Goal: Contribute content: Contribute content

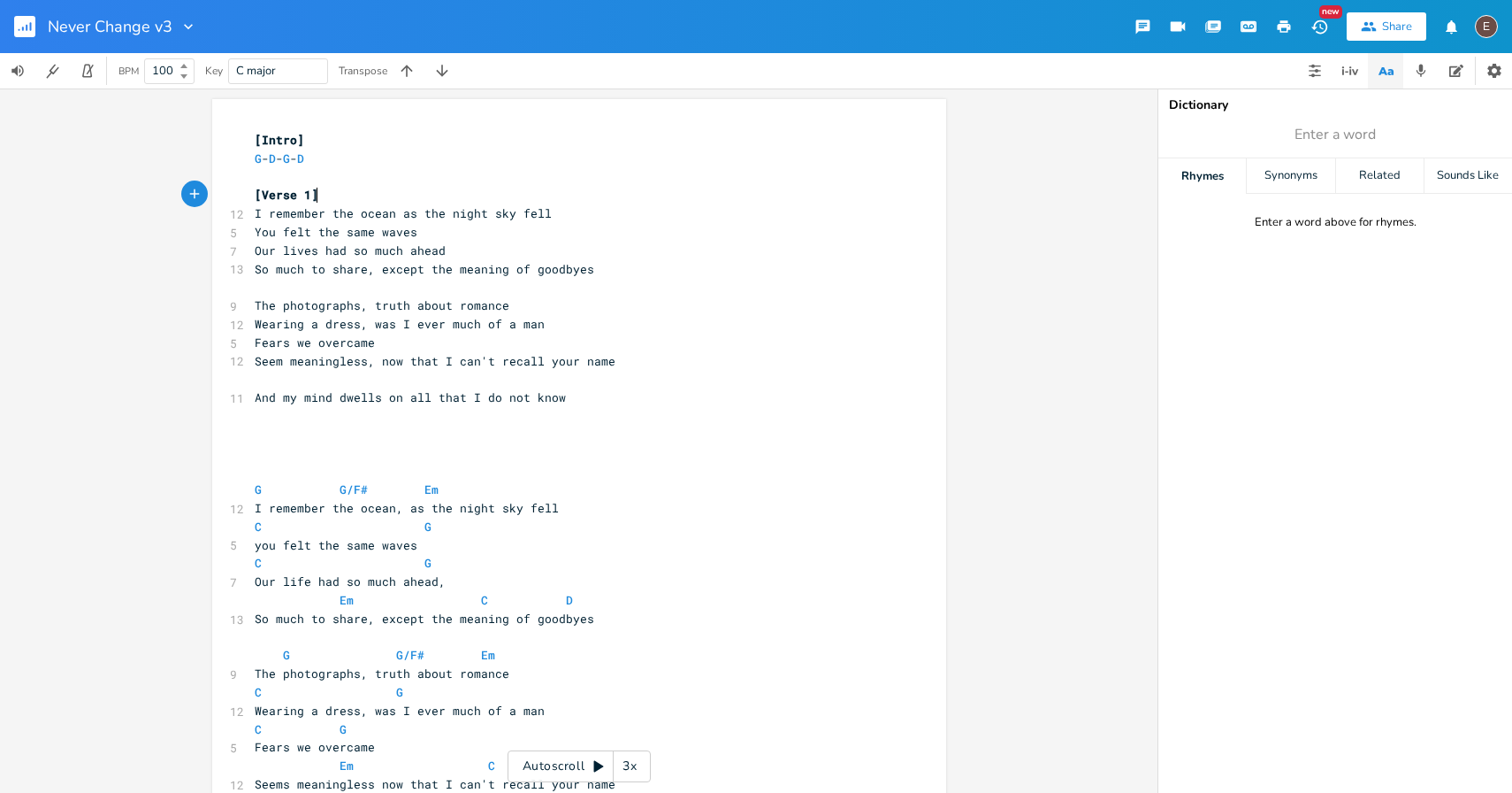
click at [497, 200] on pre "[Verse 1]" at bounding box center [570, 195] width 638 height 18
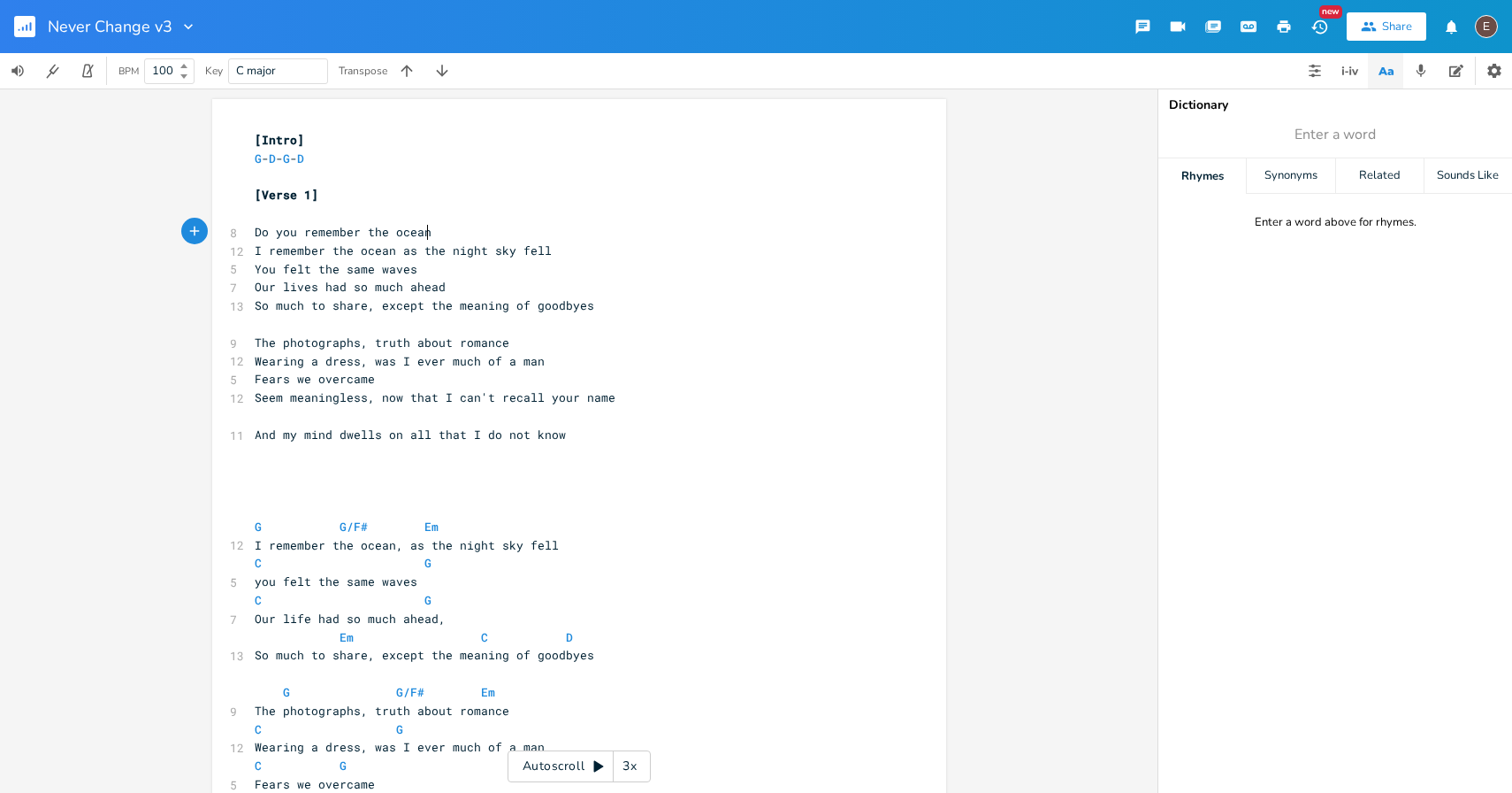
type textarea "Do you remember the ocean"
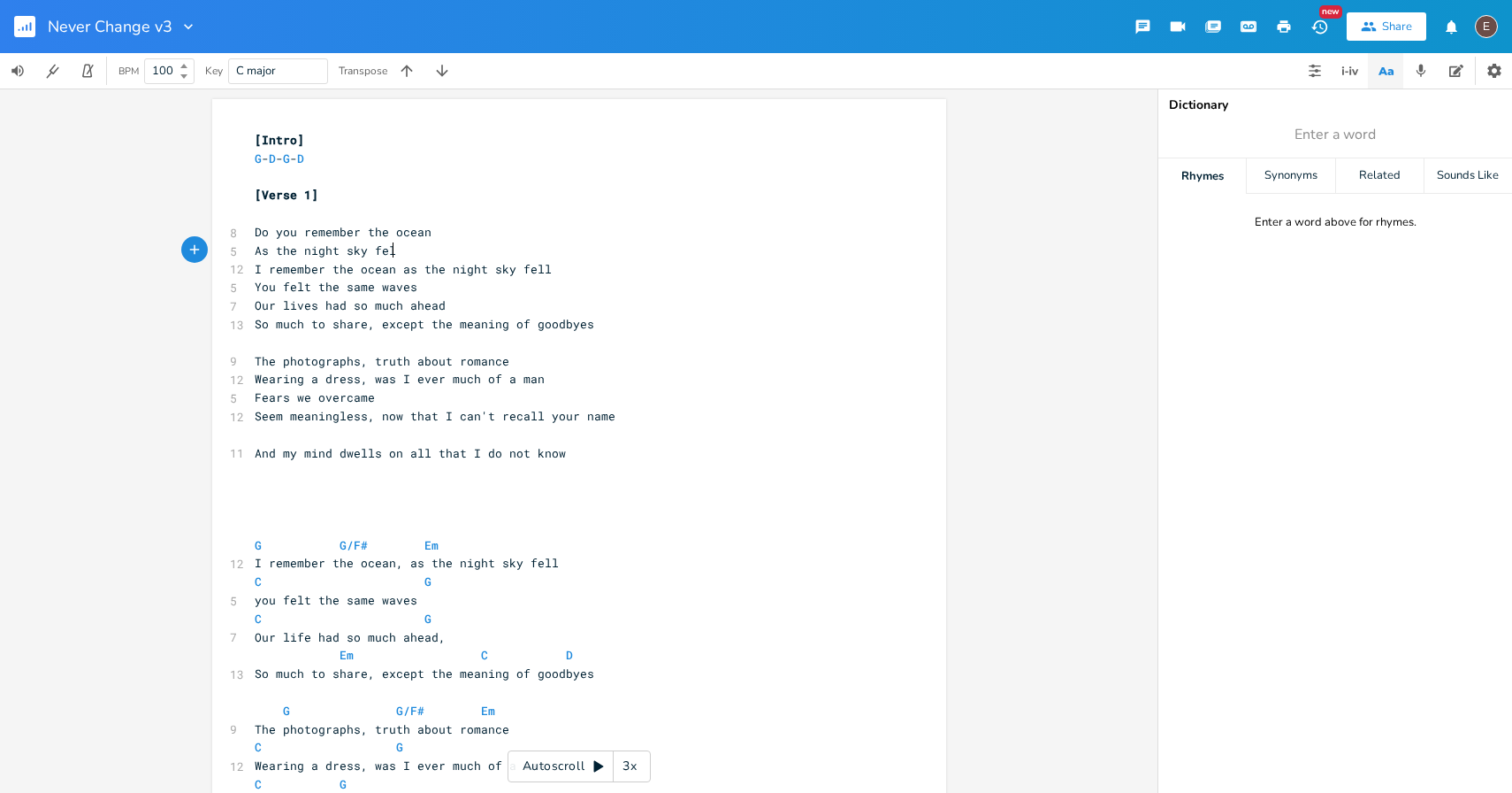
type textarea "As the night sky fell"
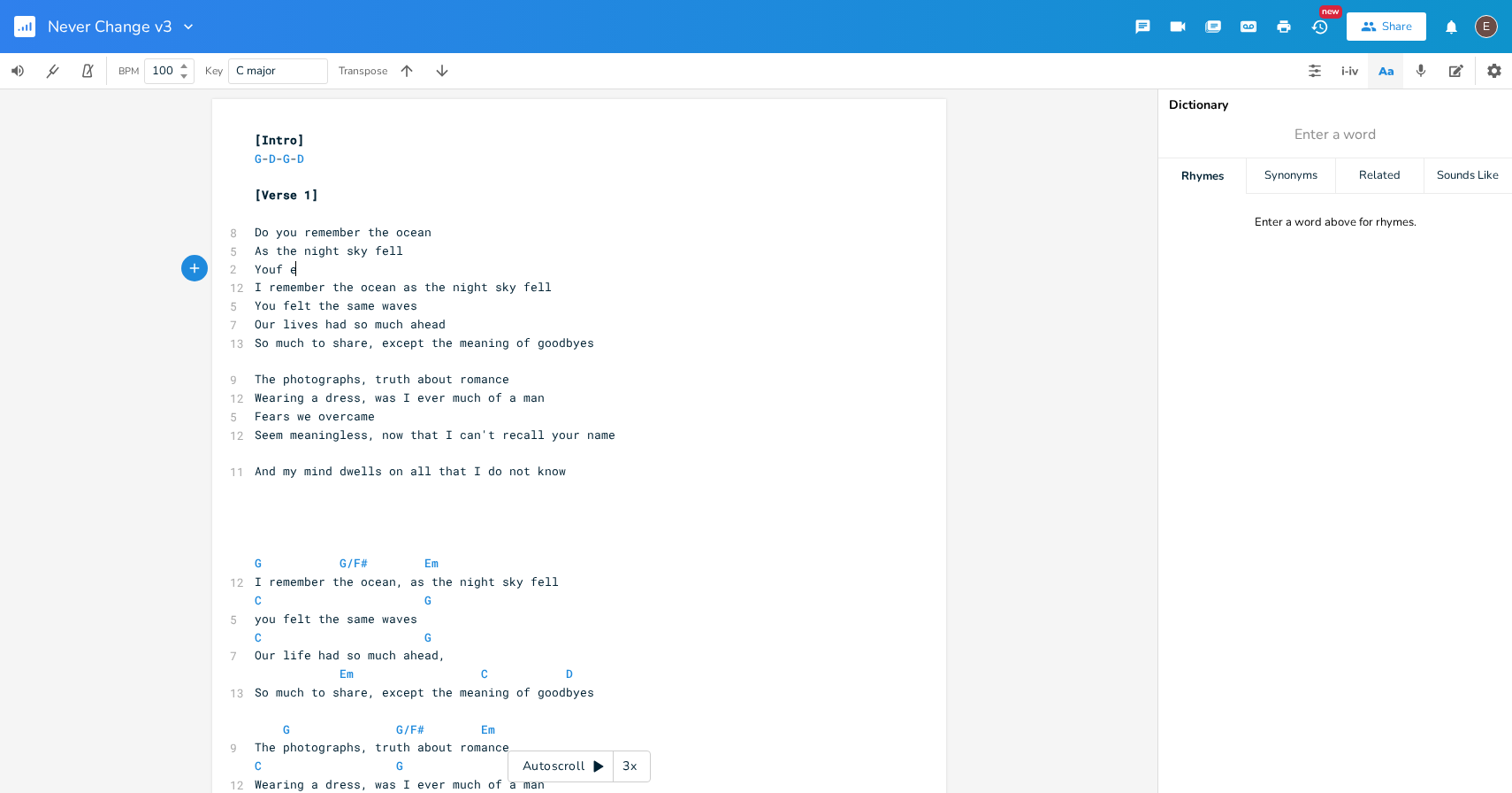
type textarea "Youf elt"
type textarea "felt the same waves"
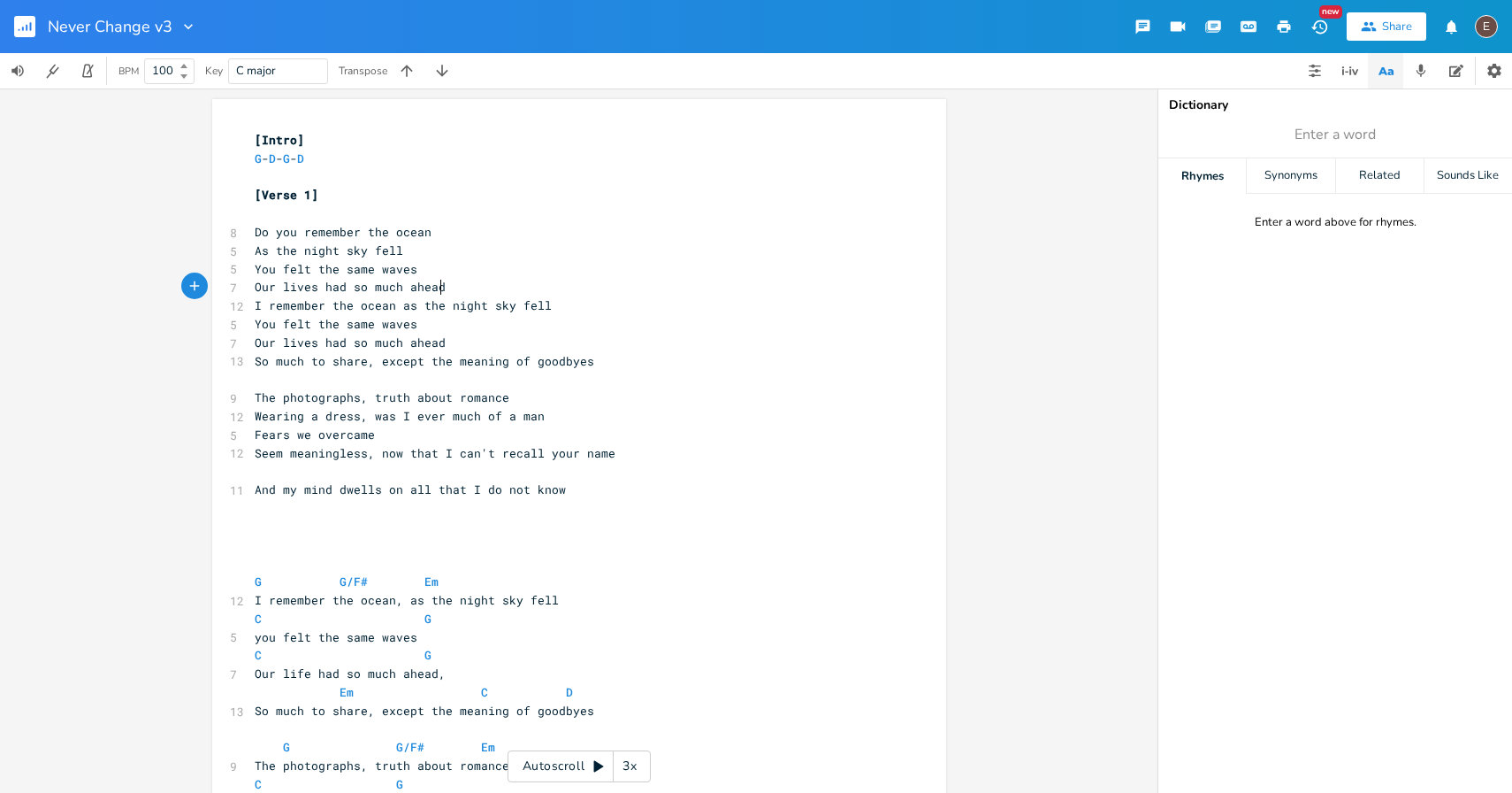
type textarea "Our lives had so much ahead"
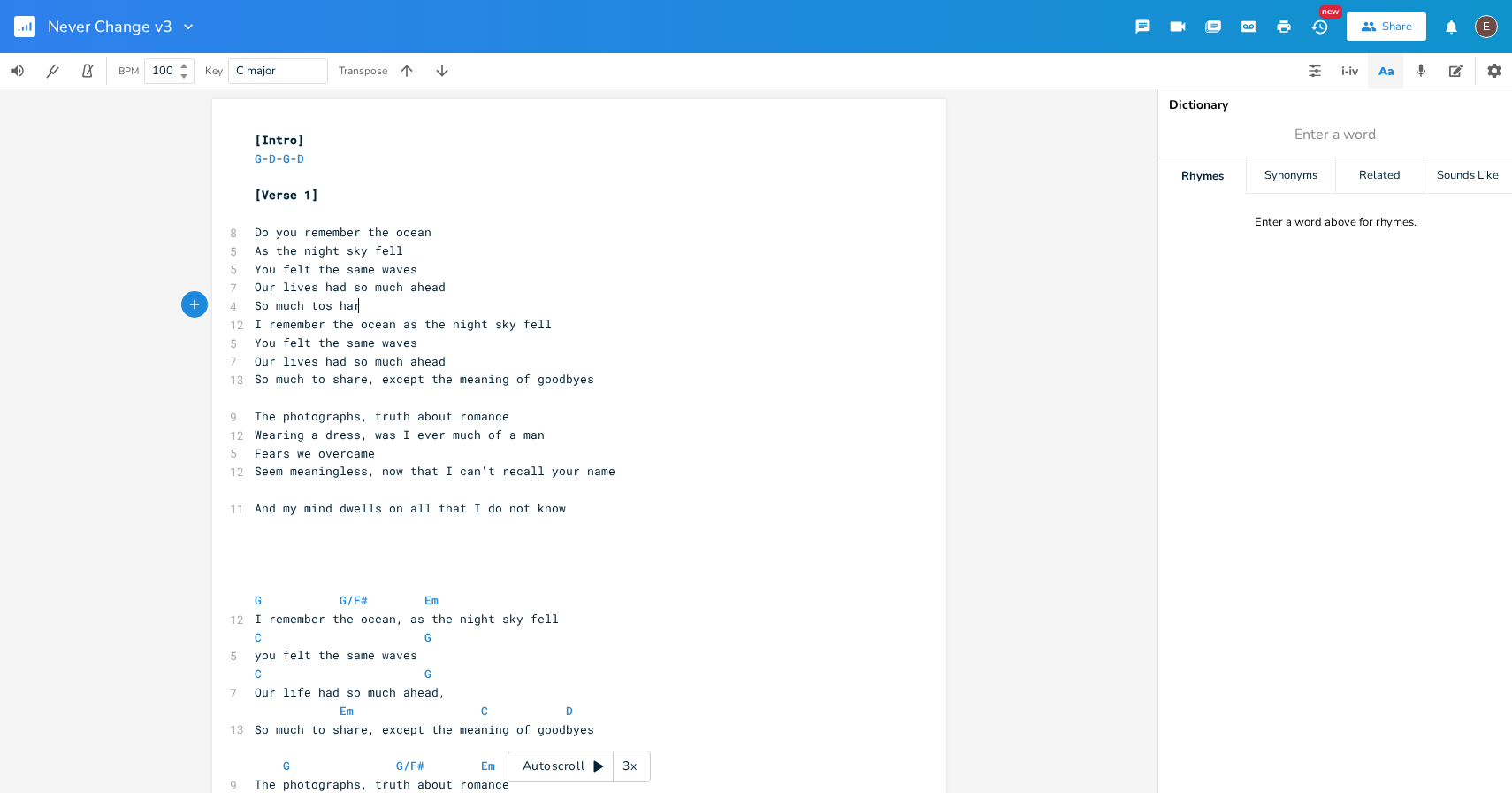
type textarea "So much tos hare"
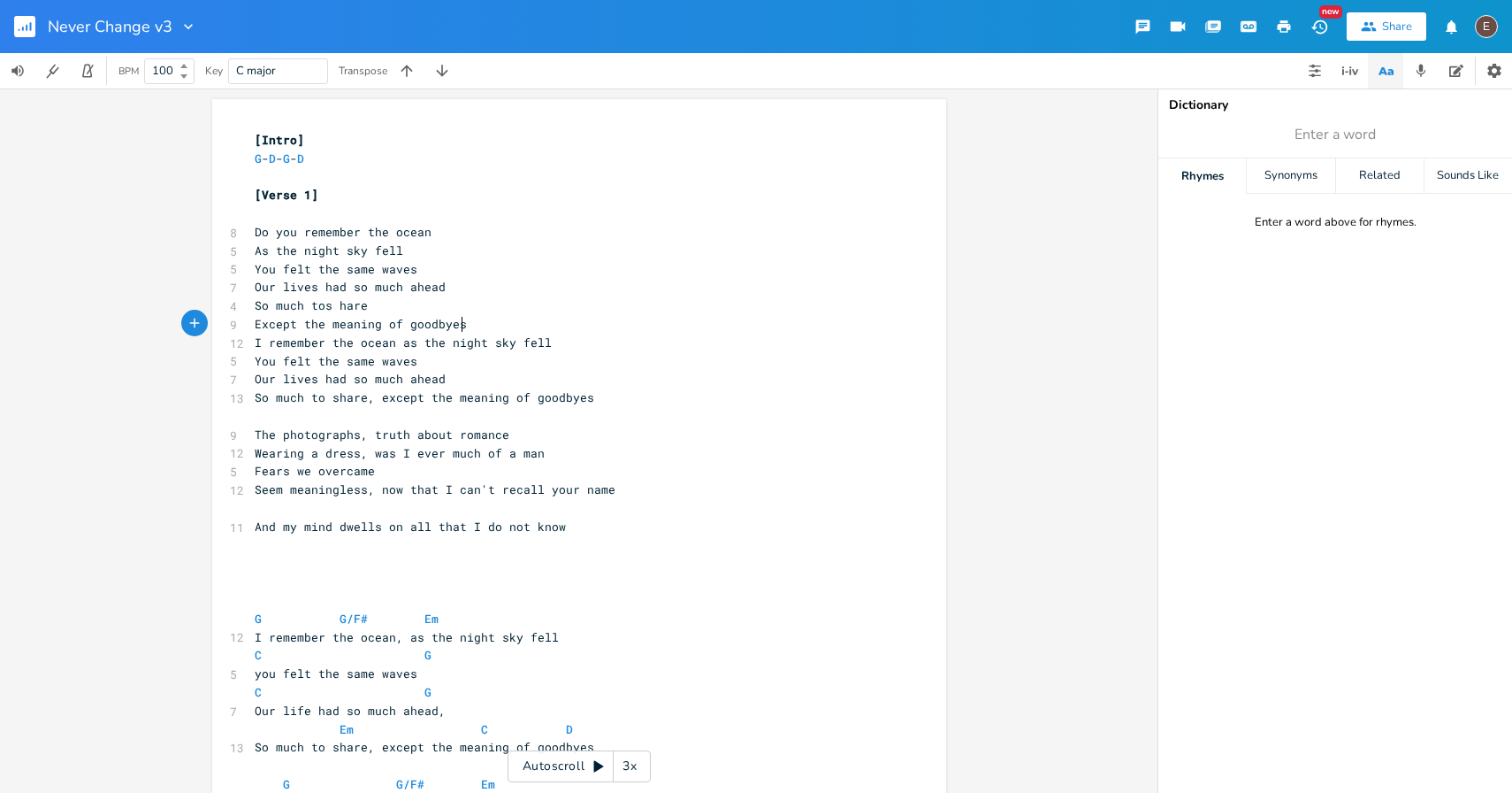
scroll to position [0, 175]
type textarea "Except the meaning of goodbyes"
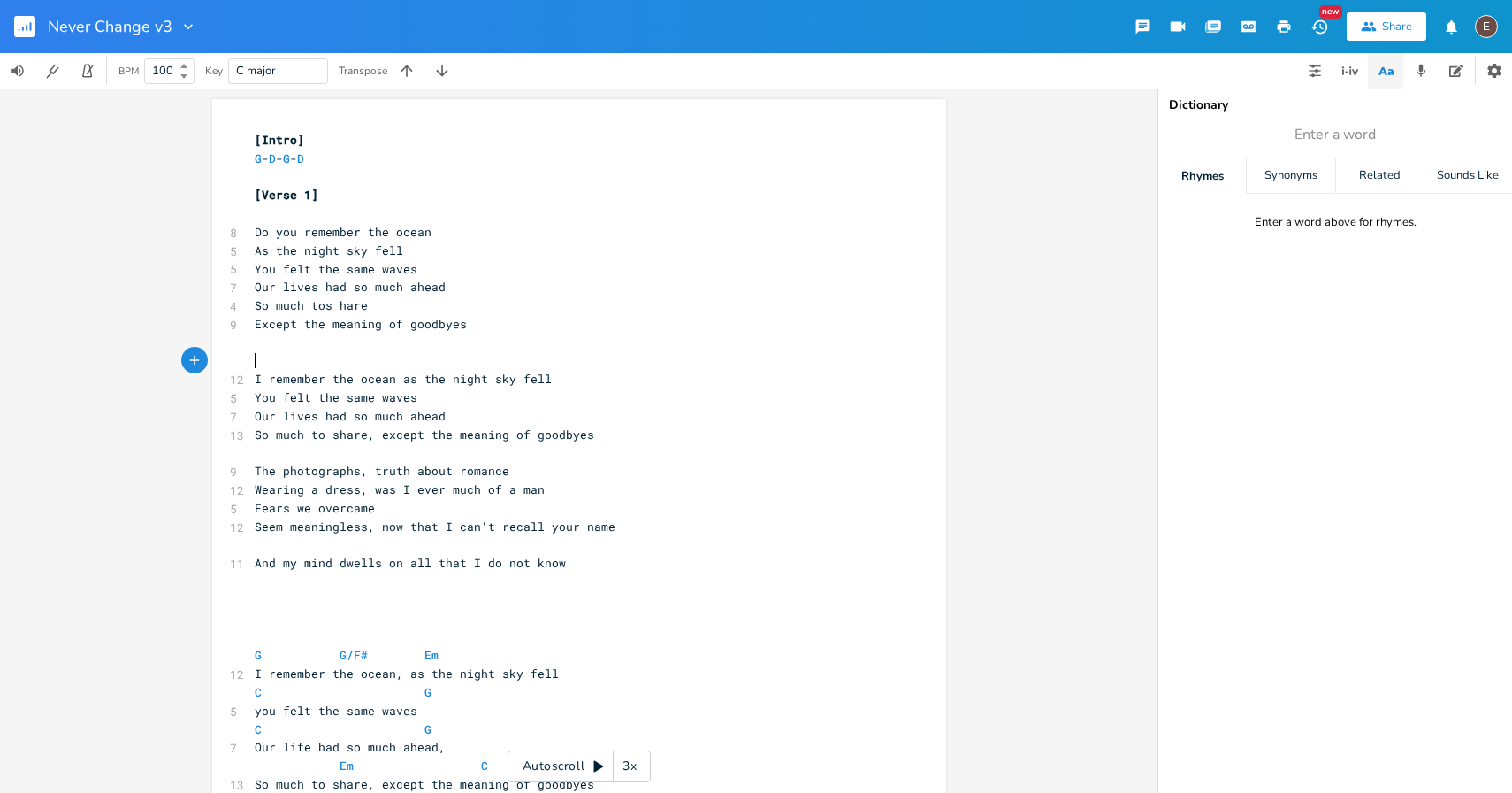
click at [323, 304] on span "So much tos hare" at bounding box center [310, 305] width 113 height 16
click at [362, 325] on span "Except the meaning of goodbyes" at bounding box center [361, 323] width 212 height 16
click at [326, 303] on span "So much to hare" at bounding box center [308, 305] width 106 height 16
type textarea "s"
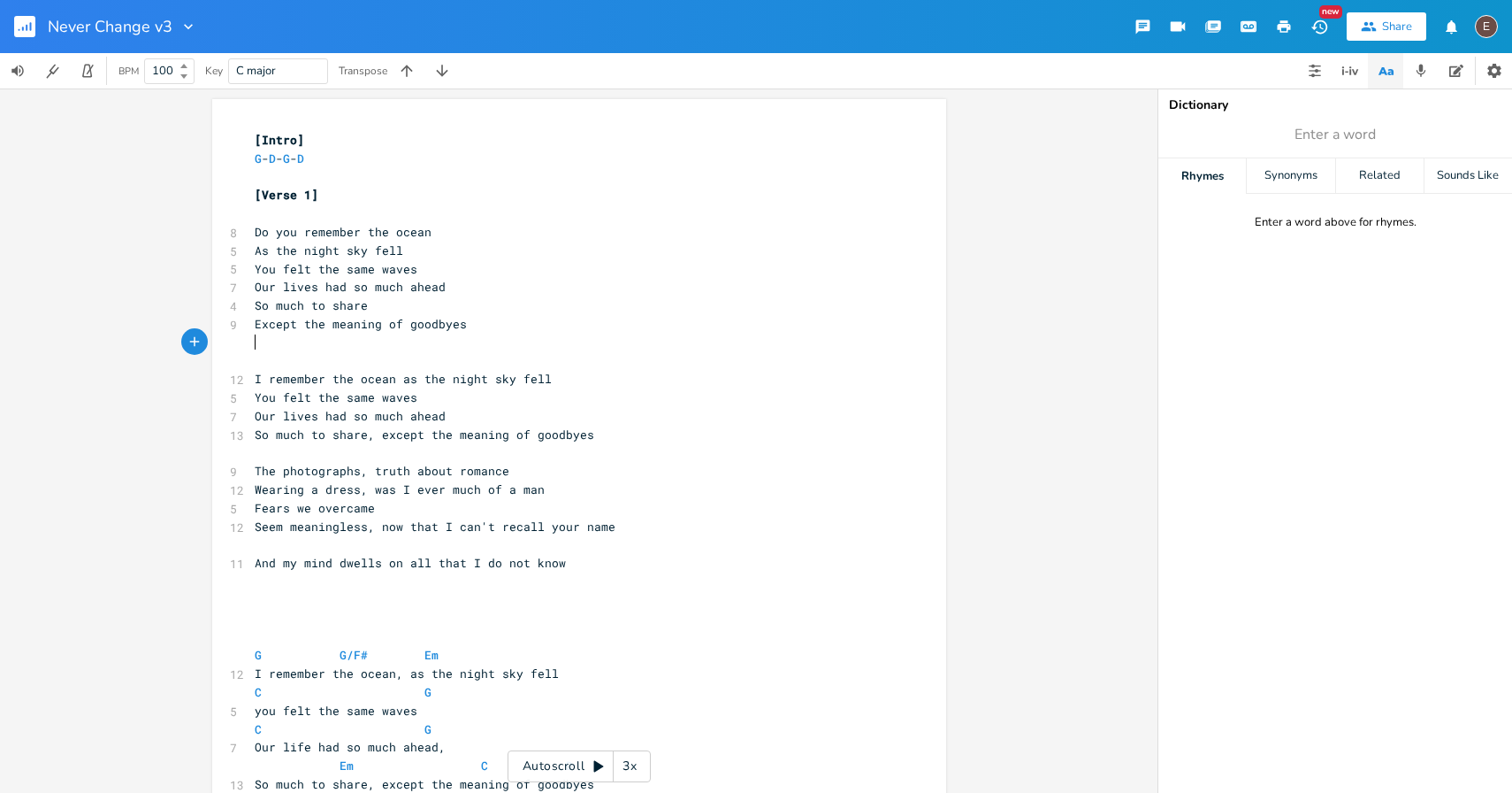
click at [365, 334] on pre "​" at bounding box center [570, 342] width 638 height 18
click at [386, 321] on span "Except the meaning of goodbyes" at bounding box center [361, 323] width 212 height 16
type textarea "Except the meaning of goodbyes"
drag, startPoint x: 462, startPoint y: 328, endPoint x: 244, endPoint y: 329, distance: 218.0
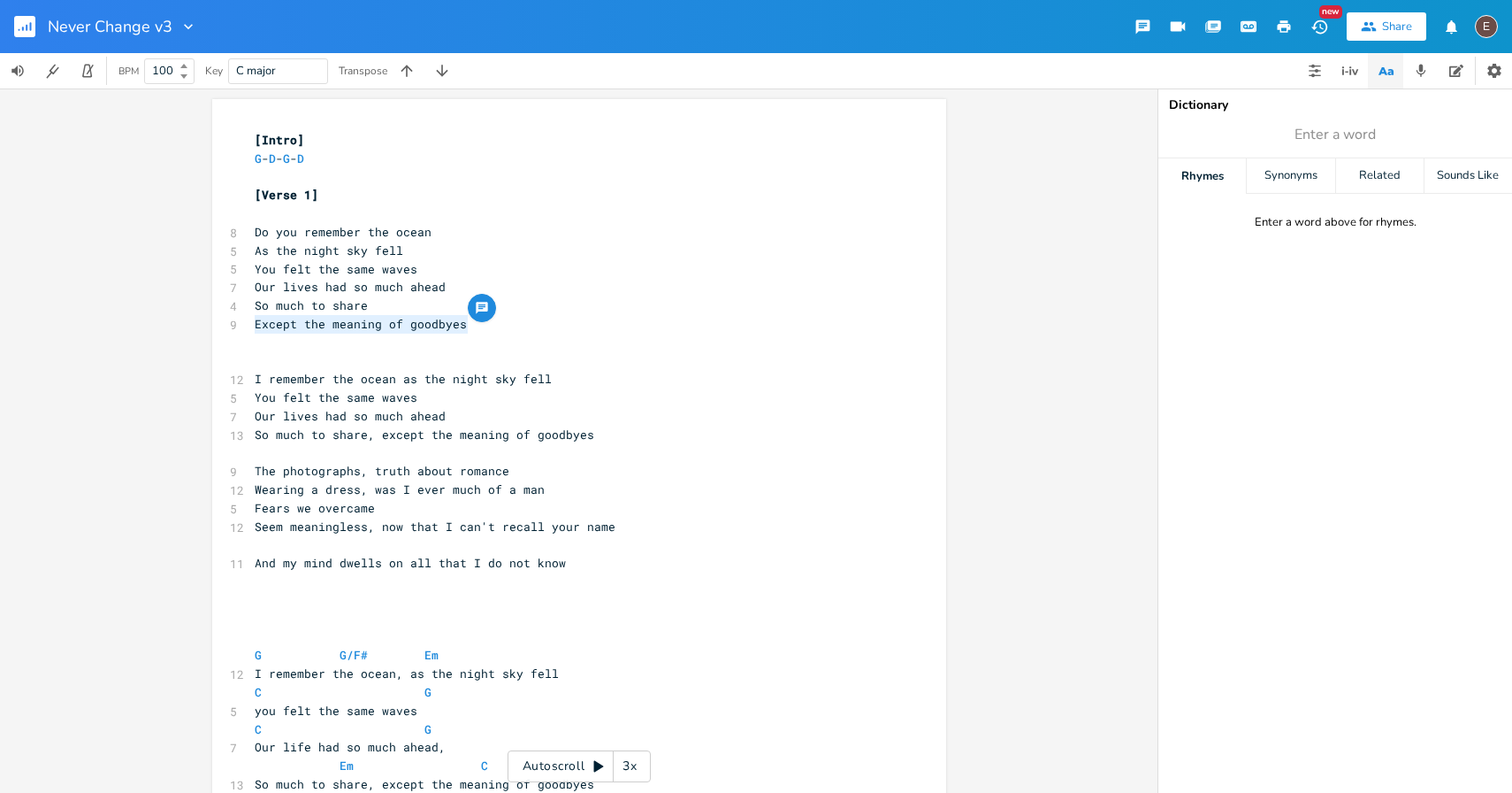
click at [452, 334] on pre "​" at bounding box center [570, 342] width 638 height 18
drag, startPoint x: 455, startPoint y: 326, endPoint x: 326, endPoint y: 326, distance: 129.0
click at [326, 326] on span "Except the meaning of goodbyes" at bounding box center [361, 323] width 212 height 16
type textarea "ending"
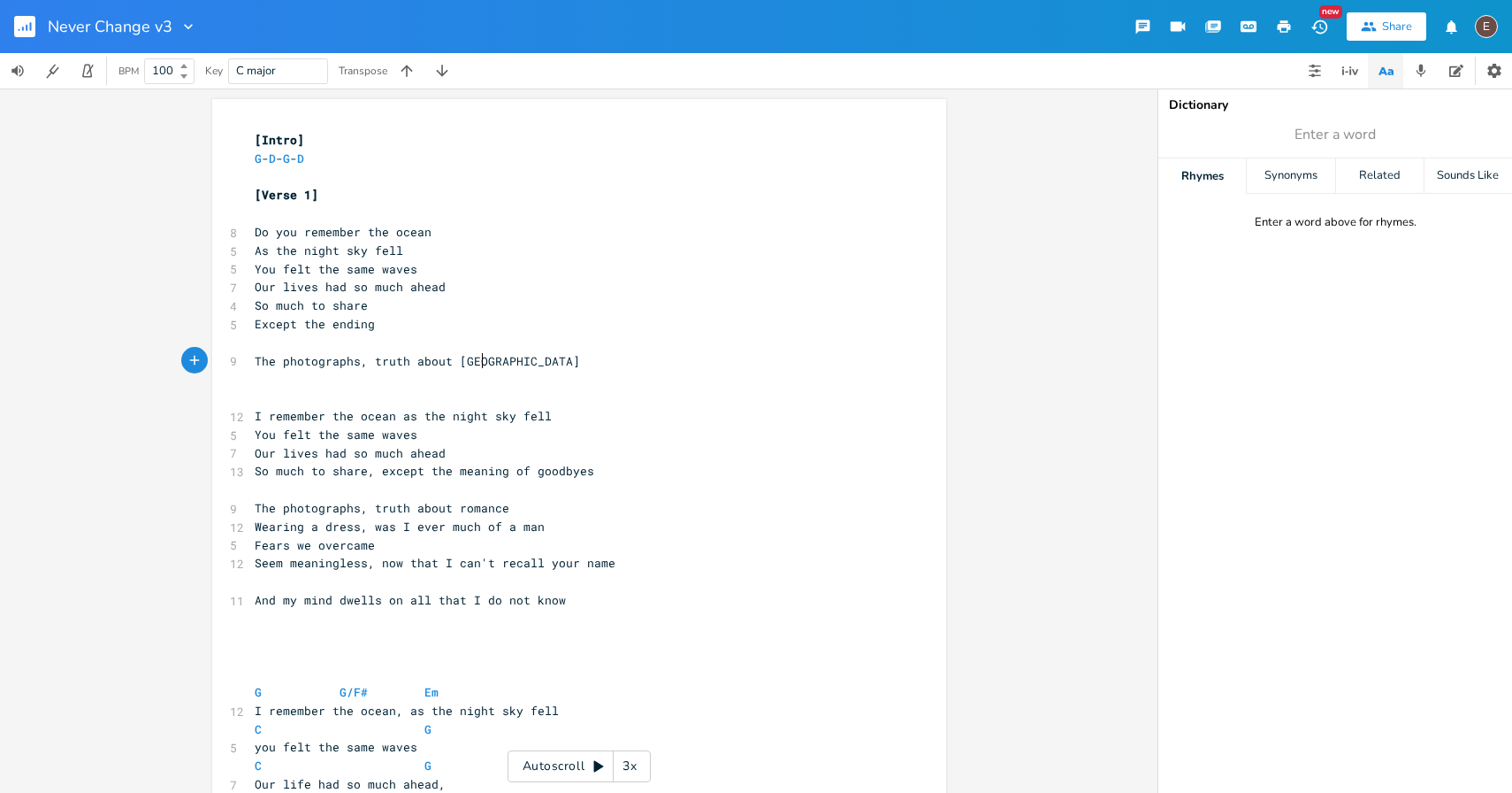
type textarea "The photographs, truth about romance"
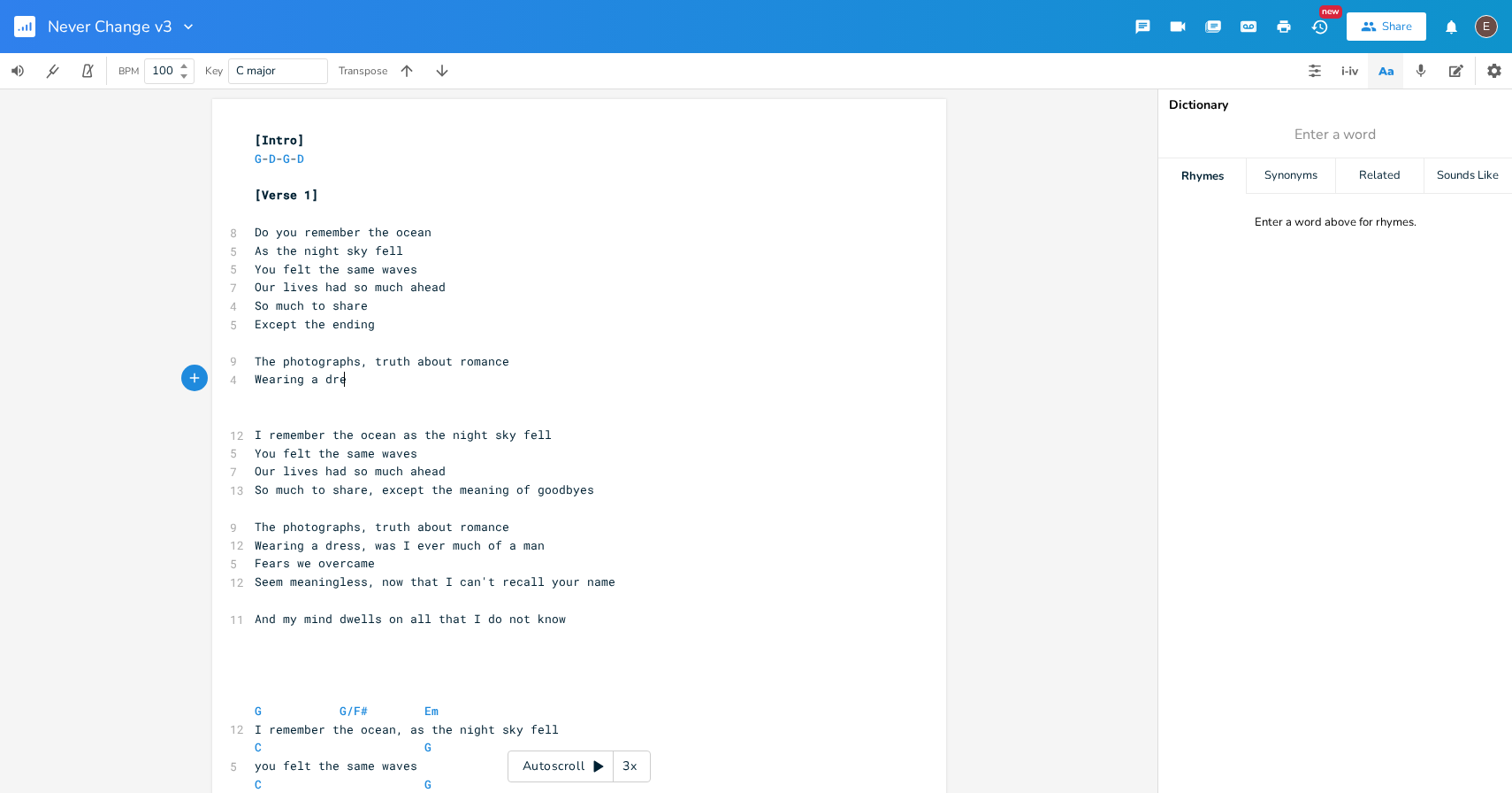
type textarea "Wearing a dress"
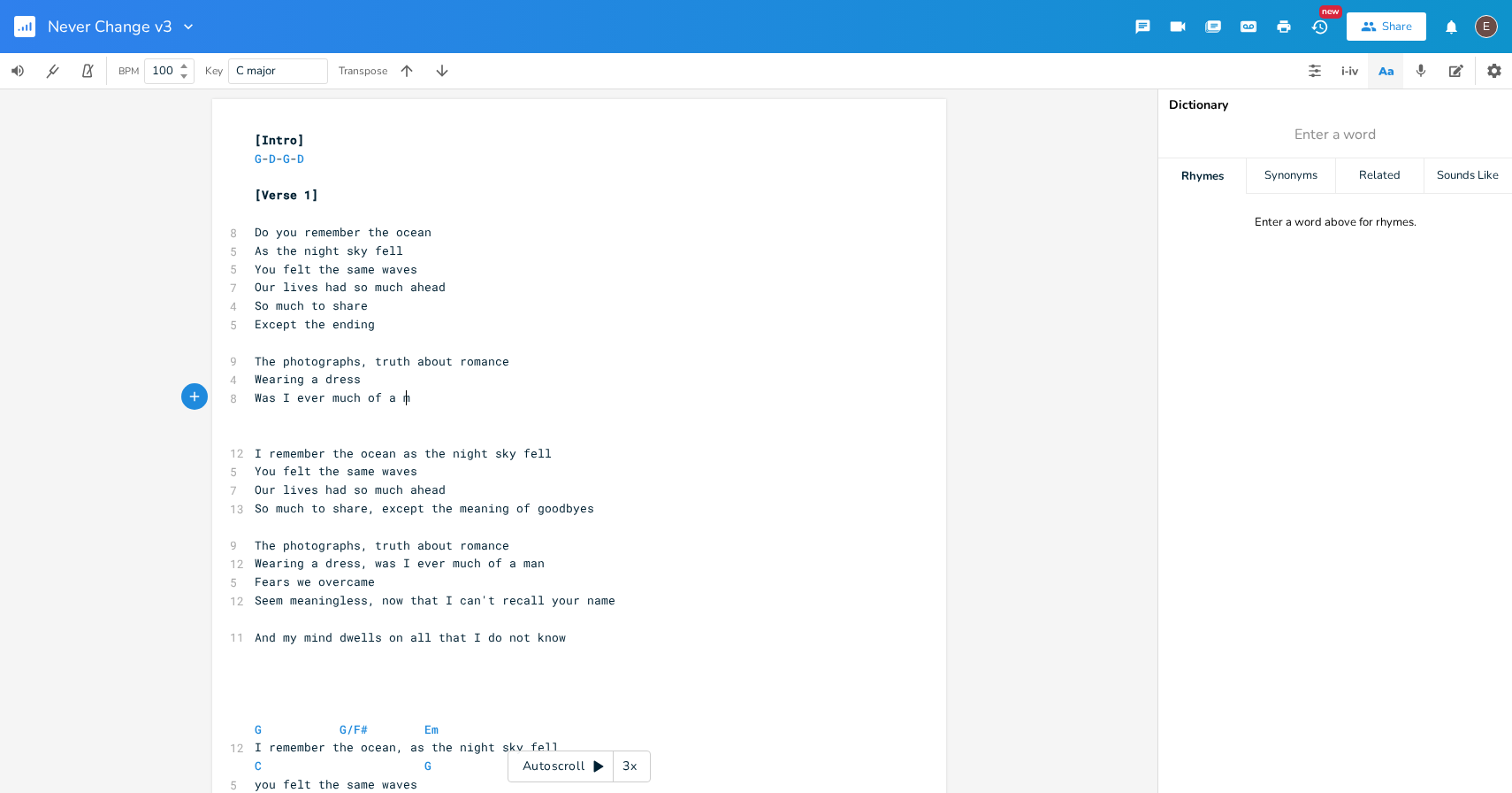
type textarea "Was I ever much of a man"
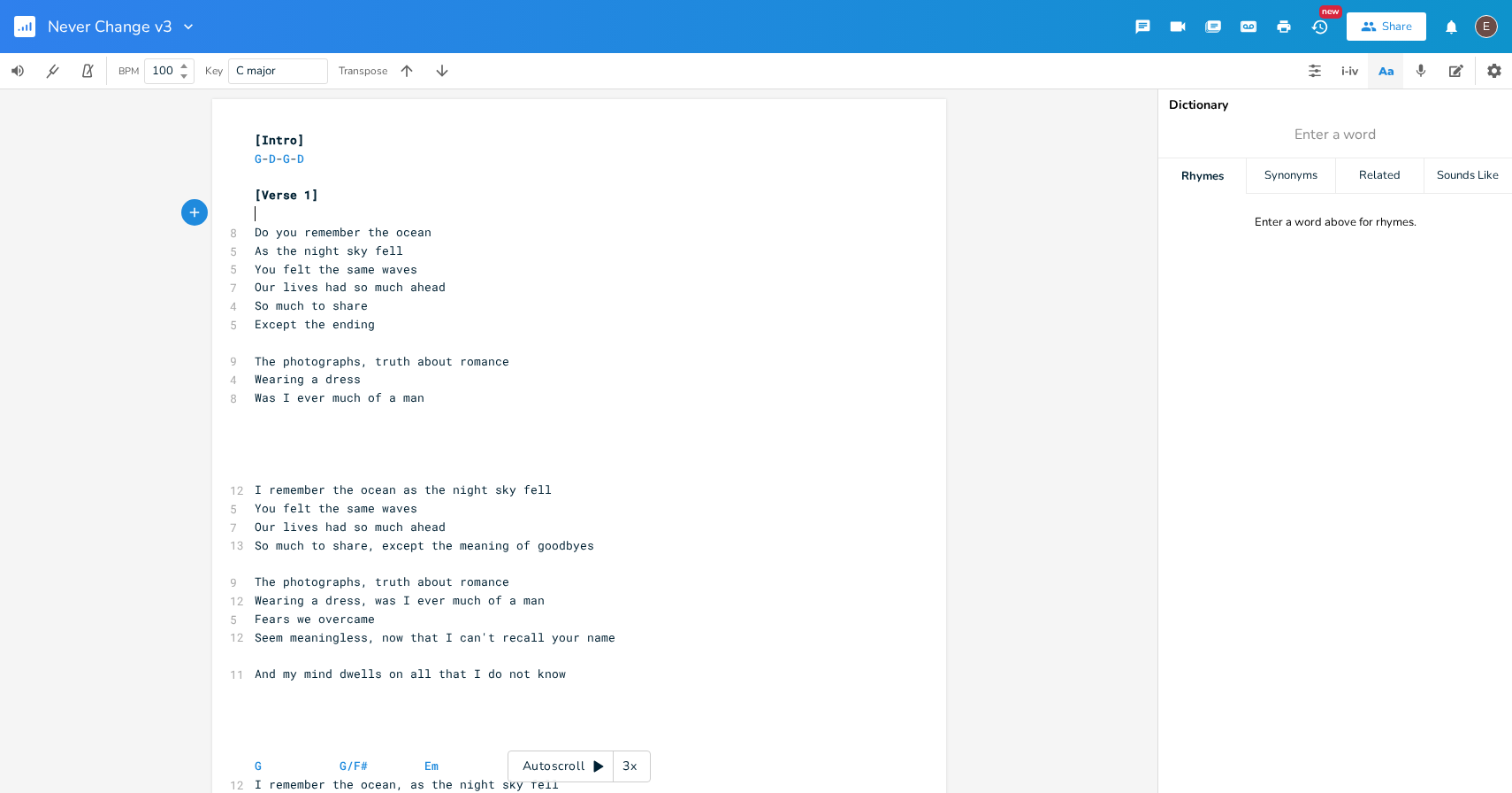
click at [420, 215] on pre "​" at bounding box center [570, 213] width 638 height 18
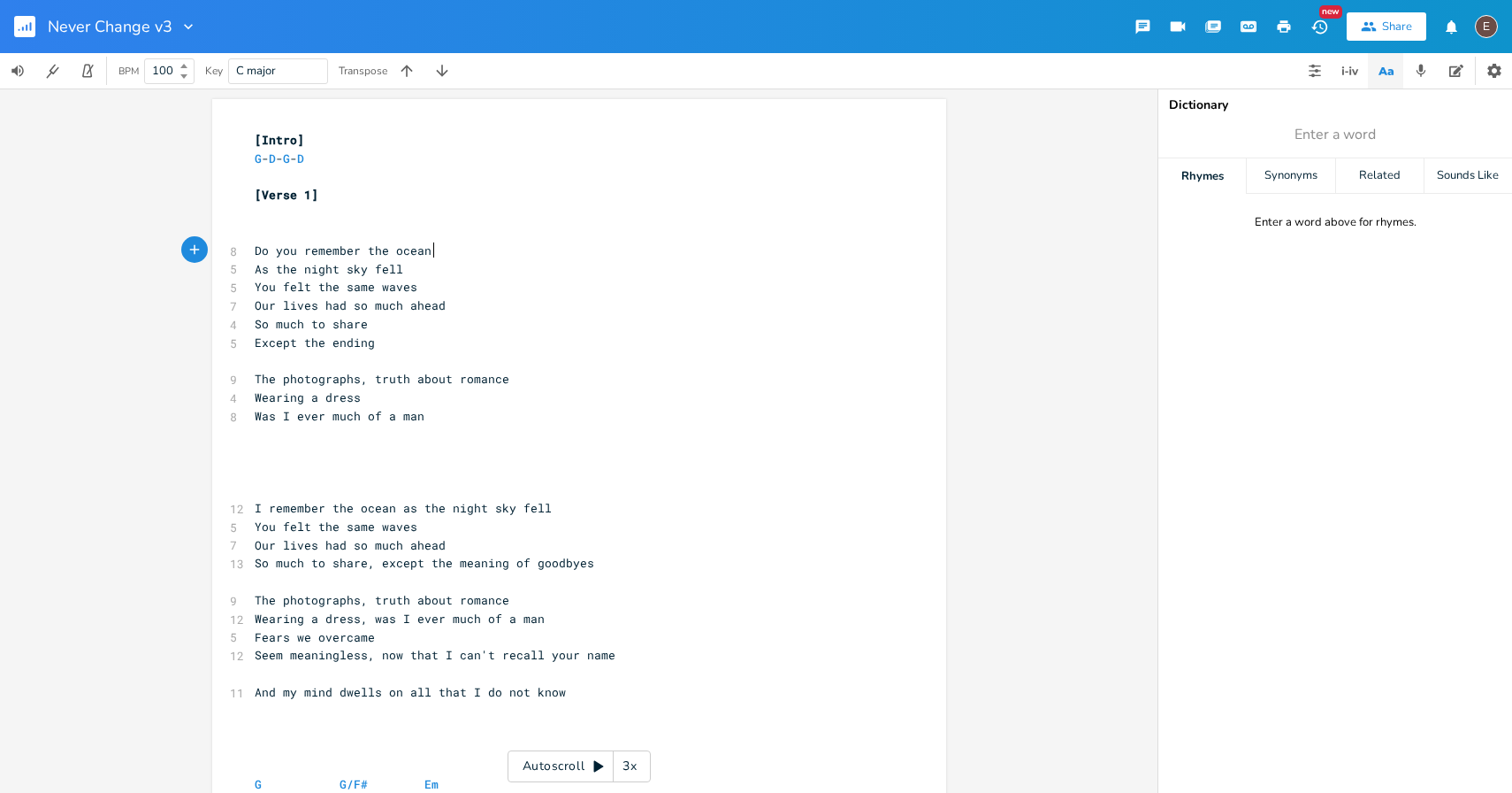
click at [432, 250] on pre "Do you remember the ocean" at bounding box center [570, 250] width 638 height 18
type textarea ", like I did"
click at [449, 258] on pre "Do you remember the ocean, like I did" at bounding box center [570, 250] width 638 height 18
type textarea "like I did"
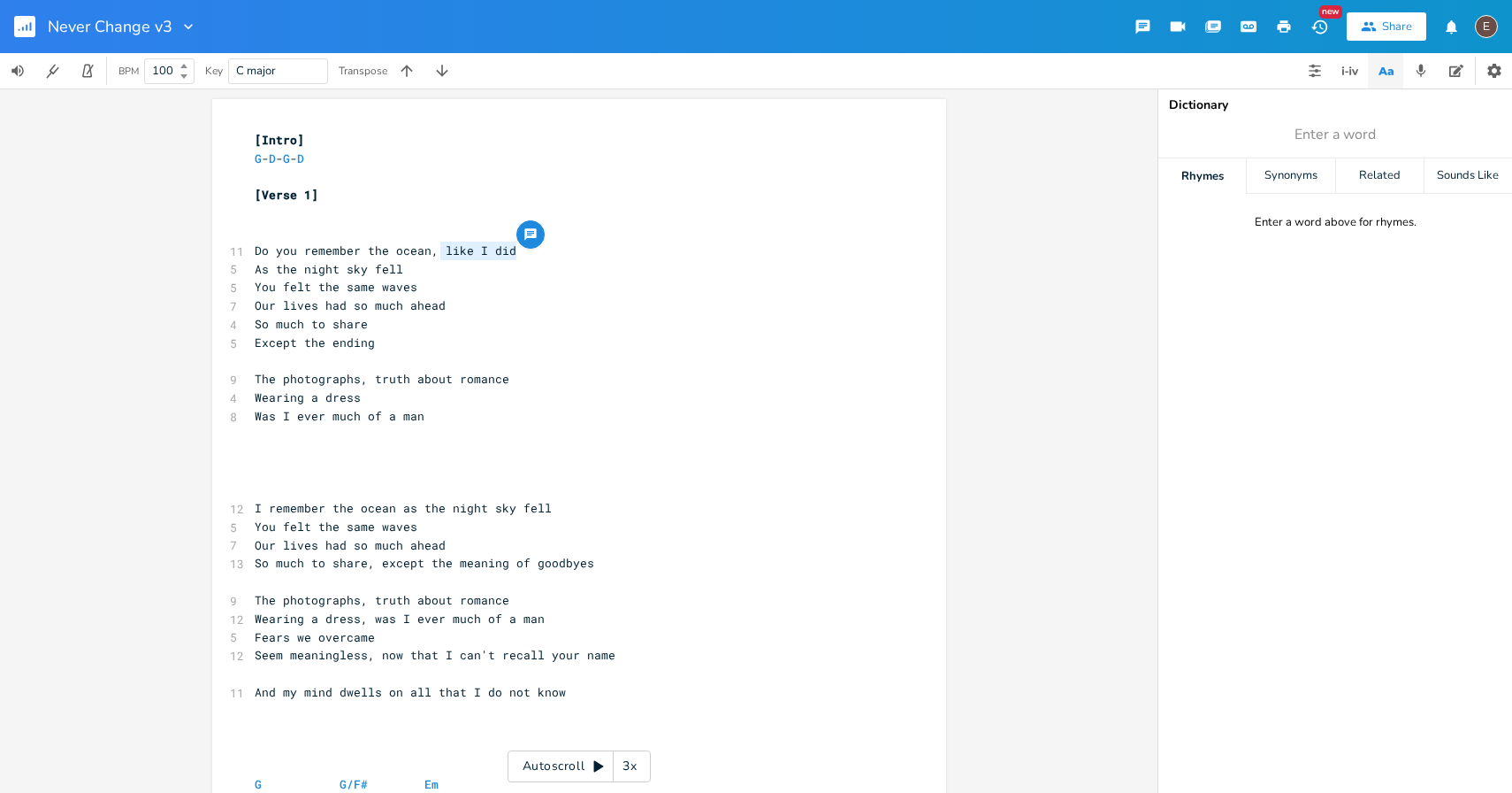
drag, startPoint x: 510, startPoint y: 249, endPoint x: 434, endPoint y: 250, distance: 76.0
click at [434, 250] on span "Do you remember the ocean, like I did" at bounding box center [385, 250] width 261 height 16
click at [256, 264] on span "As the night sky fell" at bounding box center [329, 268] width 148 height 16
type textarea "When"
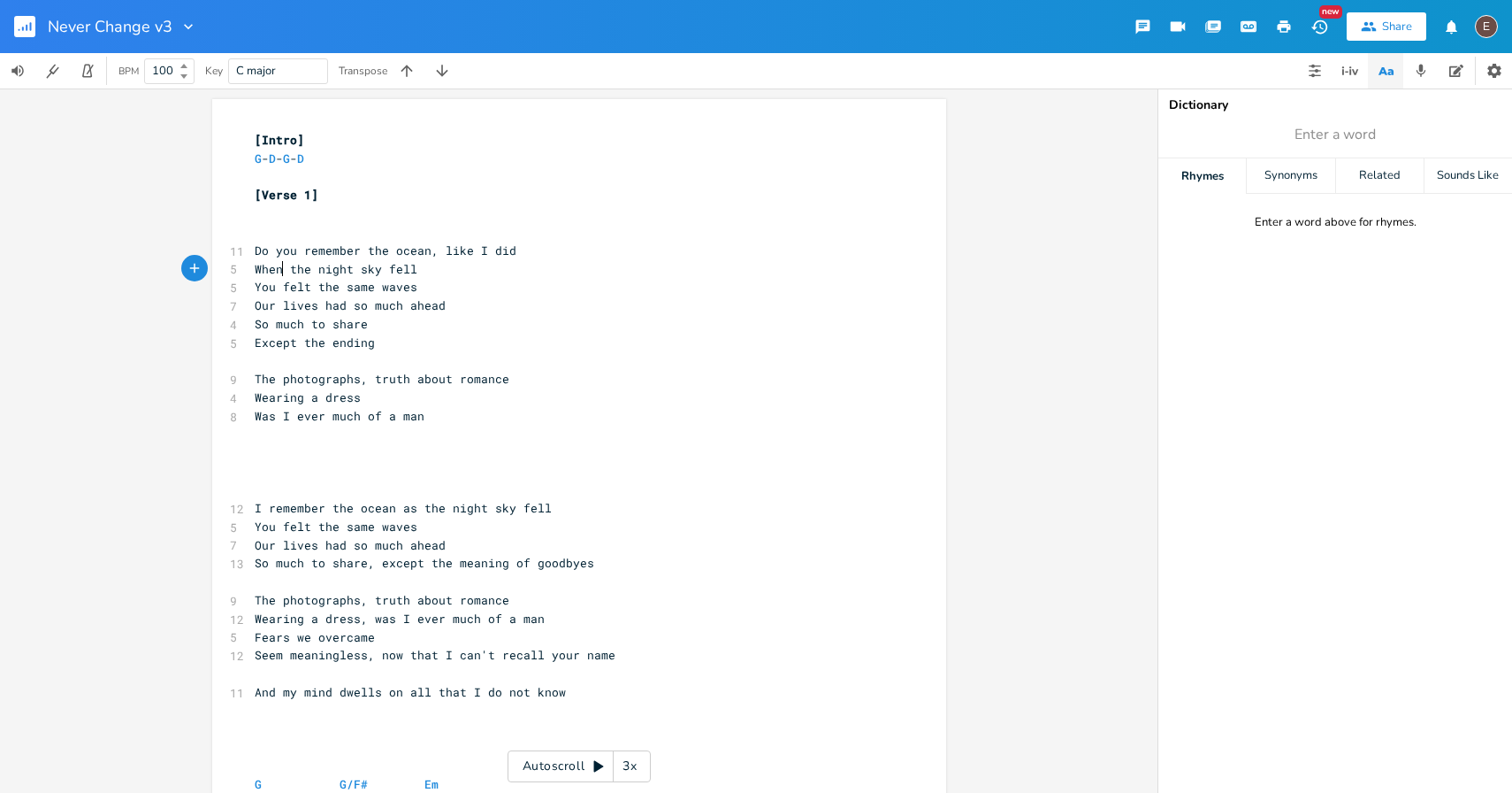
scroll to position [0, 32]
click at [493, 284] on pre "You felt the same waves" at bounding box center [570, 287] width 638 height 18
type textarea "like I did"
drag, startPoint x: 509, startPoint y: 248, endPoint x: 435, endPoint y: 248, distance: 74.0
click at [435, 248] on span "Do you remember the ocean, like I did" at bounding box center [385, 250] width 261 height 16
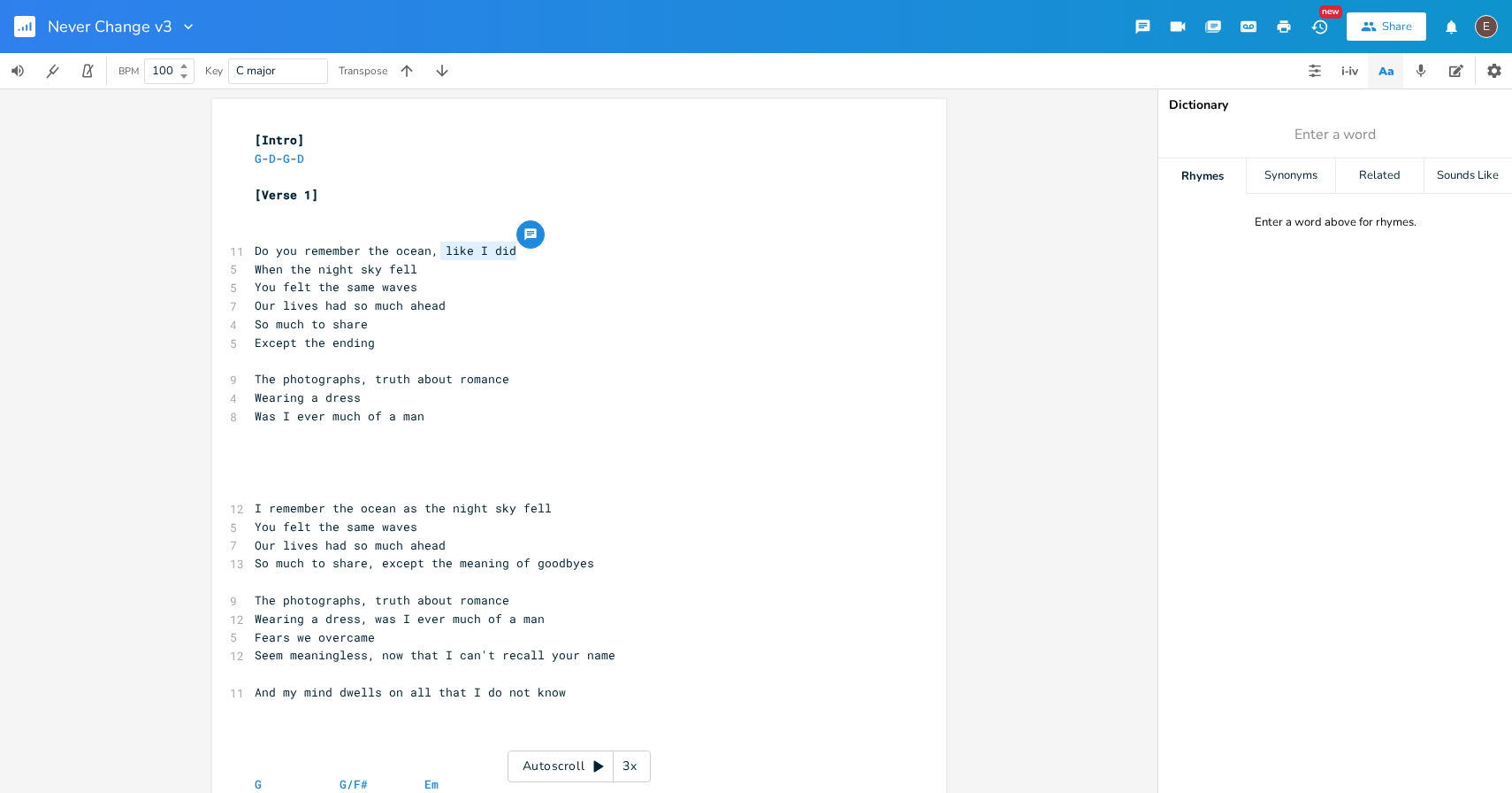
click at [398, 319] on pre "So much to share" at bounding box center [570, 323] width 638 height 18
click at [255, 341] on span "Except the ending" at bounding box center [314, 342] width 121 height 16
type textarea "Meaning of the end"
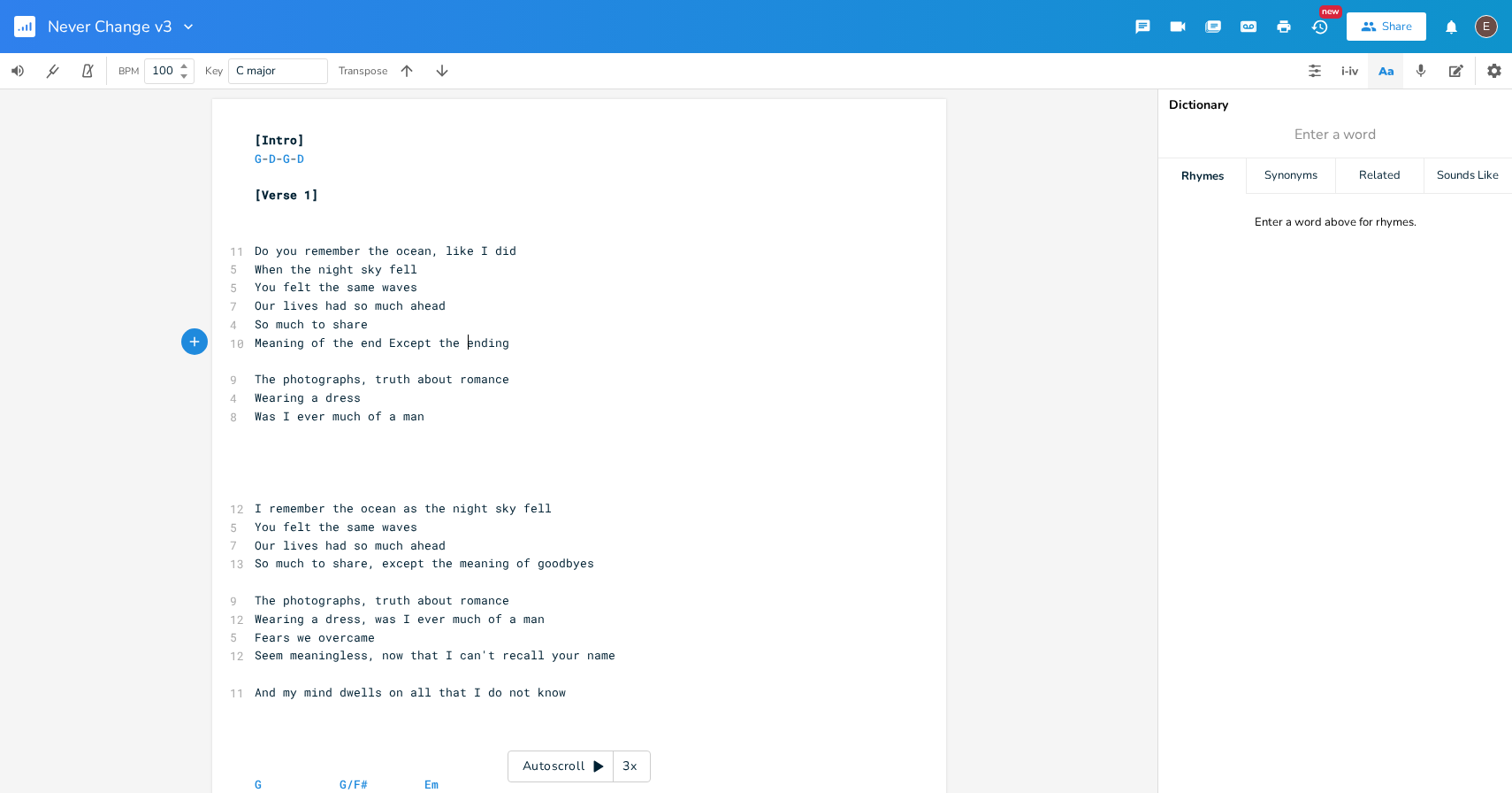
click at [460, 342] on span "Meaning of the end Except the ending" at bounding box center [382, 342] width 255 height 16
type textarea "xcept the endin"
drag, startPoint x: 494, startPoint y: 342, endPoint x: 389, endPoint y: 350, distance: 105.3
click at [389, 350] on pre "Meaning of the end Except the ending" at bounding box center [570, 342] width 638 height 18
click at [403, 342] on pre "Meaning of the endg" at bounding box center [570, 342] width 638 height 18
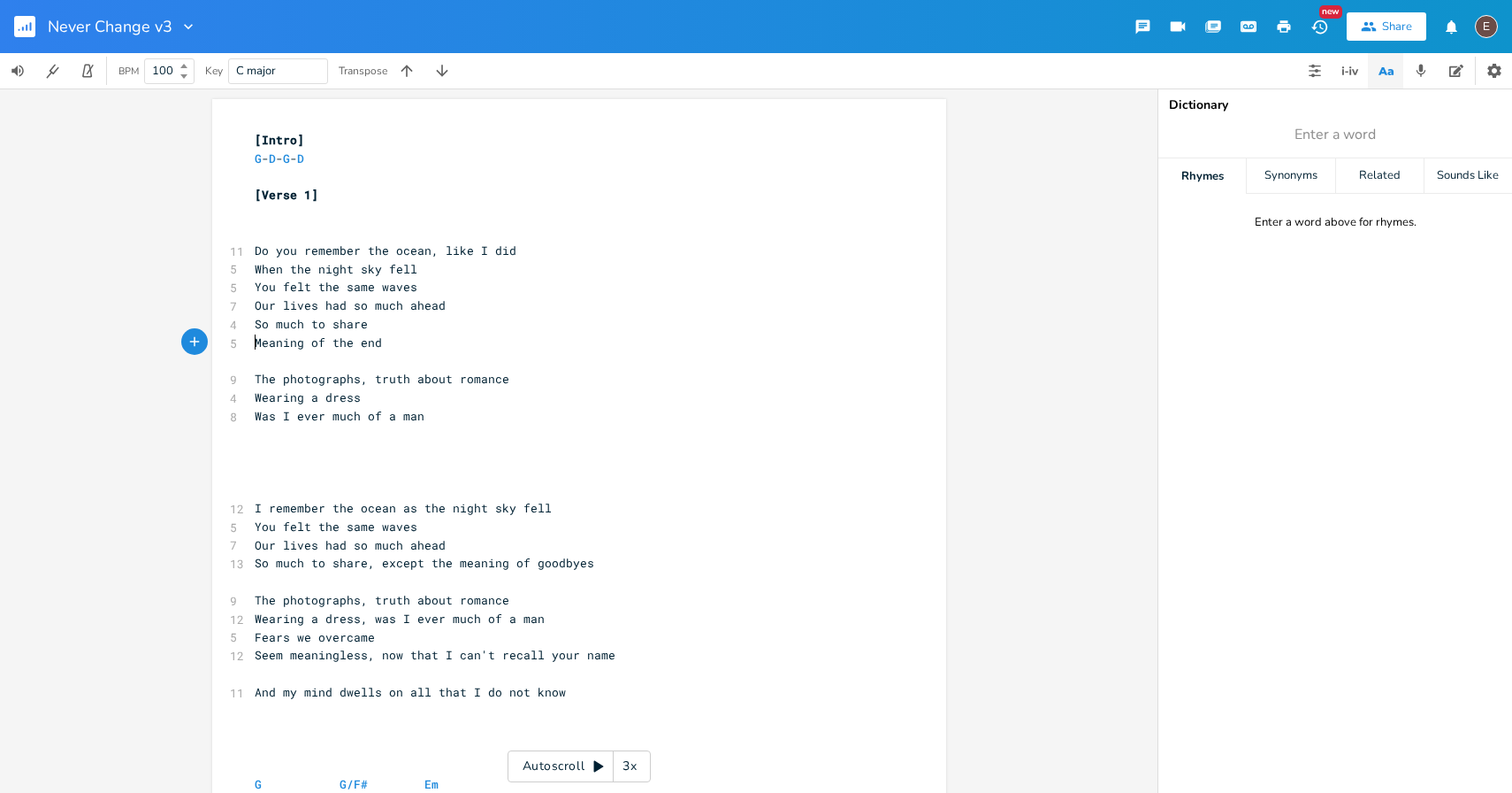
click at [255, 346] on span "Meaning of the end" at bounding box center [318, 342] width 127 height 16
type textarea "The"
type textarea "m"
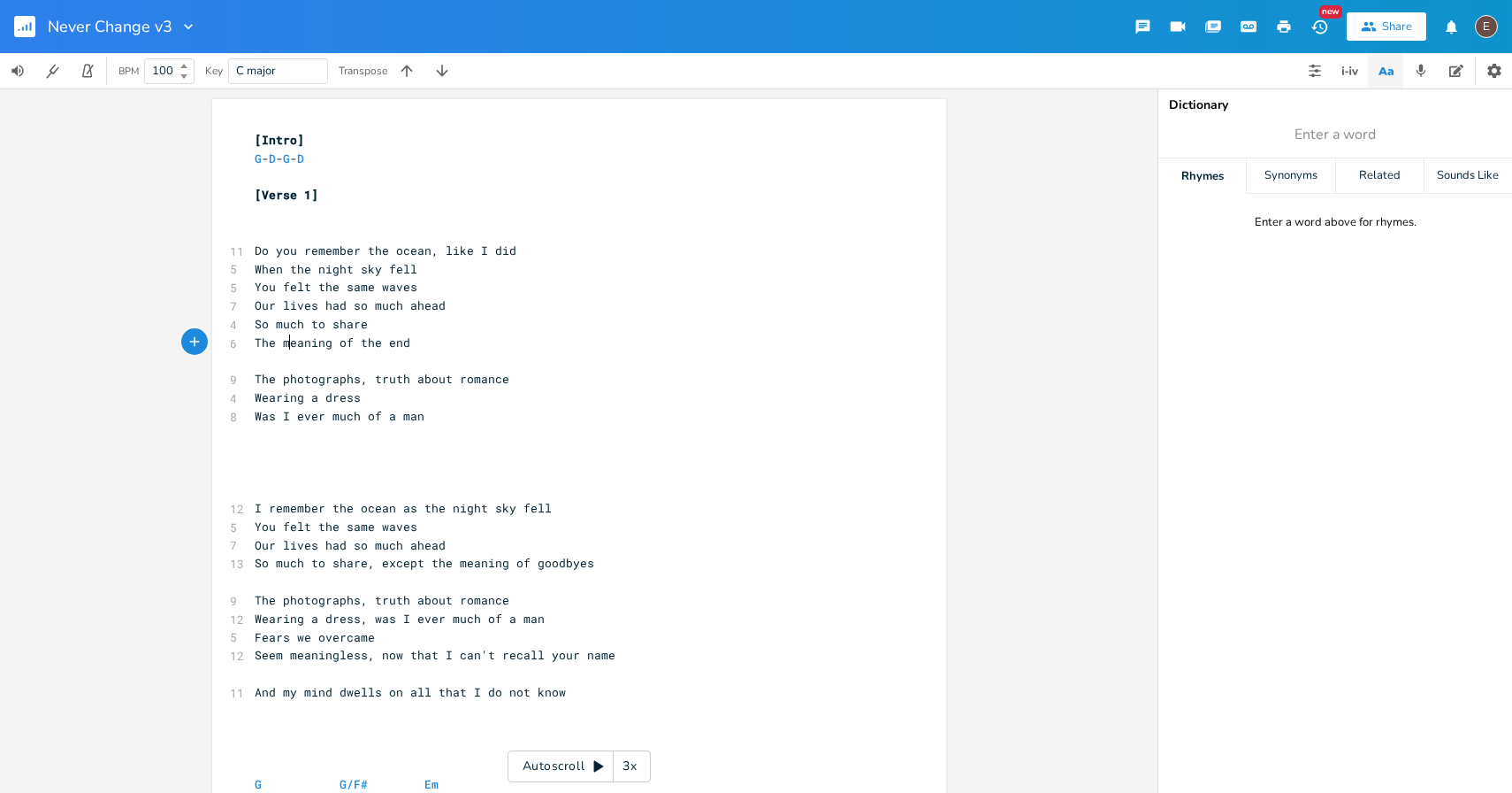
click at [355, 344] on span "The meaning of the end" at bounding box center [332, 342] width 155 height 16
type textarea "the"
click at [355, 344] on span "The meaning of the end" at bounding box center [332, 342] width 155 height 16
drag, startPoint x: 417, startPoint y: 344, endPoint x: 355, endPoint y: 345, distance: 62.0
click at [355, 345] on pre "The meaning of the end" at bounding box center [570, 342] width 638 height 18
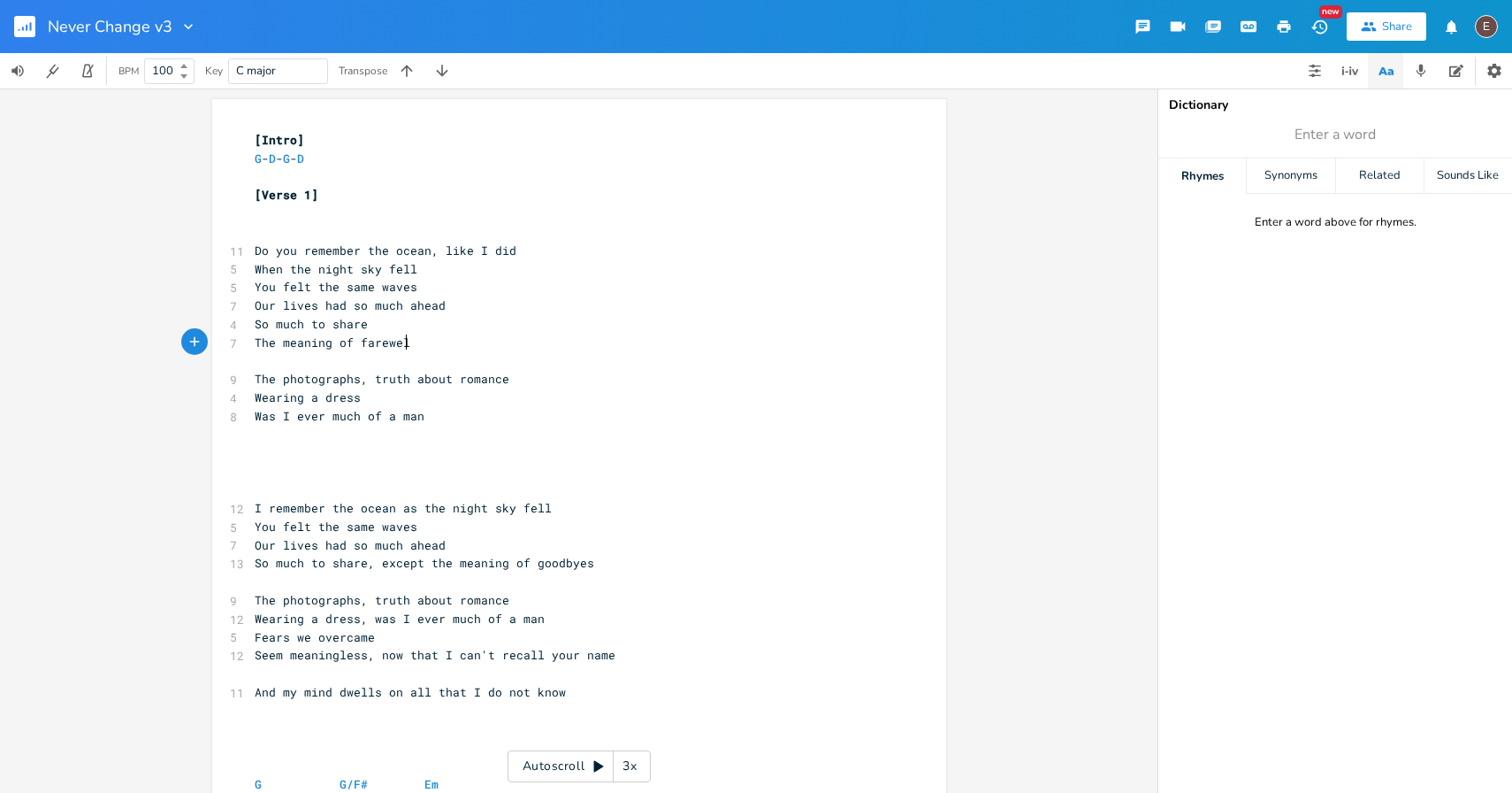
type textarea "farewell"
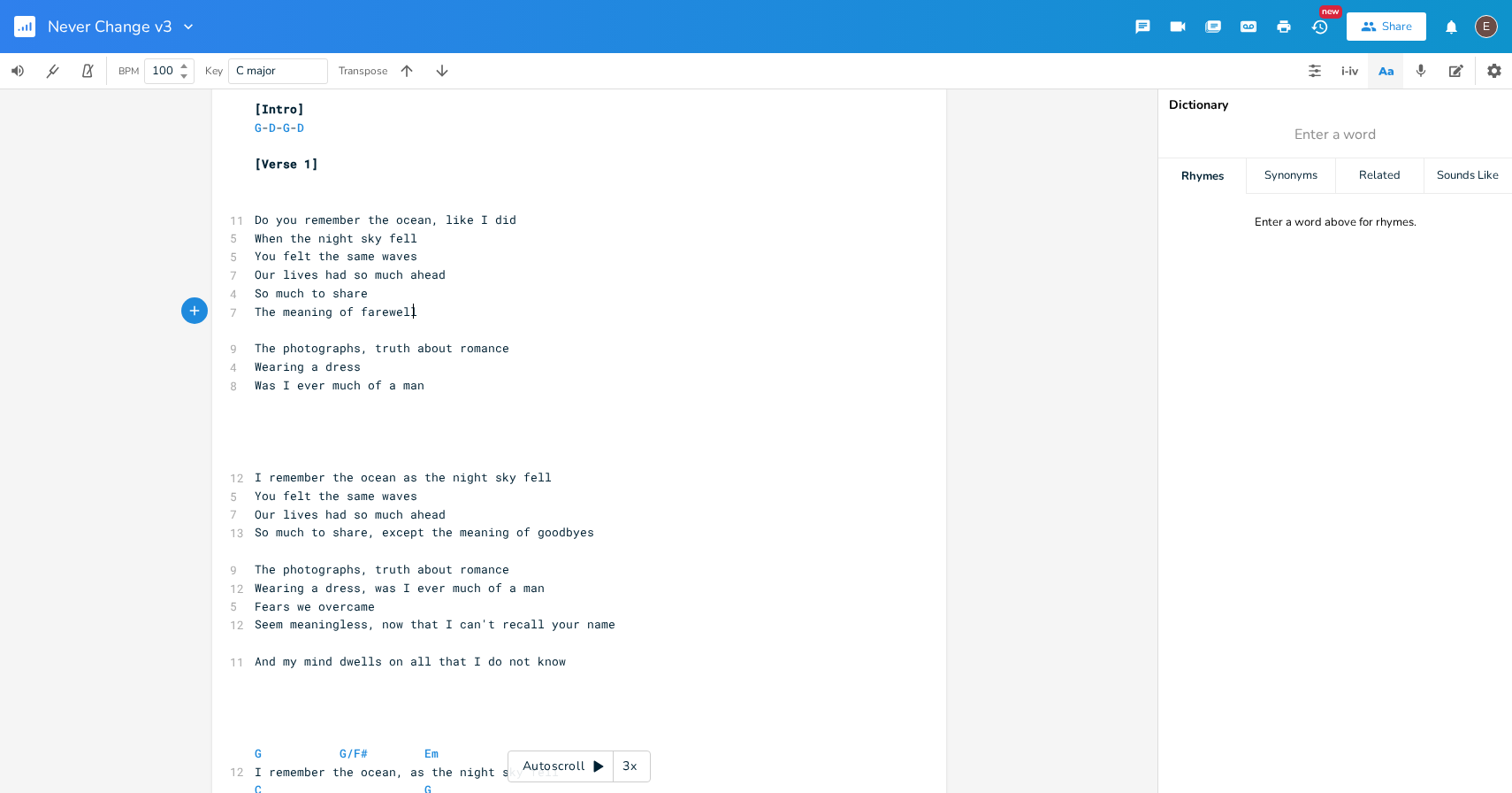
scroll to position [0, 0]
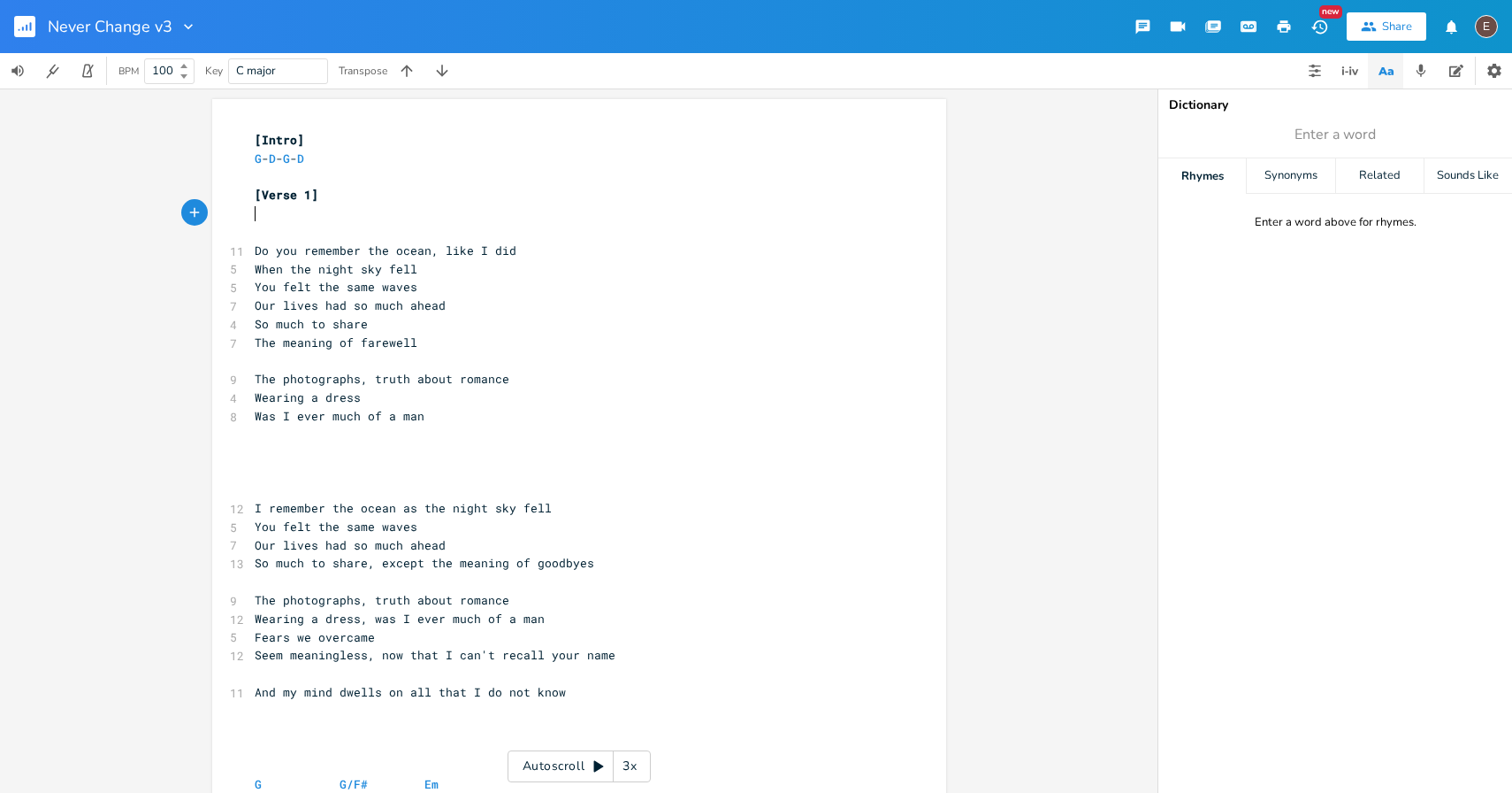
click at [310, 221] on pre "​" at bounding box center [570, 213] width 638 height 18
click at [296, 233] on pre "​" at bounding box center [570, 232] width 638 height 18
type textarea "G"
type textarea "EM"
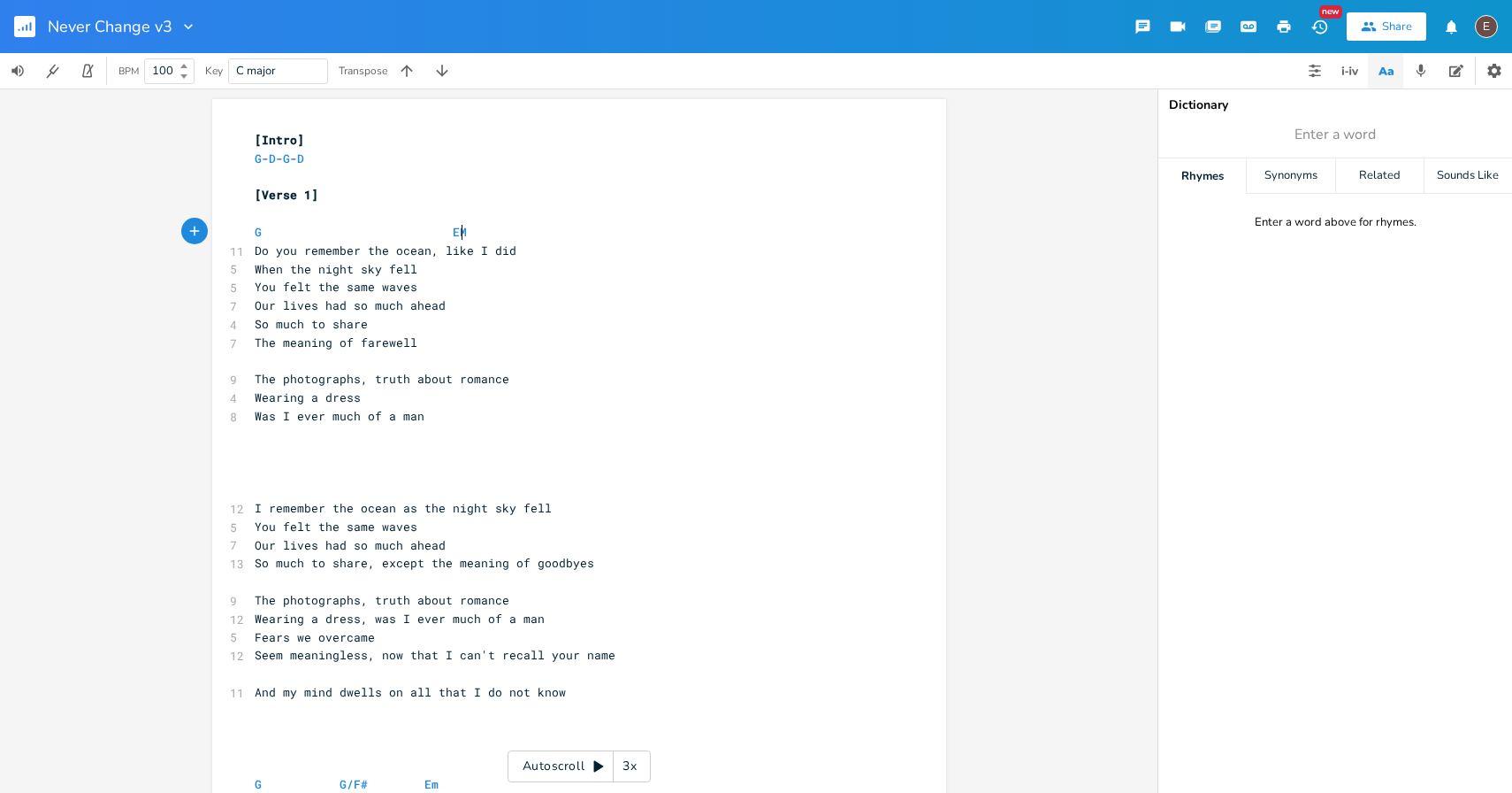
scroll to position [0, 18]
type textarea "m"
click at [534, 250] on pre "Do you remember the ocean, like I did" at bounding box center [570, 250] width 638 height 18
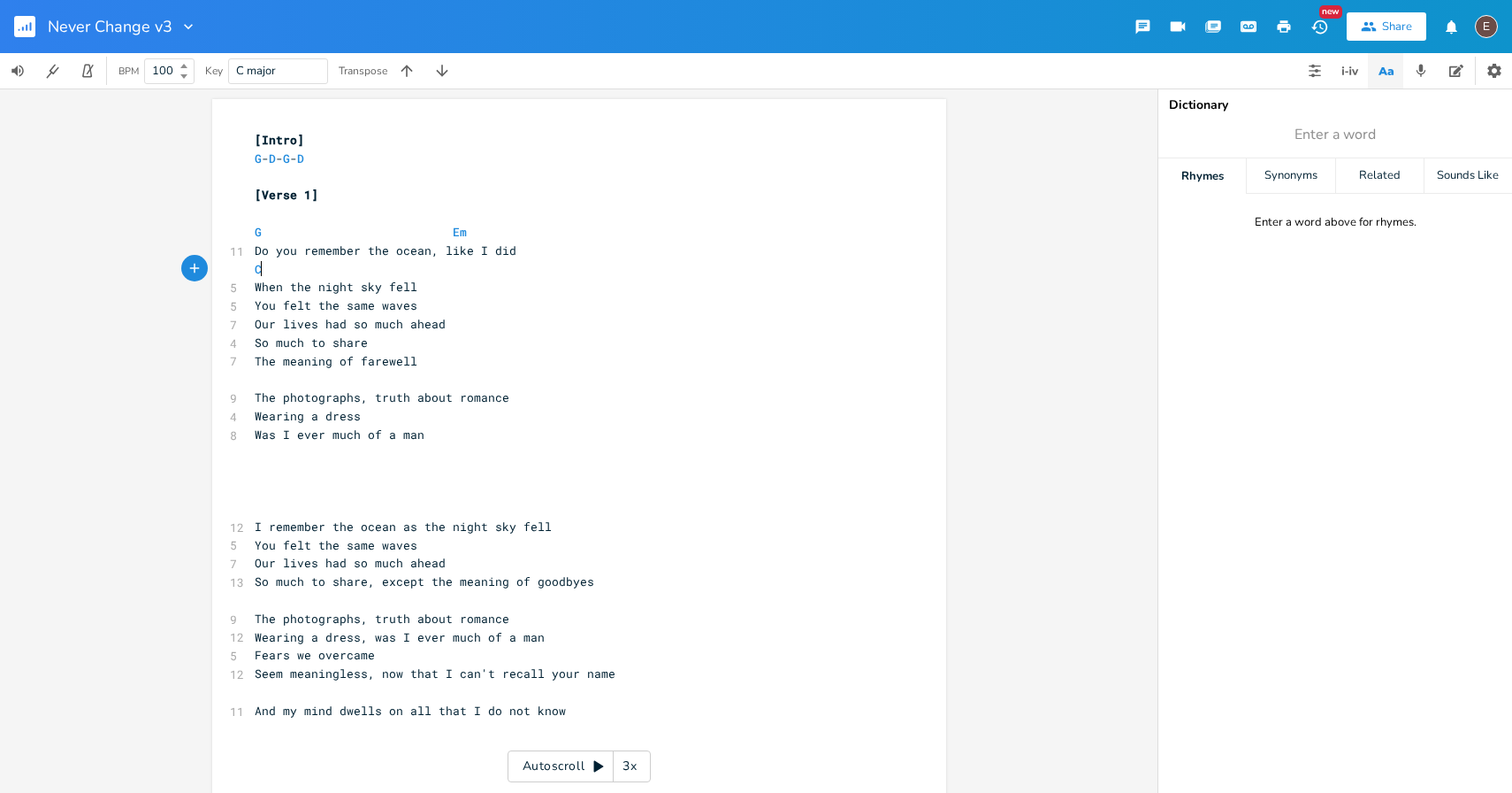
type textarea "C"
click at [496, 283] on pre "When the night sky fell" at bounding box center [570, 287] width 638 height 18
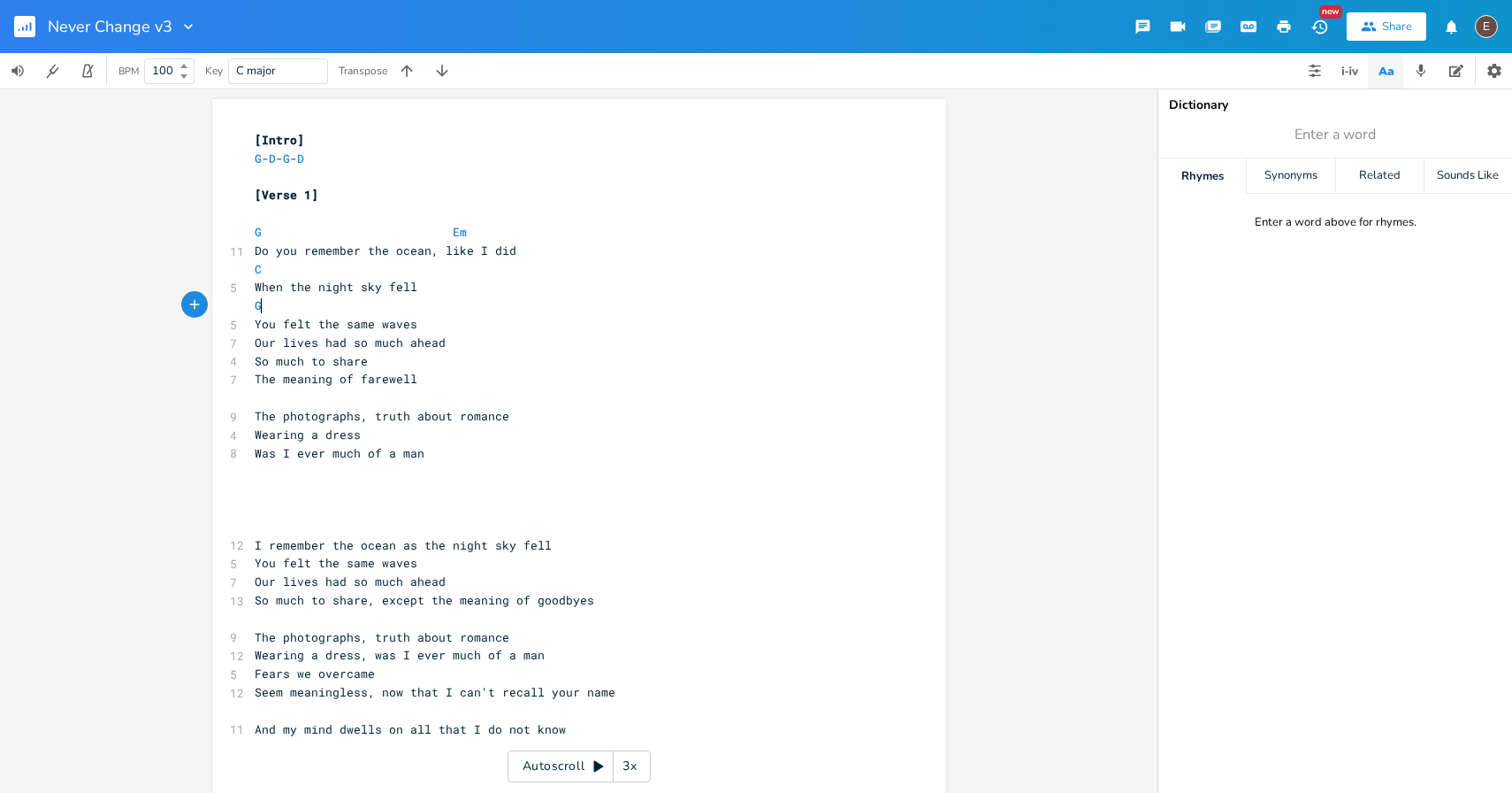
type textarea "G"
click at [494, 322] on pre "You felt the same waves" at bounding box center [570, 323] width 638 height 18
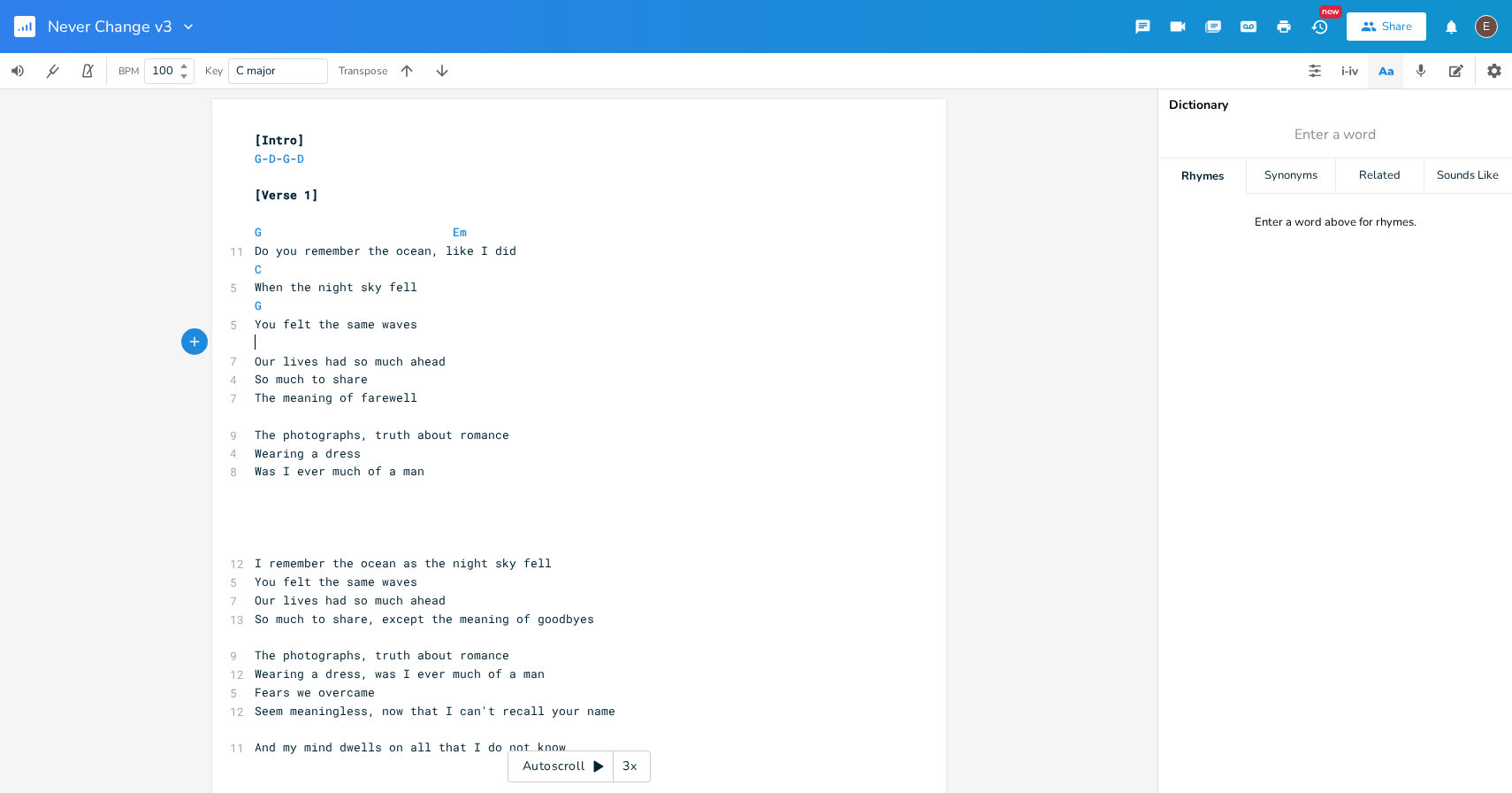
type textarea "G"
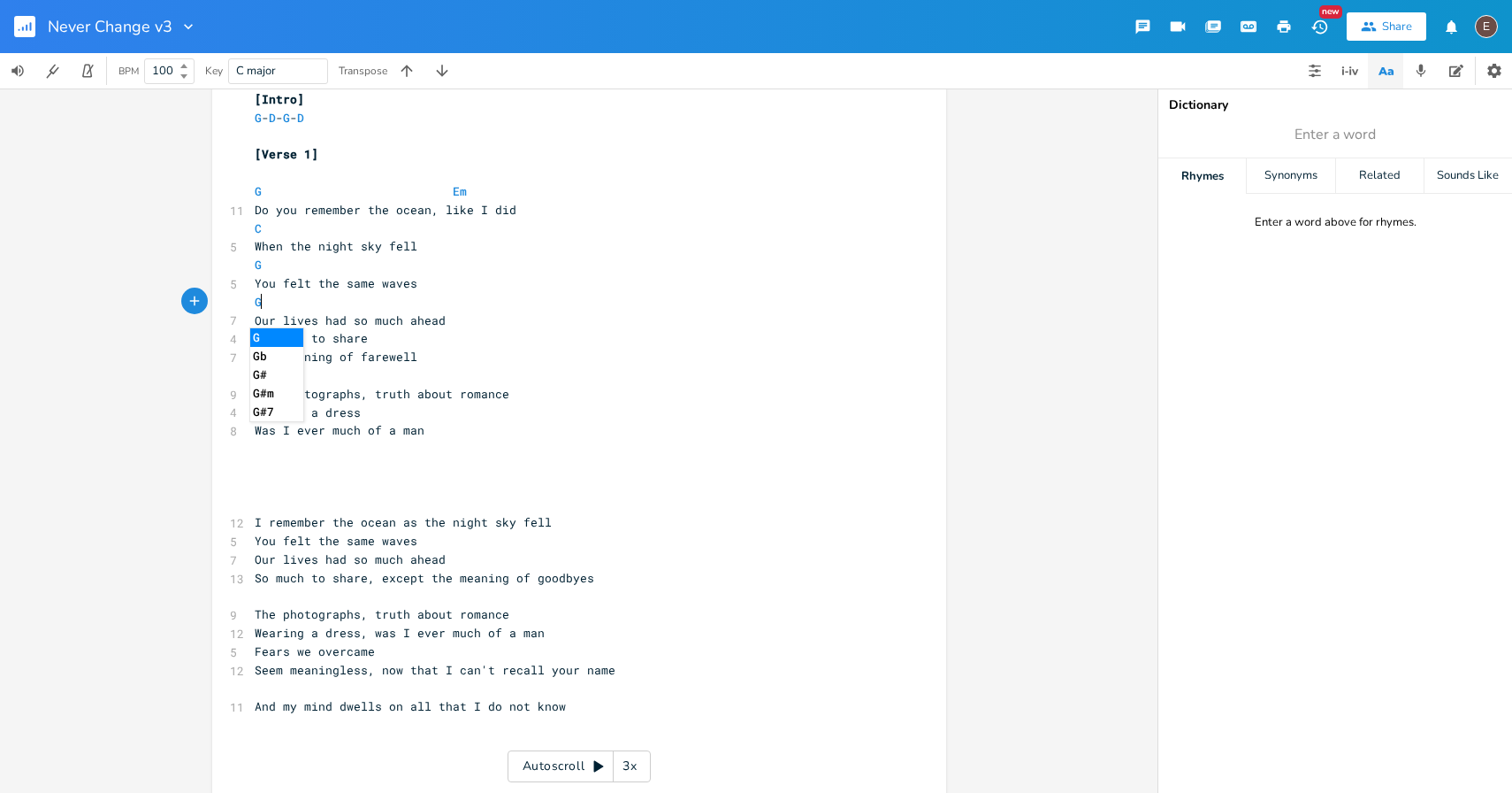
scroll to position [46, 0]
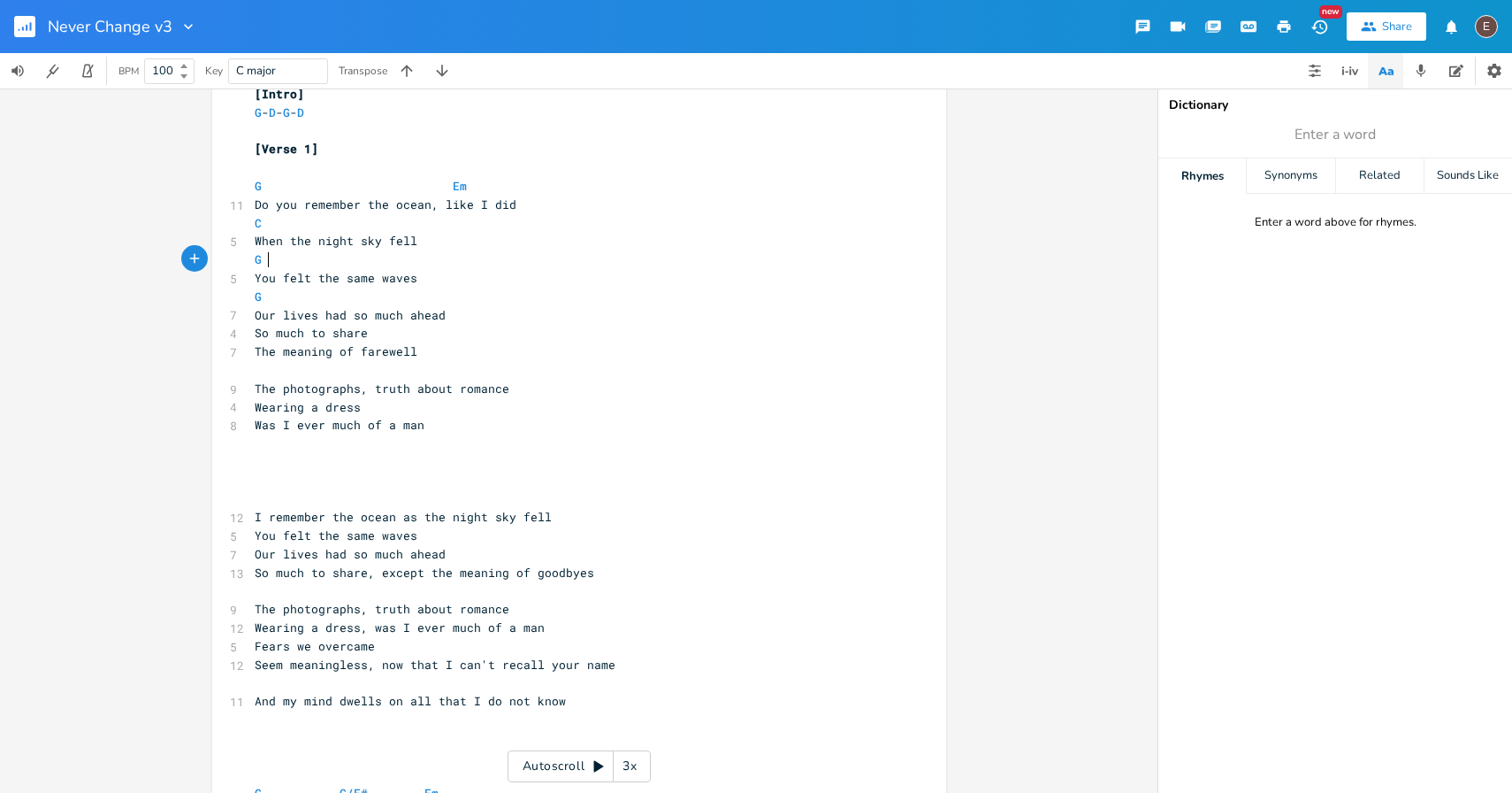
click at [487, 262] on pre "G" at bounding box center [570, 259] width 638 height 18
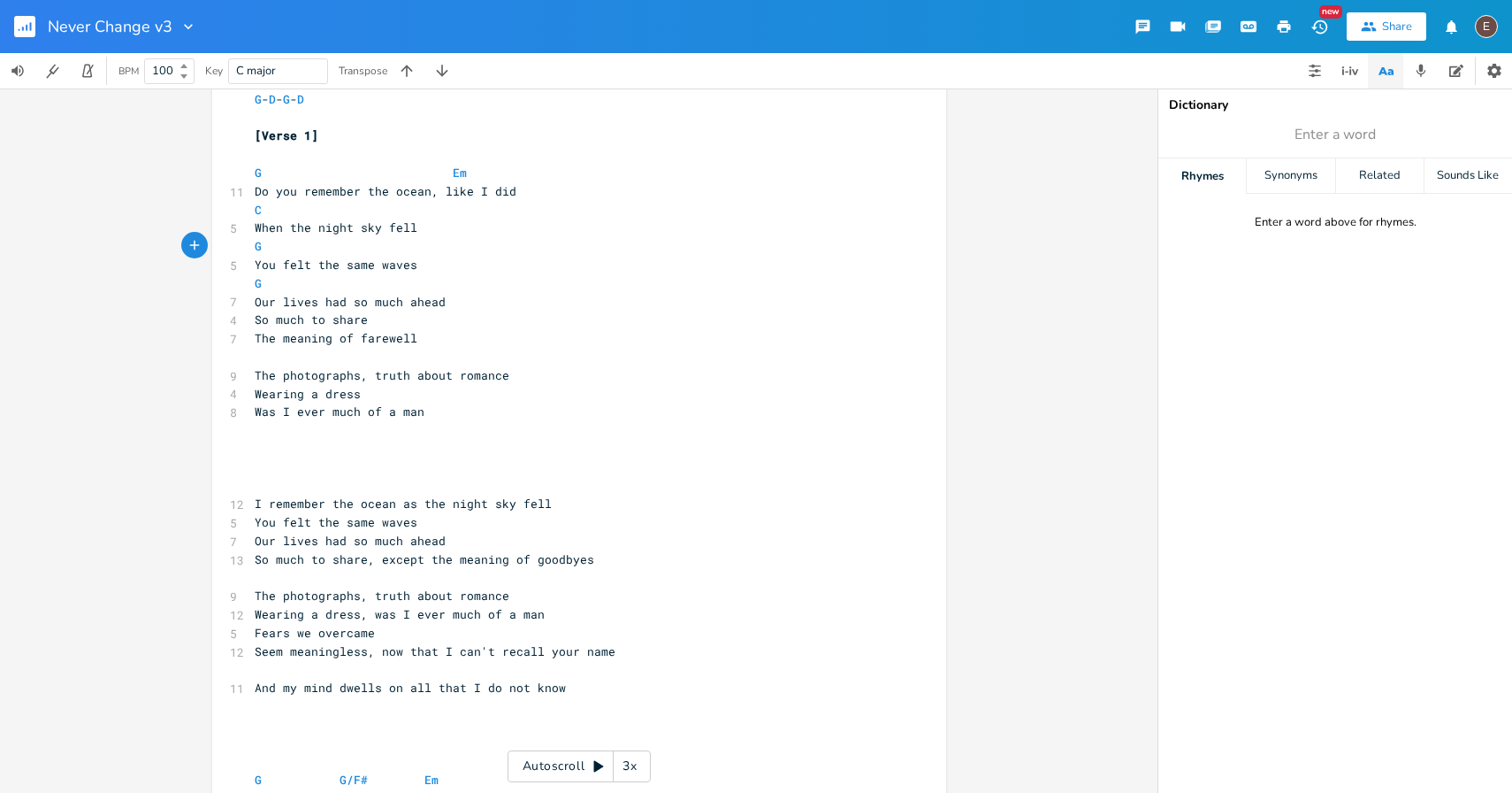
scroll to position [63, 0]
type textarea "G"
click at [251, 287] on pre "G" at bounding box center [570, 280] width 638 height 18
type textarea "C"
click at [456, 302] on pre "Our lives had so much ahead" at bounding box center [570, 298] width 638 height 18
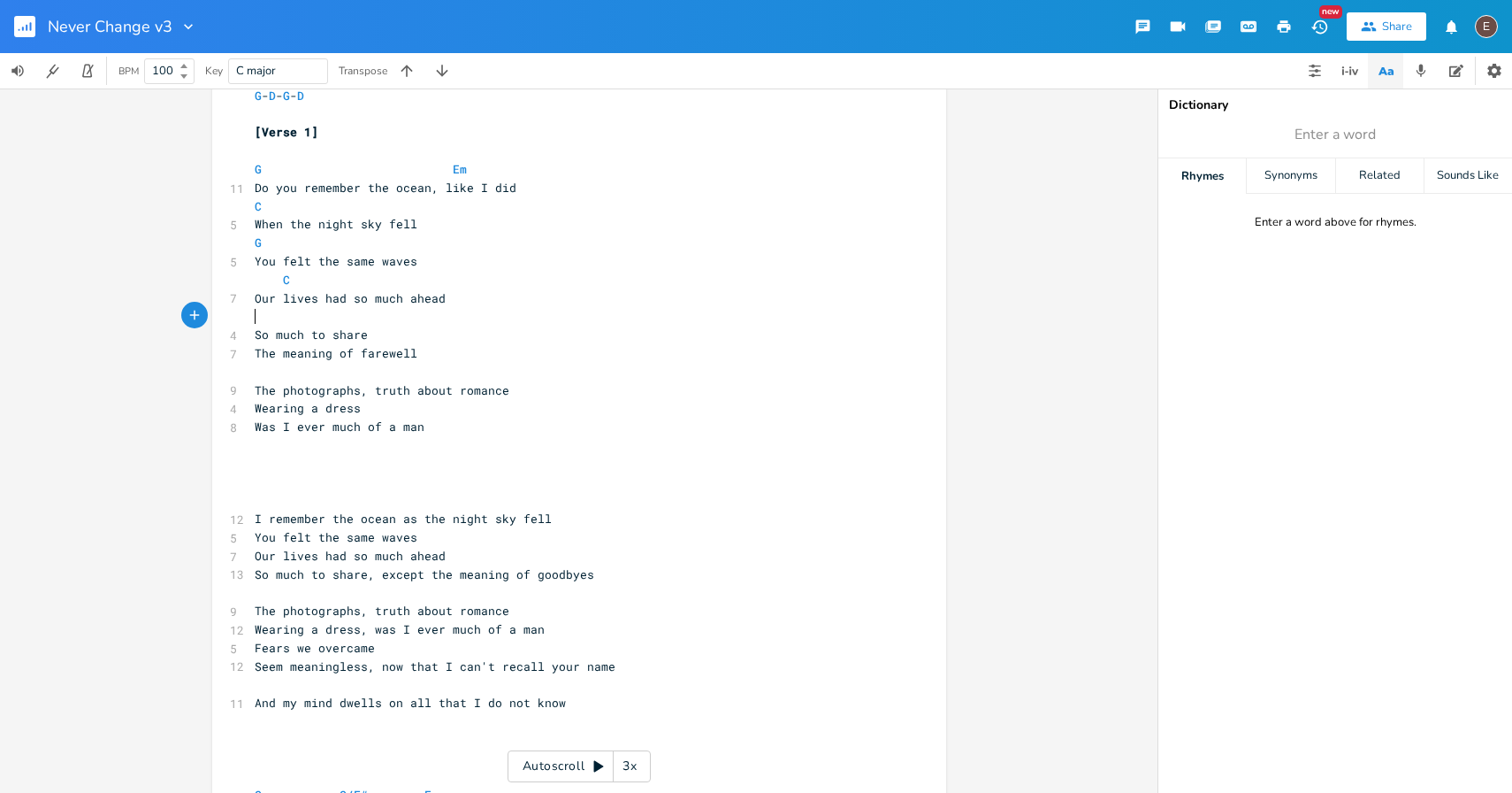
type textarea "G"
click at [466, 335] on pre "So much to share" at bounding box center [570, 334] width 638 height 18
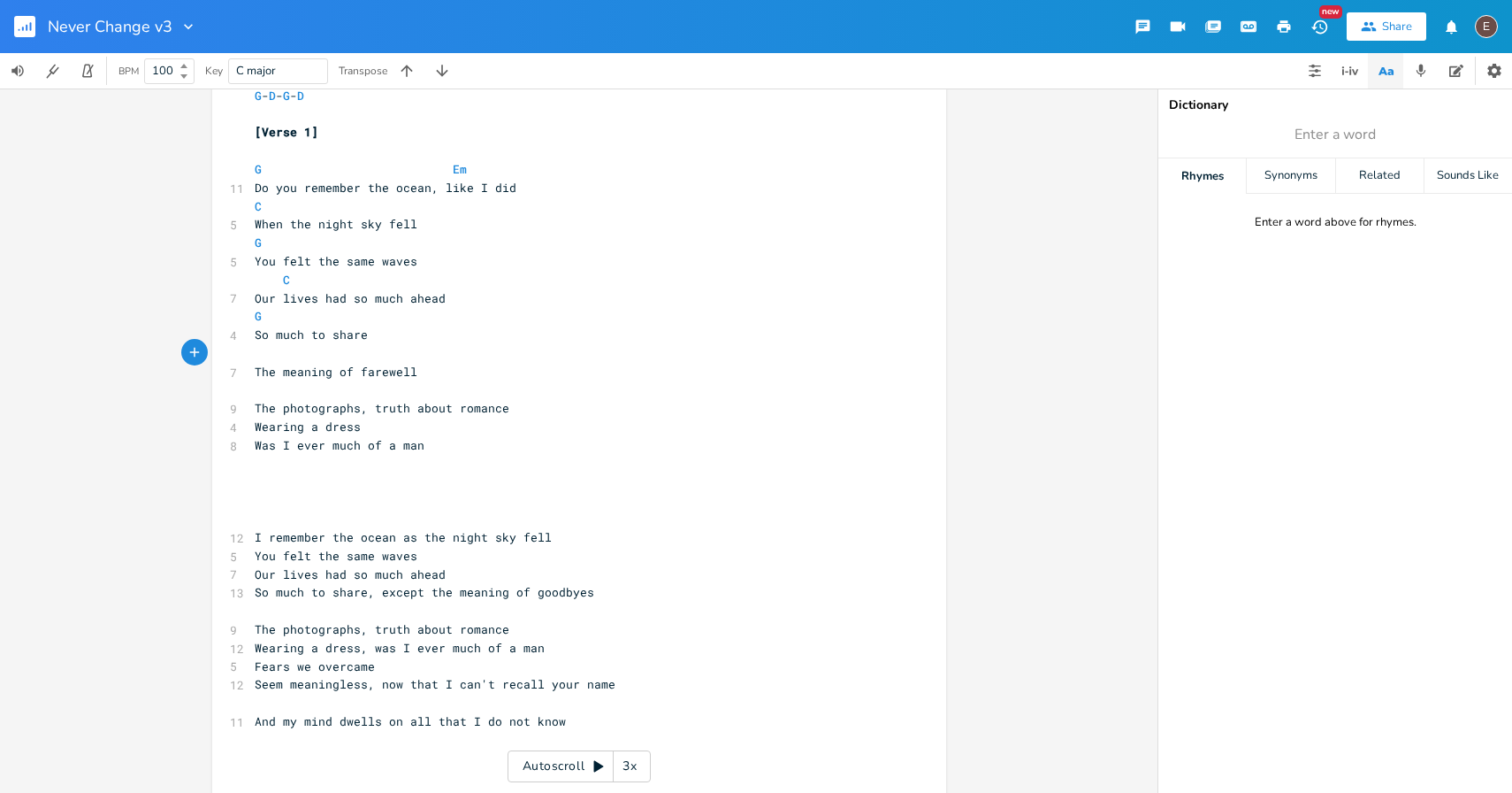
scroll to position [0, 7]
type textarea "Em"
type textarea "D"
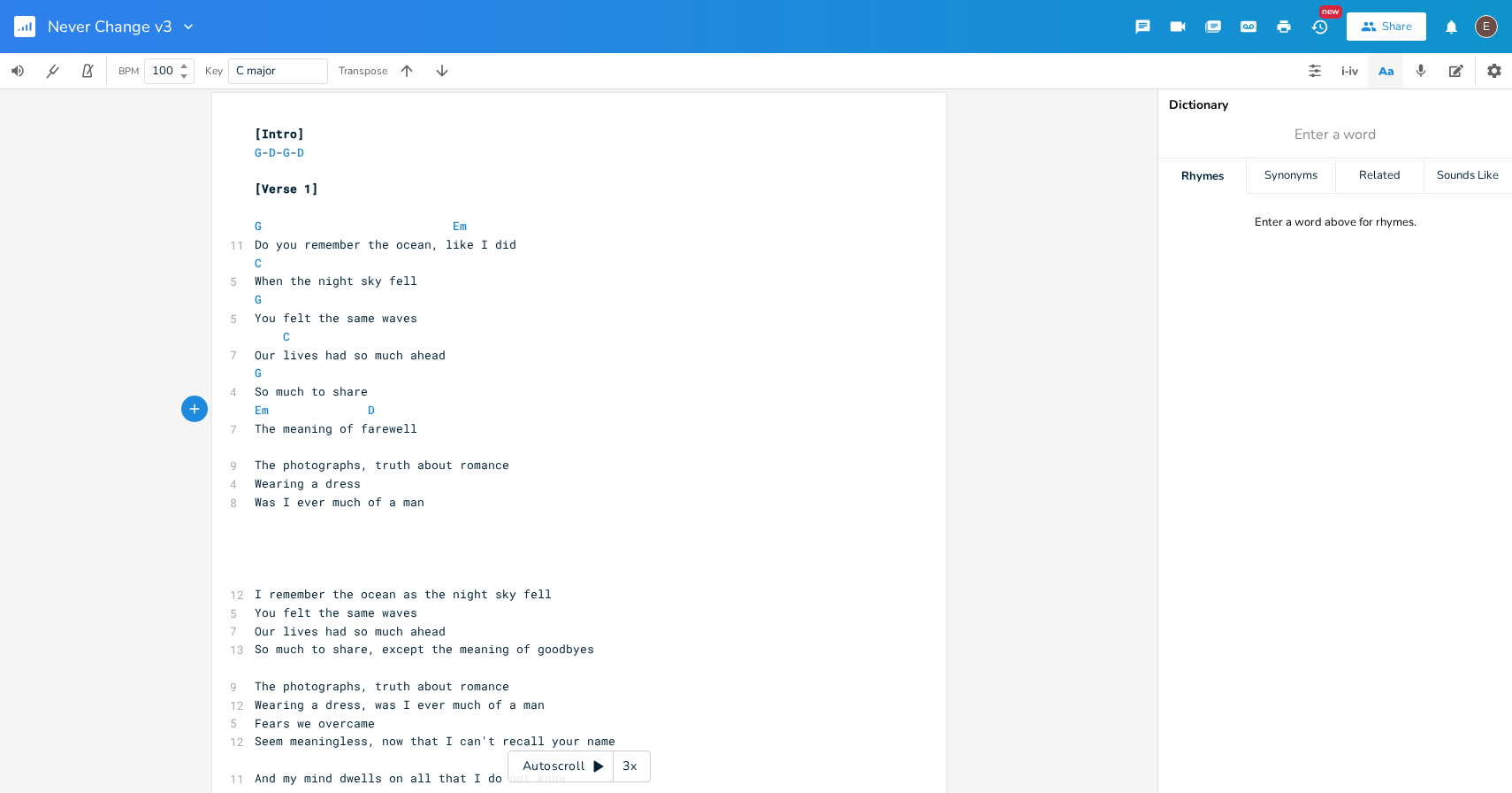
scroll to position [0, 0]
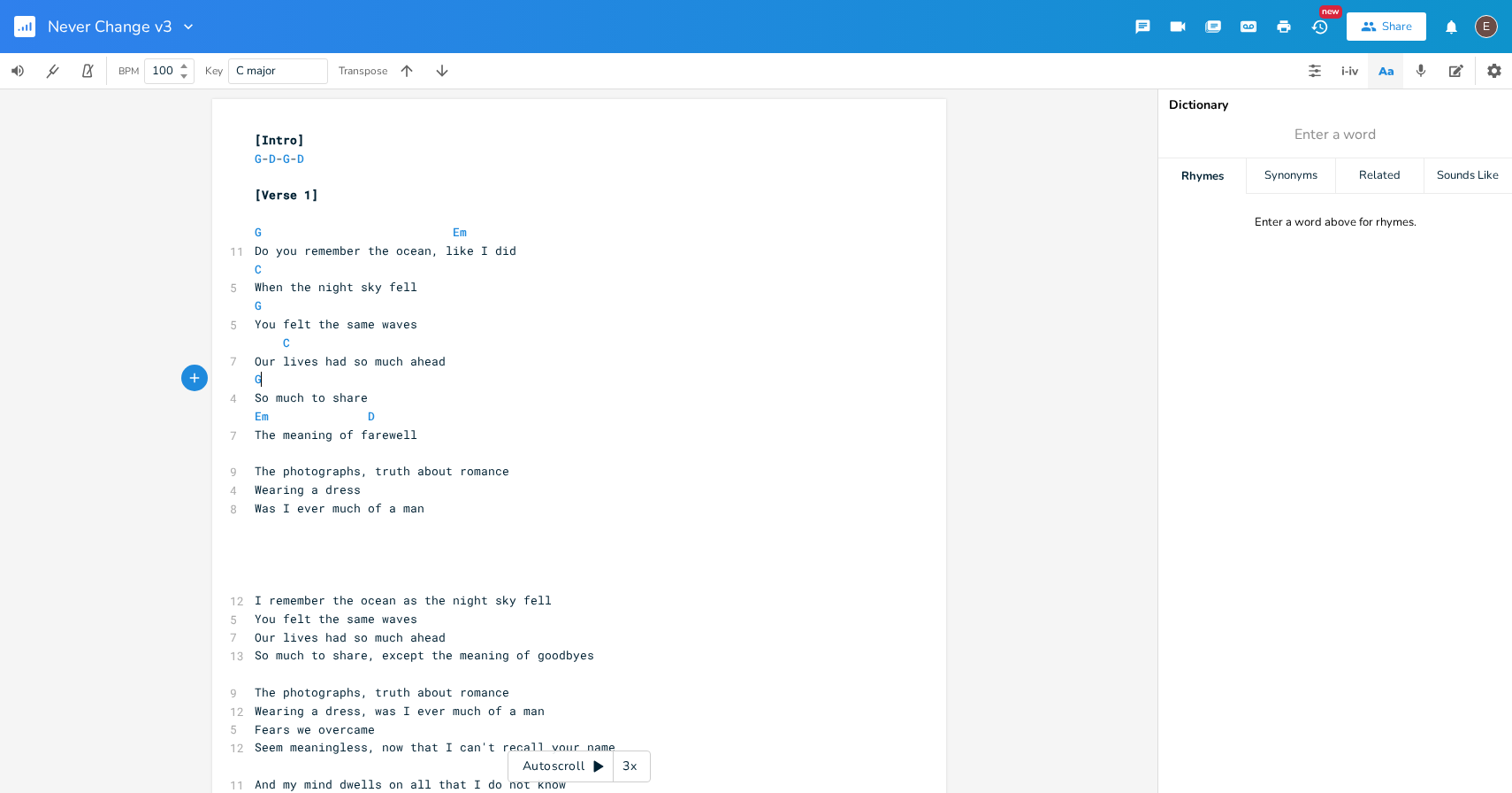
click at [322, 386] on pre "G" at bounding box center [570, 378] width 638 height 18
type textarea "Em"
click at [287, 352] on pre "Our lives had so much ahead" at bounding box center [570, 361] width 638 height 18
click at [261, 384] on span at bounding box center [272, 378] width 21 height 18
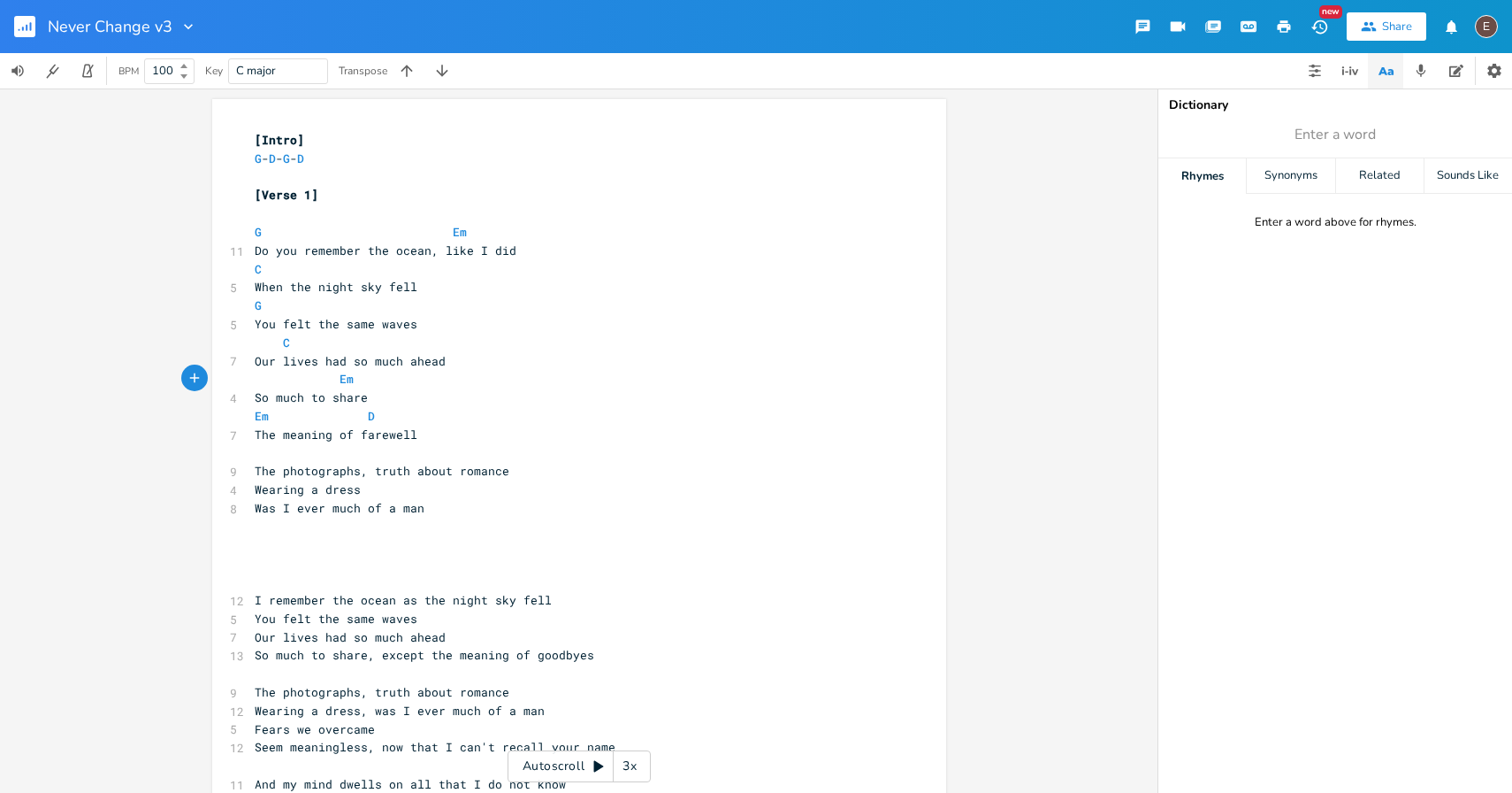
click at [353, 336] on pre "C" at bounding box center [570, 342] width 638 height 18
type textarea "G"
click at [283, 413] on span at bounding box center [296, 416] width 28 height 18
type textarea "C"
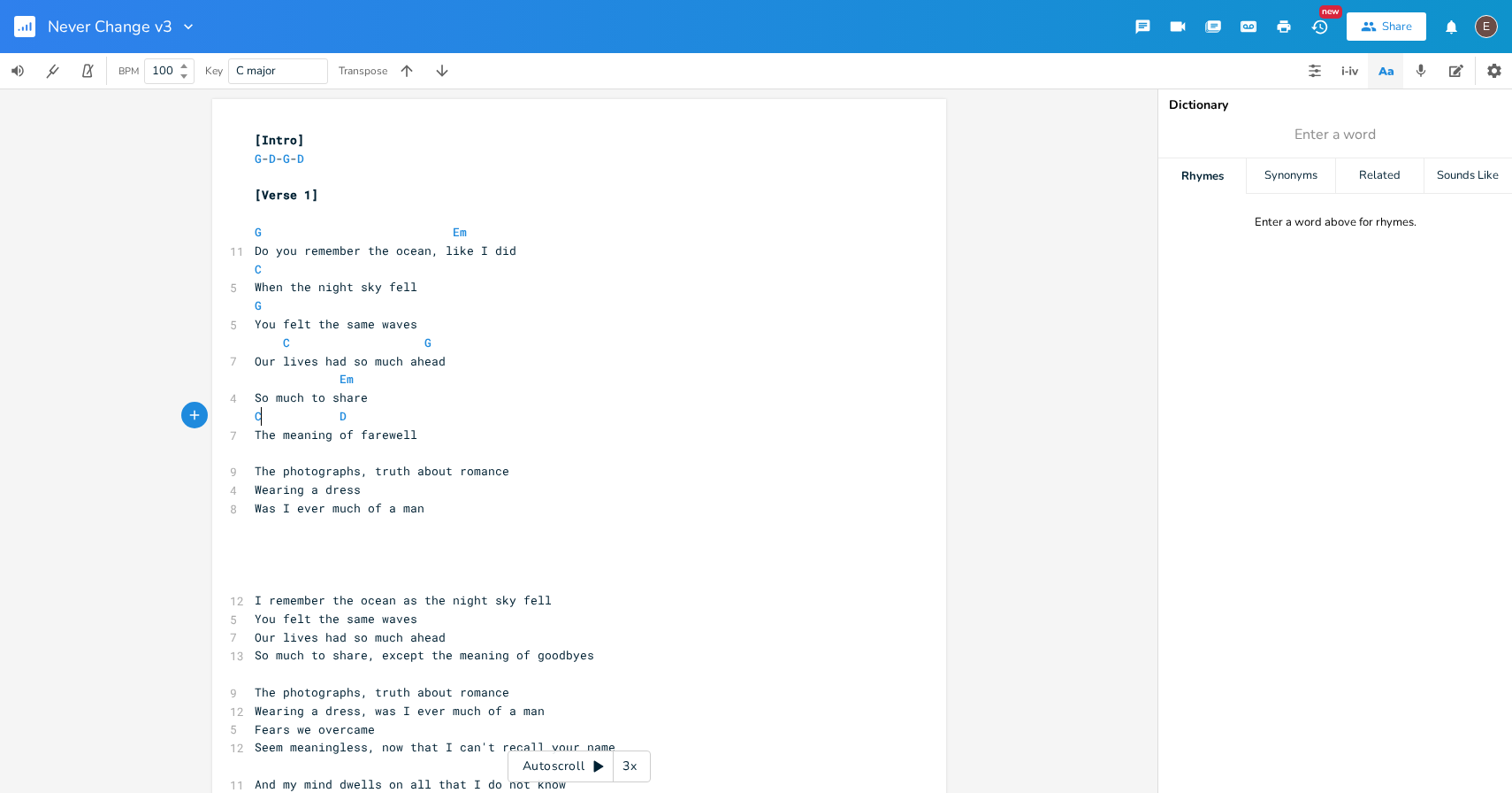
type textarea "C"
click at [324, 423] on span at bounding box center [325, 416] width 28 height 18
drag, startPoint x: 274, startPoint y: 440, endPoint x: 251, endPoint y: 442, distance: 23.1
click at [255, 442] on span "The meaning of farewell" at bounding box center [336, 434] width 163 height 16
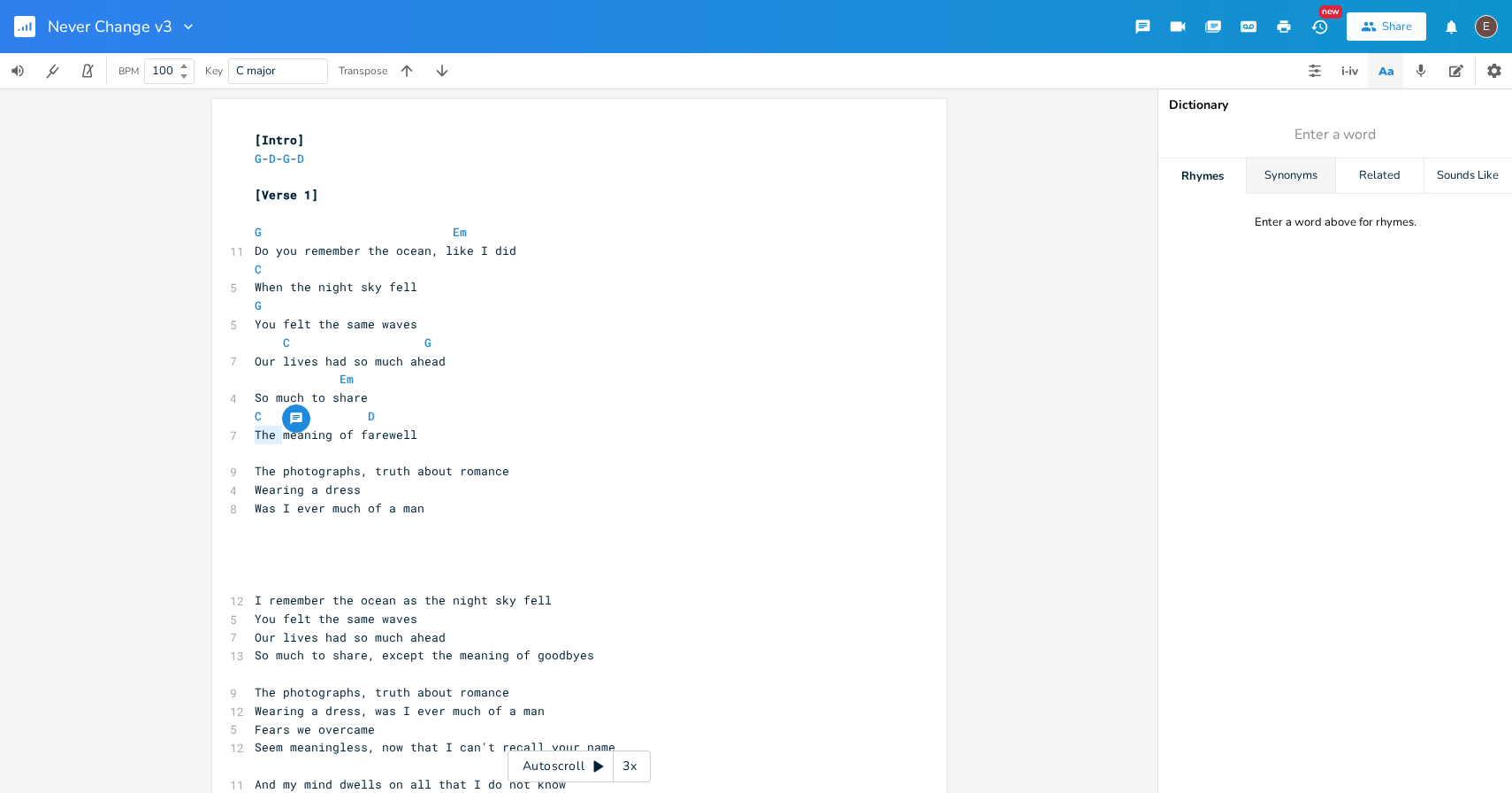
type textarea "The"
click at [1321, 176] on div "Synonyms" at bounding box center [1290, 176] width 88 height 36
click at [1324, 154] on div "Dictionary Enter a word Rhymes Synonyms Related Sounds Like Enter a word above …" at bounding box center [1335, 441] width 354 height 704
type input "meaning"
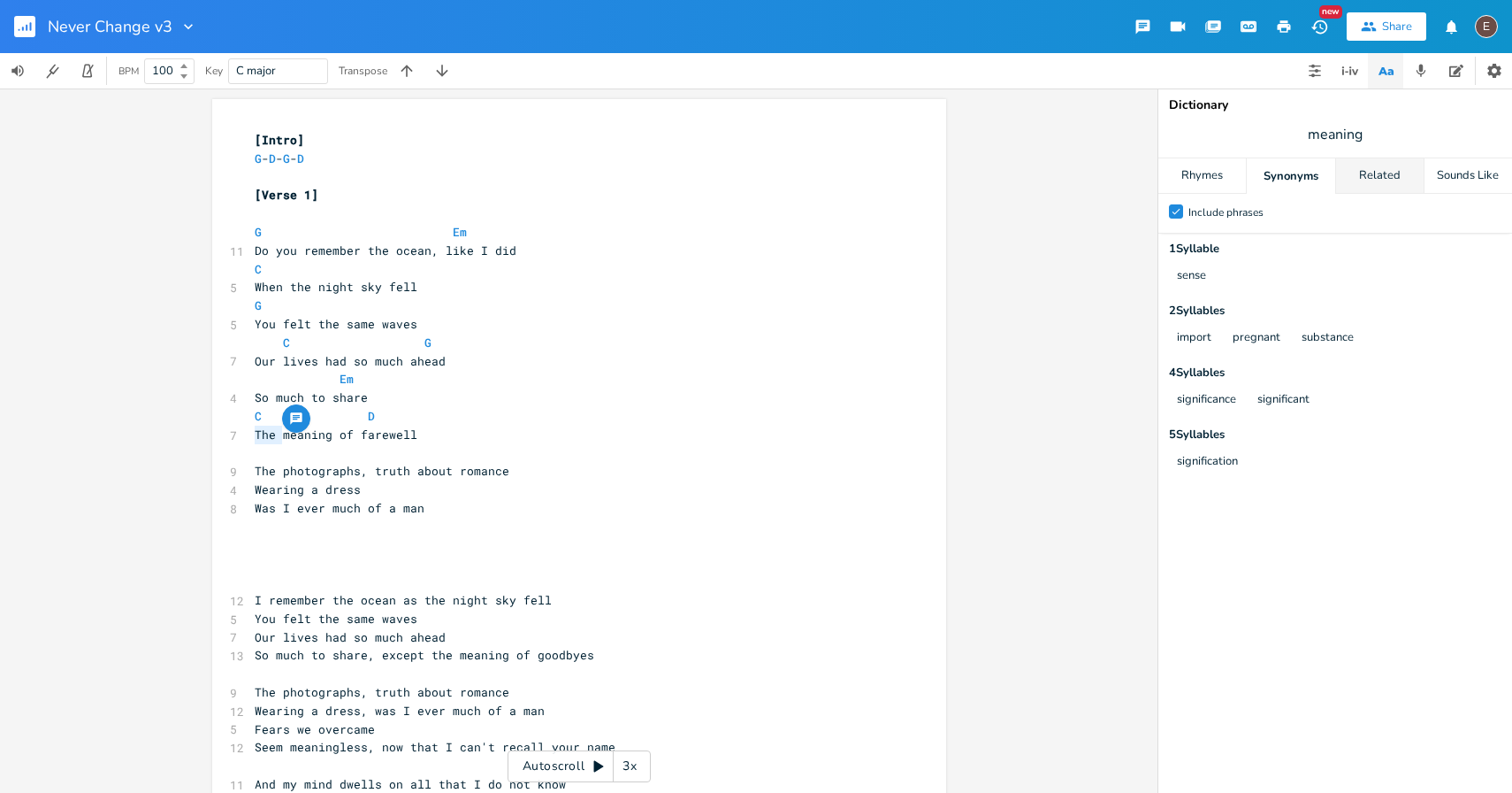
click at [1383, 183] on div "Related" at bounding box center [1379, 176] width 88 height 36
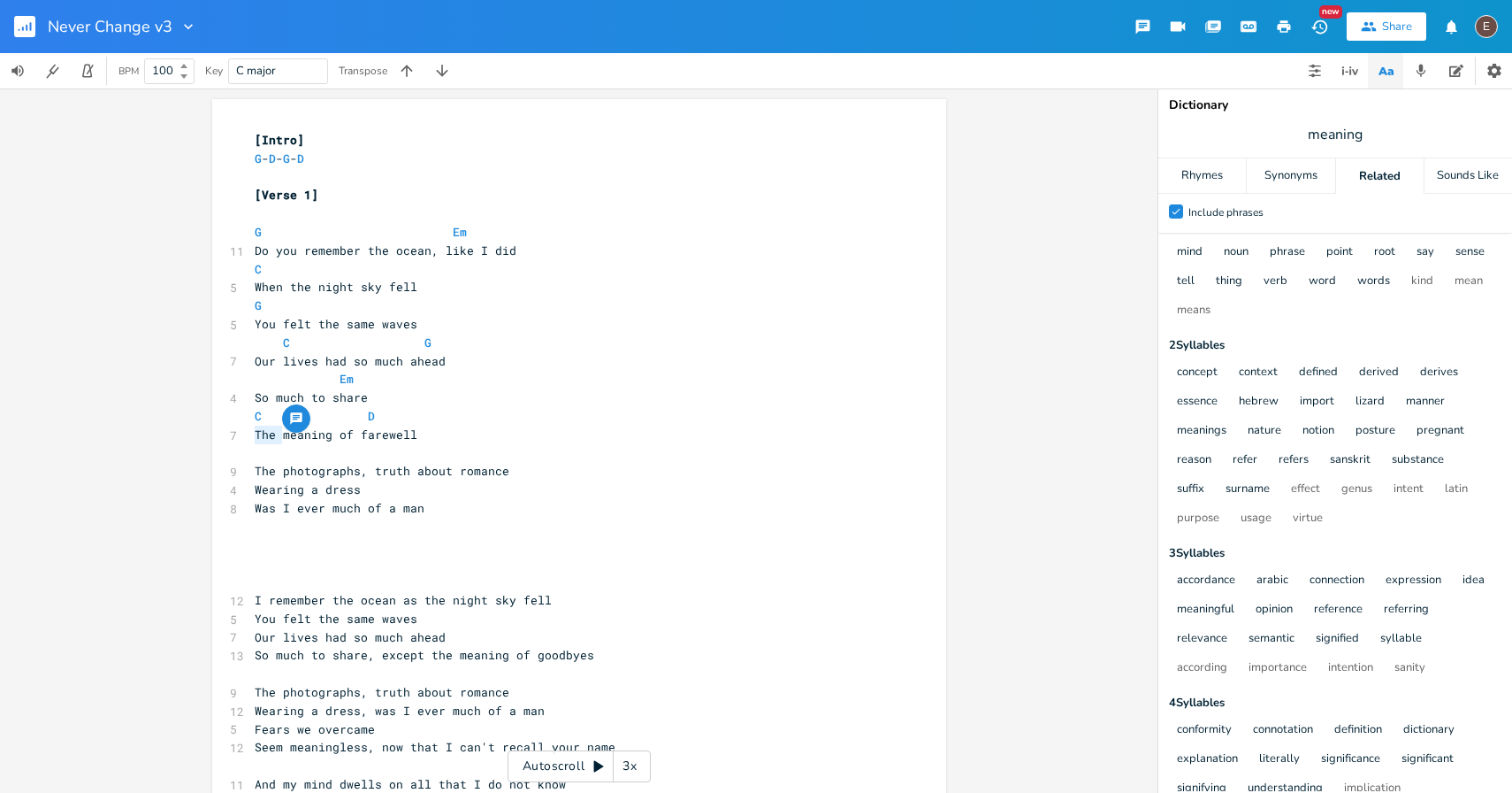
scroll to position [0, 0]
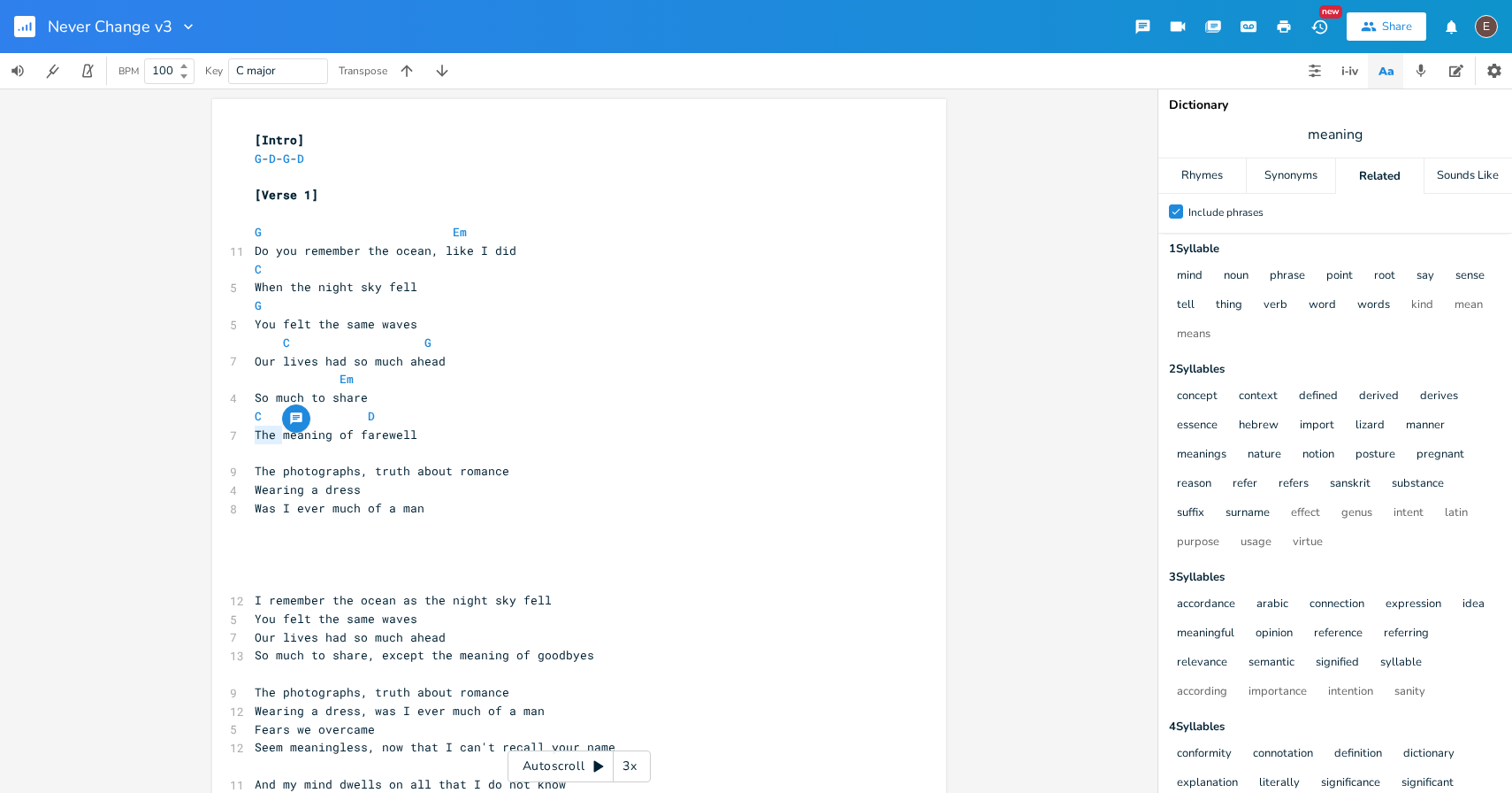
click at [333, 436] on span "The meaning of farewell" at bounding box center [336, 434] width 163 height 16
click at [262, 430] on span "The meaning of farewell" at bounding box center [336, 434] width 163 height 16
type textarea "Except the"
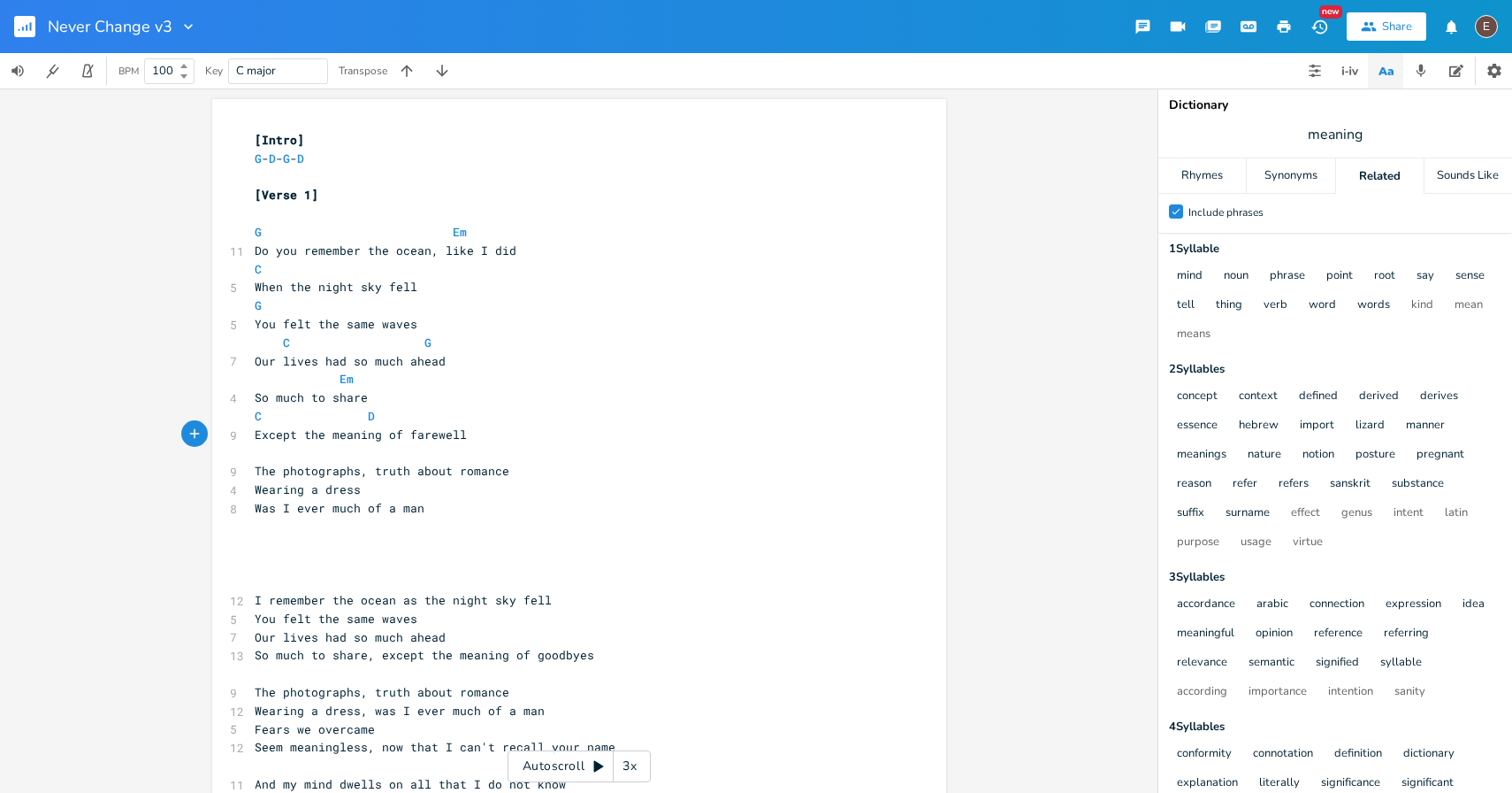
click at [444, 439] on span "Except the meaning of farewell" at bounding box center [361, 434] width 212 height 16
type textarea "goodbyes"
click at [422, 445] on pre "​" at bounding box center [570, 452] width 638 height 18
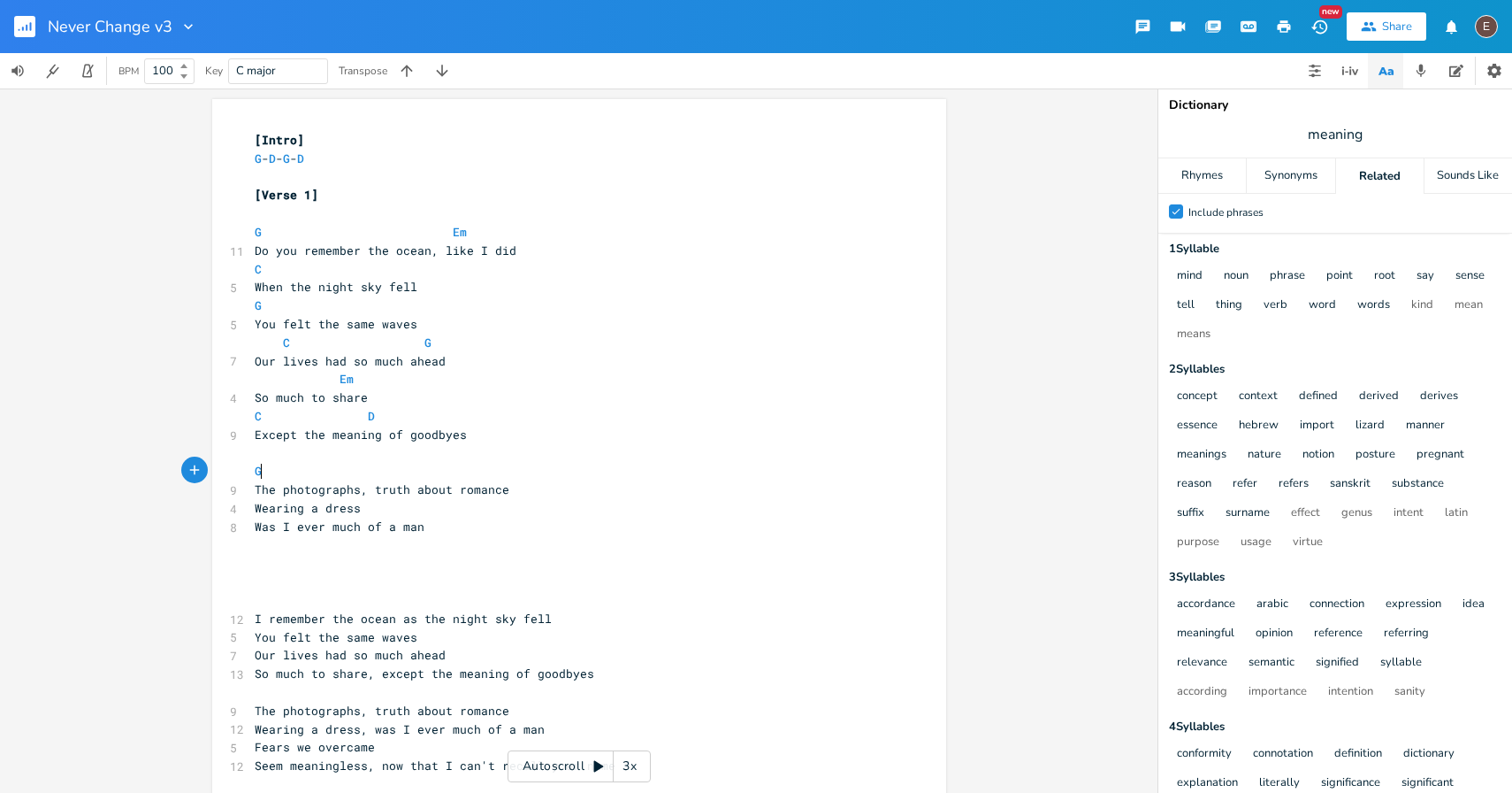
type textarea "G"
type textarea "Em"
click at [251, 471] on pre "G Em" at bounding box center [570, 471] width 638 height 18
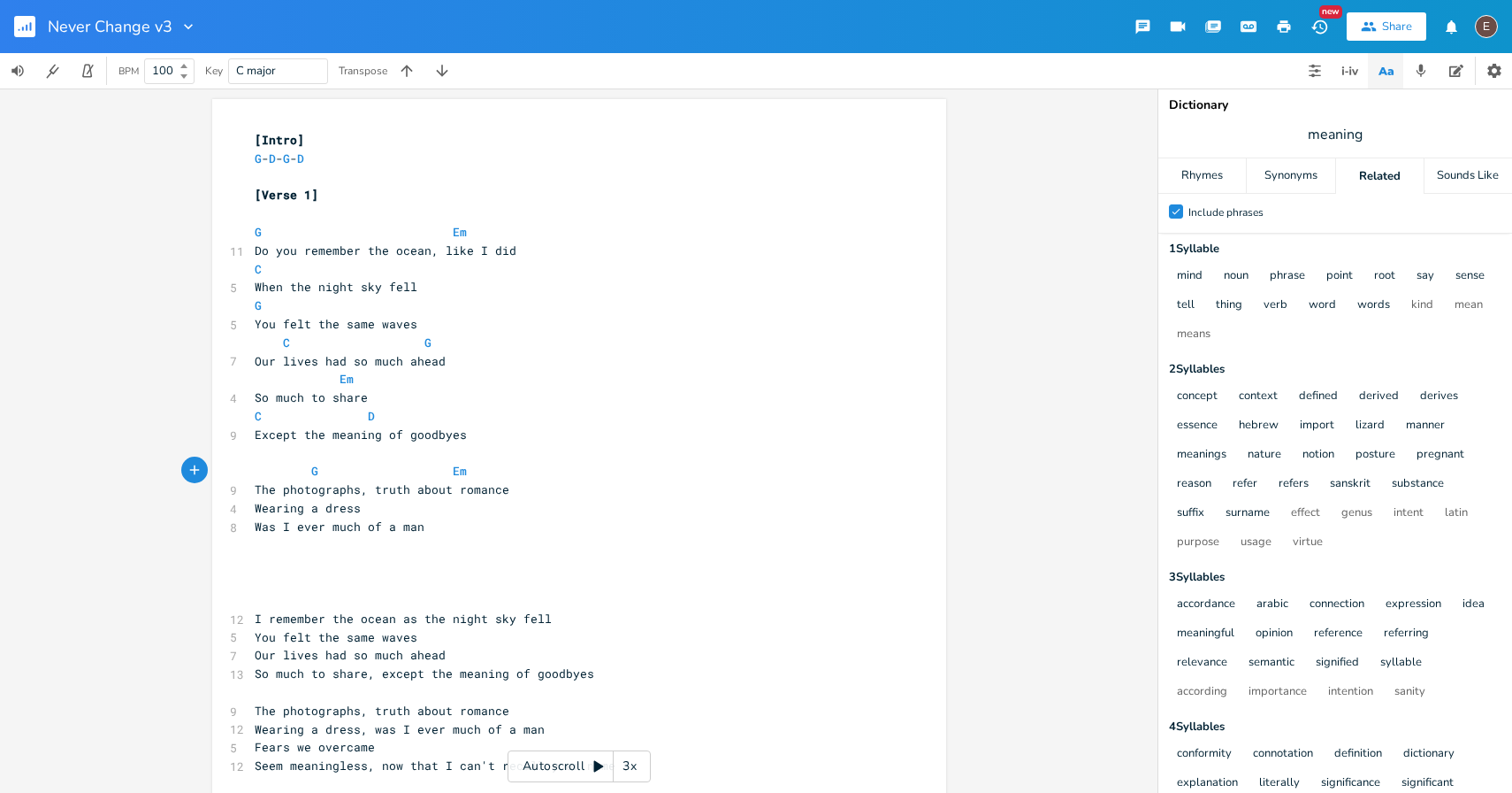
click at [526, 482] on pre "The photographs, truth about romance" at bounding box center [570, 489] width 638 height 18
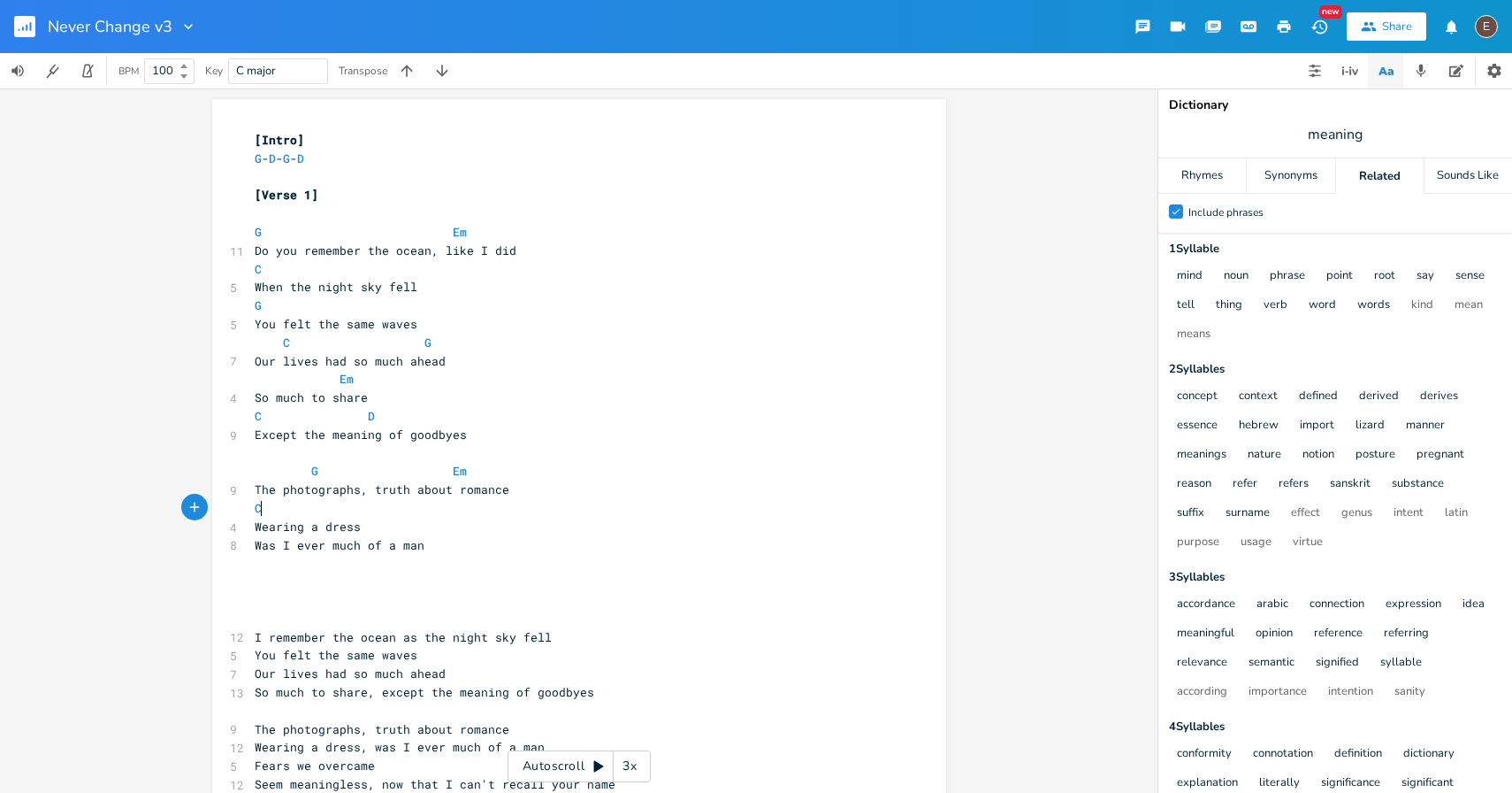
type textarea "C"
click at [493, 533] on pre "Wearing a dress" at bounding box center [570, 526] width 638 height 18
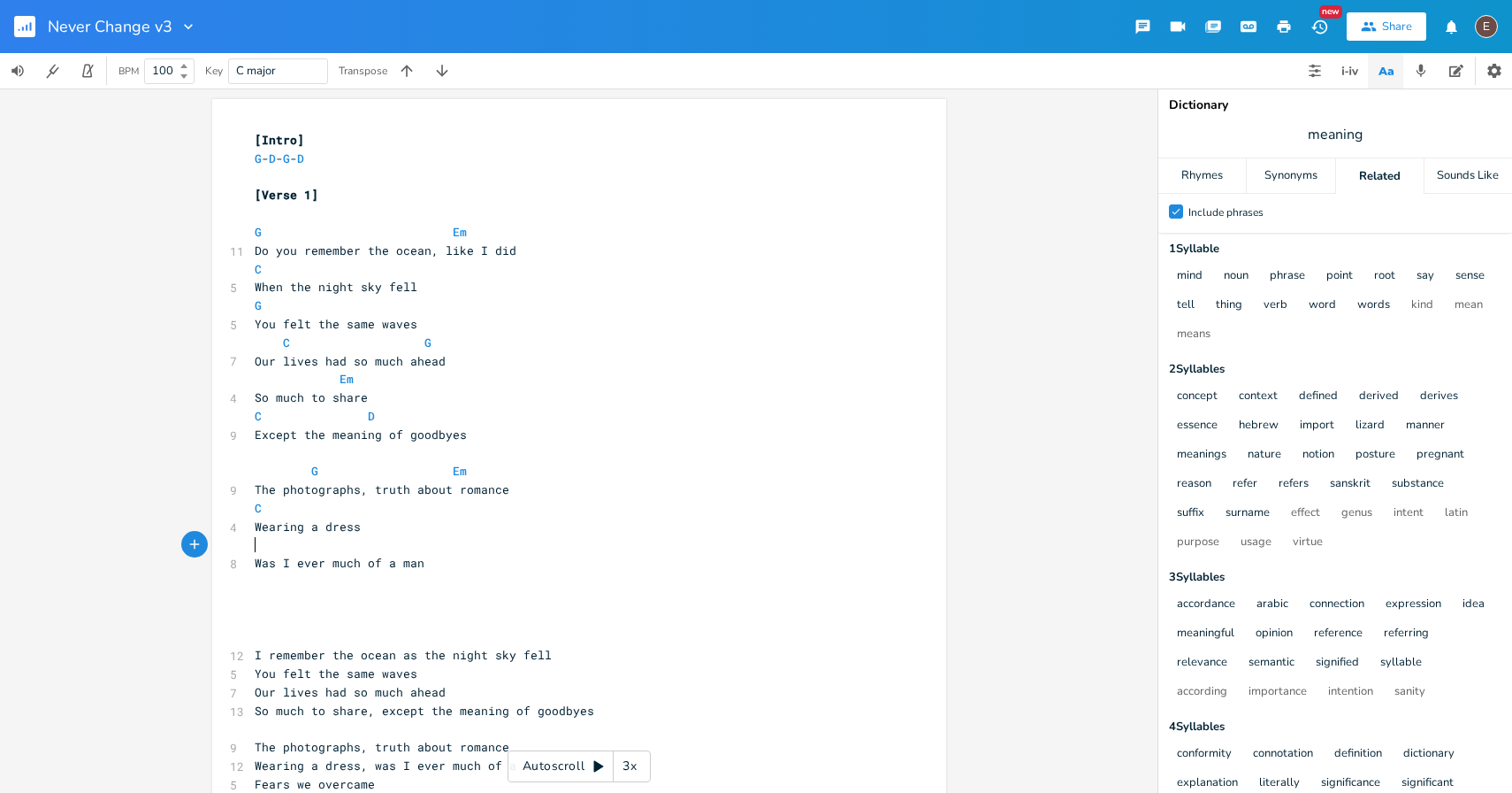
type textarea "FG"
type textarea "G"
click at [519, 565] on pre "Was I ever much of a man" at bounding box center [570, 562] width 638 height 18
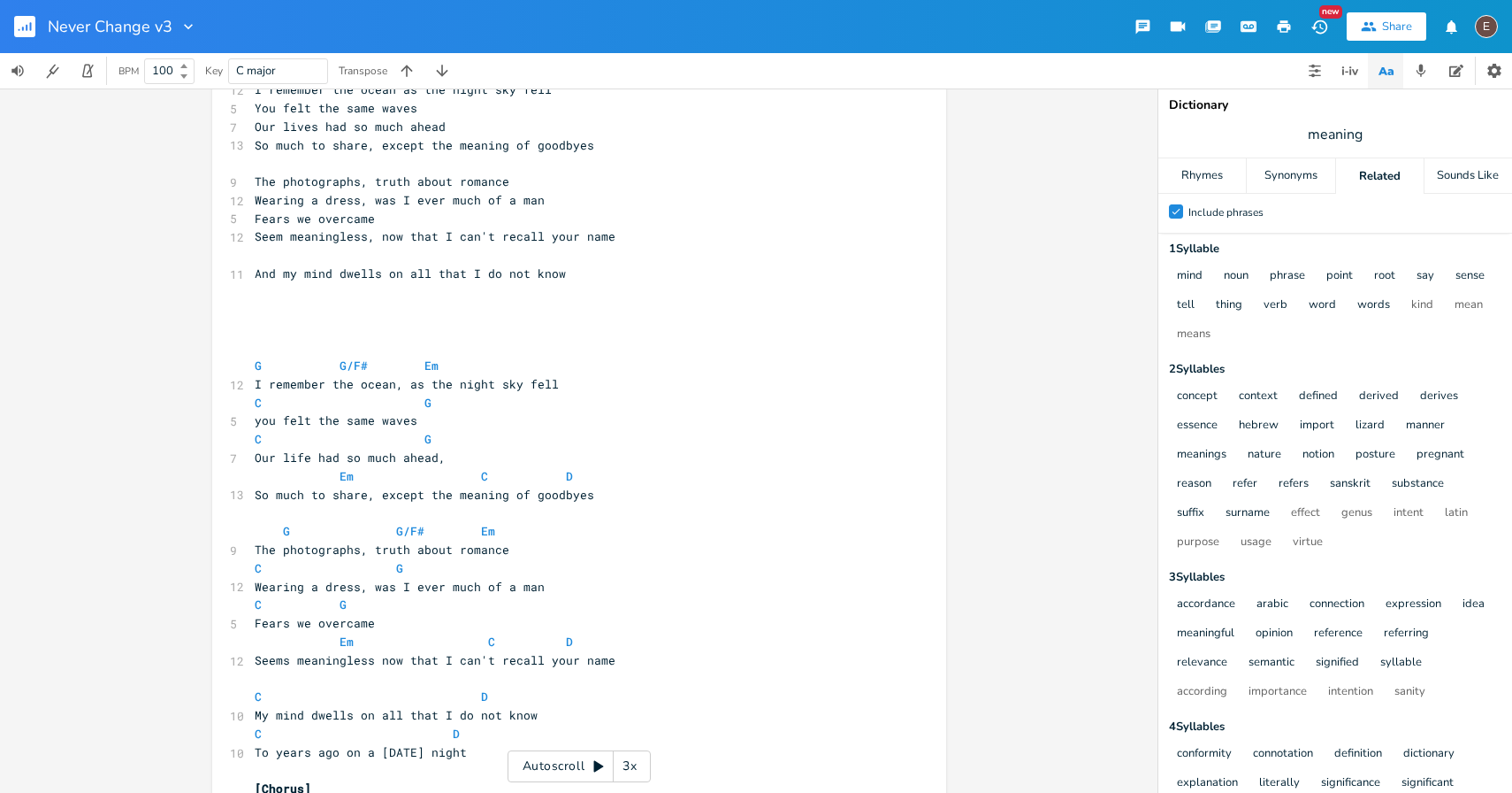
scroll to position [621, 0]
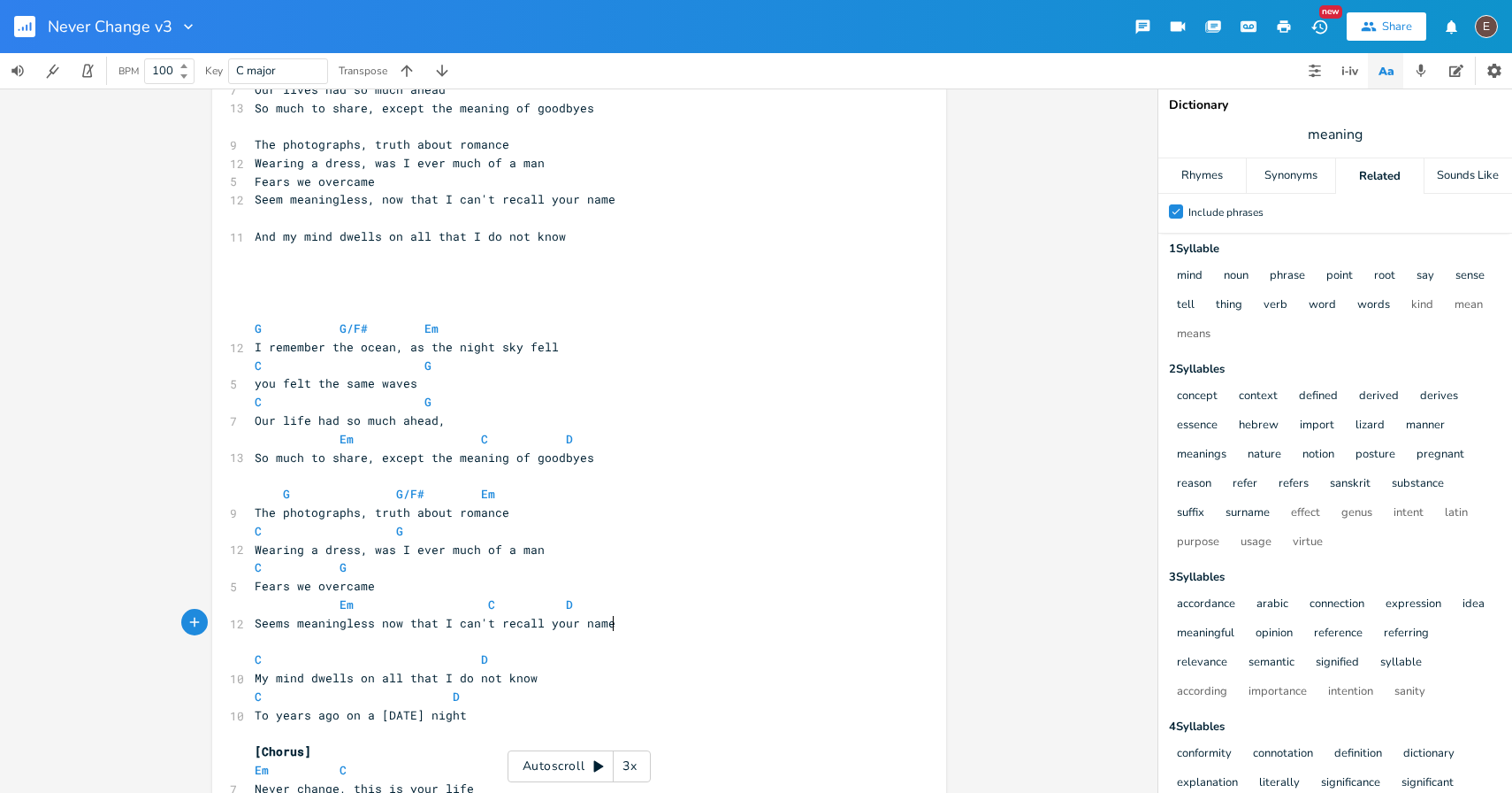
click at [610, 624] on pre "Seems meaningless now that I can't recall your name" at bounding box center [570, 622] width 638 height 18
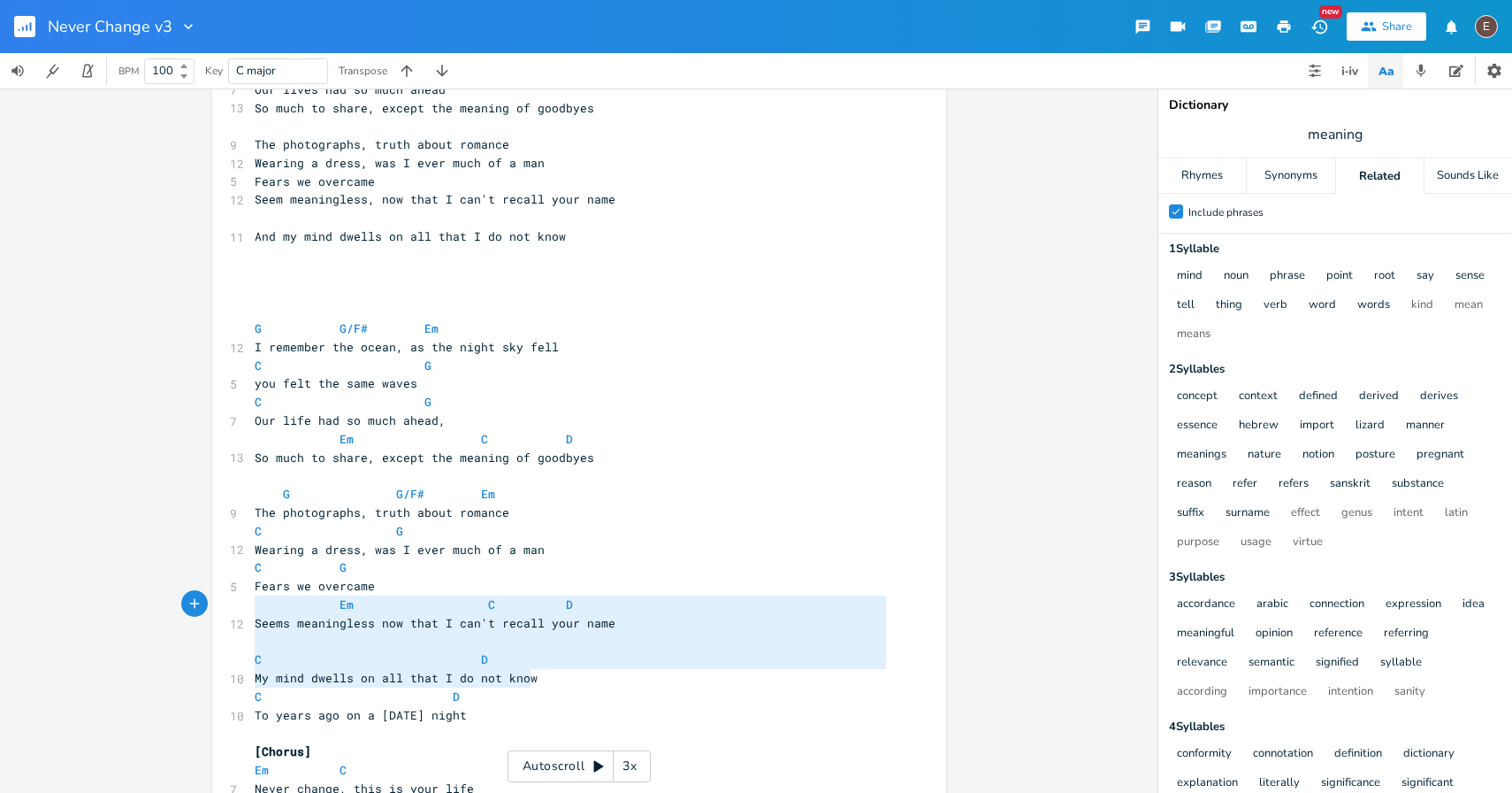
type textarea "C G Fears we overcame Em C D Seems meaningless now that I can't recall your nam…"
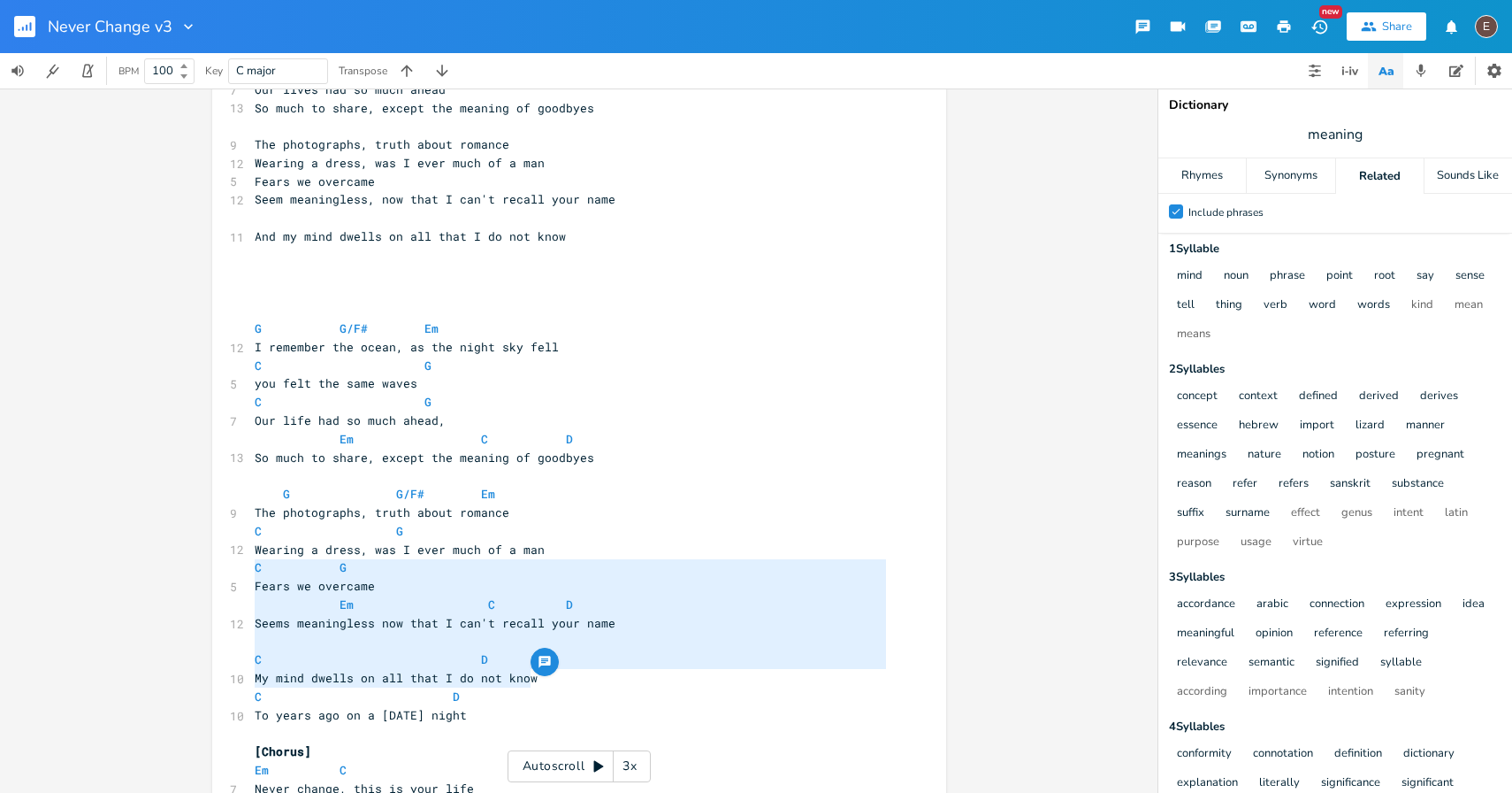
drag, startPoint x: 557, startPoint y: 675, endPoint x: 207, endPoint y: 562, distance: 367.8
click at [212, 562] on div "C G Fears we overcame Em C D Seems meaningless now that I can't recall your nam…" at bounding box center [579, 674] width 734 height 2393
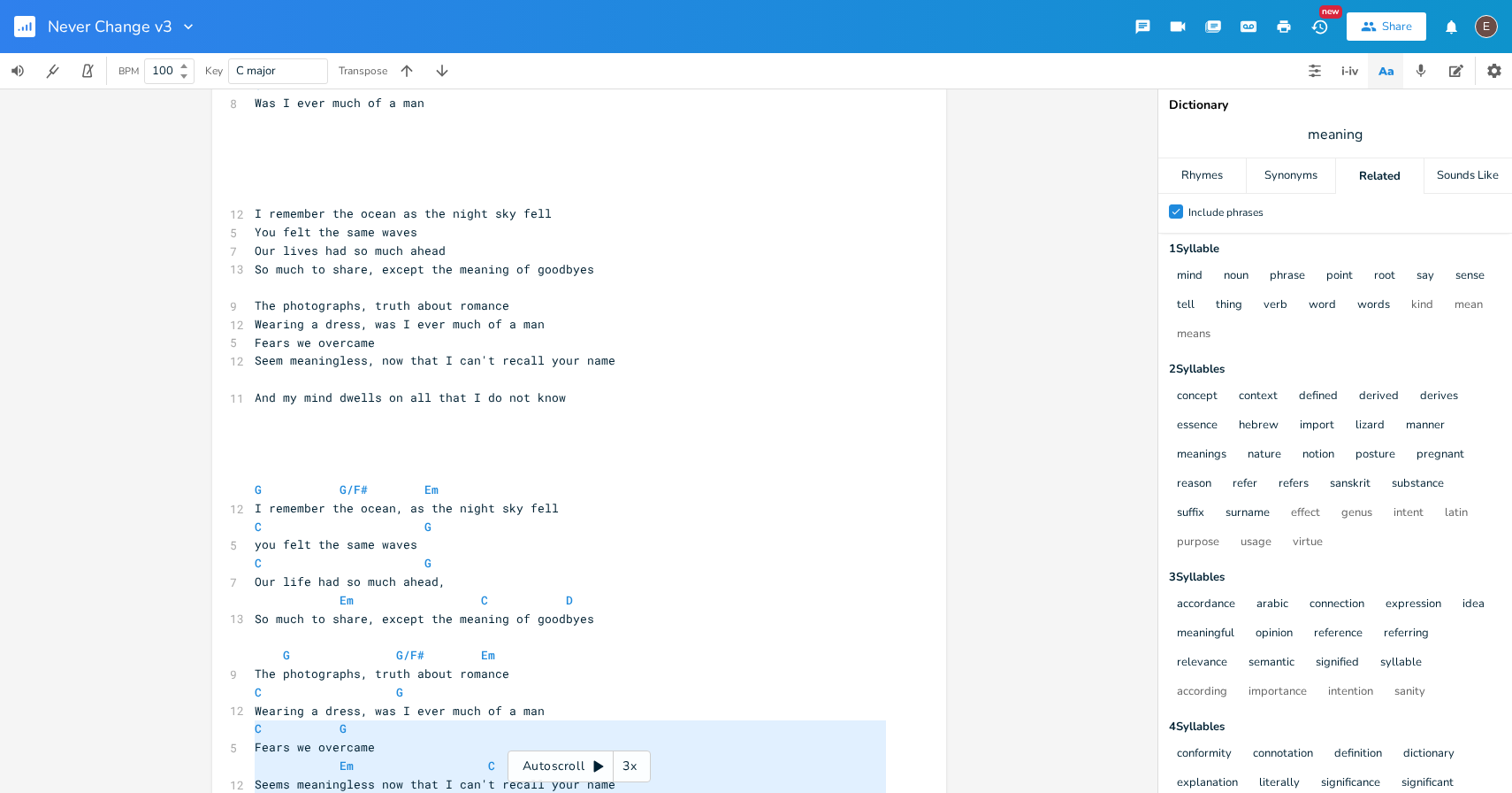
scroll to position [307, 0]
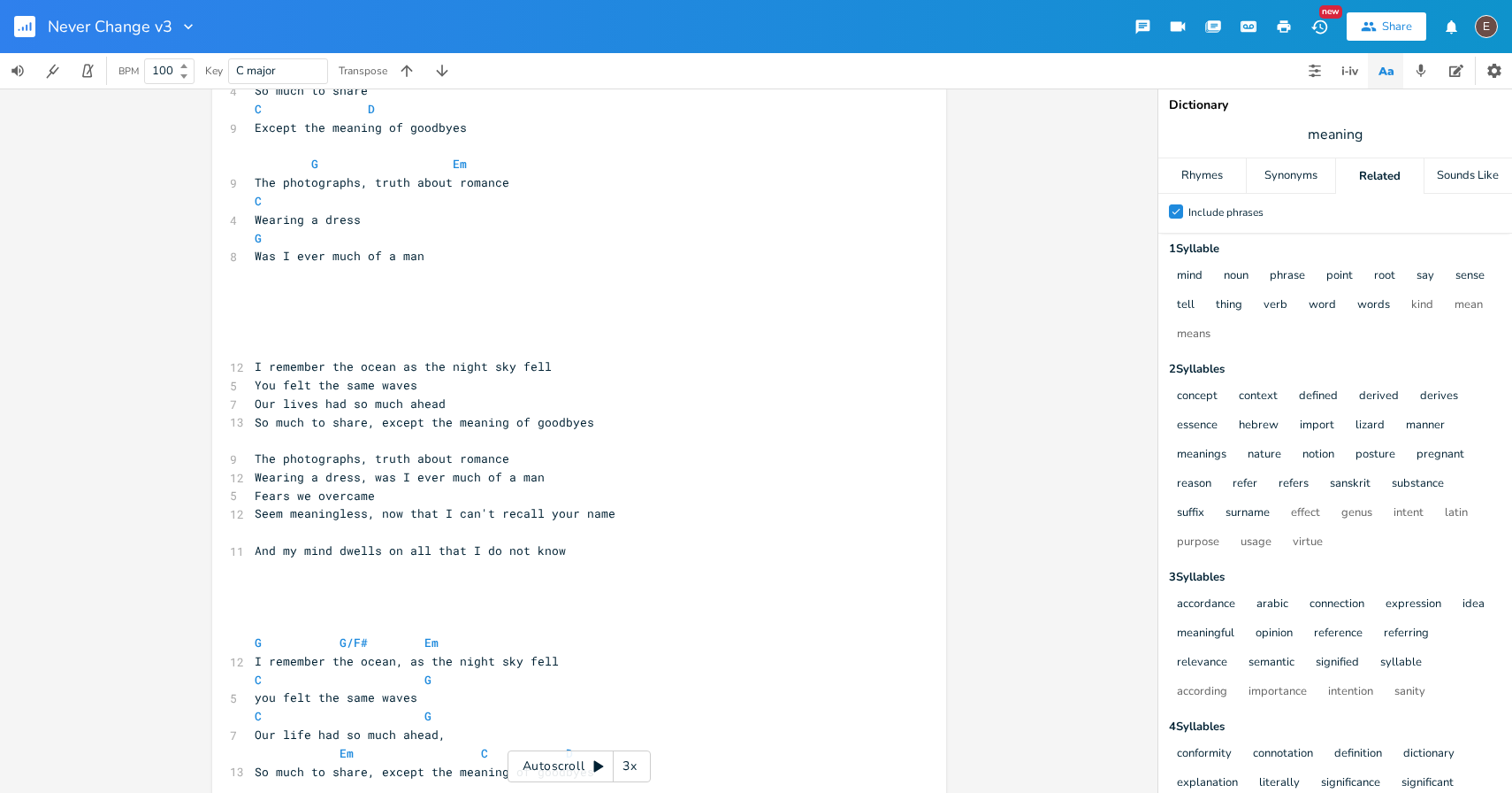
click at [437, 298] on pre "​" at bounding box center [570, 292] width 638 height 18
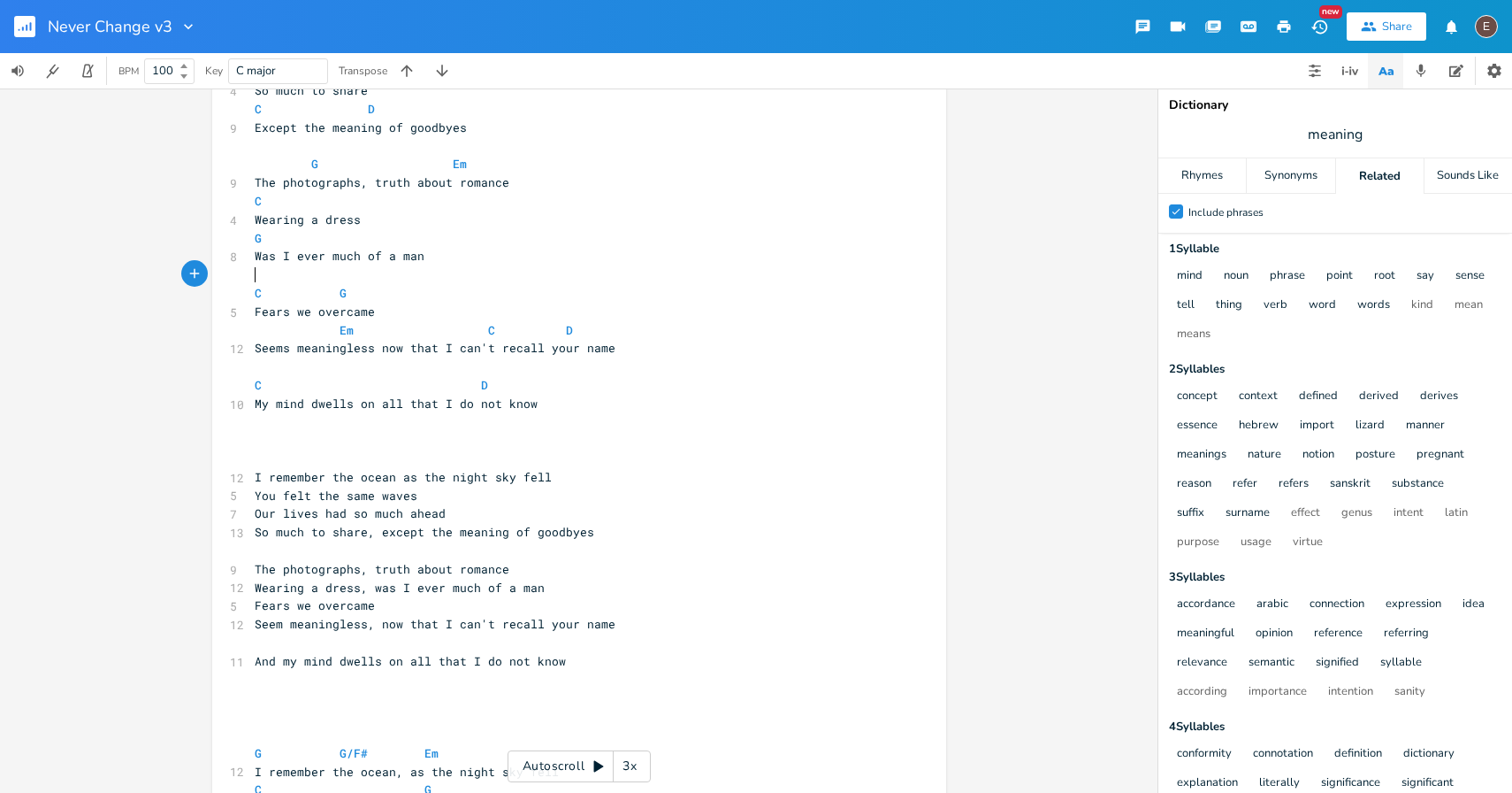
click at [377, 276] on pre "​" at bounding box center [570, 274] width 638 height 18
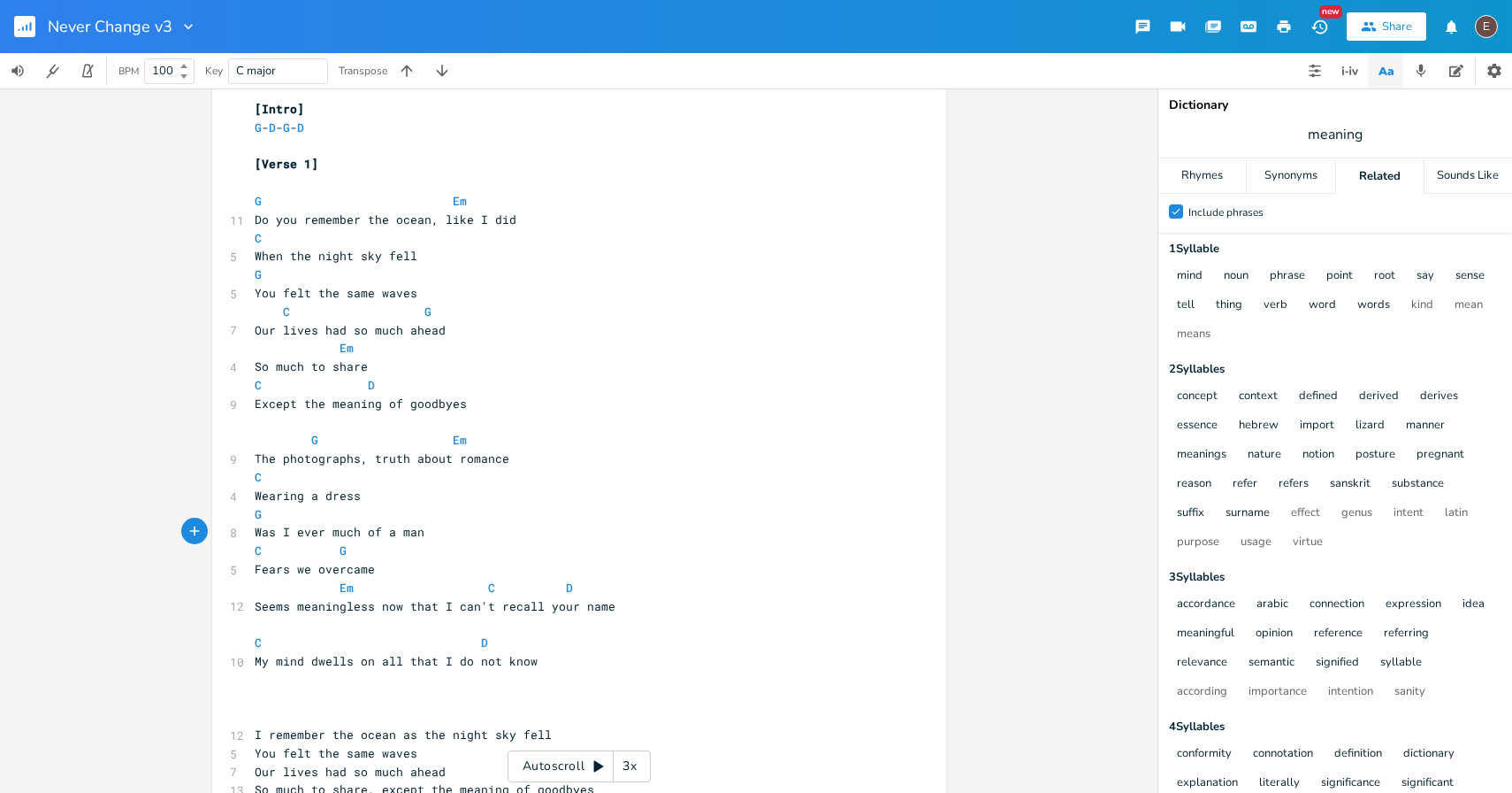
scroll to position [12, 0]
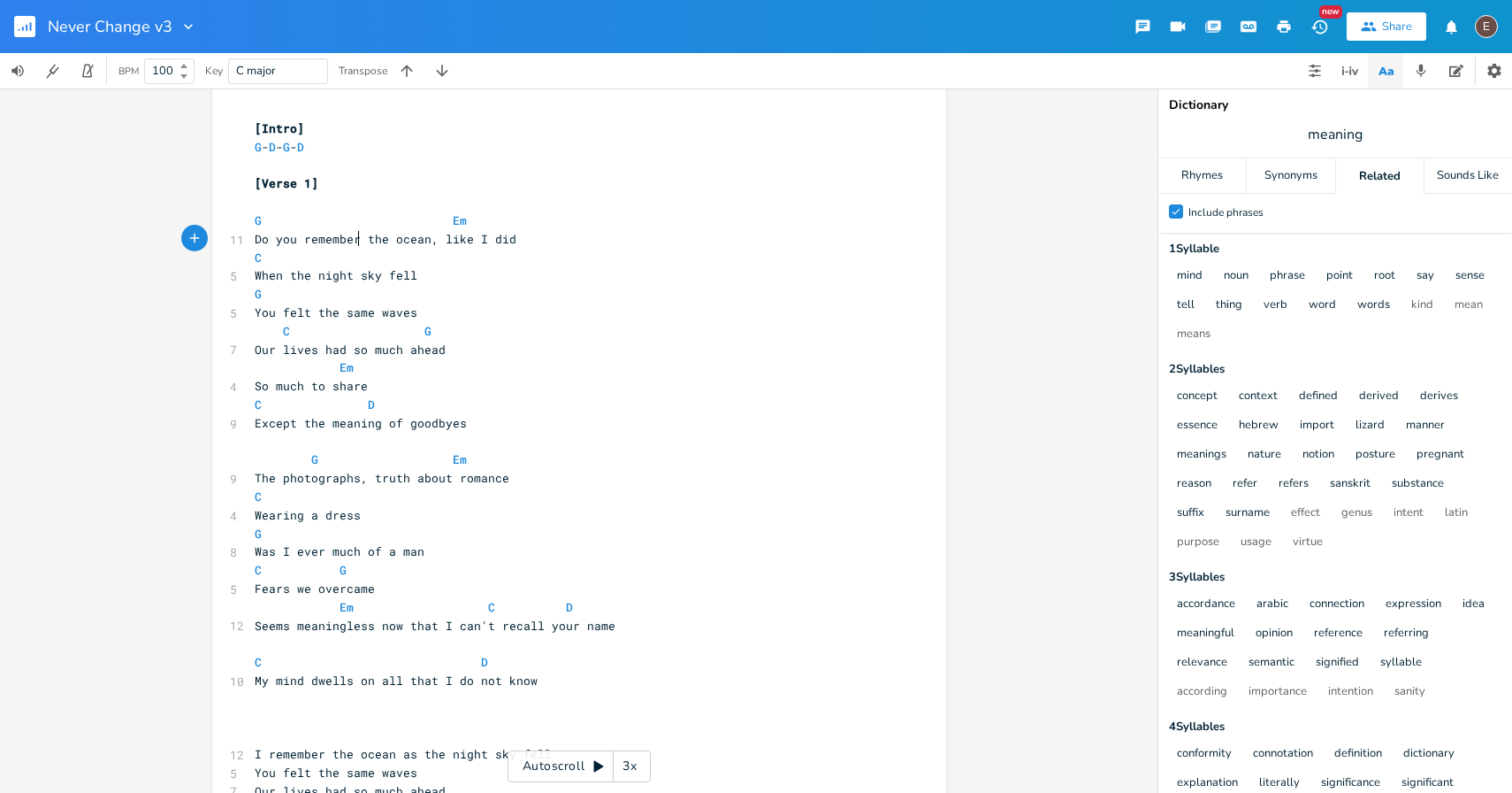
click at [355, 239] on span "Do you remember the ocean, like I did" at bounding box center [385, 238] width 261 height 16
type textarea "now, the ocean with all it's darkness"
type textarea "he ocean, like I did"
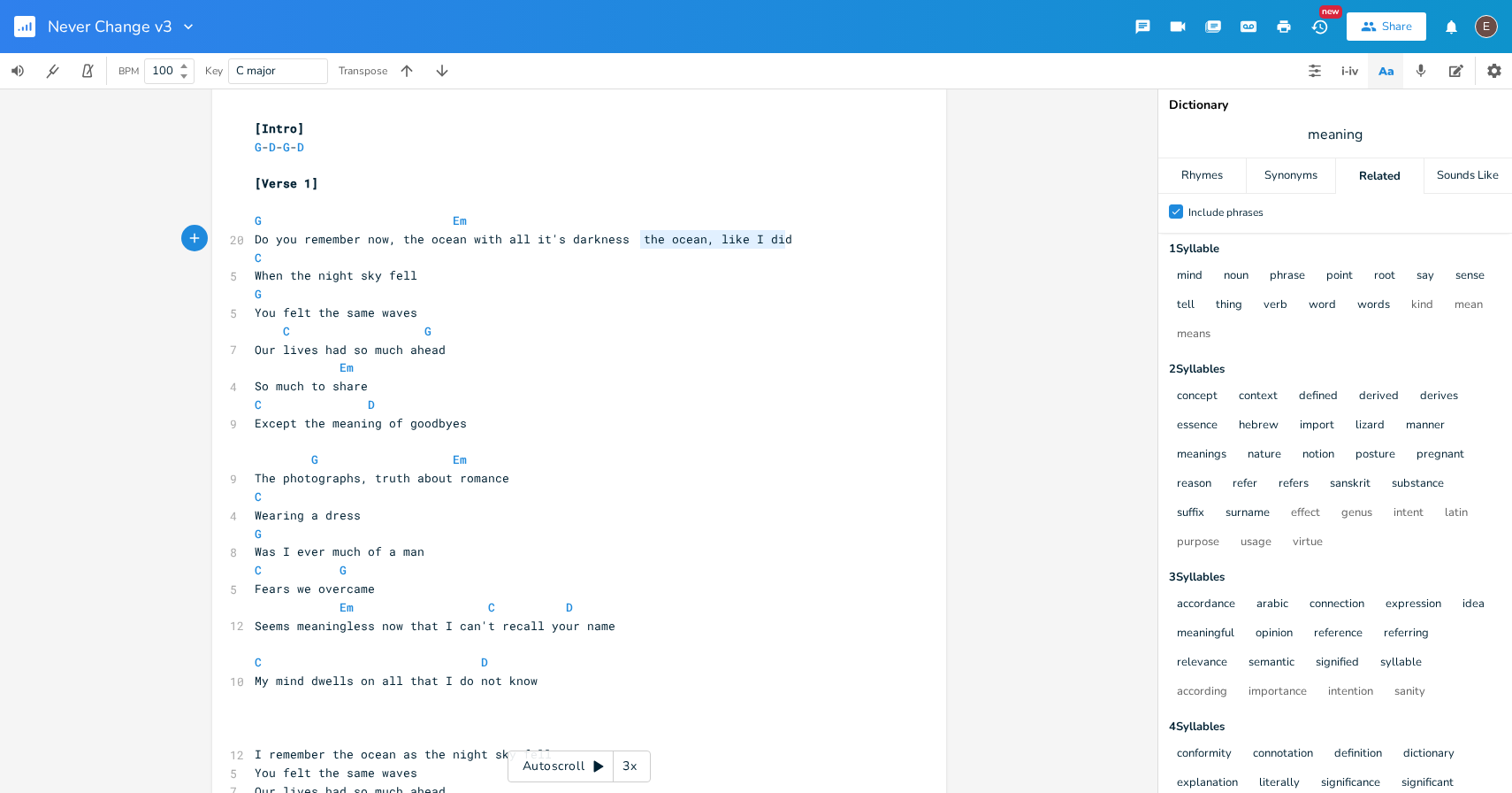
drag, startPoint x: 790, startPoint y: 236, endPoint x: 633, endPoint y: 237, distance: 157.0
click at [633, 237] on pre "Do you remember now, the ocean with all it's darkness the ocean, like I did" at bounding box center [570, 238] width 638 height 18
click at [255, 273] on span "When the night sky fell" at bounding box center [336, 275] width 163 height 16
type textarea "As"
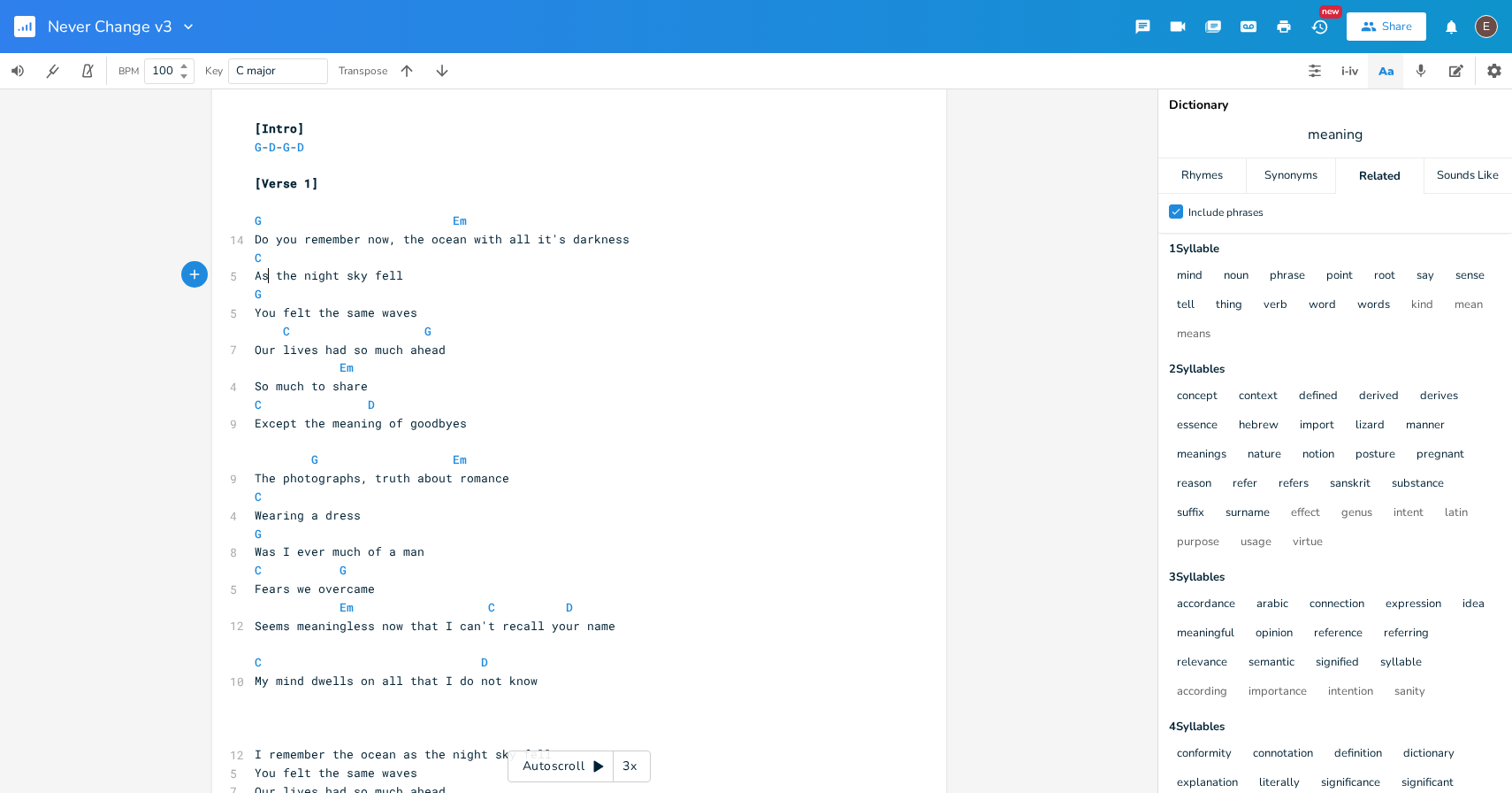
scroll to position [0, 14]
click at [519, 327] on pre "C G" at bounding box center [570, 331] width 638 height 18
click at [452, 222] on span "Em" at bounding box center [459, 220] width 14 height 16
click at [612, 264] on pre "C" at bounding box center [570, 258] width 638 height 18
click at [251, 215] on pre "G Em" at bounding box center [570, 220] width 638 height 18
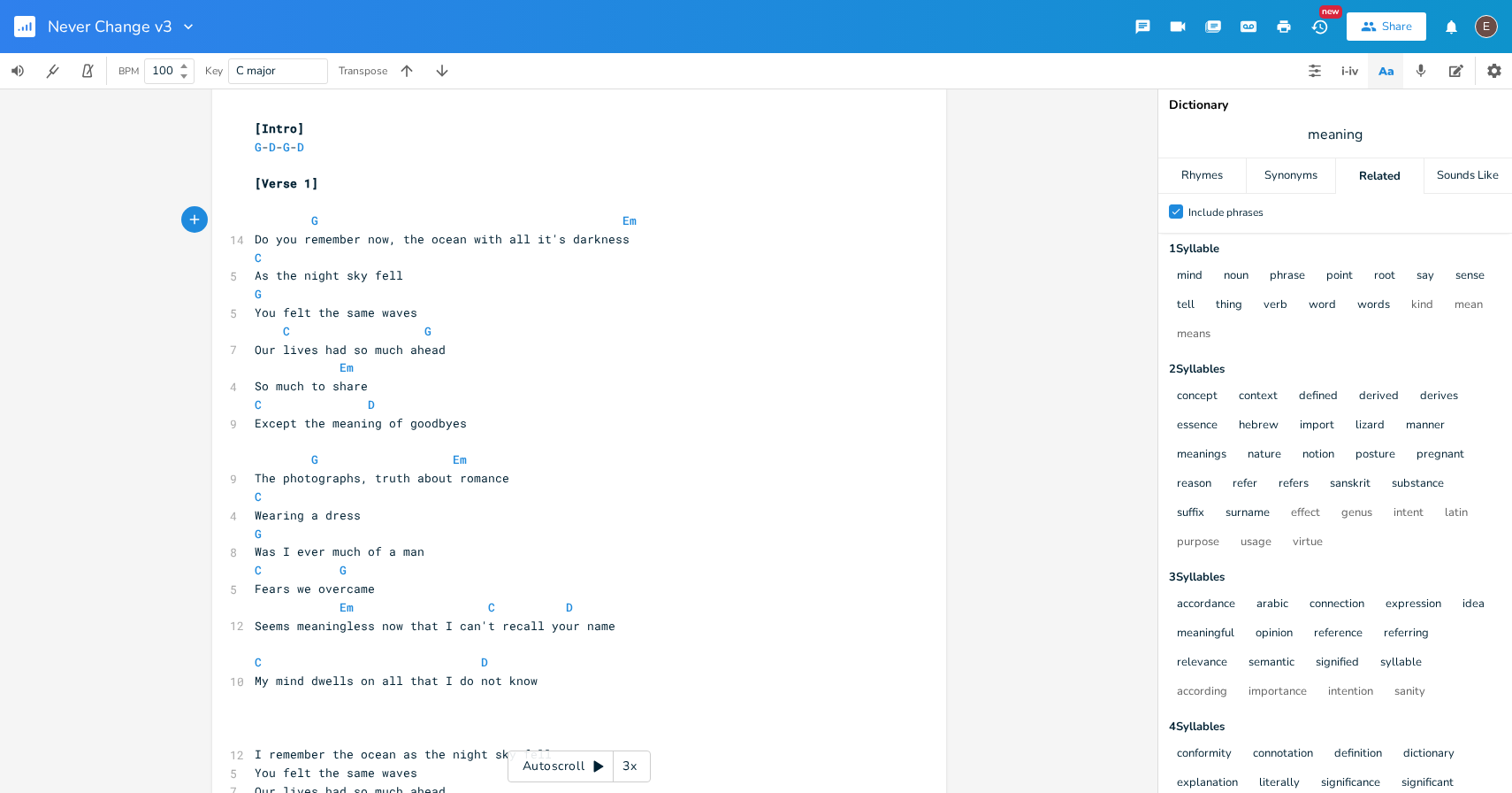
click at [594, 216] on span at bounding box center [608, 220] width 28 height 18
click at [251, 258] on pre "C" at bounding box center [570, 258] width 638 height 18
click at [255, 297] on span "G" at bounding box center [257, 293] width 7 height 16
click at [495, 348] on pre "Our lives had so much ahead" at bounding box center [570, 349] width 638 height 18
click at [566, 218] on span "Em" at bounding box center [573, 220] width 14 height 16
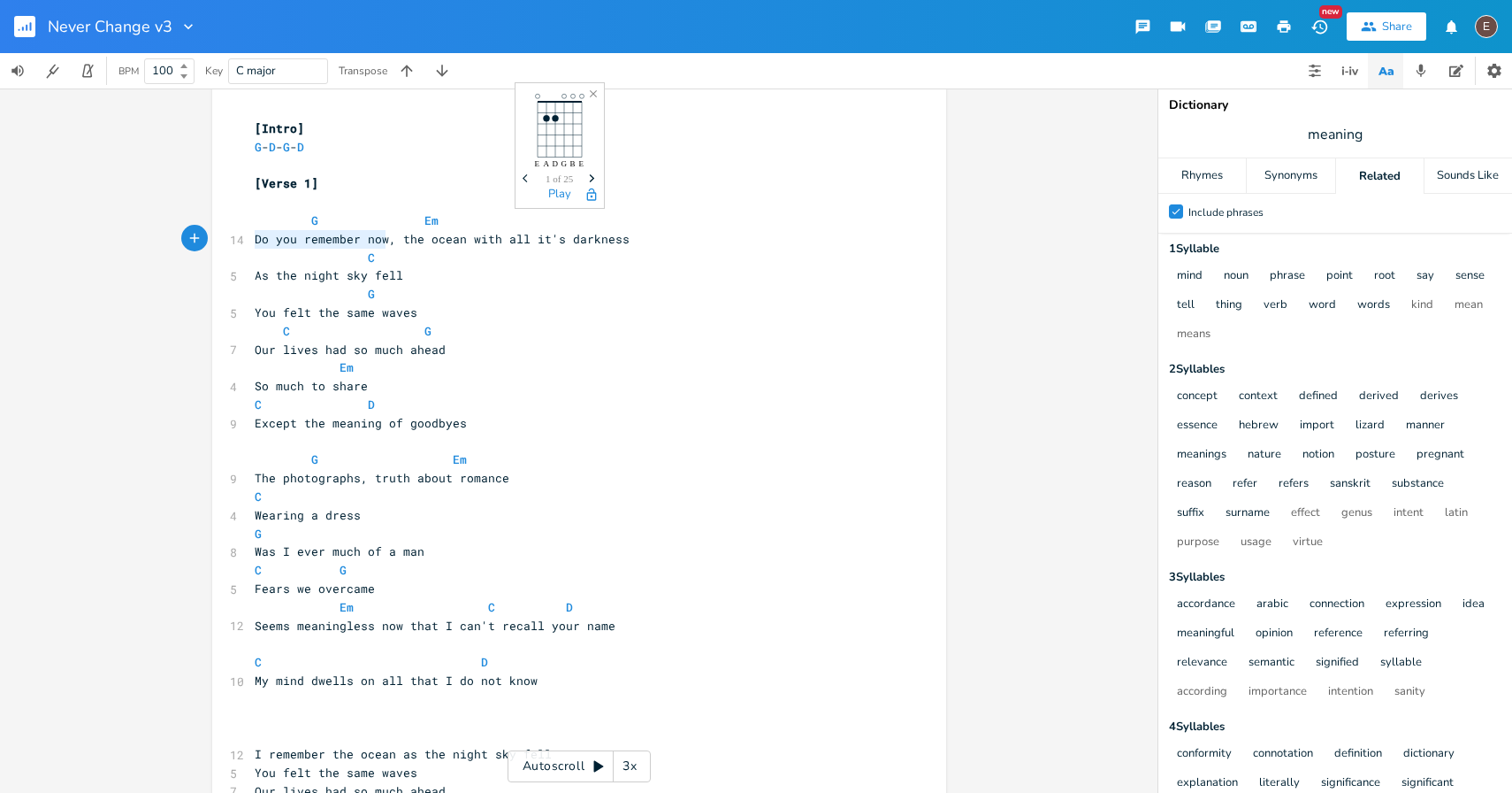
drag, startPoint x: 380, startPoint y: 232, endPoint x: 240, endPoint y: 241, distance: 140.3
type textarea "Do ytu"
type textarea "ou still have the black-white photos of"
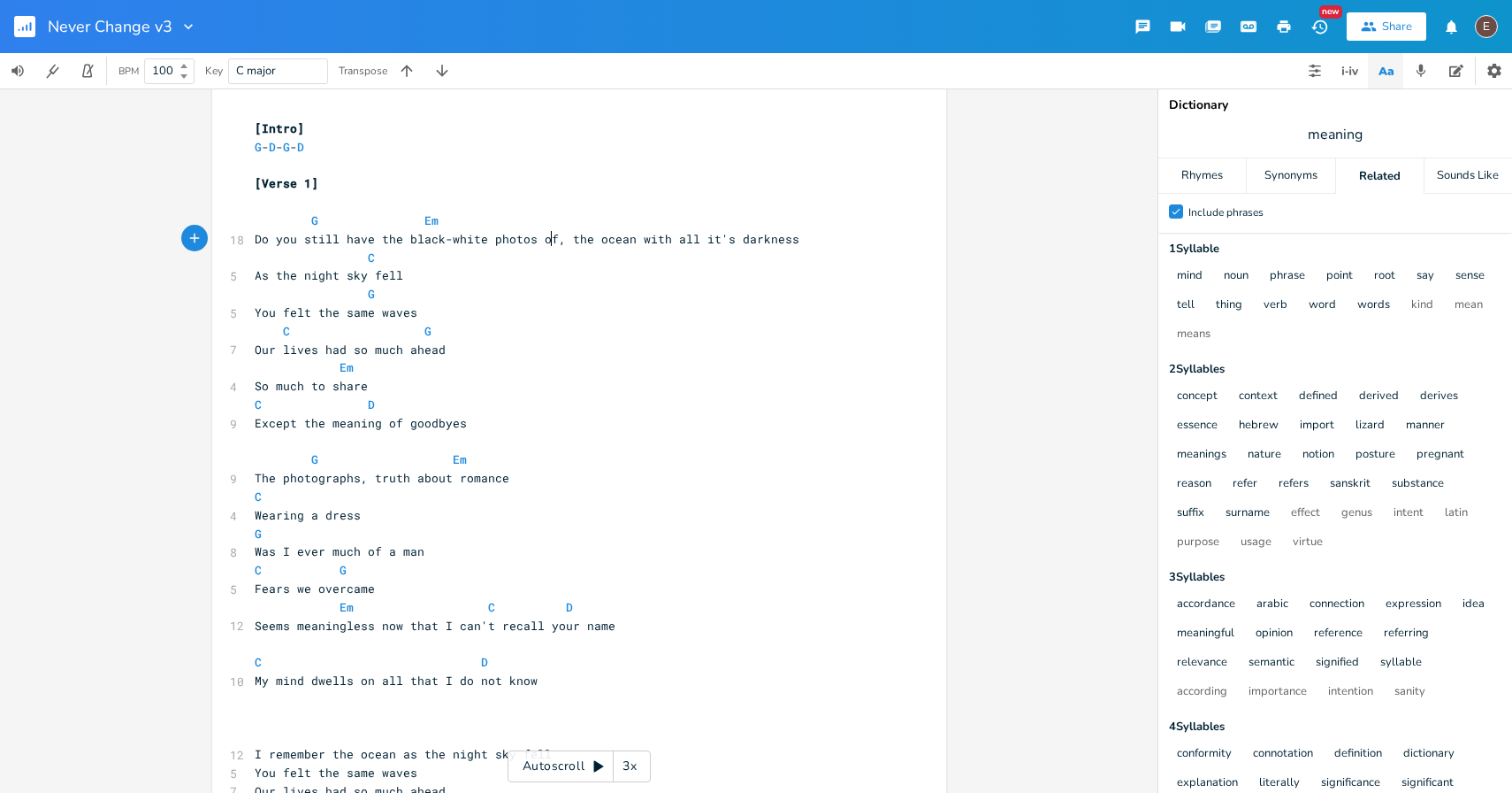
scroll to position [0, 204]
click at [561, 231] on span "Do you still have the black-white photos of , the ocean with all it's darkness" at bounding box center [530, 238] width 552 height 16
type textarea "f"
drag, startPoint x: 802, startPoint y: 239, endPoint x: 621, endPoint y: 235, distance: 181.0
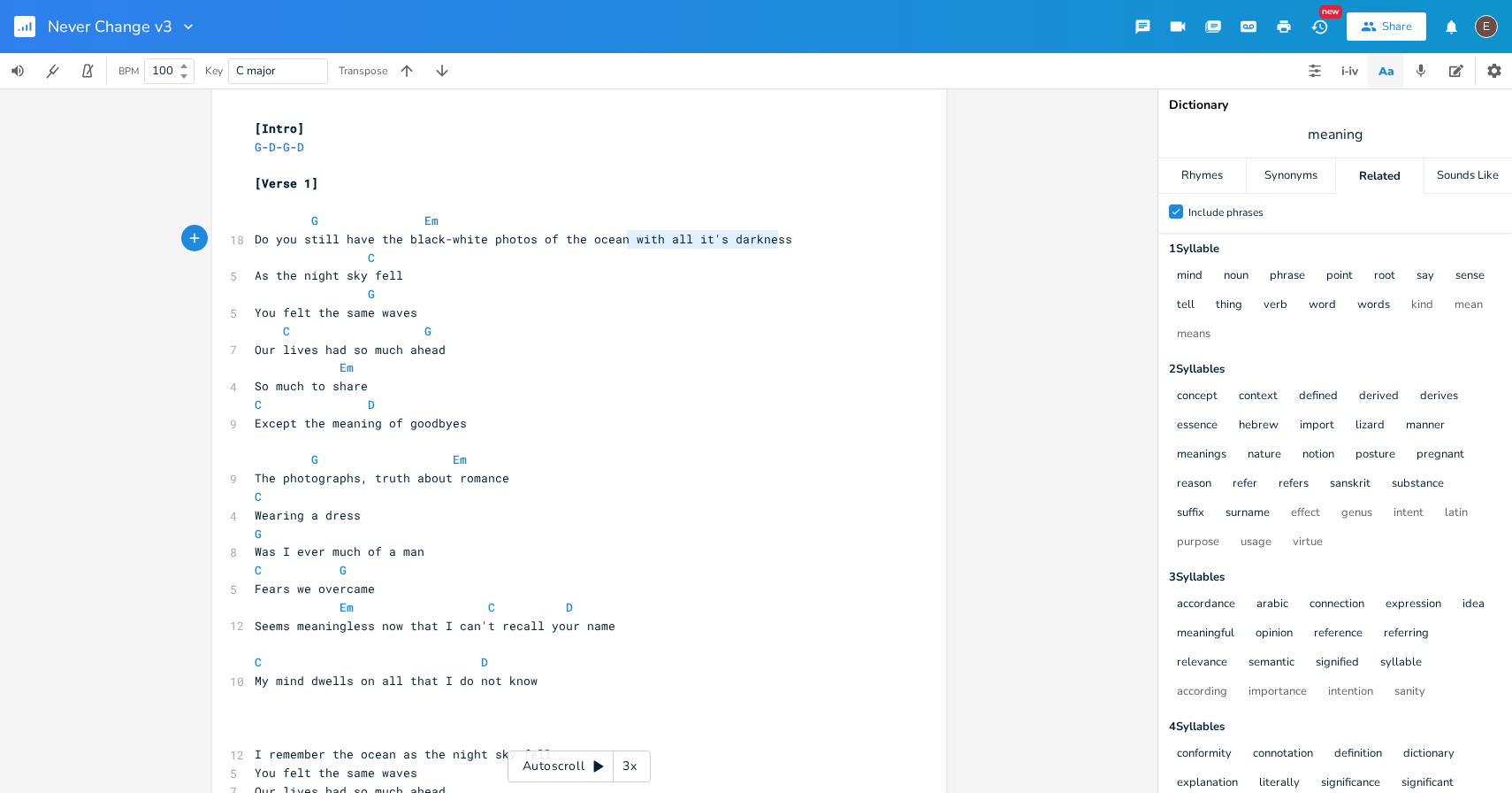
click at [621, 235] on pre "Do you still have the black-white photos of the ocean with all it's darkness" at bounding box center [570, 238] width 638 height 18
type textarea "with all it's darkness"
type textarea "black-white"
drag, startPoint x: 480, startPoint y: 239, endPoint x: 399, endPoint y: 243, distance: 81.1
click at [399, 243] on span "Do you still have the black-white photos of the ocean" at bounding box center [442, 238] width 375 height 16
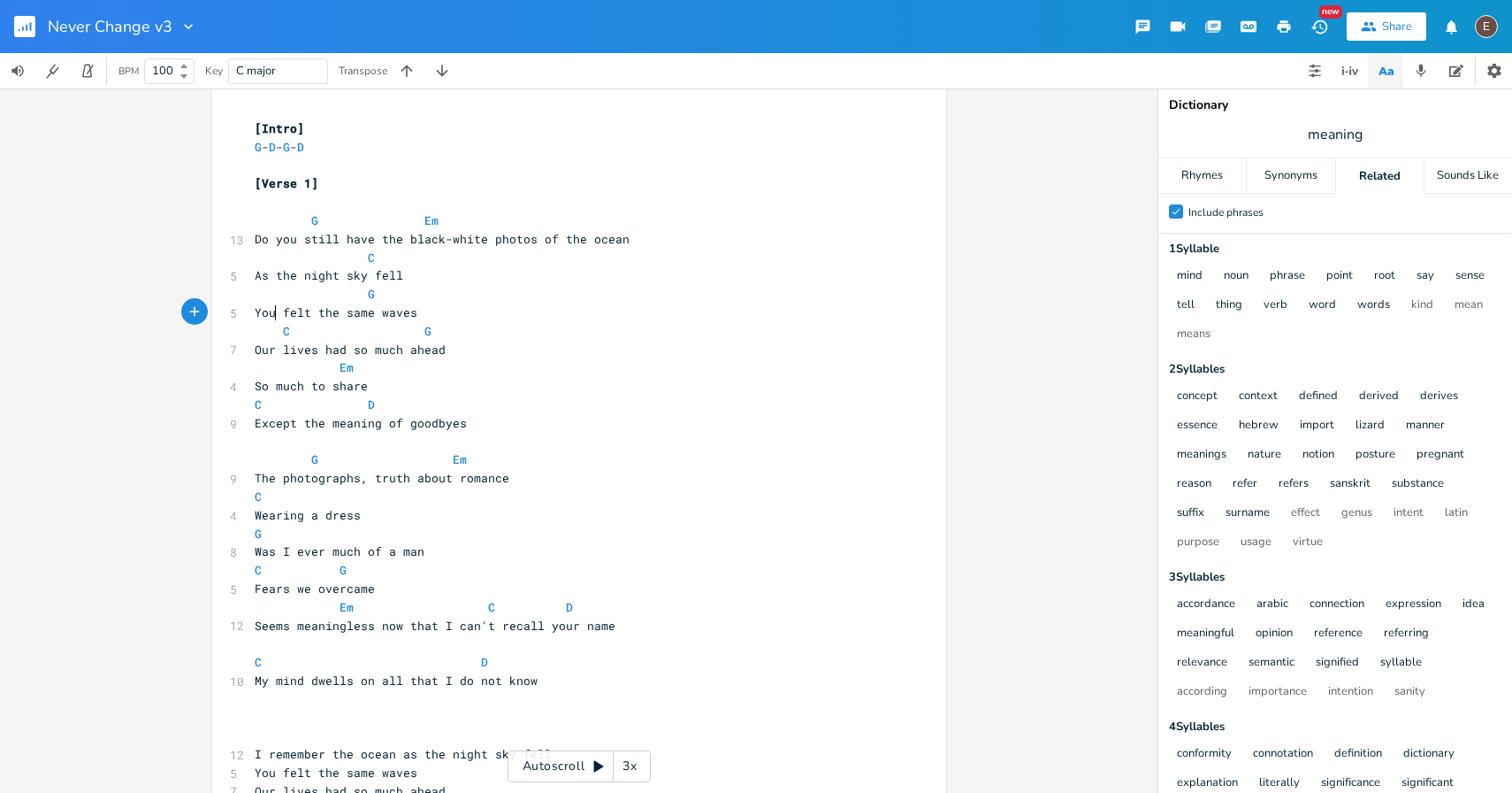
click at [271, 314] on span "You felt the same waves" at bounding box center [336, 312] width 163 height 16
click at [260, 313] on span "You felt the same waves" at bounding box center [336, 312] width 163 height 16
type textarea "We"
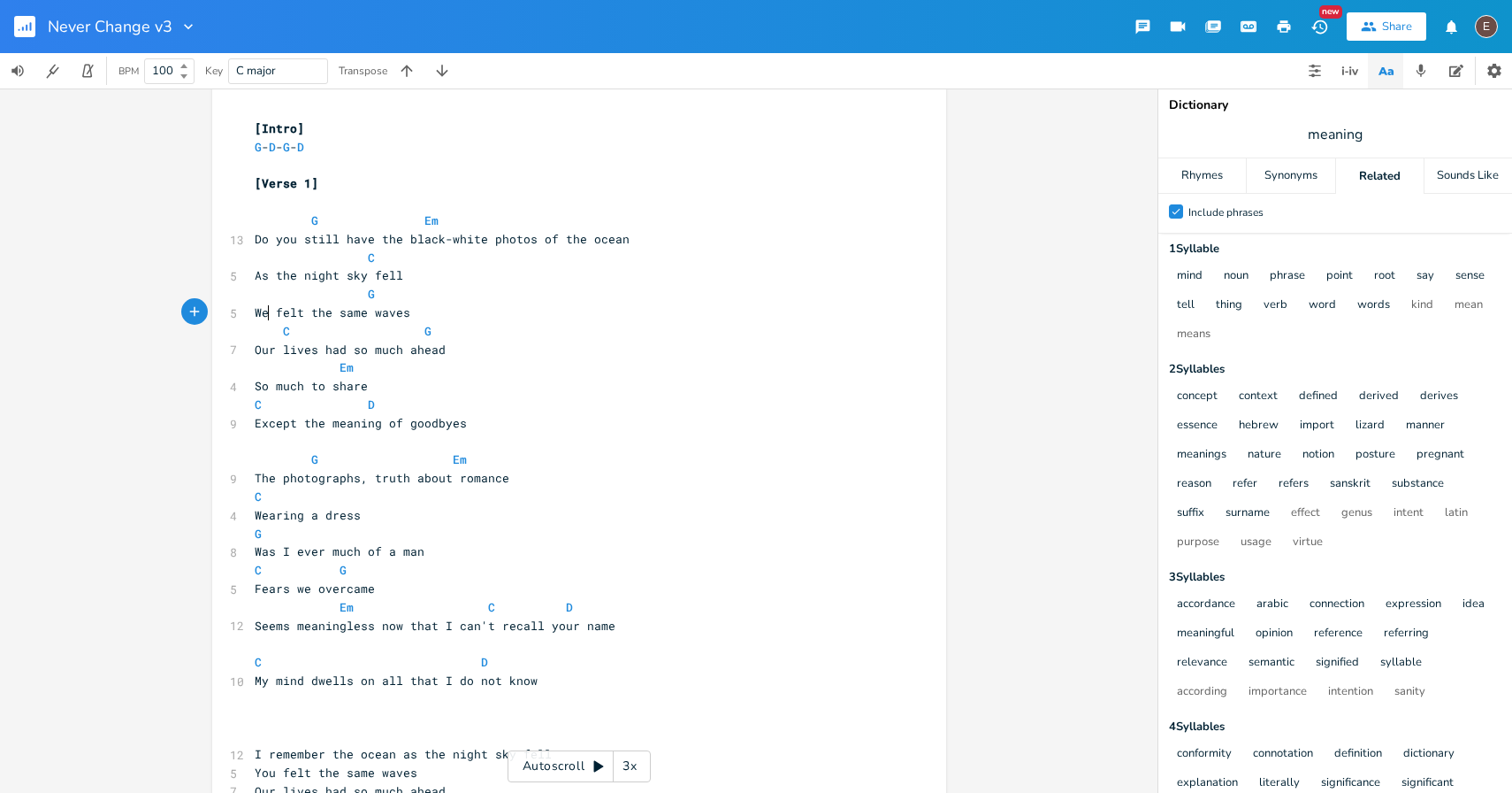
scroll to position [0, 17]
click at [505, 324] on pre "C G" at bounding box center [570, 331] width 638 height 18
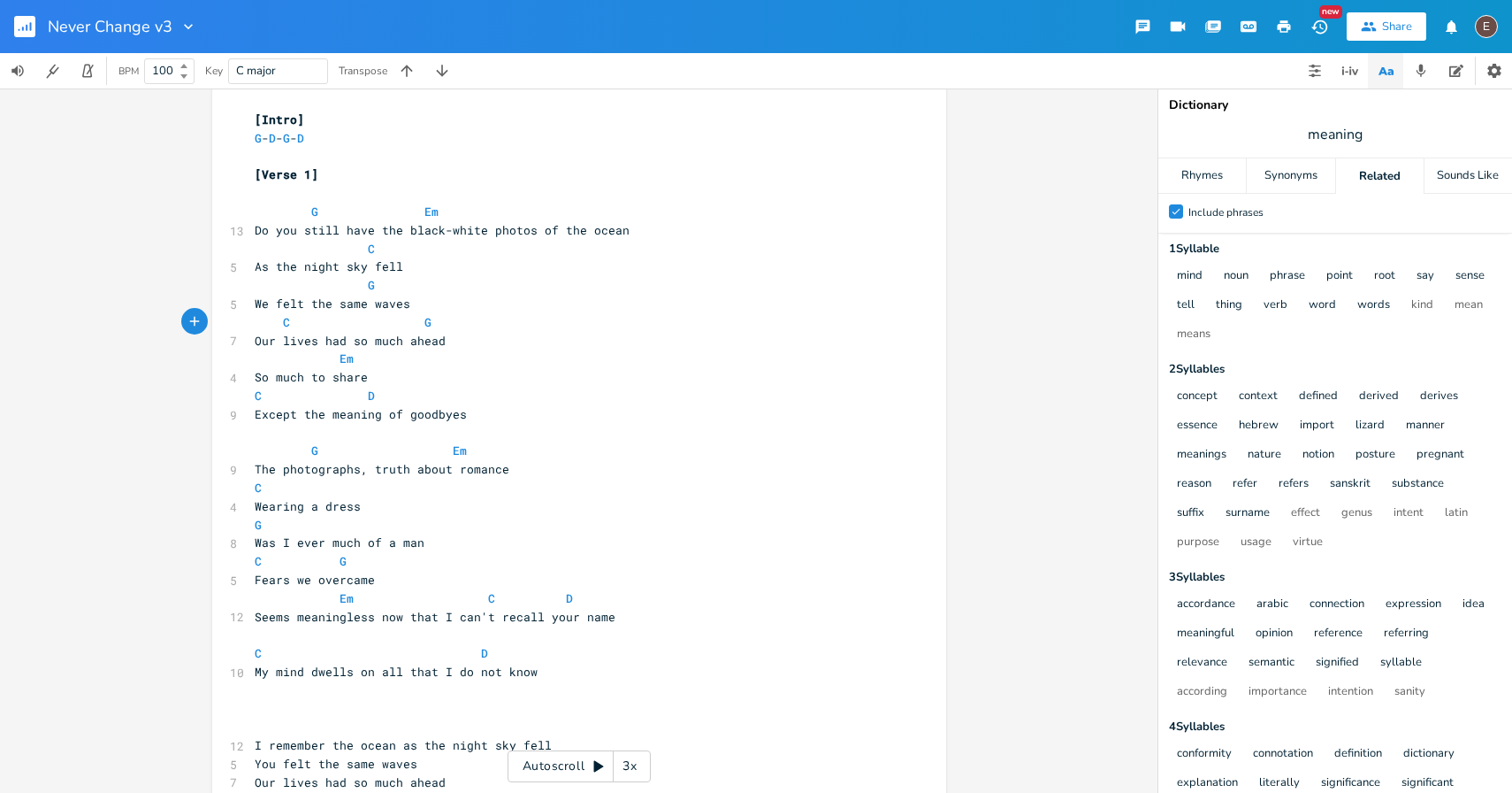
scroll to position [9, 0]
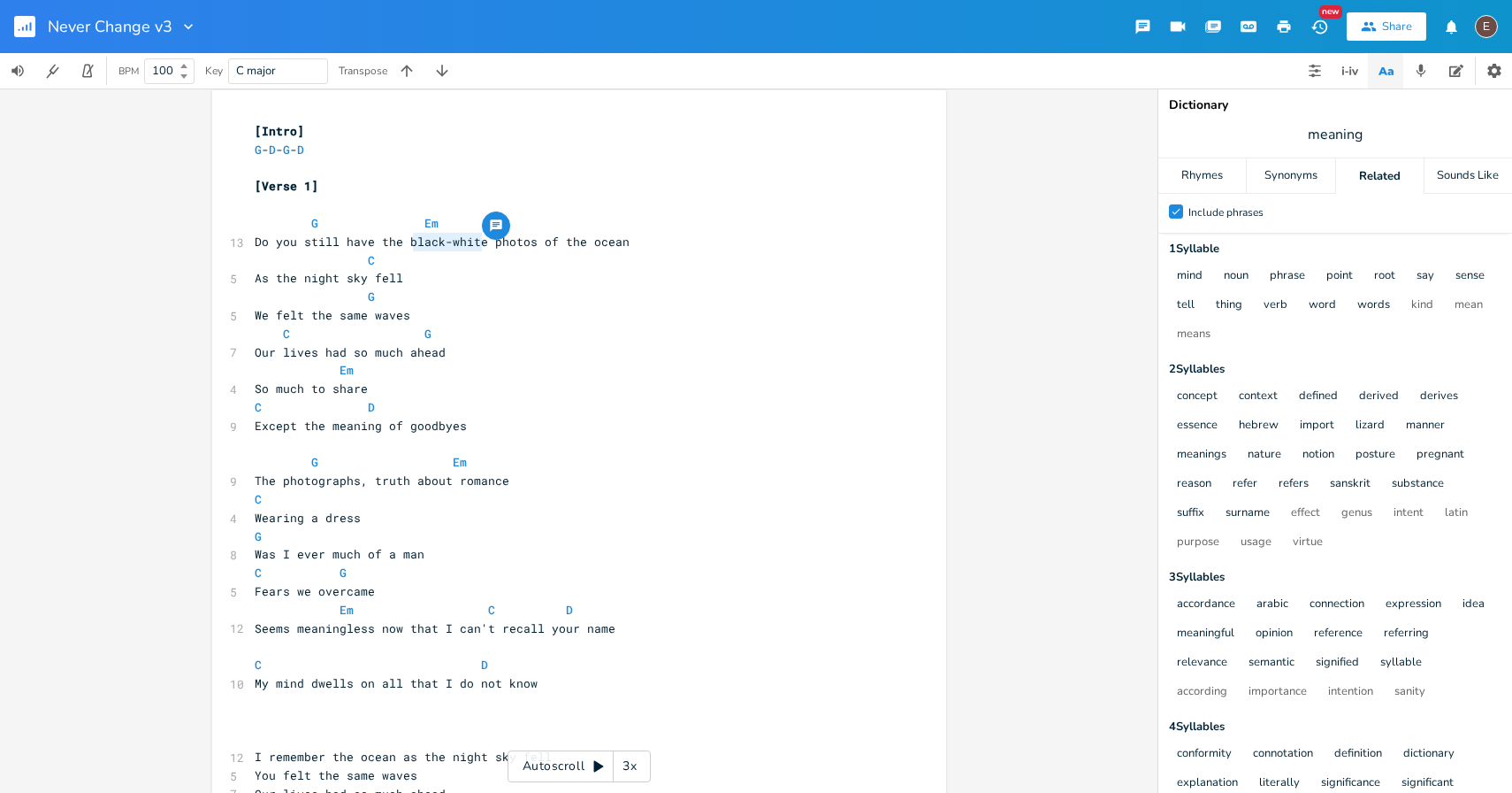
type textarea "w"
drag, startPoint x: 473, startPoint y: 243, endPoint x: 400, endPoint y: 242, distance: 73.0
type textarea "distorted"
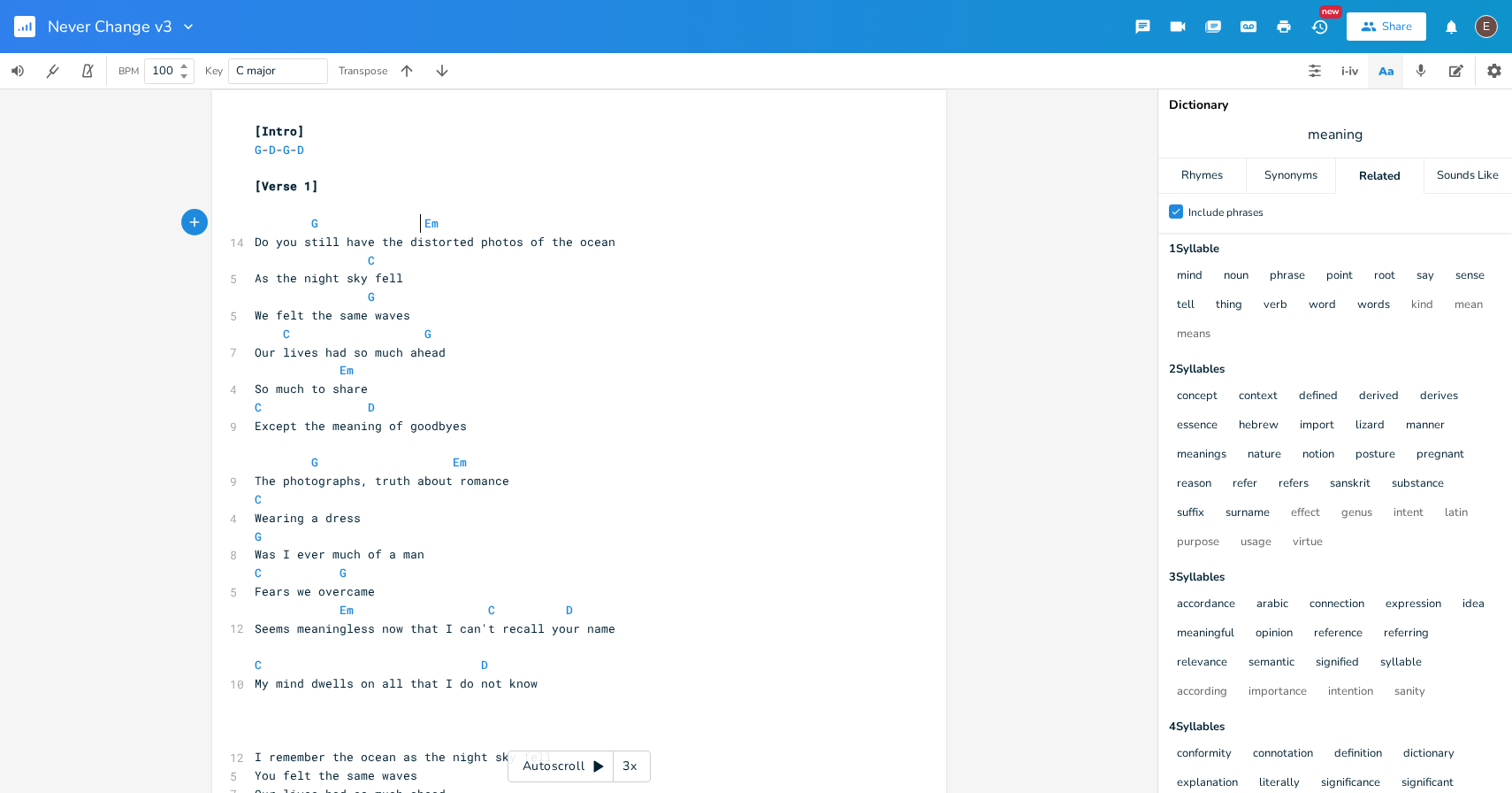
click at [405, 221] on span at bounding box center [410, 223] width 28 height 18
type textarea "Do you still have t"
drag, startPoint x: 382, startPoint y: 243, endPoint x: 247, endPoint y: 248, distance: 135.1
click at [251, 248] on pre "Do you still have the distorted photos of the ocean" at bounding box center [570, 241] width 638 height 18
type textarea "T"
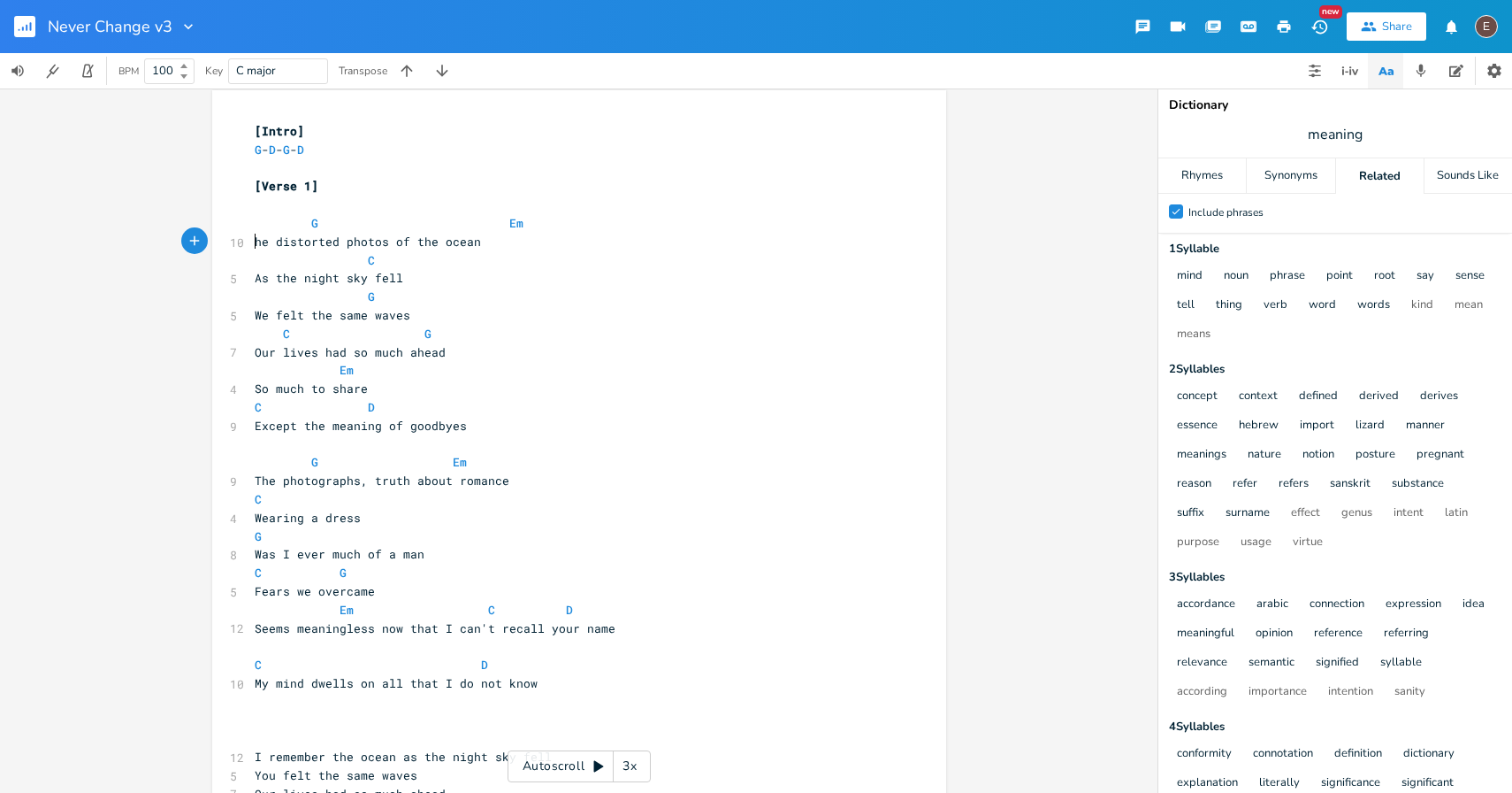
scroll to position [0, 7]
click at [386, 246] on span "The distorted photos of the ocean" at bounding box center [371, 241] width 233 height 16
type textarea "you took"
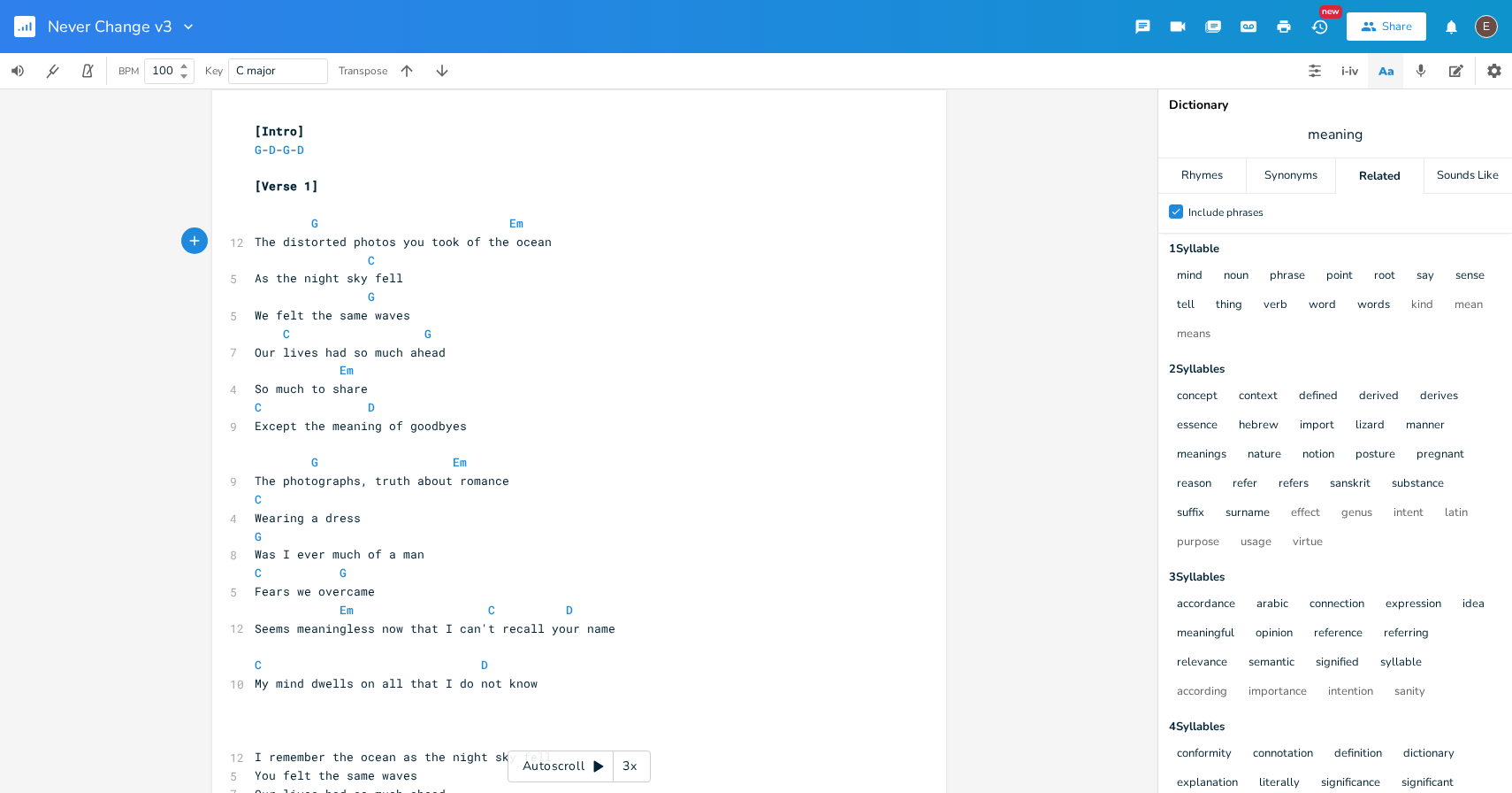
click at [490, 223] on span at bounding box center [495, 223] width 28 height 18
type textarea "you took"
drag, startPoint x: 451, startPoint y: 242, endPoint x: 393, endPoint y: 241, distance: 58.0
click at [393, 241] on span "The distorted photos you took of the ocean" at bounding box center [403, 241] width 297 height 16
type textarea ","
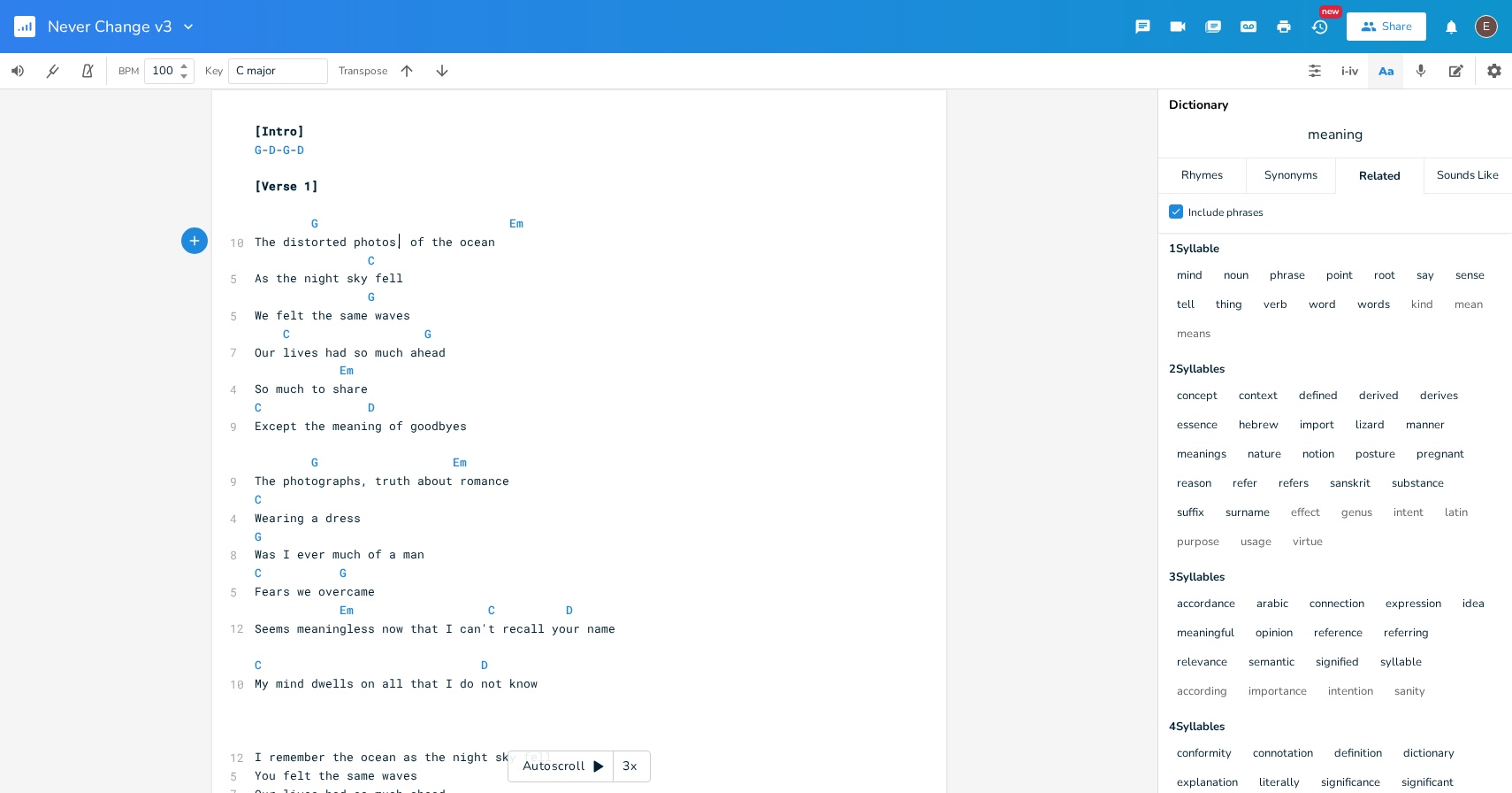
scroll to position [0, 5]
click at [442, 233] on span "The distorted photos, of the ocean" at bounding box center [374, 241] width 240 height 16
type textarea "nighty"
type input "beautiful"
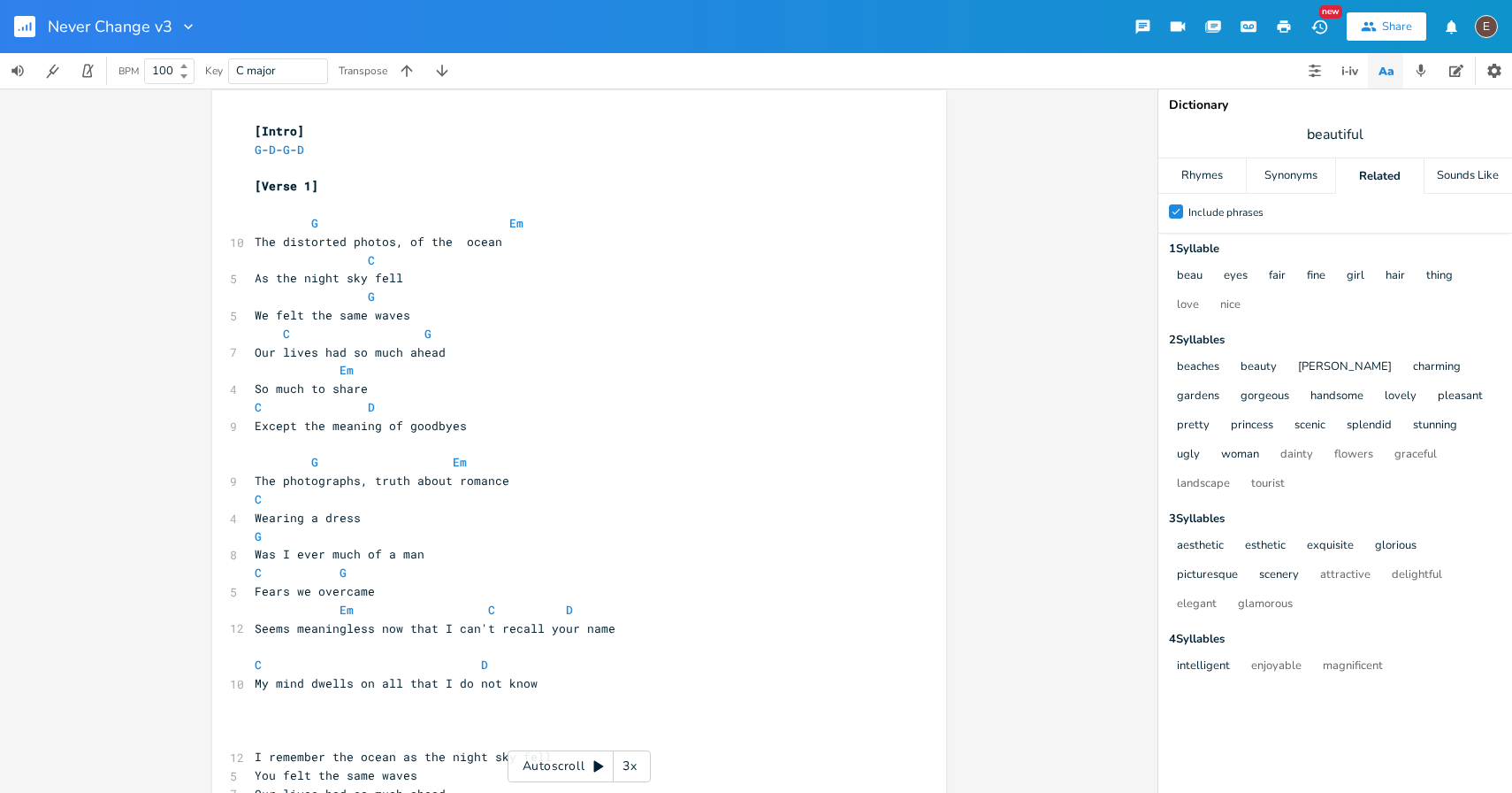
scroll to position [0, 0]
click at [449, 240] on span "The distorted photos, of the ocean" at bounding box center [378, 241] width 248 height 16
click at [1268, 137] on span "beautiful" at bounding box center [1335, 134] width 354 height 32
type input "life-affirming"
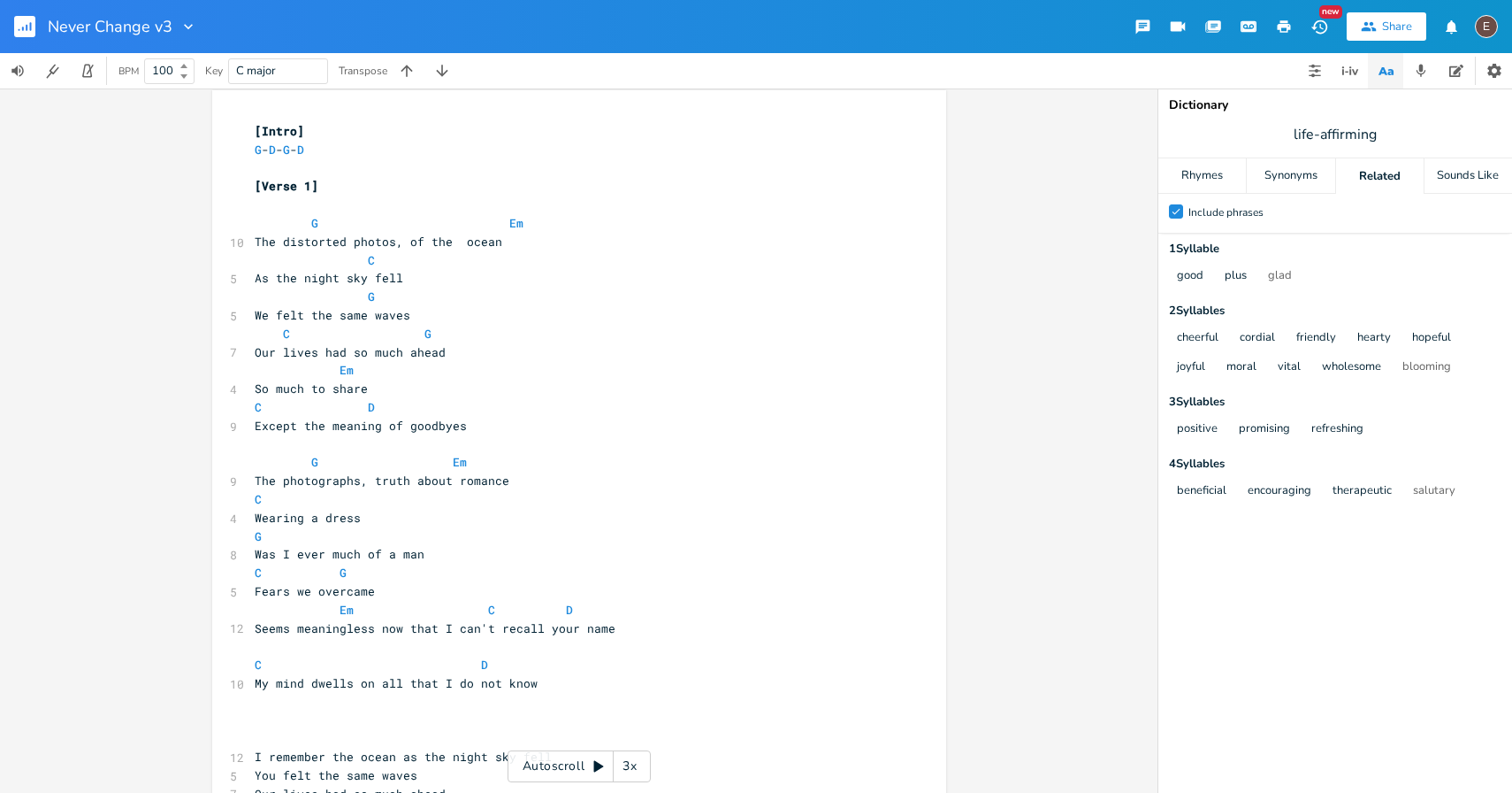
click at [1390, 119] on span "life-affirming" at bounding box center [1335, 134] width 354 height 32
click at [451, 245] on span "The distorted photos, of the ocean" at bounding box center [378, 241] width 248 height 16
type textarea "calm and"
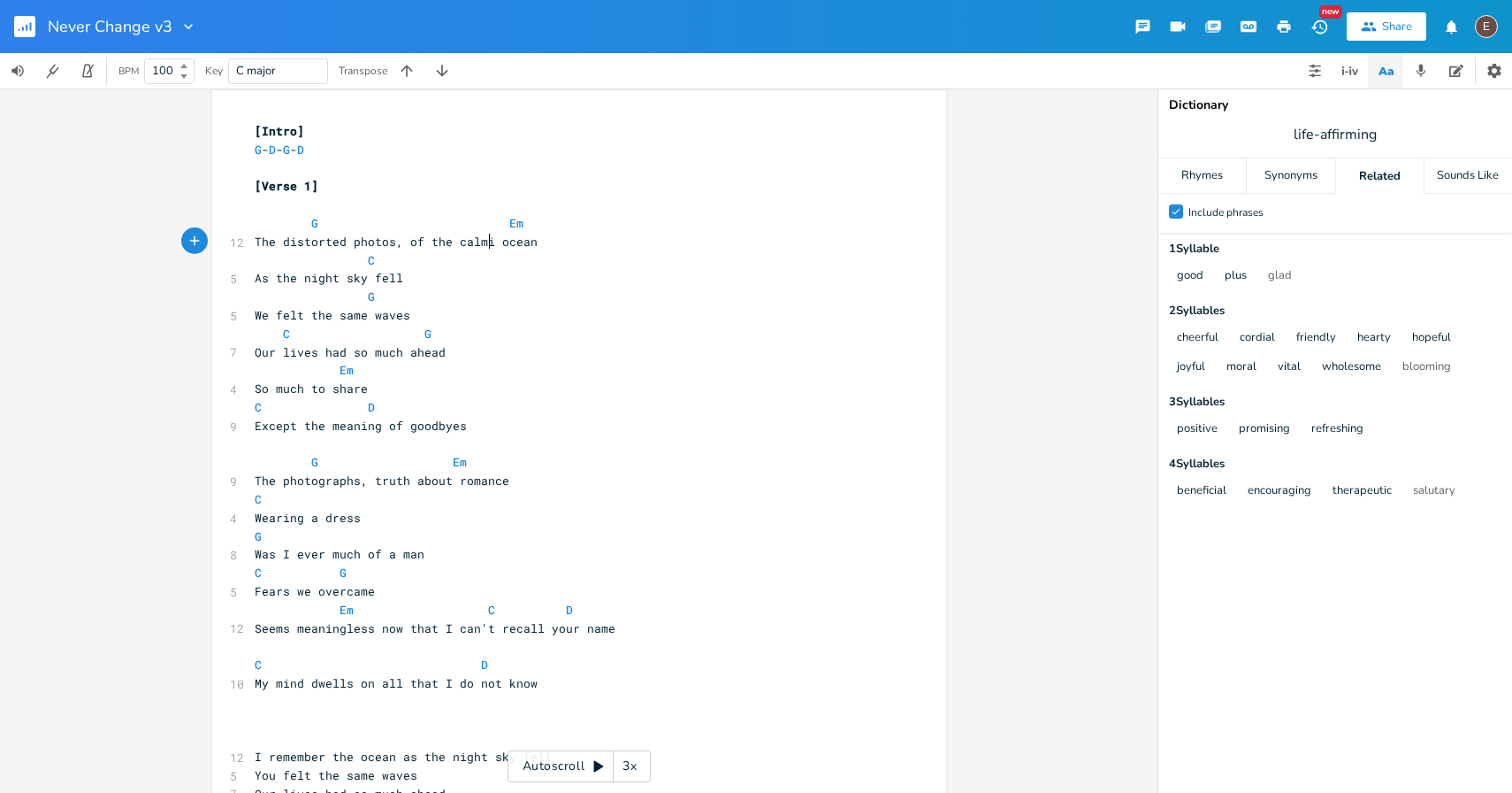
type textarea "ing"
click at [383, 245] on span "The distorted photos, of the calming ocean" at bounding box center [403, 241] width 297 height 16
type textarea "gra"
type textarea "ographs"
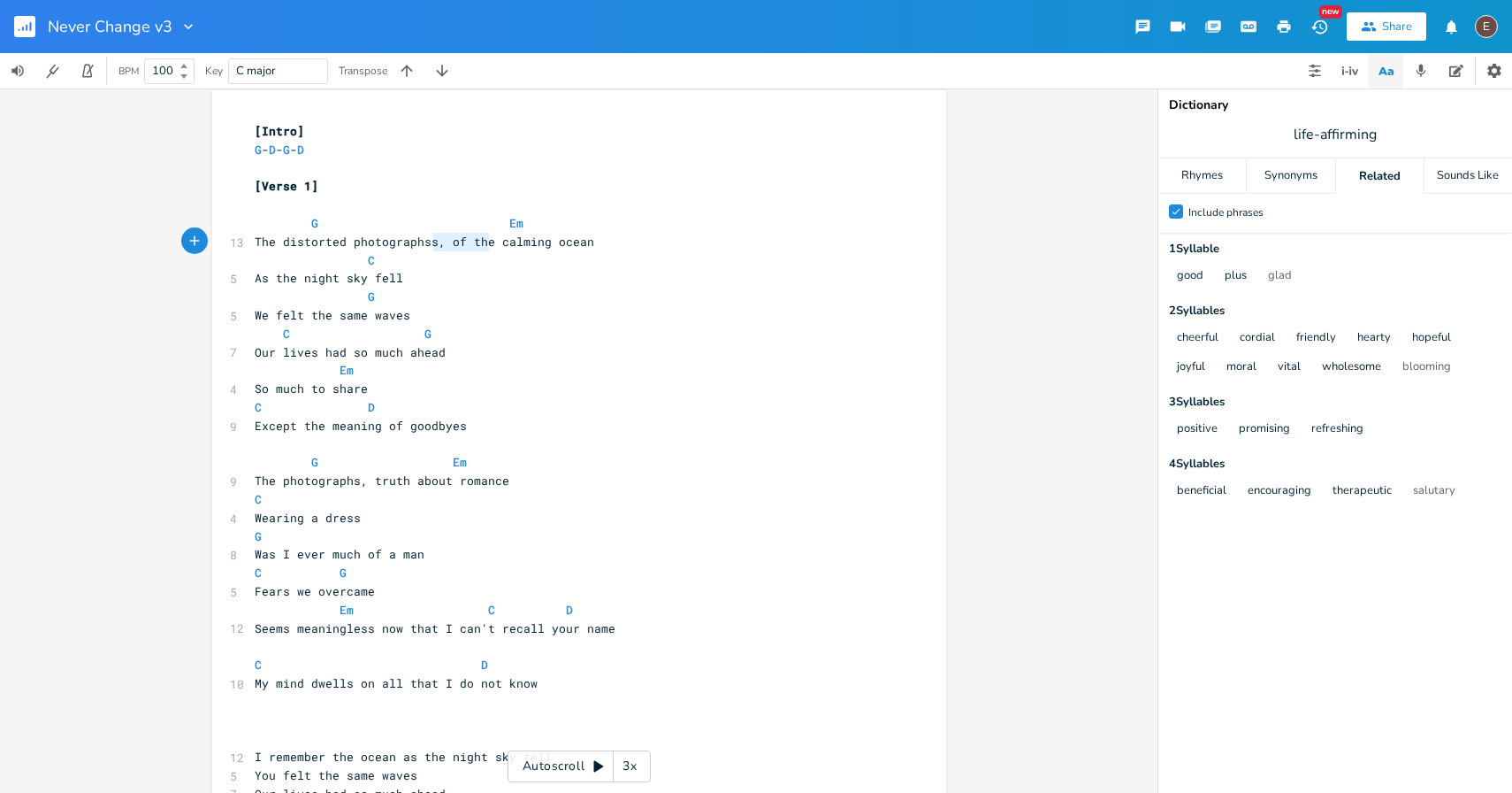
type textarea "s, of the"
drag, startPoint x: 481, startPoint y: 237, endPoint x: 421, endPoint y: 246, distance: 60.7
click at [421, 246] on span "The distorted photographss, of the calming ocean" at bounding box center [424, 241] width 339 height 16
type textarea "of a"
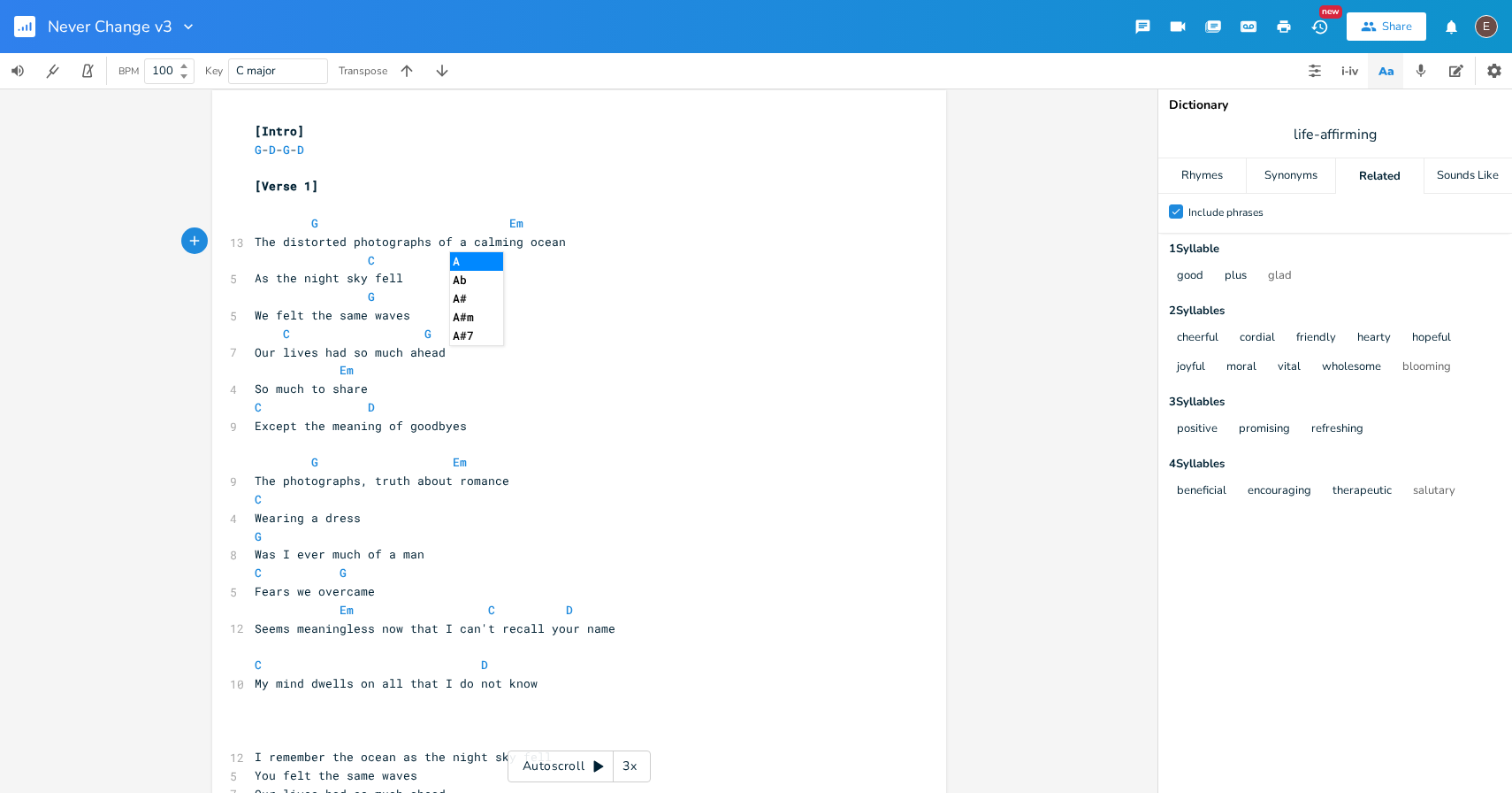
click at [508, 246] on span "The distorted photographs of a calming ocean" at bounding box center [410, 241] width 311 height 16
click at [551, 245] on span "The distorted photographs of a calming ocean" at bounding box center [410, 241] width 311 height 16
click at [529, 286] on pre "As the night sky fell" at bounding box center [570, 278] width 638 height 18
click at [428, 326] on pre "C G" at bounding box center [570, 333] width 638 height 18
click at [428, 314] on pre "We felt the same waves" at bounding box center [570, 314] width 638 height 18
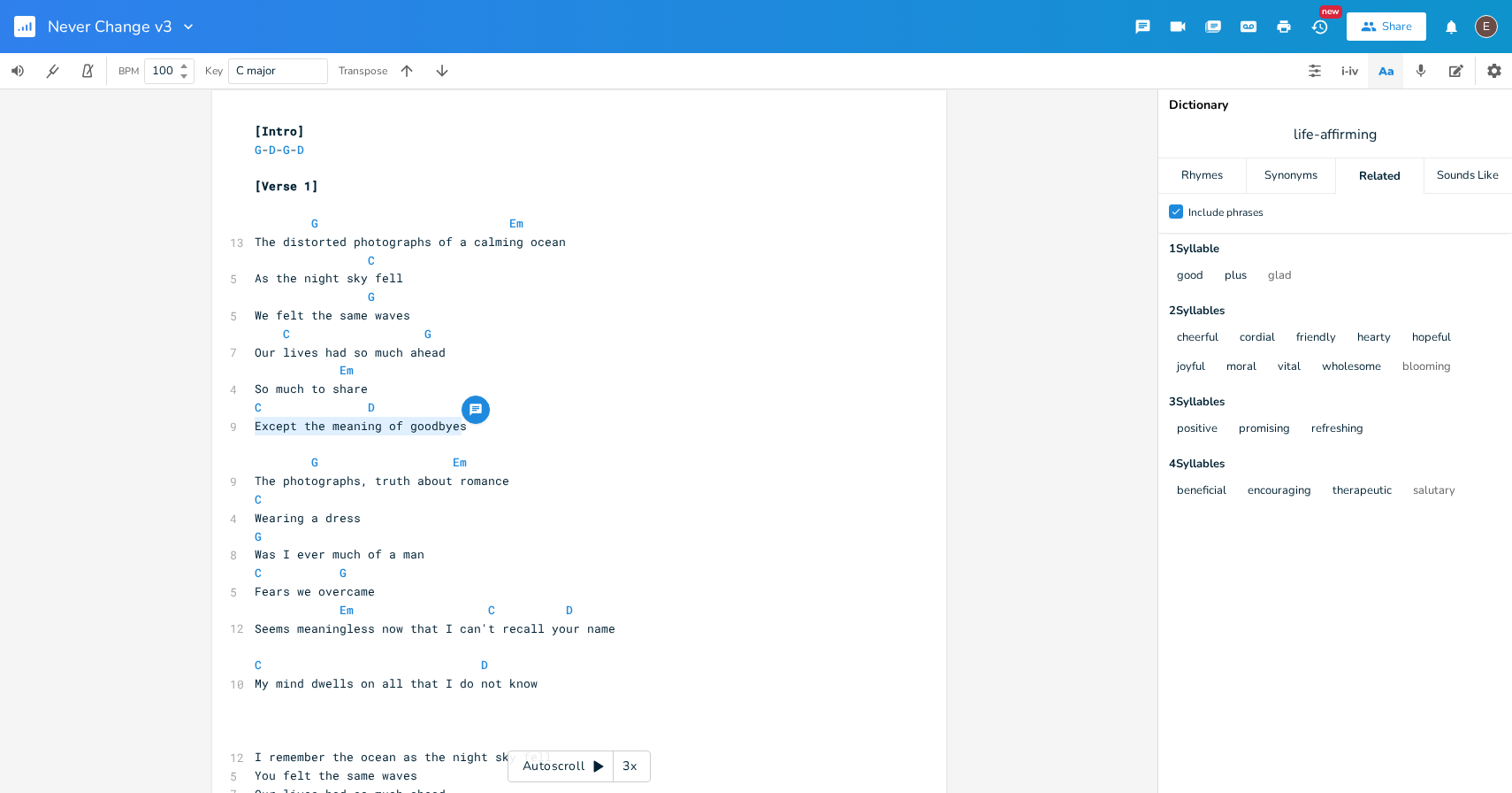
drag, startPoint x: 457, startPoint y: 420, endPoint x: 251, endPoint y: 429, distance: 206.2
click at [251, 429] on pre "Except the meaning of goodbyes" at bounding box center [570, 425] width 638 height 18
type textarea "Never thought about where we went or the end"
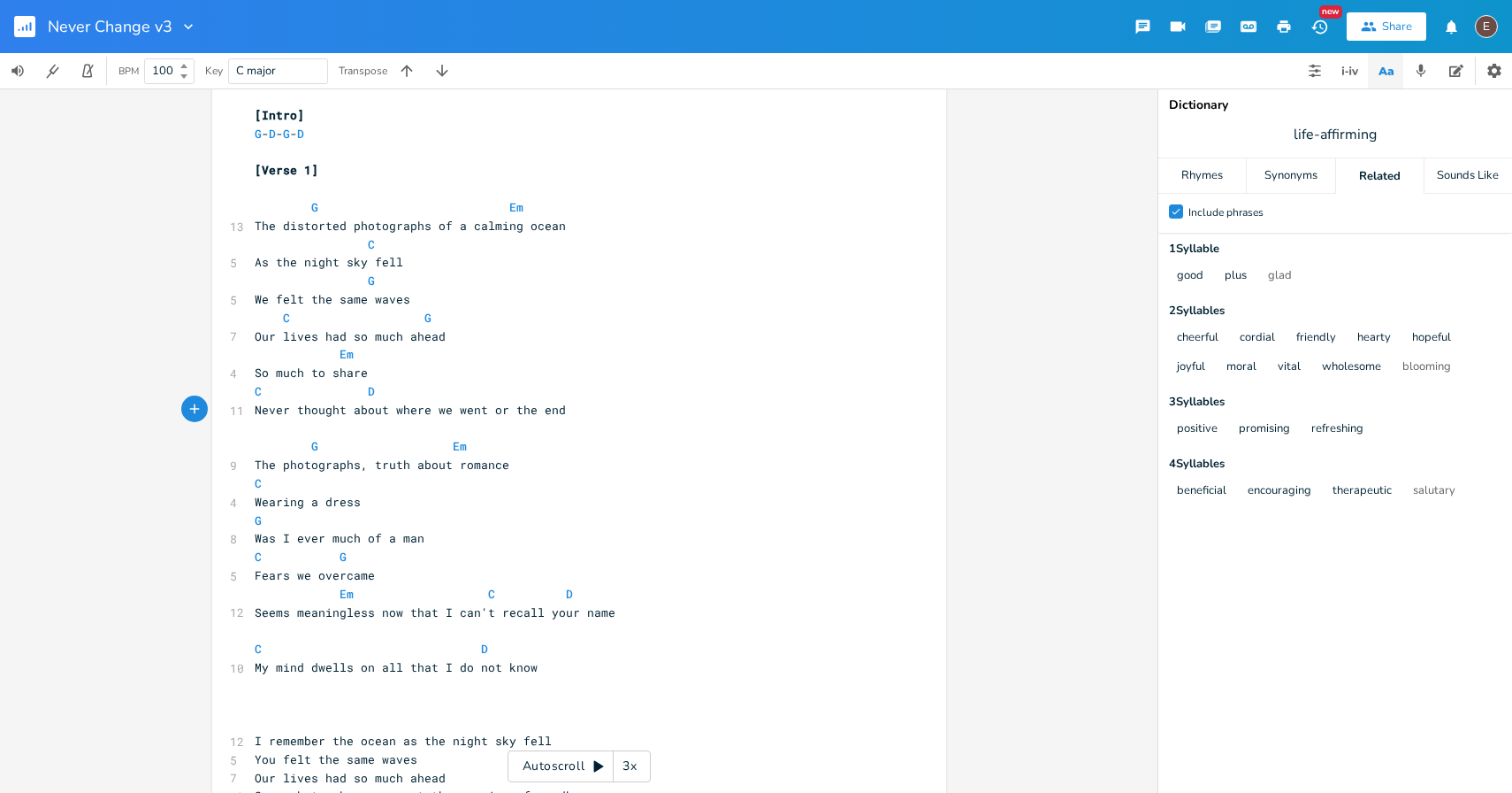
click at [337, 462] on span "The photographs, truth about romance" at bounding box center [382, 464] width 255 height 16
type textarea "photographs"
click at [337, 462] on span "The photographs, truth about romance" at bounding box center [382, 464] width 255 height 16
click at [517, 470] on pre "The photographs, truth about romance" at bounding box center [570, 464] width 638 height 18
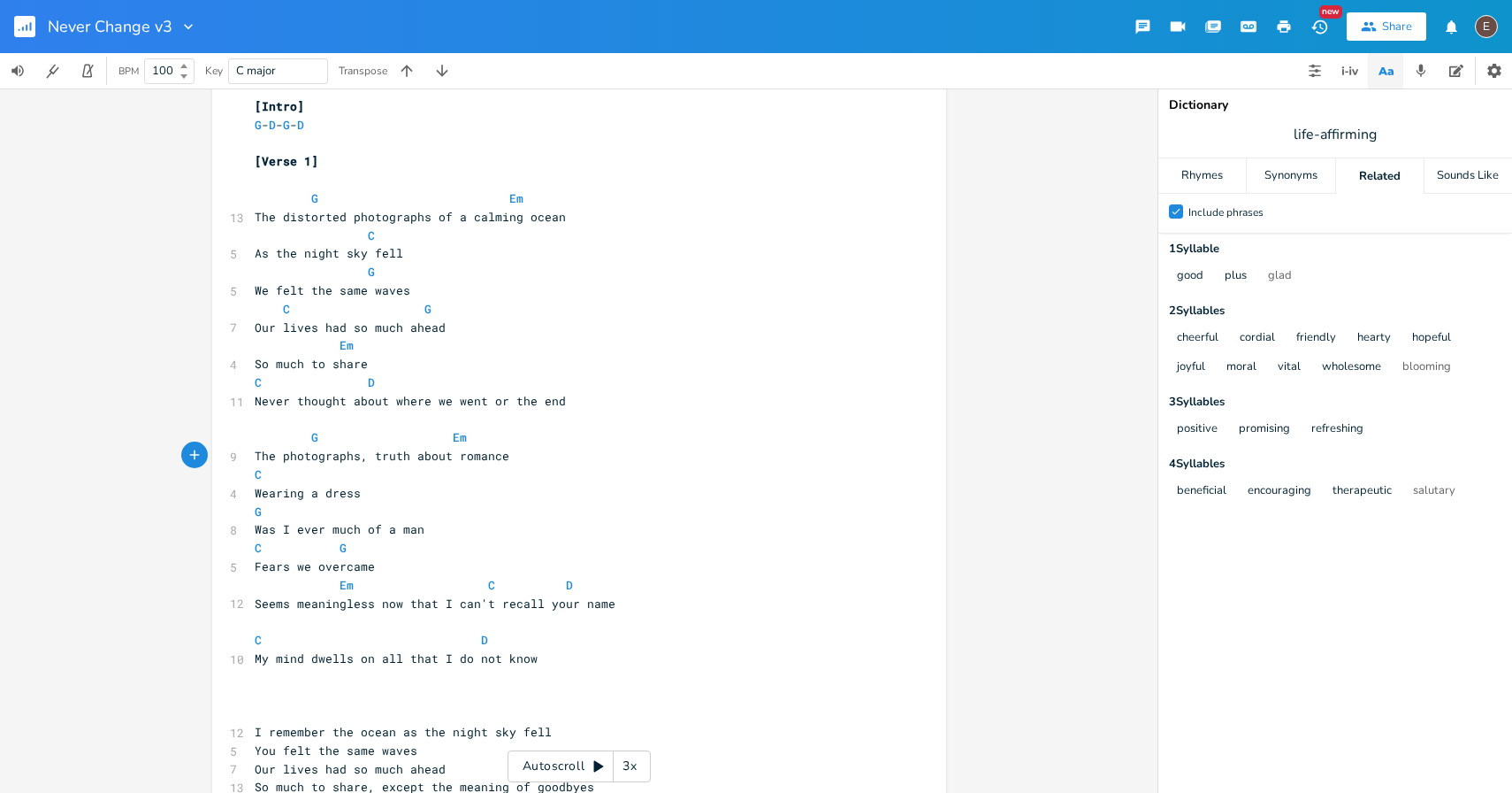
scroll to position [38, 0]
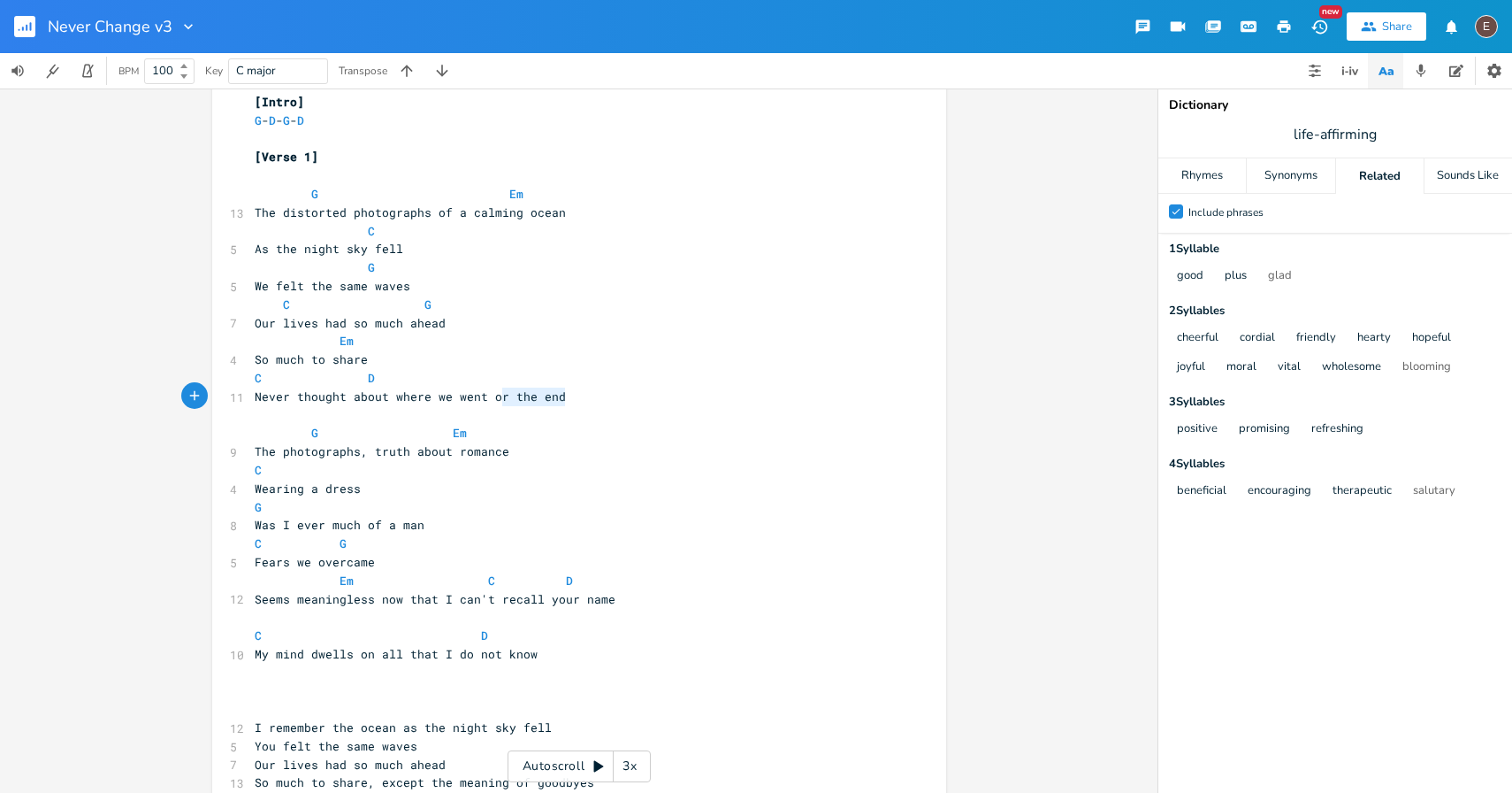
type textarea "nt or the end"
drag, startPoint x: 565, startPoint y: 394, endPoint x: 250, endPoint y: 396, distance: 315.0
click at [251, 396] on pre "Never thought about where we went or the end" at bounding box center [570, 396] width 638 height 18
type textarea "Moments you don't talk about the end"
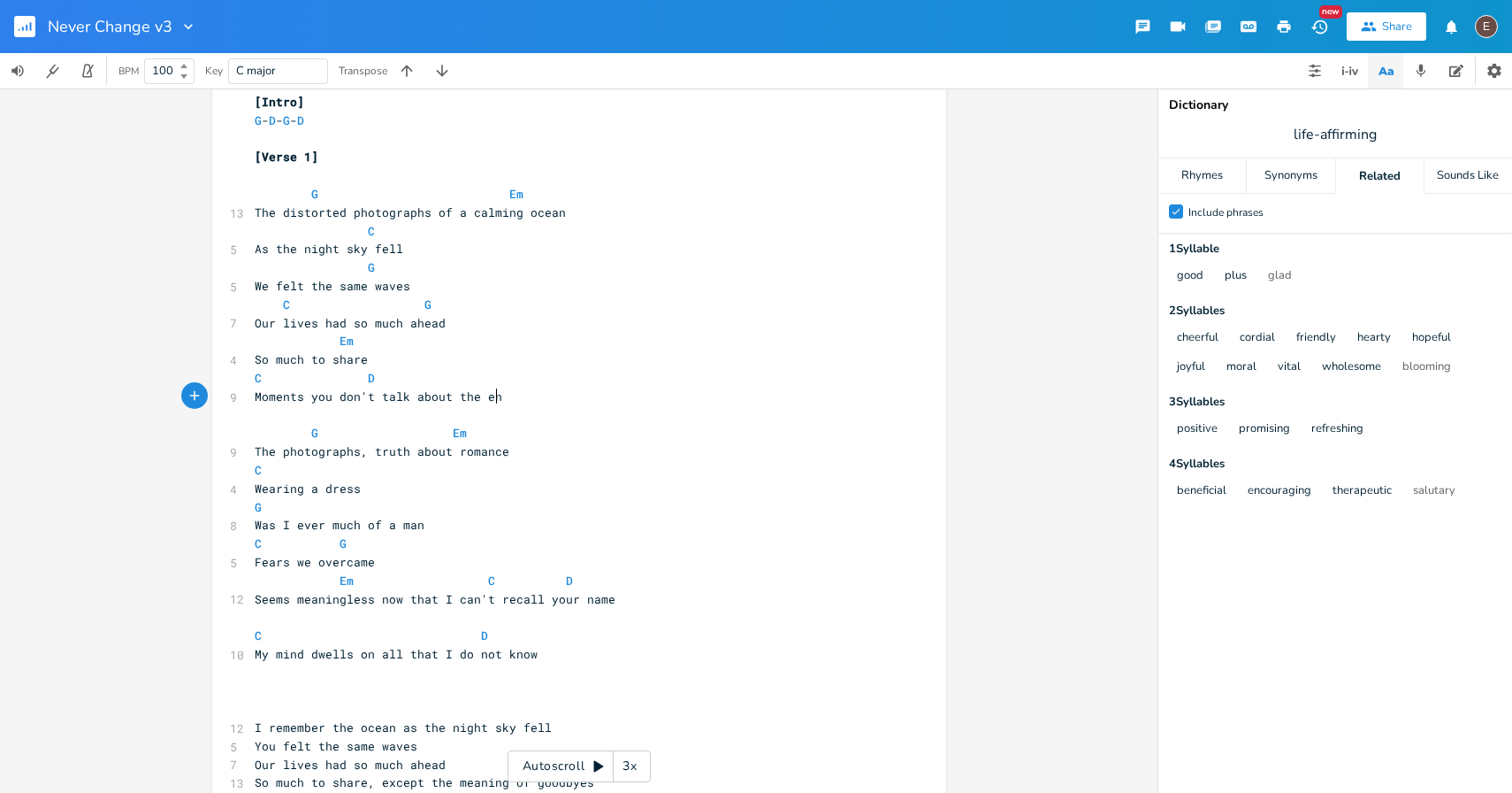
scroll to position [0, 202]
type textarea "the end"
drag, startPoint x: 516, startPoint y: 398, endPoint x: 450, endPoint y: 394, distance: 66.1
click at [450, 394] on pre "Moments you don't talk about the end" at bounding box center [570, 396] width 638 height 18
click at [265, 396] on span "Moments you don't talk about" at bounding box center [353, 396] width 198 height 16
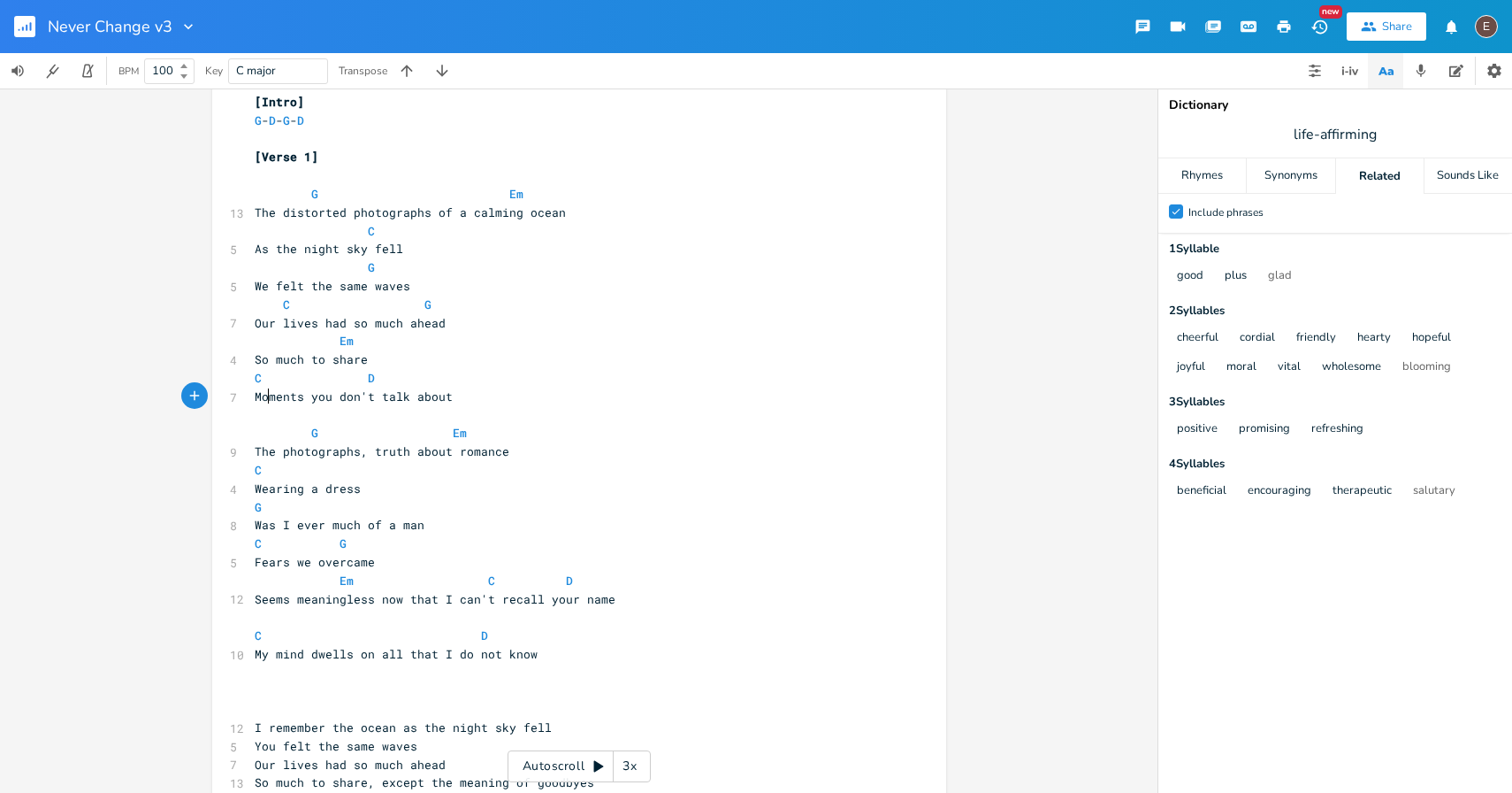
click at [265, 396] on span "Moments you don't talk about" at bounding box center [353, 396] width 198 height 16
type textarea "Moments"
click at [265, 396] on span "Moments you don't talk about" at bounding box center [353, 396] width 198 height 16
click at [445, 369] on pre "C D" at bounding box center [570, 377] width 638 height 18
click at [418, 368] on pre "So much to share" at bounding box center [570, 359] width 638 height 18
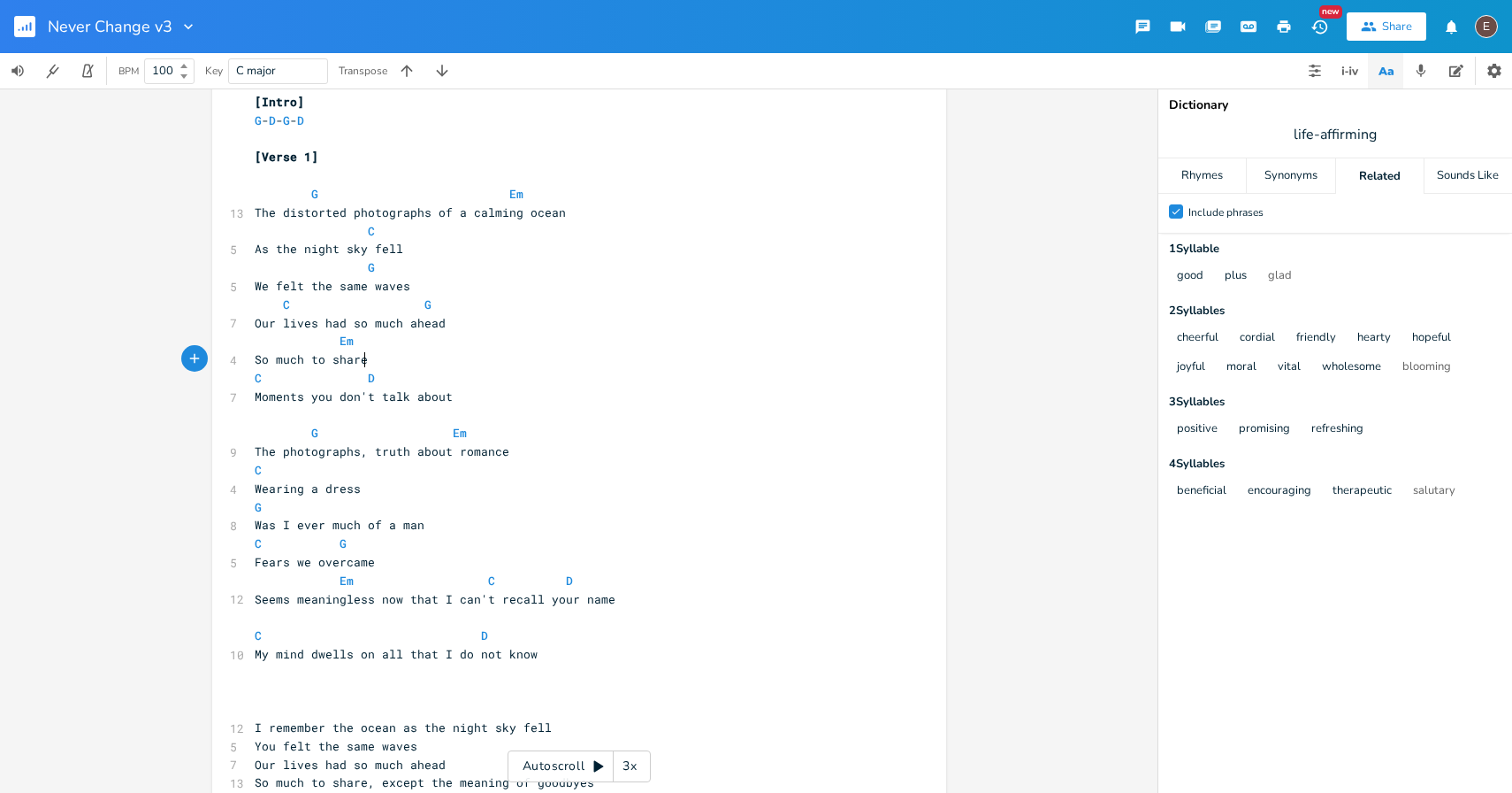
type textarea "share"
click at [418, 368] on pre "So much to share" at bounding box center [570, 359] width 638 height 18
click at [429, 371] on pre "C D" at bounding box center [570, 377] width 638 height 18
type textarea "So much to share"
drag, startPoint x: 389, startPoint y: 358, endPoint x: 249, endPoint y: 361, distance: 140.0
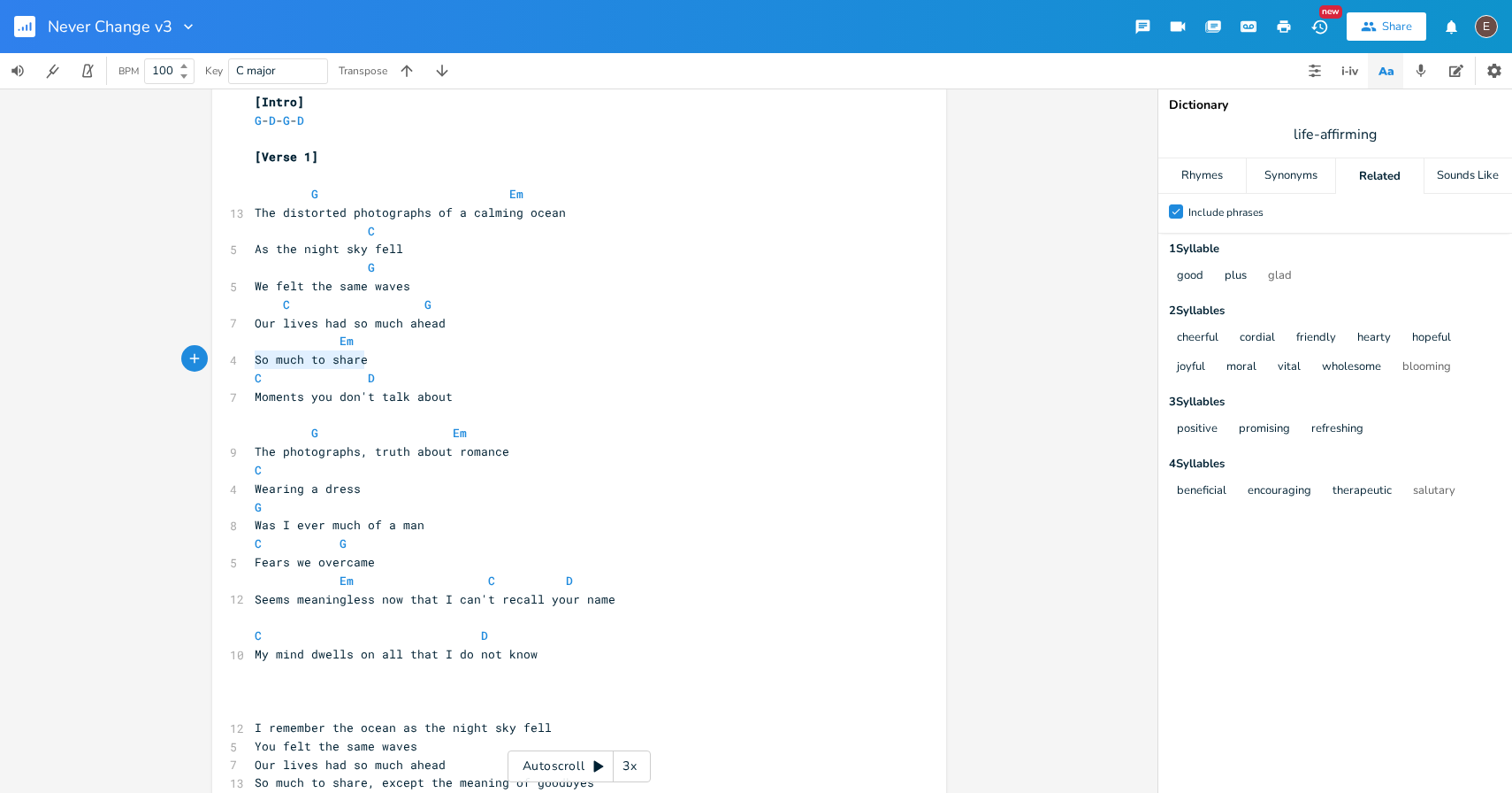
click at [251, 361] on pre "So much to share" at bounding box center [570, 359] width 638 height 18
drag, startPoint x: 458, startPoint y: 396, endPoint x: 383, endPoint y: 401, distance: 75.2
click at [383, 401] on pre "Moments you don't talk about" at bounding box center [570, 396] width 638 height 18
type textarea "alk about"
click at [383, 401] on span "Moments you don't talk about" at bounding box center [353, 396] width 198 height 16
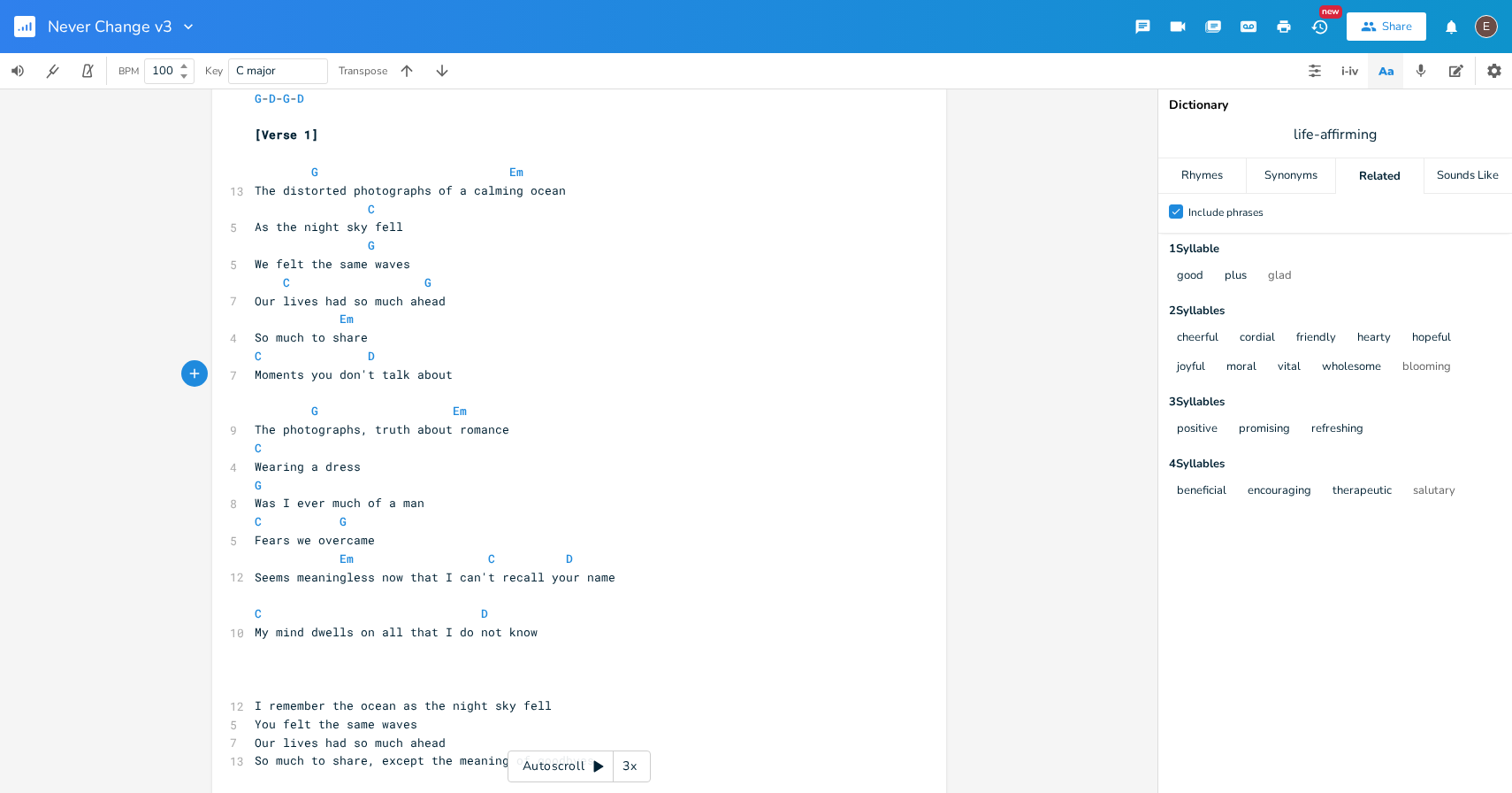
scroll to position [59, 0]
click at [251, 375] on pre "Moments you don't talk about" at bounding box center [570, 375] width 638 height 18
type textarea "It might end, but"
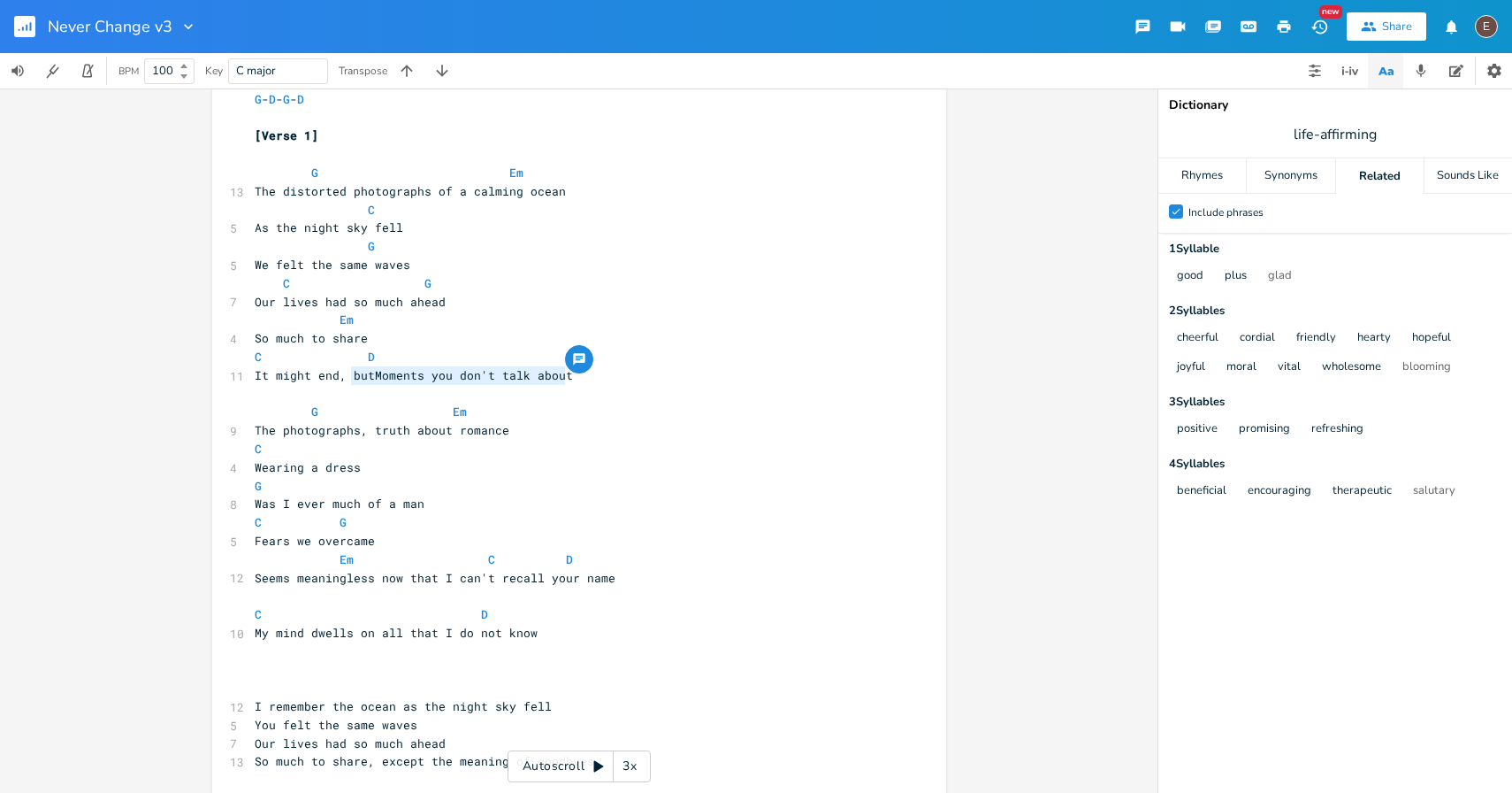
drag, startPoint x: 579, startPoint y: 376, endPoint x: 344, endPoint y: 375, distance: 235.0
click at [345, 376] on pre "It might end, butMoments you don't talk about" at bounding box center [570, 375] width 638 height 18
type textarea "but"
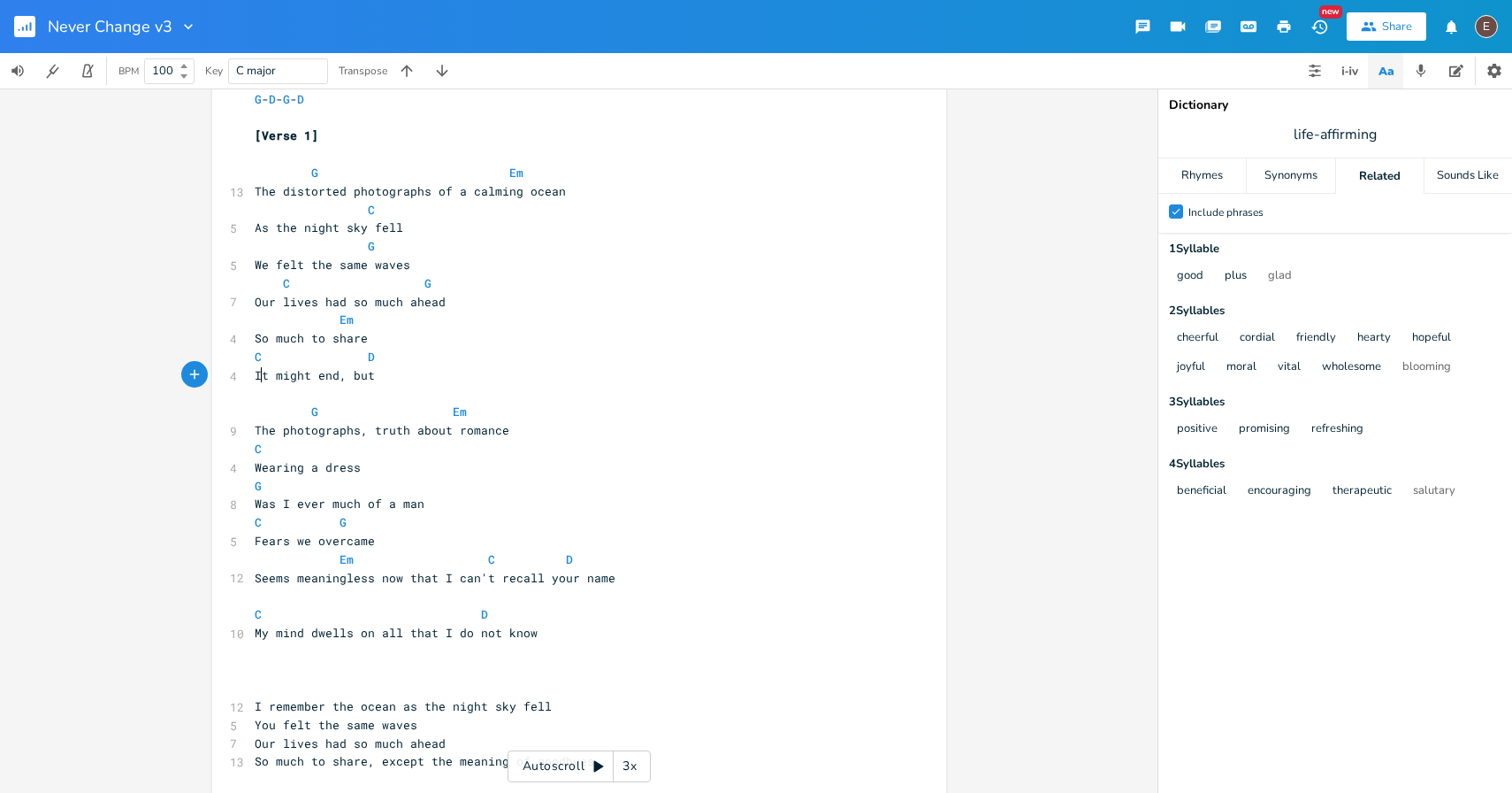
click at [256, 376] on span "It might end, but" at bounding box center [314, 375] width 121 height 16
type textarea "[PERSON_NAME]"
type textarea "ythigg"
type textarea "ng"
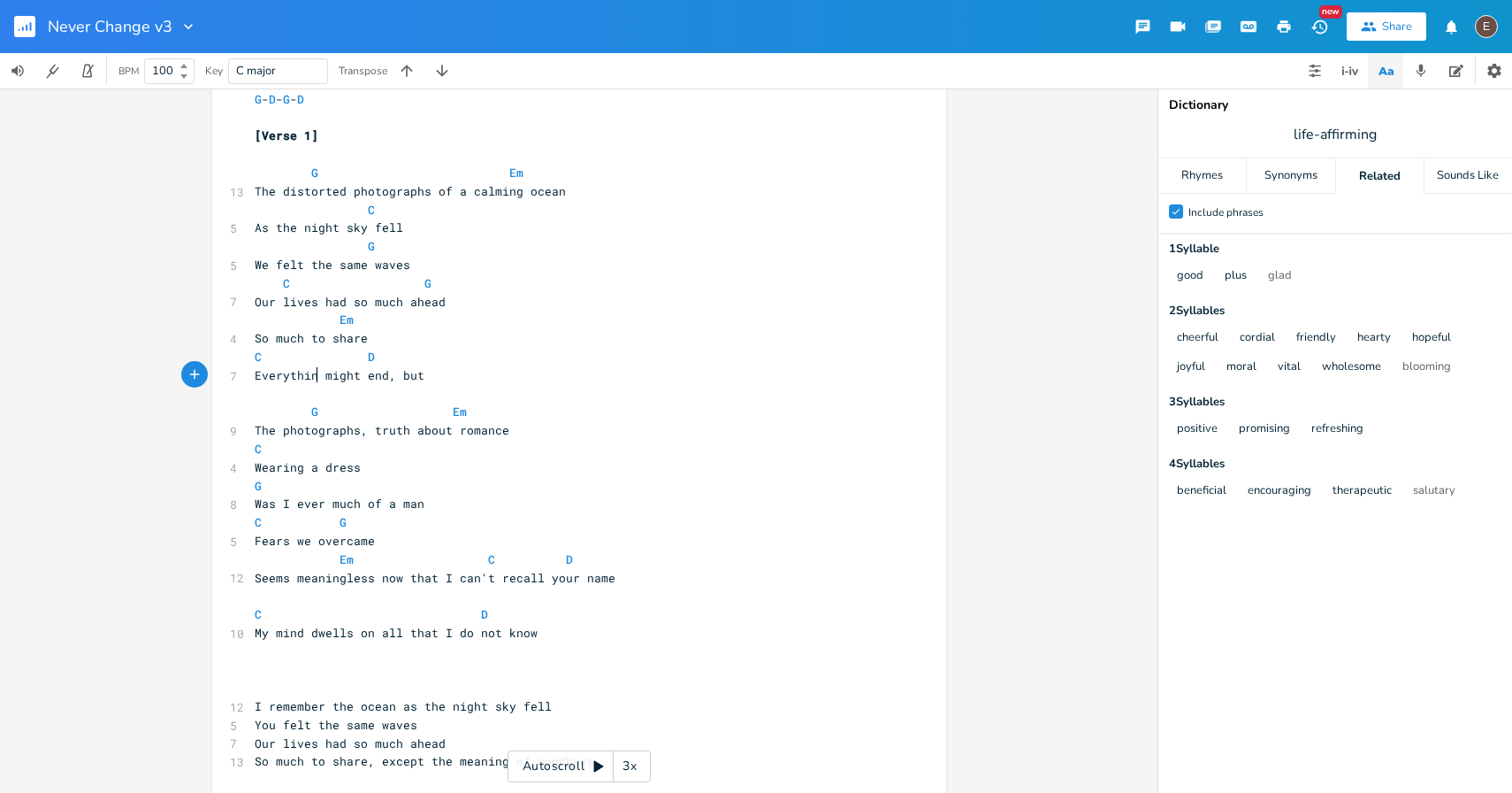
scroll to position [0, 13]
type textarea ", but"
drag, startPoint x: 437, startPoint y: 375, endPoint x: 386, endPoint y: 380, distance: 51.2
click at [386, 380] on pre "Everything might end, but" at bounding box center [570, 375] width 638 height 18
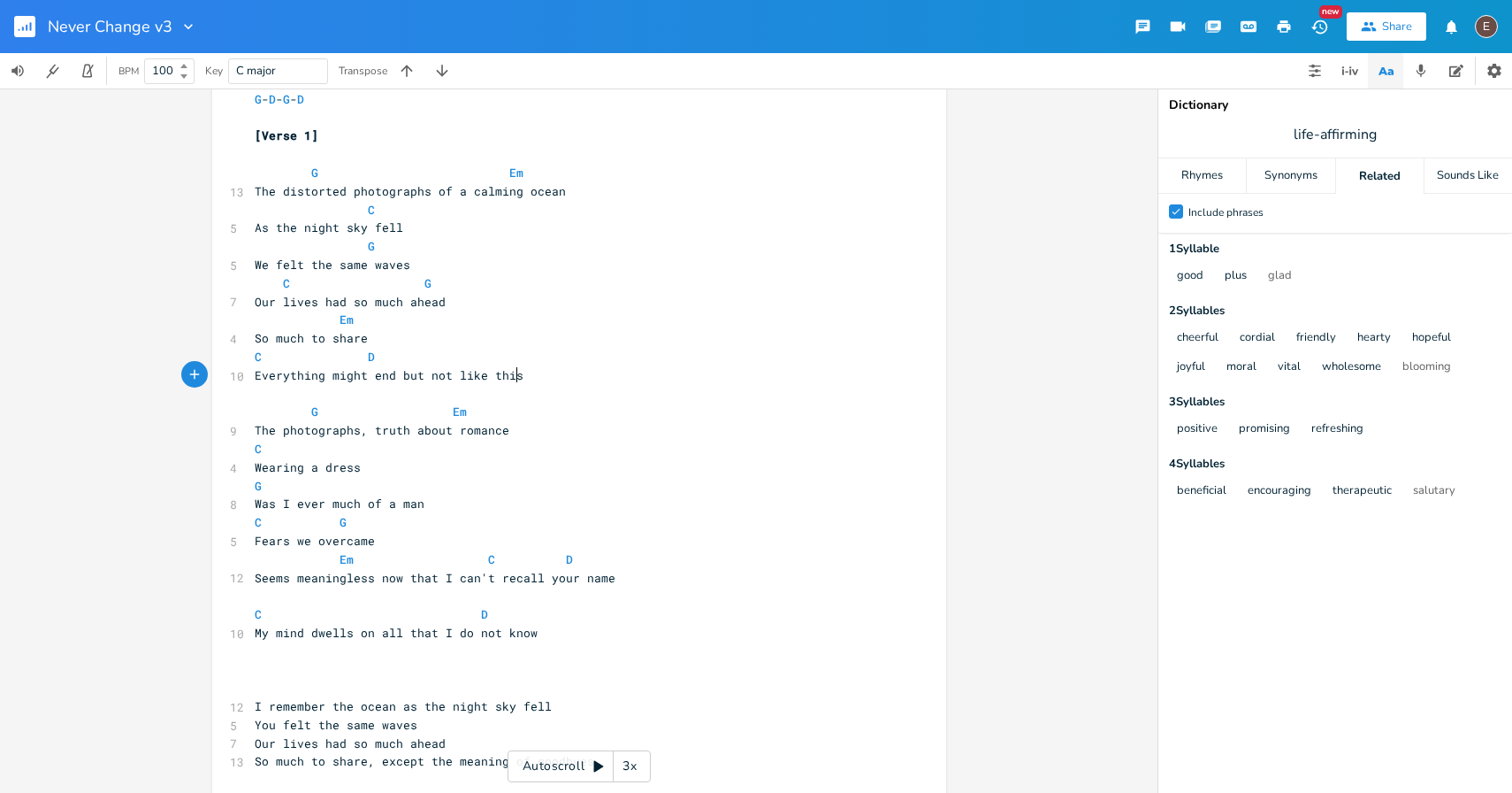
type textarea "but not like this"
click at [298, 381] on span "Everything might end but not like this" at bounding box center [389, 375] width 269 height 16
type textarea "All"
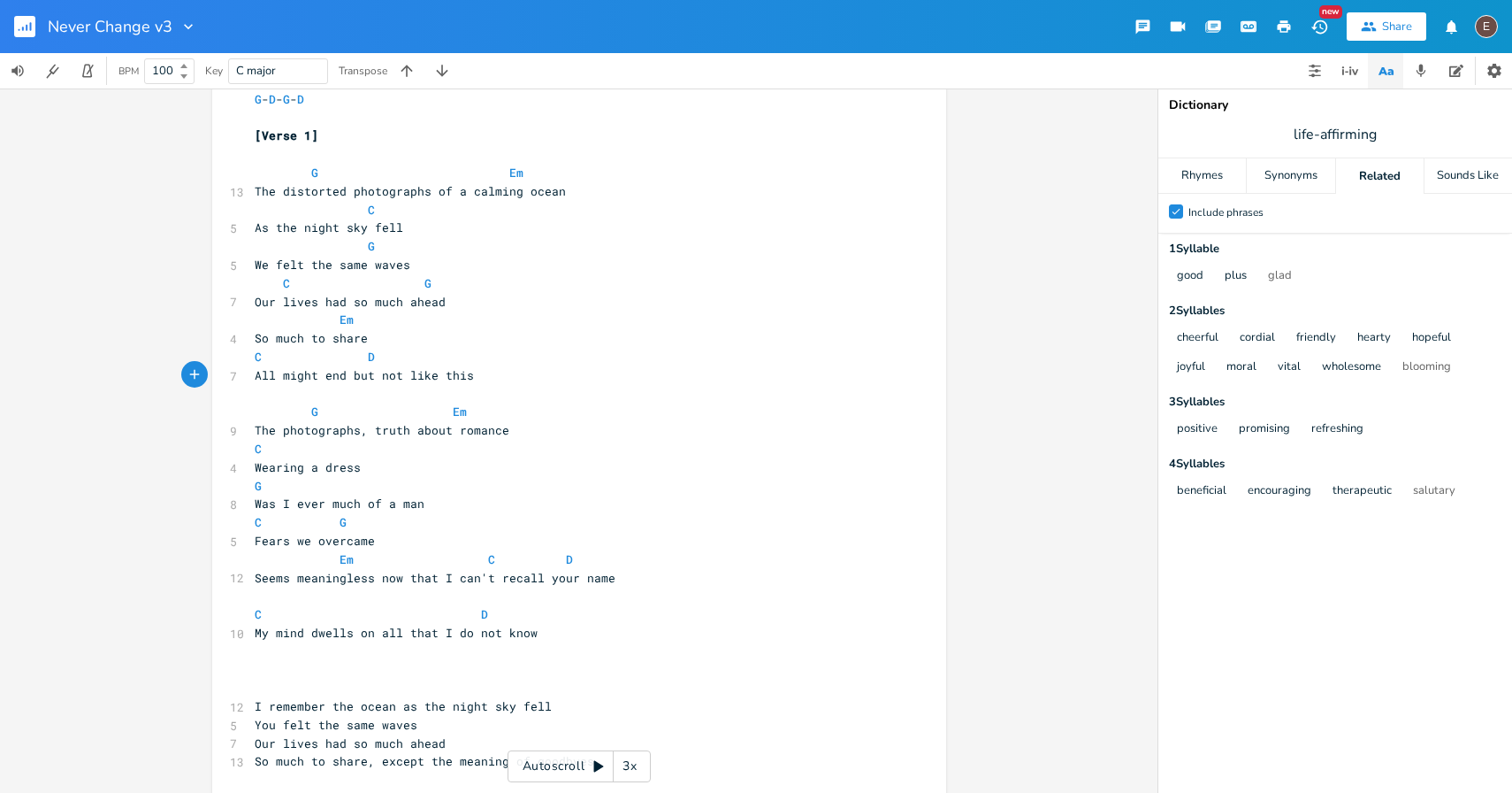
click at [475, 377] on pre "All might end but not like this" at bounding box center [570, 375] width 638 height 18
click at [352, 357] on span at bounding box center [353, 356] width 28 height 18
click at [509, 388] on pre "​" at bounding box center [570, 394] width 638 height 18
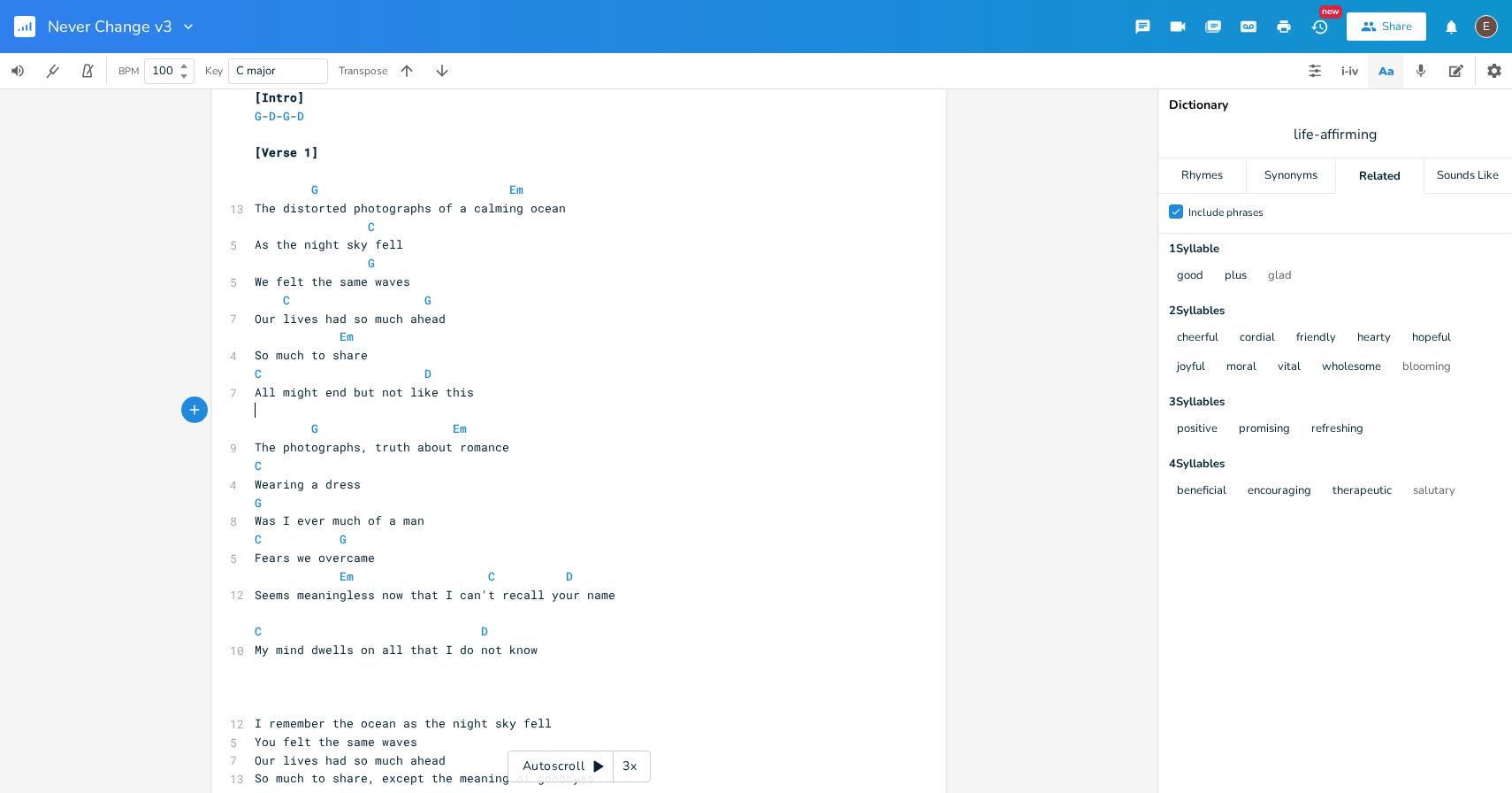
scroll to position [31, 0]
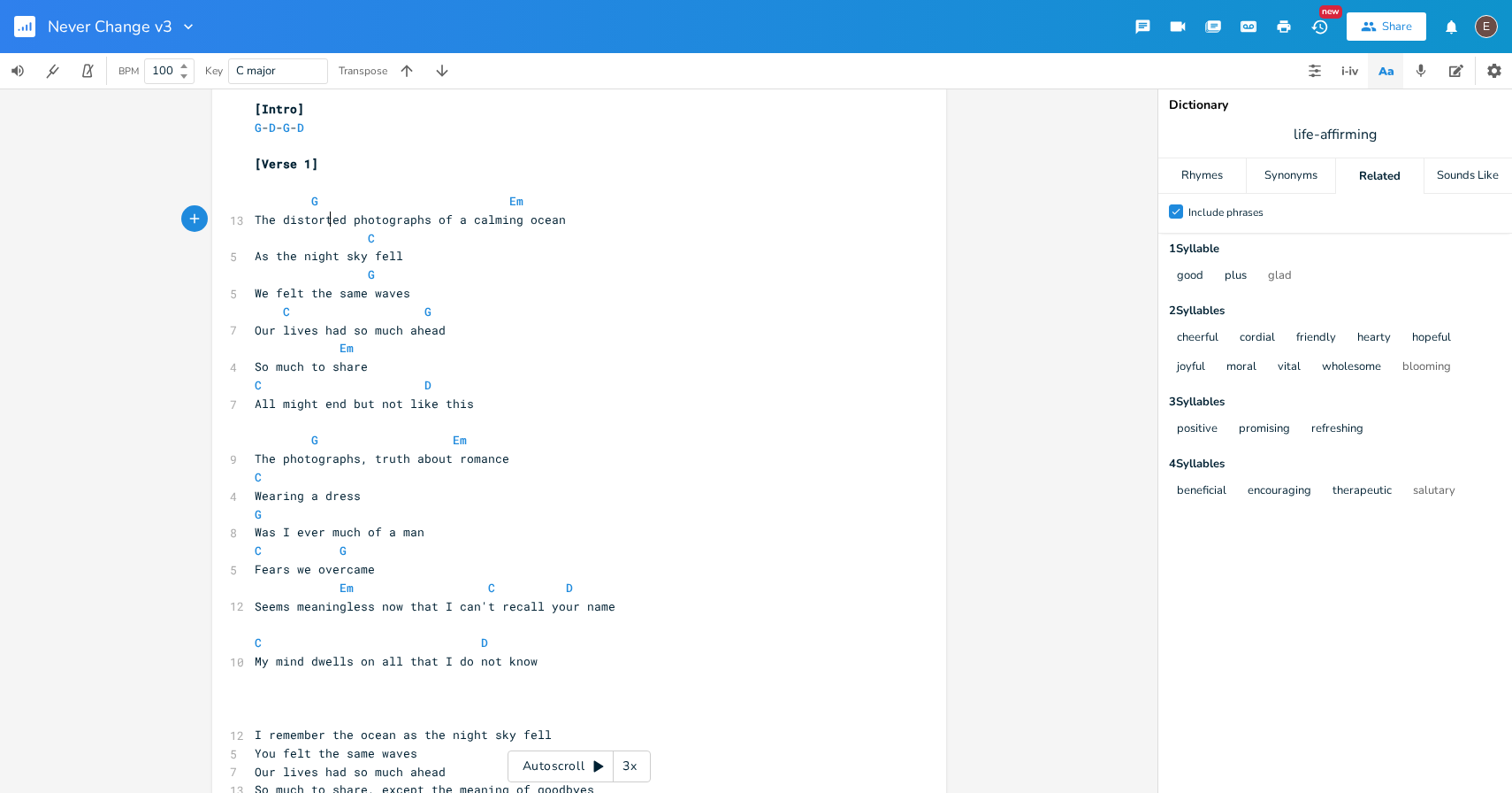
click at [327, 224] on span "The distorted photographs of a calming ocean" at bounding box center [410, 219] width 311 height 16
type textarea "distorted"
click at [327, 224] on span "The distorted photographs of a calming ocean" at bounding box center [410, 219] width 311 height 16
click at [358, 220] on span "The photographs of a calming ocean" at bounding box center [374, 219] width 240 height 16
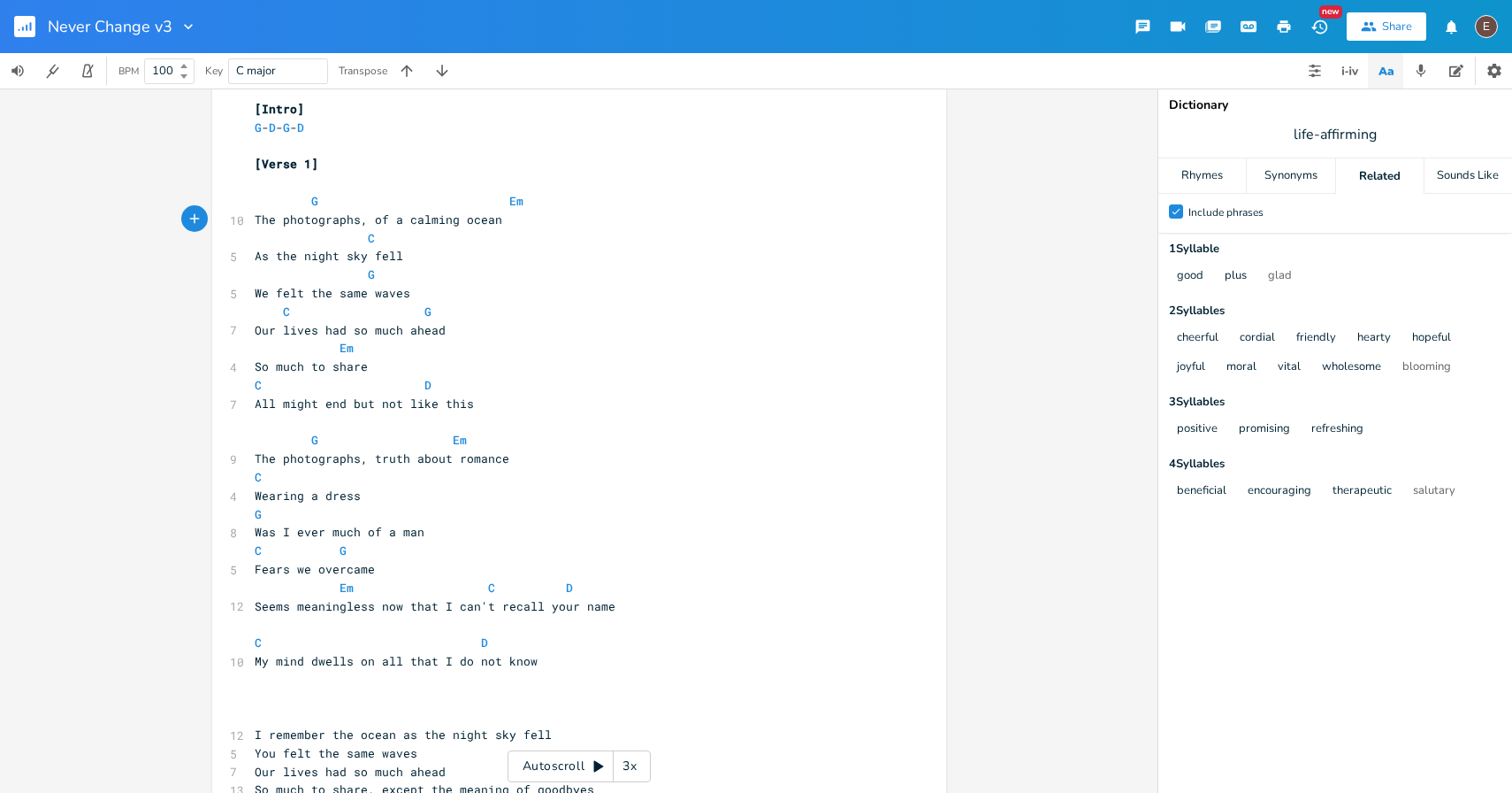
type textarea ", s"
type textarea "so distorted"
click at [358, 207] on span "G Em" at bounding box center [389, 201] width 269 height 16
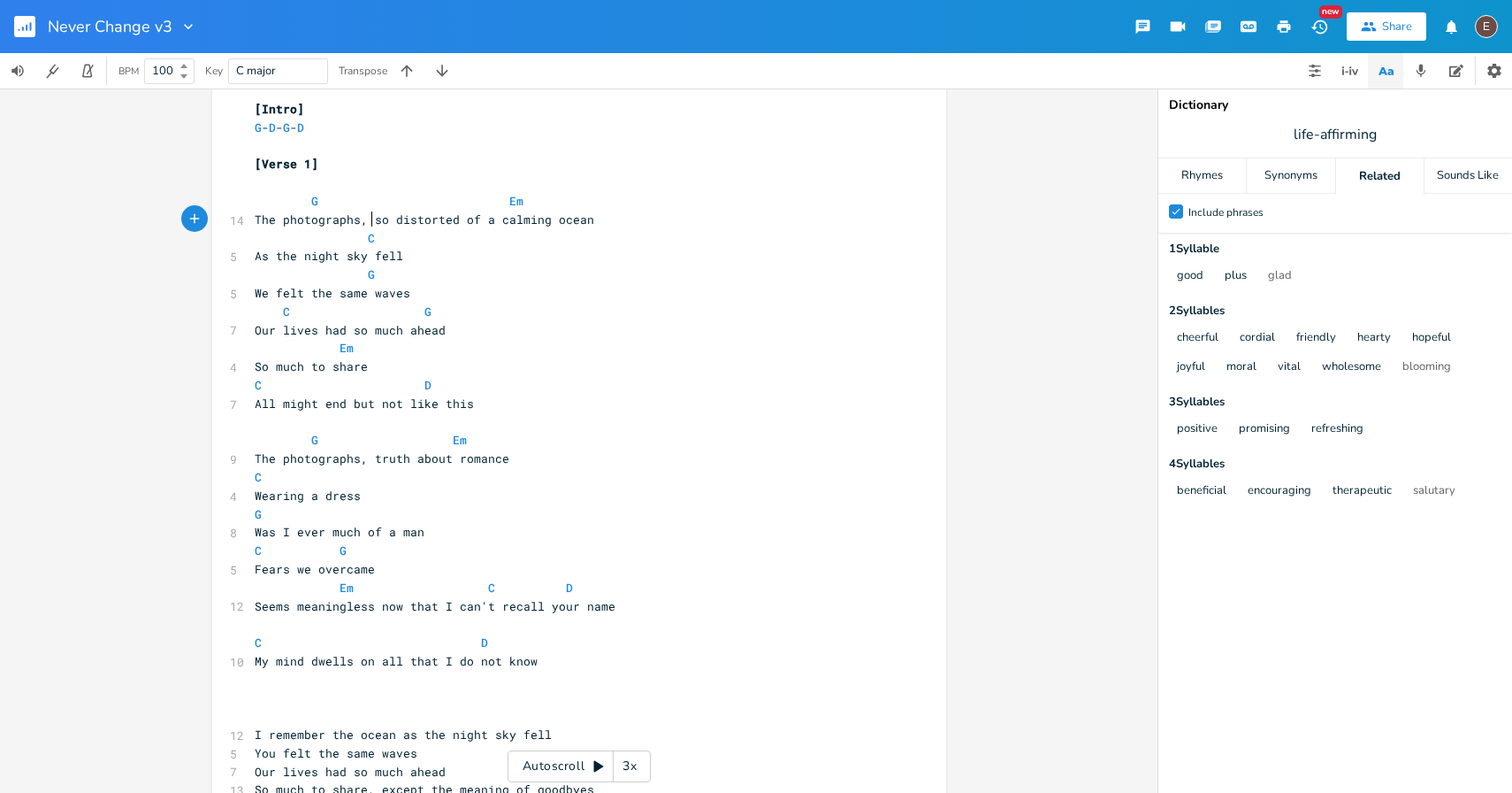
click at [368, 213] on span "The photographs, so distorted of a calming ocean" at bounding box center [424, 219] width 339 height 16
type textarea "so"
click at [368, 213] on span "The photographs, so distorted of a calming ocean" at bounding box center [424, 219] width 339 height 16
click at [442, 218] on span "The photographs, distorted of a calming ocean" at bounding box center [414, 219] width 318 height 16
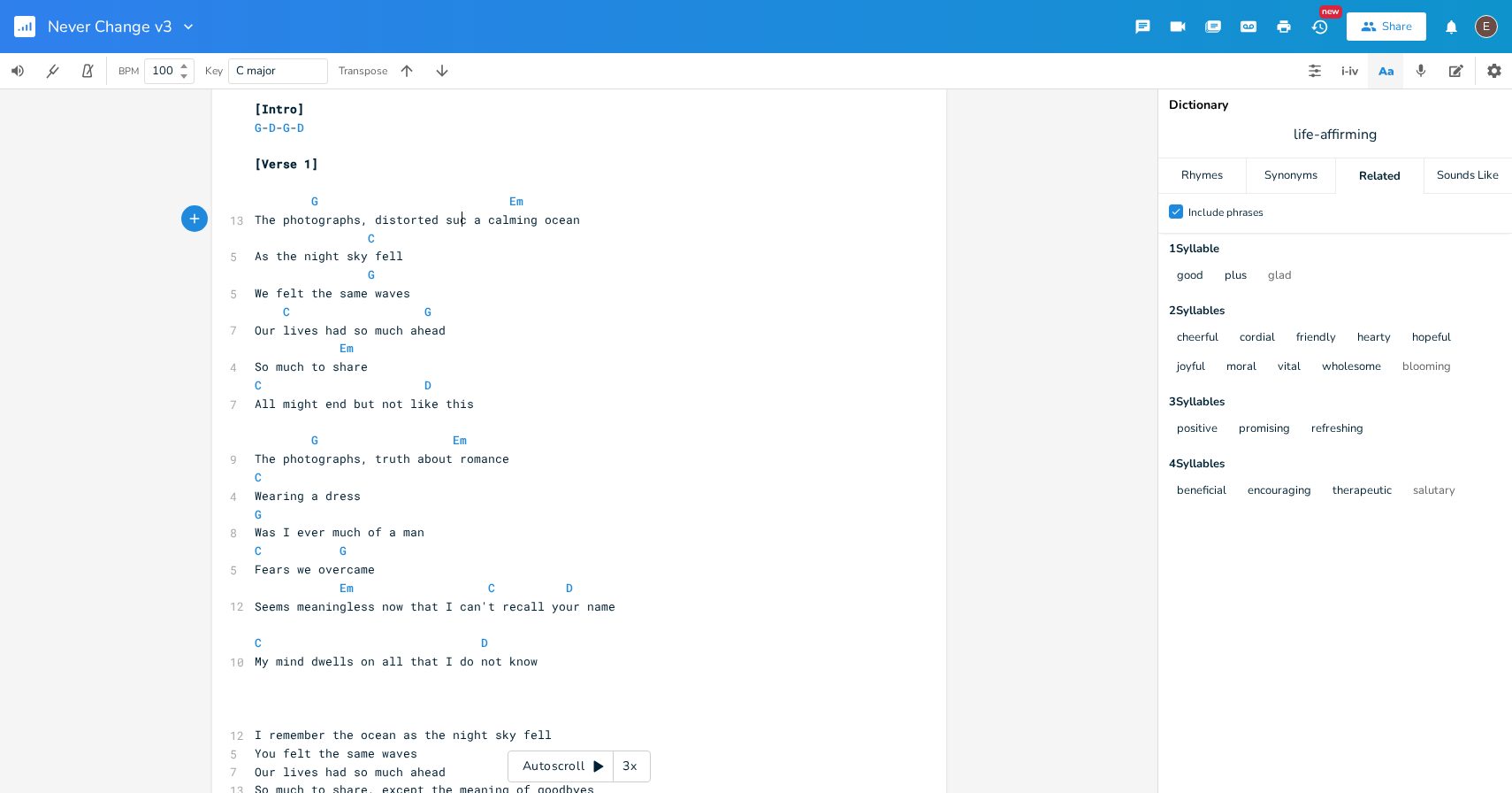
type textarea "such"
click at [526, 223] on span "The photographs, distorted such a calming ocean" at bounding box center [420, 219] width 333 height 16
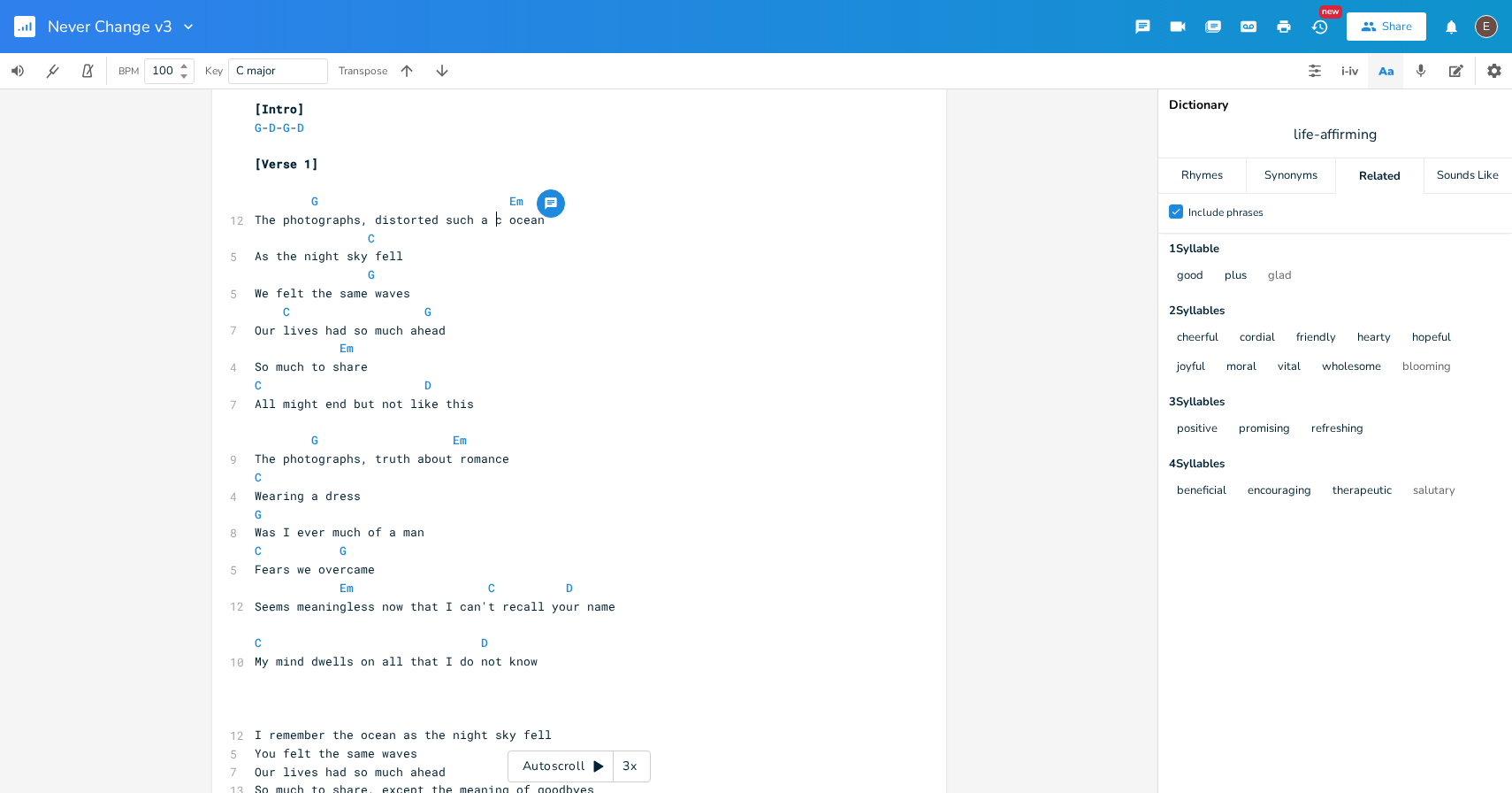
type textarea "calm"
click at [503, 250] on pre "As the night sky fell" at bounding box center [570, 256] width 638 height 18
click at [433, 212] on span "The photographs, distorted such a calm ocean" at bounding box center [410, 219] width 311 height 16
click at [451, 225] on span "The photographs, distorted such a calm ocean" at bounding box center [410, 219] width 311 height 16
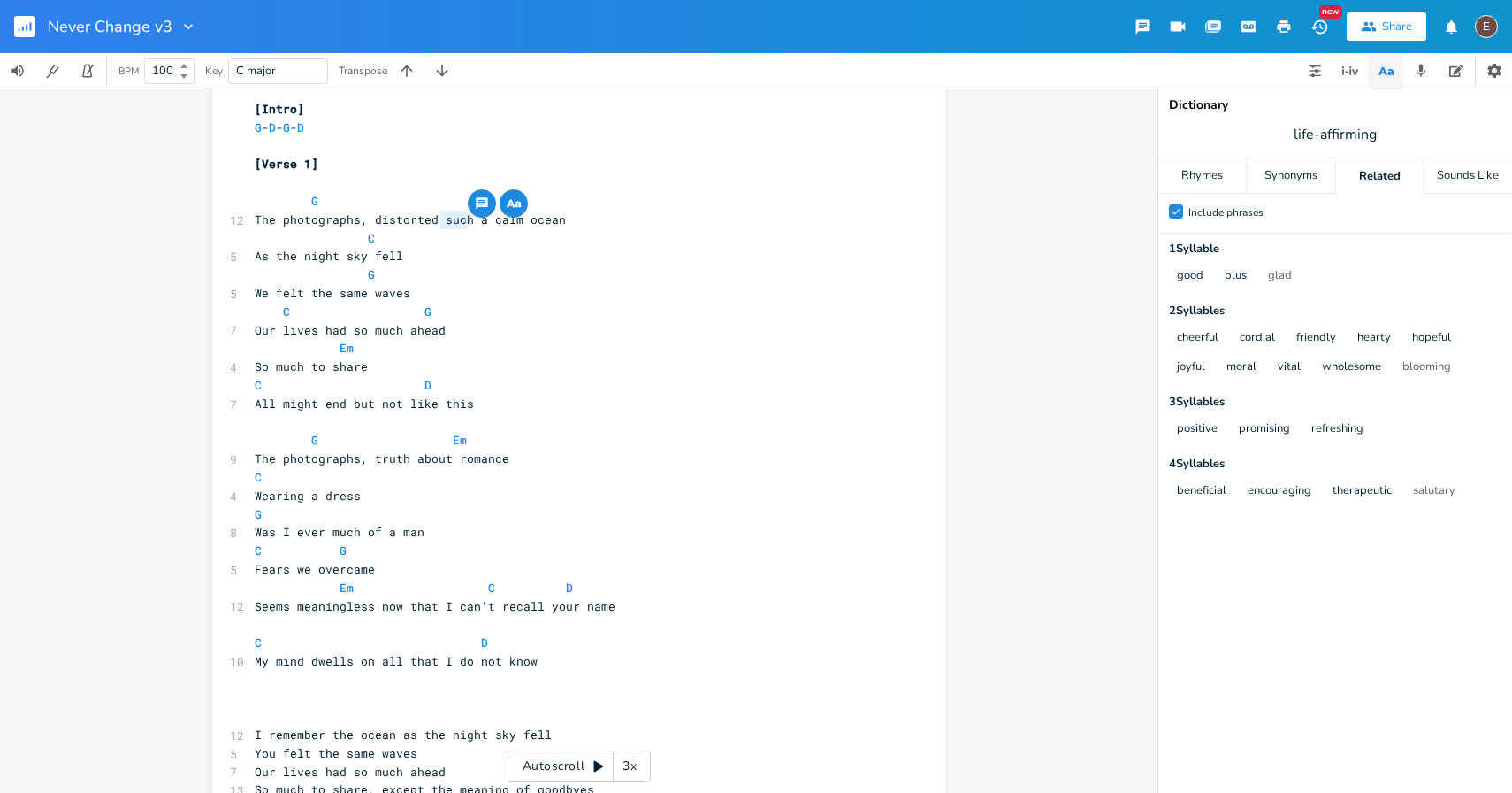
type textarea "such"
click at [443, 210] on pre "The photographs, distorted such a calm ocean" at bounding box center [570, 219] width 638 height 18
click at [437, 217] on span "The photographs, distorted such a calm ocean" at bounding box center [410, 219] width 311 height 16
type textarea "but we felt the same waves"
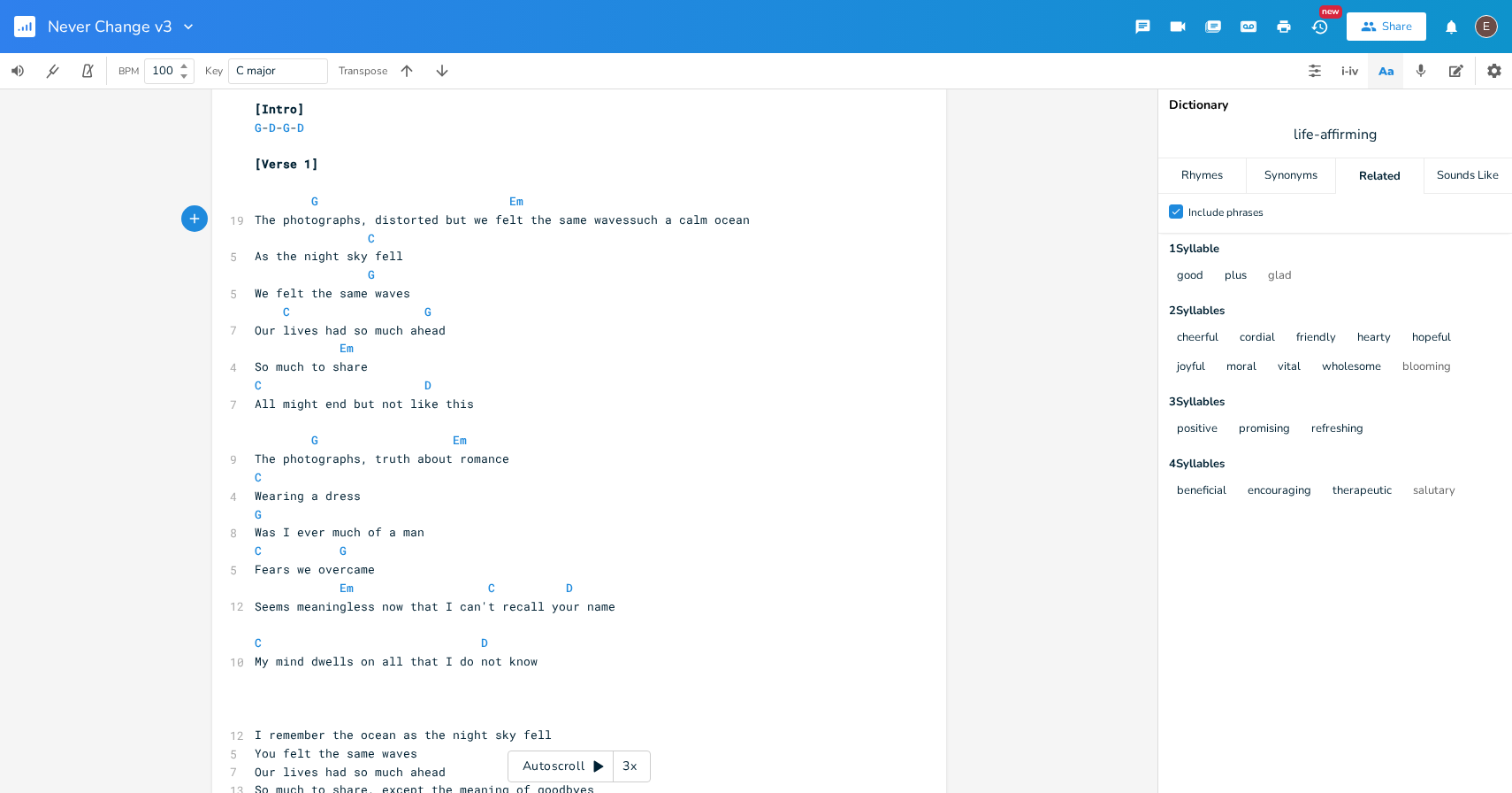
scroll to position [0, 148]
click at [449, 219] on span "The photographs, distorted but we felt the same waves such a calm ocean" at bounding box center [505, 219] width 502 height 16
type textarea "but"
drag, startPoint x: 449, startPoint y: 219, endPoint x: 496, endPoint y: 238, distance: 50.7
click at [450, 219] on span "The photographs, distorted but we felt the same waves such a calm ocean" at bounding box center [505, 219] width 502 height 16
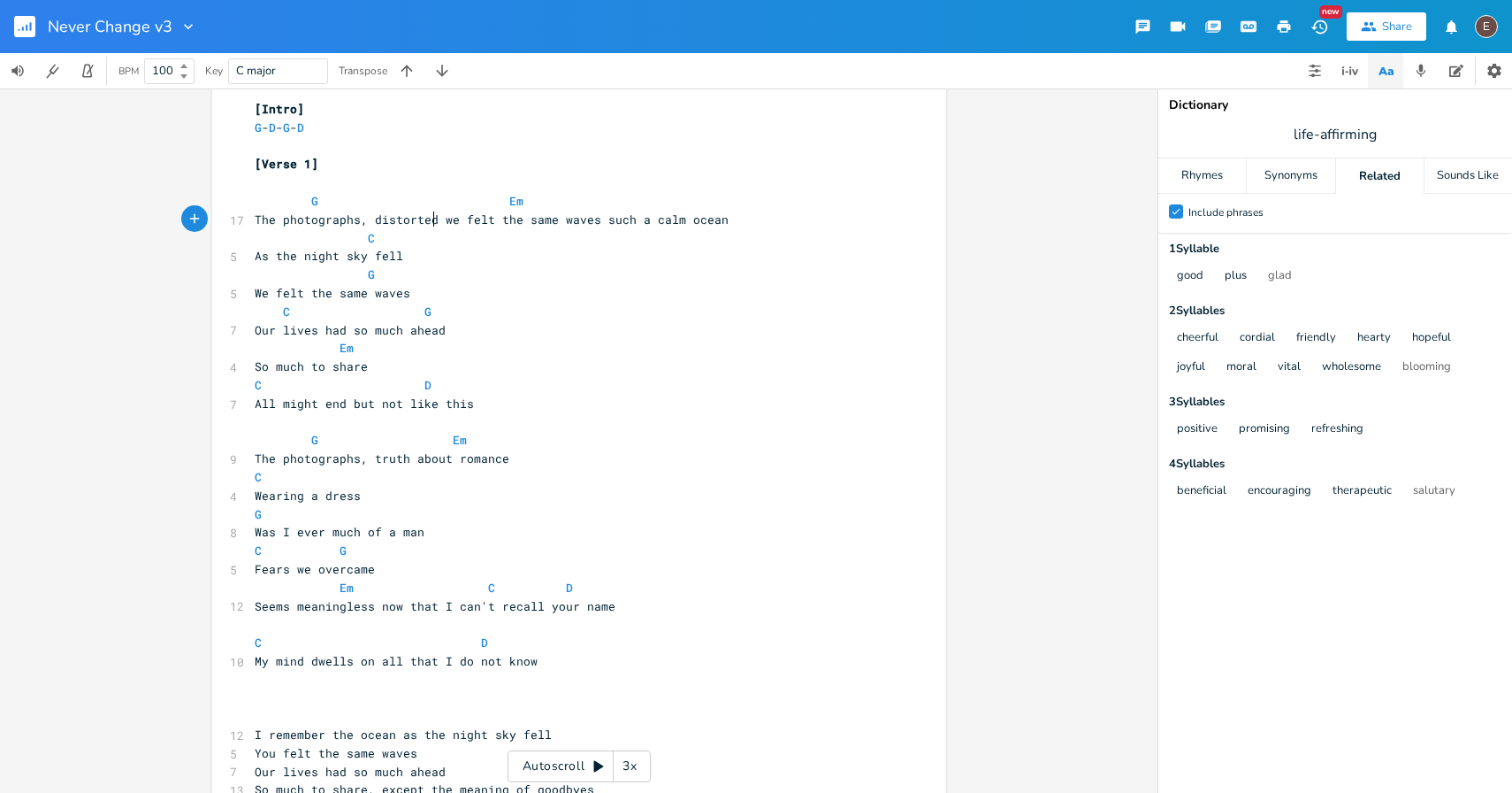
type textarea ","
click at [462, 221] on span "The photographs, distorted, we felt the same waves such a calm ocean" at bounding box center [495, 219] width 481 height 16
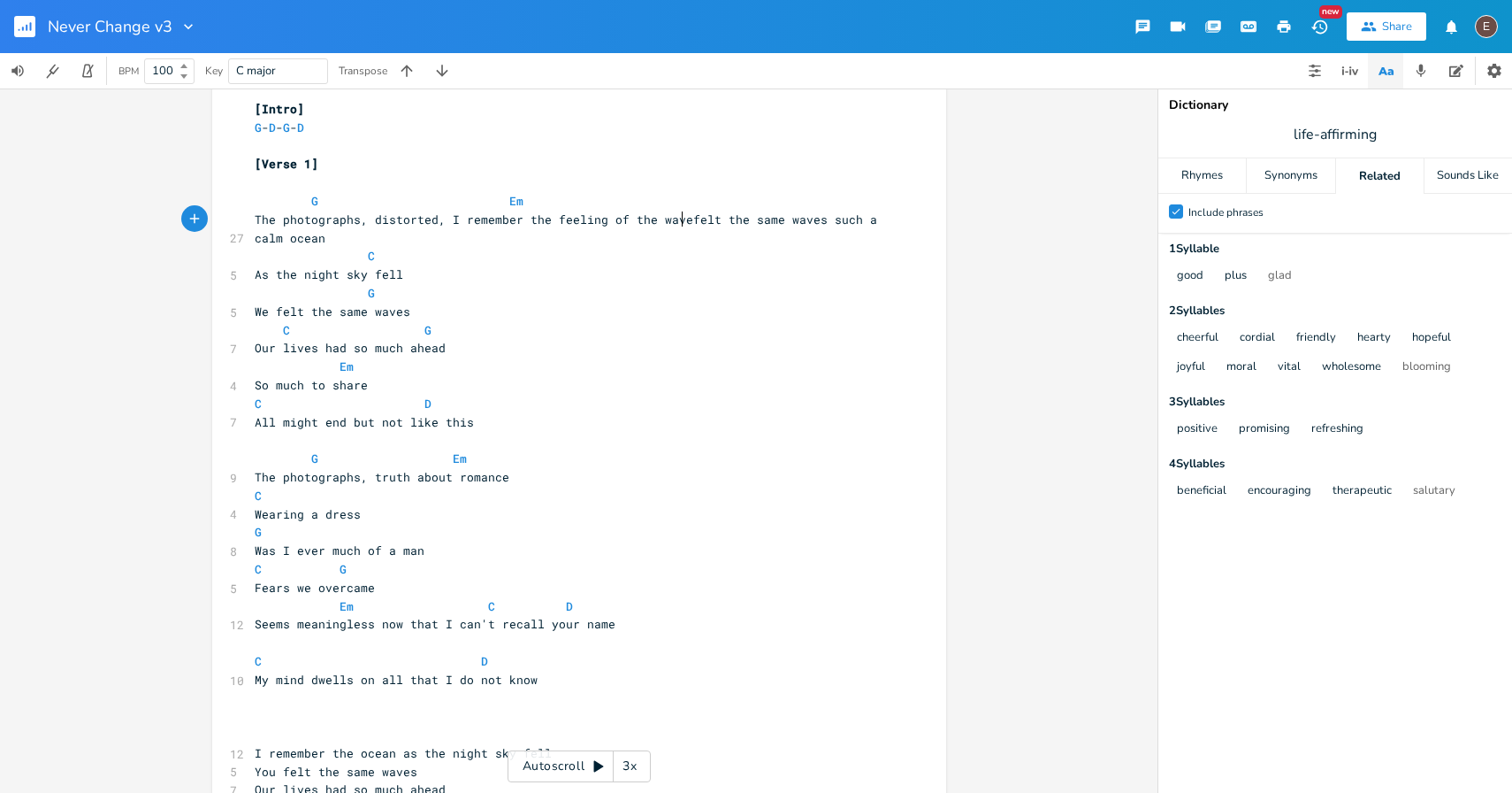
type textarea "I remember the feeling of the waves"
type textarea "I remember the"
drag, startPoint x: 540, startPoint y: 225, endPoint x: 441, endPoint y: 224, distance: 99.0
click at [441, 224] on span "The photographs, distorted, I remember the feeling of the waves felt the same w…" at bounding box center [569, 229] width 630 height 35
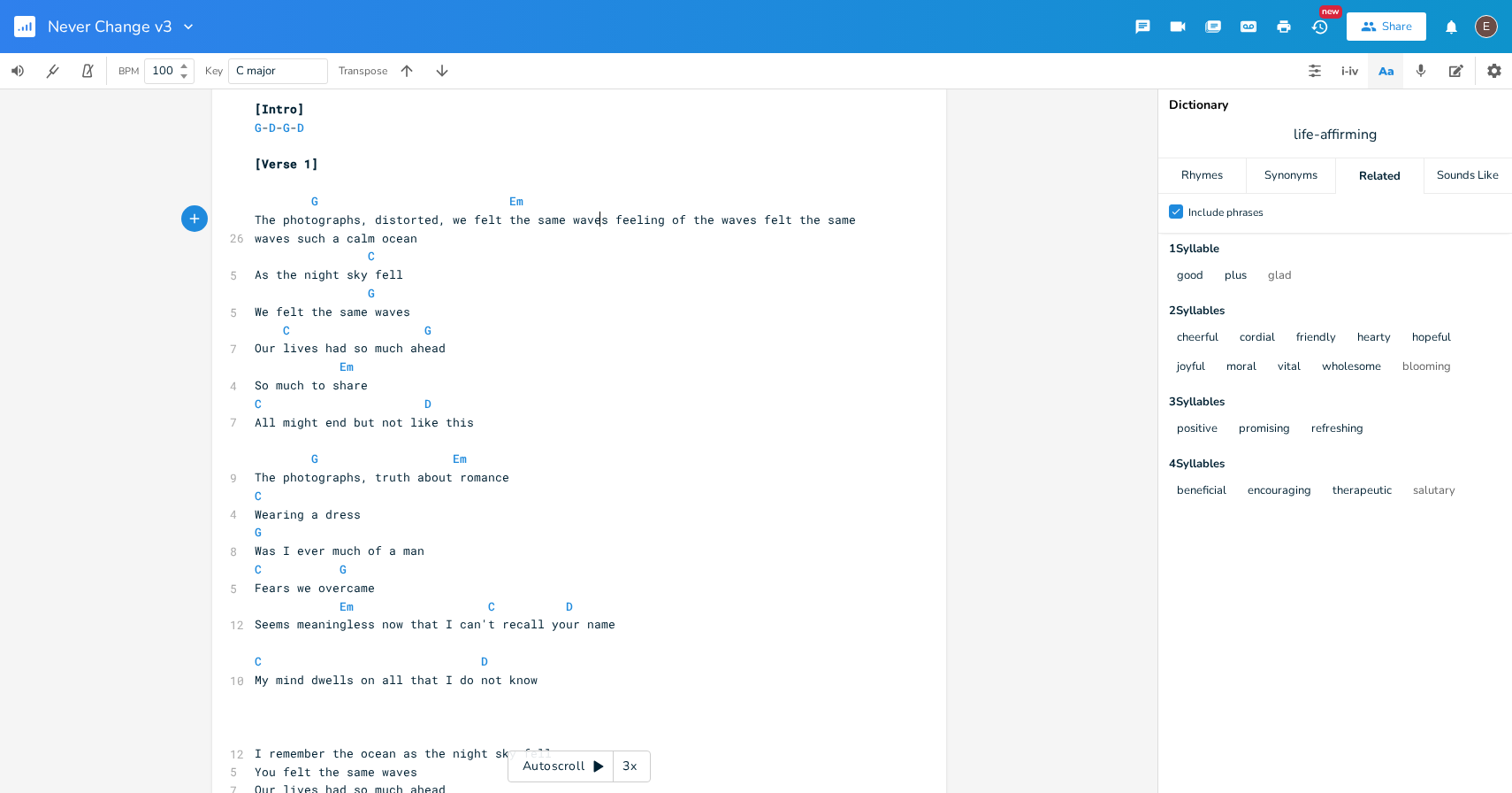
type textarea "we felt the same waves"
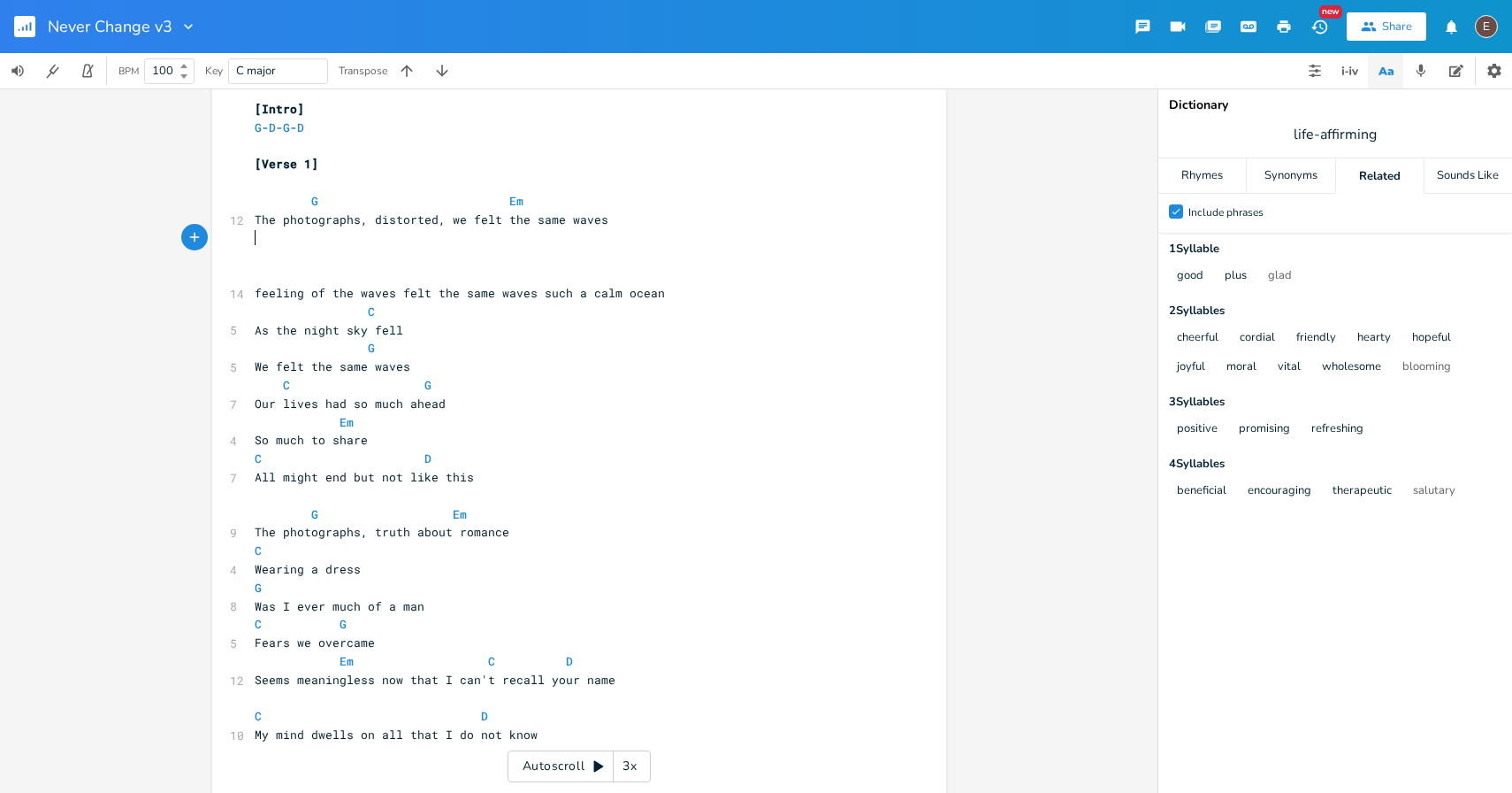
click at [656, 238] on pre "​" at bounding box center [570, 237] width 638 height 18
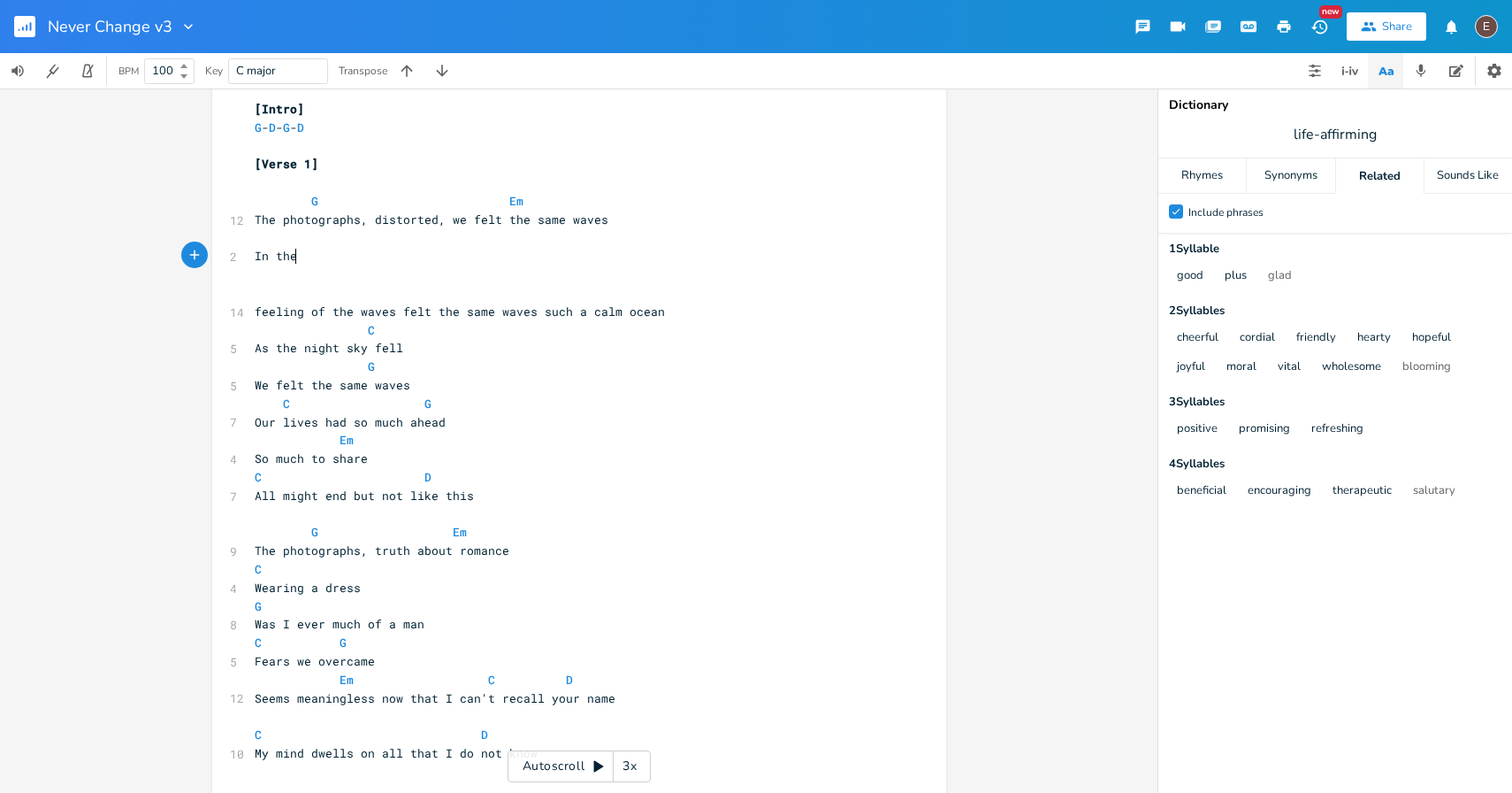
scroll to position [0, 38]
type textarea "In the ocean, as the night sky fell"
click at [341, 263] on pre "In the ocean, as the night sky fell" at bounding box center [570, 256] width 638 height 18
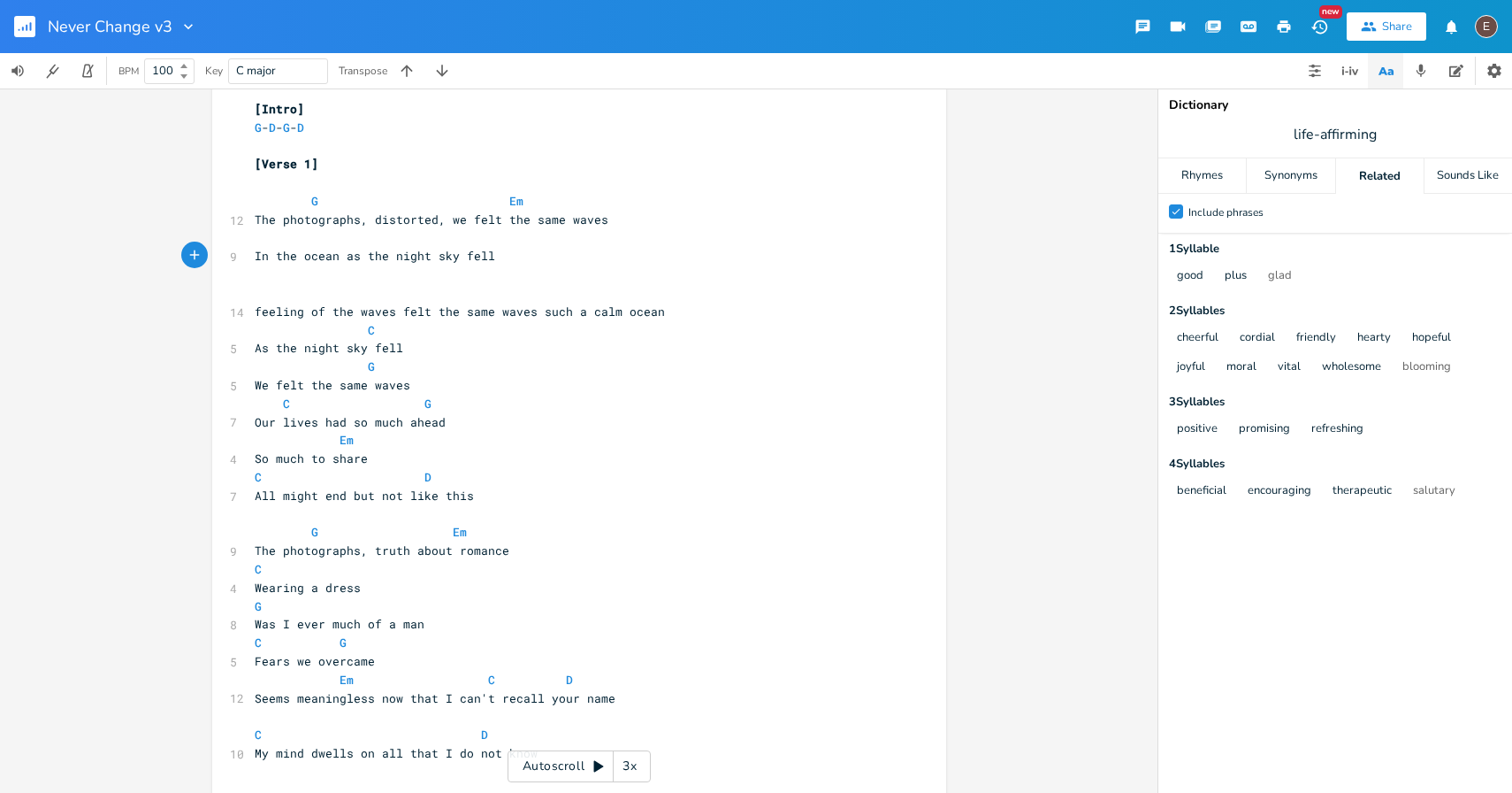
click at [578, 248] on pre "In the ocean as the night sky fell" at bounding box center [570, 256] width 638 height 18
click at [589, 229] on pre "​" at bounding box center [570, 237] width 638 height 18
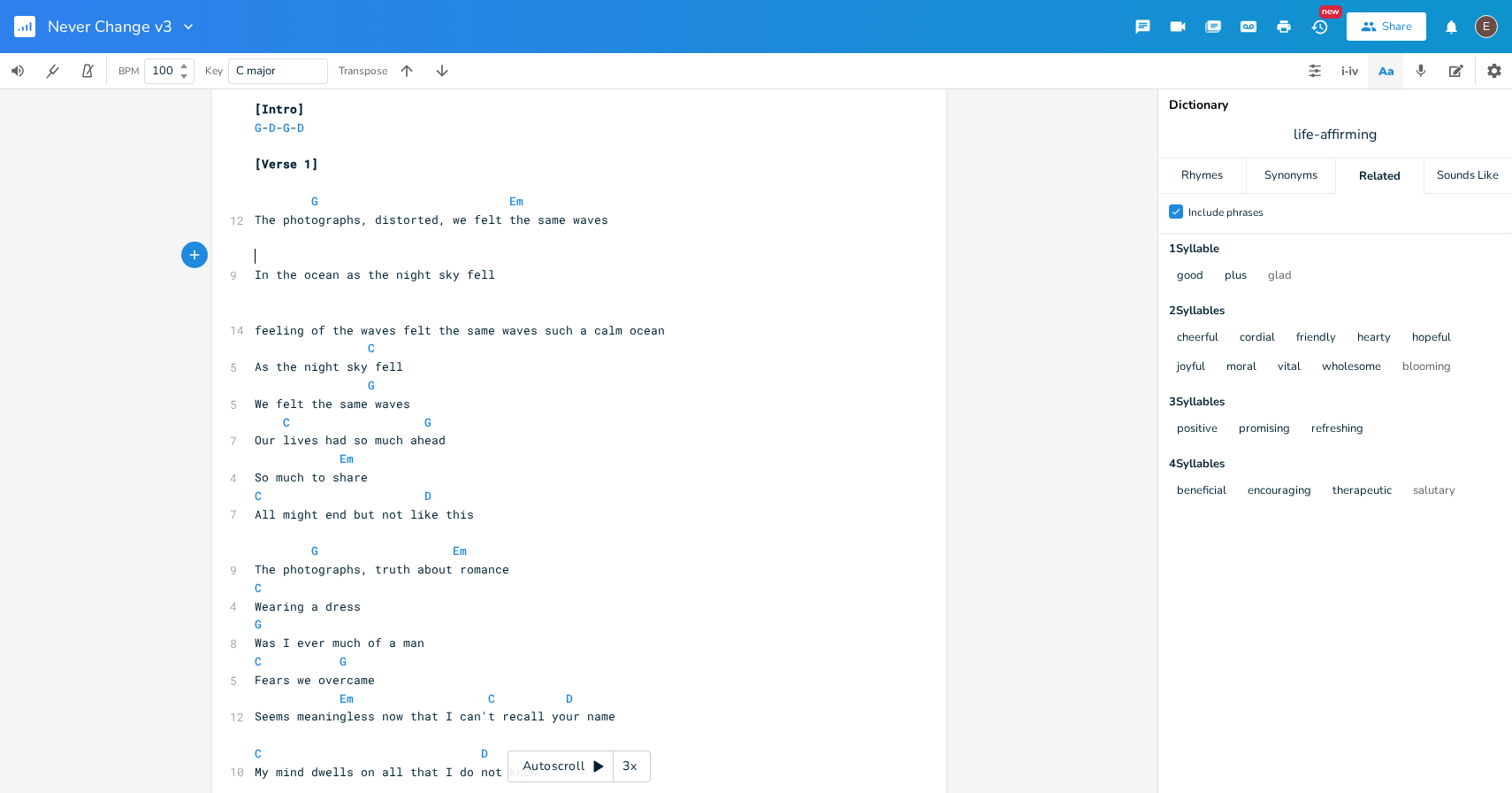
type textarea "C"
type textarea "G"
click at [606, 280] on pre "In the ocean as the night sky fell" at bounding box center [570, 274] width 638 height 18
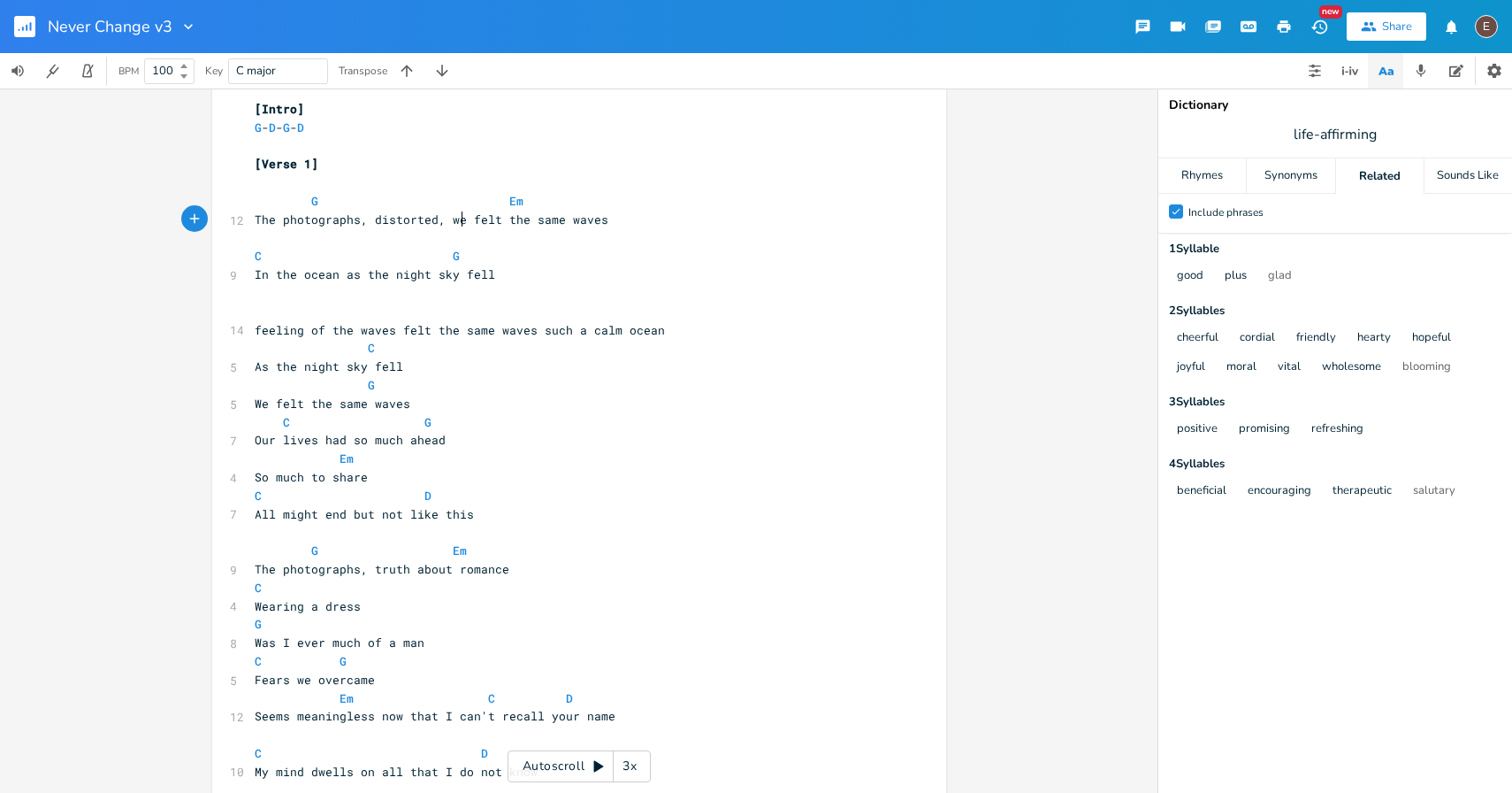
click at [453, 225] on span "The photographs, distorted, we felt the same waves" at bounding box center [431, 219] width 354 height 16
type textarea "we"
click at [453, 225] on span "The photographs, distorted, we felt the same waves" at bounding box center [431, 219] width 354 height 16
click at [366, 218] on span "The photographs, distorted felt the same waves" at bounding box center [417, 219] width 325 height 16
type textarea "so"
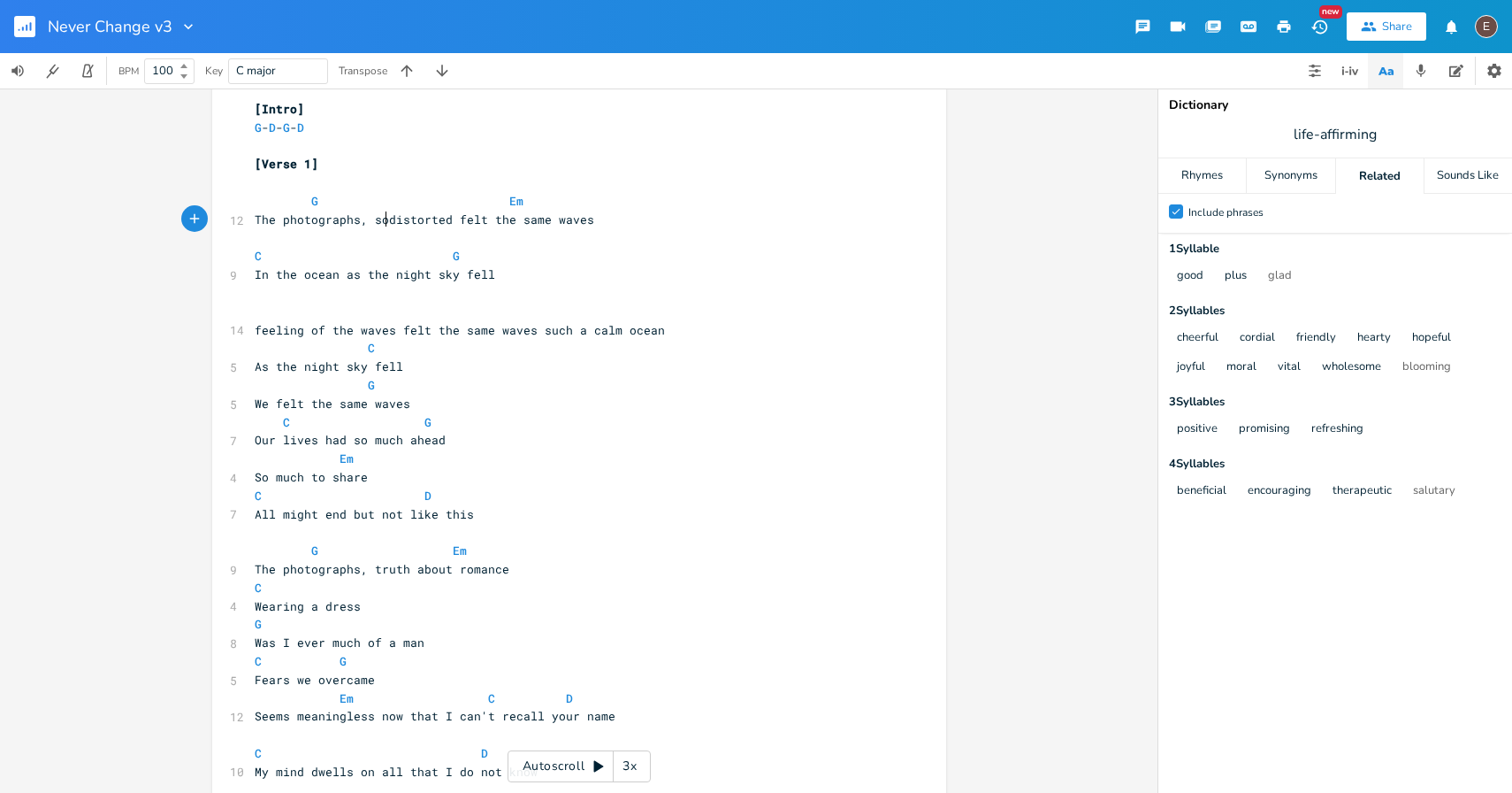
scroll to position [0, 14]
click at [470, 224] on span "The photographs, so distorted felt the same waves" at bounding box center [427, 219] width 346 height 16
type textarea "felt"
click at [470, 224] on span "The photographs, so distorted felt the same waves" at bounding box center [427, 219] width 346 height 16
click at [380, 219] on span "The photographs, so distorted felt the same waves" at bounding box center [427, 219] width 346 height 16
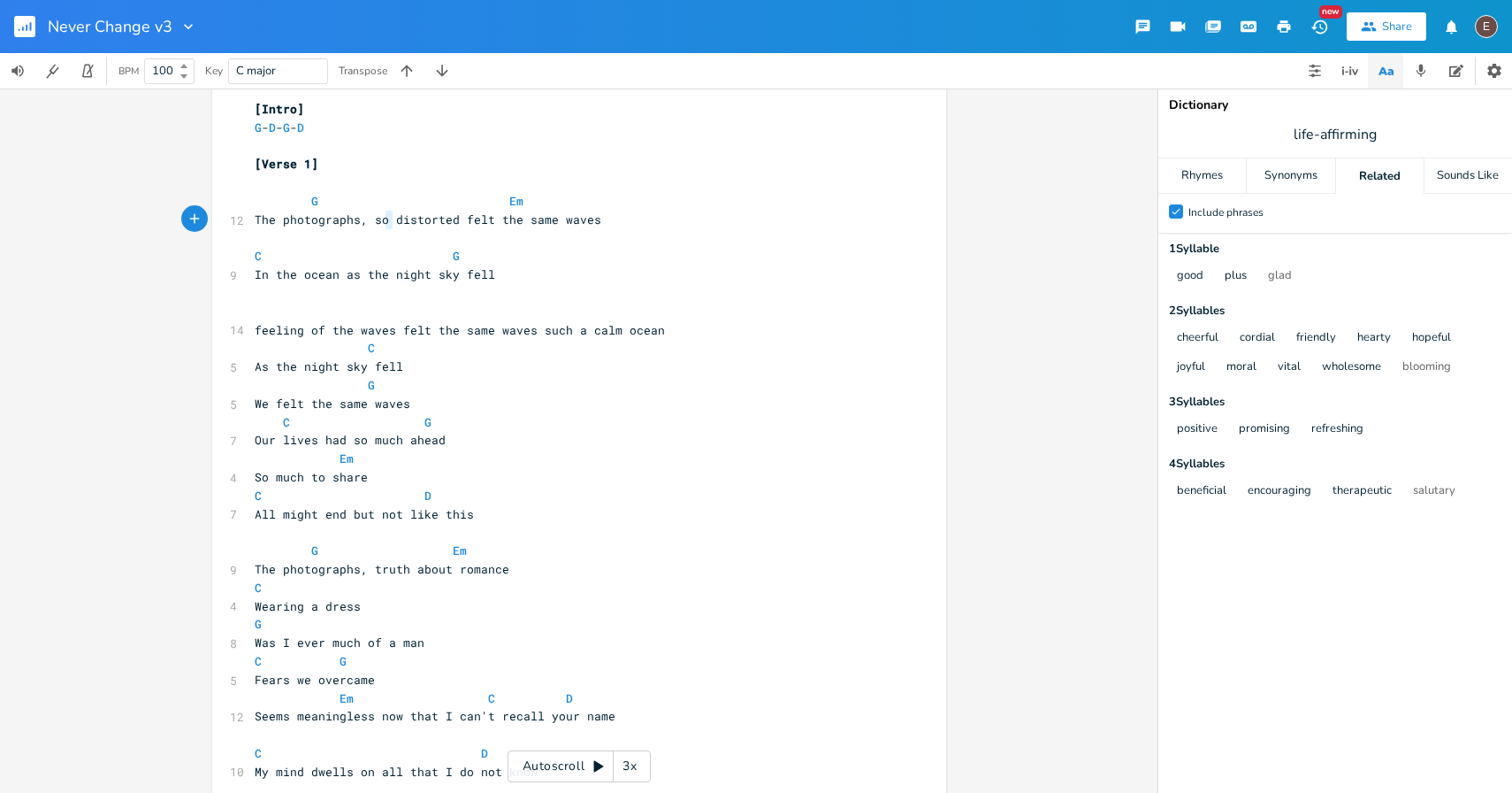
click at [380, 219] on span "The photographs, so distorted felt the same waves" at bounding box center [427, 219] width 346 height 16
click at [434, 220] on span "The photographs, distorted felt the same waves" at bounding box center [417, 219] width 325 height 16
click at [634, 223] on pre "The photographs, distorted felt the same waves" at bounding box center [570, 219] width 638 height 18
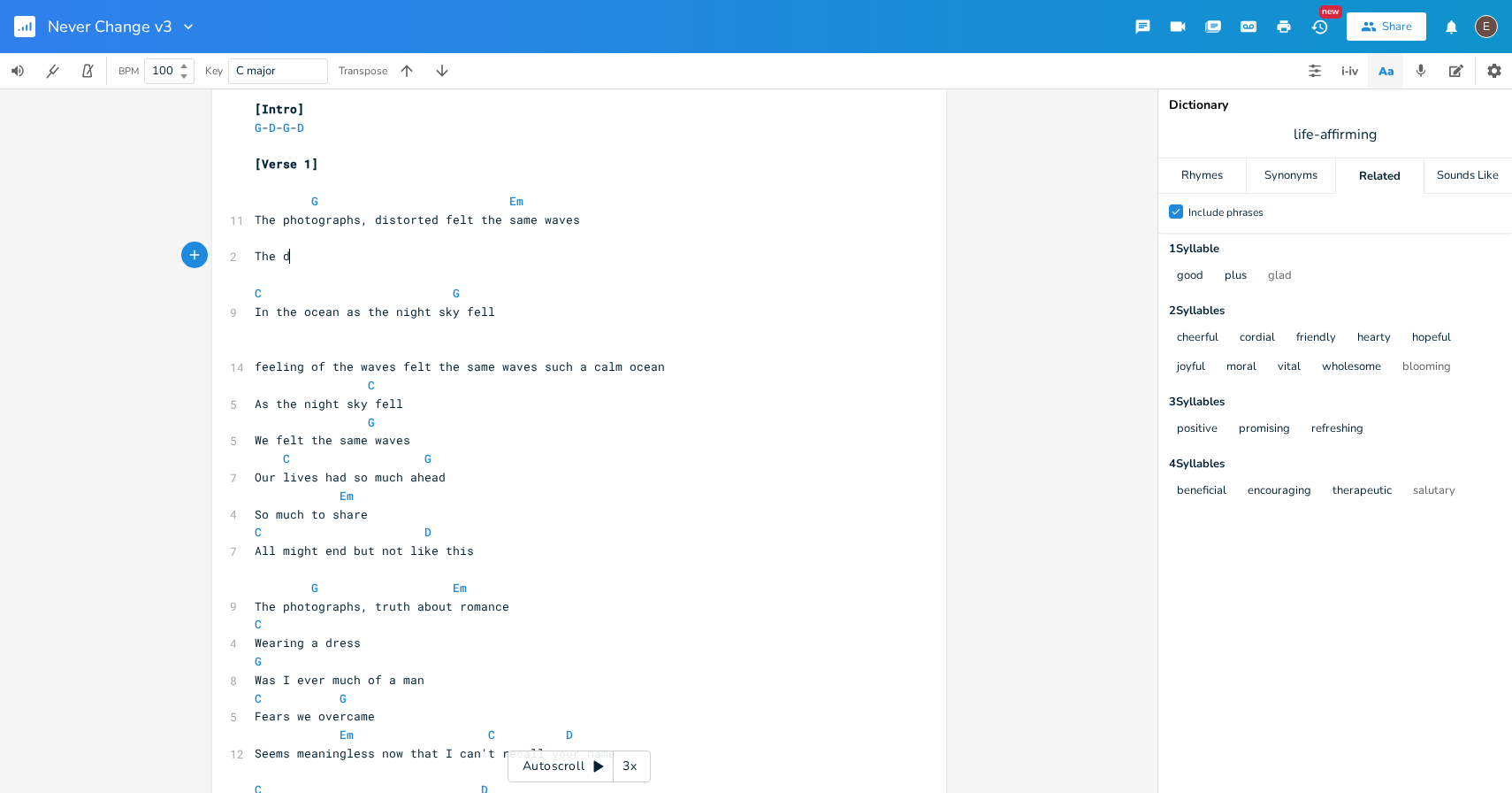
type textarea "The di"
type textarea "photographs,"
type input "distorted"
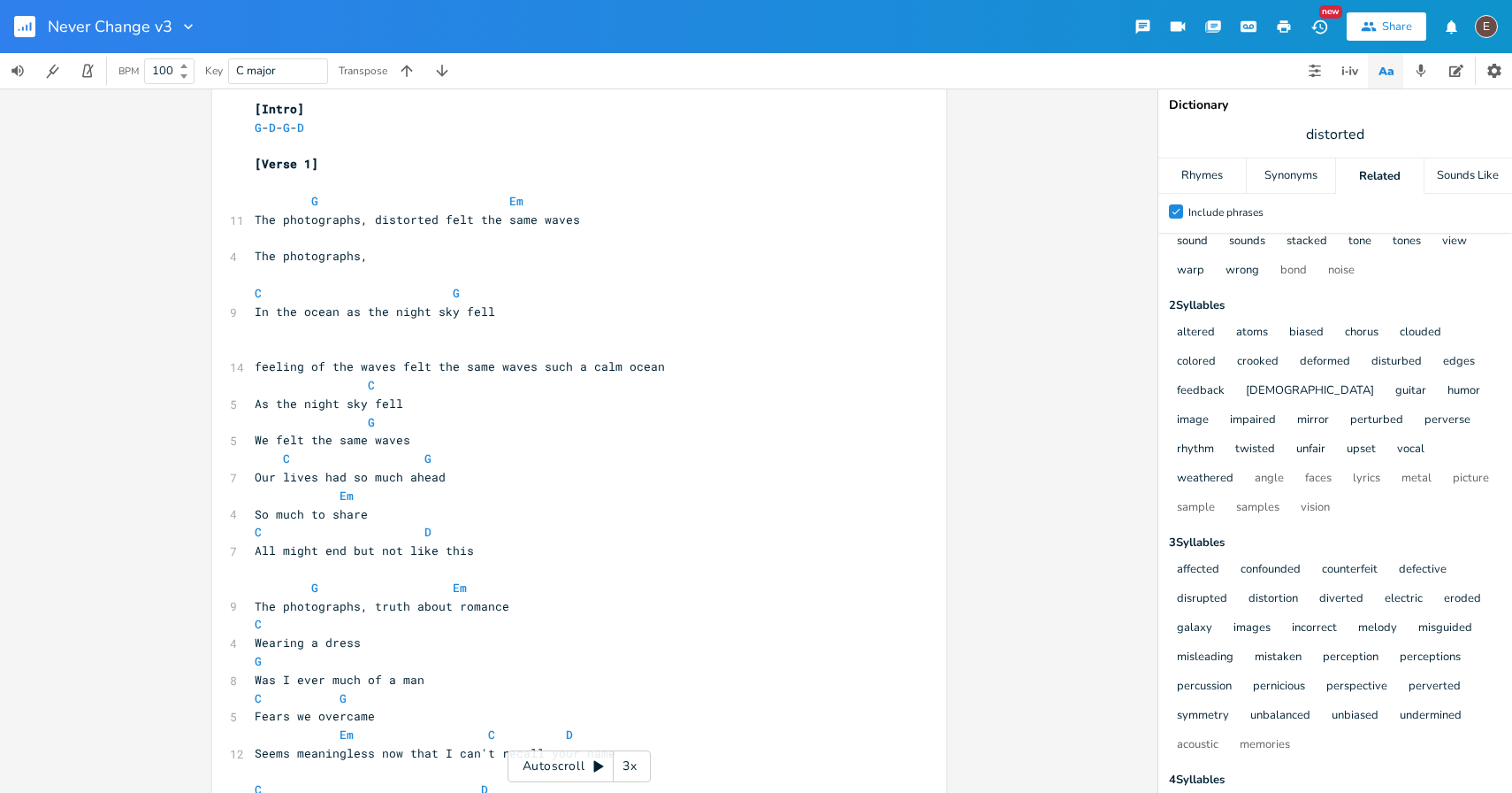
scroll to position [174, 0]
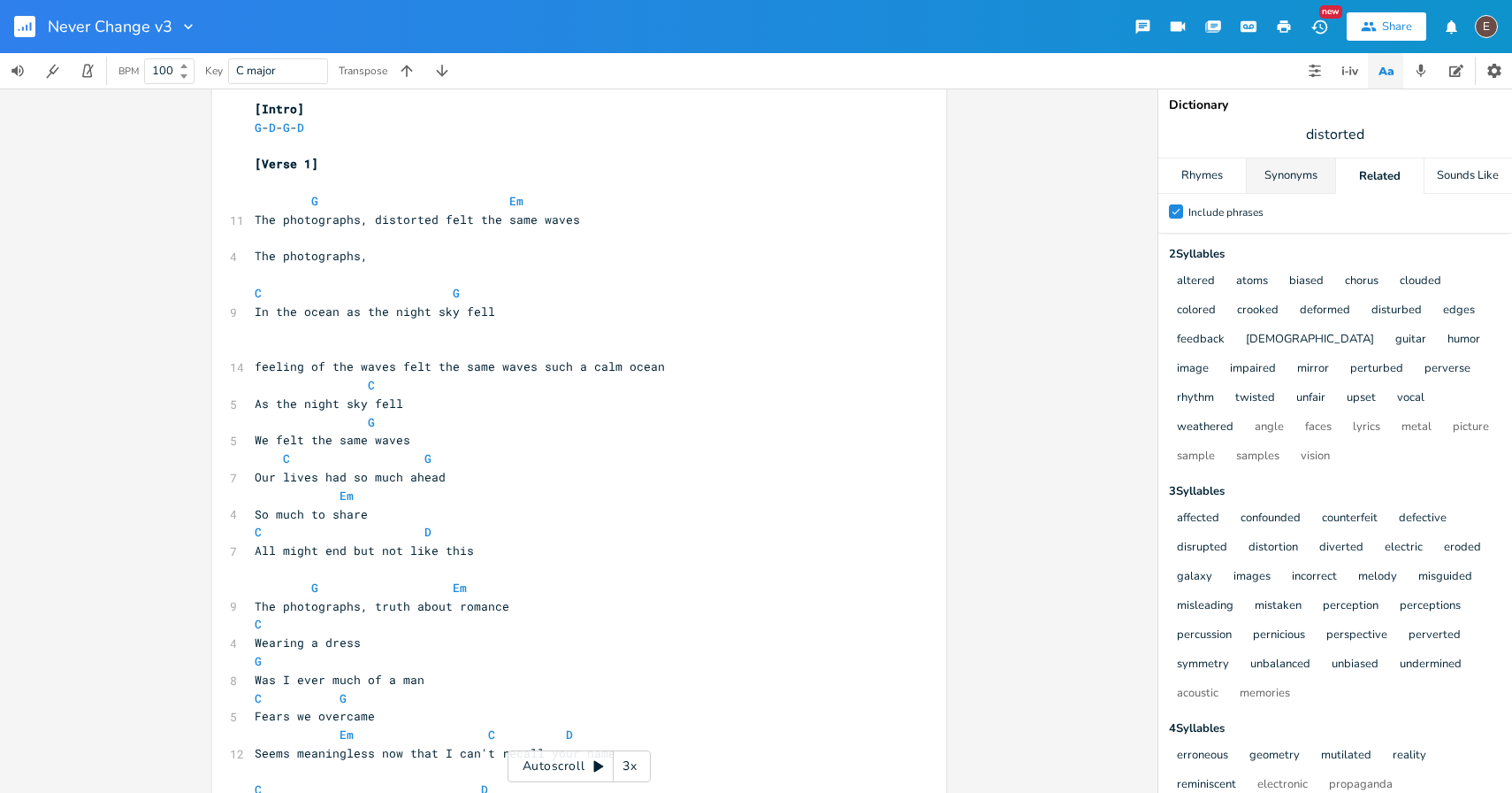
click at [1277, 188] on div "Synonyms" at bounding box center [1290, 176] width 88 height 36
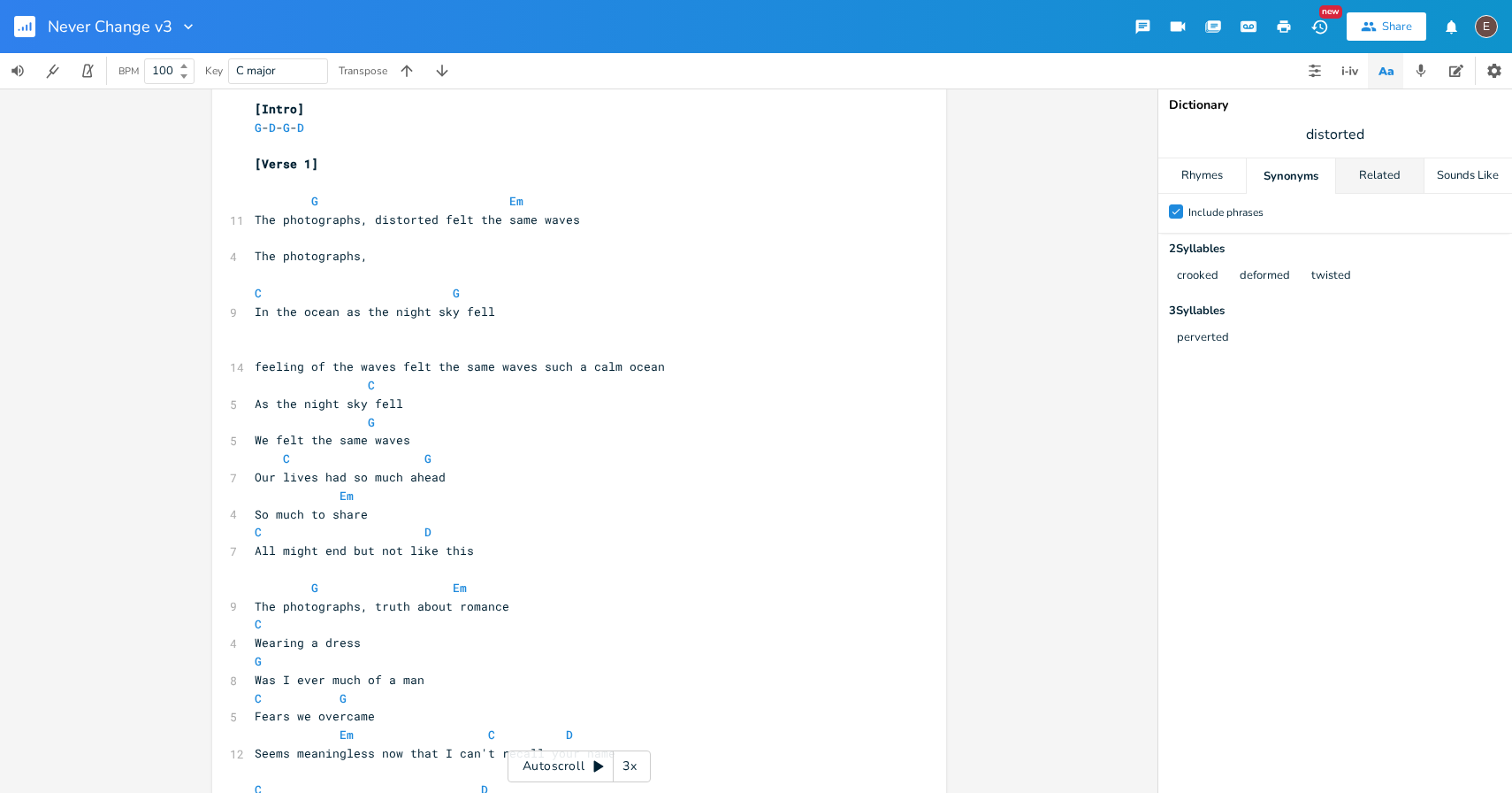
click at [1371, 186] on div "Related" at bounding box center [1379, 176] width 88 height 36
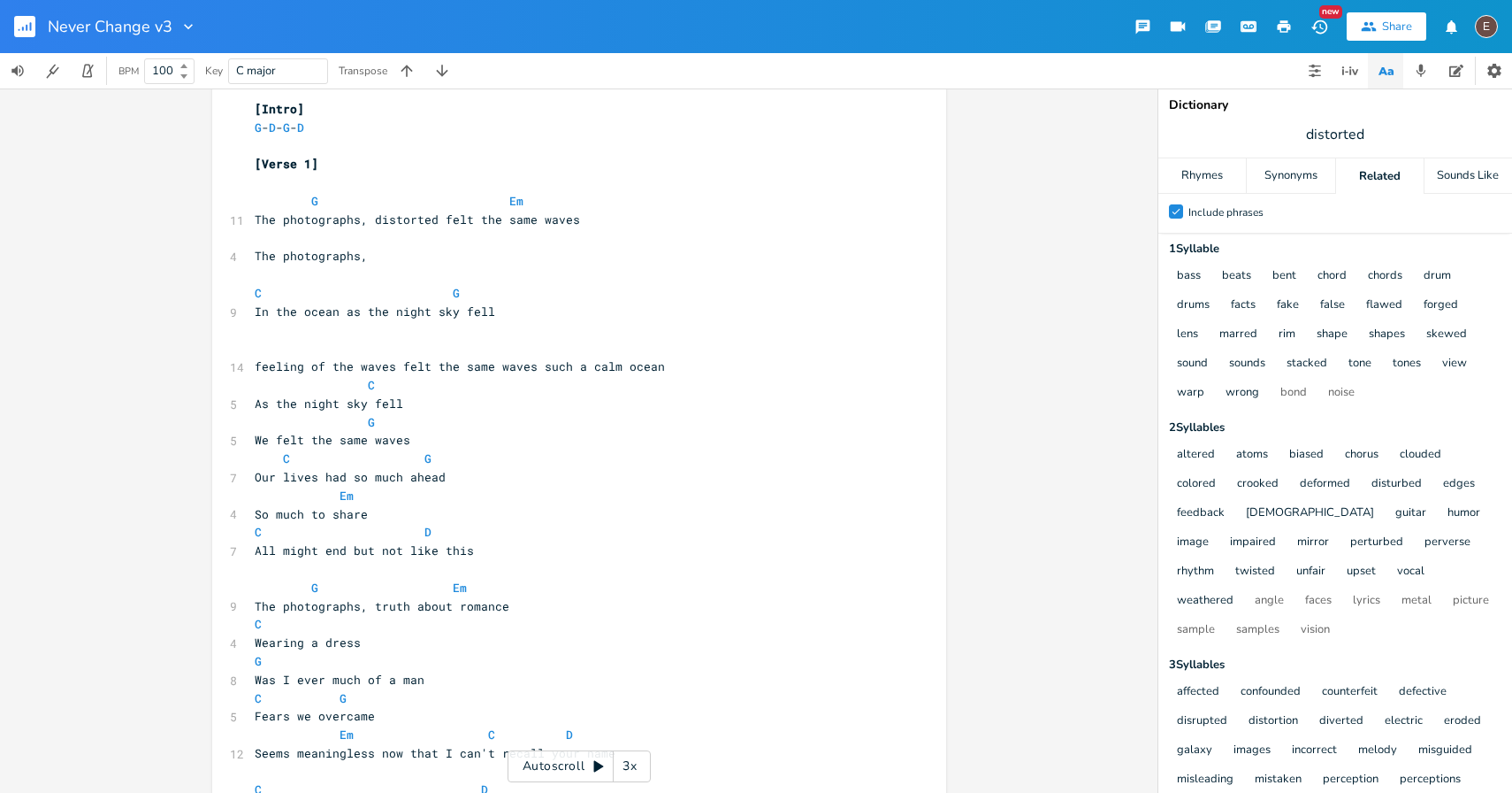
click at [431, 228] on pre "The photographs, distorted felt the same waves" at bounding box center [570, 219] width 638 height 18
type textarea "such a calm ocean"
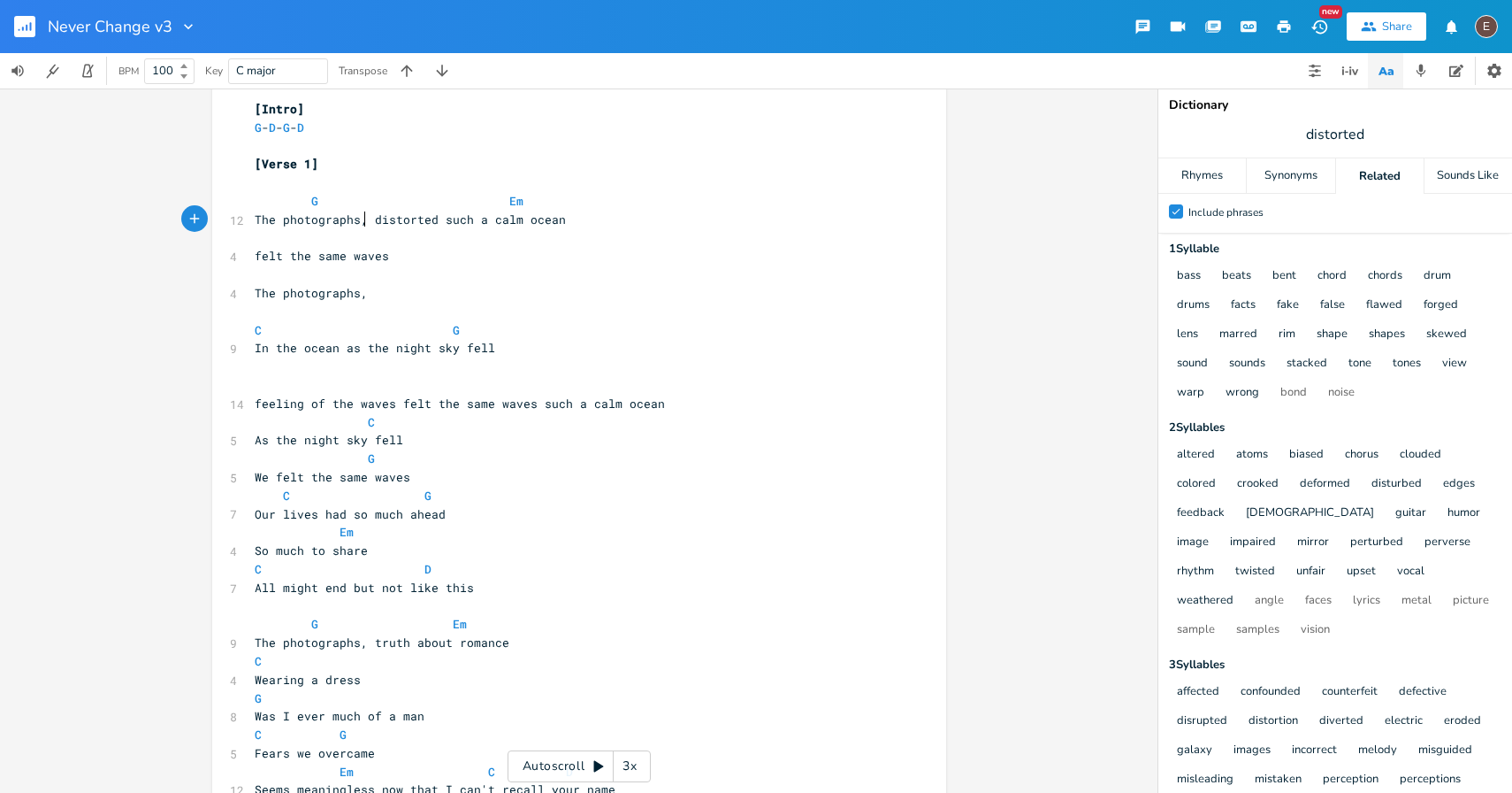
click at [361, 222] on span "The photographs, distorted such a calm ocean" at bounding box center [410, 219] width 311 height 16
type textarea "however"
click at [482, 229] on pre "​" at bounding box center [570, 237] width 638 height 18
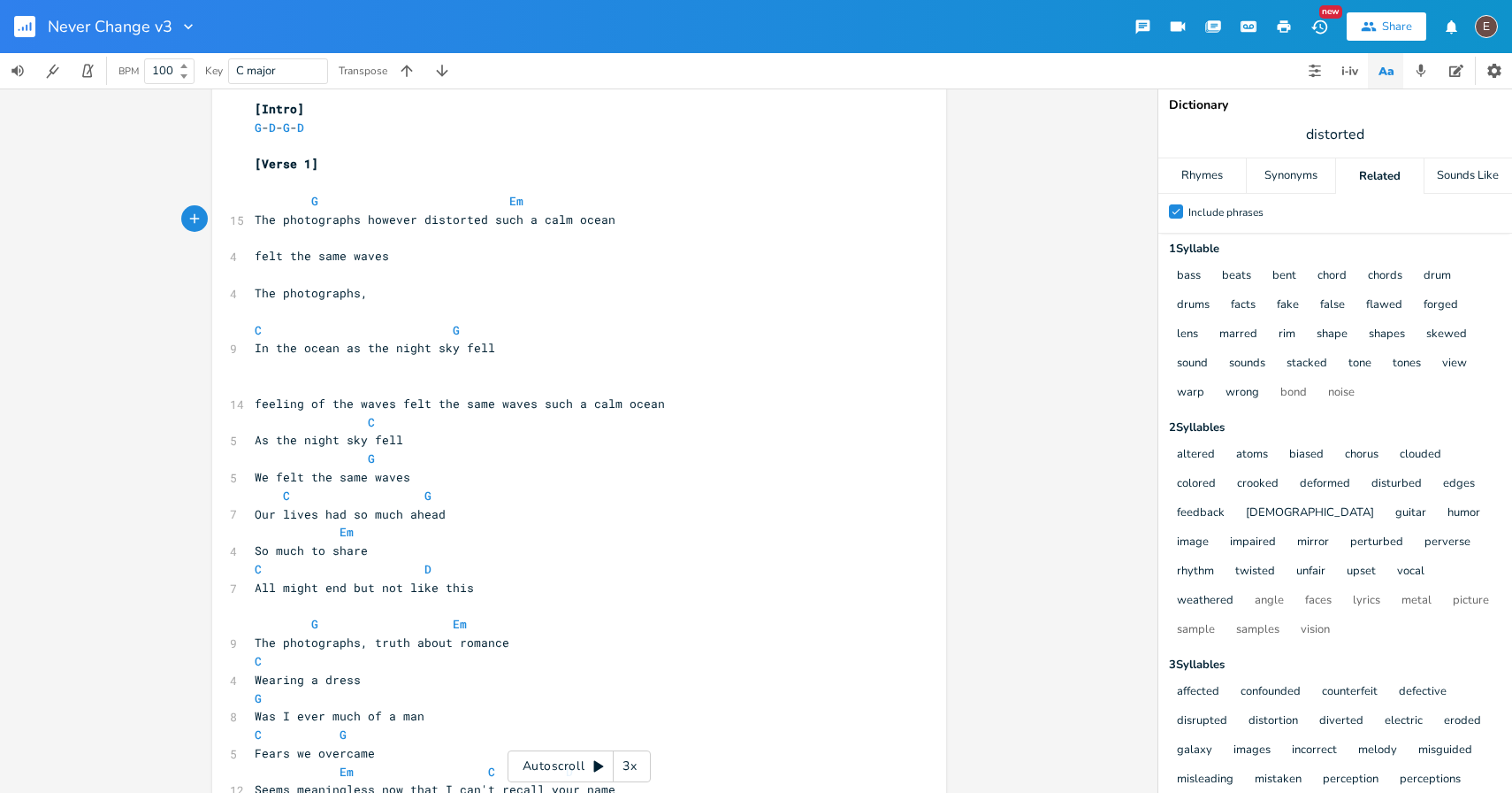
click at [608, 229] on pre "​" at bounding box center [570, 237] width 638 height 18
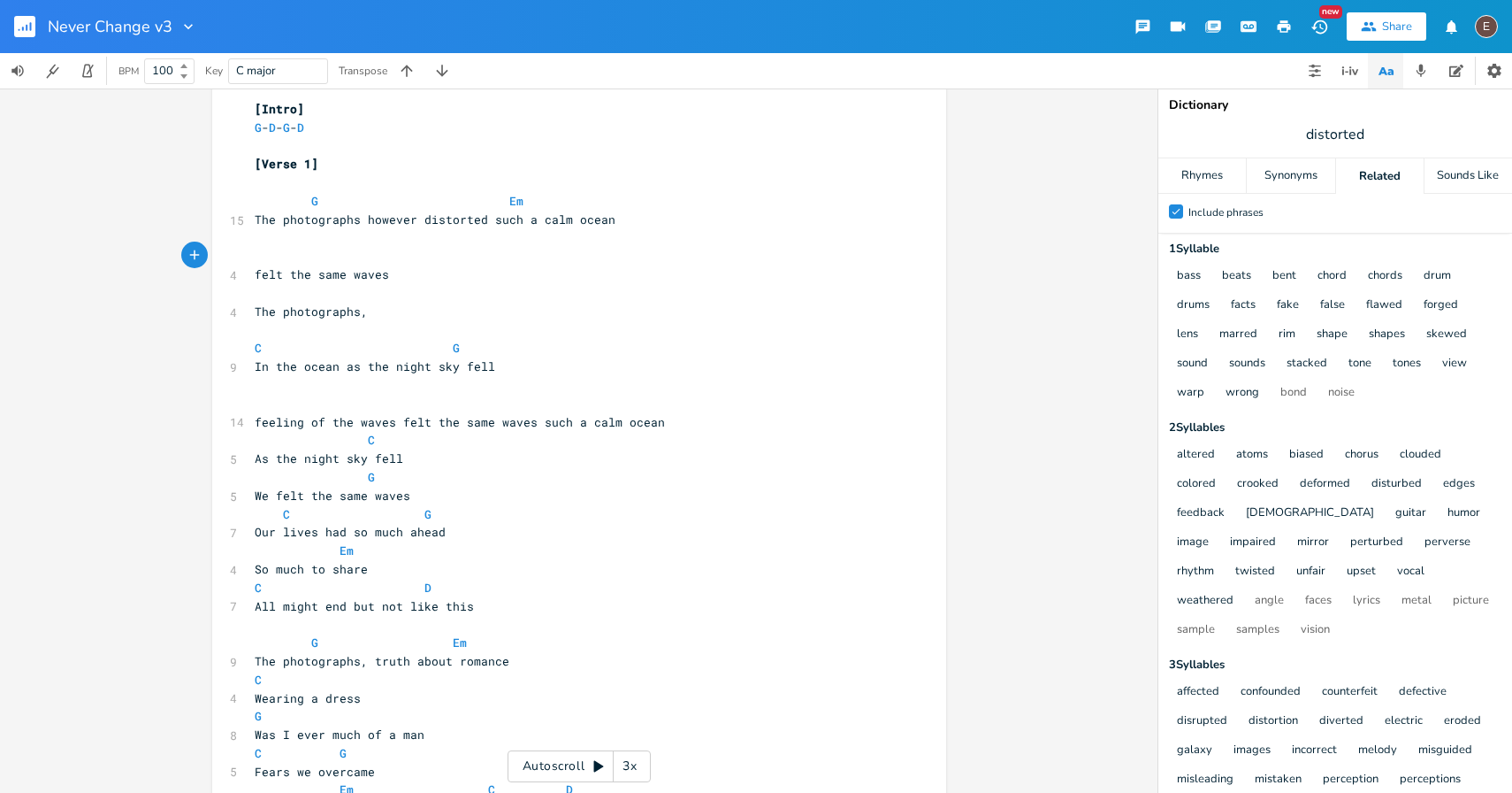
click at [359, 216] on span "The photographs however distorted such a calm ocean" at bounding box center [435, 219] width 361 height 16
type textarea "grap"
type textarea "s"
type textarea ","
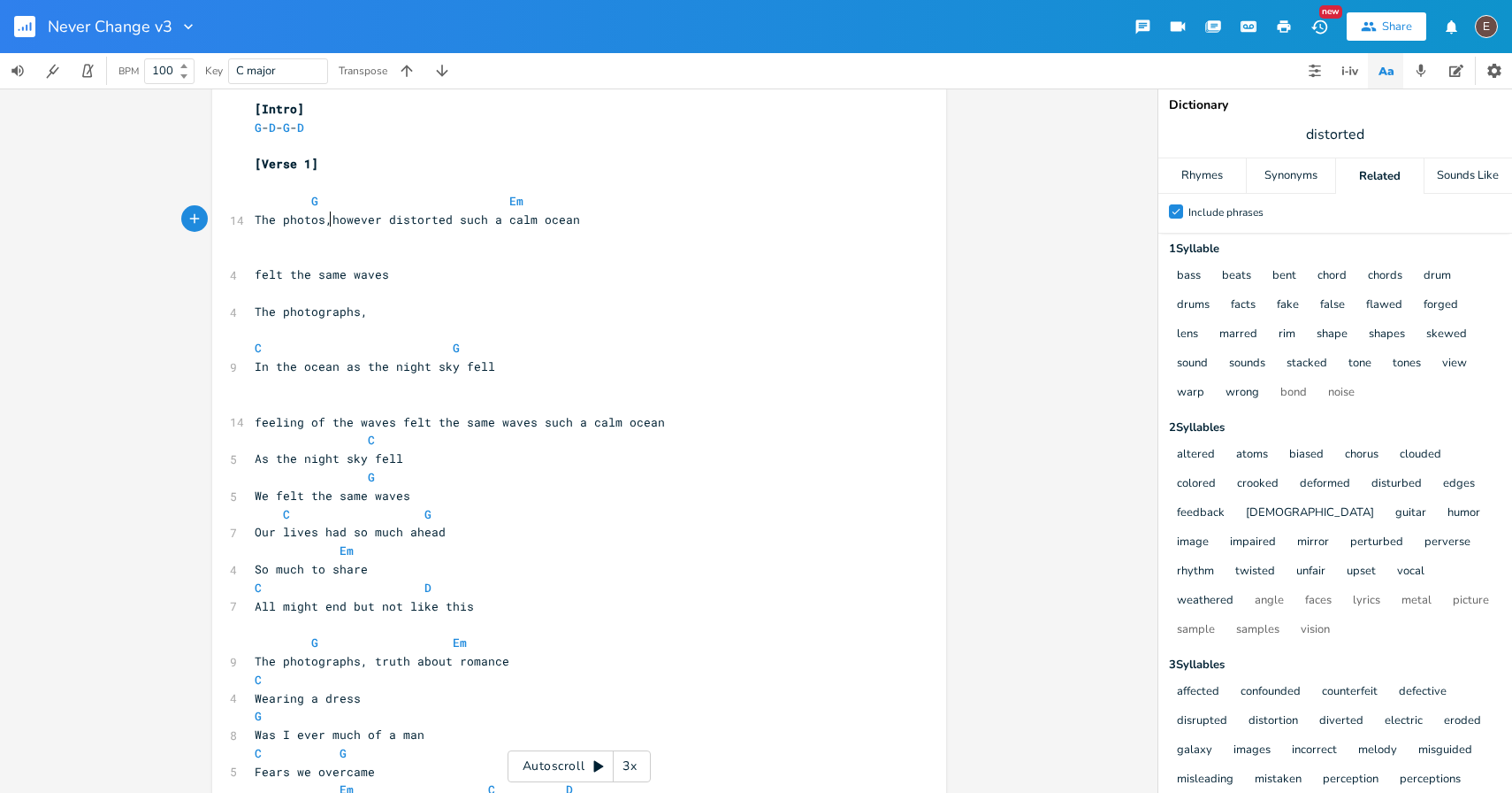
scroll to position [0, 5]
click at [450, 221] on span "The photos, however distorted such a calm ocean" at bounding box center [420, 219] width 333 height 16
type textarea ", it"
click at [611, 223] on pre "The photos, however distorted, it such a calm ocean" at bounding box center [570, 219] width 638 height 18
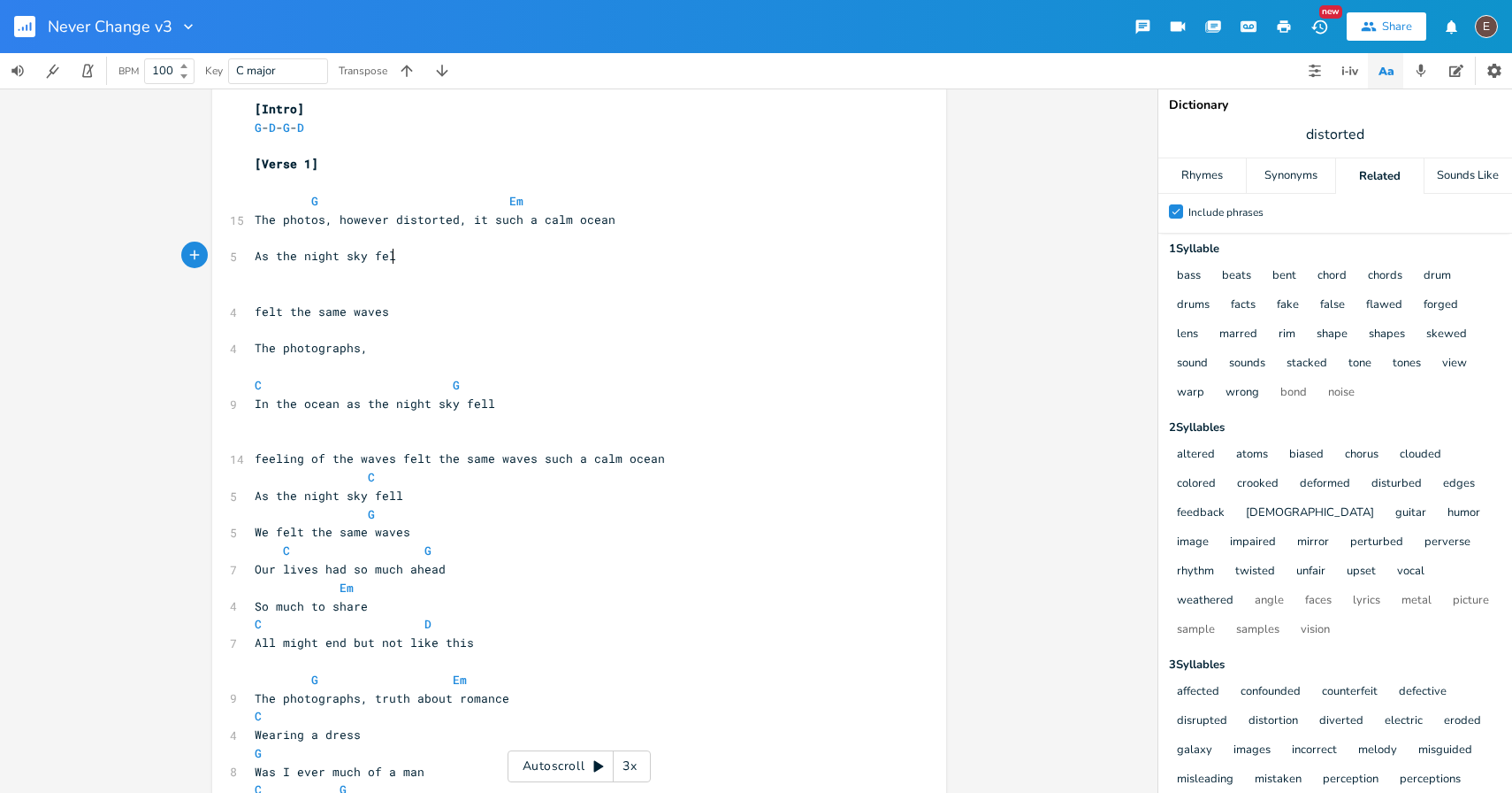
type textarea "As the night sky fel"
type textarea "l"
click at [516, 249] on pre "As the night sky fell" at bounding box center [570, 256] width 638 height 18
click at [505, 242] on pre "​" at bounding box center [570, 237] width 638 height 18
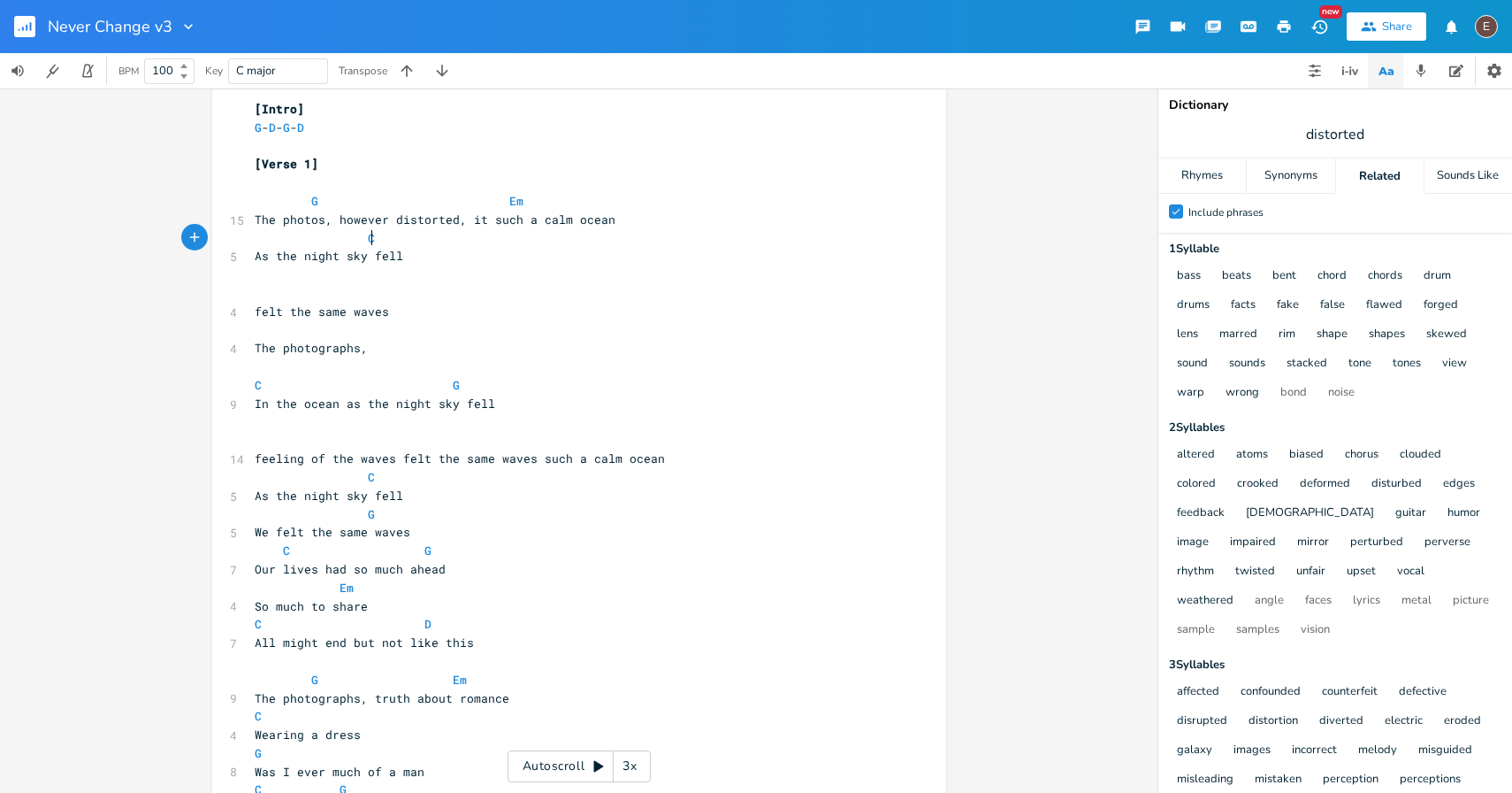
type textarea "C"
click at [505, 269] on pre "​" at bounding box center [570, 274] width 638 height 18
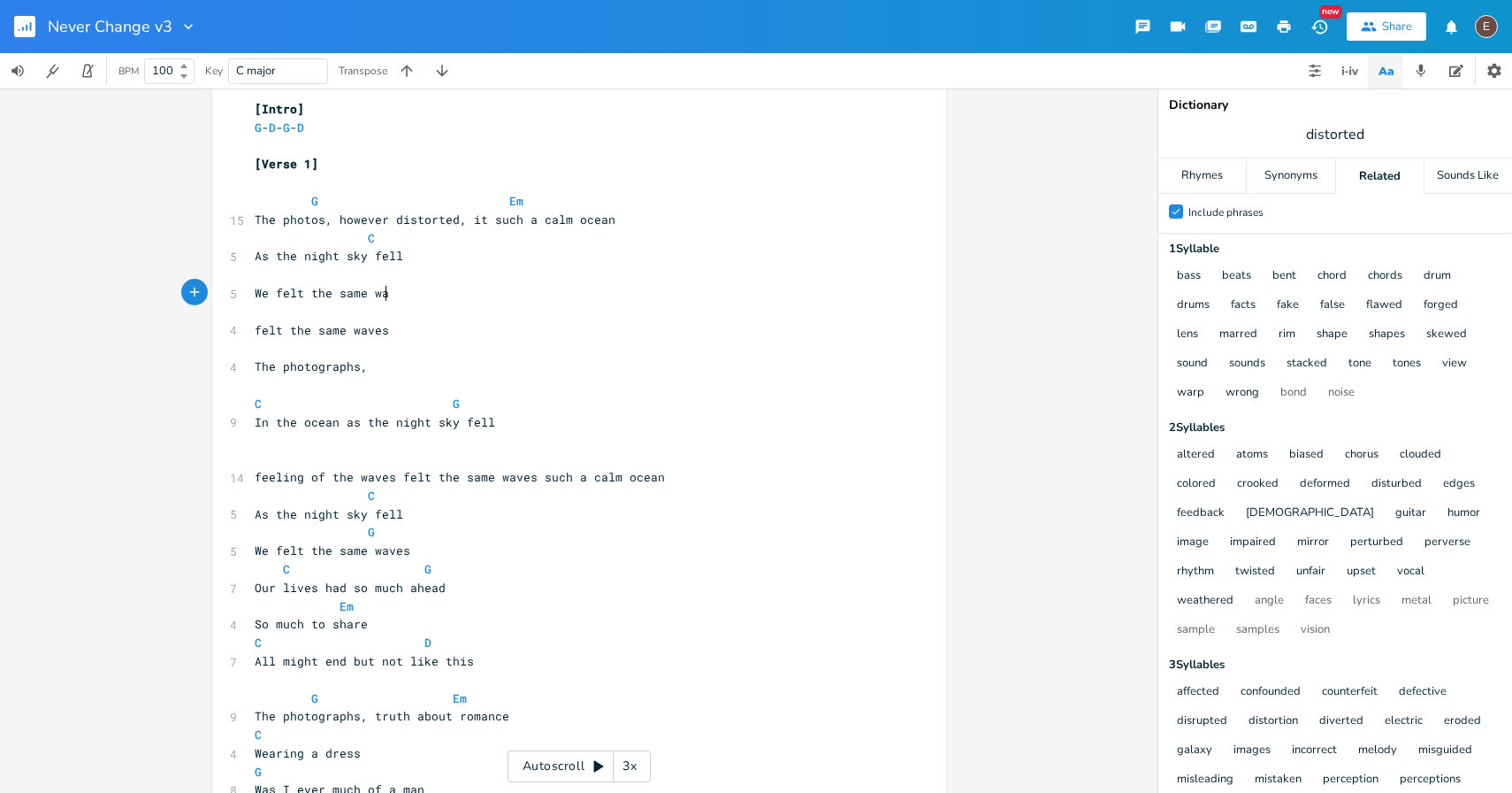
type textarea "We felt the same waves"
click at [403, 271] on pre "​" at bounding box center [570, 274] width 638 height 18
type textarea "G"
click at [479, 314] on pre "​" at bounding box center [570, 312] width 638 height 18
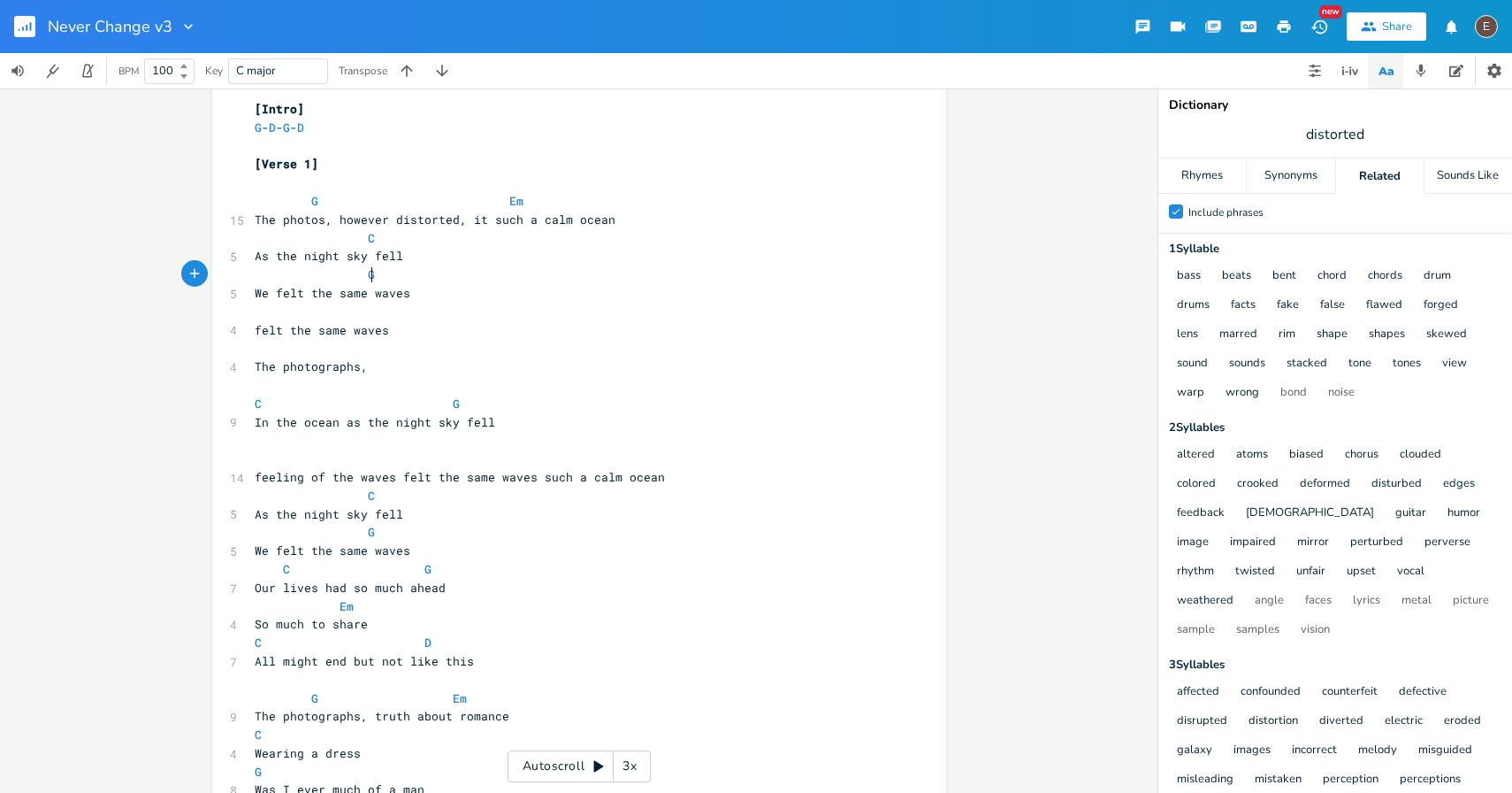
scroll to position [0, 3]
click at [508, 293] on pre "We felt the same waves" at bounding box center [570, 292] width 638 height 18
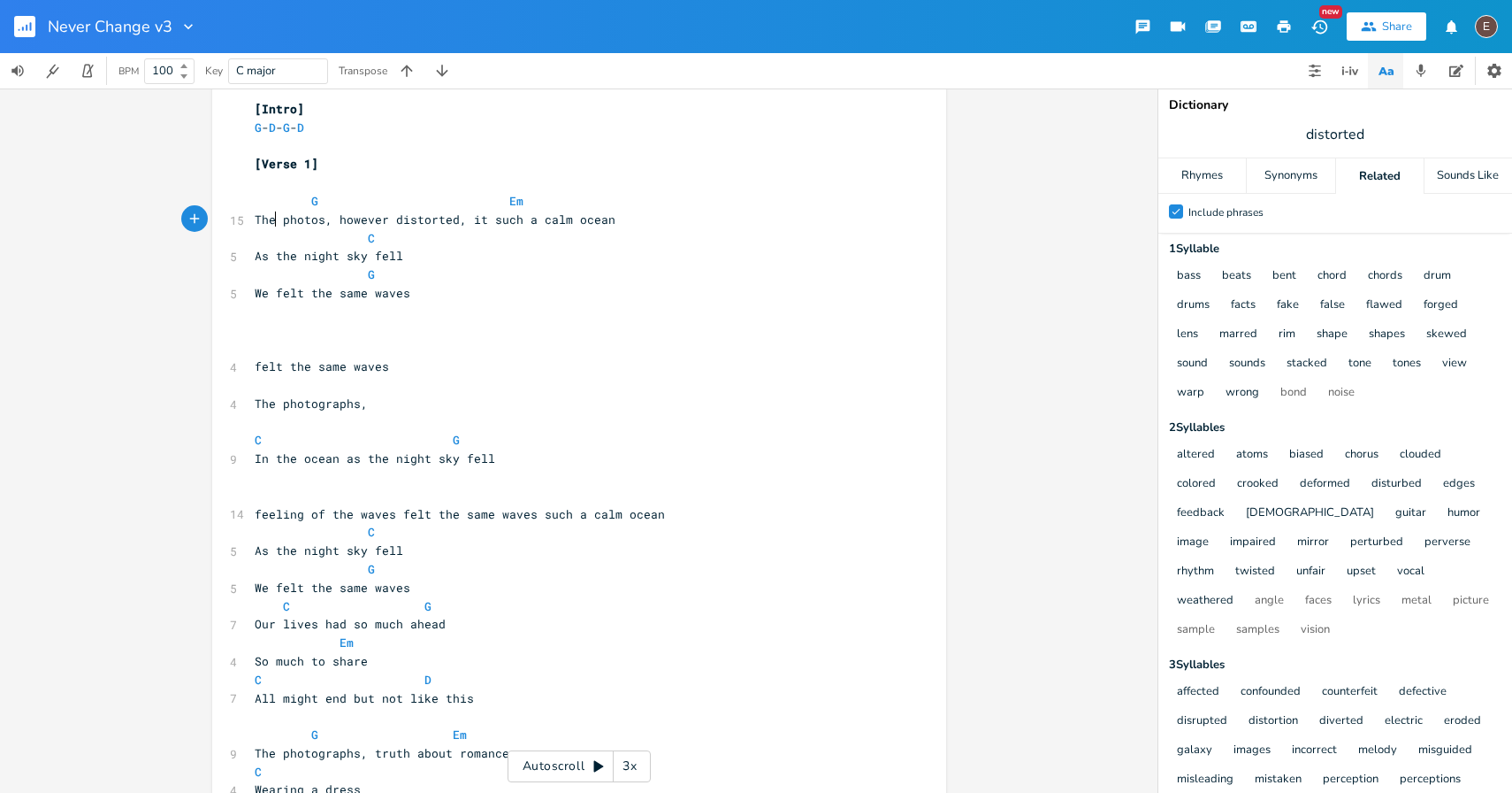
click at [272, 222] on span "The photos, however distorted, it such a calm ocean" at bounding box center [435, 219] width 361 height 16
click at [276, 218] on span "The photos, however distorted, it such a calm ocean" at bounding box center [435, 219] width 361 height 16
type textarea "distorted phgo"
type textarea "otogra"
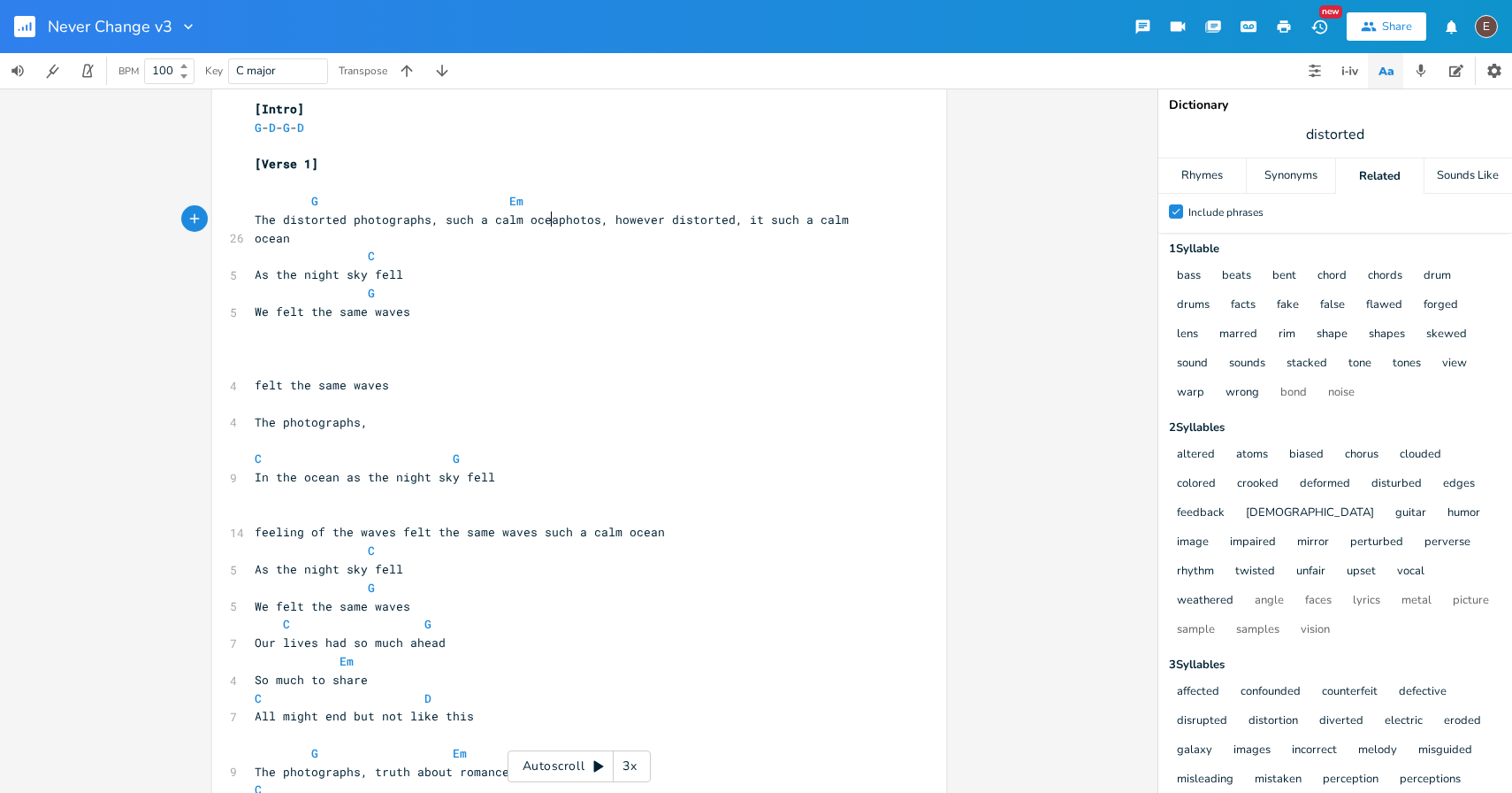
type textarea "otographs, such a calm ocean"
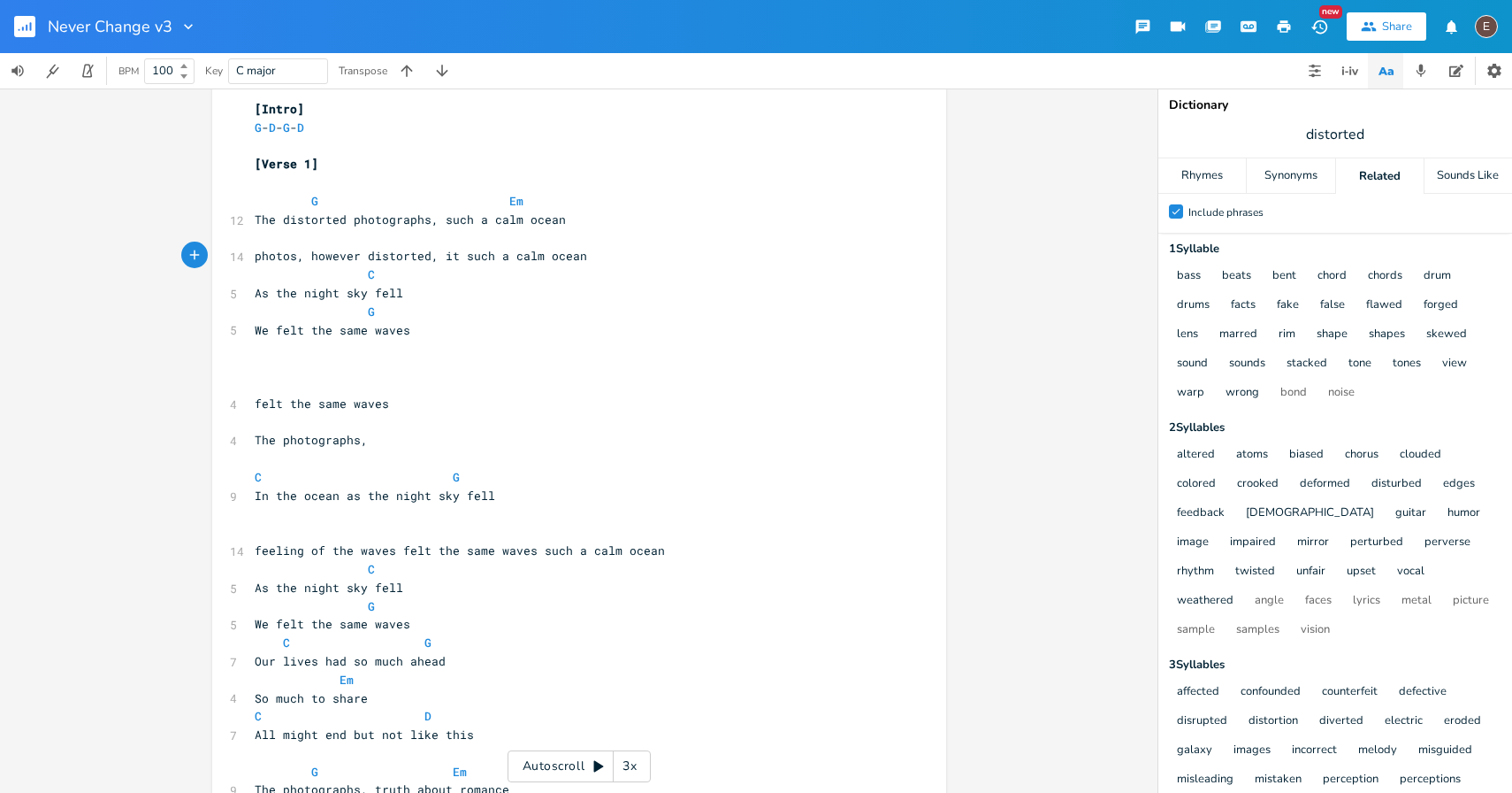
click at [436, 220] on span "The distorted photographs, such a calm ocean" at bounding box center [410, 219] width 311 height 16
type textarea "such"
click at [436, 220] on span "The distorted photographs, such a calm ocean" at bounding box center [410, 219] width 311 height 16
type textarea ", such"
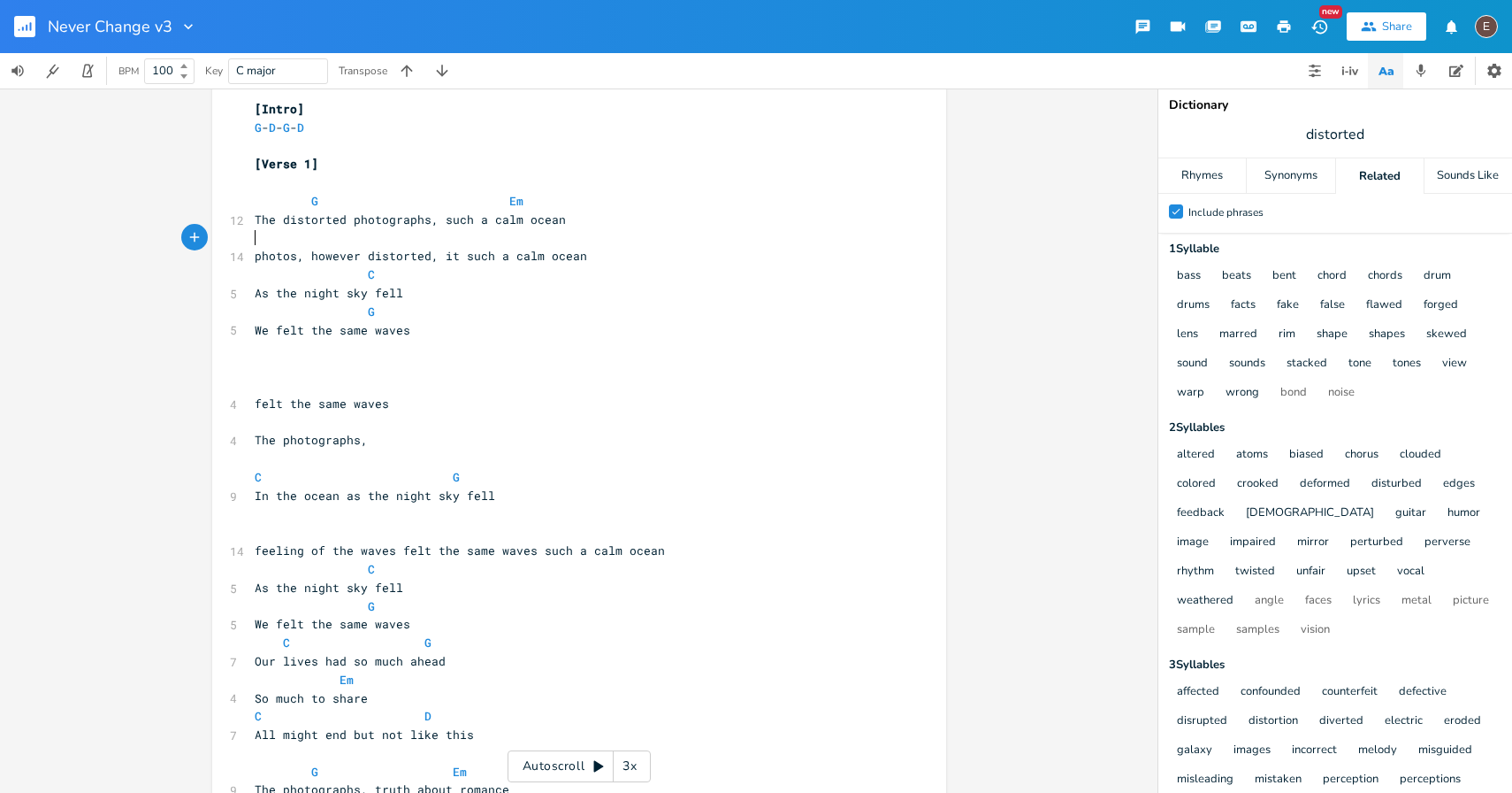
click at [652, 230] on pre "​" at bounding box center [570, 237] width 638 height 18
click at [623, 248] on pre "photos, however distorted, it such a calm ocean" at bounding box center [570, 256] width 638 height 18
type textarea "photos, however distorted, it such a calm ocean"
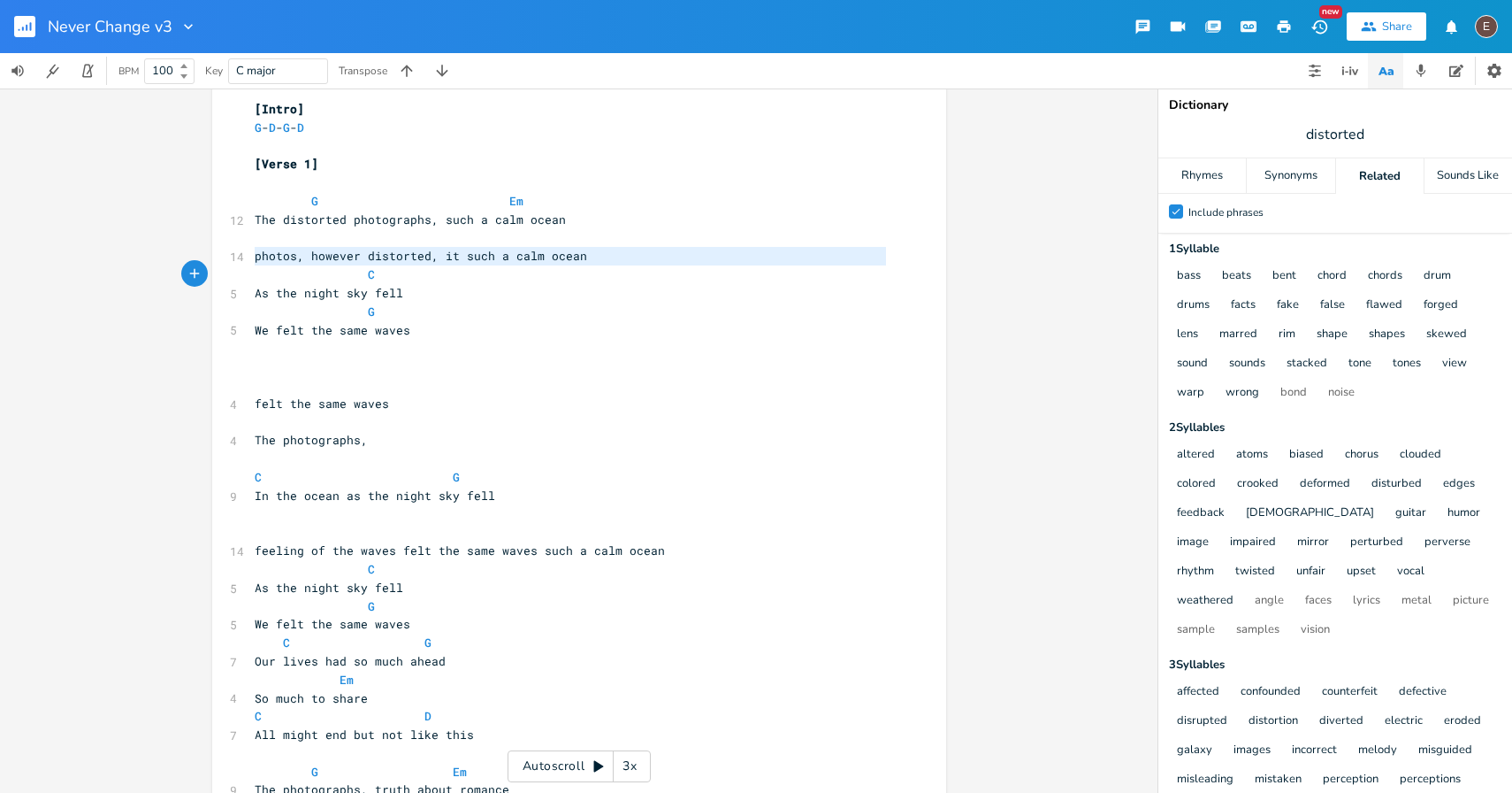
click at [623, 248] on pre "photos, however distorted, it such a calm ocean" at bounding box center [570, 256] width 638 height 18
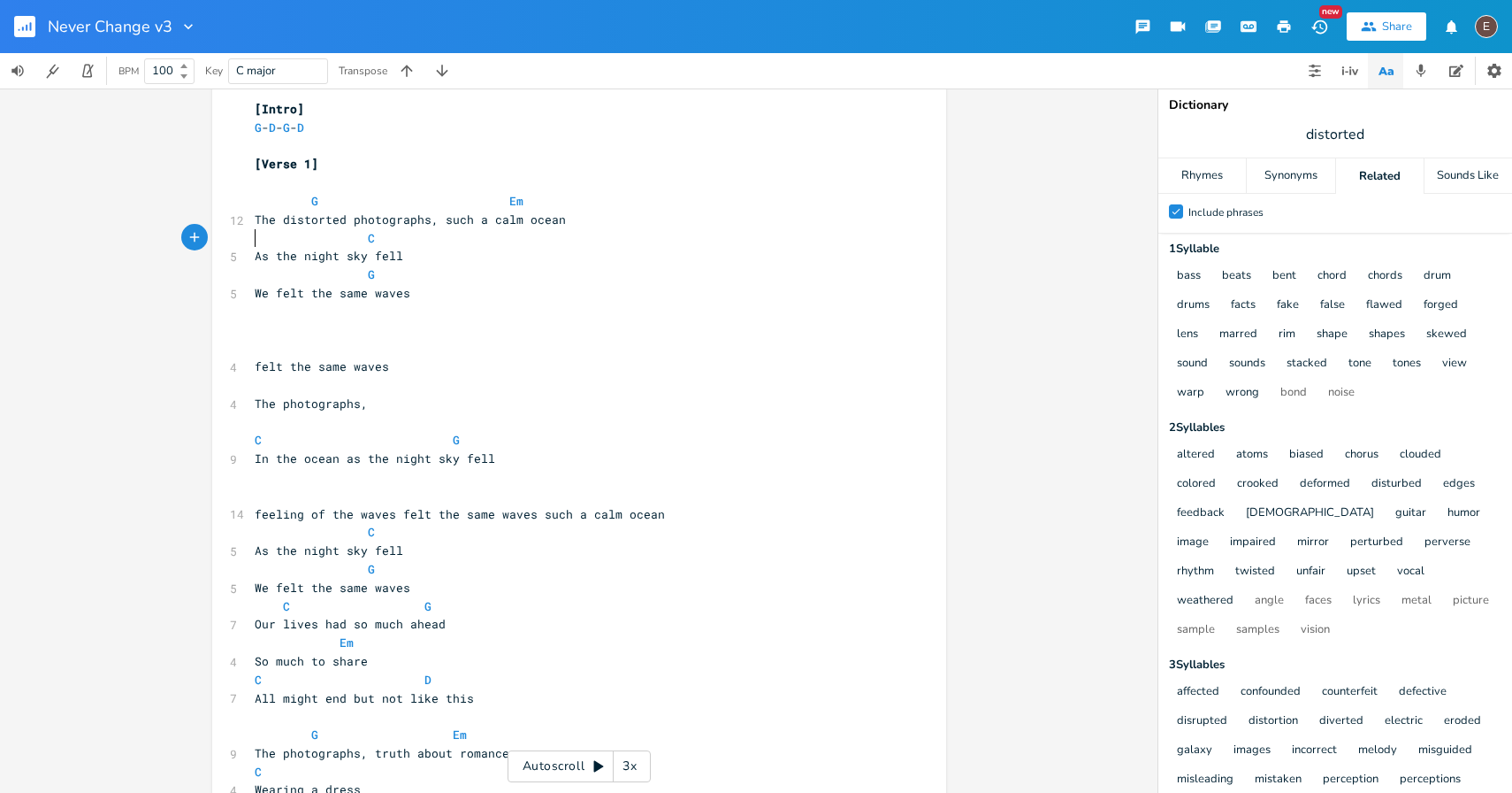
click at [510, 218] on span "The distorted photographs, such a calm ocean" at bounding box center [410, 219] width 311 height 16
type textarea ", calm"
click at [484, 203] on span at bounding box center [495, 201] width 28 height 18
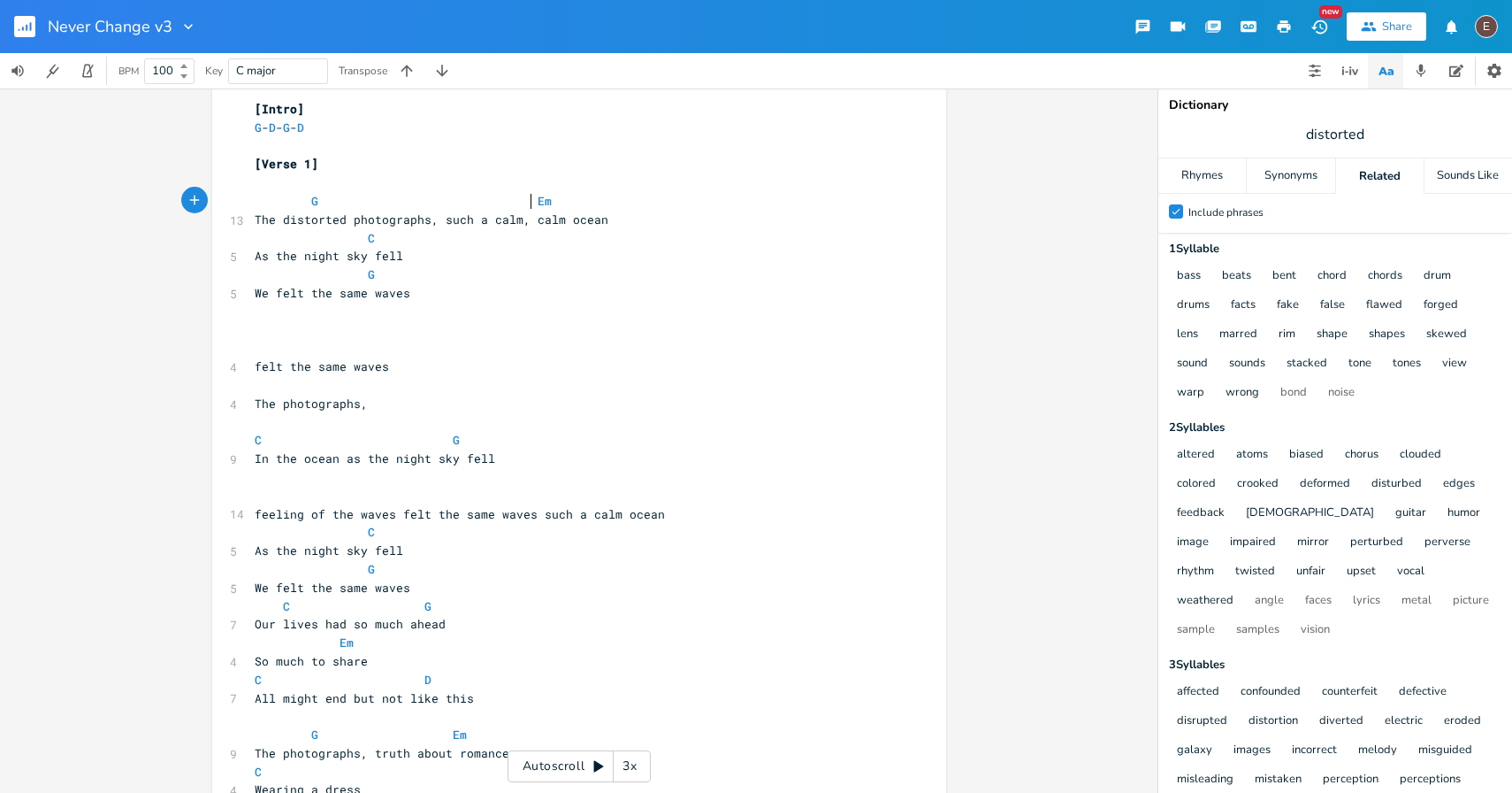
click at [434, 224] on span "The distorted photographs, such a calm, calm ocean" at bounding box center [431, 219] width 354 height 16
type textarea "of"
click at [562, 295] on pre "We felt the same waves" at bounding box center [570, 292] width 638 height 18
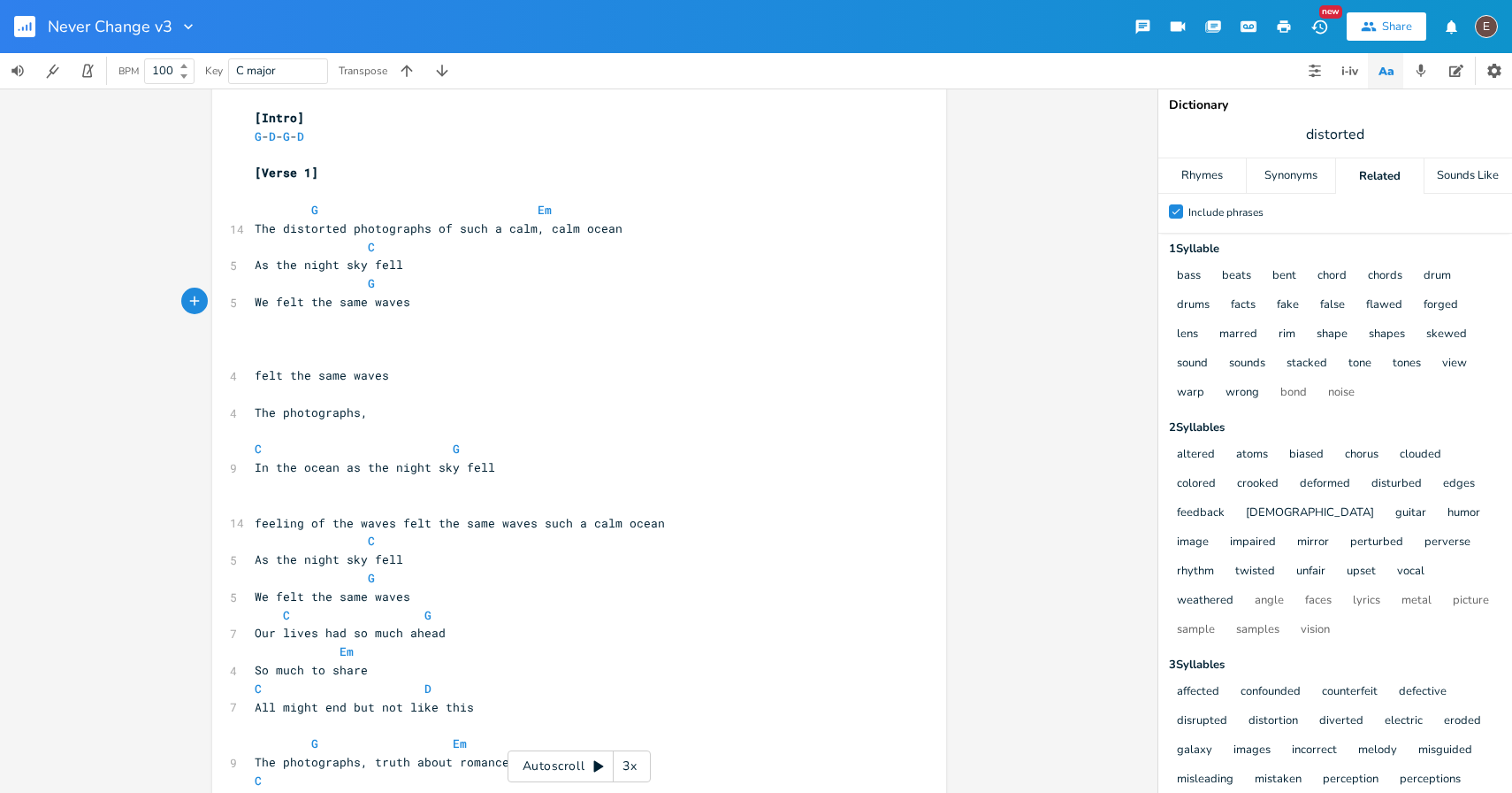
scroll to position [14, 0]
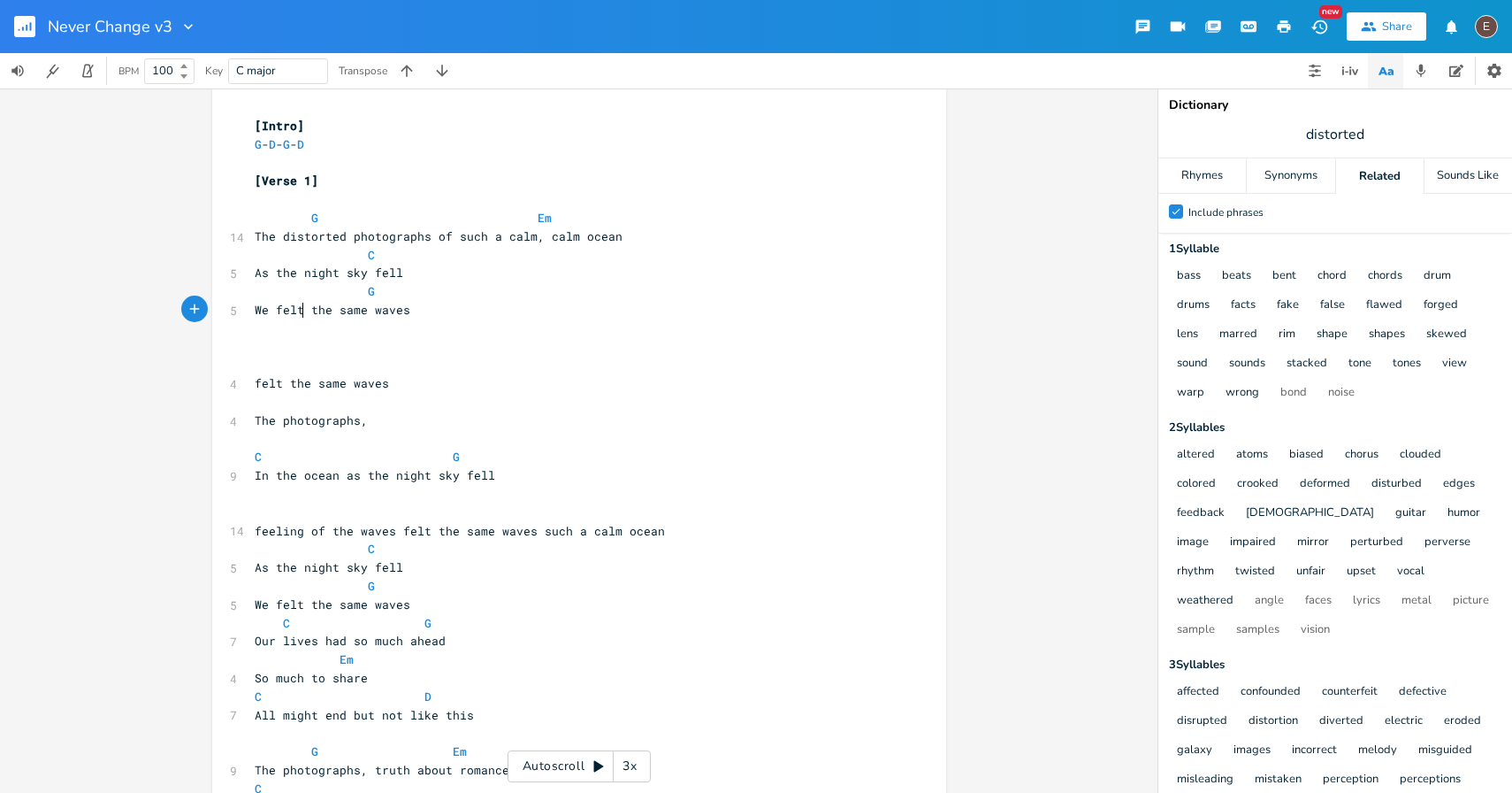
type textarea "We felt"
drag, startPoint x: 296, startPoint y: 310, endPoint x: 218, endPoint y: 316, distance: 78.2
click at [346, 312] on span "We felt the same waves" at bounding box center [332, 310] width 155 height 16
type textarea "same"
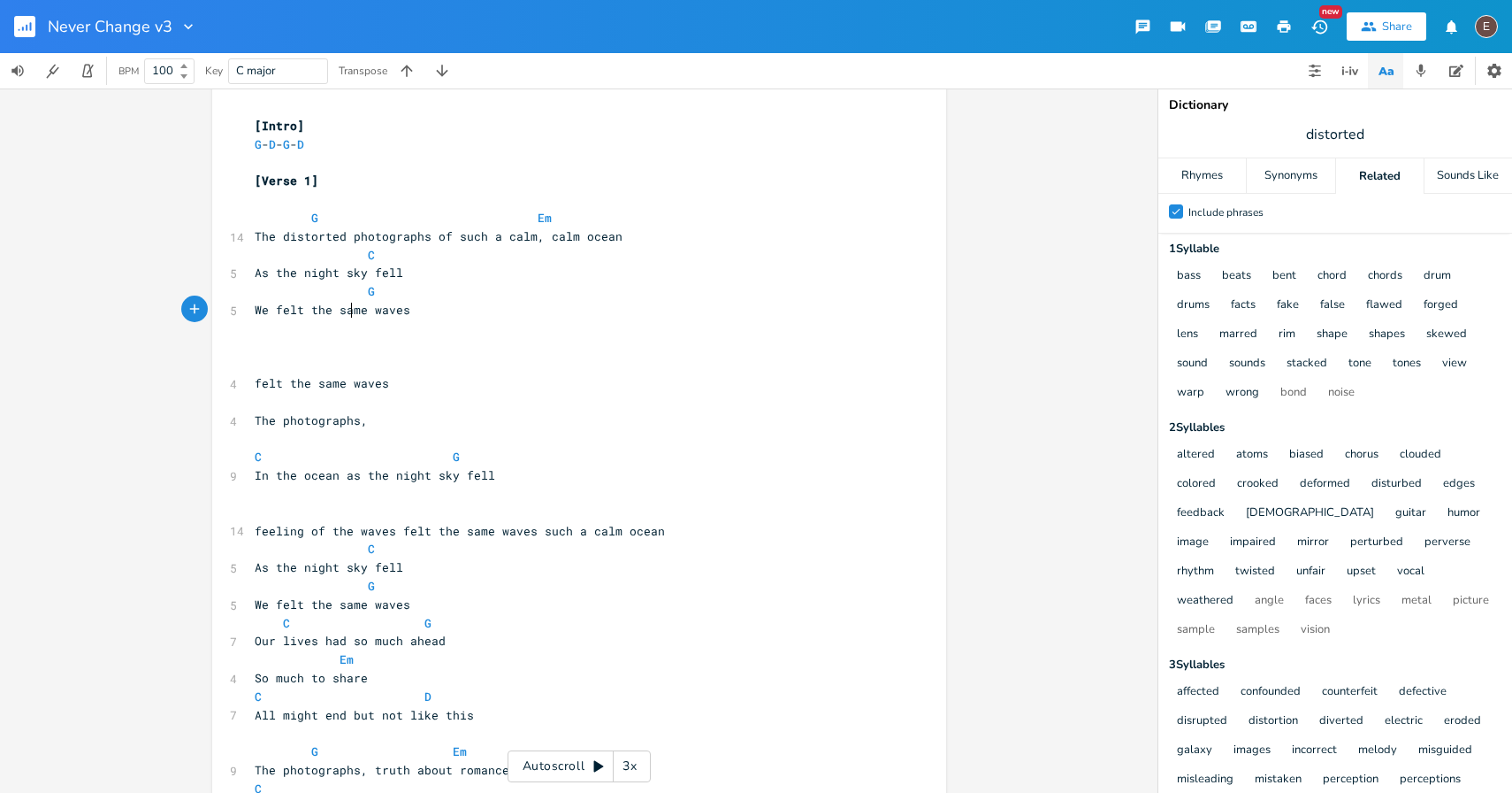
click at [346, 312] on span "We felt the same waves" at bounding box center [332, 310] width 155 height 16
click at [251, 314] on pre "We felt the same waves" at bounding box center [570, 310] width 638 height 18
type textarea "You"
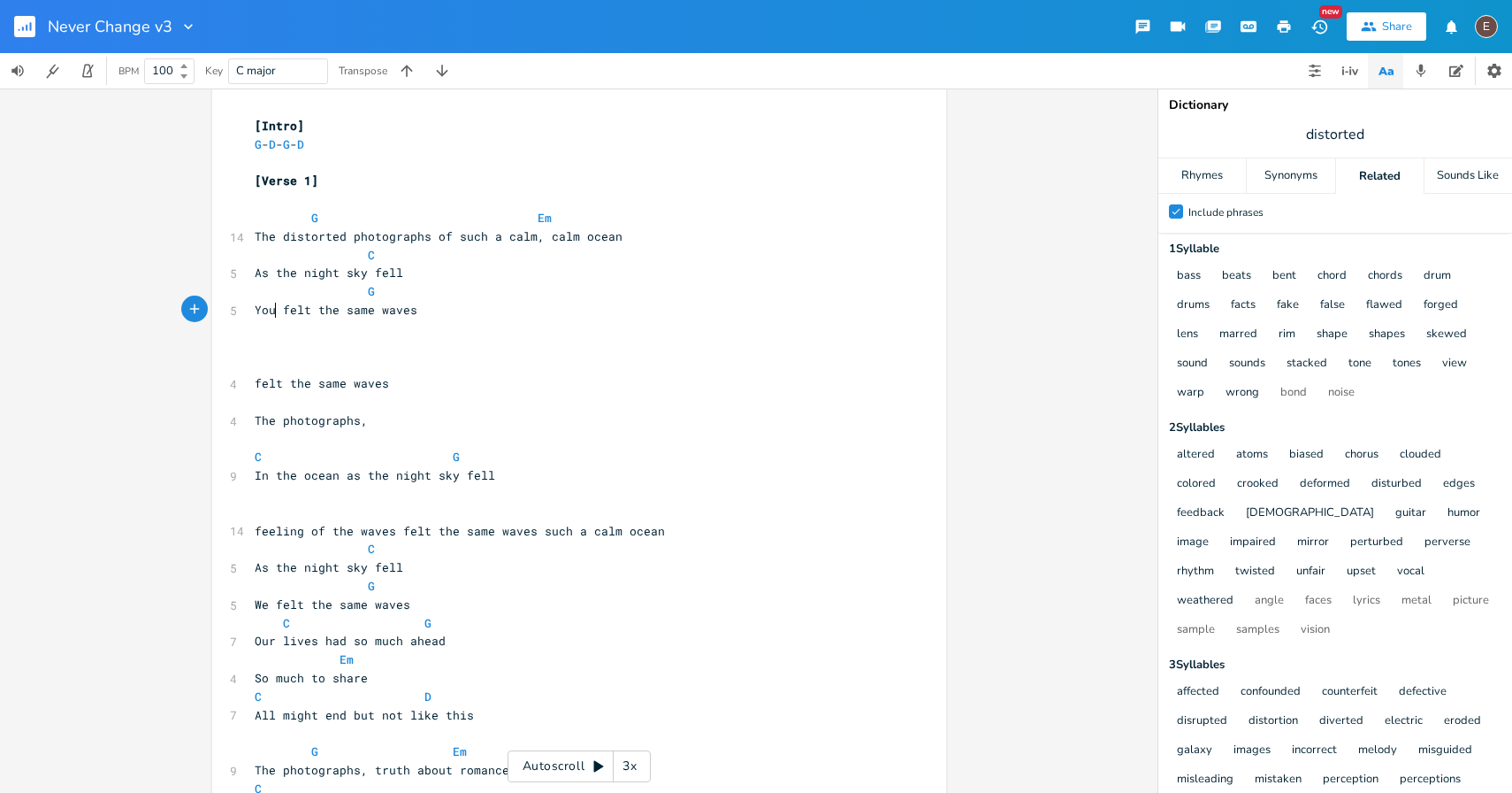
click at [465, 323] on pre "​" at bounding box center [570, 328] width 638 height 18
click at [445, 314] on pre "You felt the same waves" at bounding box center [570, 310] width 638 height 18
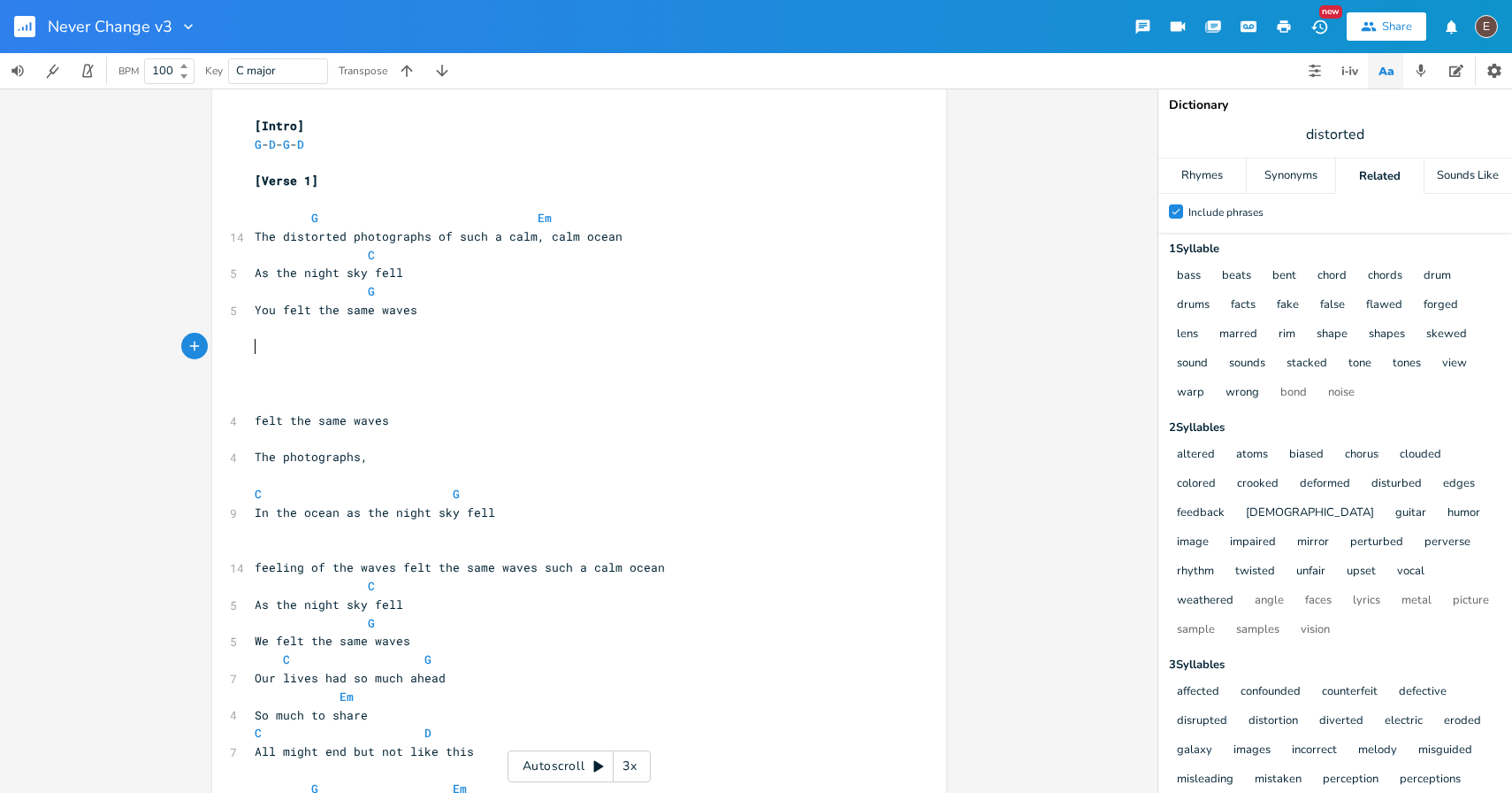
scroll to position [43, 0]
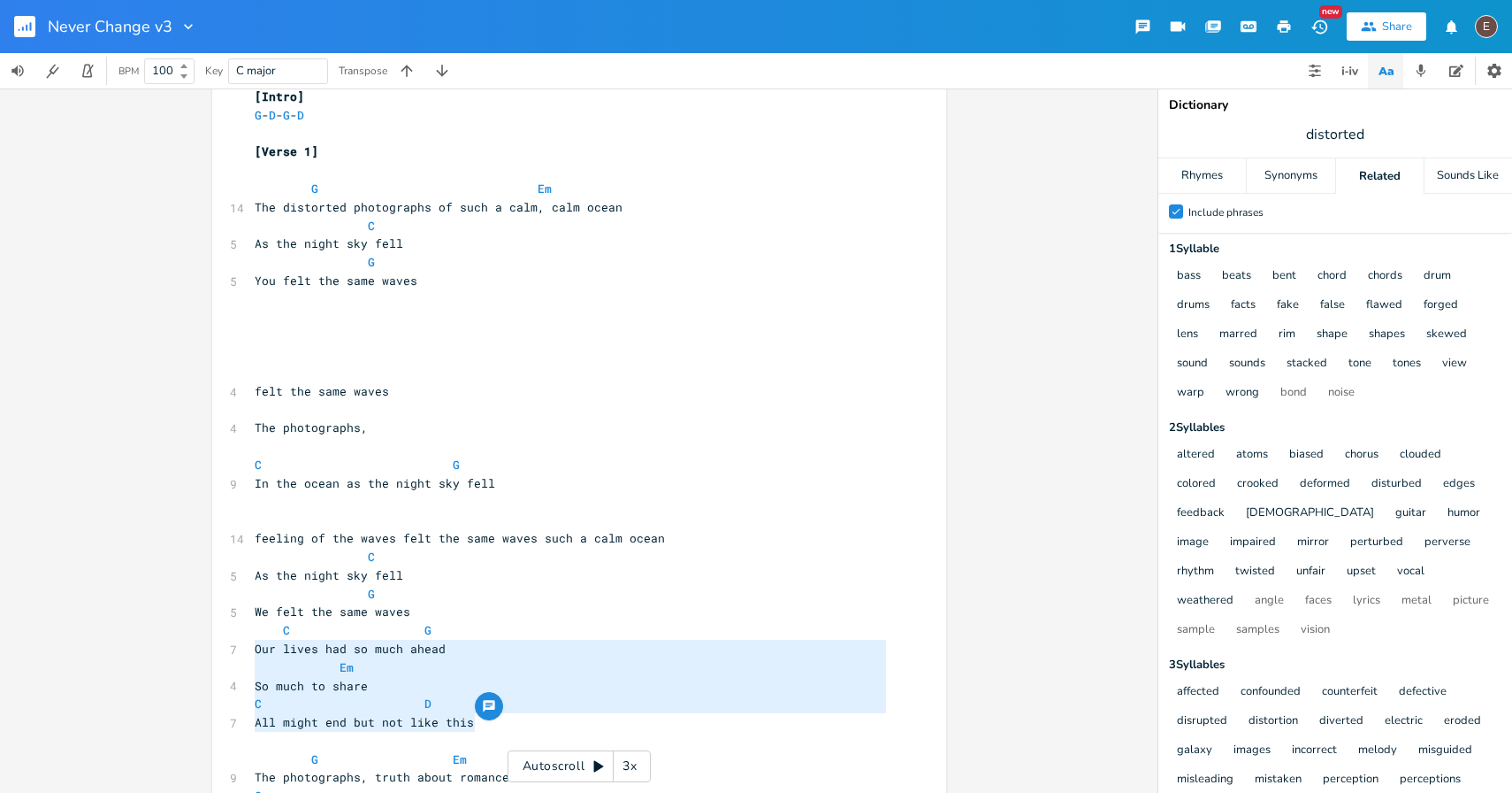
type textarea "C G Our lives had so much ahead Em So much to share C D All might end but not l…"
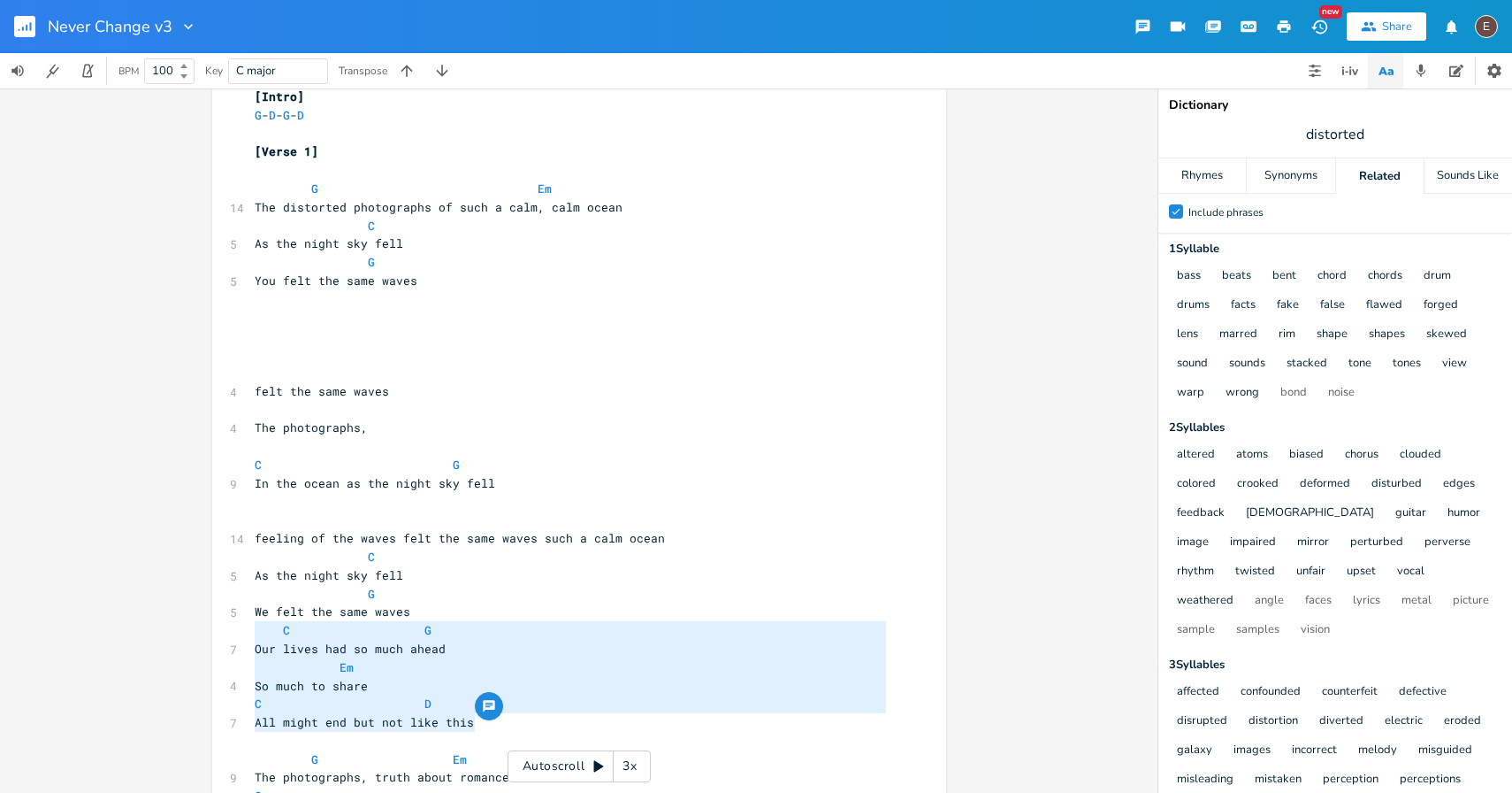
drag, startPoint x: 515, startPoint y: 729, endPoint x: 220, endPoint y: 637, distance: 309.0
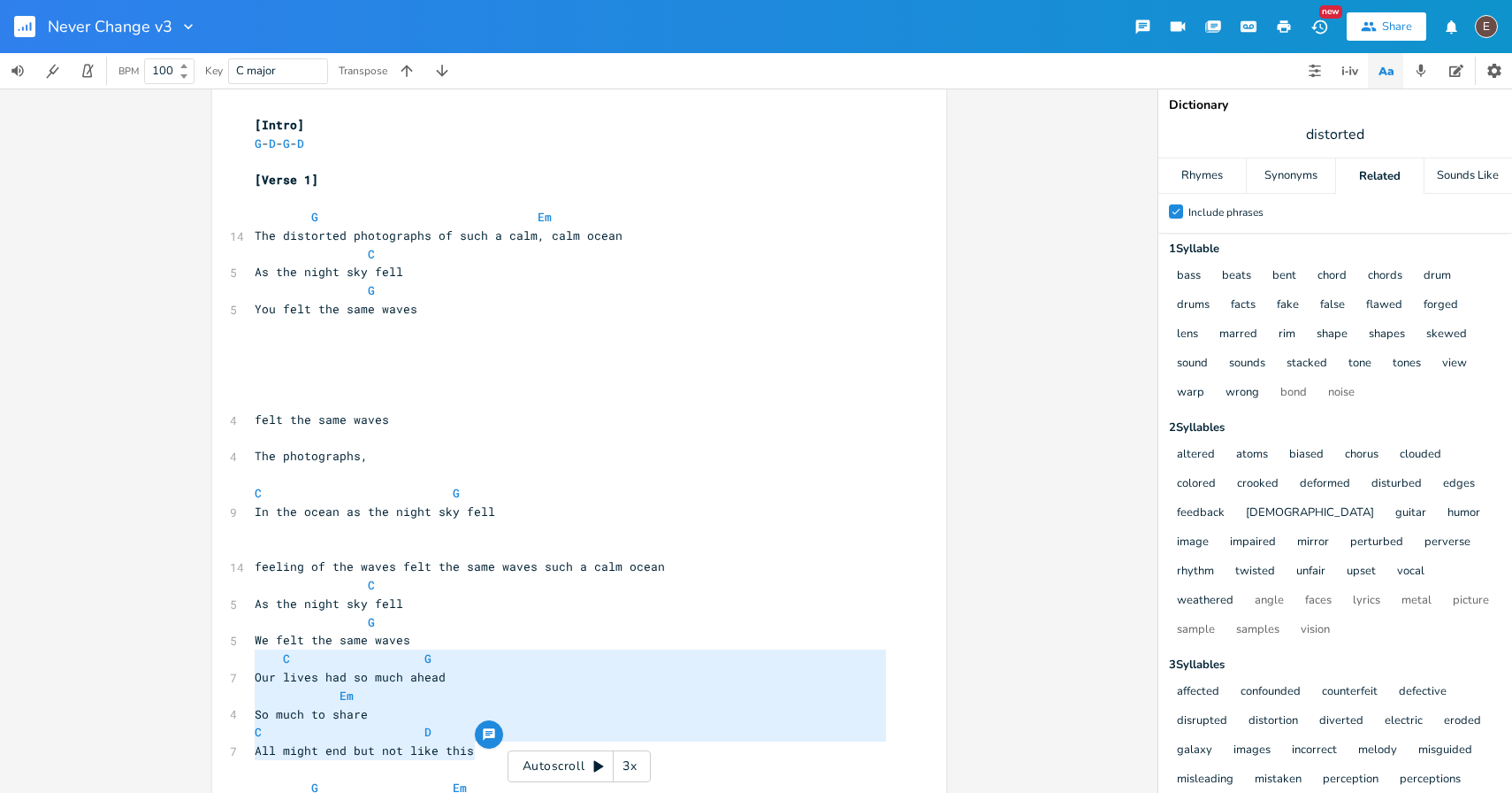
scroll to position [0, 0]
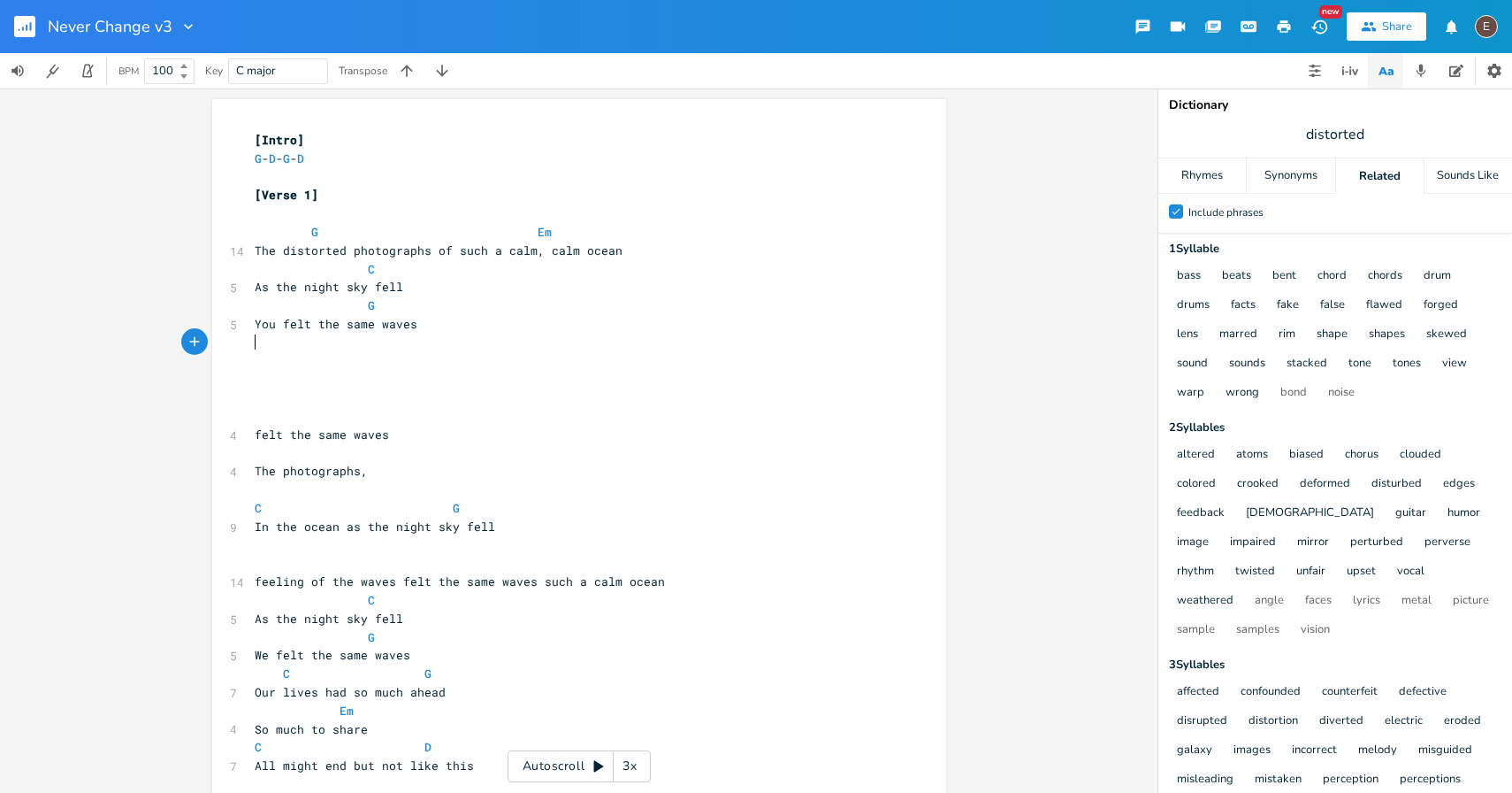
click at [501, 342] on pre "​" at bounding box center [570, 342] width 638 height 18
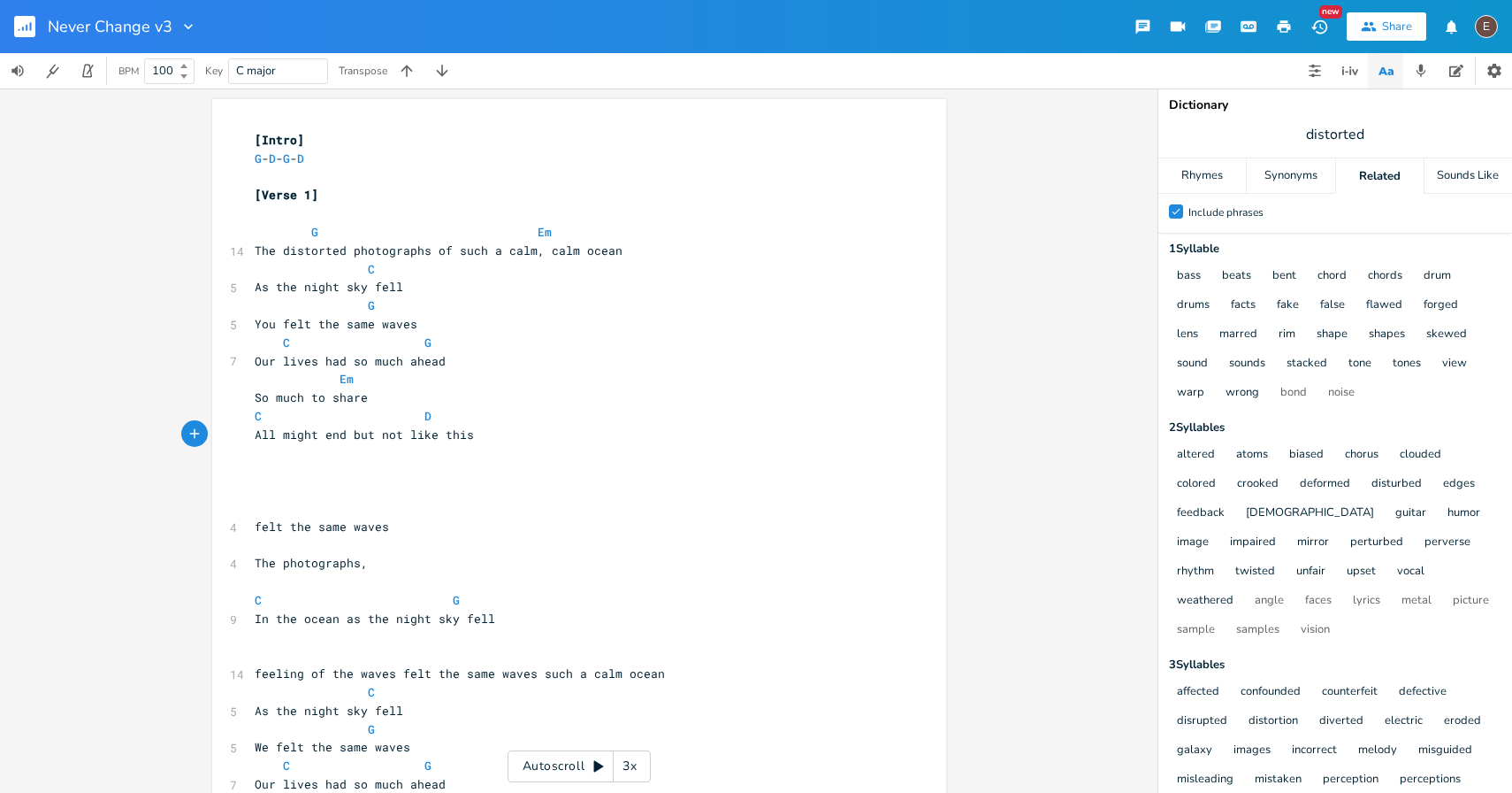
click at [482, 395] on pre "So much to share" at bounding box center [570, 397] width 638 height 18
click at [255, 400] on span "So much to share" at bounding box center [310, 396] width 113 height 16
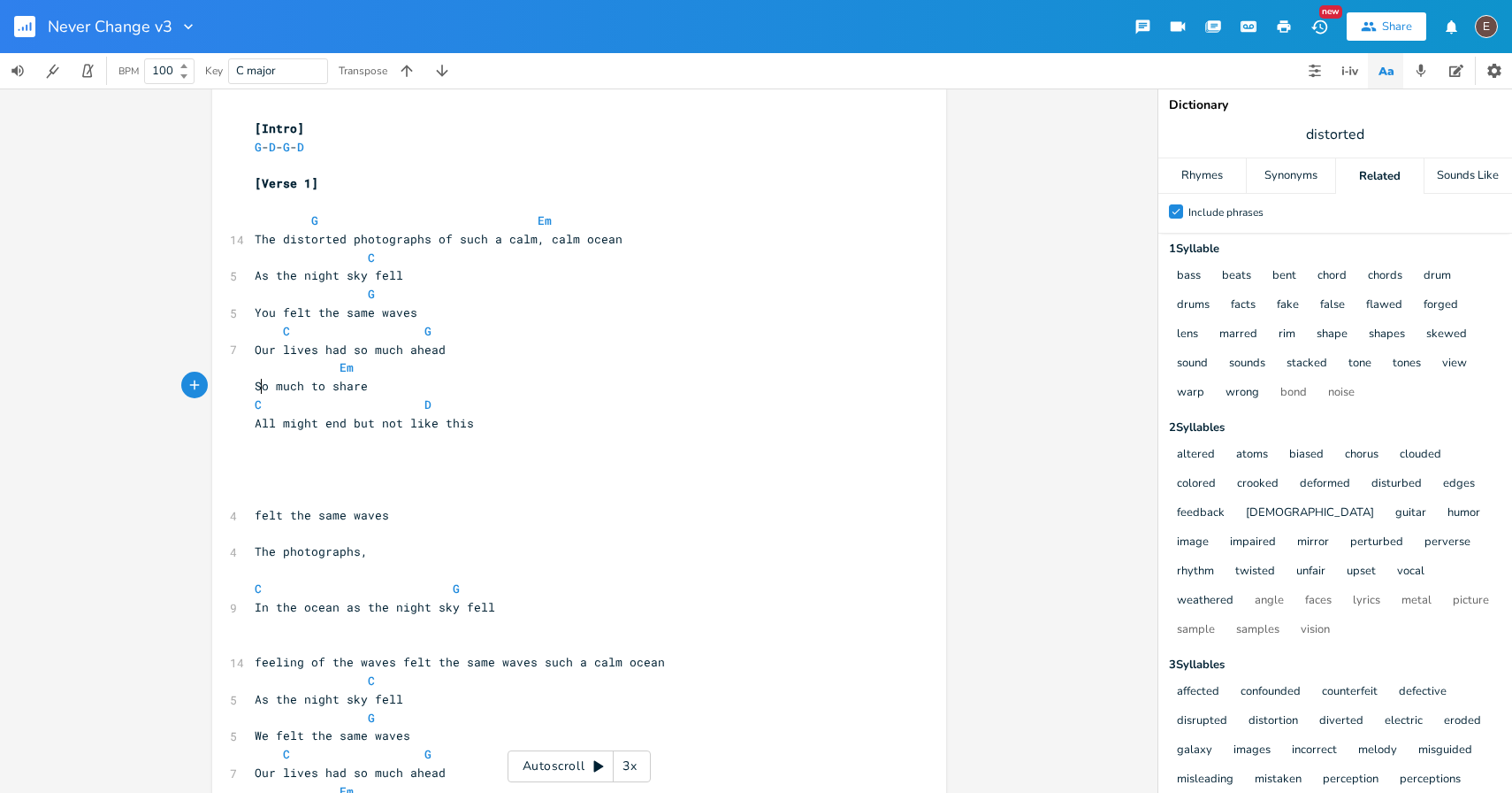
scroll to position [13, 0]
click at [366, 380] on pre "So much to share" at bounding box center [570, 385] width 638 height 18
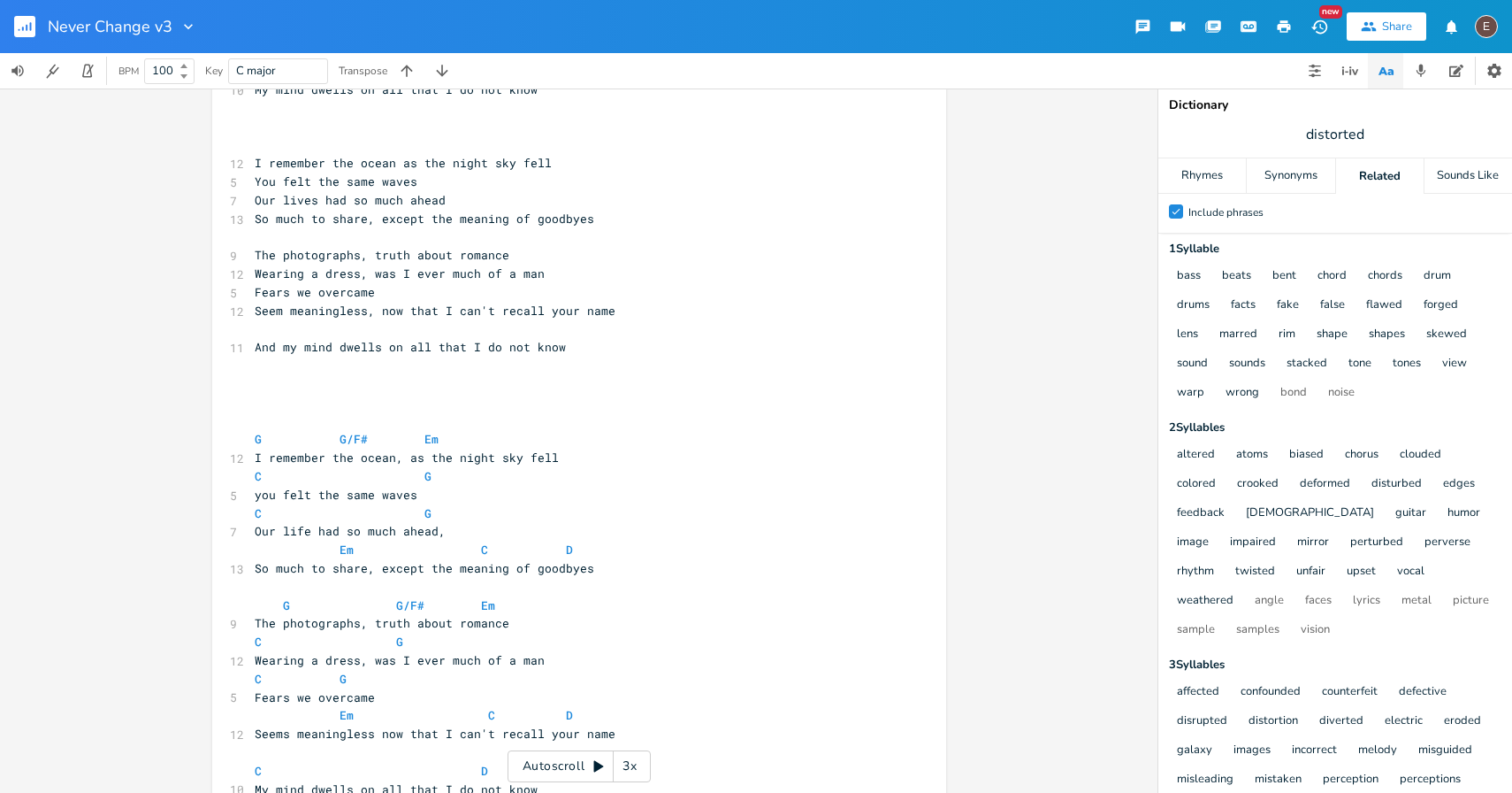
scroll to position [1241, 0]
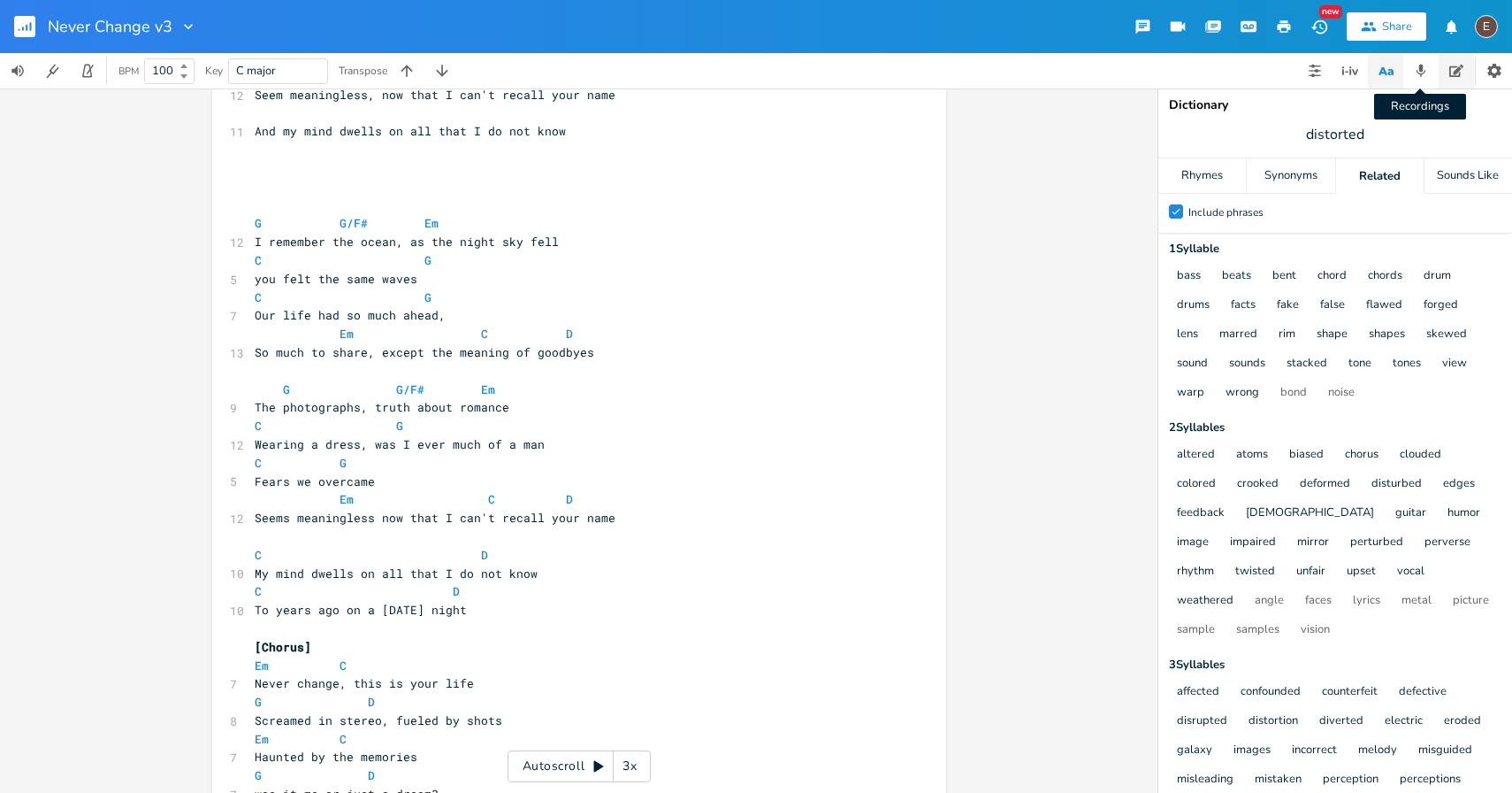
type textarea "So much to share"
click at [1446, 69] on button "button" at bounding box center [1456, 70] width 36 height 36
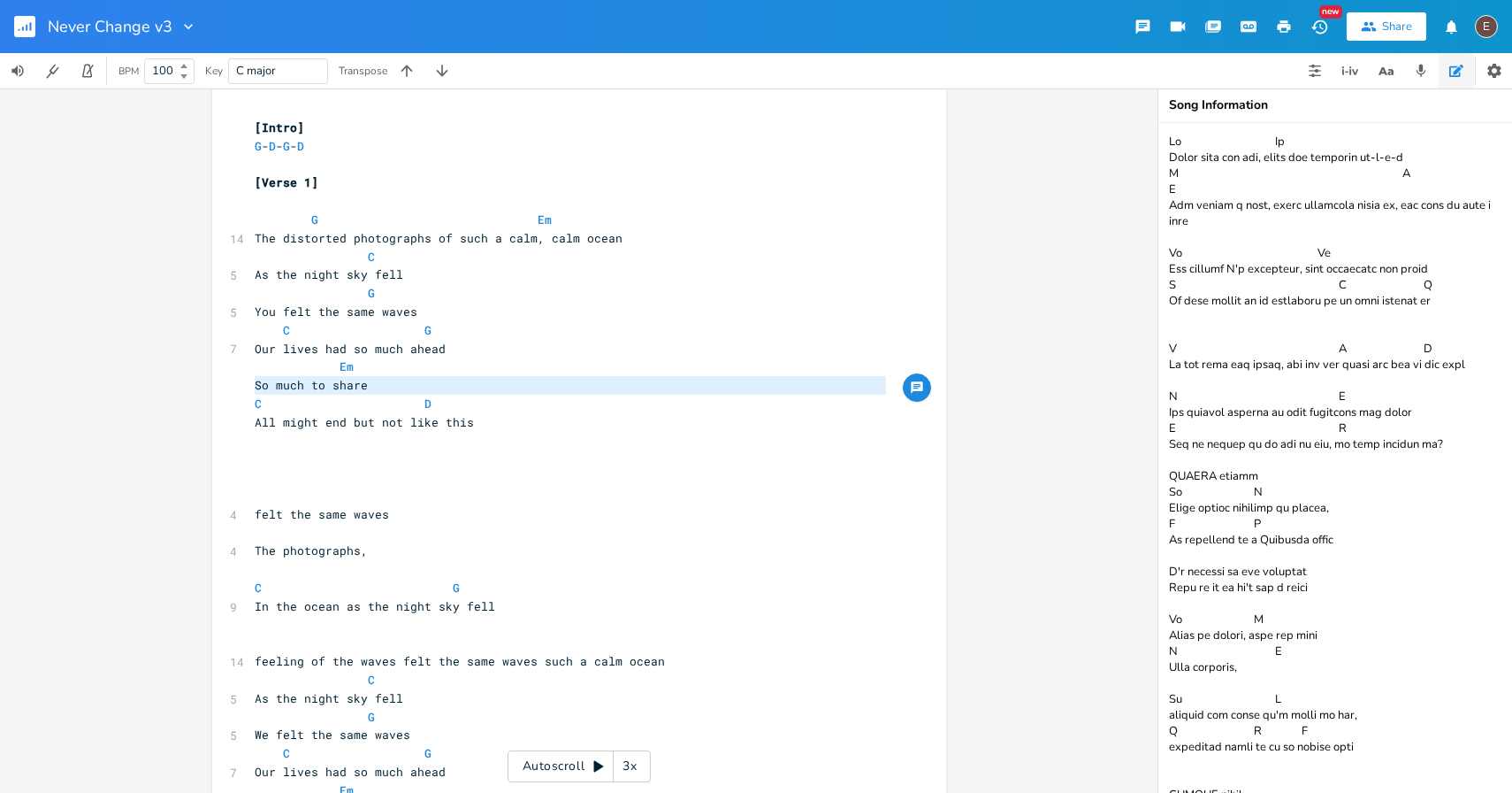
scroll to position [0, 0]
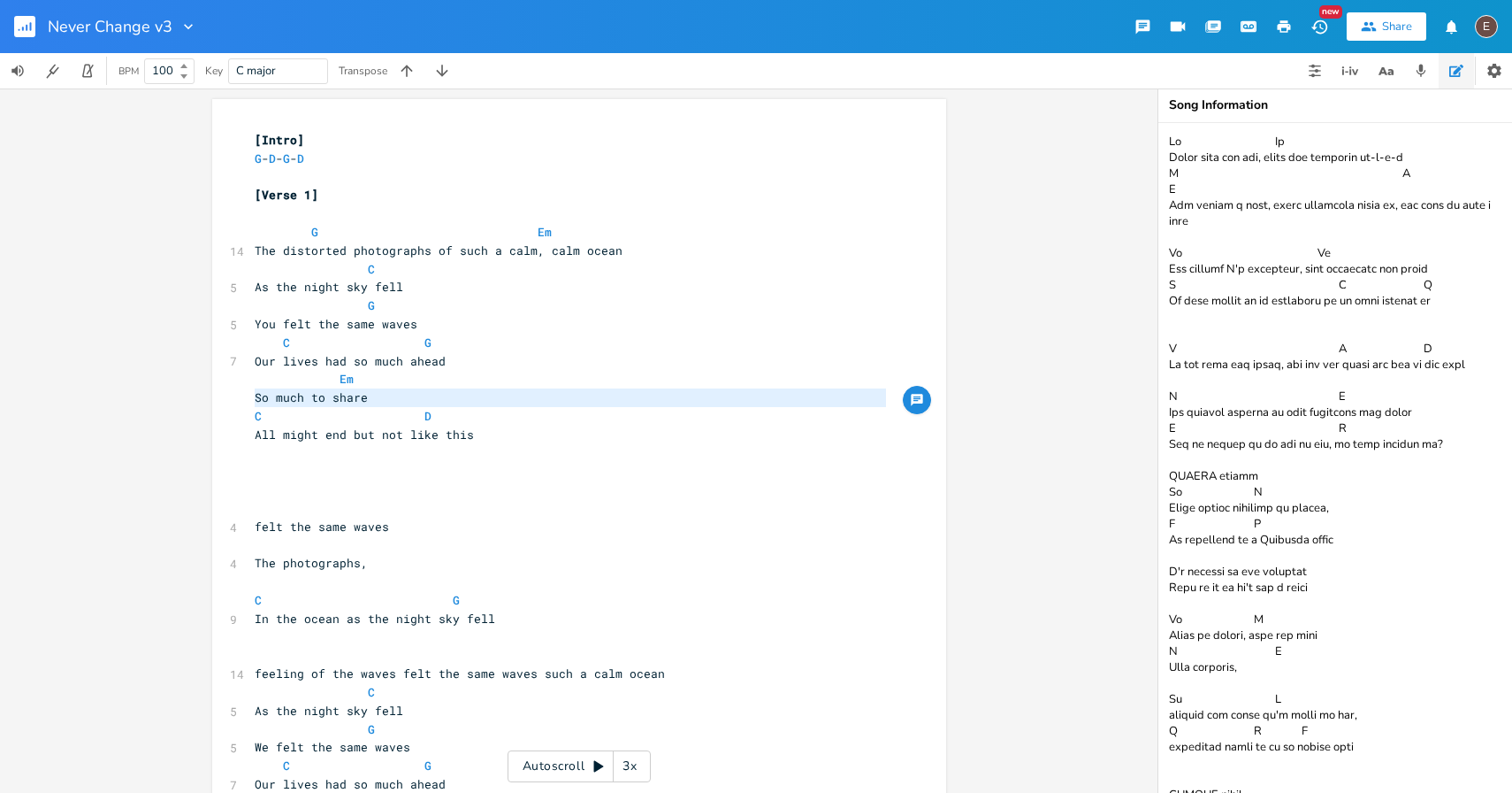
click at [1439, 53] on button "button" at bounding box center [1456, 70] width 36 height 36
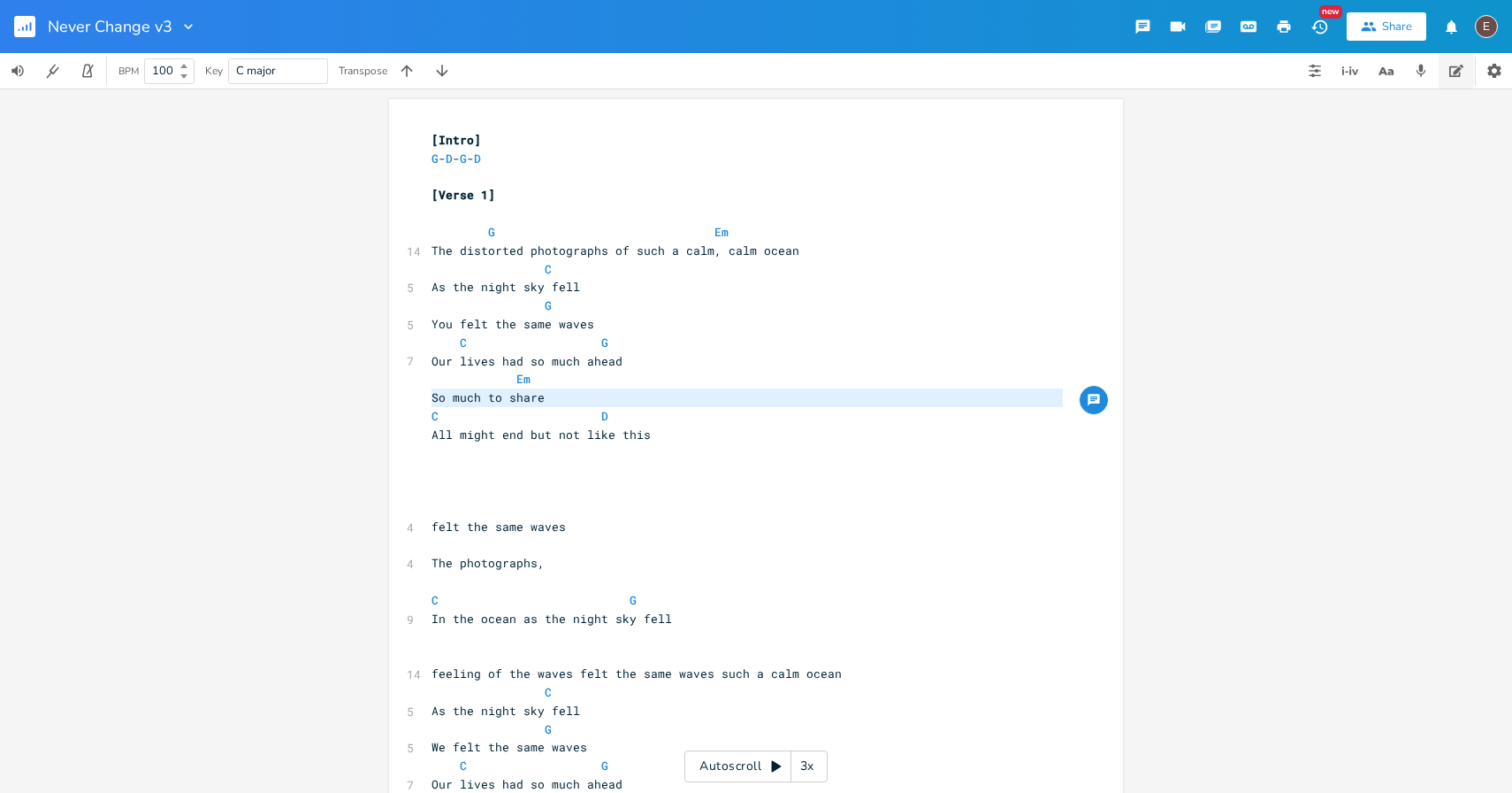
click at [1463, 69] on button "button" at bounding box center [1456, 70] width 36 height 36
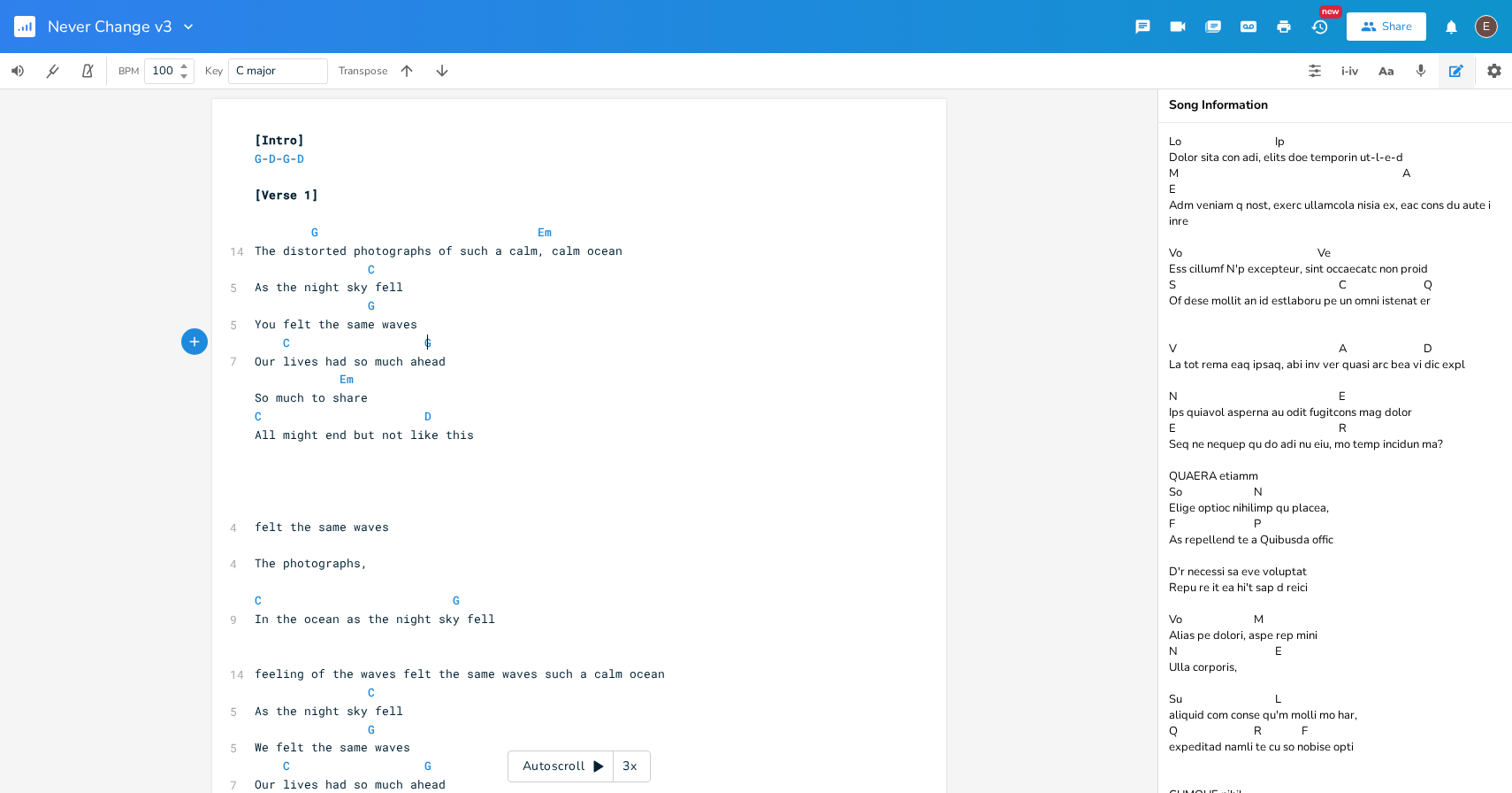
click at [465, 335] on pre "C G" at bounding box center [570, 342] width 638 height 18
click at [418, 403] on pre "So much to share" at bounding box center [570, 397] width 638 height 18
type textarea "I"
type textarea "I want to know about"
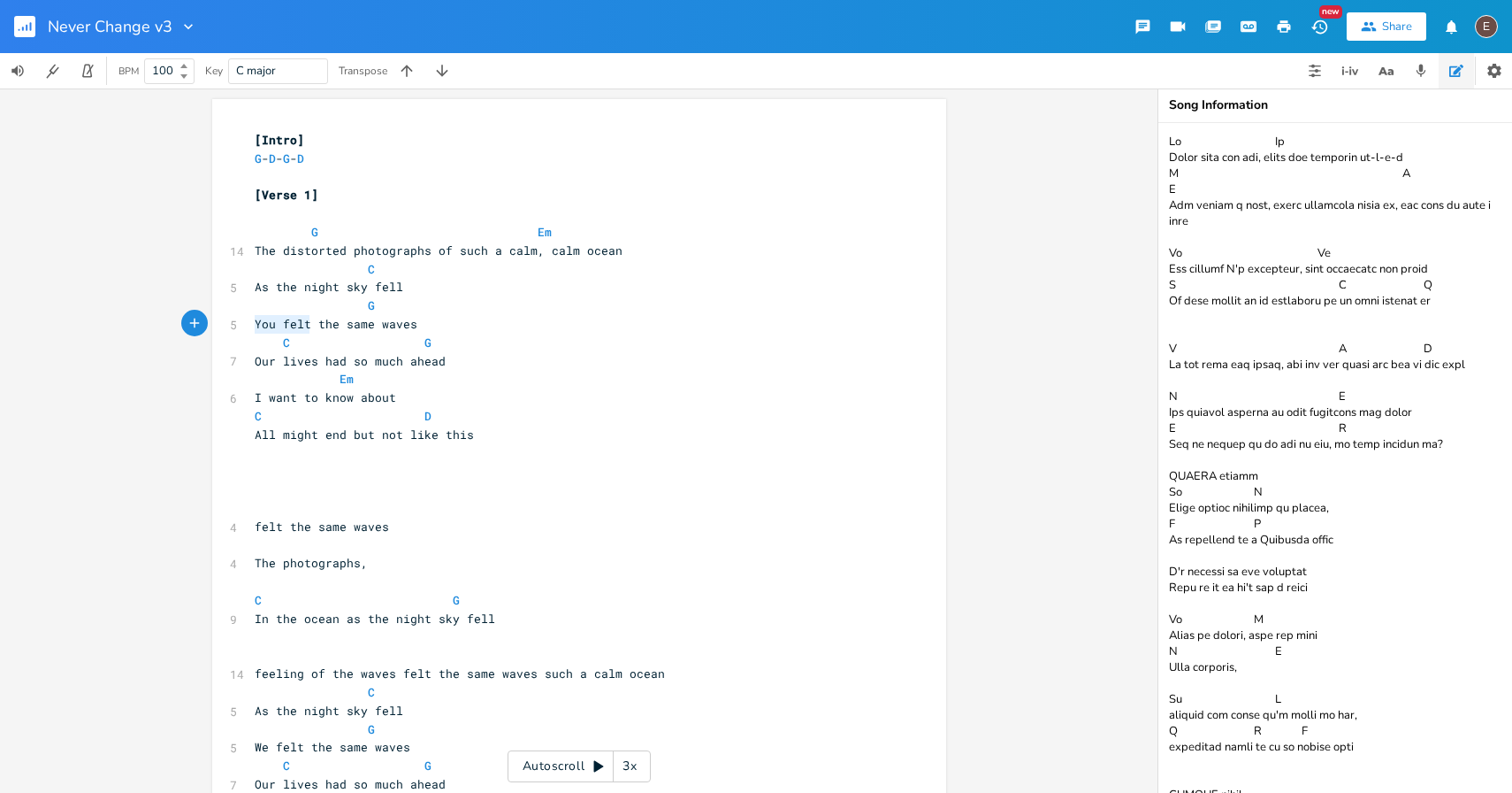
drag, startPoint x: 306, startPoint y: 325, endPoint x: 240, endPoint y: 325, distance: 66.0
type textarea "Fe"
type textarea "feeling"
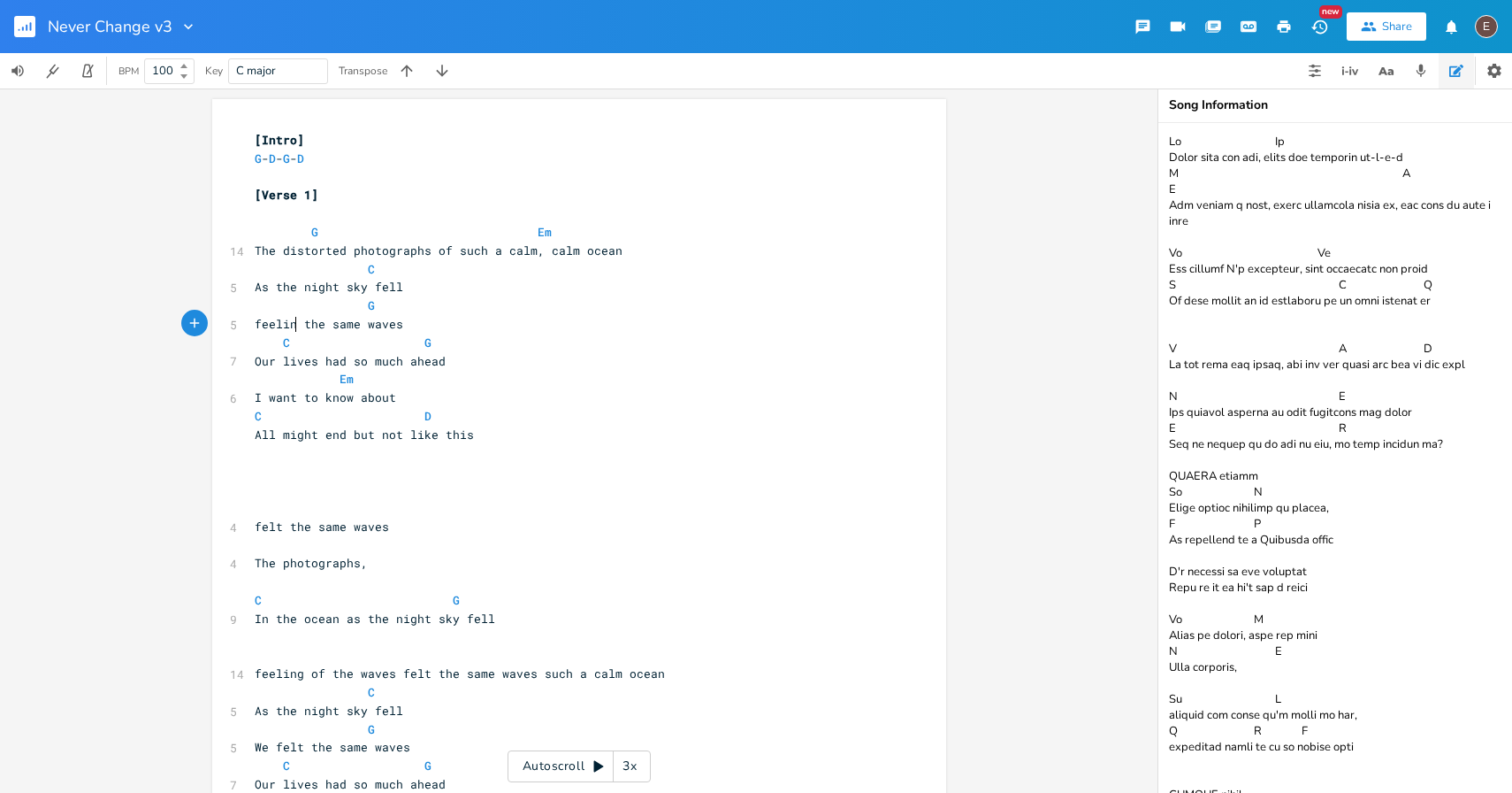
scroll to position [0, 36]
click at [529, 461] on pre "​" at bounding box center [570, 452] width 638 height 18
click at [272, 397] on span "I want to know about" at bounding box center [325, 396] width 142 height 16
type textarea "want"
click at [272, 397] on span "I want to know about" at bounding box center [325, 396] width 142 height 16
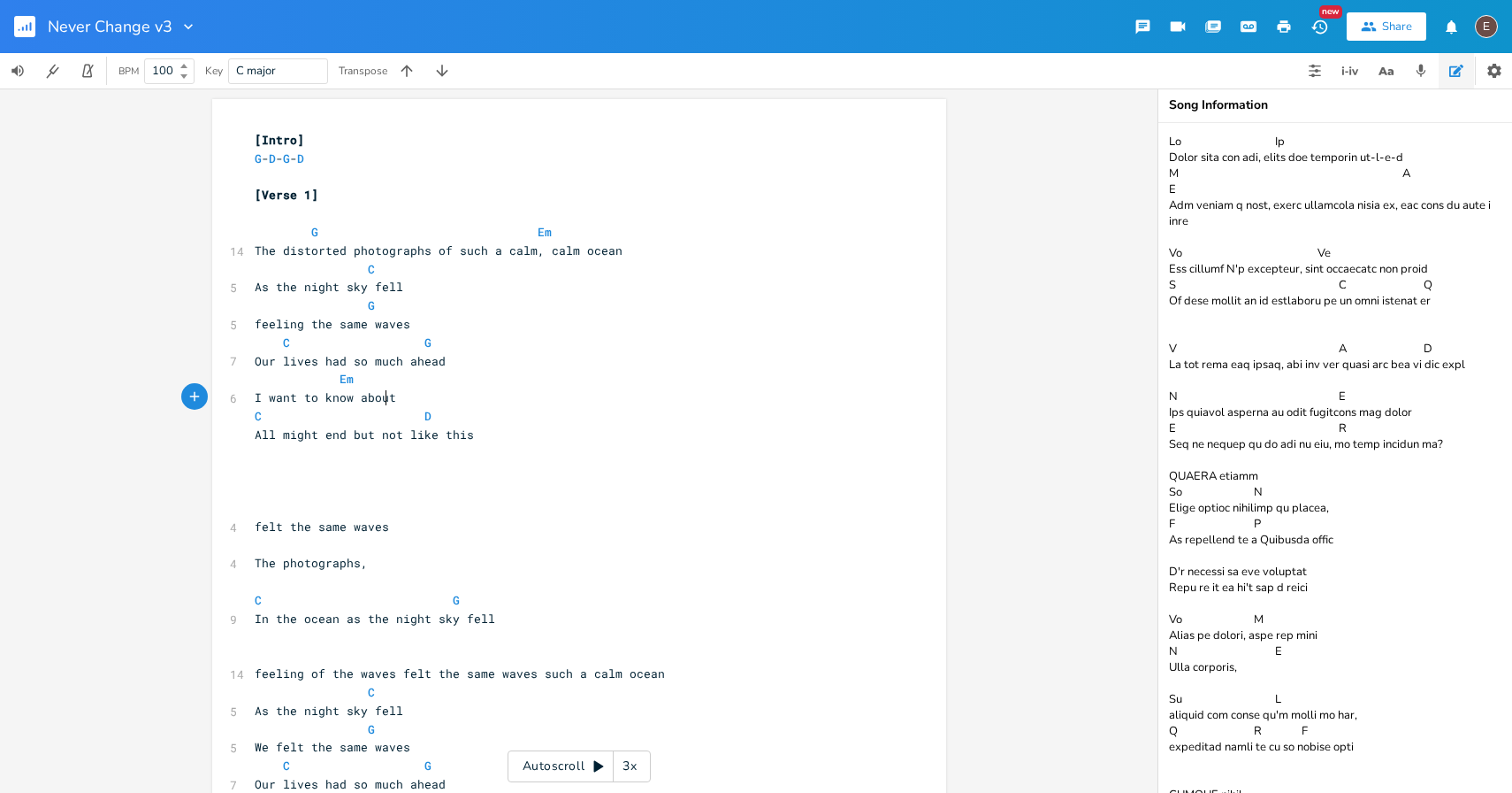
click at [383, 400] on span "I want to know about" at bounding box center [325, 396] width 142 height 16
type textarea "want to know about"
drag, startPoint x: 389, startPoint y: 400, endPoint x: 262, endPoint y: 400, distance: 127.0
click at [262, 400] on span "I want to know about" at bounding box center [325, 396] width 142 height 16
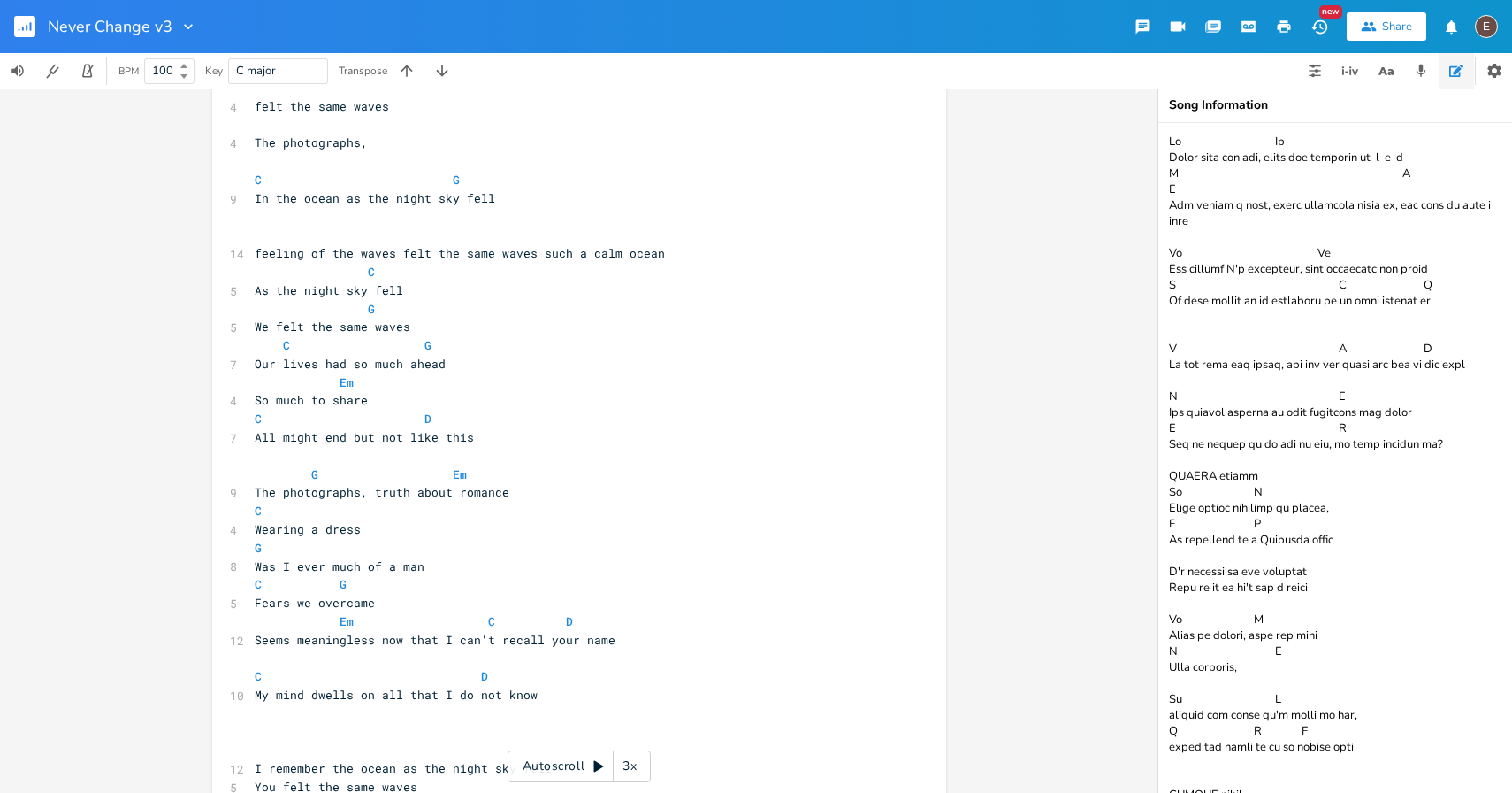
scroll to position [439, 0]
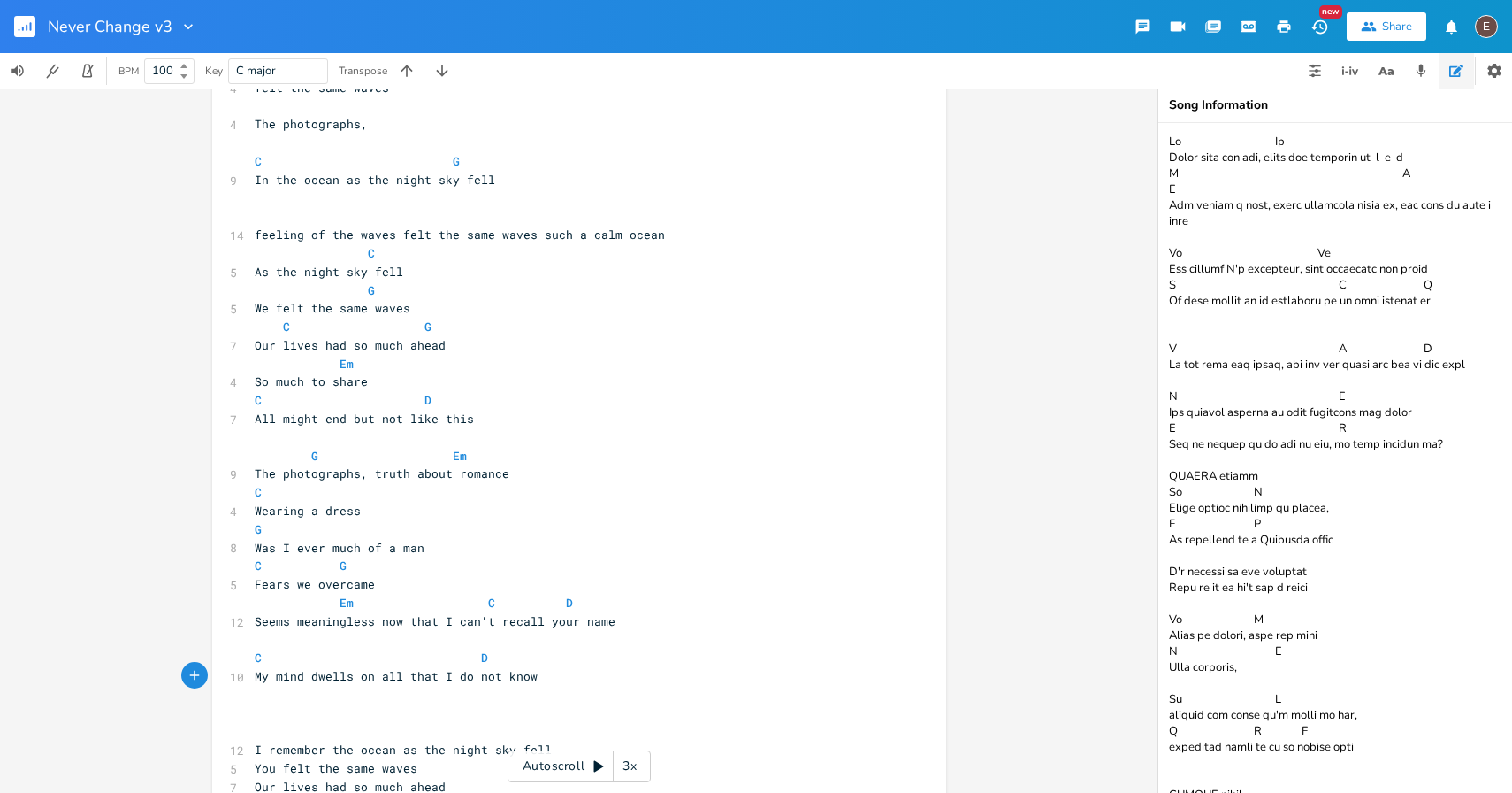
click at [569, 684] on pre "My mind dwells on all that I do not know" at bounding box center [570, 675] width 638 height 18
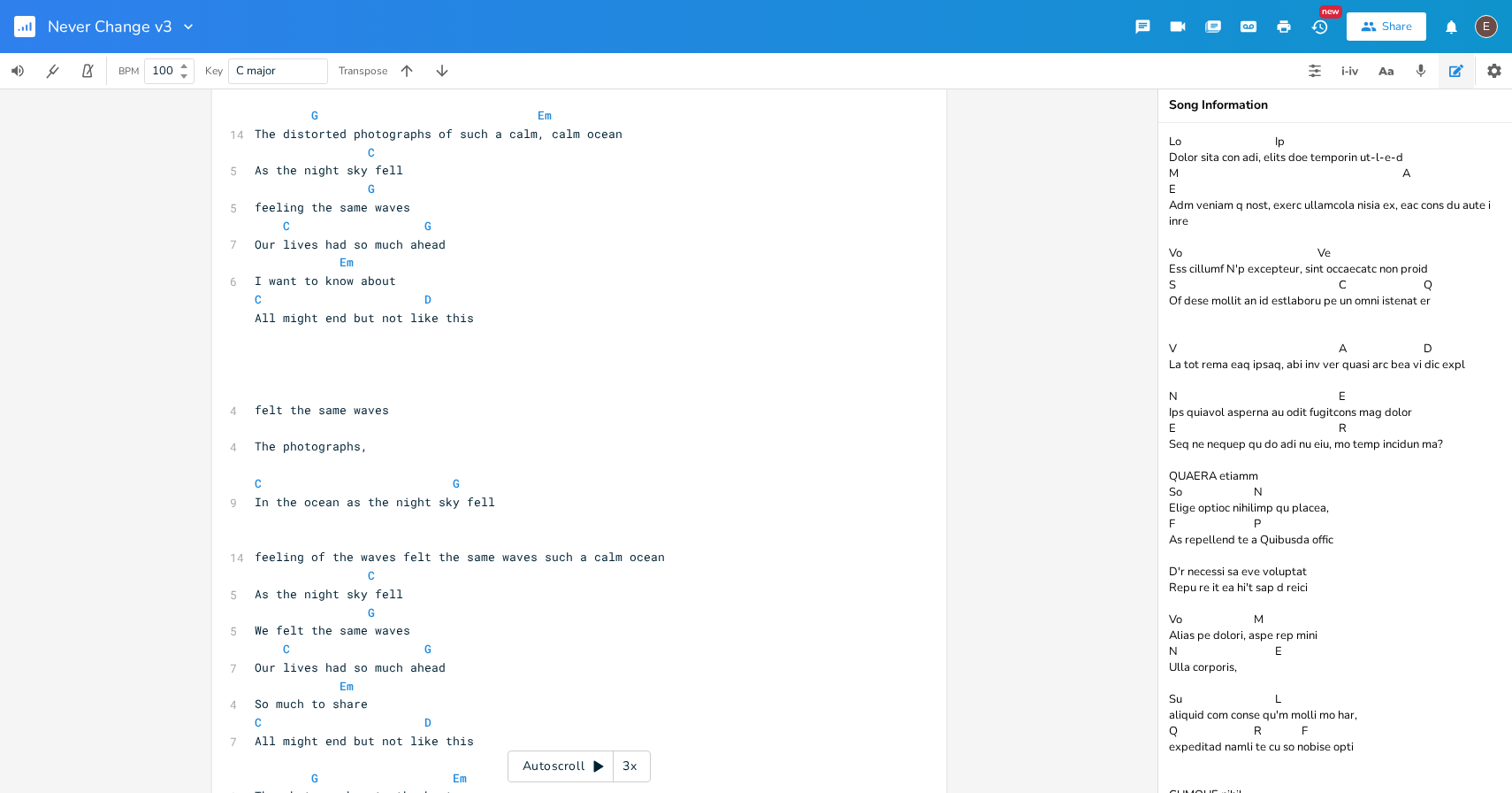
scroll to position [116, 0]
type textarea "I want to know about"
drag, startPoint x: 389, startPoint y: 284, endPoint x: 237, endPoint y: 287, distance: 152.0
click at [311, 299] on span at bounding box center [325, 300] width 28 height 18
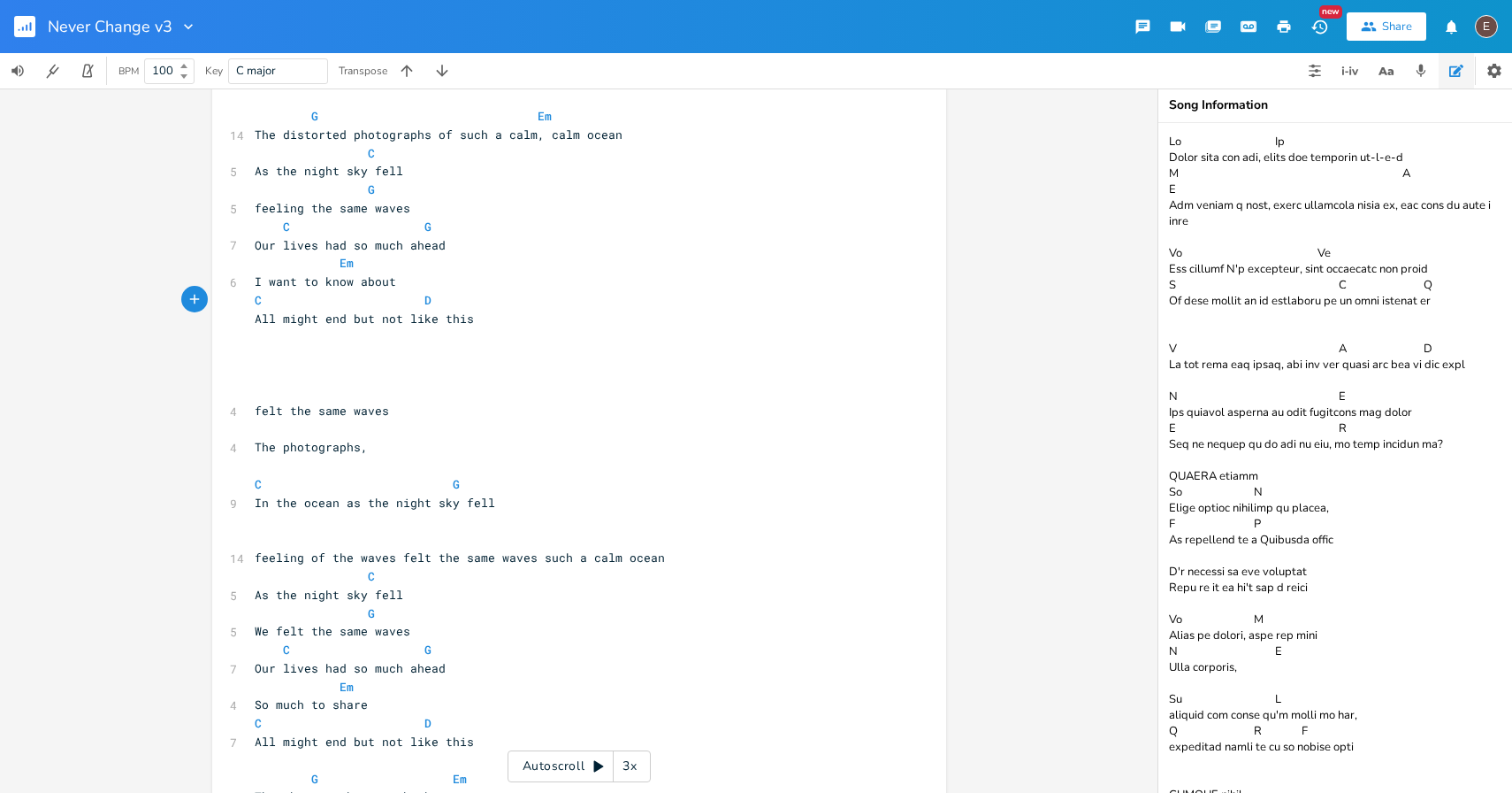
click at [251, 283] on pre "I want to know about" at bounding box center [570, 281] width 638 height 18
type textarea "So much tosh"
type textarea "share"
type textarea "I want to know about"
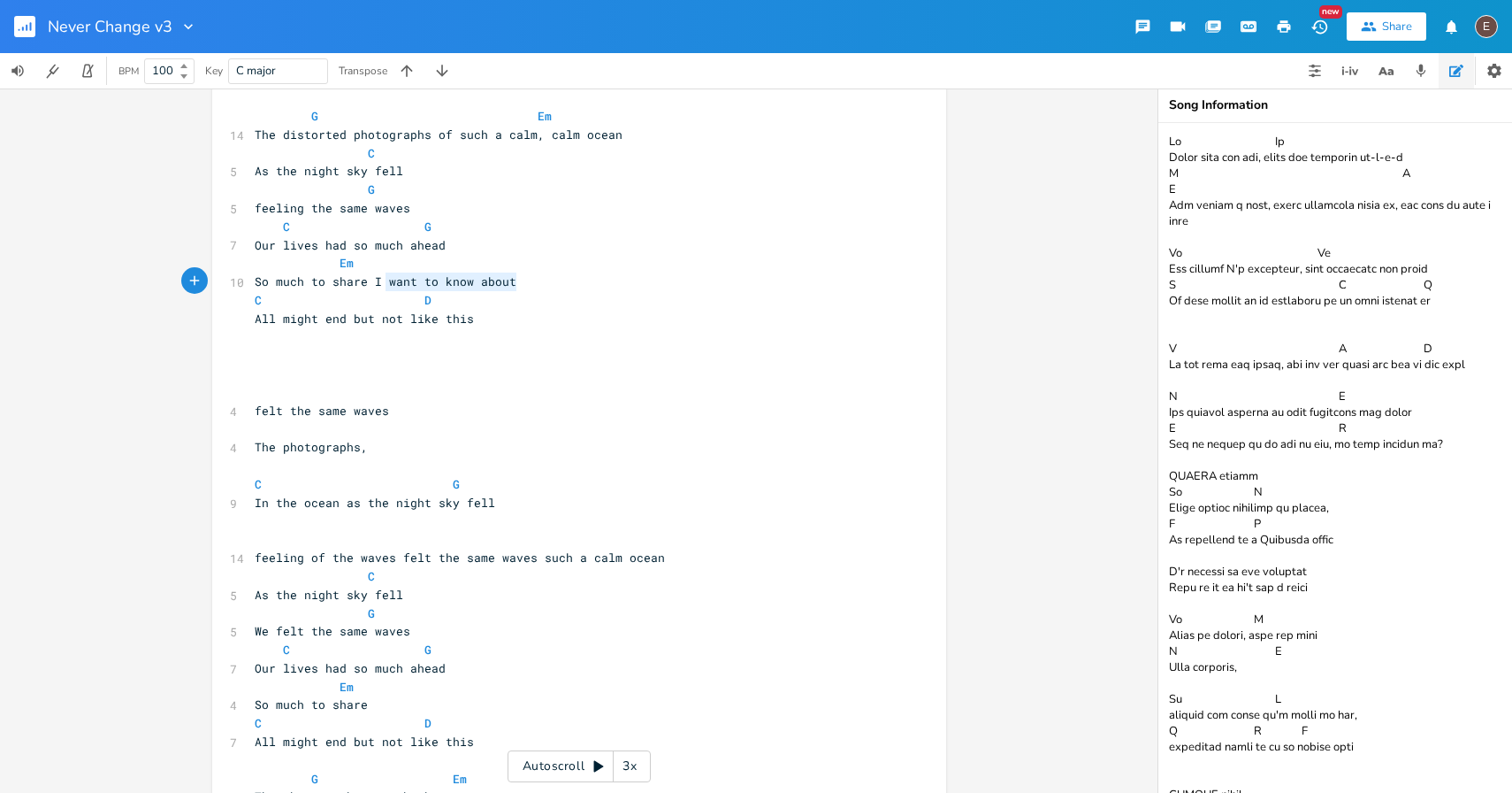
drag, startPoint x: 543, startPoint y: 286, endPoint x: 370, endPoint y: 286, distance: 173.0
click at [367, 286] on pre "So much to share I want to know about" at bounding box center [570, 281] width 638 height 18
type textarea "e"
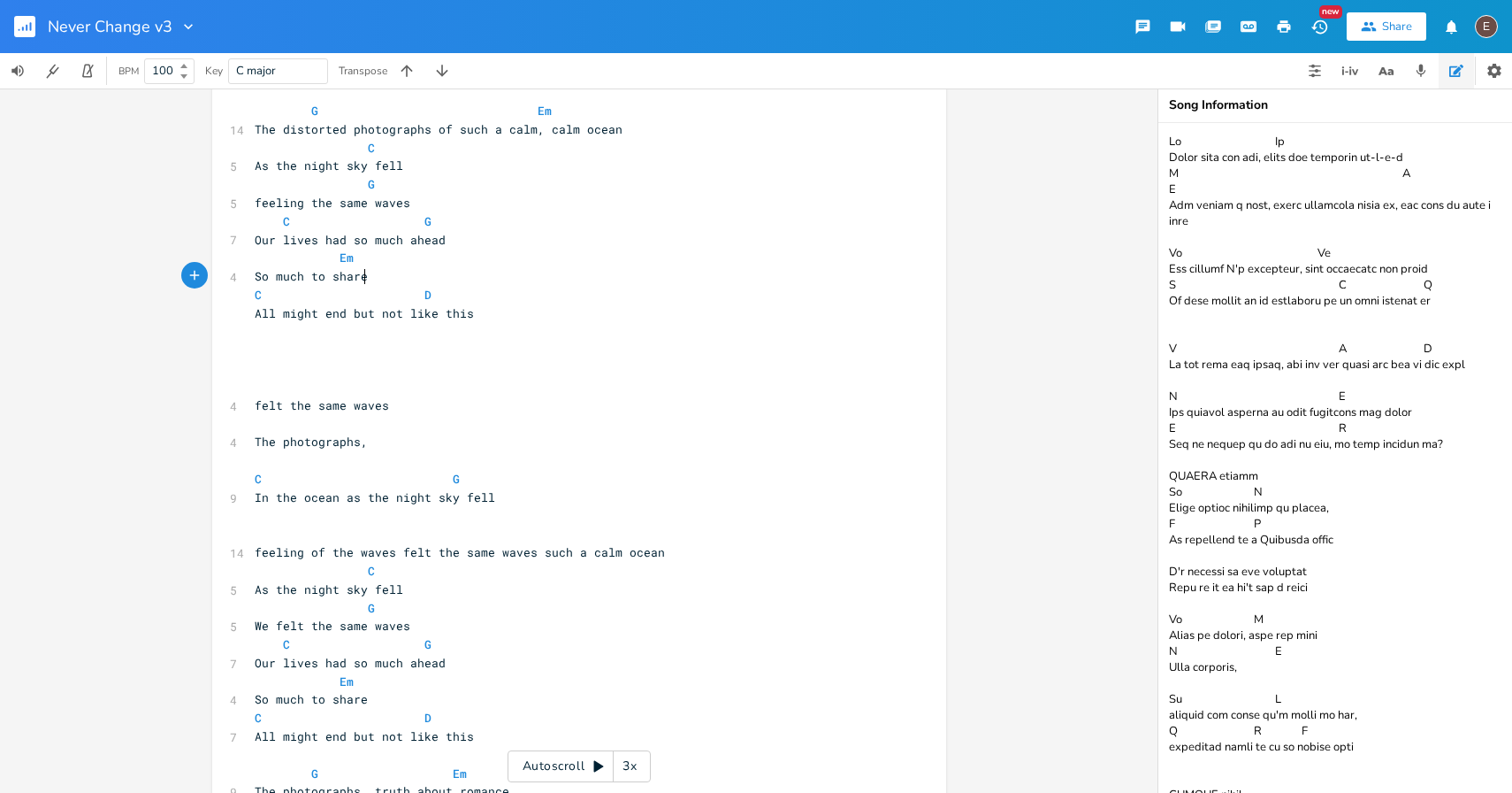
scroll to position [173, 0]
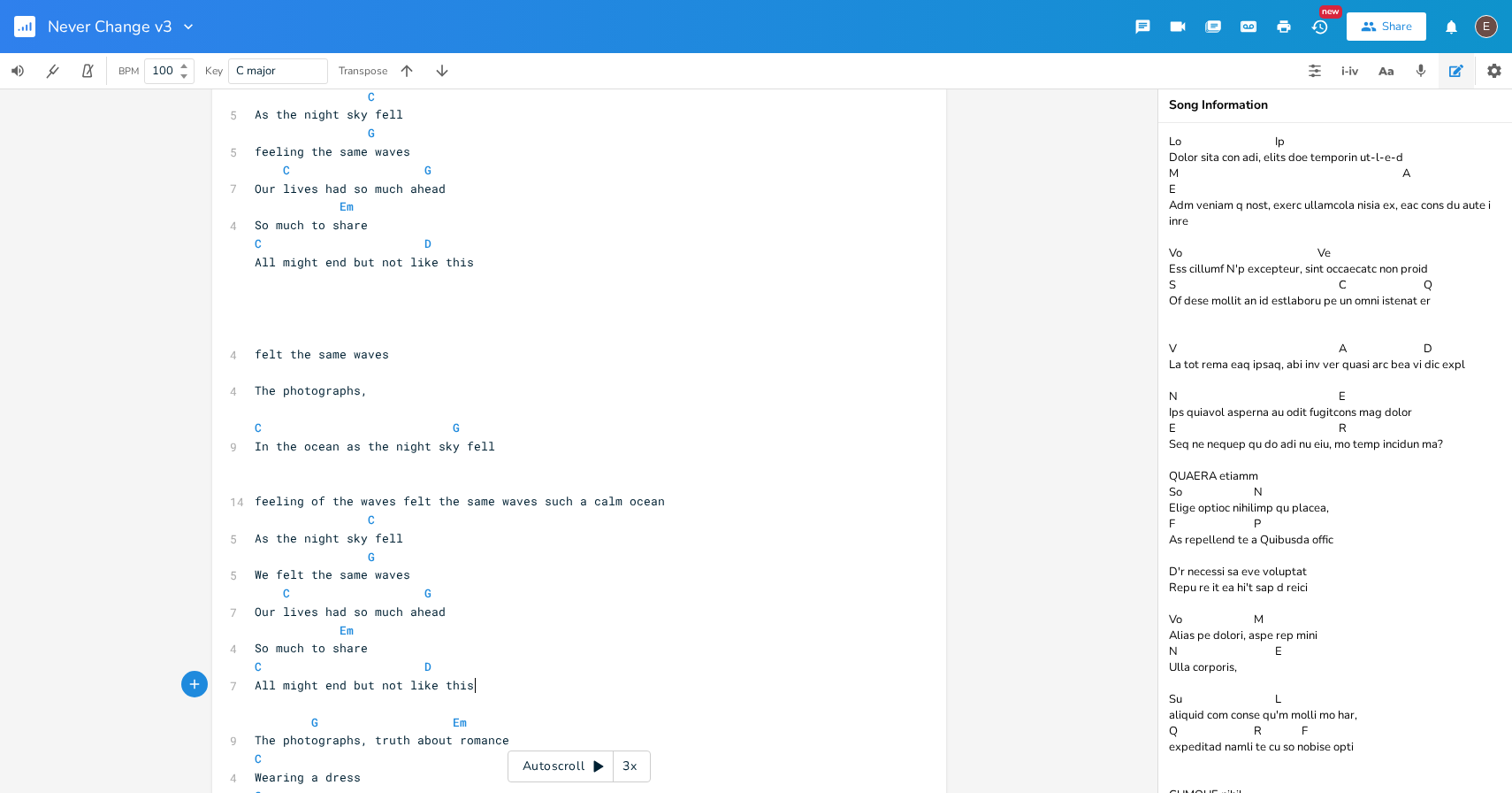
type textarea "C As the night sky fell G We felt the same waves C G Our lives had so much ahea…"
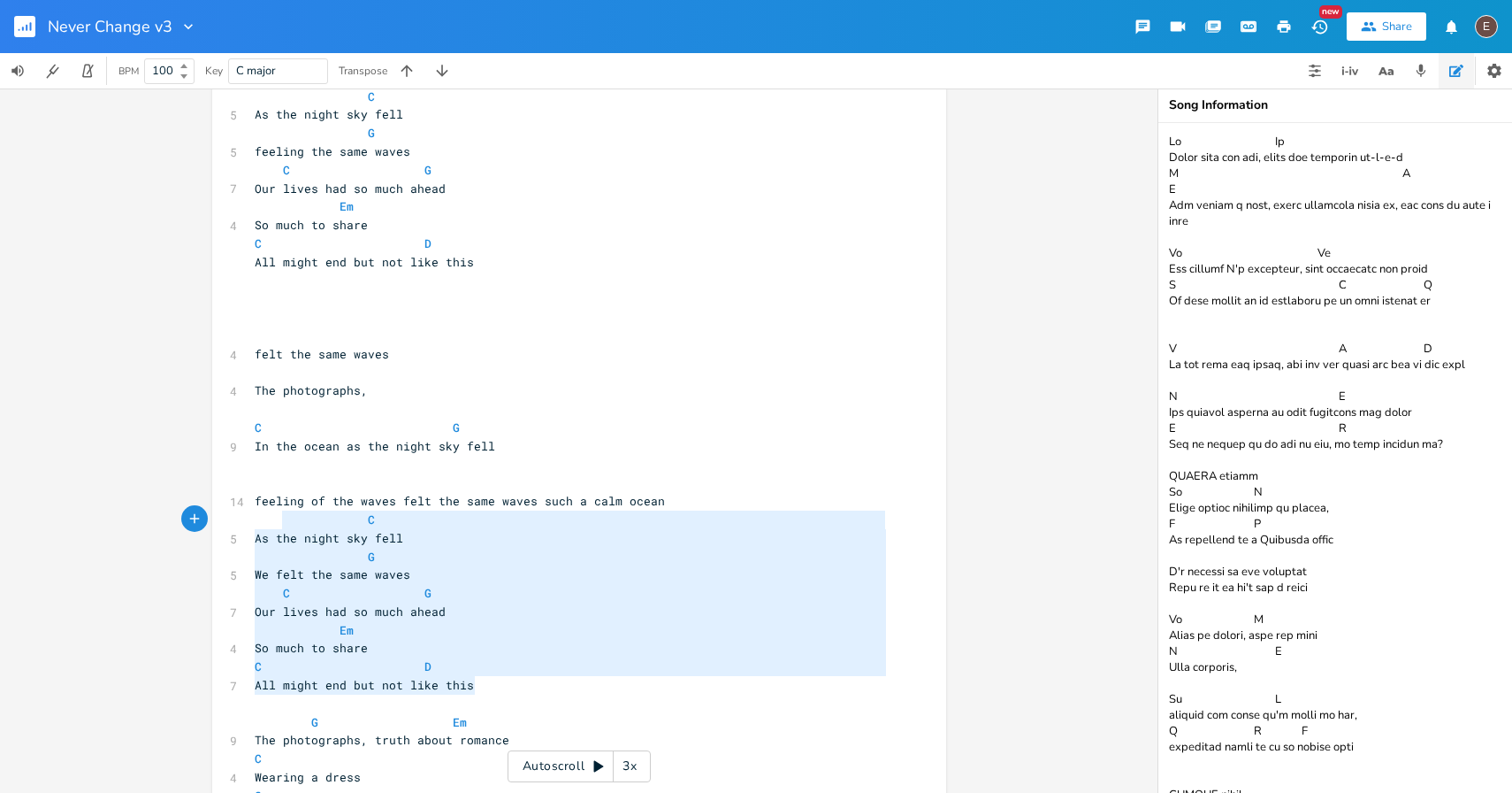
drag, startPoint x: 500, startPoint y: 686, endPoint x: 288, endPoint y: 528, distance: 264.4
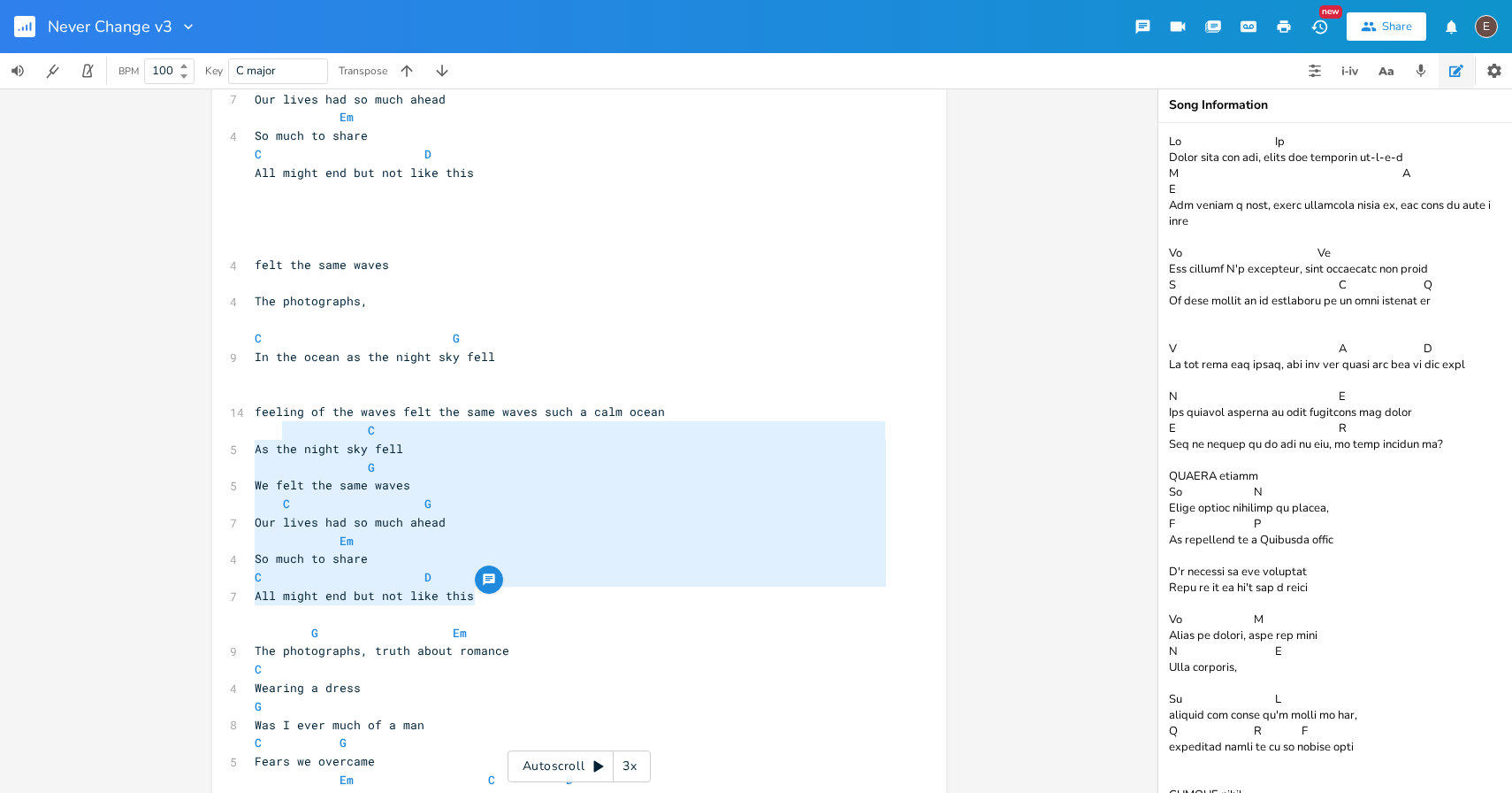
scroll to position [260, 0]
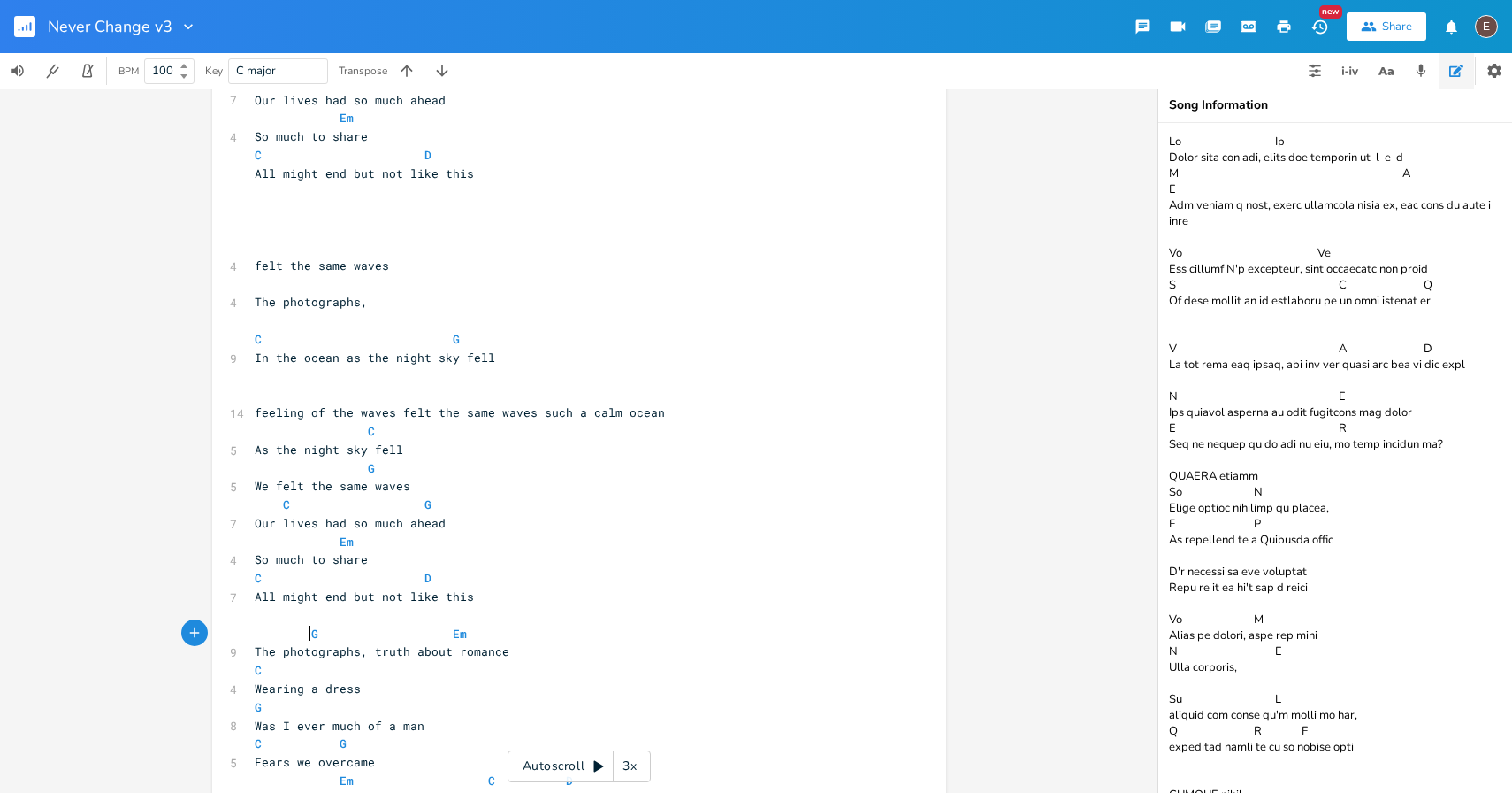
drag, startPoint x: 304, startPoint y: 624, endPoint x: 301, endPoint y: 605, distance: 19.2
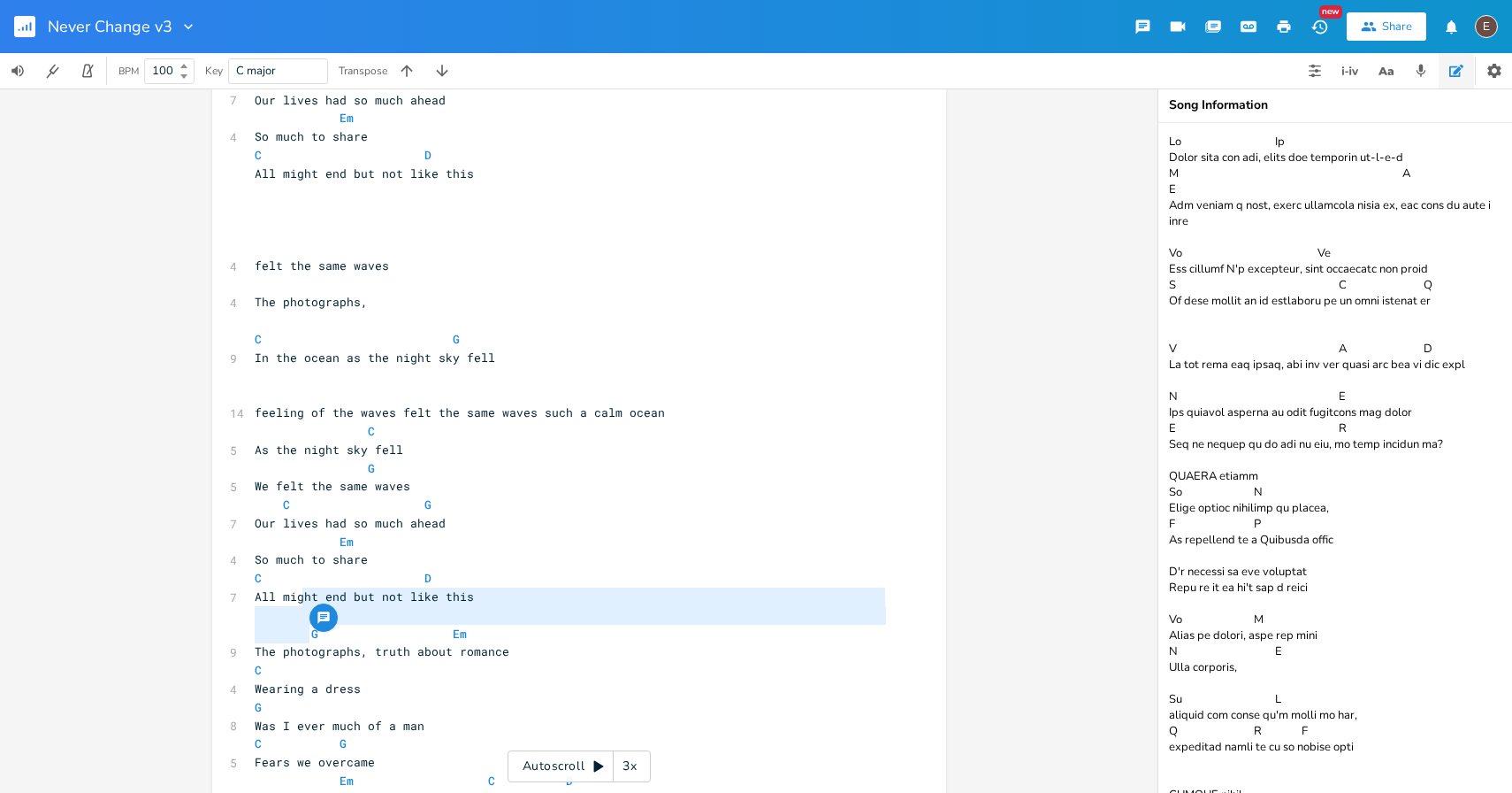
type textarea "ht end but not like this"
click at [431, 595] on span "All might end but not like this" at bounding box center [364, 596] width 219 height 16
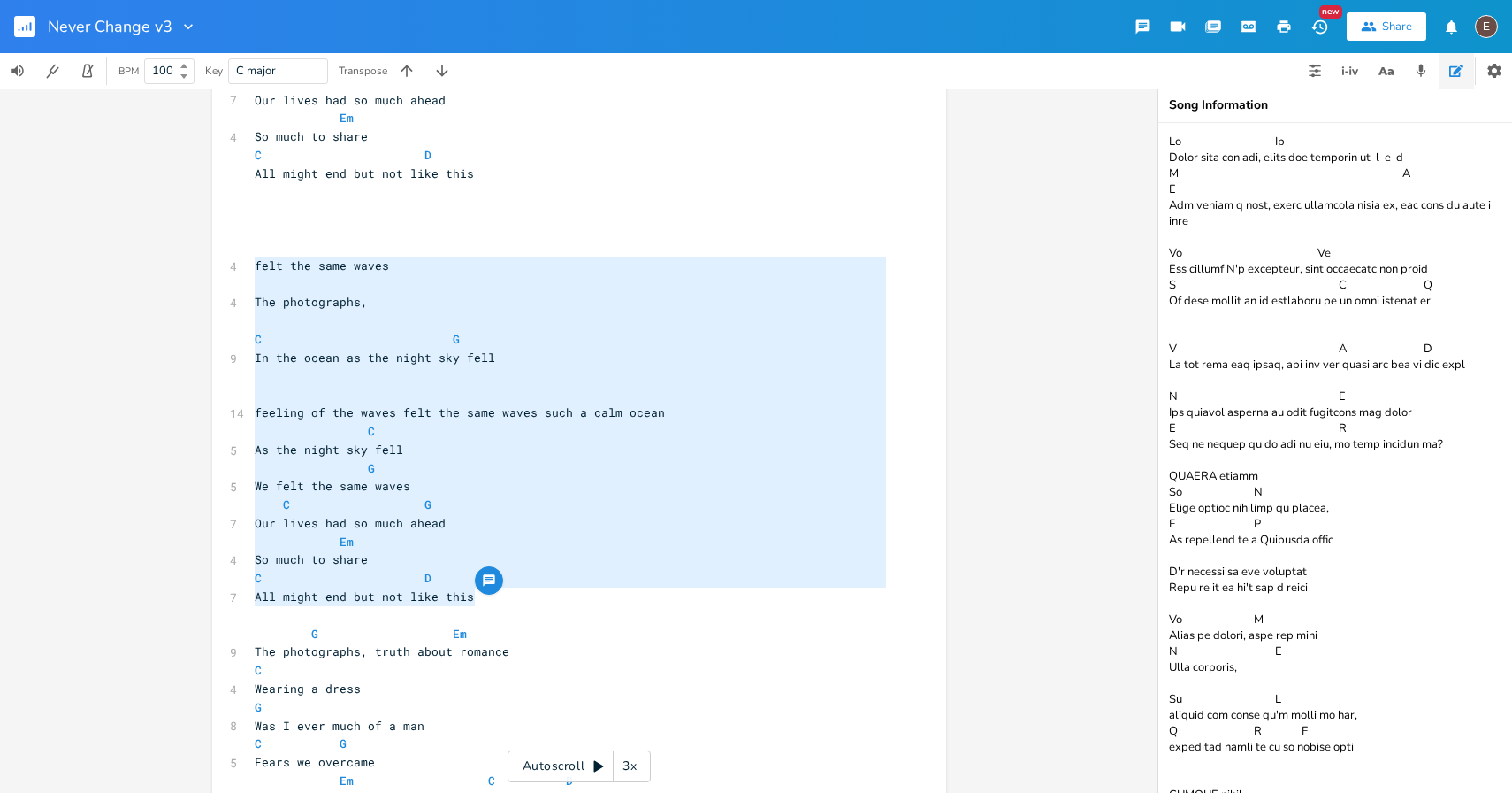
type textarea "felt the same waves The photographs, C G In the ocean as the night sky fell fee…"
drag, startPoint x: 482, startPoint y: 603, endPoint x: 218, endPoint y: 248, distance: 442.4
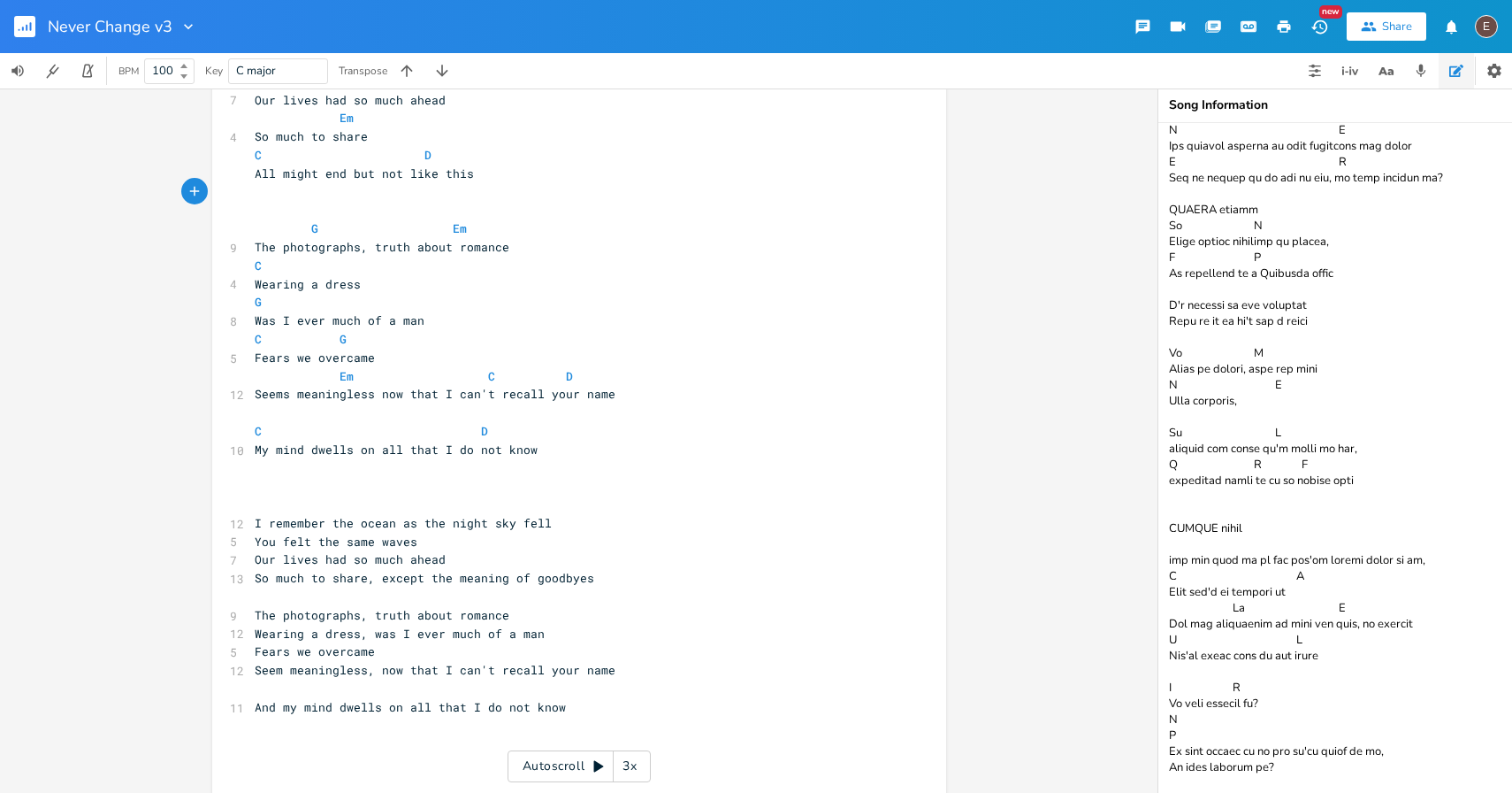
scroll to position [807, 0]
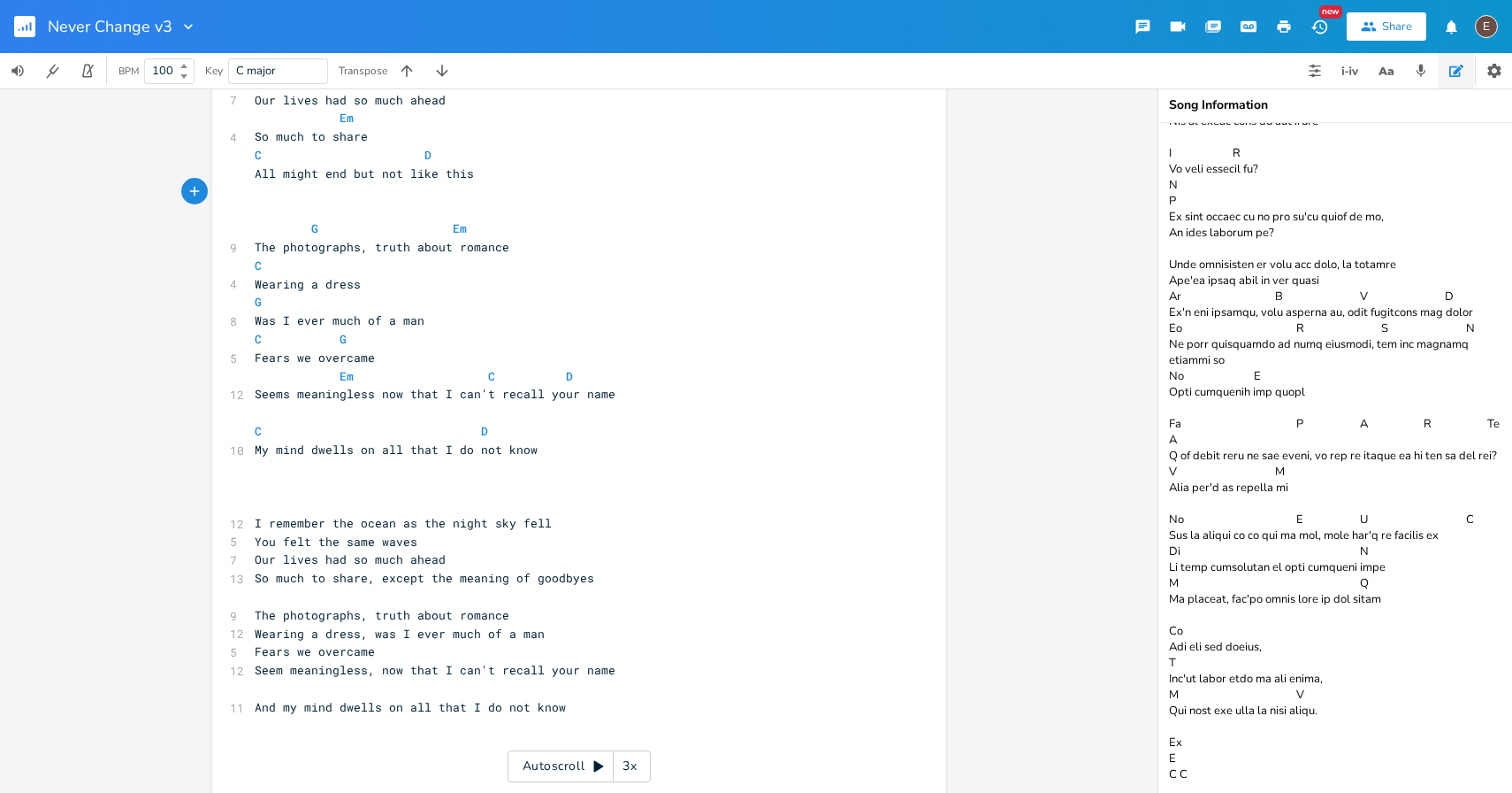
click at [1385, 761] on textarea at bounding box center [1335, 457] width 354 height 670
paste textarea "felt the same waves The photographs, C G In the ocean as the night sky fell fee…"
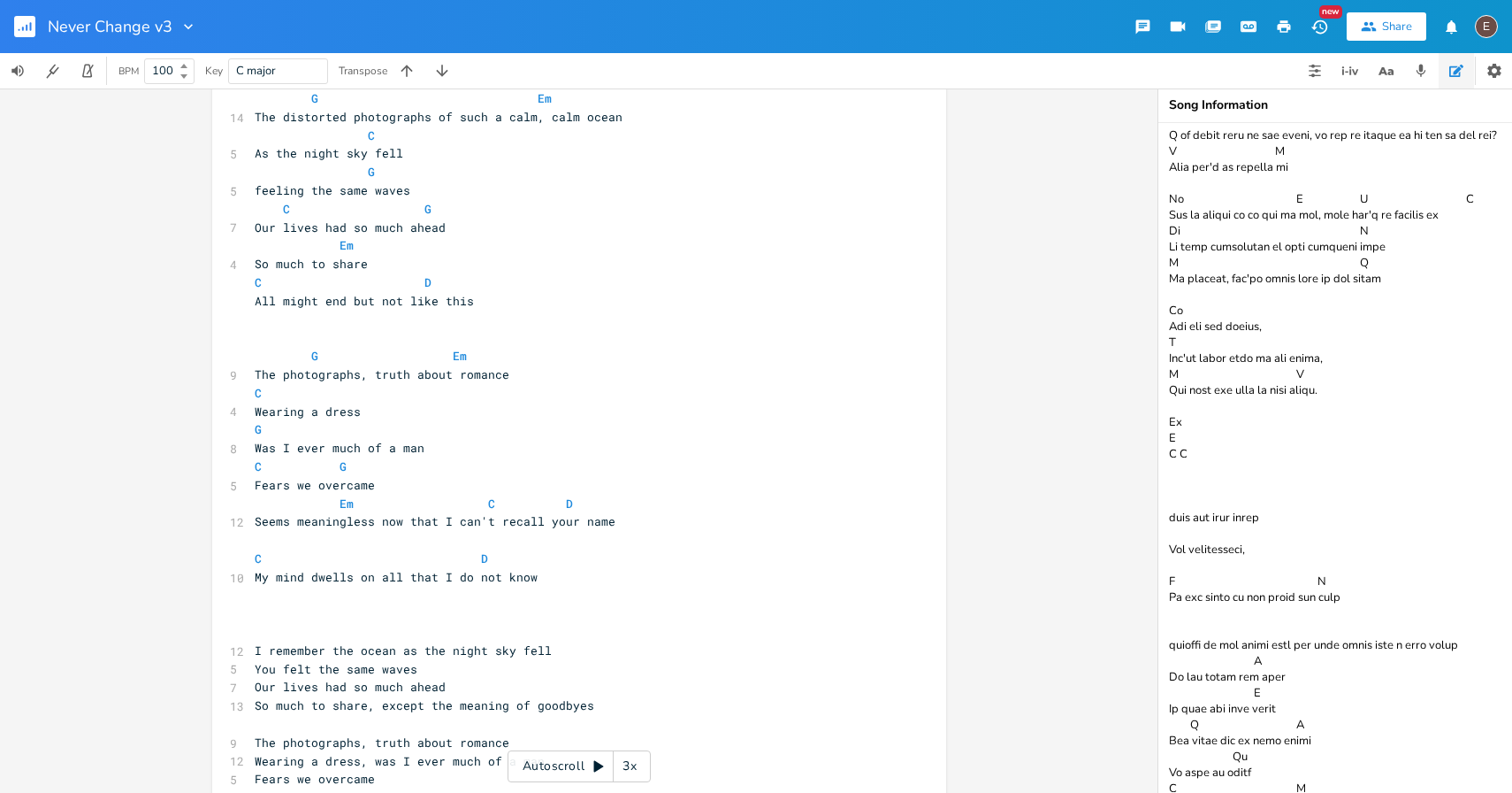
scroll to position [220, 0]
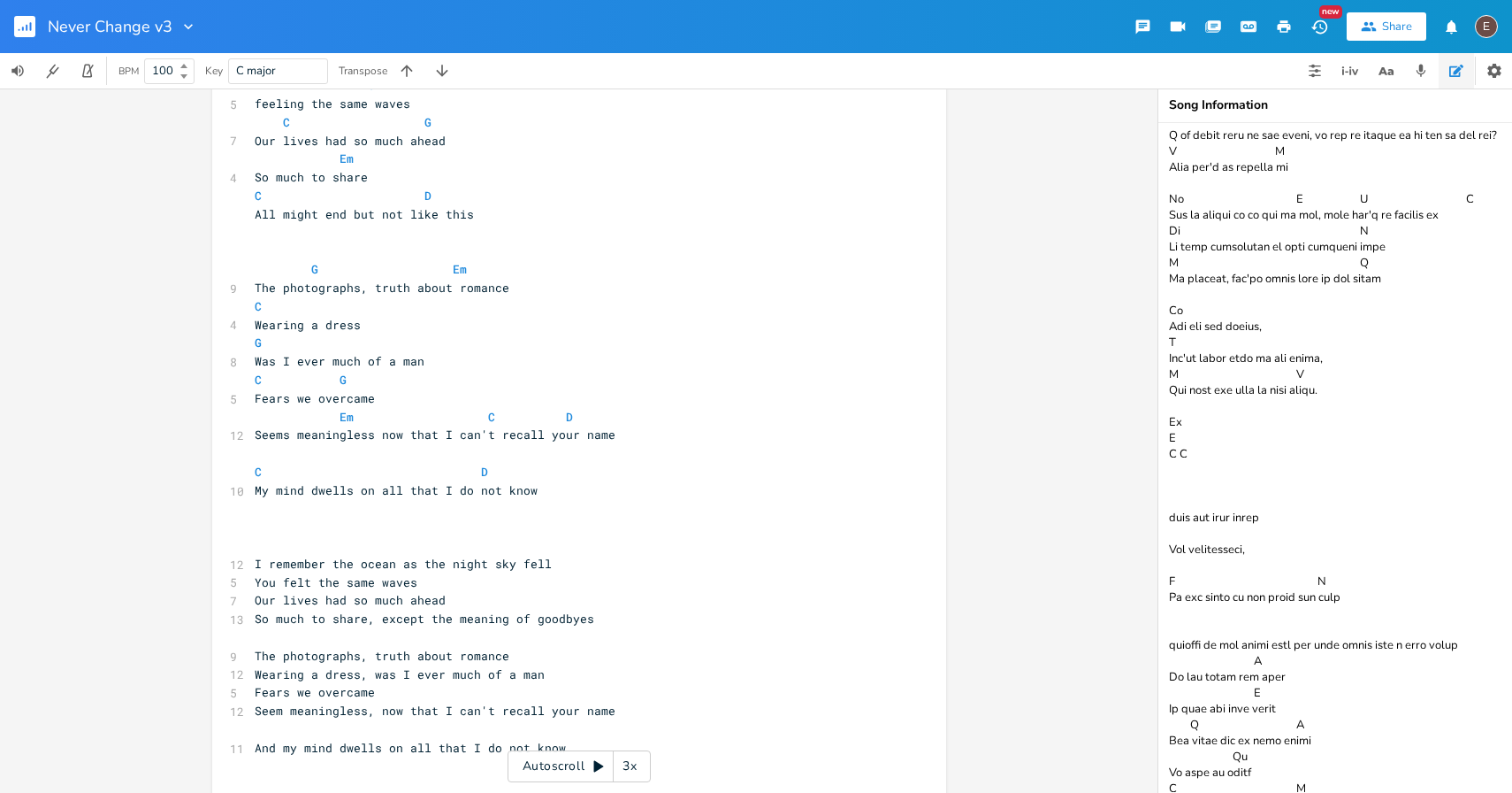
type textarea "Em Bm Stare into the sun, where did everyone ru-u-u-n C G D Who joined a cult, …"
click at [526, 515] on pre "​" at bounding box center [570, 508] width 638 height 18
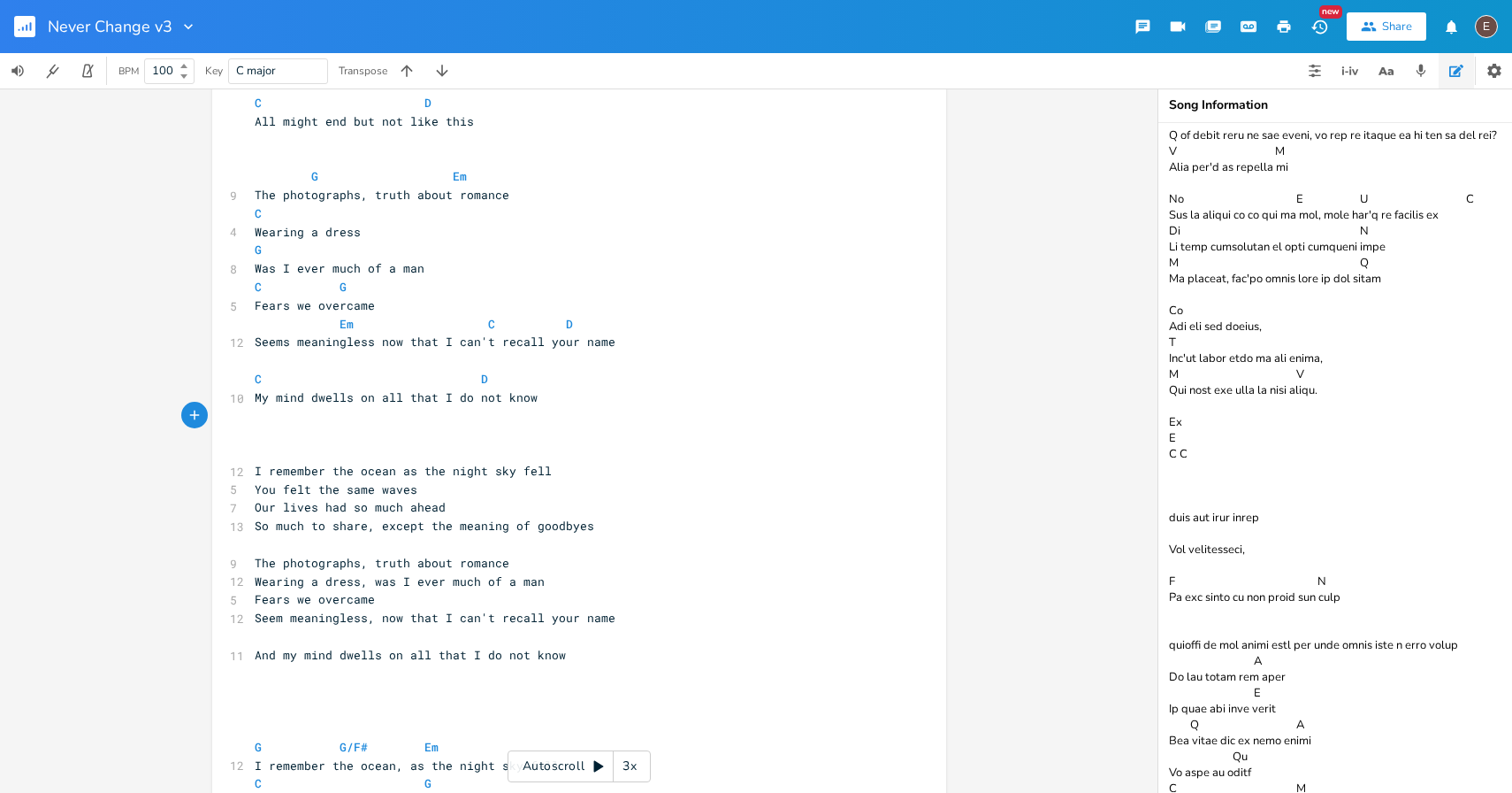
scroll to position [317, 0]
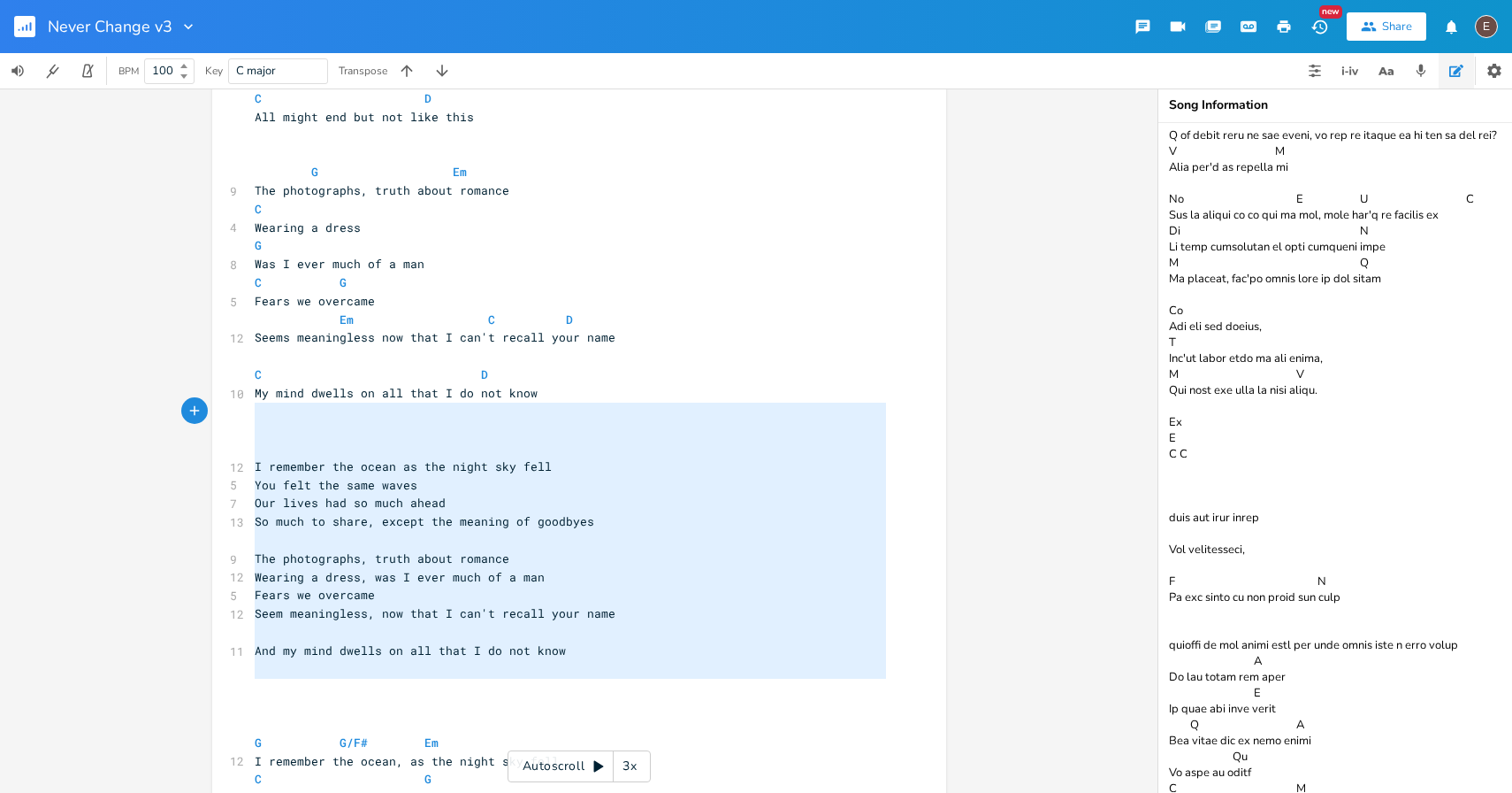
type textarea "I remember the ocean as the night sky fell You felt the same waves Our lives ha…"
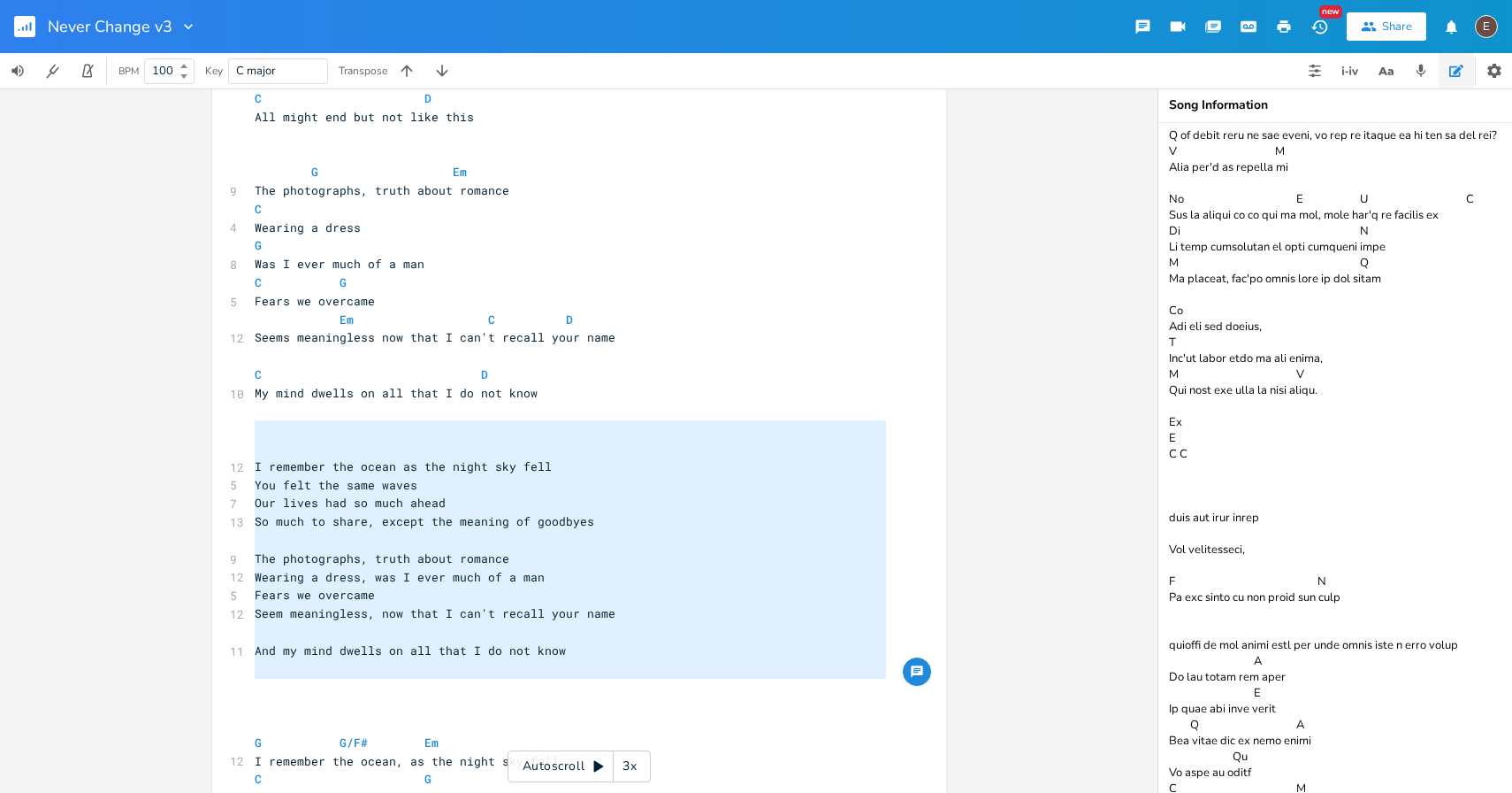
drag, startPoint x: 374, startPoint y: 680, endPoint x: 242, endPoint y: 427, distance: 285.4
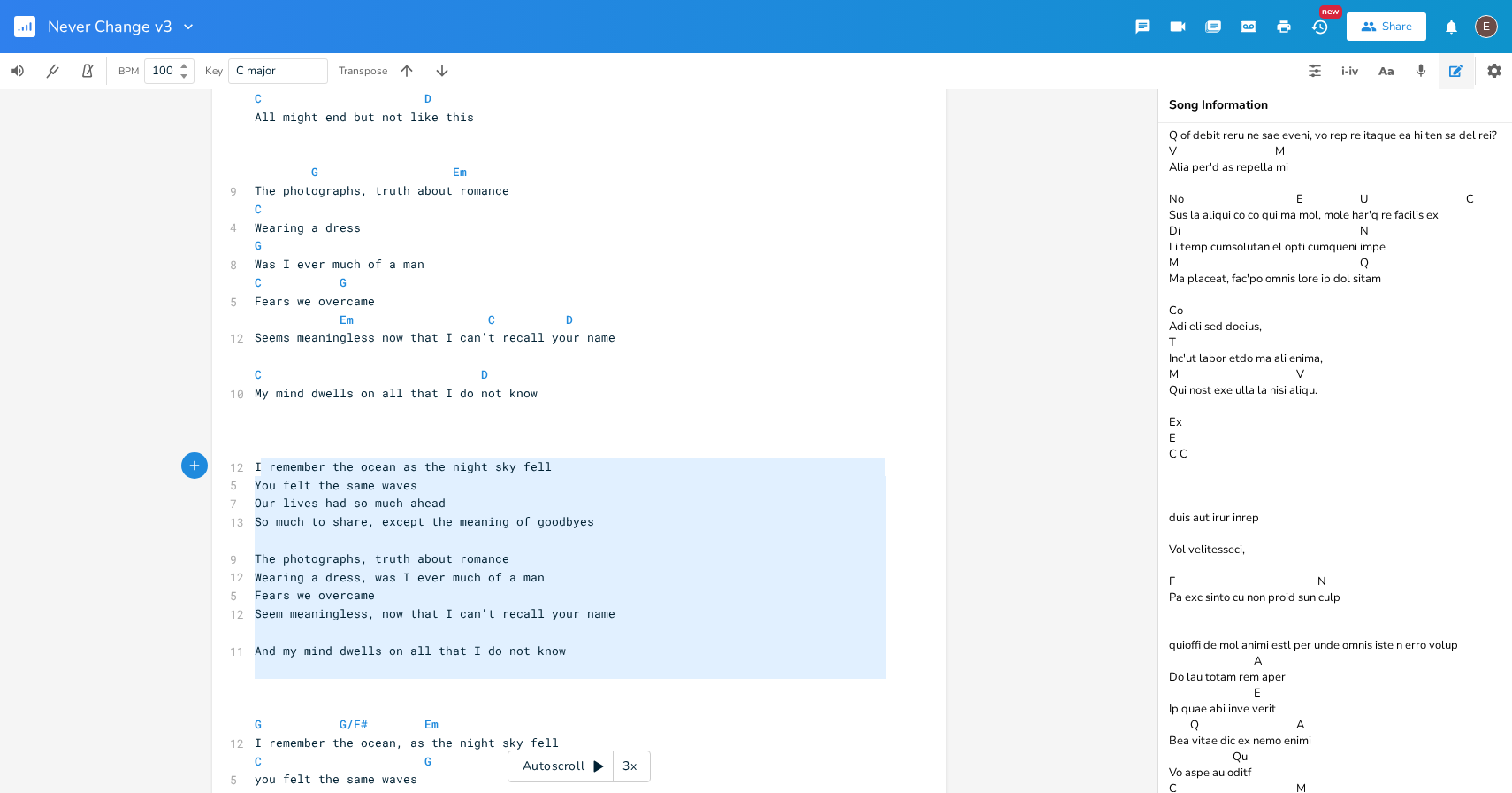
type textarea "I remember the ocean as the night sky fell You felt the same waves Our lives ha…"
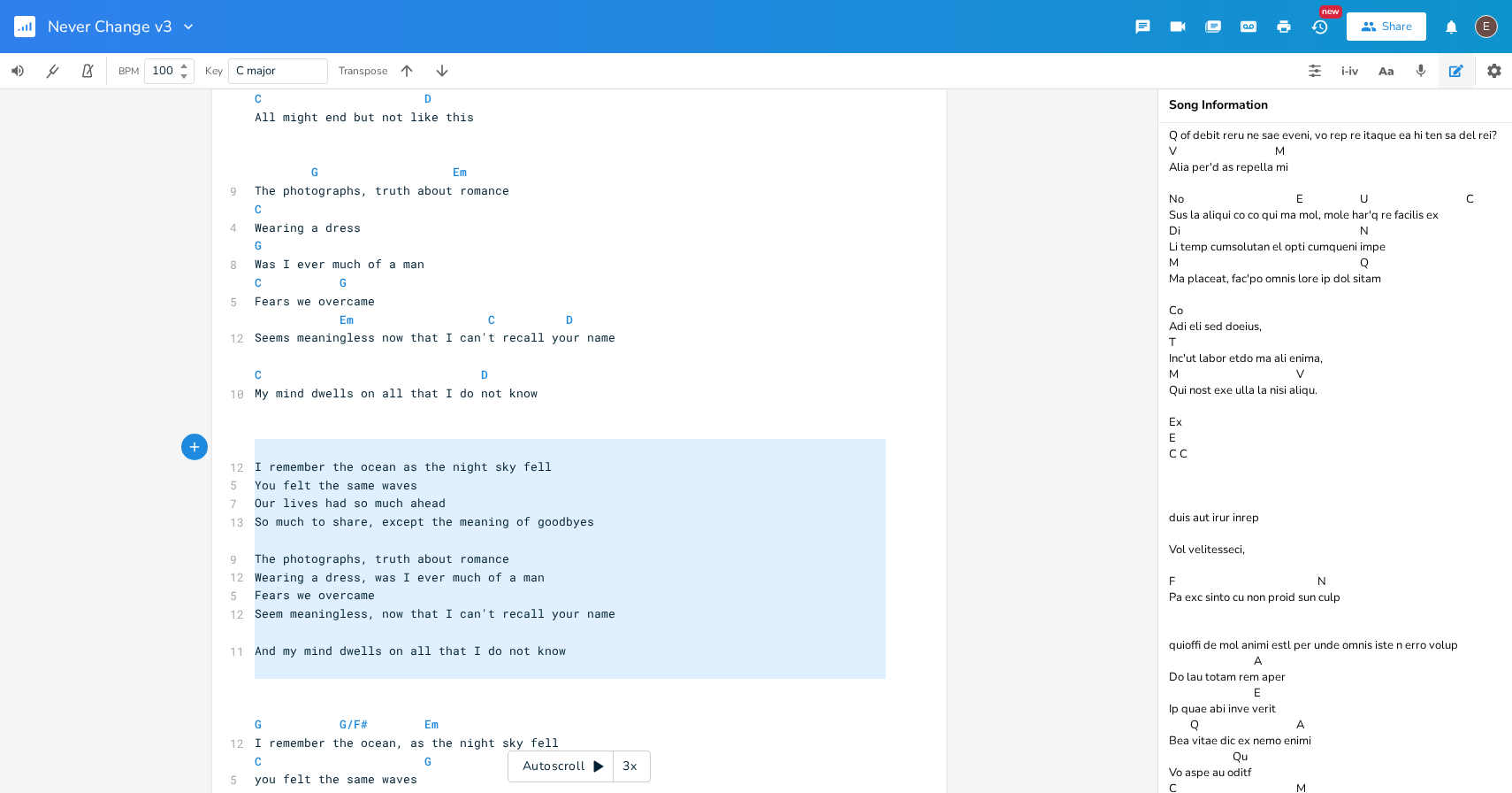
drag, startPoint x: 266, startPoint y: 683, endPoint x: 241, endPoint y: 443, distance: 241.3
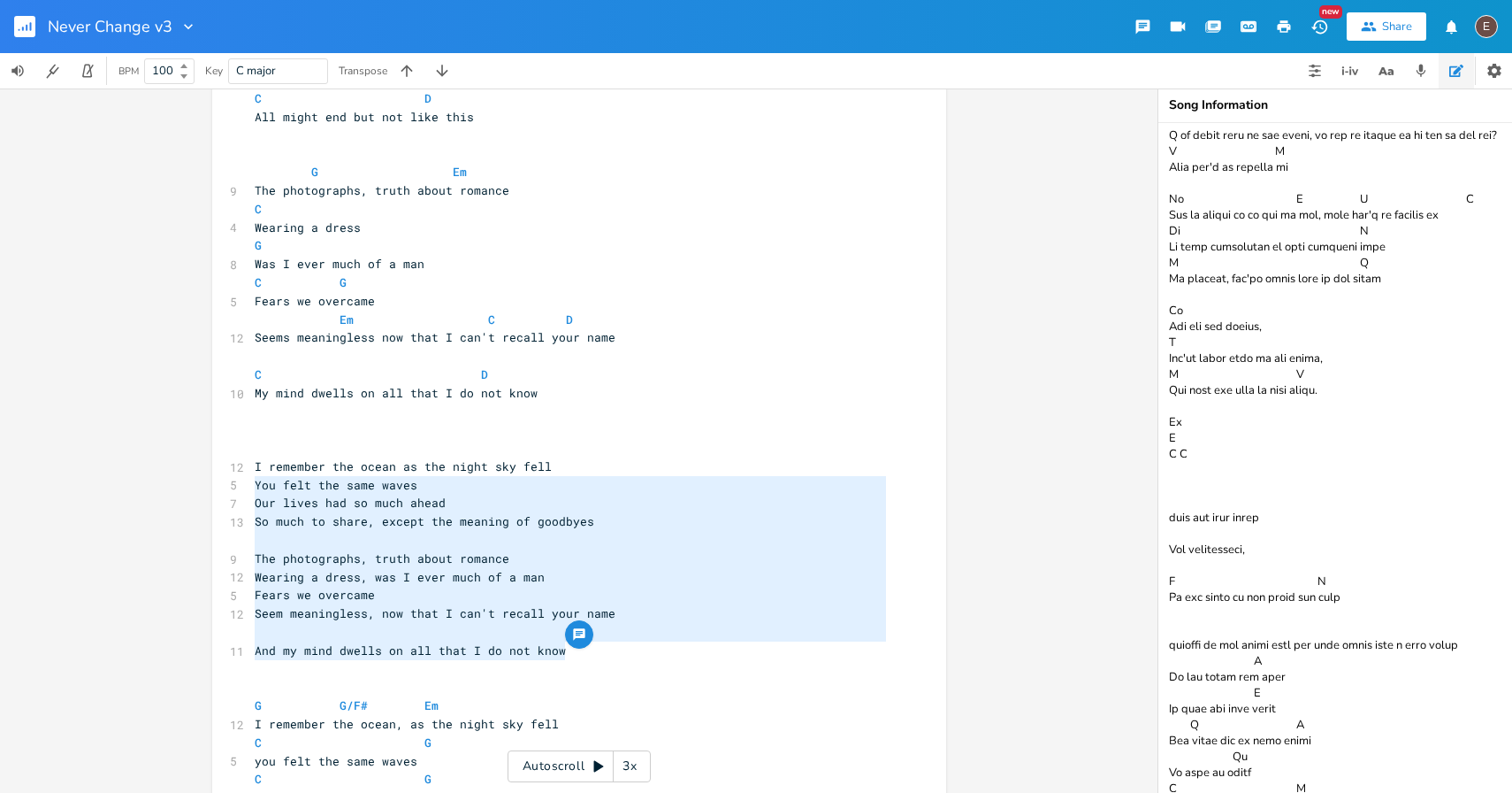
type textarea "I remember the ocean as the night sky fell You felt the same waves Our lives ha…"
drag, startPoint x: 569, startPoint y: 646, endPoint x: 221, endPoint y: 474, distance: 388.2
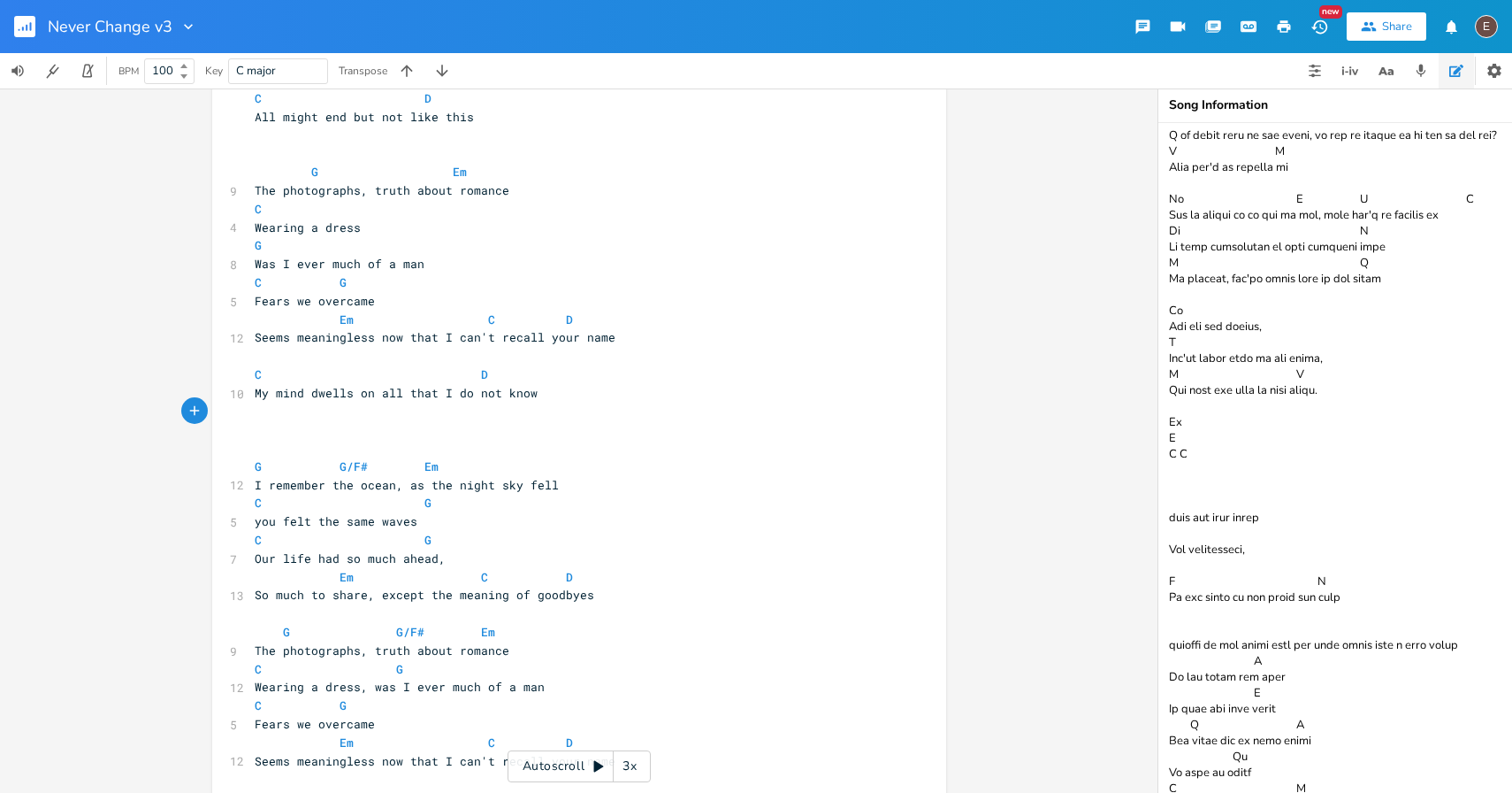
scroll to position [1147, 0]
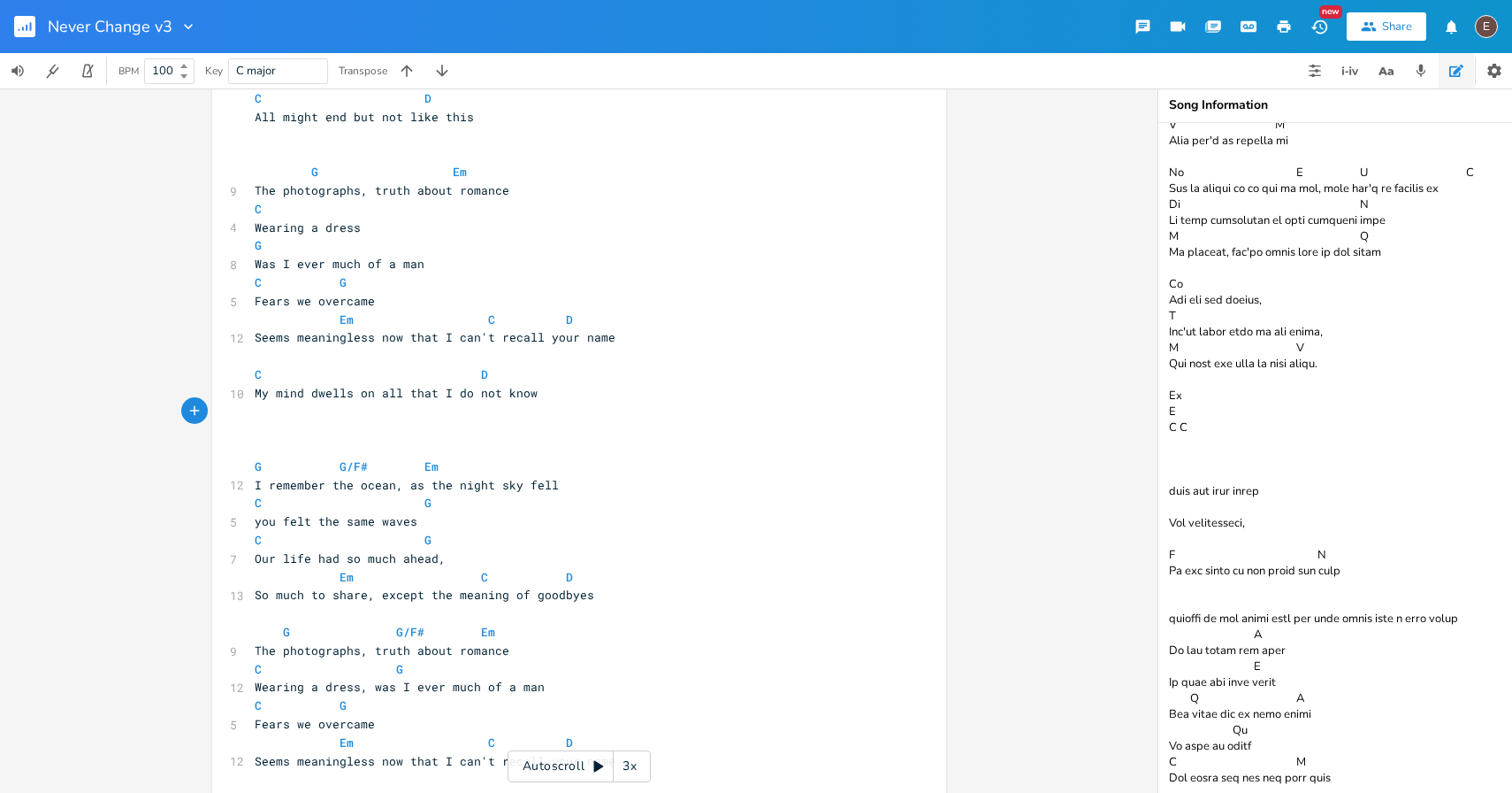
click at [1351, 756] on textarea at bounding box center [1335, 457] width 354 height 670
paste textarea "I remember the ocean as the night sky fell You felt the same waves Our lives ha…"
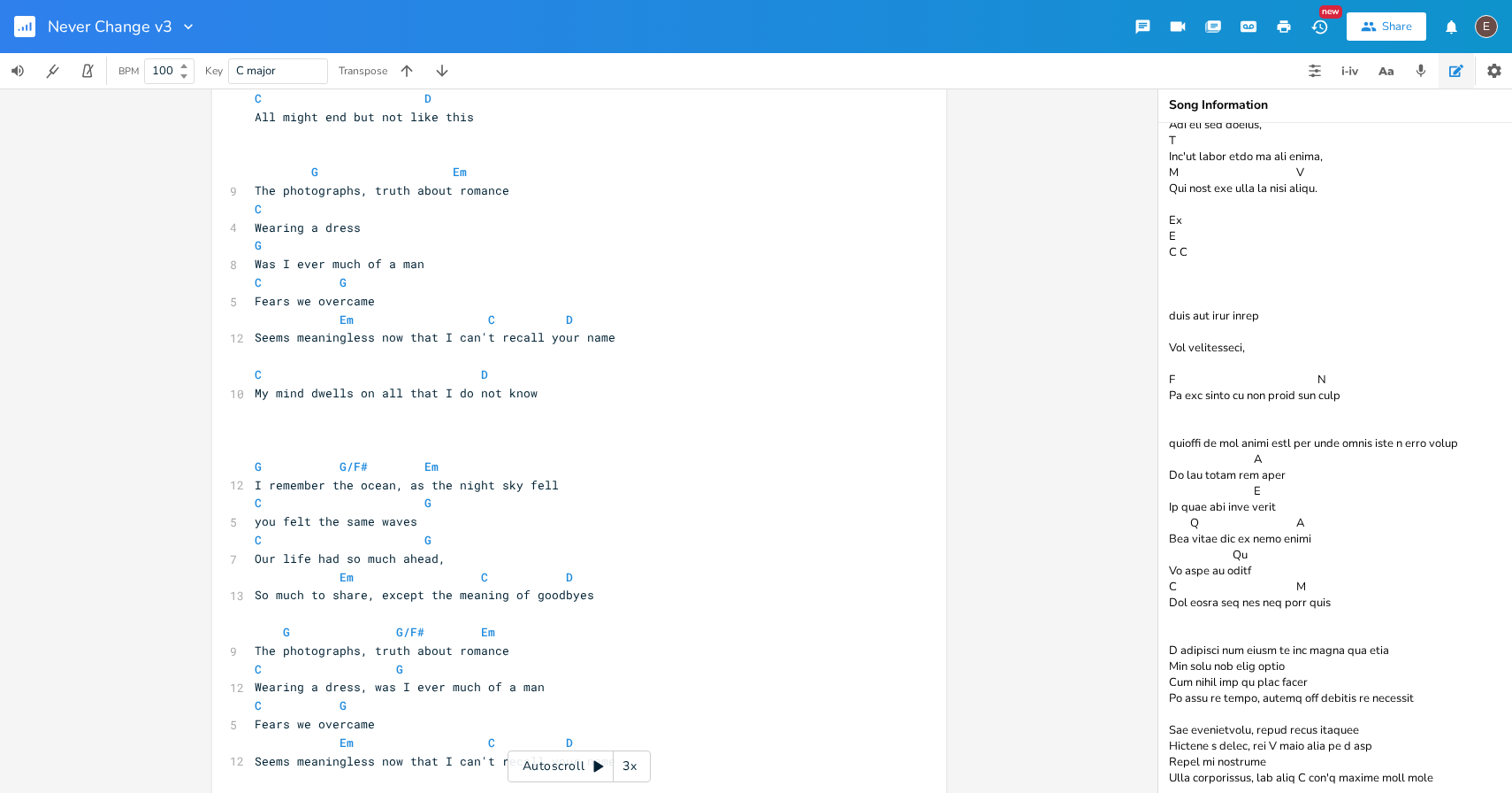
scroll to position [200, 0]
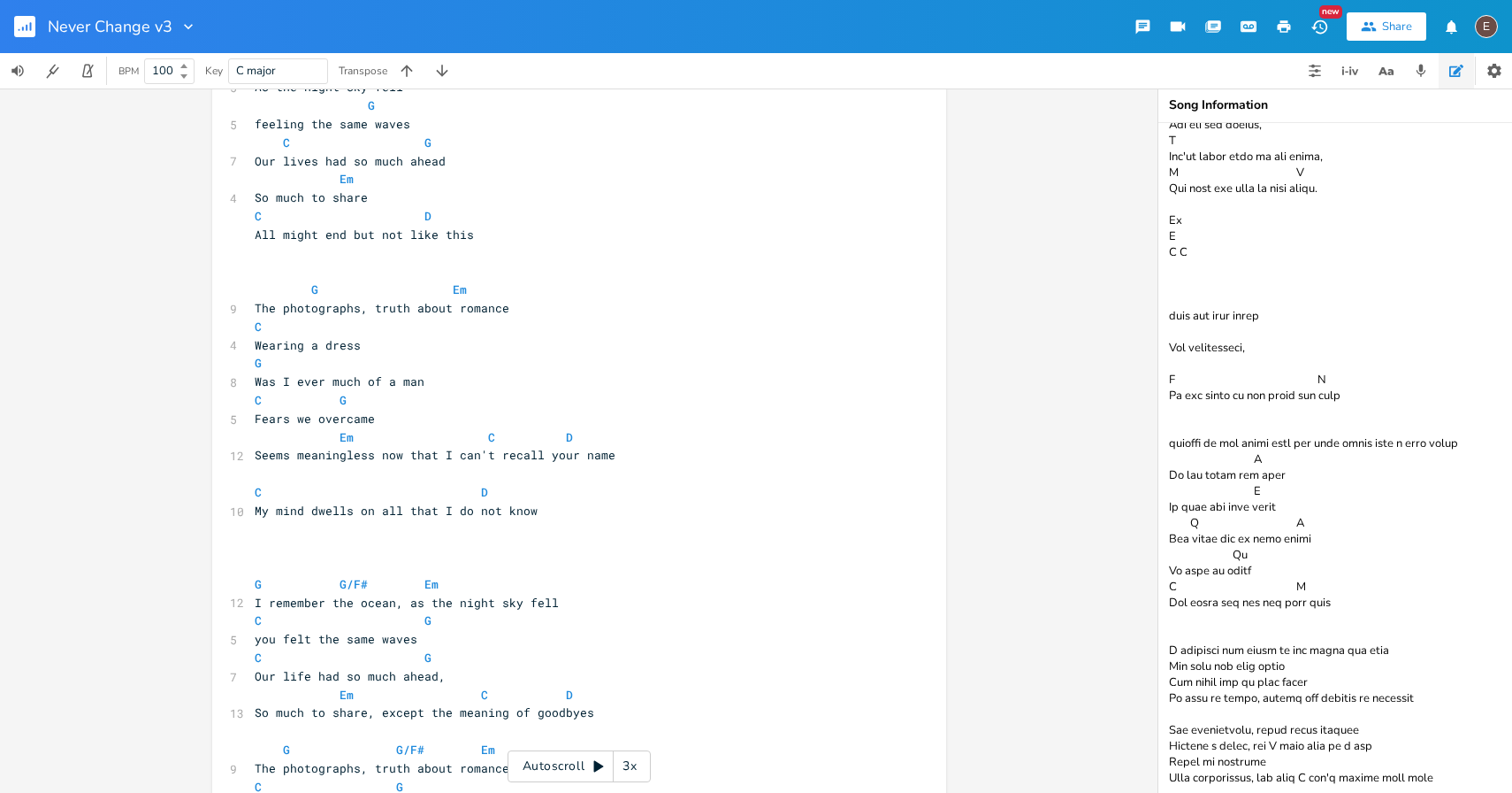
type textarea "Em Bm Stare into the sun, where did everyone ru-u-u-n C G D Who joined a cult, …"
click at [526, 530] on pre "​" at bounding box center [570, 529] width 638 height 18
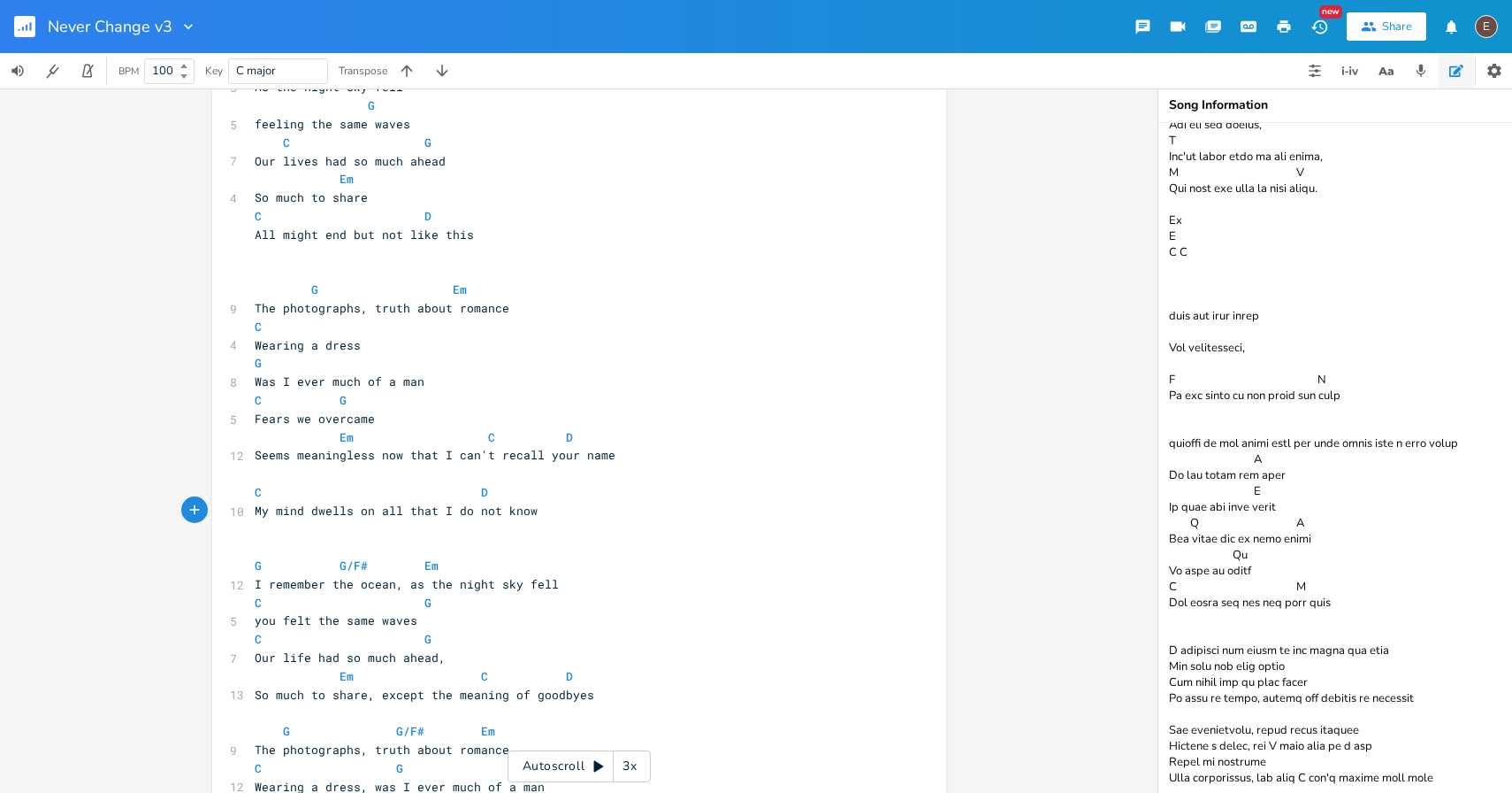
click at [488, 523] on pre "​" at bounding box center [570, 529] width 638 height 18
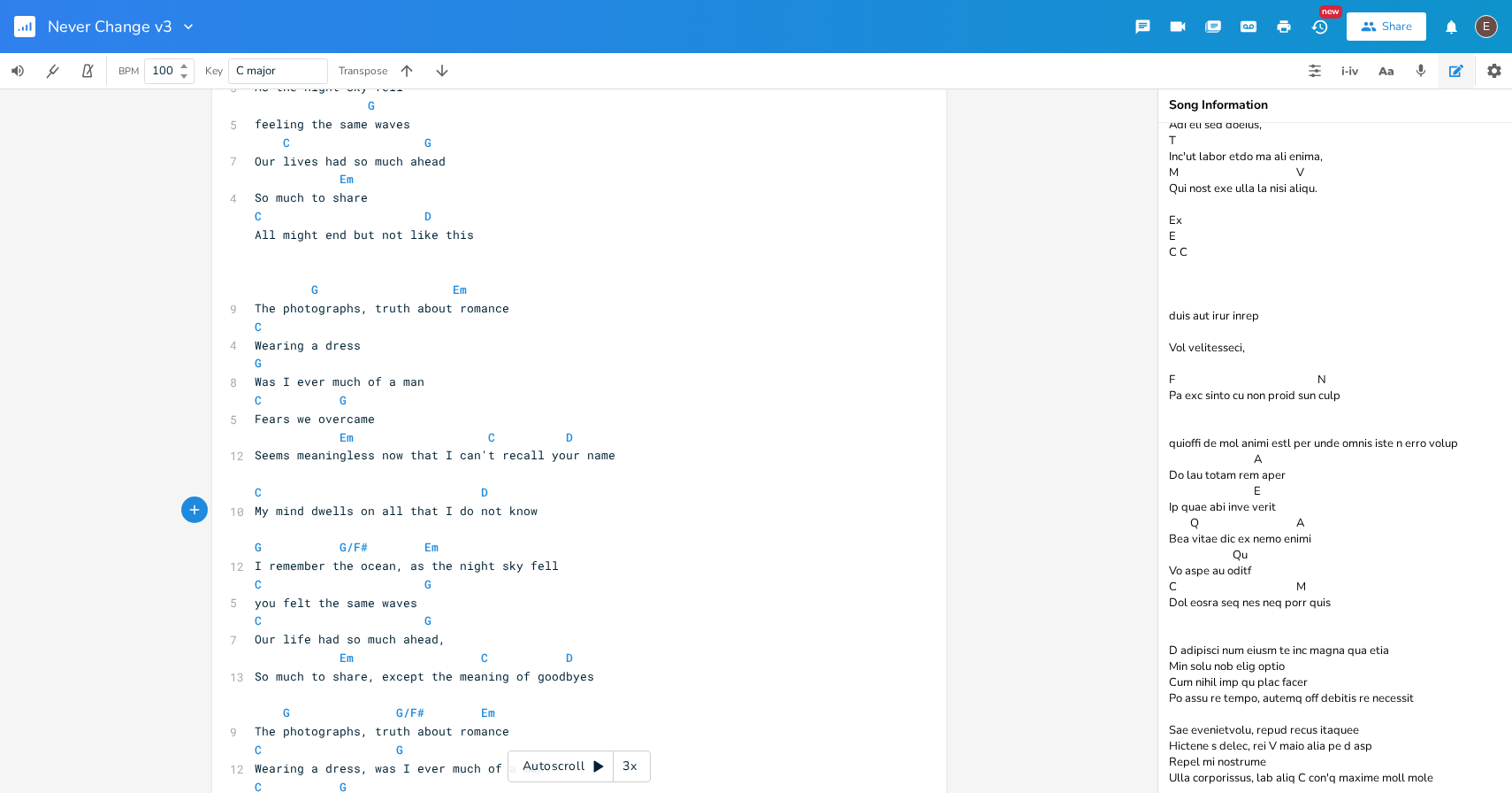
click at [367, 283] on span at bounding box center [381, 289] width 28 height 18
click at [310, 272] on pre "​" at bounding box center [570, 270] width 638 height 18
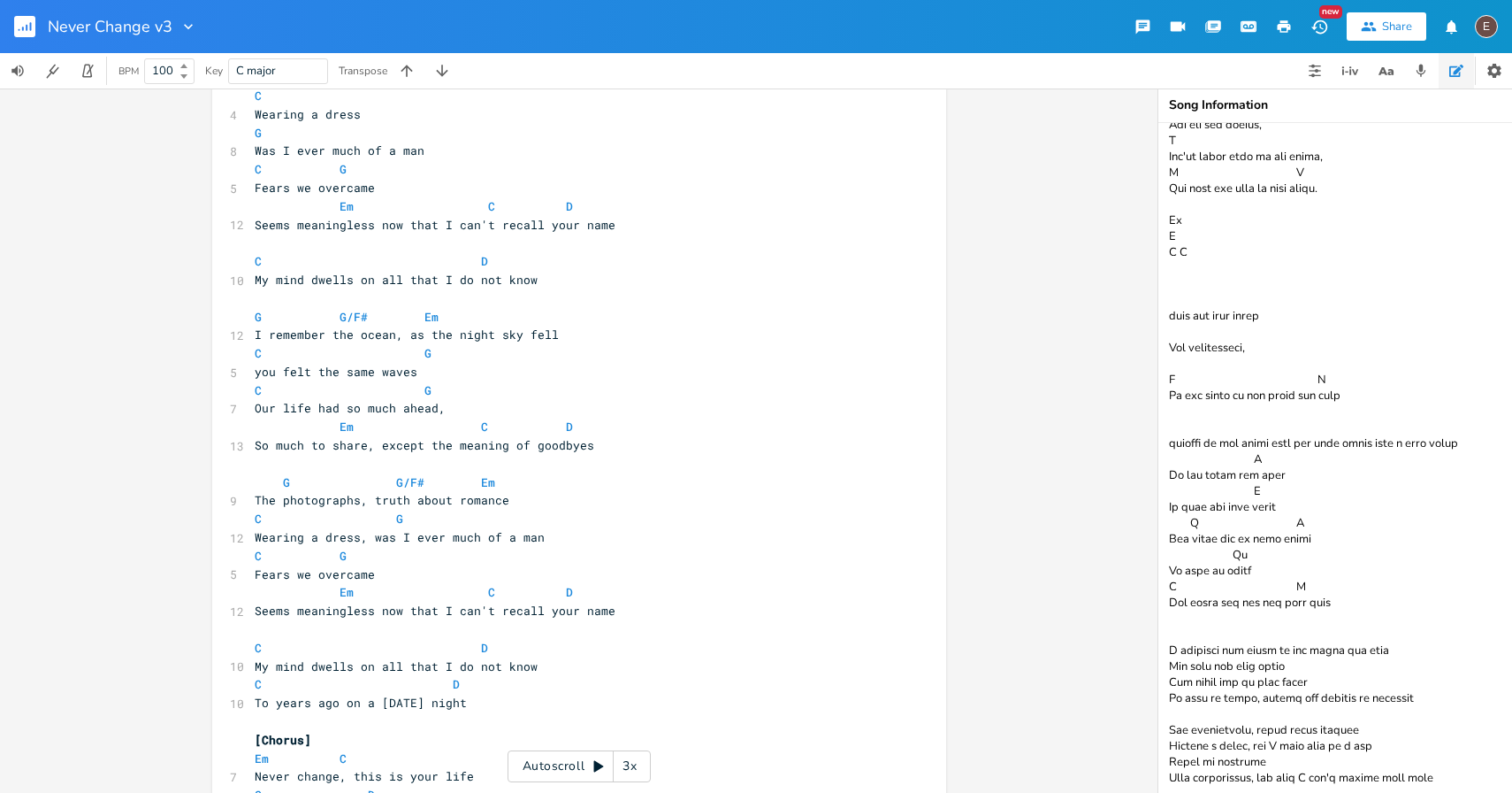
scroll to position [470, 0]
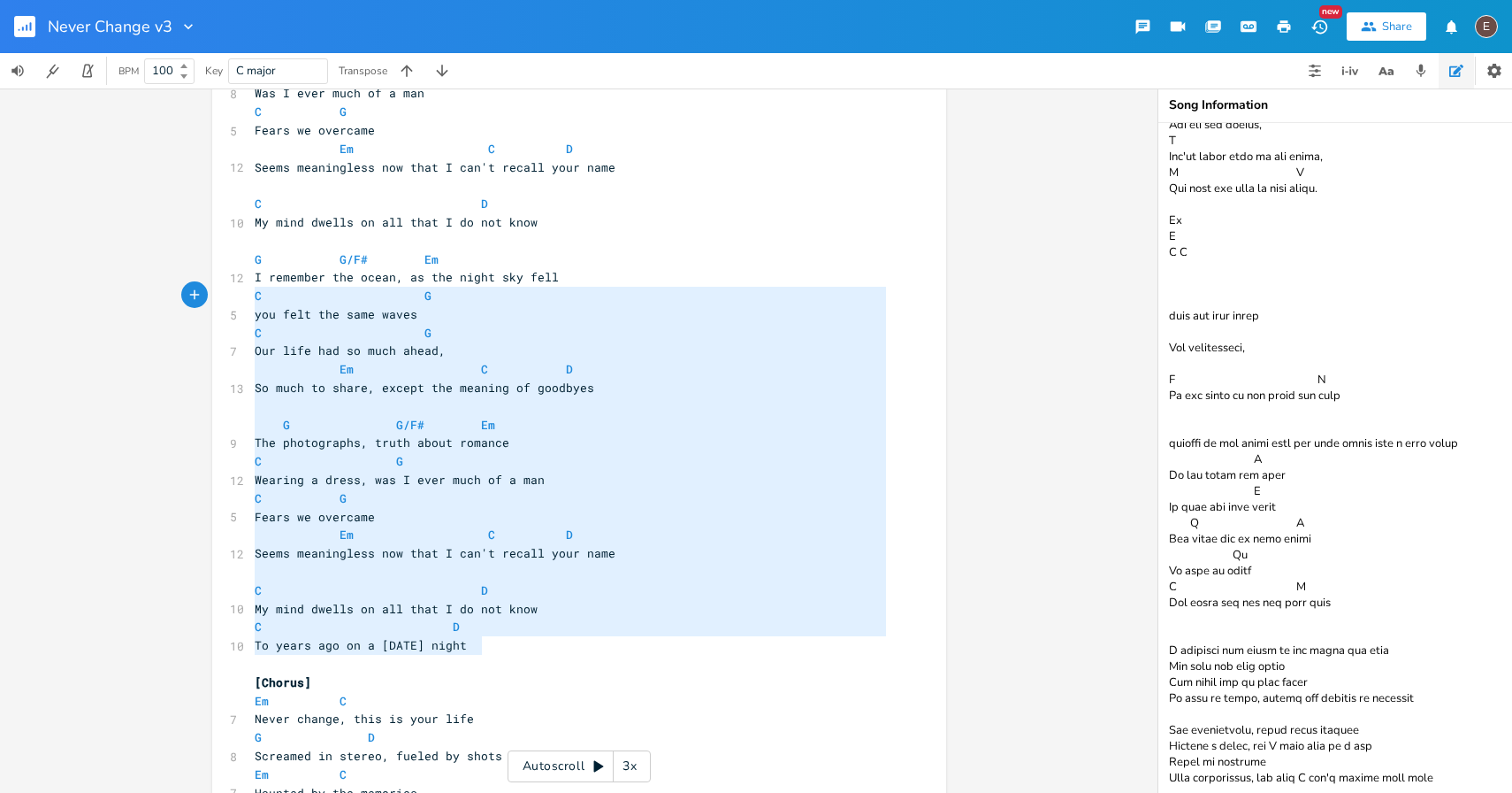
type textarea "G G/F# Em I remember the ocean, as the night sky fell C G you felt the same wav…"
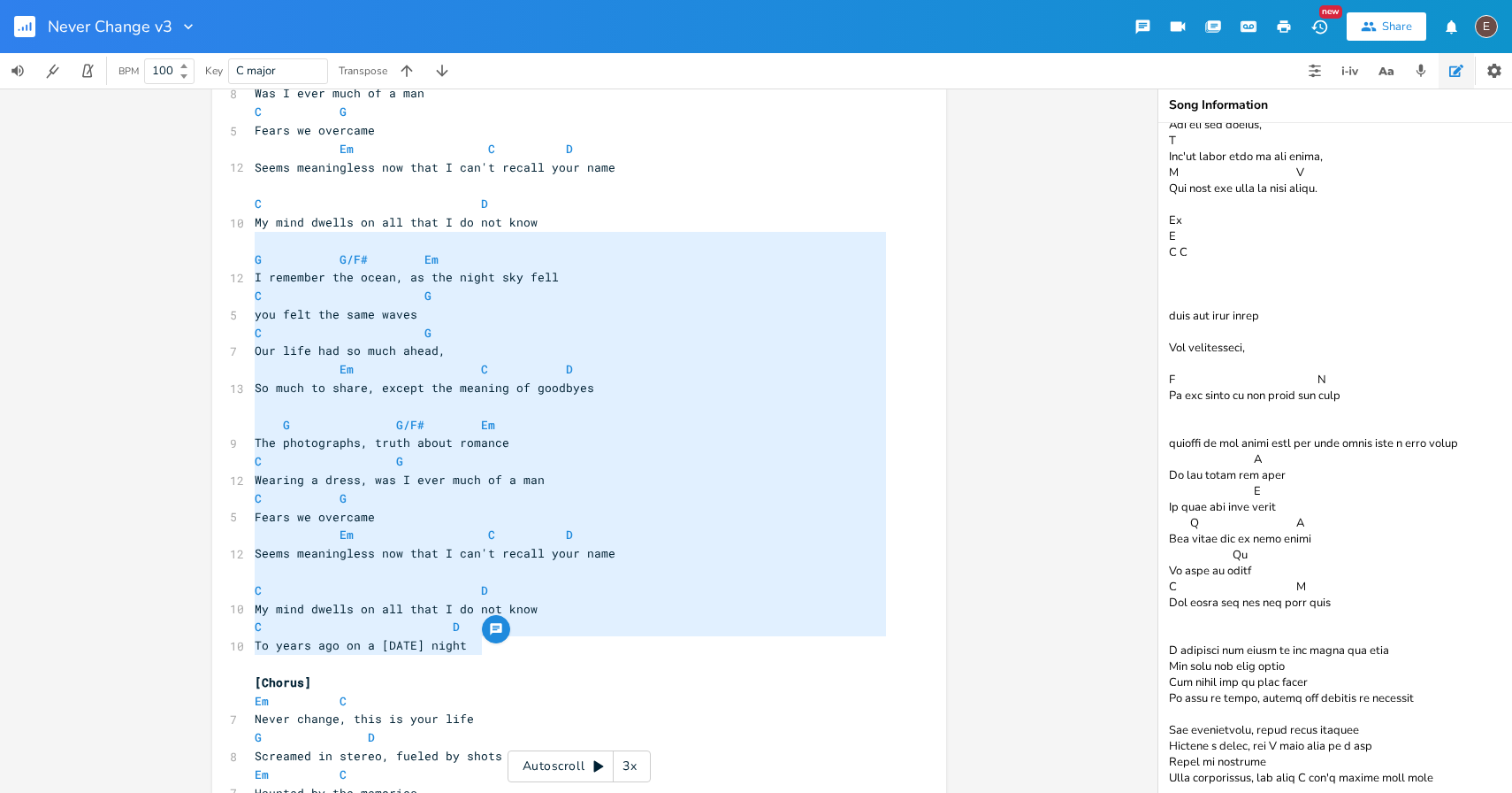
drag, startPoint x: 597, startPoint y: 648, endPoint x: 203, endPoint y: 241, distance: 566.5
click at [203, 241] on div "G G/F# Em I remember the ocean, as the night sky fell C G you felt the same wav…" at bounding box center [579, 441] width 1157 height 704
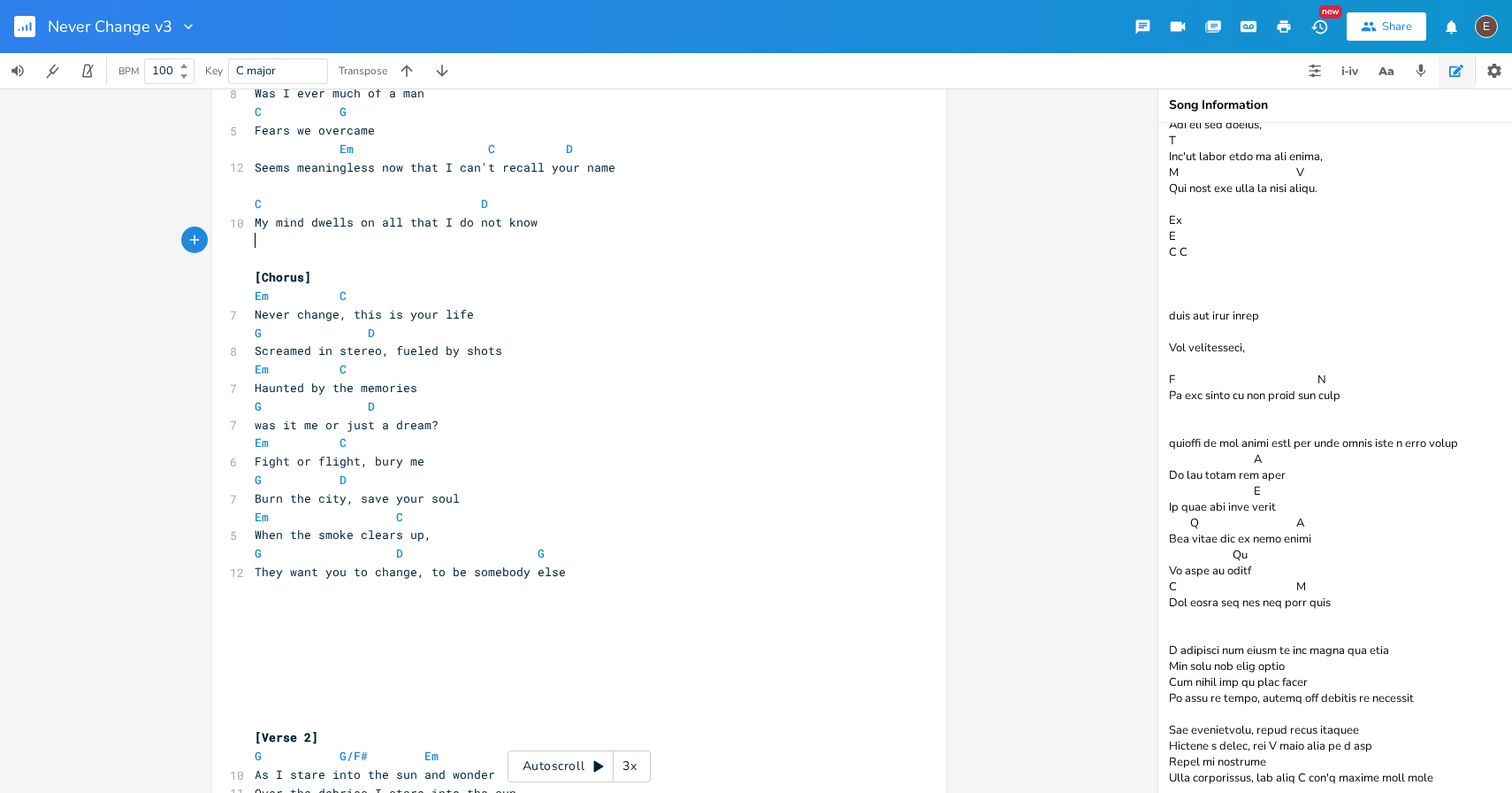
scroll to position [1348, 0]
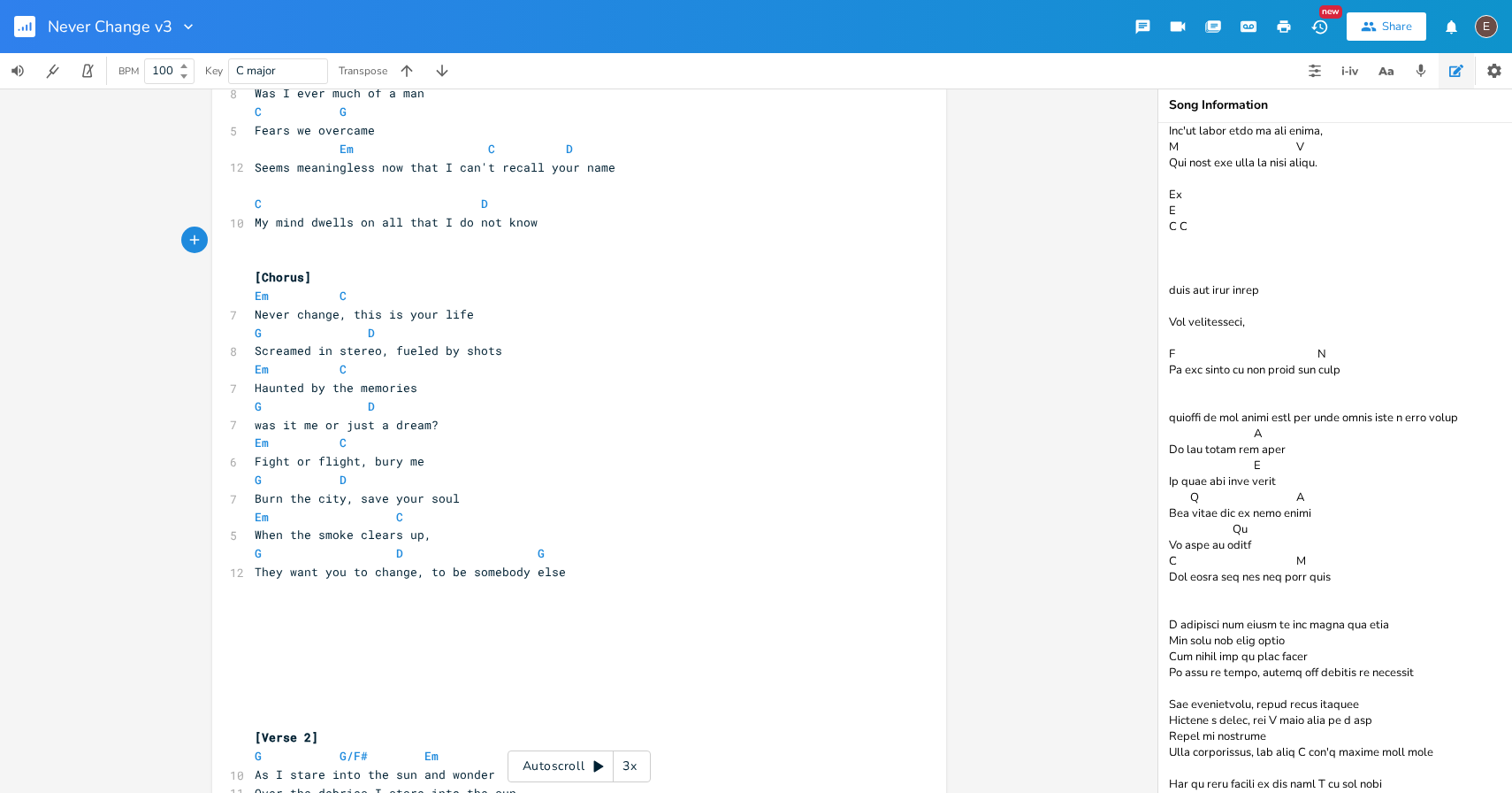
click at [1422, 769] on textarea at bounding box center [1335, 457] width 354 height 670
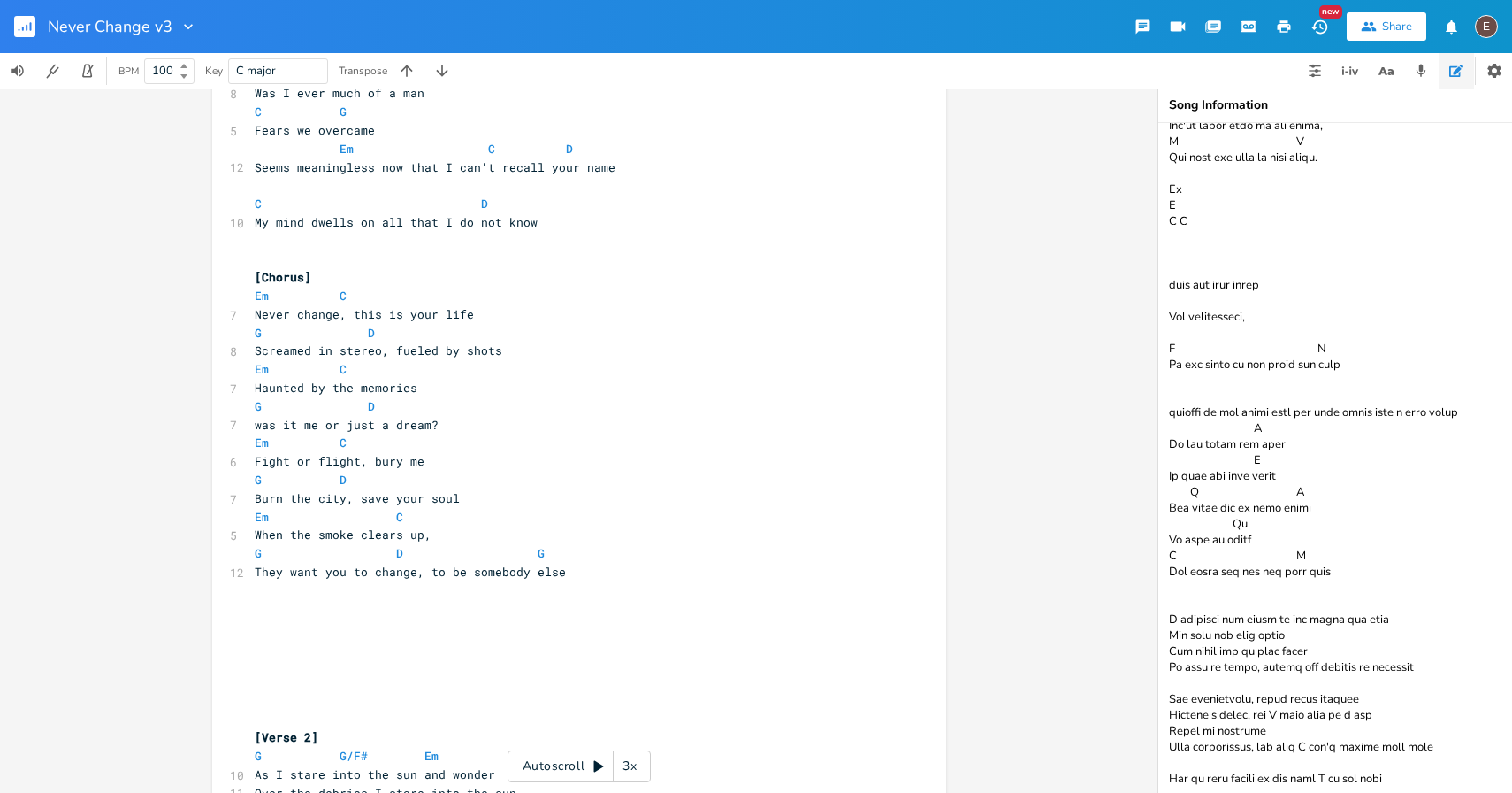
paste textarea "G G/F# Em I remember the ocean, as the night sky fell C G you felt the same wav…"
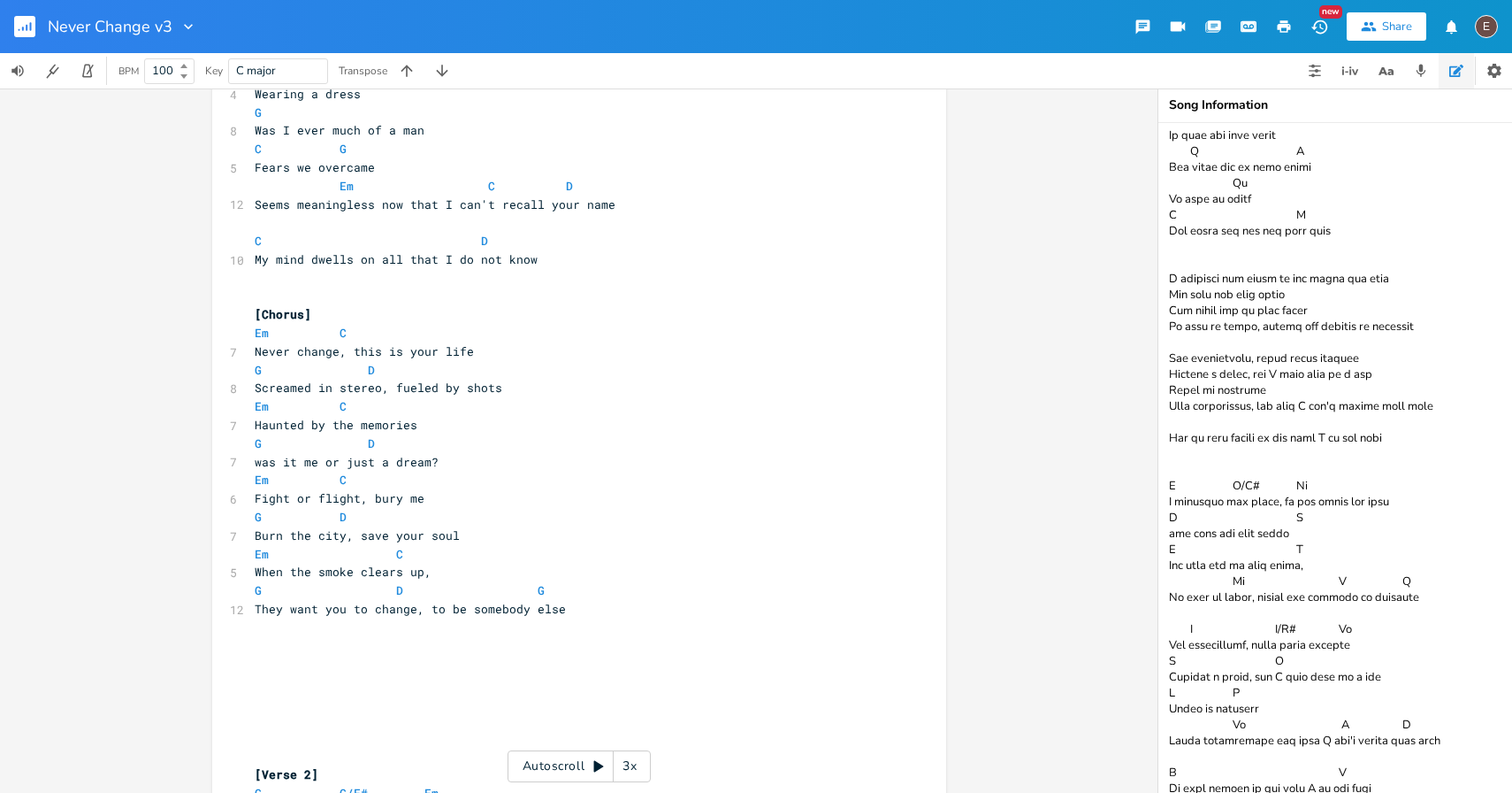
scroll to position [408, 0]
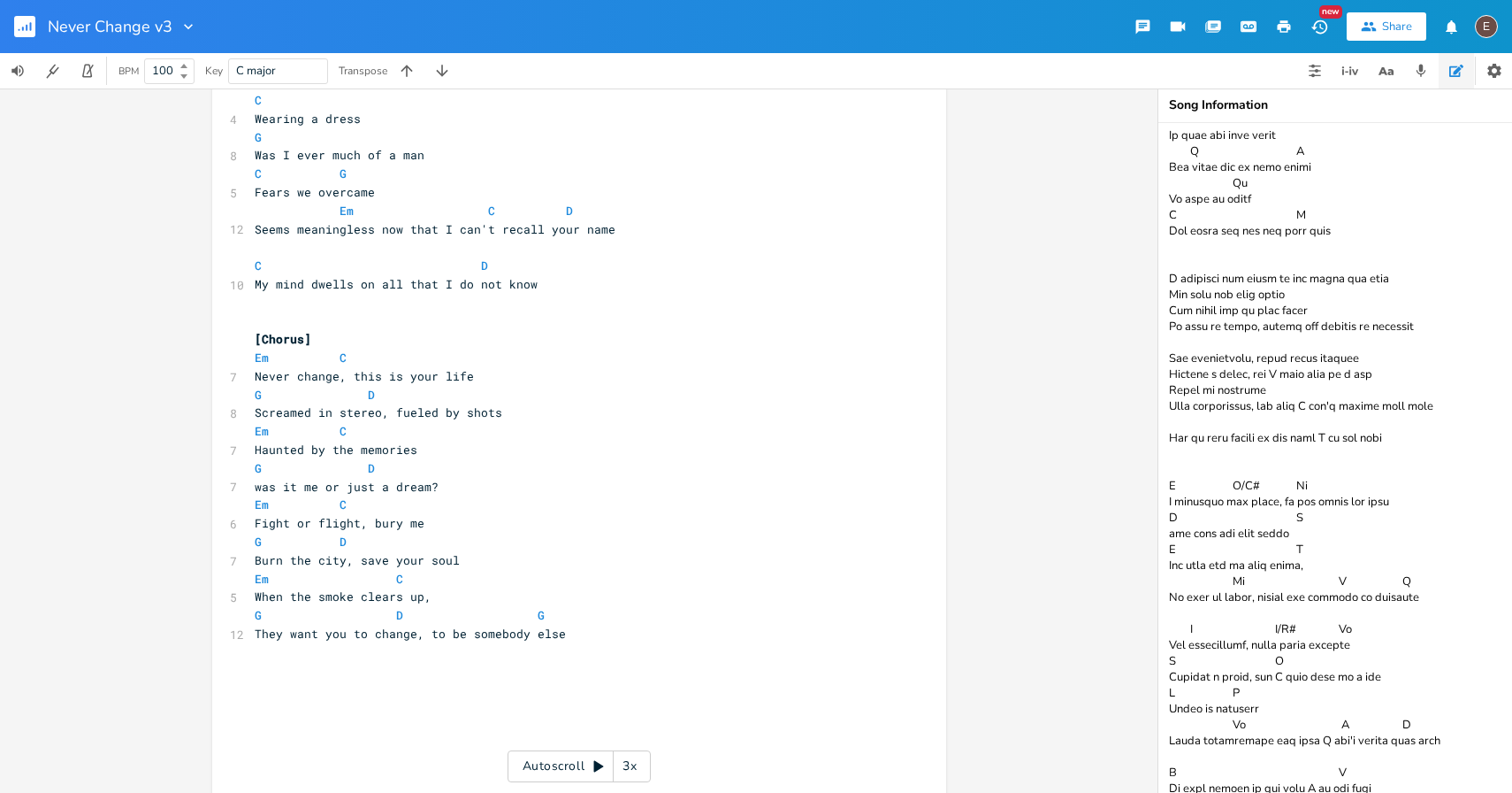
type textarea "Em Bm Stare into the sun, where did everyone ru-u-u-n C G D Who joined a cult, …"
click at [472, 301] on pre "​" at bounding box center [570, 302] width 638 height 18
type textarea "C"
type textarea "D"
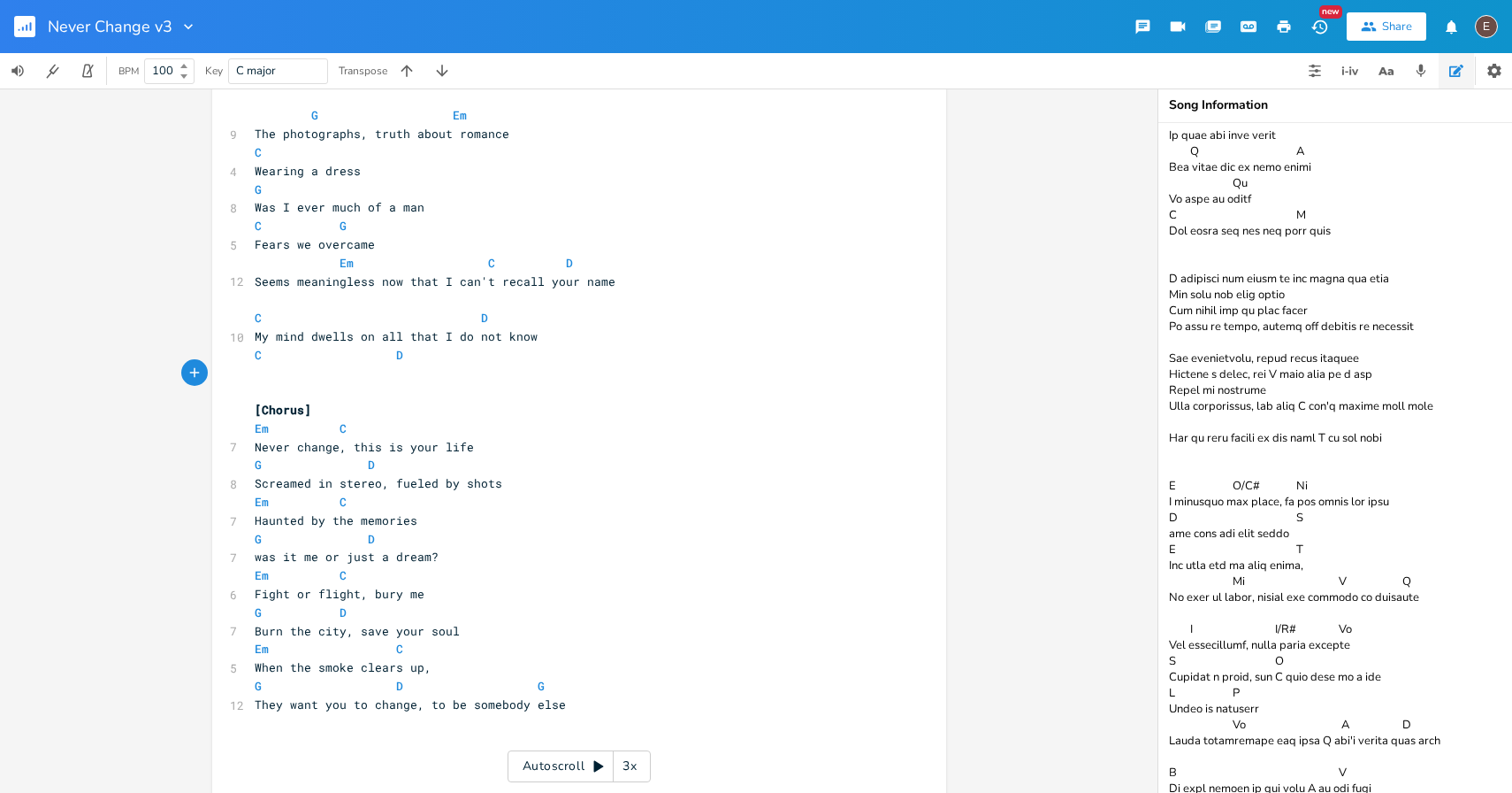
scroll to position [349, 0]
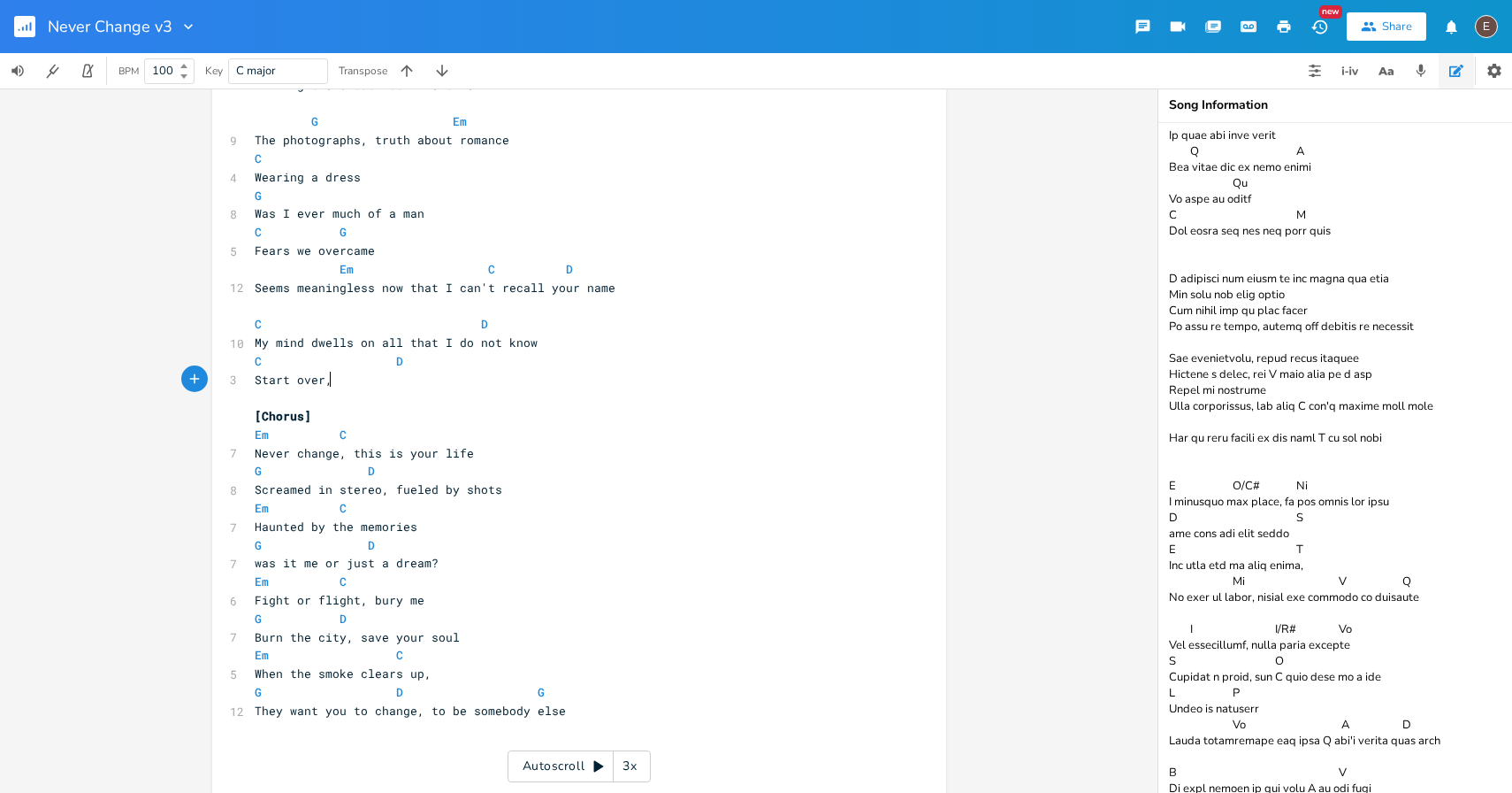
type textarea "Start over,"
click at [255, 378] on span "Start over," at bounding box center [293, 379] width 78 height 16
type textarea "Le"
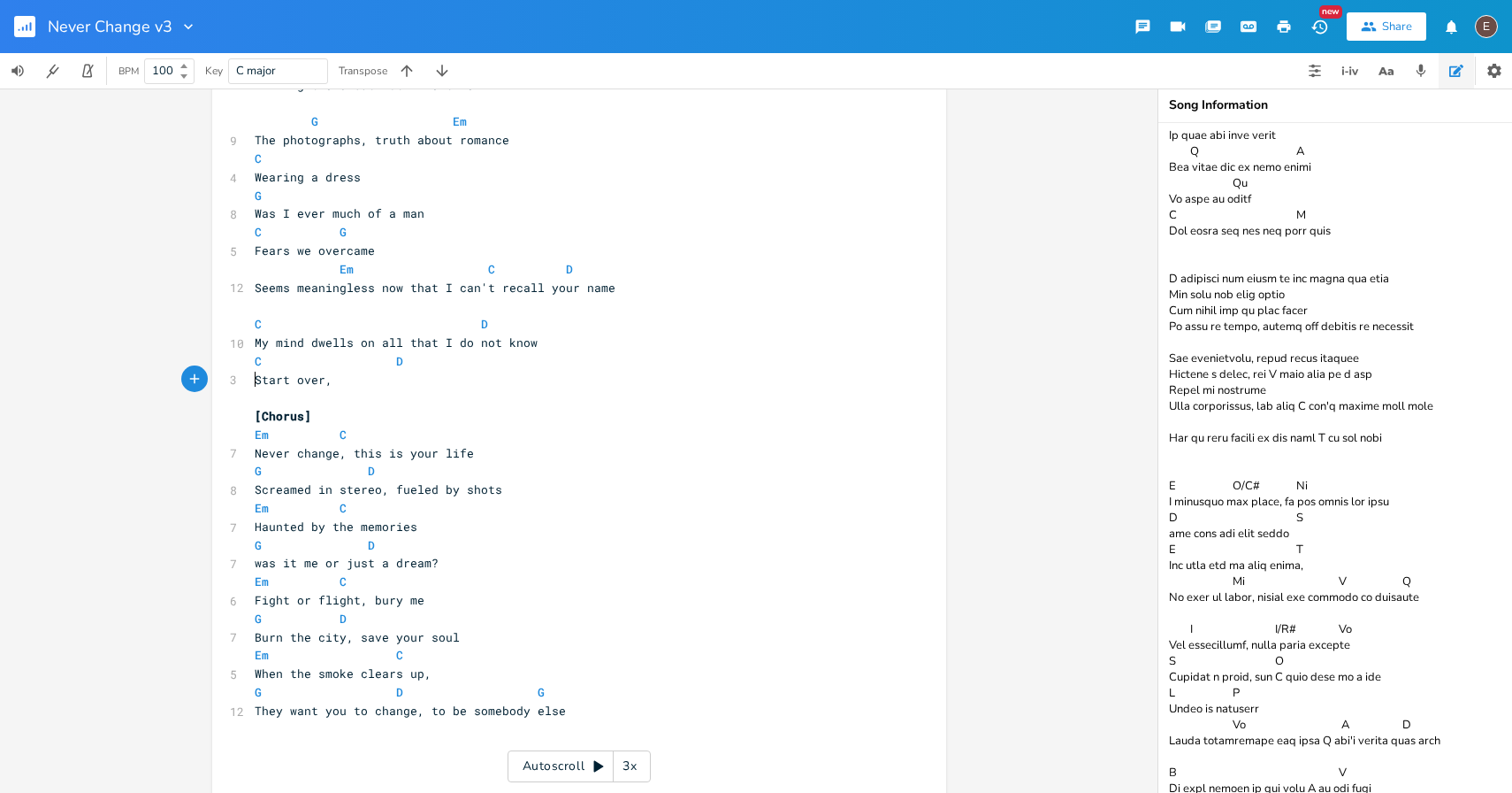
click at [308, 374] on span "Start over," at bounding box center [293, 379] width 78 height 16
type textarea "Start over,"
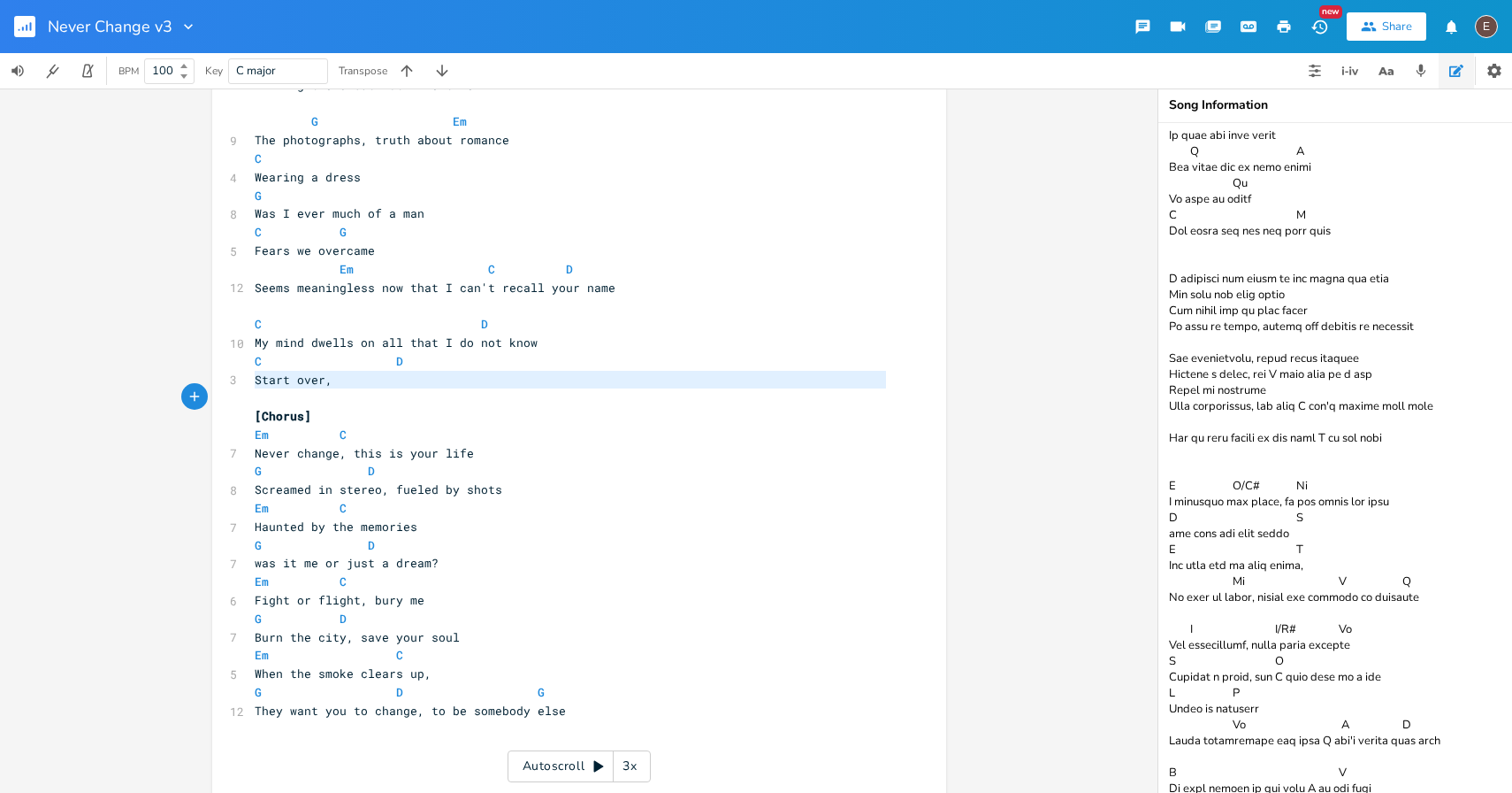
click at [308, 374] on span "Start over," at bounding box center [293, 379] width 78 height 16
type textarea "Start over,"
click at [370, 379] on pre "Start over," at bounding box center [570, 379] width 638 height 18
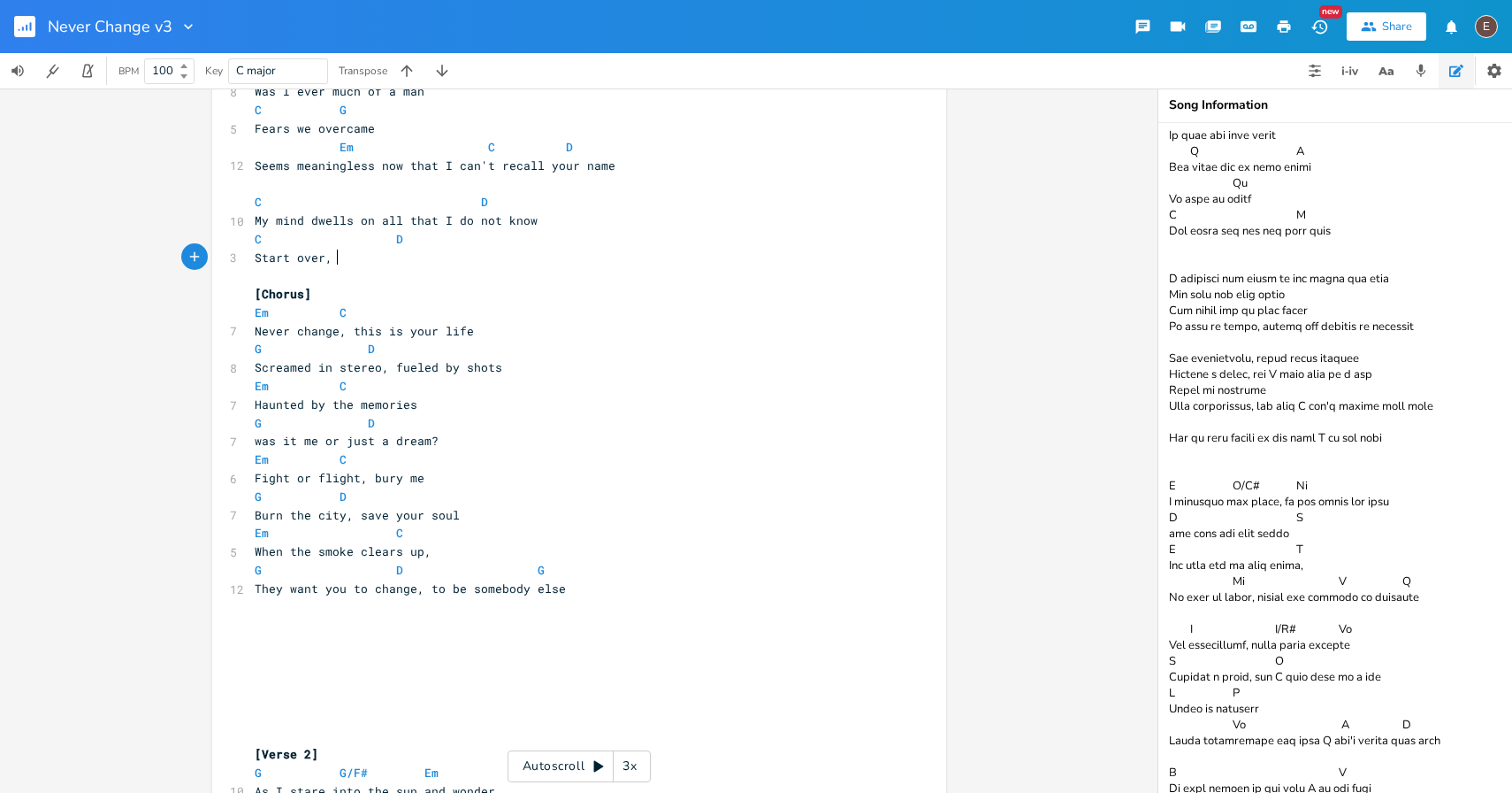
scroll to position [468, 0]
click at [255, 265] on span "Start over," at bounding box center [293, 260] width 78 height 16
type textarea "I try to start again but I don't know how"
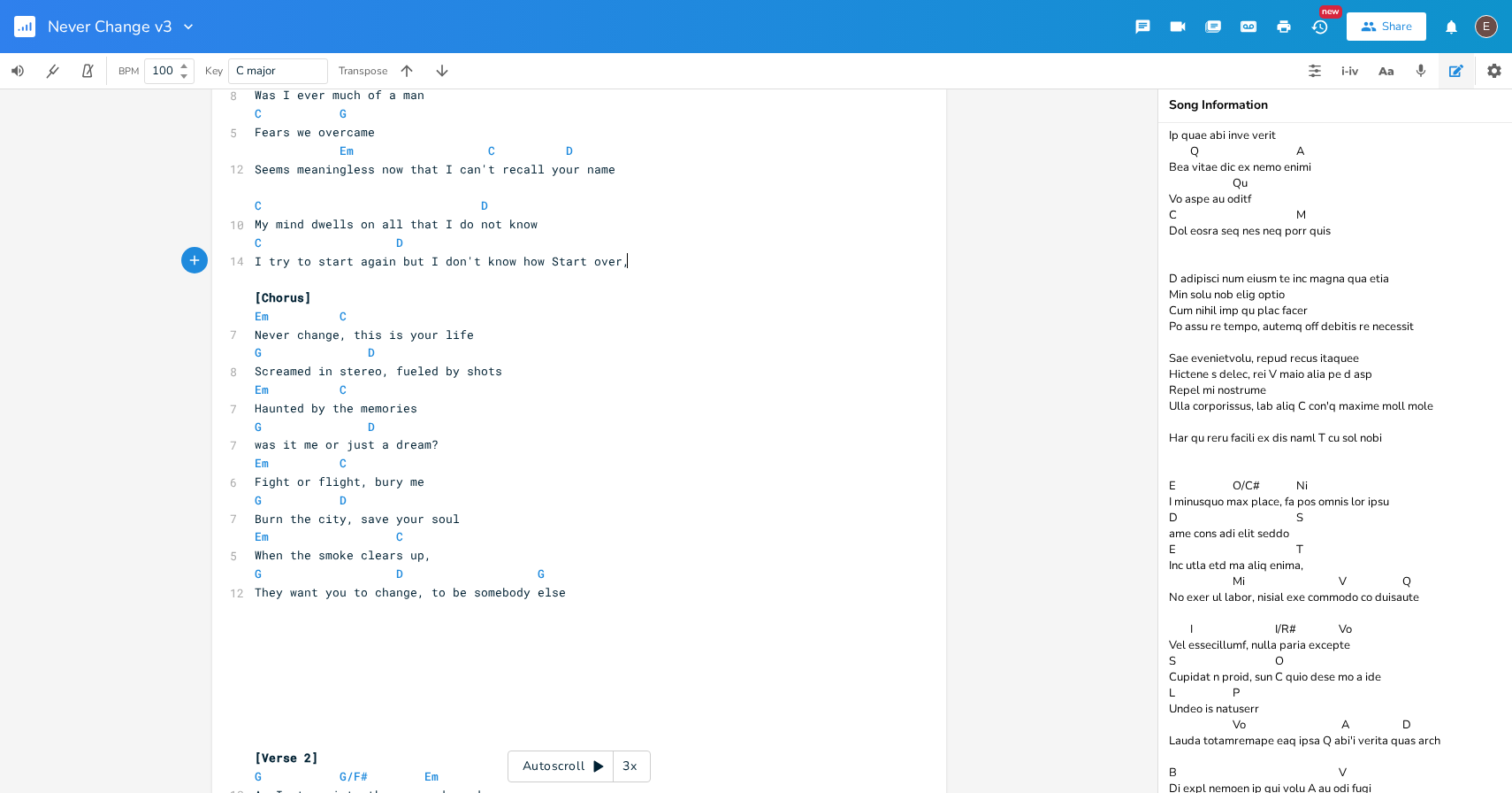
type textarea "over,"
drag, startPoint x: 632, startPoint y: 263, endPoint x: 571, endPoint y: 263, distance: 61.0
click at [571, 263] on pre "I try to start again but I don't know how Start over," at bounding box center [570, 260] width 638 height 18
drag, startPoint x: 314, startPoint y: 263, endPoint x: 236, endPoint y: 267, distance: 78.1
click at [251, 267] on div "11 I try to start again but I don't know how" at bounding box center [570, 260] width 638 height 18
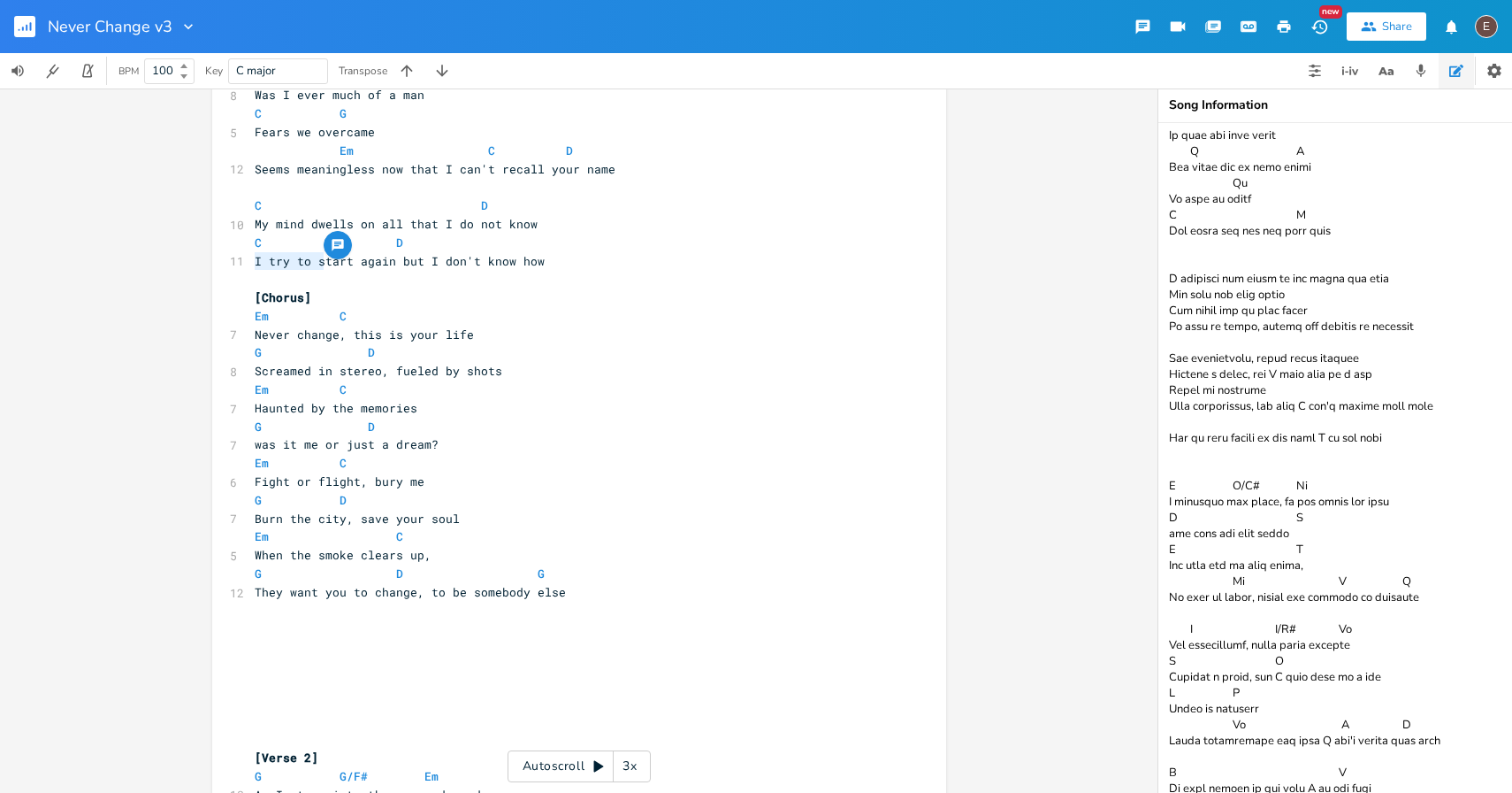
type textarea "S"
click at [327, 260] on span "Start again but I don't know how" at bounding box center [367, 260] width 227 height 16
click at [255, 264] on span "Start again but I don't know how" at bounding box center [367, 260] width 227 height 16
click at [327, 264] on span "Start again but I don't know how" at bounding box center [367, 260] width 227 height 16
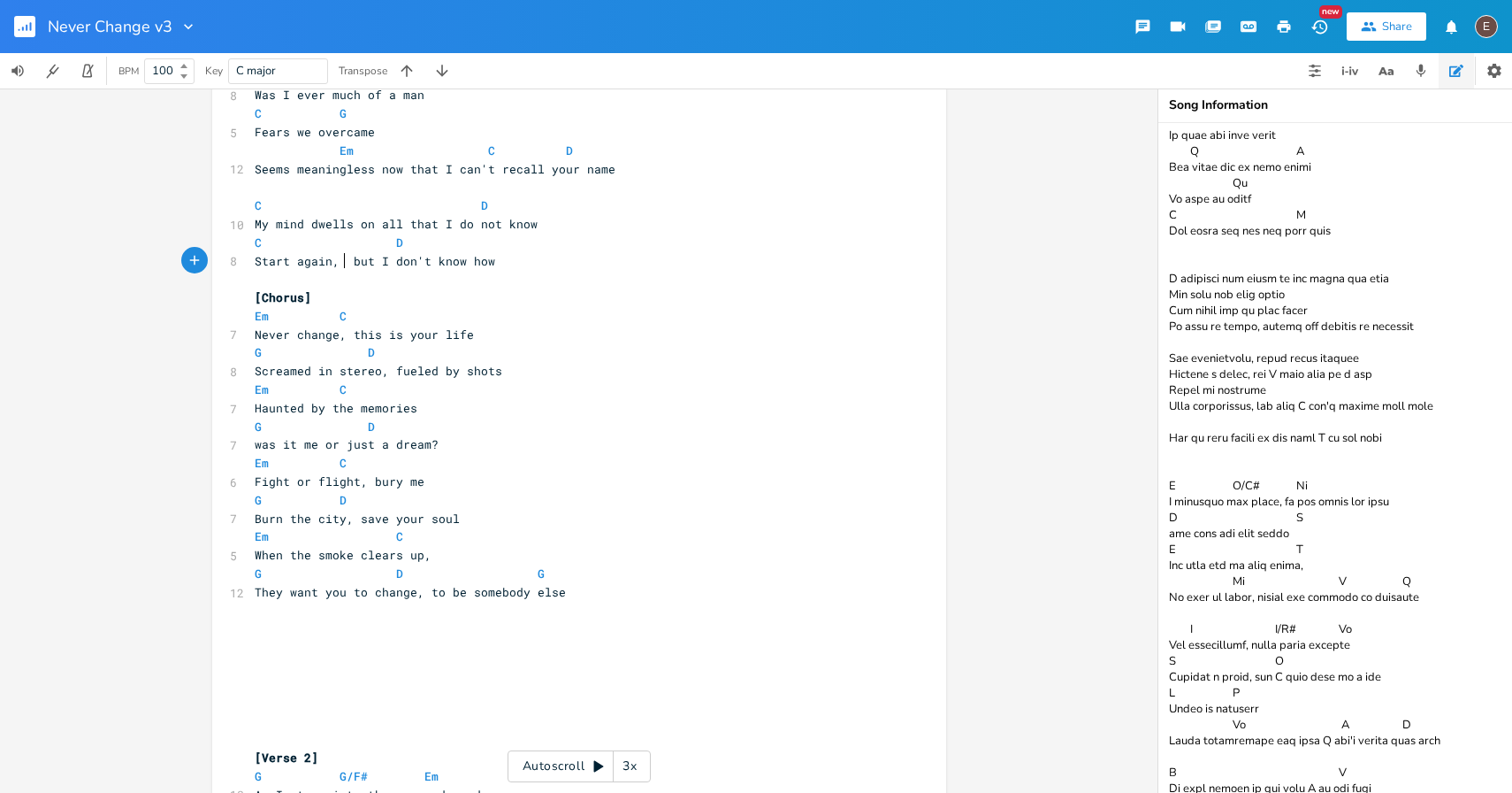
scroll to position [0, 5]
type textarea ", aft"
click at [383, 243] on span at bounding box center [381, 242] width 28 height 18
click at [392, 302] on pre "[Chorus]" at bounding box center [570, 297] width 638 height 18
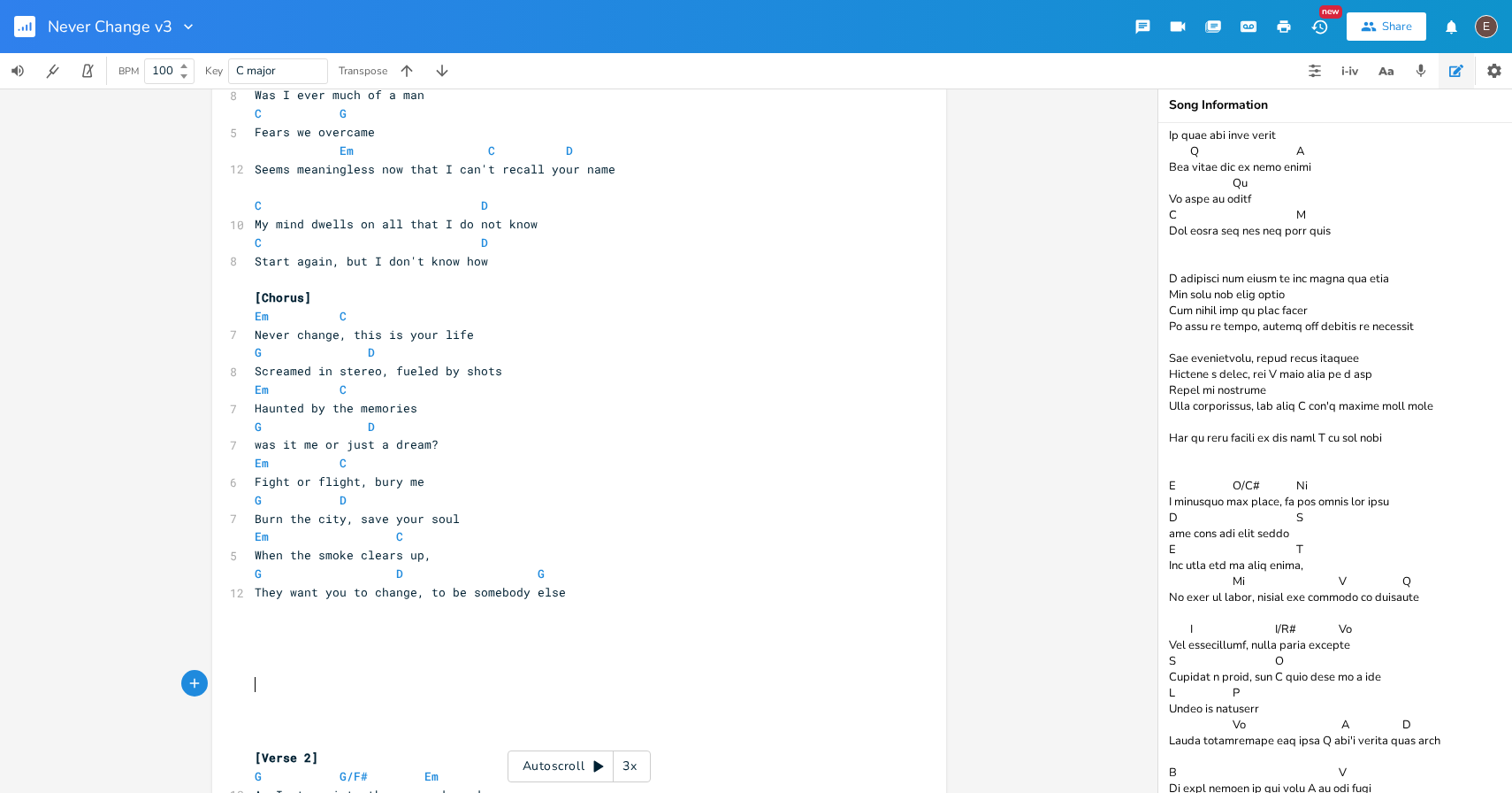
click at [297, 686] on pre "​" at bounding box center [570, 684] width 638 height 18
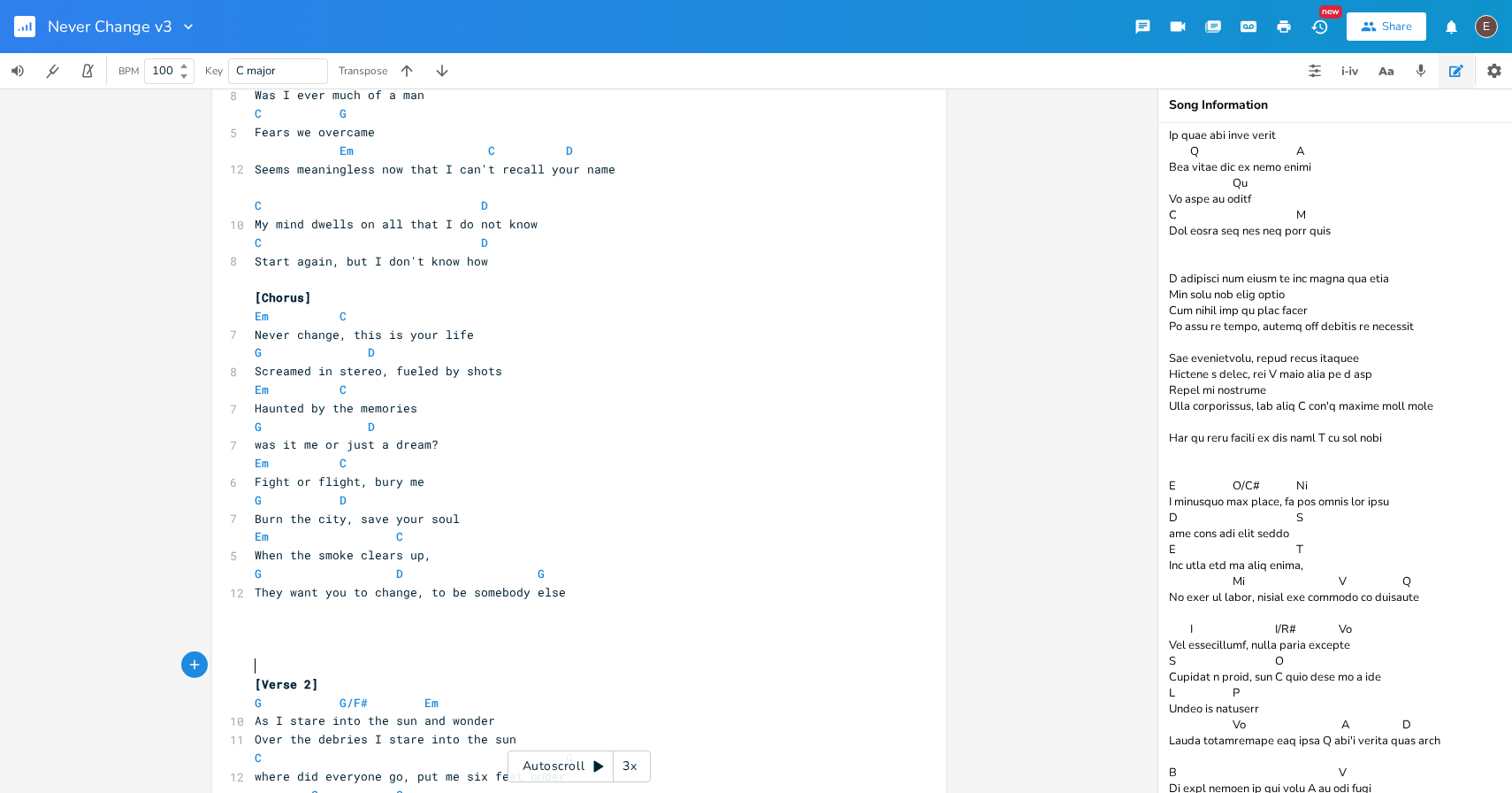
click at [308, 657] on pre "​" at bounding box center [570, 665] width 638 height 18
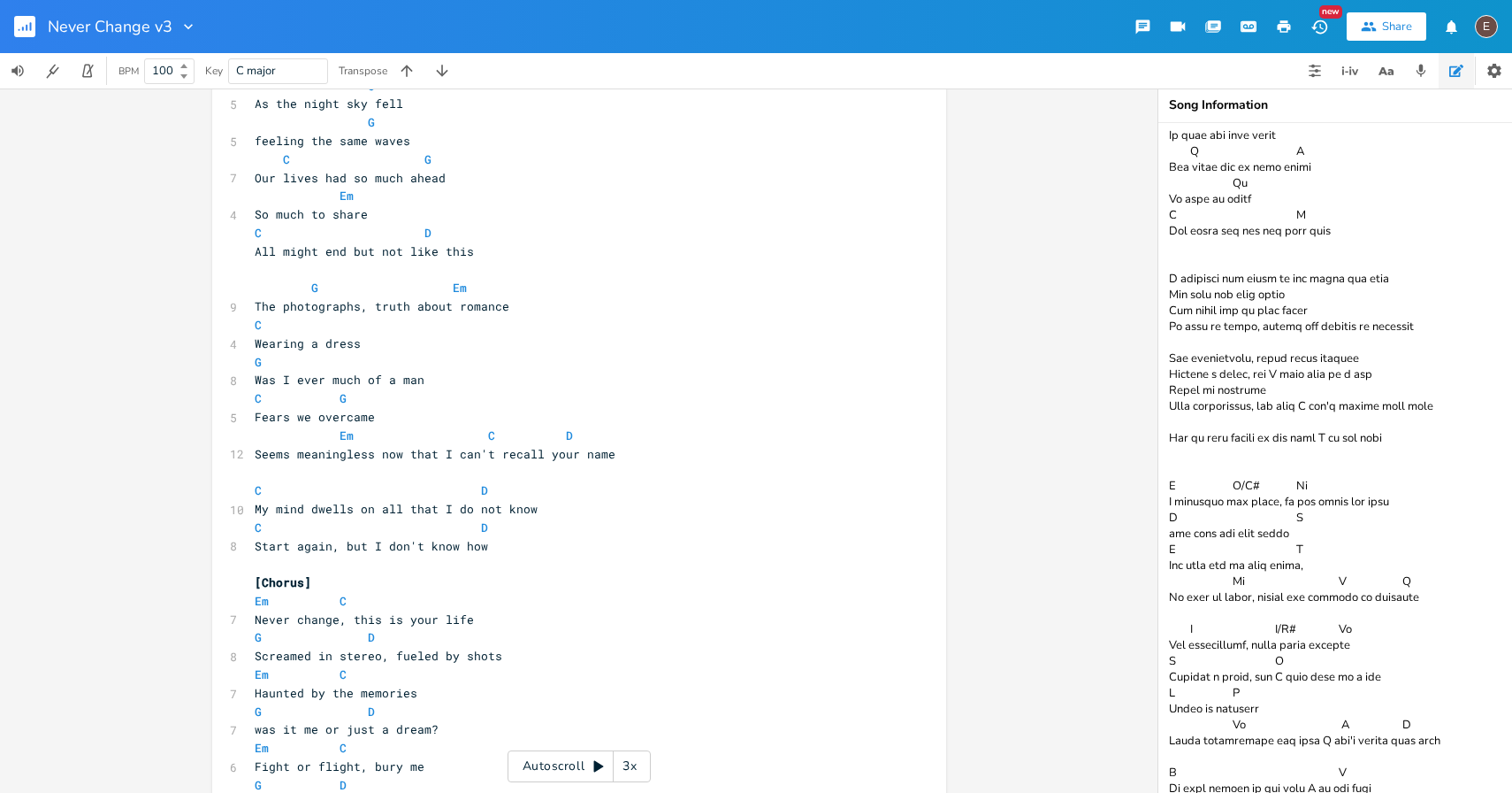
scroll to position [0, 0]
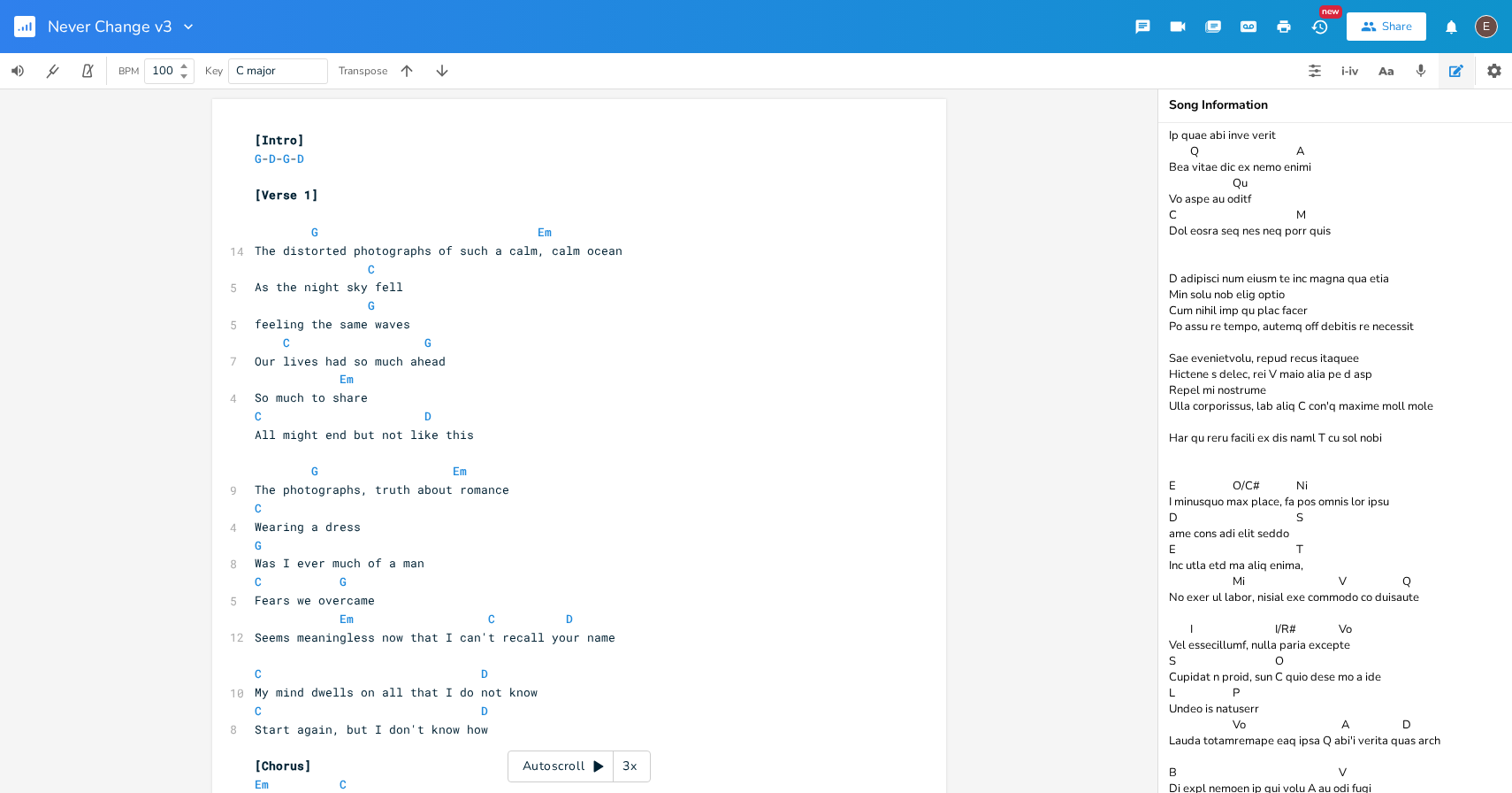
click at [516, 495] on pre "The photographs, truth about romance" at bounding box center [570, 489] width 638 height 18
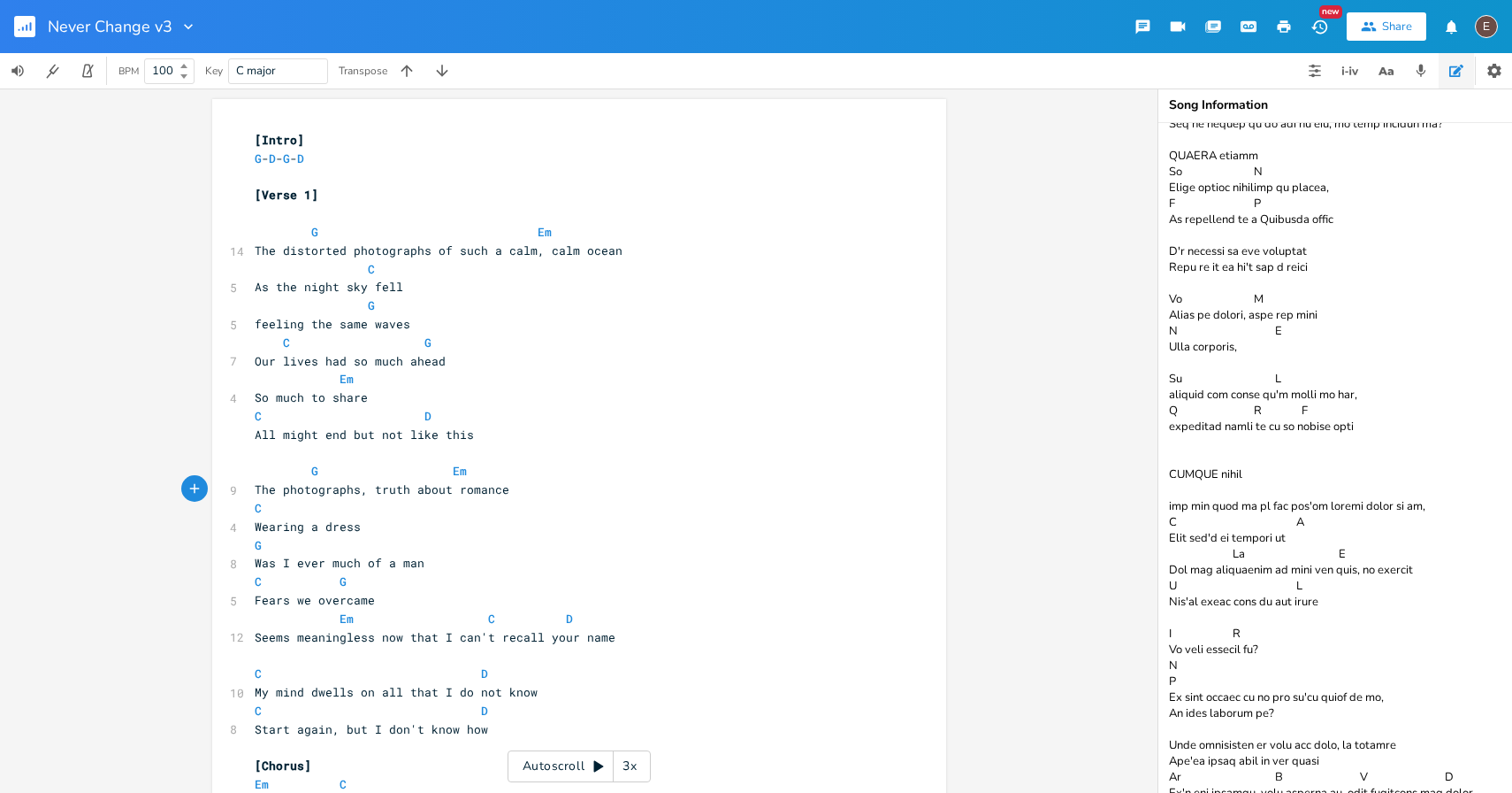
scroll to position [333, 0]
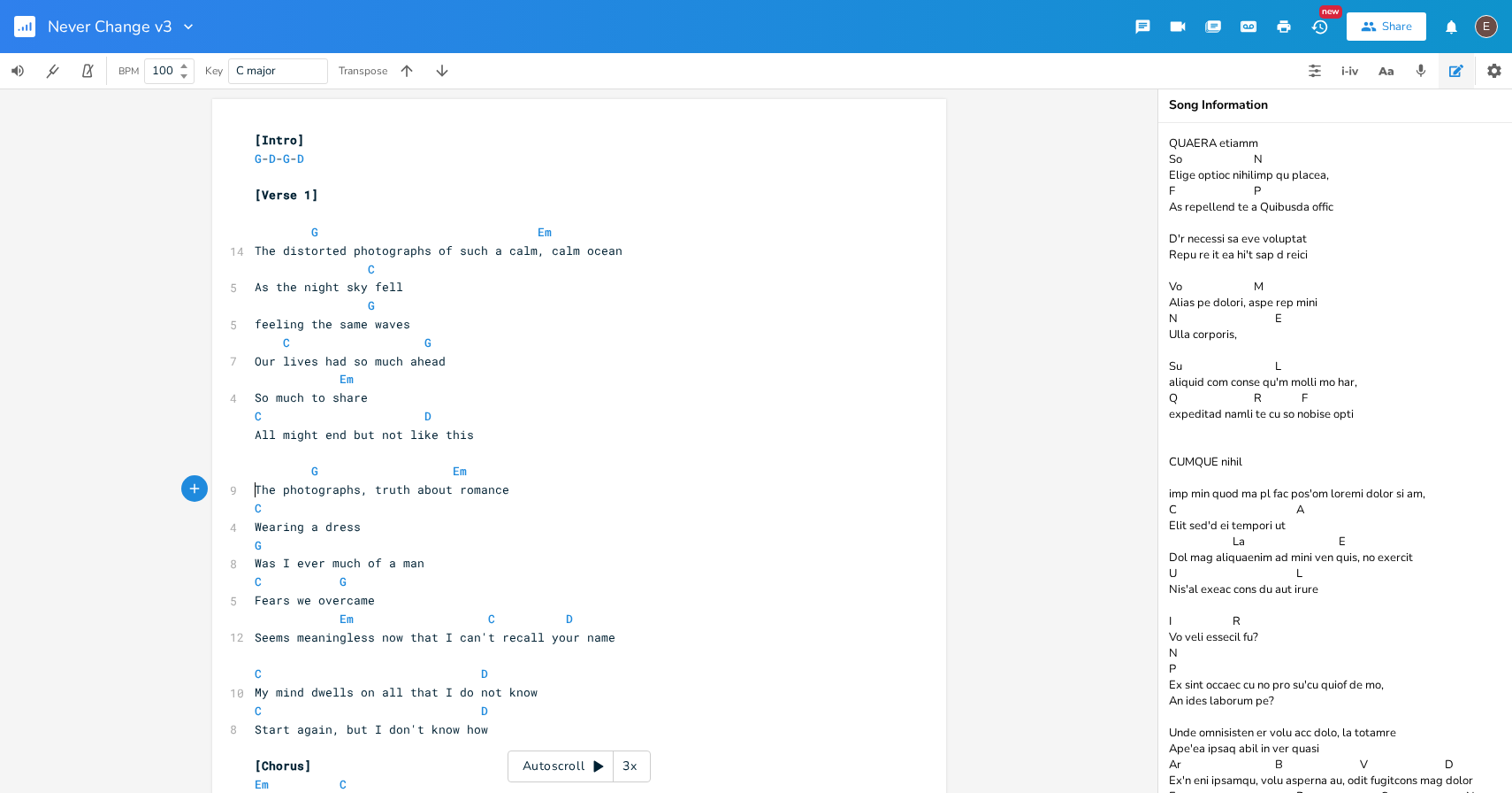
click at [251, 492] on pre "The photographs, truth about romance" at bounding box center [570, 489] width 638 height 18
type textarea "truth about romance"
drag, startPoint x: 507, startPoint y: 488, endPoint x: 366, endPoint y: 491, distance: 141.0
click at [366, 491] on pre "The photographs, truth about romance" at bounding box center [570, 489] width 638 height 18
click at [341, 493] on span "The photographs, truth about romance" at bounding box center [382, 489] width 255 height 16
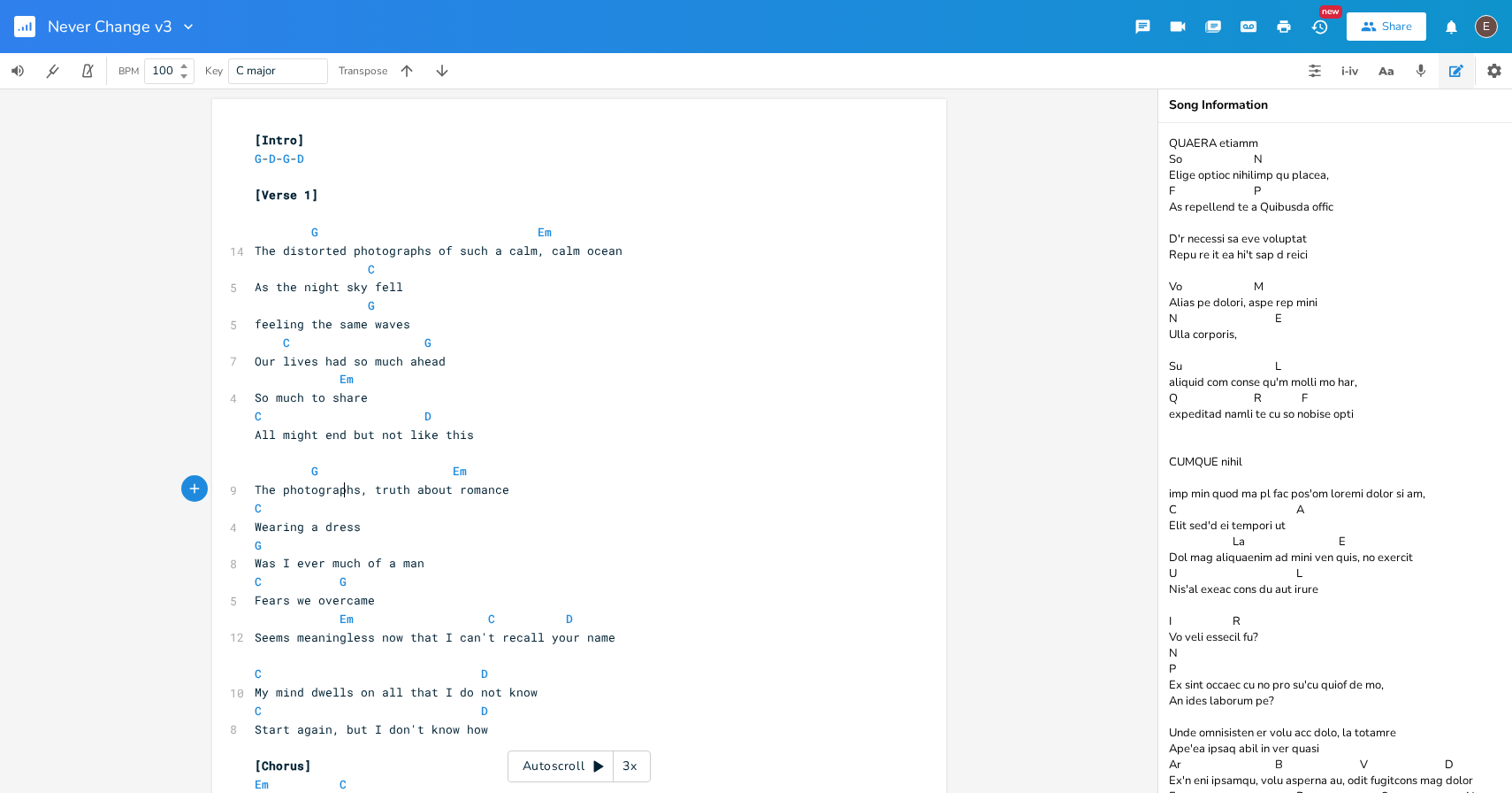
type textarea "photographs"
click at [341, 493] on span "The photographs, truth about romance" at bounding box center [382, 489] width 255 height 16
click at [440, 500] on pre "C" at bounding box center [570, 507] width 638 height 18
click at [349, 490] on span "The photographs, truth about romance" at bounding box center [382, 489] width 255 height 16
type textarea "photographs"
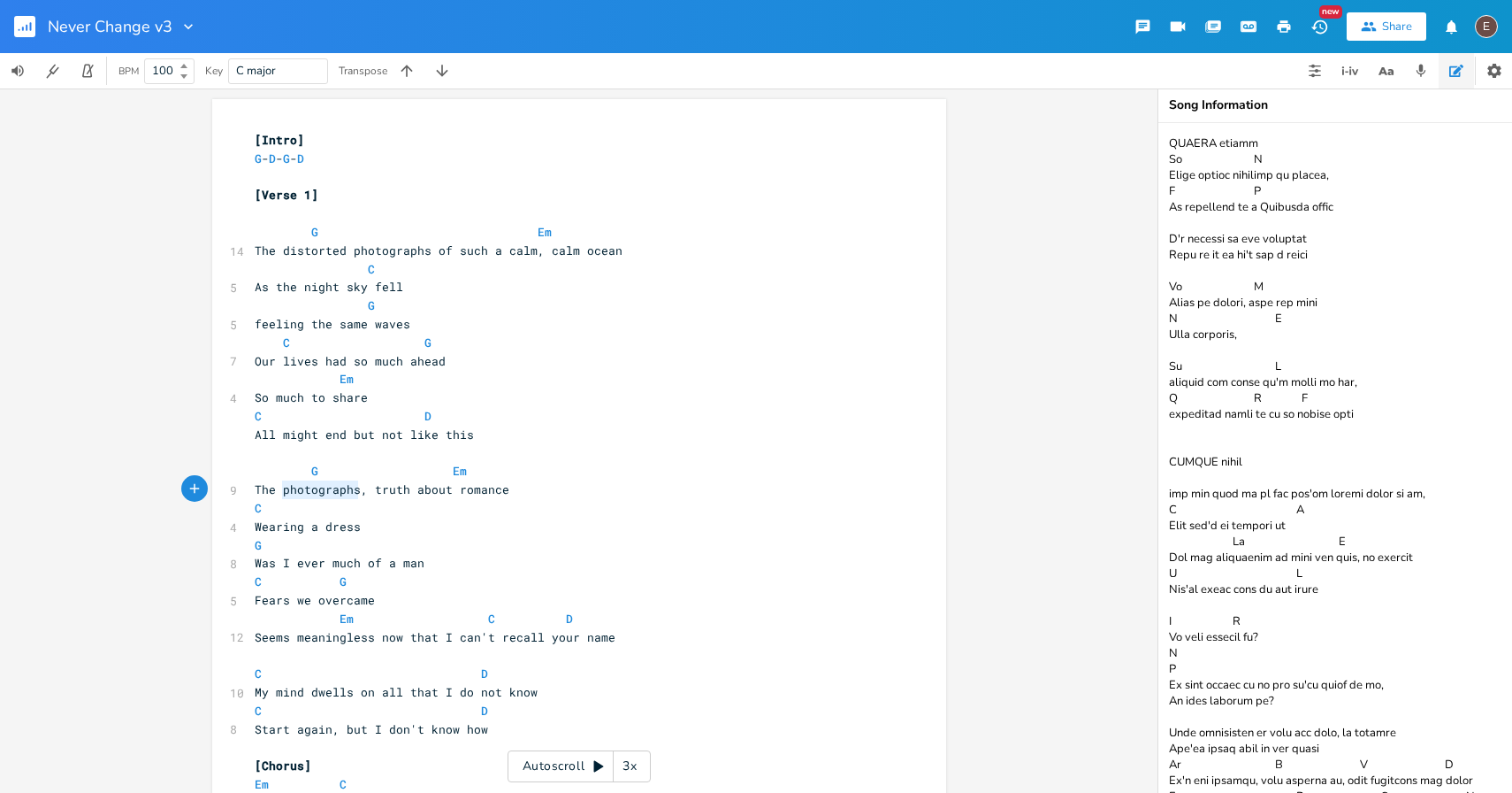
click at [349, 490] on span "The photographs, truth about romance" at bounding box center [382, 489] width 255 height 16
click at [427, 487] on span "The photographs, truth about romance" at bounding box center [382, 489] width 255 height 16
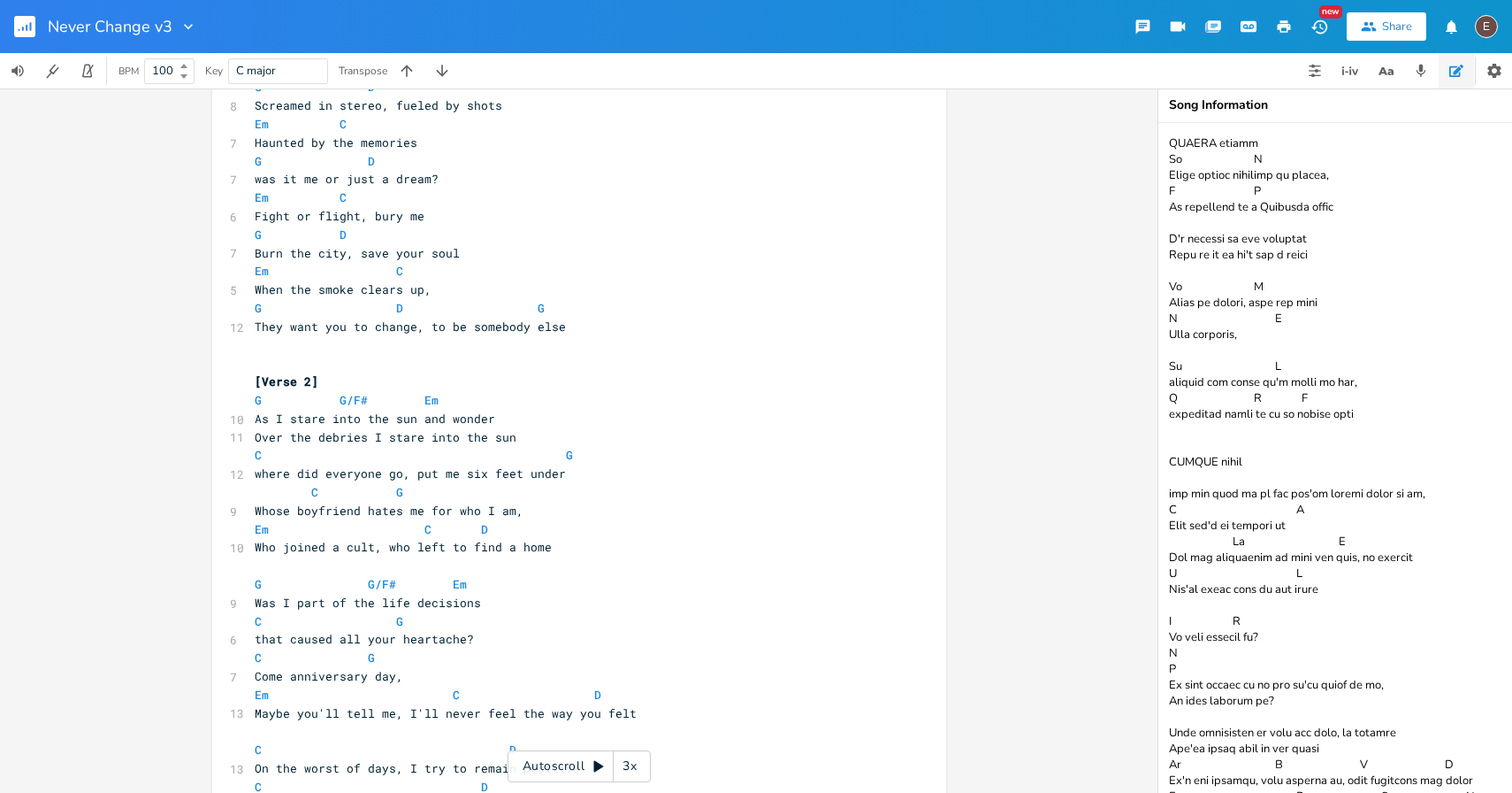
scroll to position [745, 0]
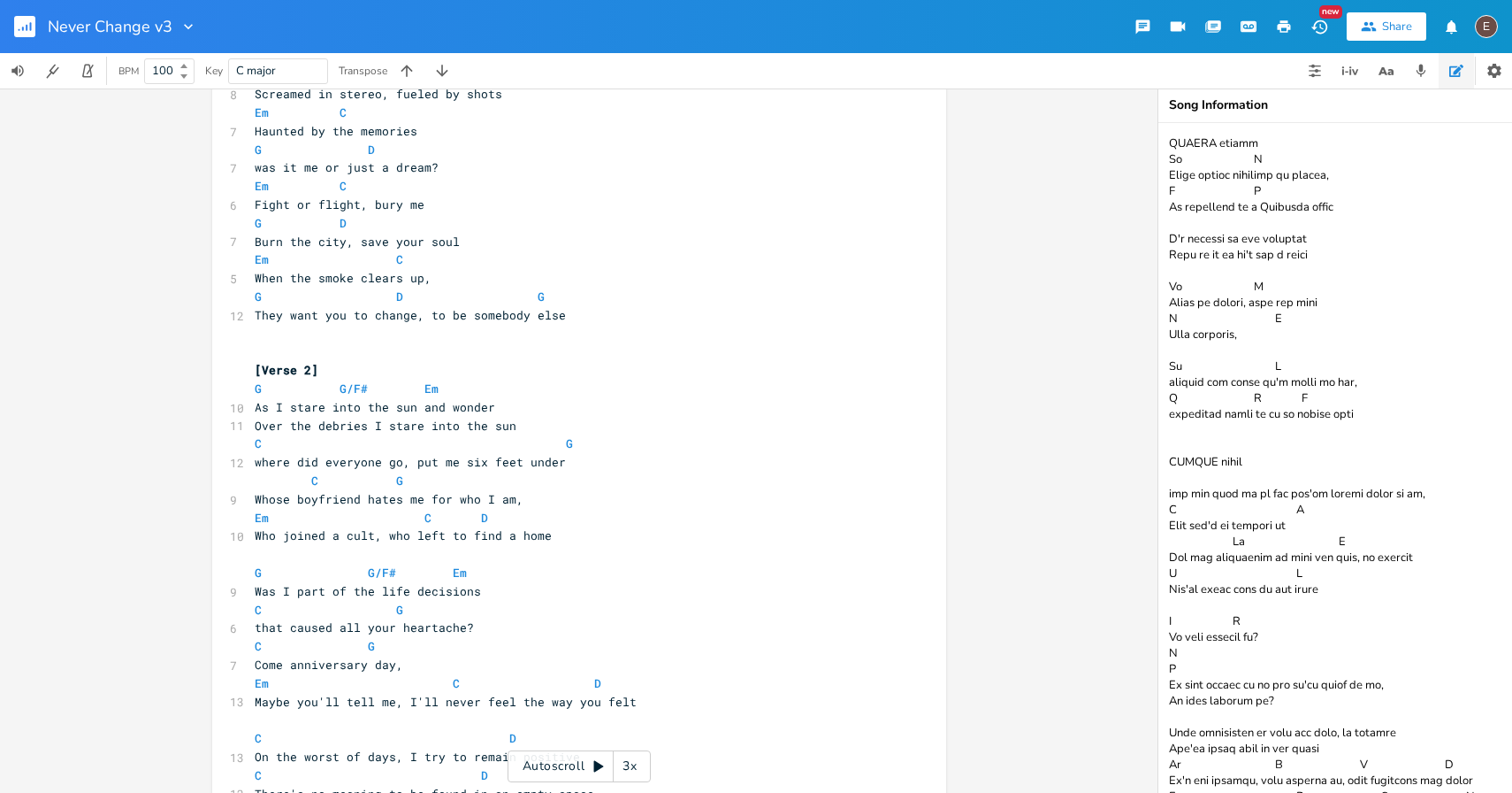
click at [426, 364] on pre "[Verse 2]" at bounding box center [570, 369] width 638 height 18
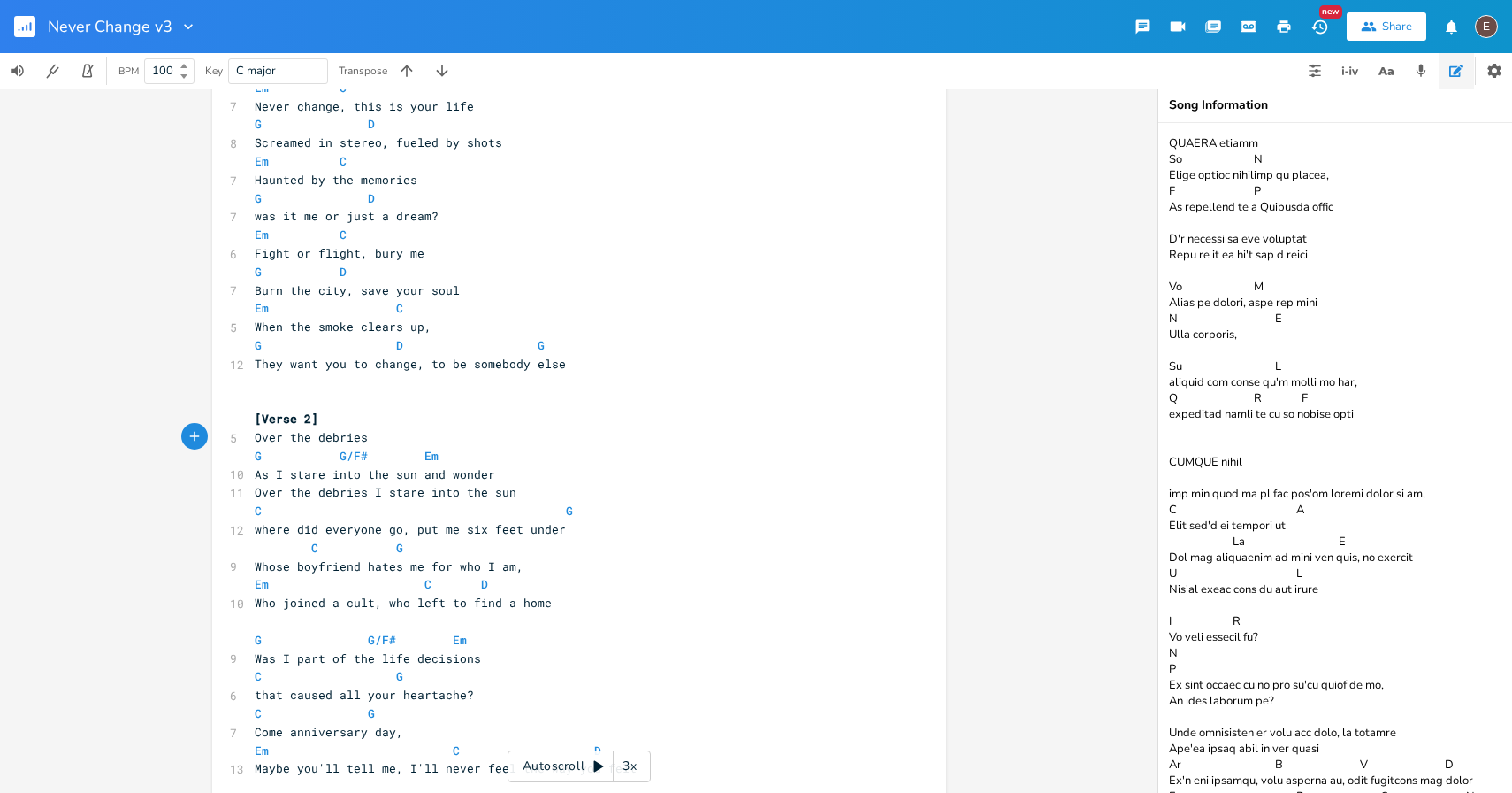
scroll to position [705, 0]
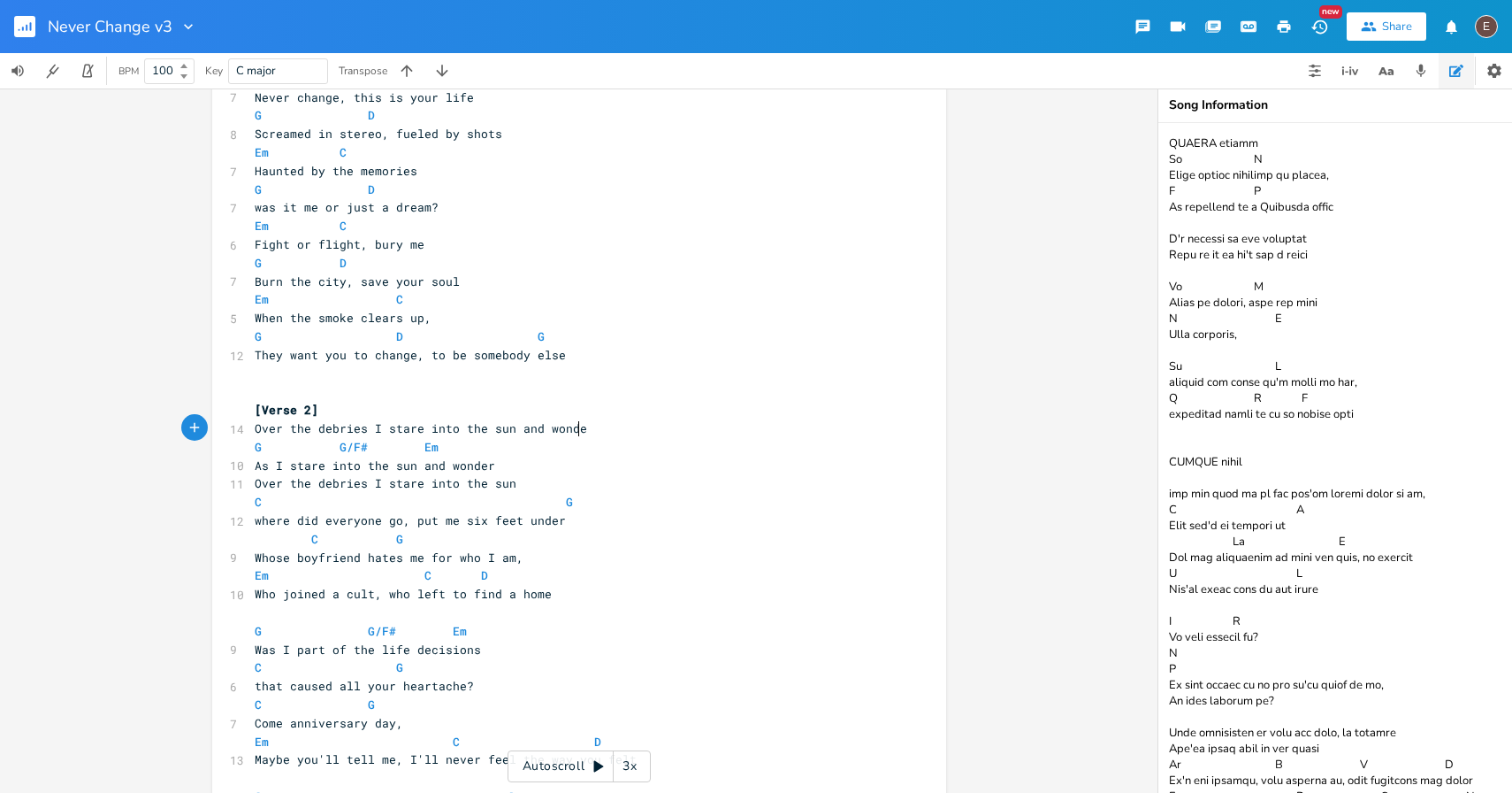
type textarea "Over the debries I stare into the sun and wonder"
click at [494, 418] on pre "[Verse 2]" at bounding box center [570, 409] width 638 height 18
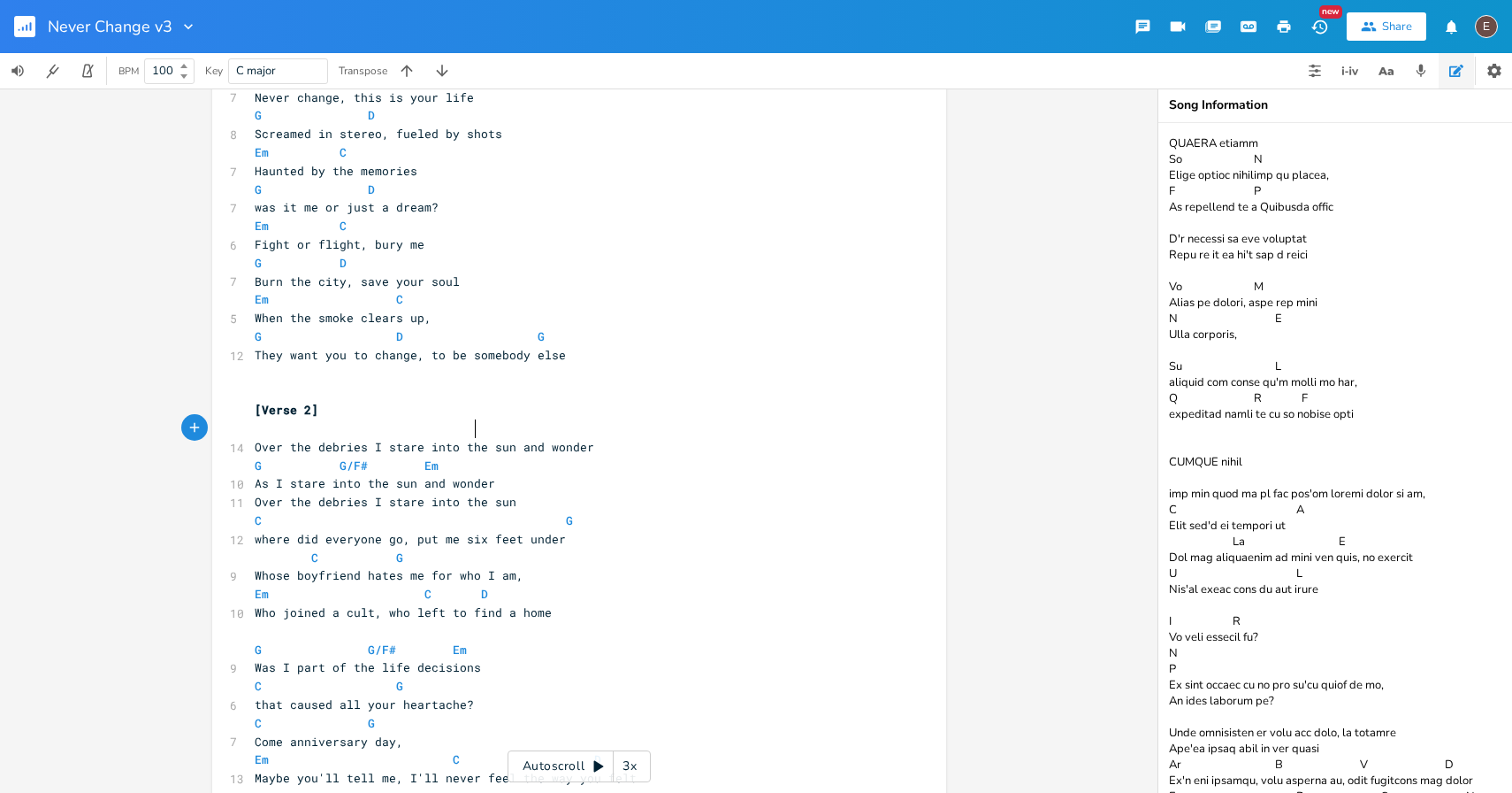
type textarea "Em"
click at [439, 433] on span at bounding box center [438, 428] width 28 height 18
click at [260, 435] on span at bounding box center [268, 428] width 28 height 18
type textarea "G"
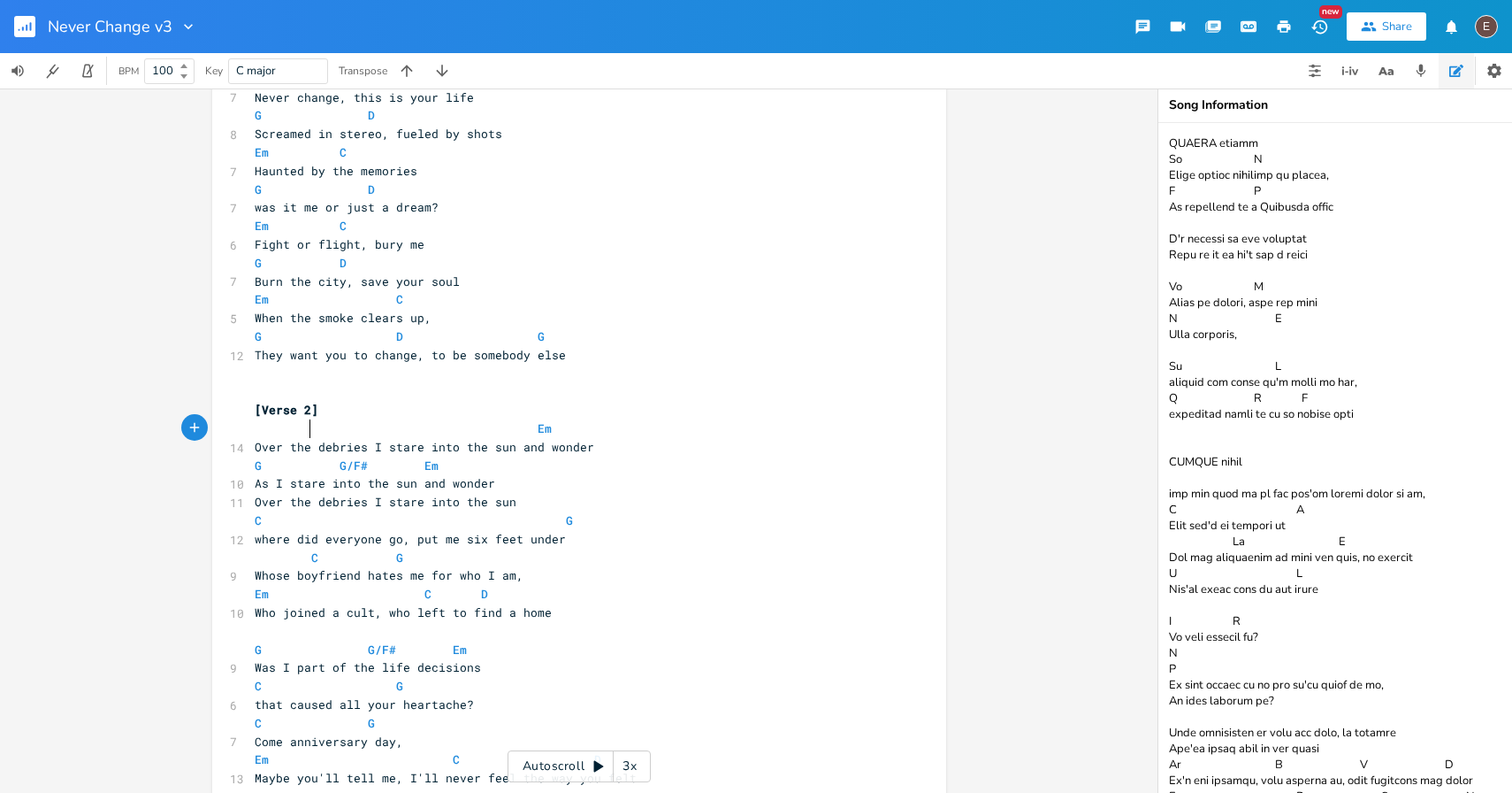
scroll to position [0, 9]
click at [509, 427] on span at bounding box center [523, 428] width 28 height 18
click at [518, 427] on span at bounding box center [523, 428] width 28 height 18
click at [600, 450] on pre "Over the debries I stare into the sun and wonder" at bounding box center [570, 447] width 638 height 18
type textarea "G G/F# Em As I stare into the sun and wonder Over the debries I stare into the …"
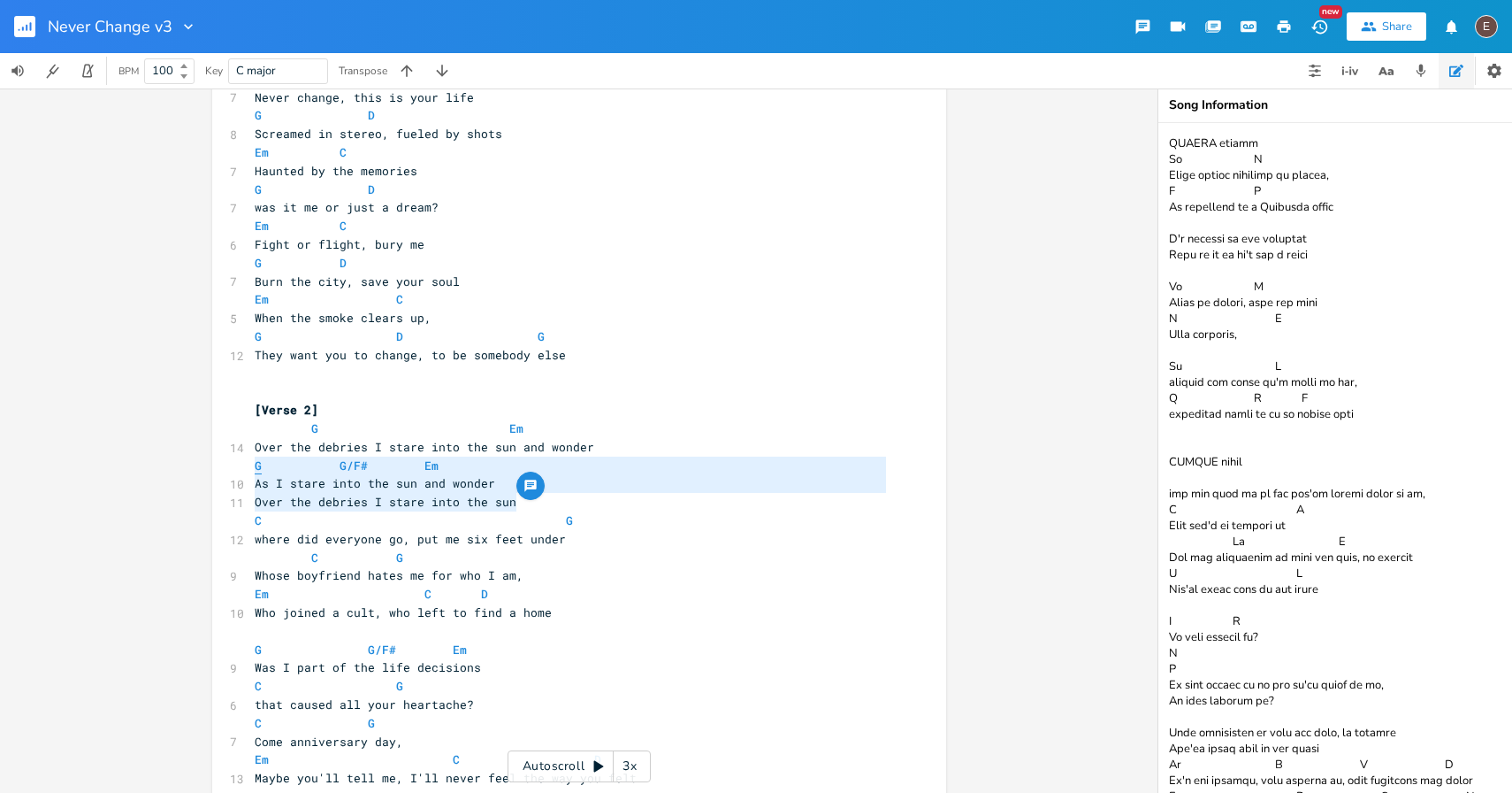
drag, startPoint x: 564, startPoint y: 501, endPoint x: 249, endPoint y: 470, distance: 316.5
click at [251, 470] on div "[Intro] G - D - G - D ​ [Verse 1] ​ G Em 14 The distorted photographs of such a…" at bounding box center [570, 254] width 638 height 1655
click at [617, 450] on pre "Over the debries I stare into the sun and wonder" at bounding box center [570, 447] width 638 height 18
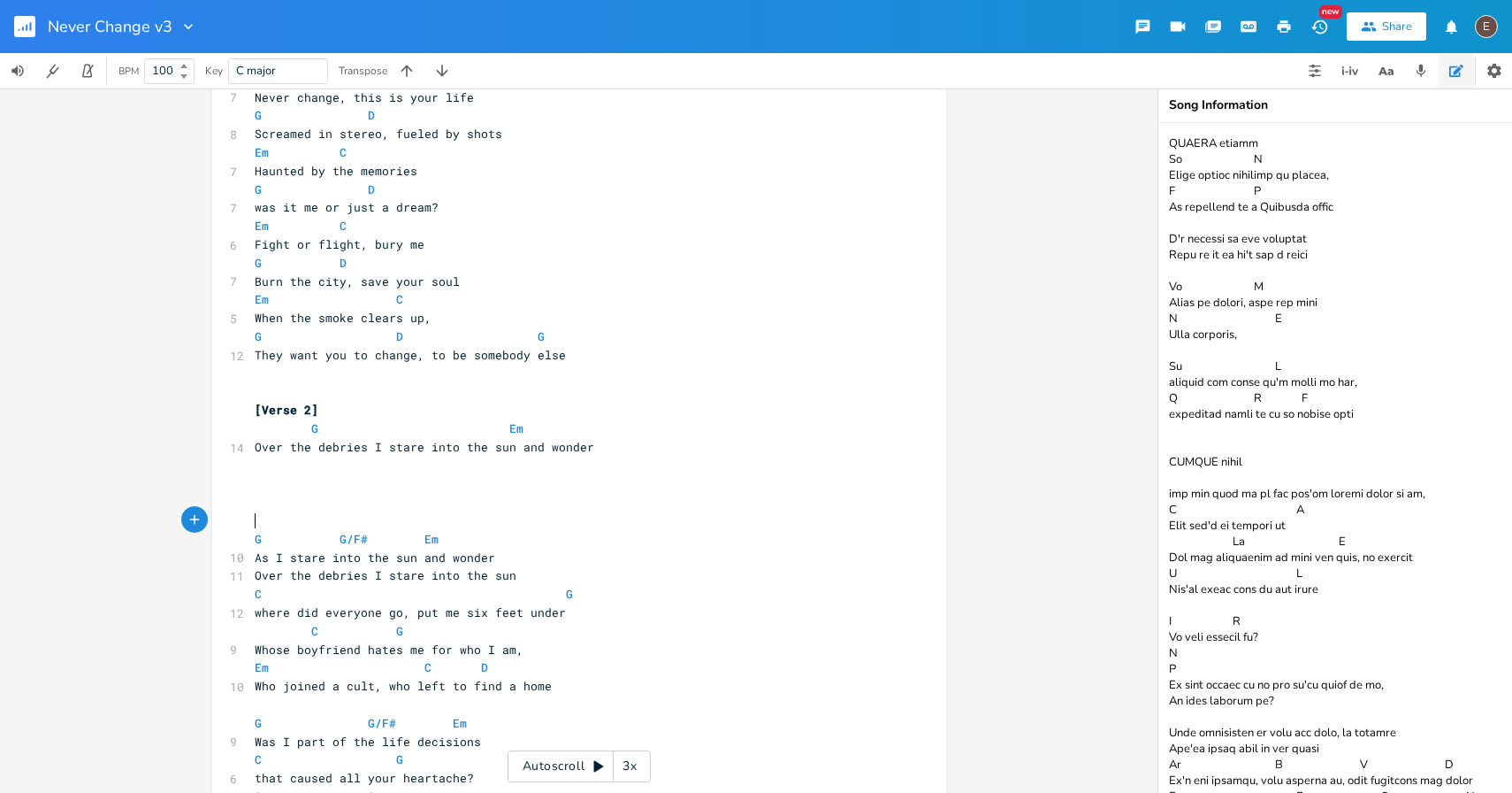
click at [604, 445] on pre "Over the debries I stare into the sun and wonder" at bounding box center [570, 447] width 638 height 18
click at [597, 464] on pre "​" at bounding box center [570, 465] width 638 height 18
type textarea "Where did everyone go, did I miss a memo"
click at [733, 449] on pre "Over the debries I stare into the sun and wonder" at bounding box center [570, 447] width 638 height 18
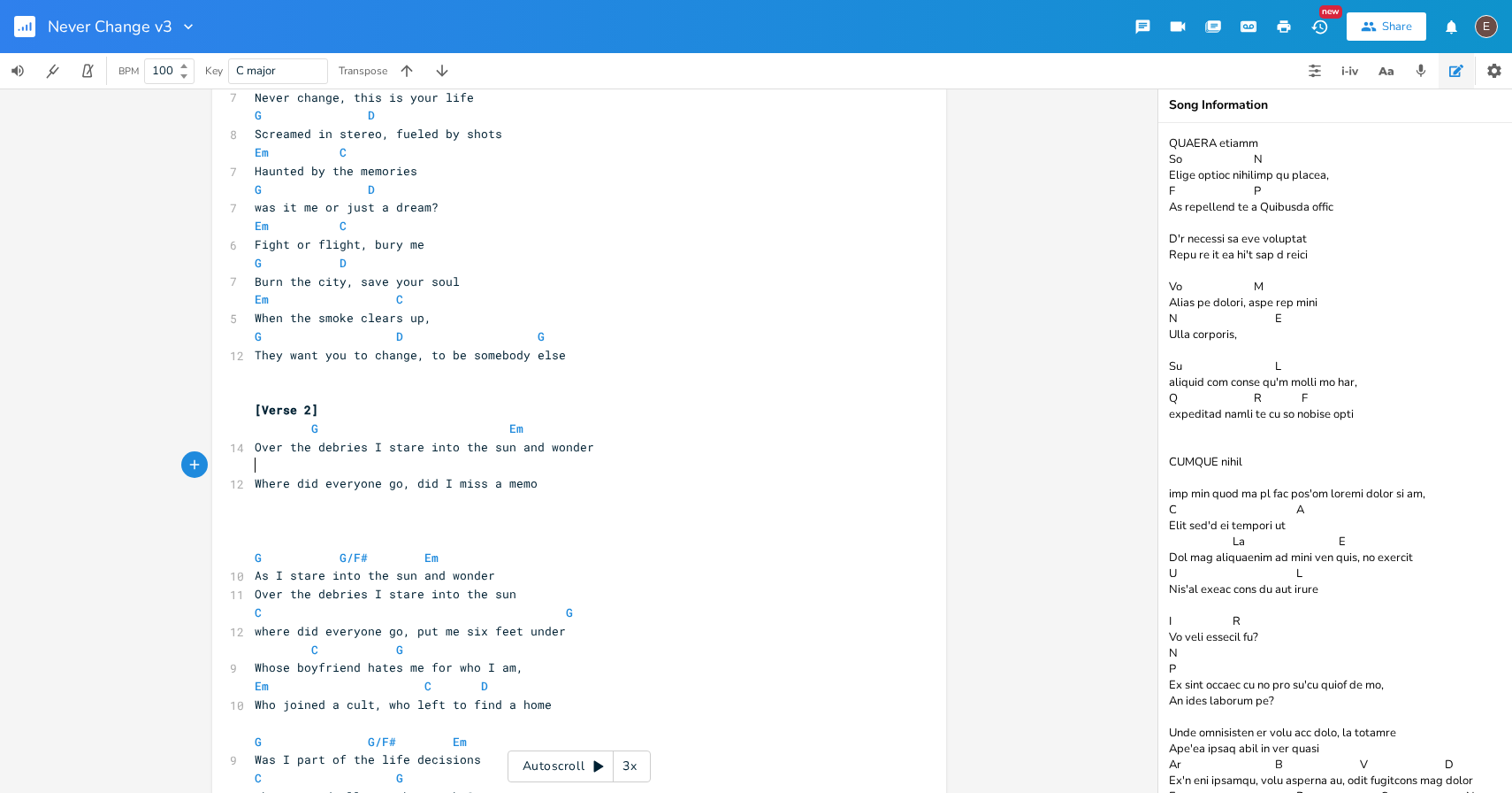
type textarea "C"
type textarea "G"
click at [628, 496] on pre "​" at bounding box center [570, 502] width 638 height 18
type textarea "C"
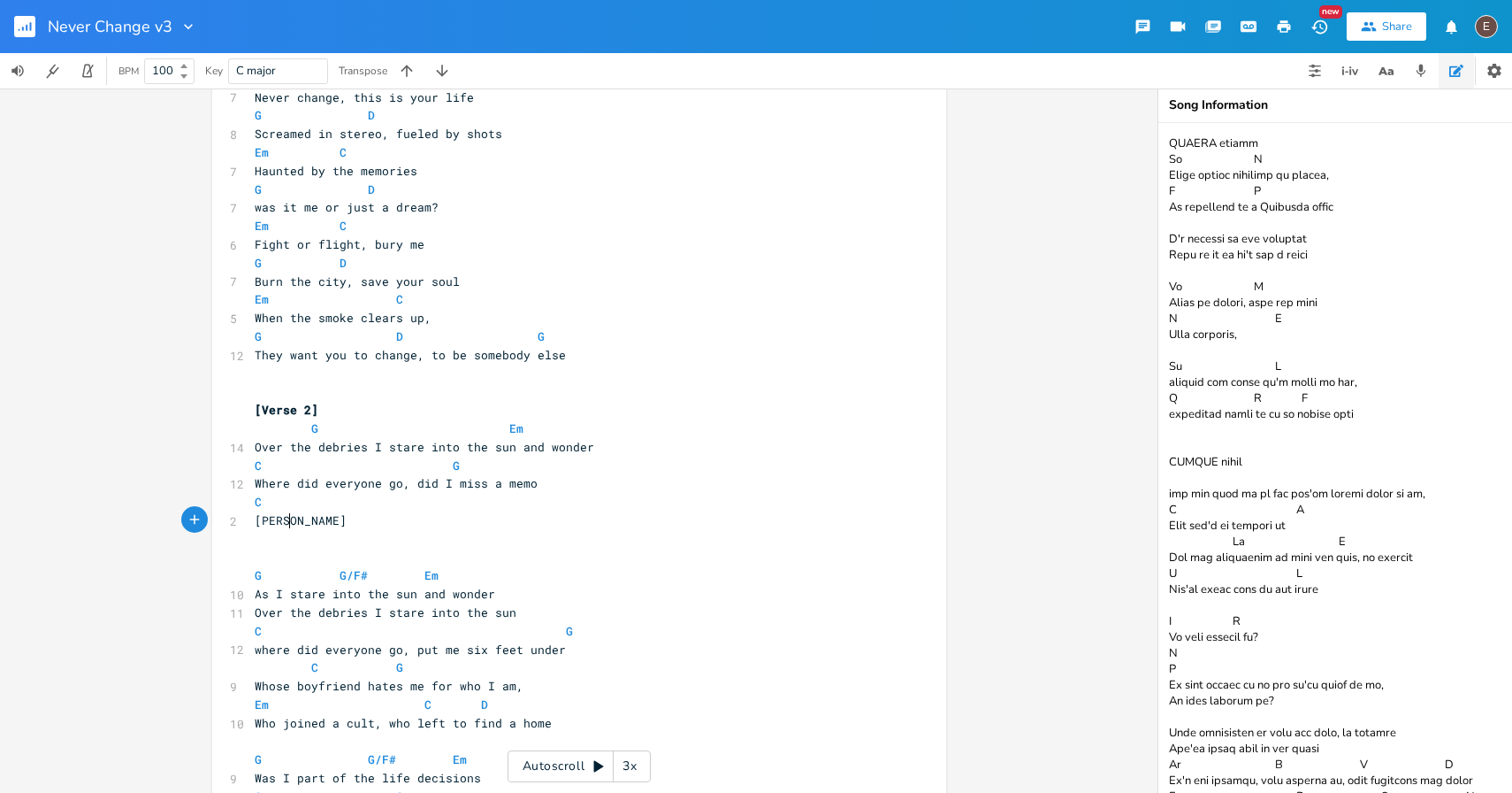
type textarea "[PERSON_NAME]"
type textarea "'s boyfriend hates me for who I am,"
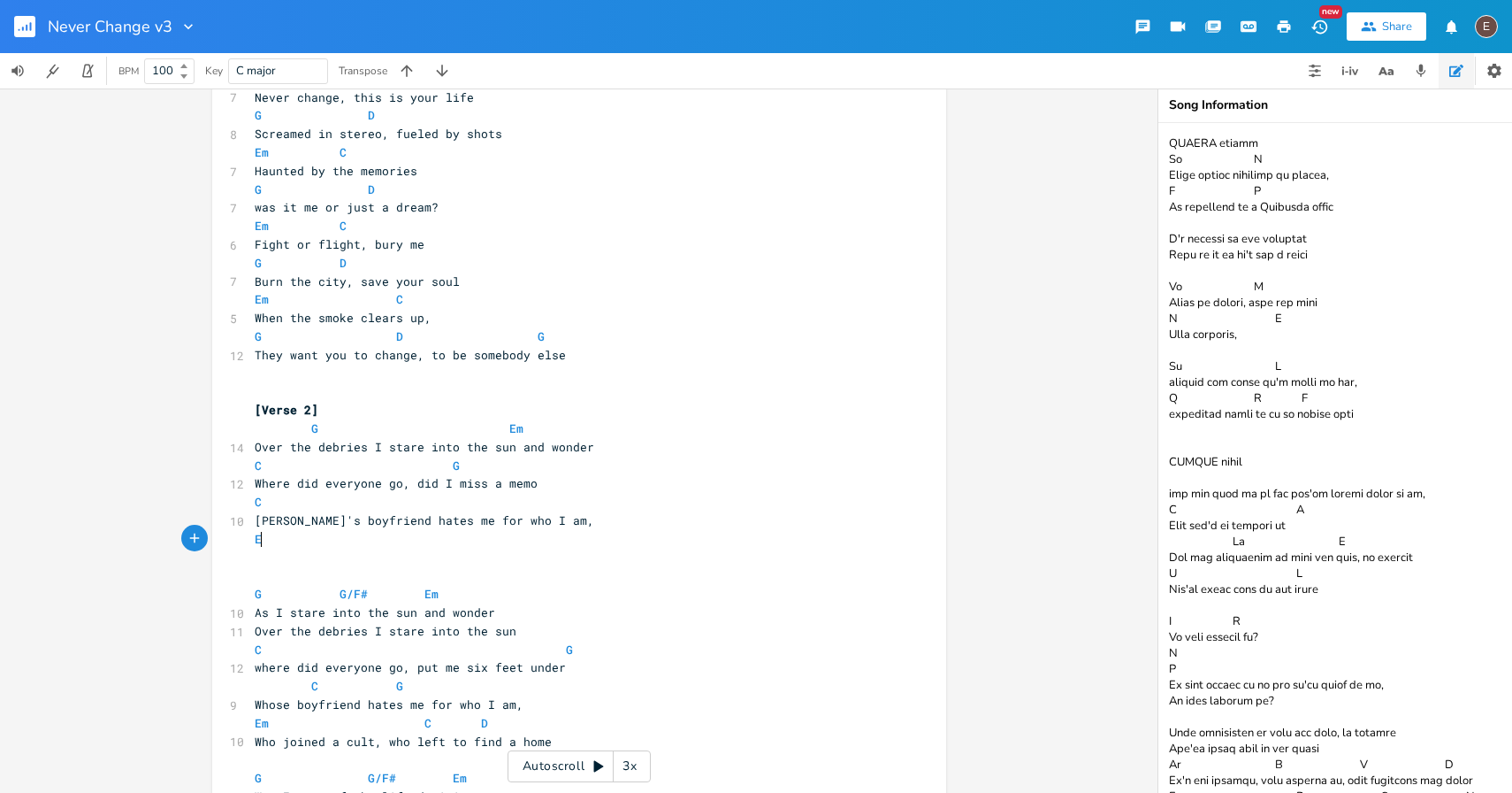
type textarea "Em"
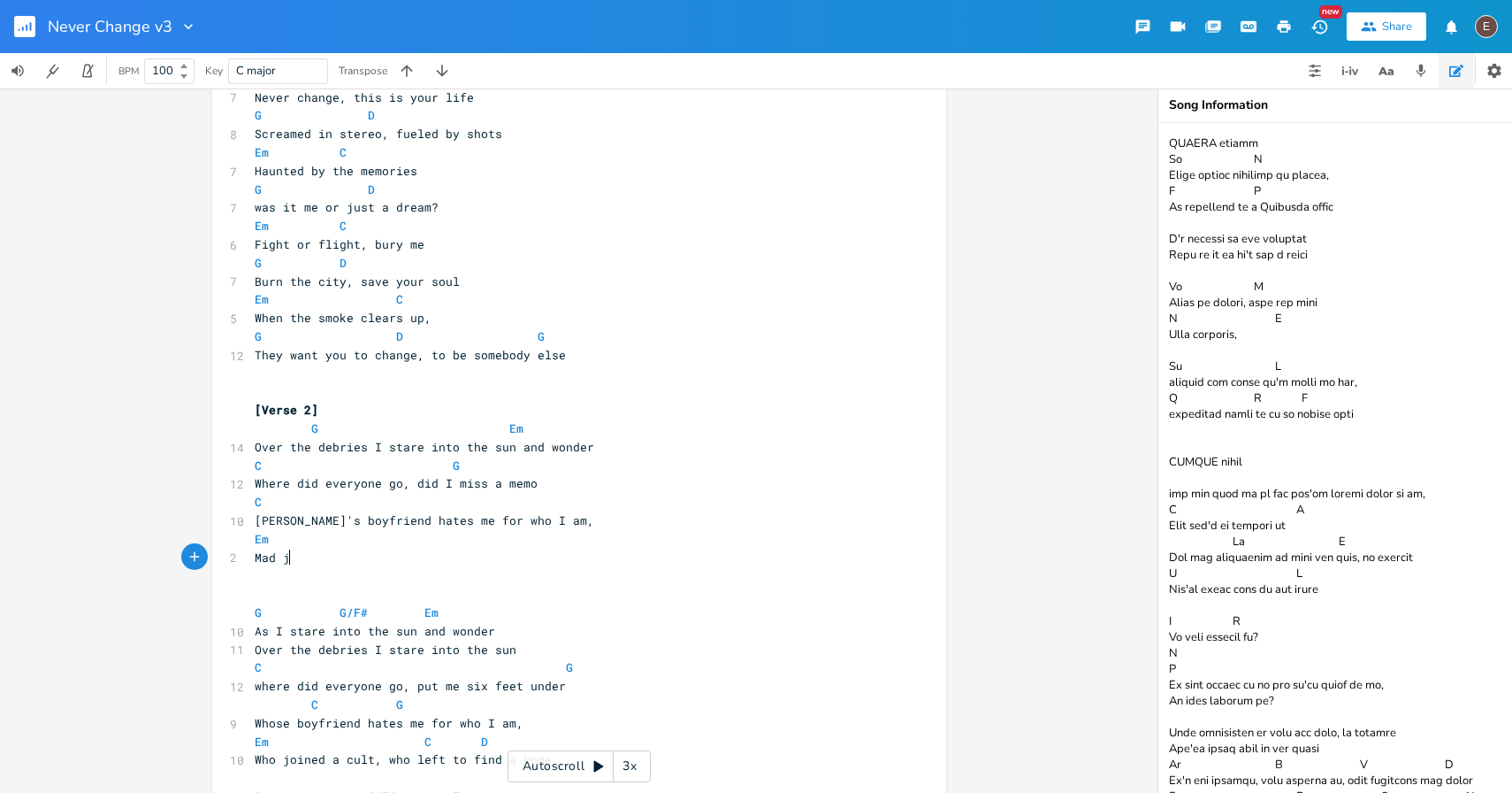
type textarea "Mad jo"
type textarea "x joined a uu"
type textarea "cult, everyone else tried to fin"
type textarea "d a home"
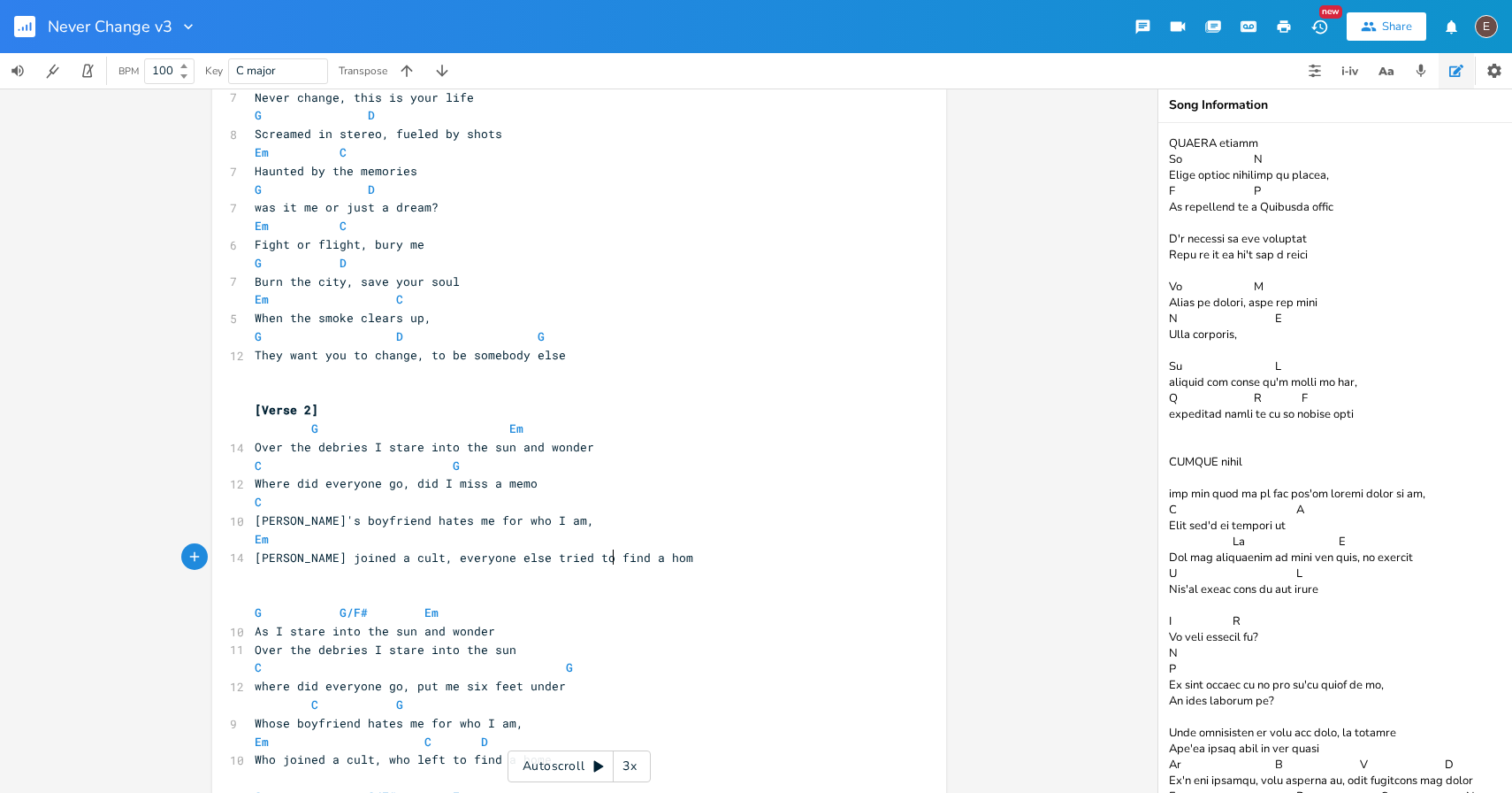
scroll to position [0, 47]
click at [602, 519] on pre "[PERSON_NAME]'s boyfriend hates me for who I am," at bounding box center [570, 520] width 638 height 18
click at [578, 534] on pre "Em" at bounding box center [570, 538] width 638 height 18
type textarea "C"
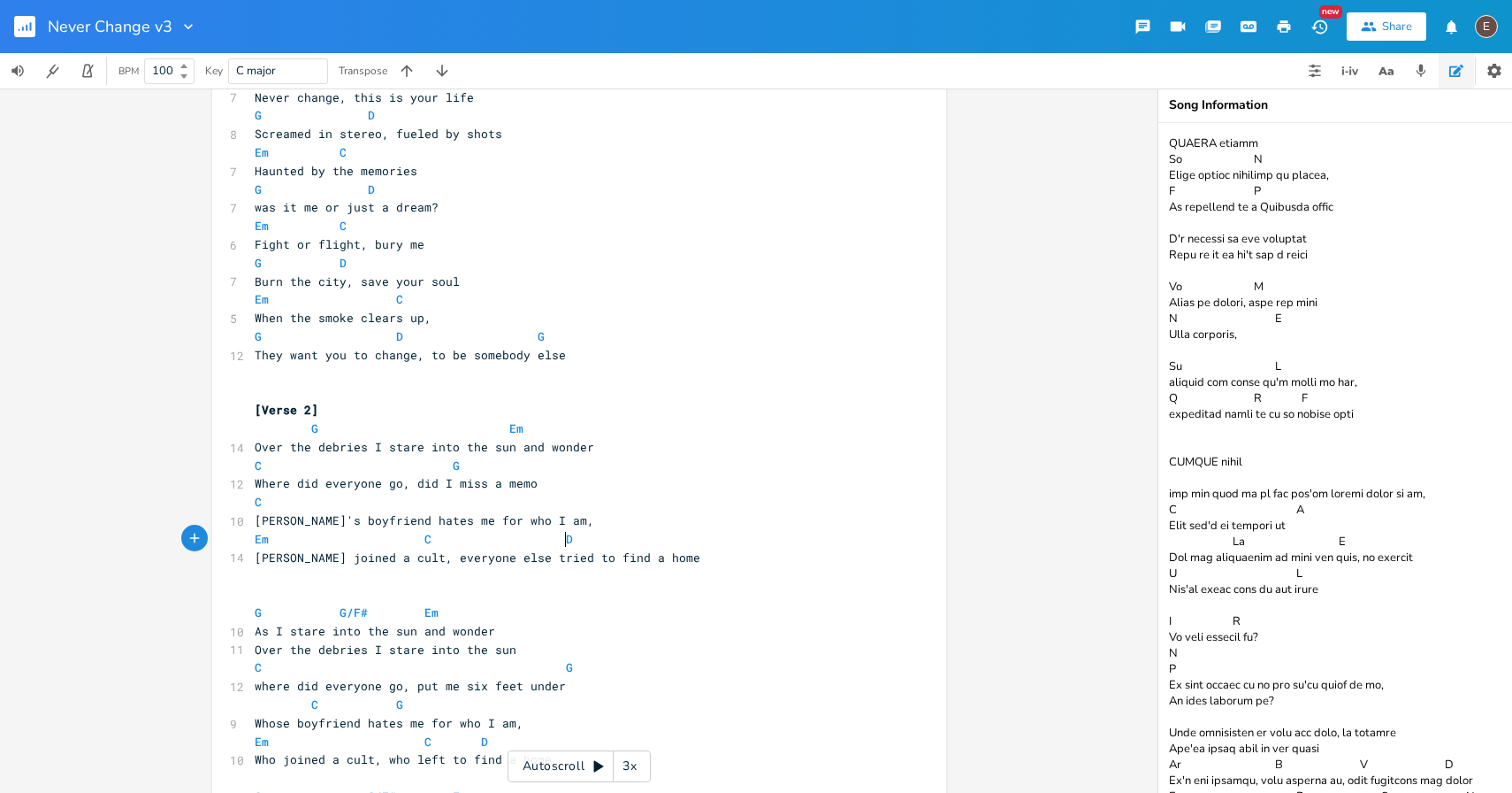
type textarea "D"
click at [647, 576] on pre "​" at bounding box center [570, 575] width 638 height 18
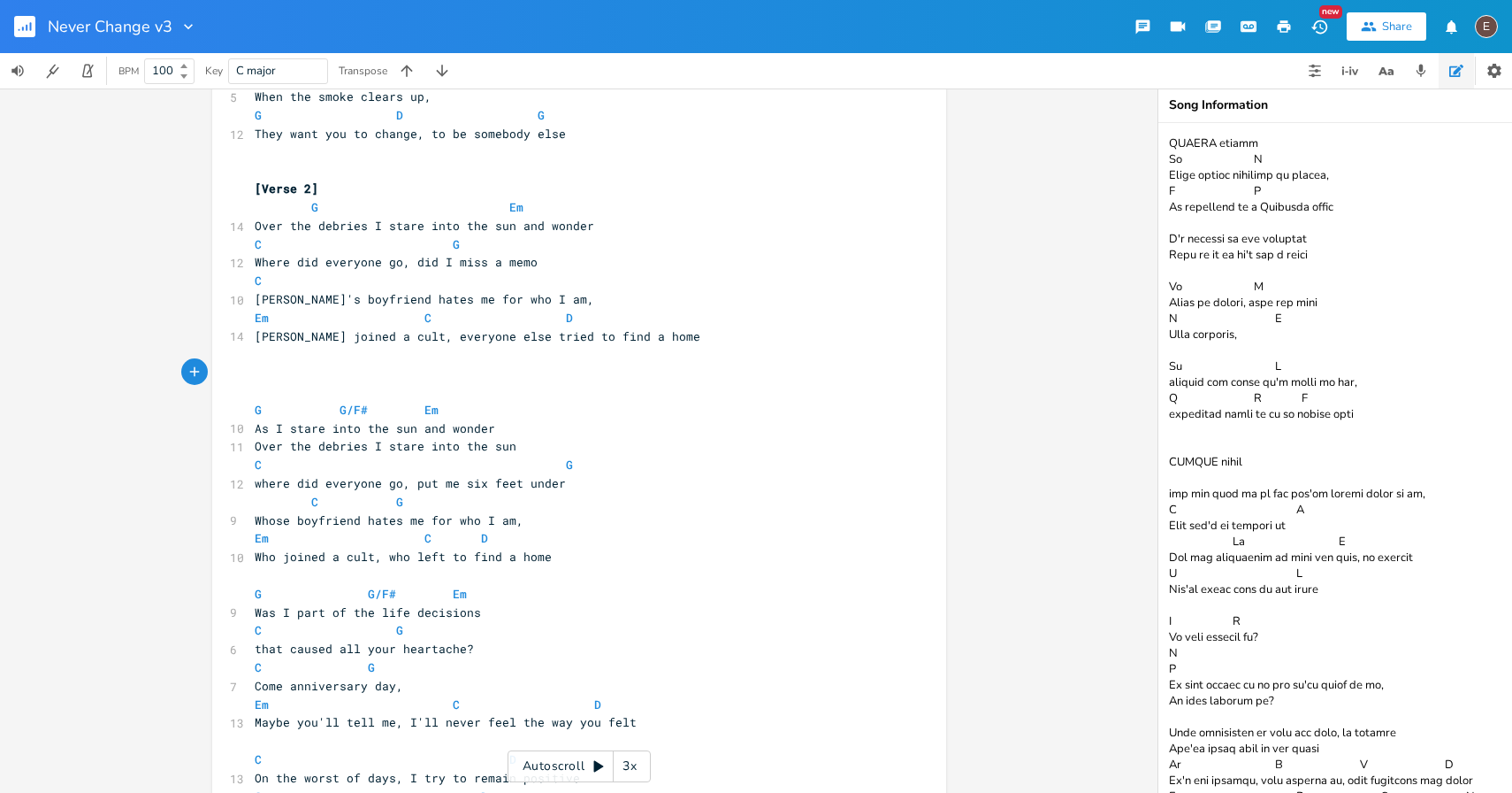
scroll to position [927, 0]
type textarea "Was I part of the unfortunate life decisions"
click at [360, 369] on span "Was I part of the unfortunate life decisions" at bounding box center [410, 371] width 311 height 16
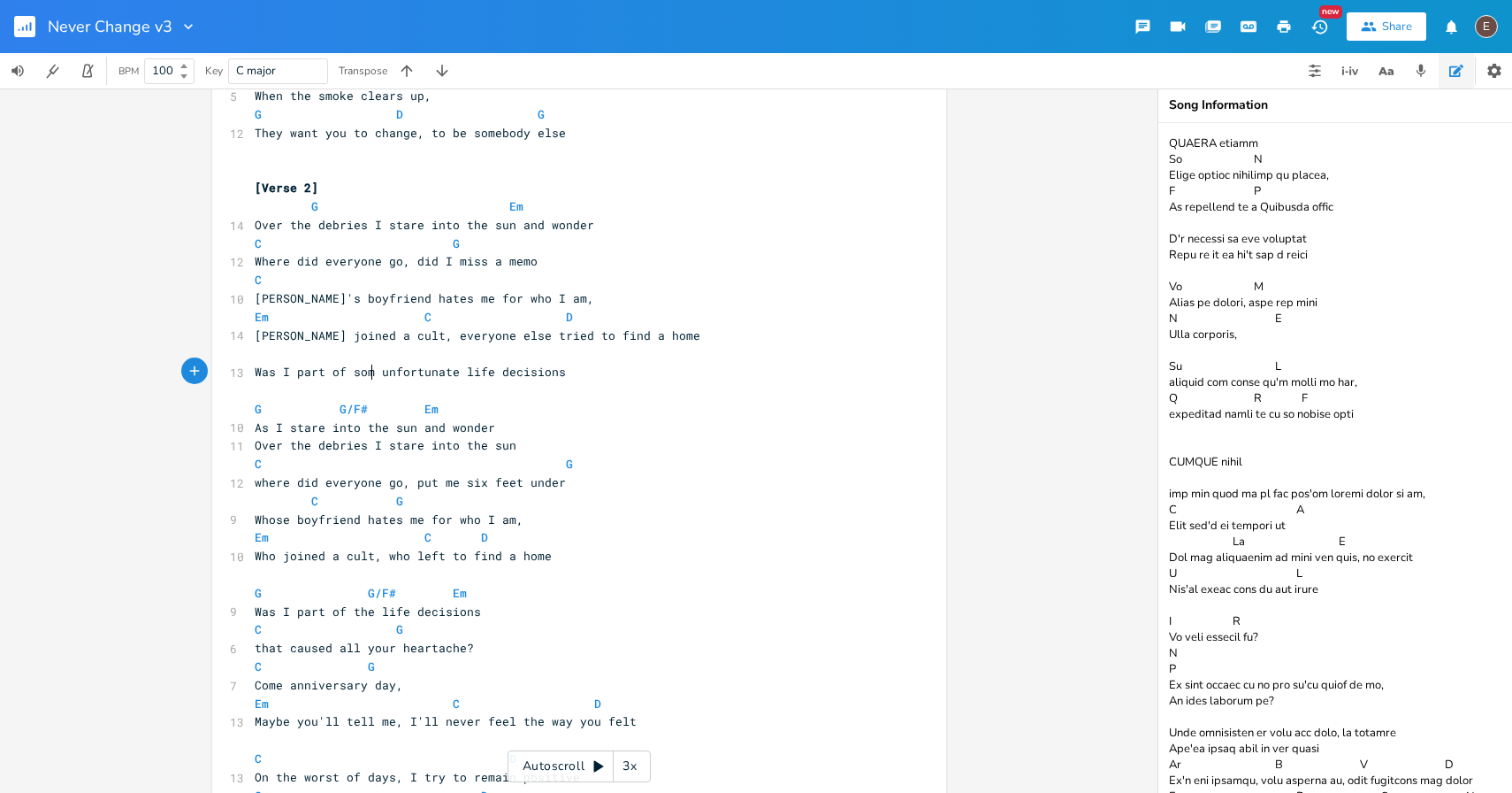
type textarea "some"
click at [313, 349] on pre "​" at bounding box center [570, 353] width 638 height 18
type textarea "G"
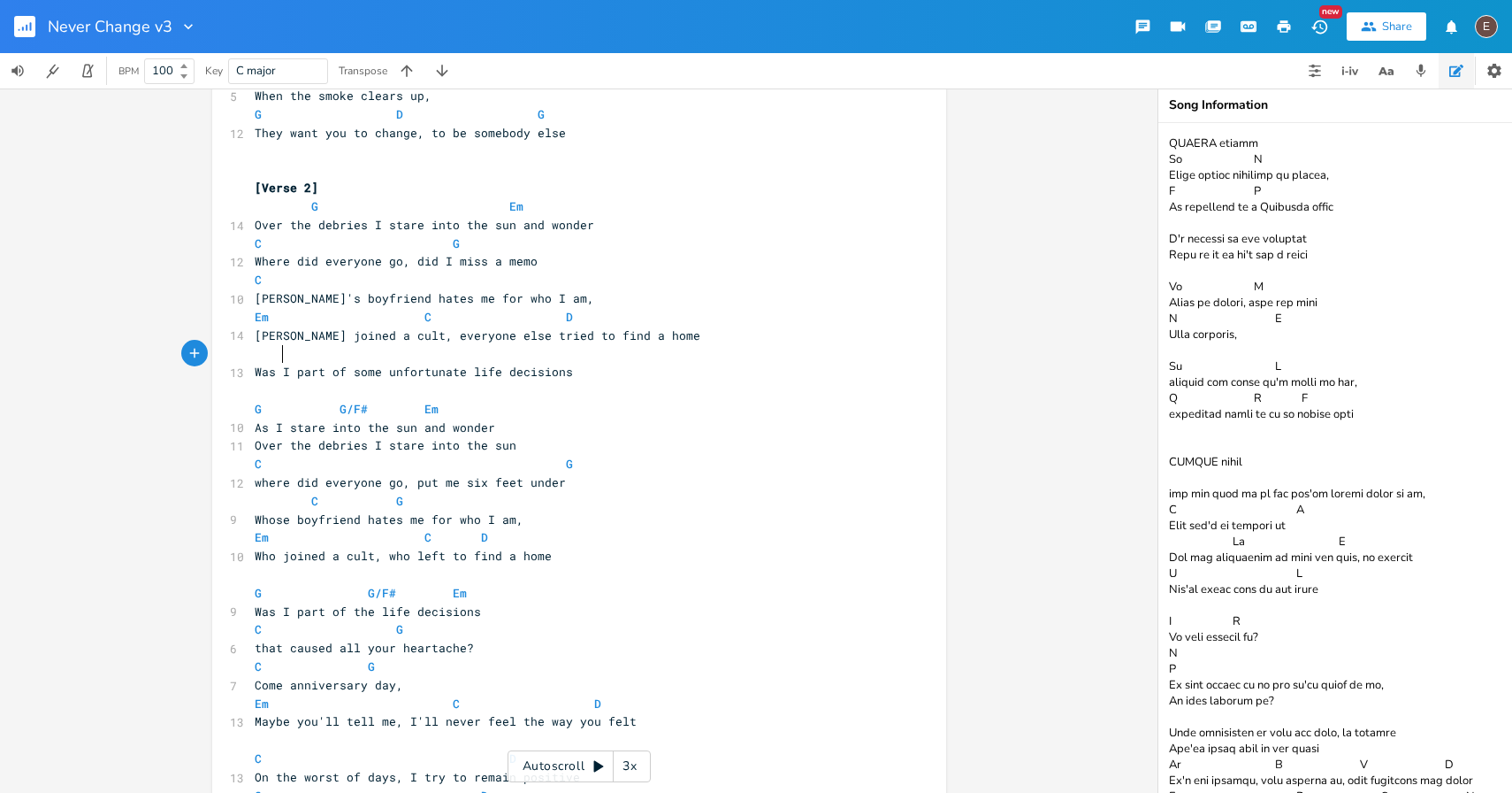
type textarea "F"
type textarea "G"
click at [688, 328] on pre "[PERSON_NAME] joined a cult, everyone else tried to find a home" at bounding box center [570, 335] width 638 height 18
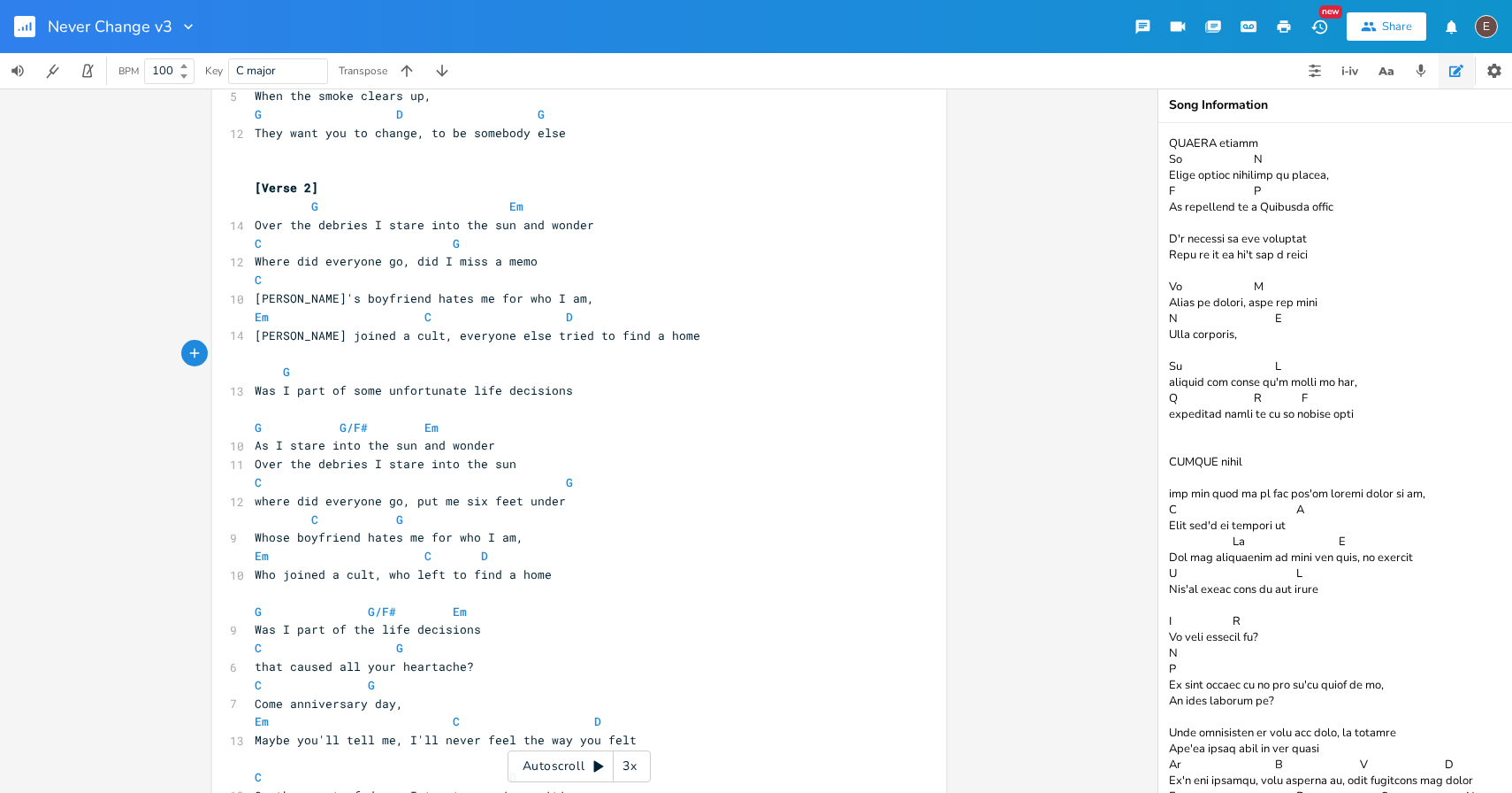
click at [578, 373] on pre "G" at bounding box center [570, 371] width 638 height 18
type textarea "Em"
click at [636, 403] on pre "​" at bounding box center [570, 408] width 638 height 18
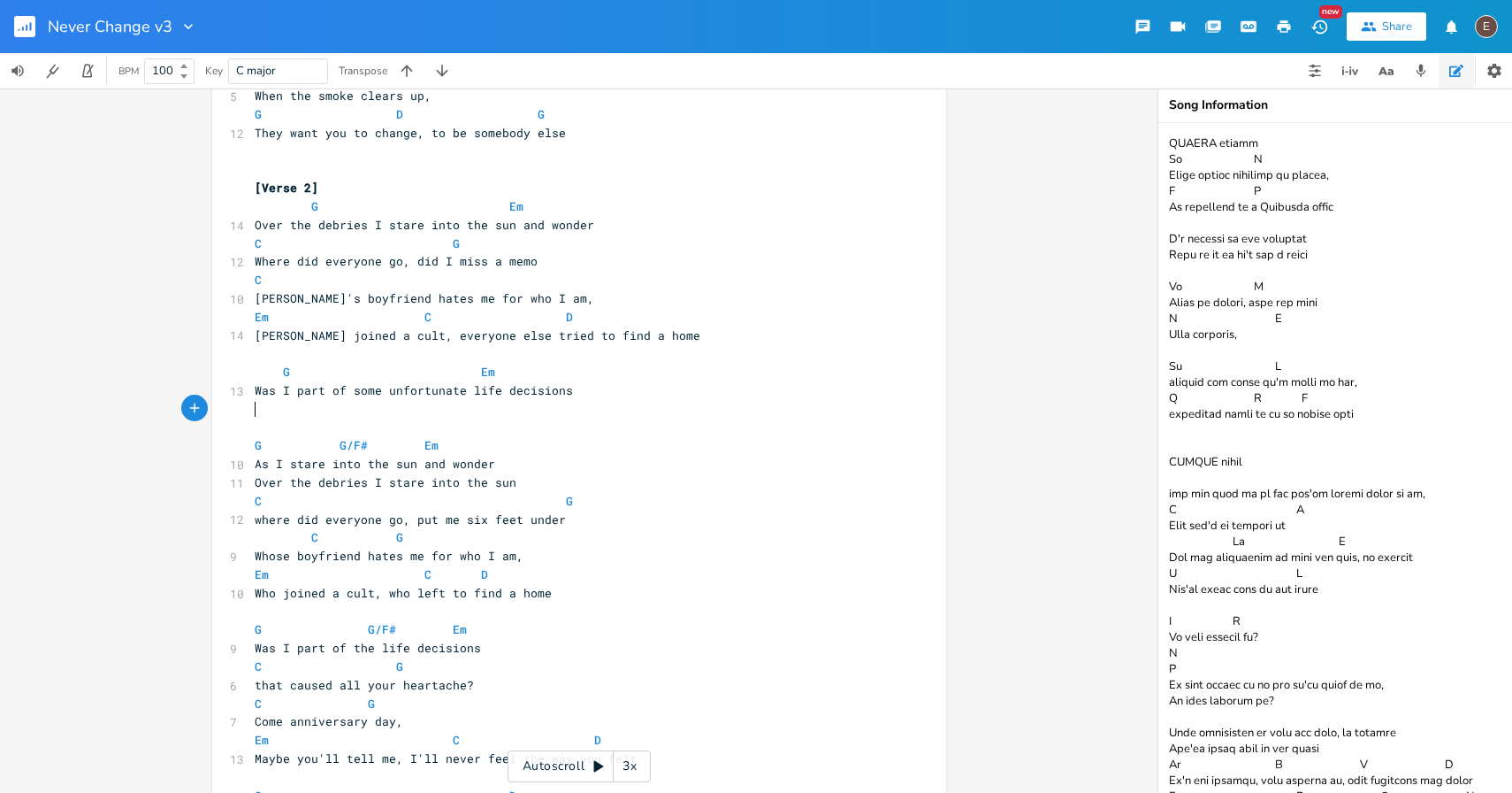
click at [636, 403] on pre "​" at bounding box center [570, 408] width 638 height 18
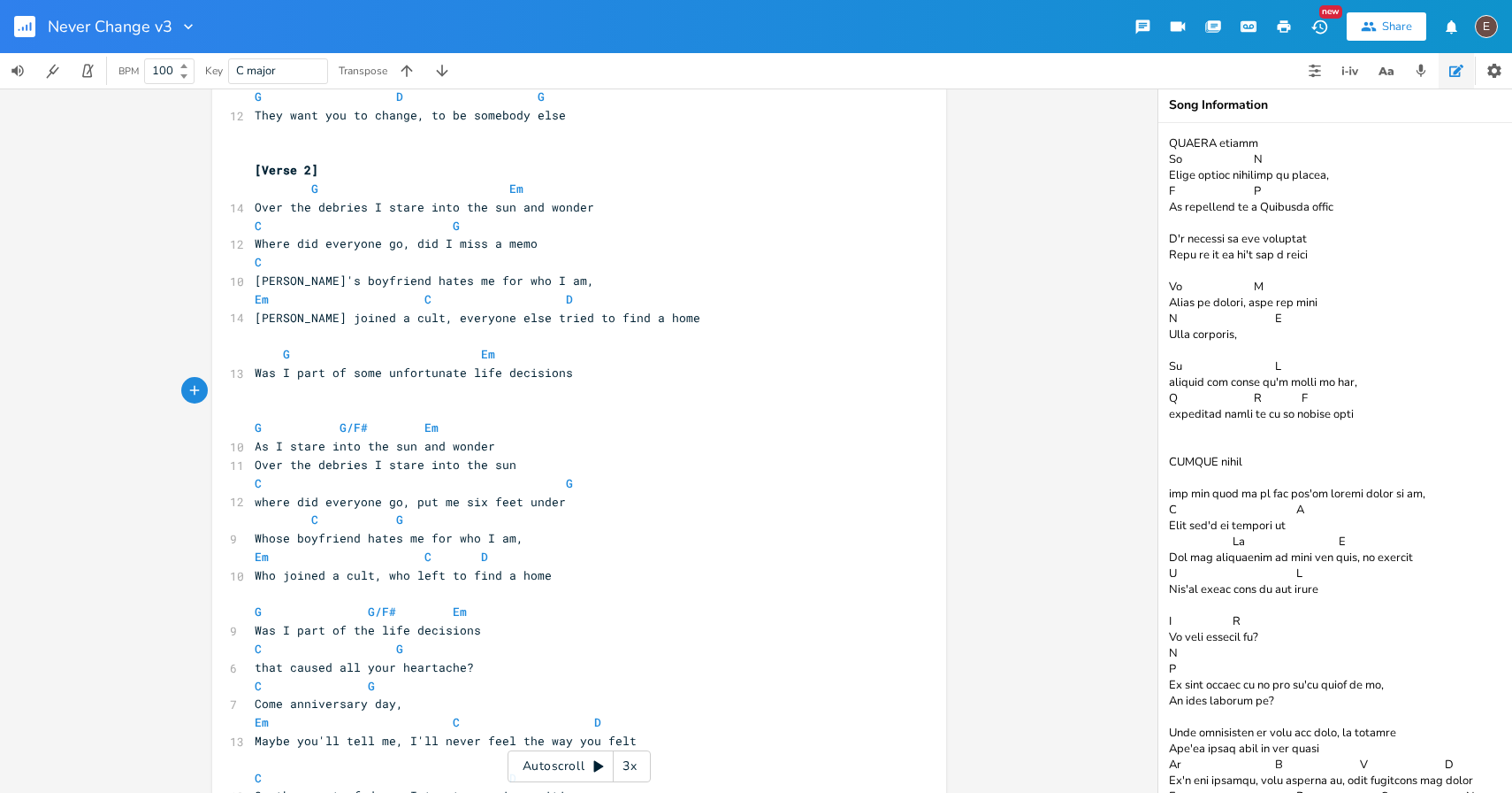
scroll to position [948, 0]
click at [558, 369] on span "Was I part of some unfortunate life decisions" at bounding box center [414, 369] width 318 height 16
type textarea "decisions"
click at [558, 369] on span "Was I part of some unfortunate life decisions" at bounding box center [414, 369] width 318 height 16
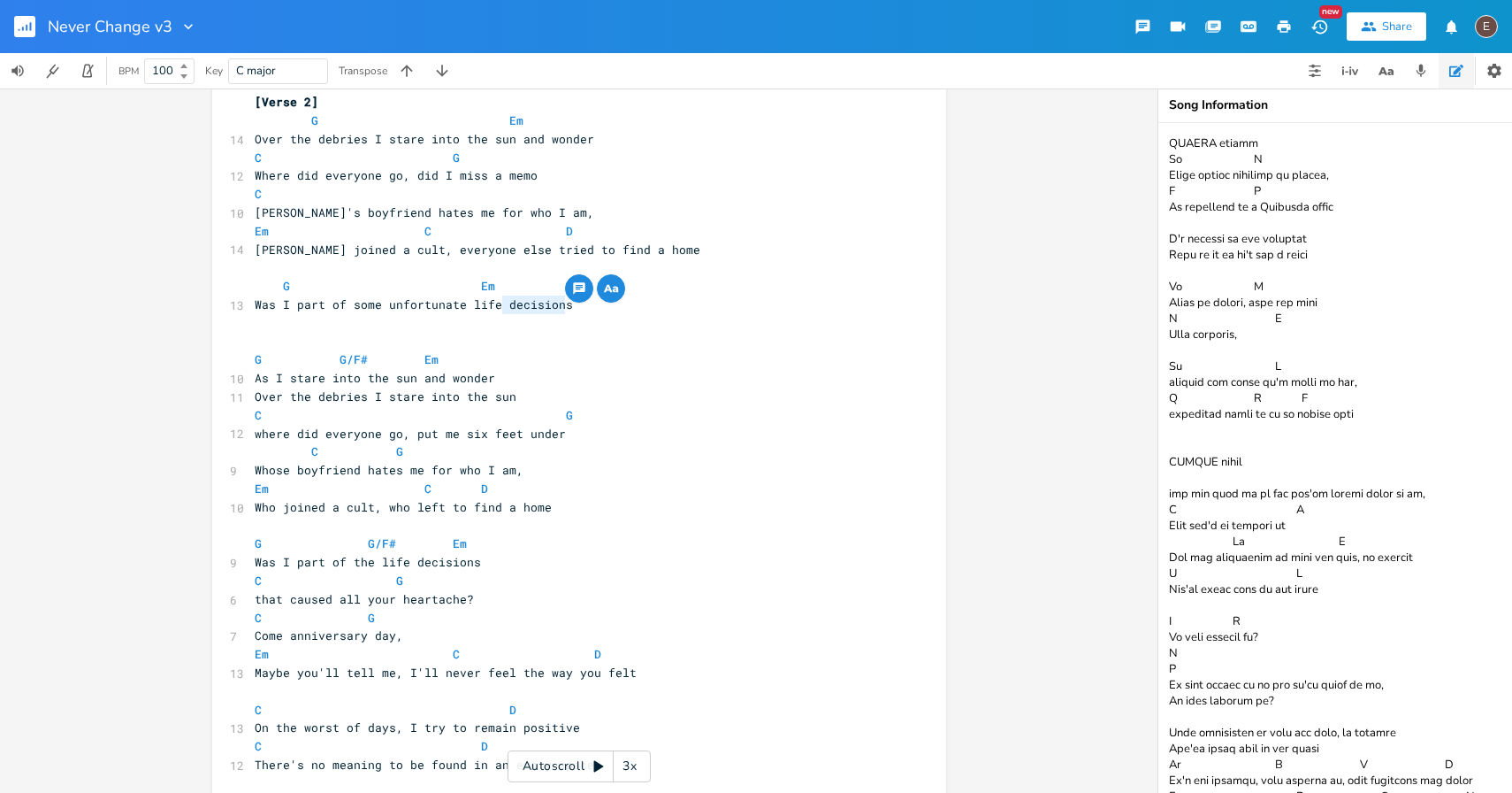
scroll to position [1018, 0]
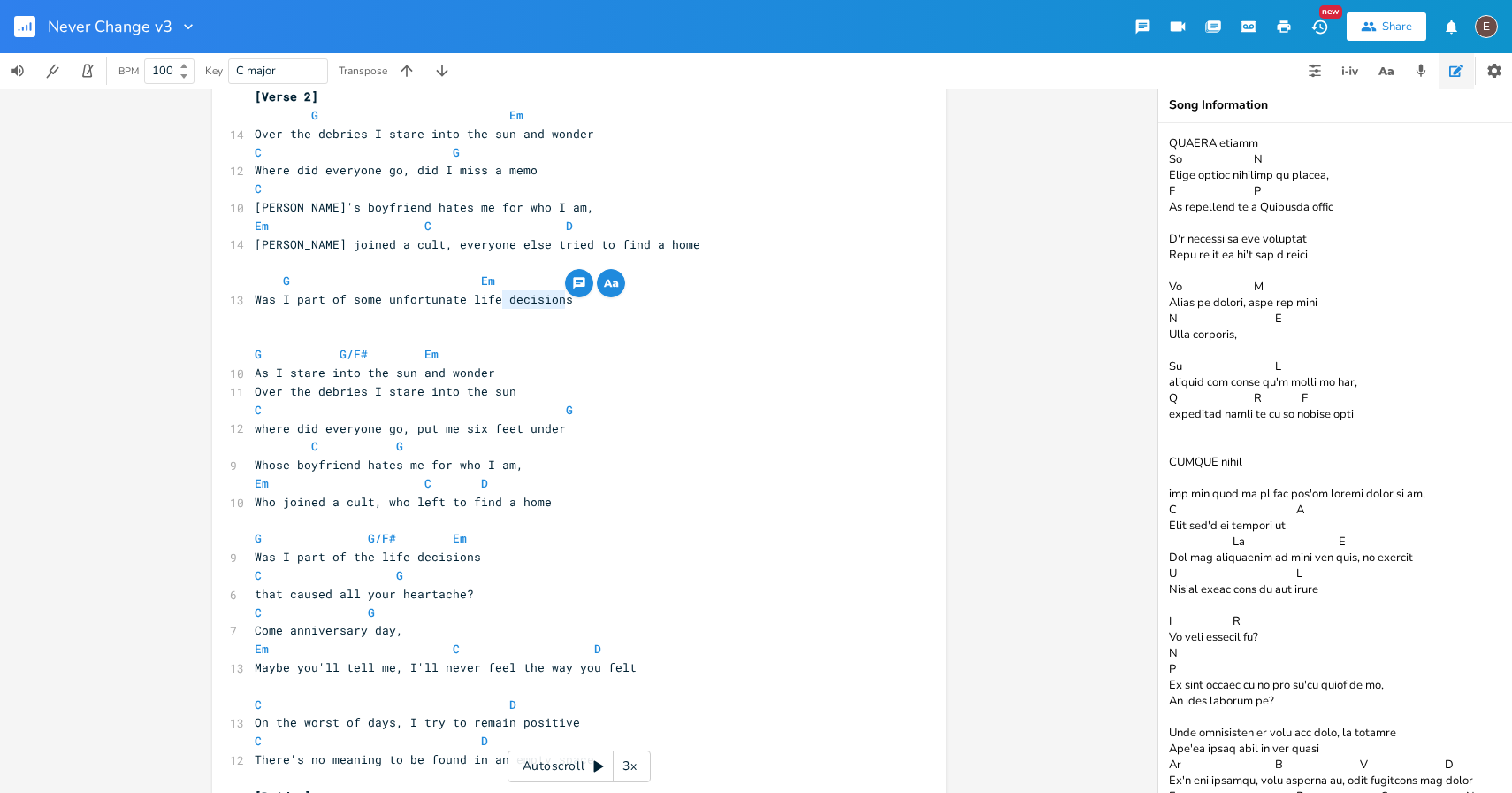
click at [572, 310] on pre "​" at bounding box center [570, 317] width 638 height 18
click at [624, 304] on pre "Was I part of some unfortunate life decisions" at bounding box center [570, 299] width 638 height 18
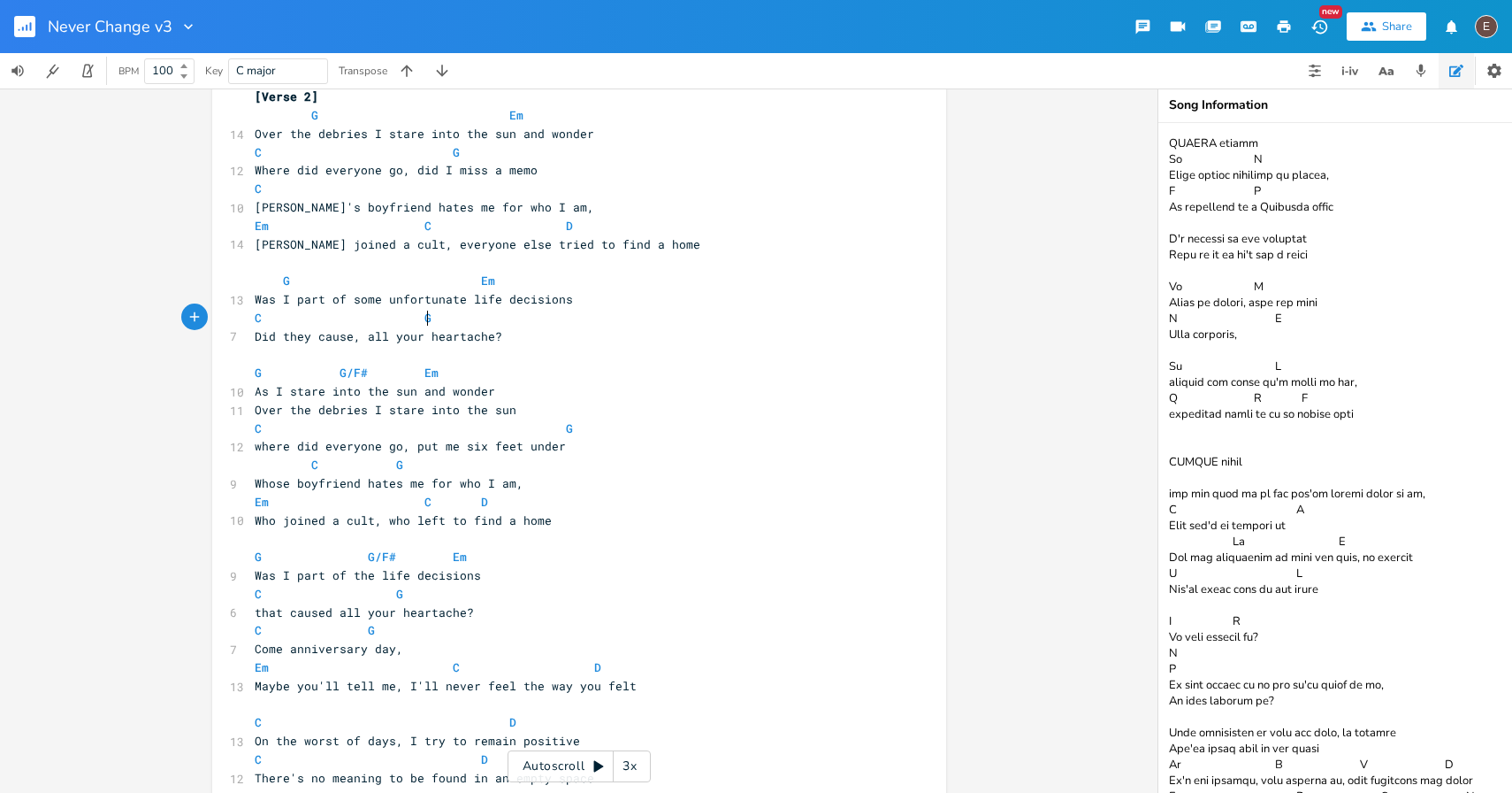
scroll to position [0, 10]
click at [537, 324] on pre "C G" at bounding box center [570, 317] width 638 height 18
click at [541, 330] on pre "Did they cause, all your heartache?" at bounding box center [570, 336] width 638 height 18
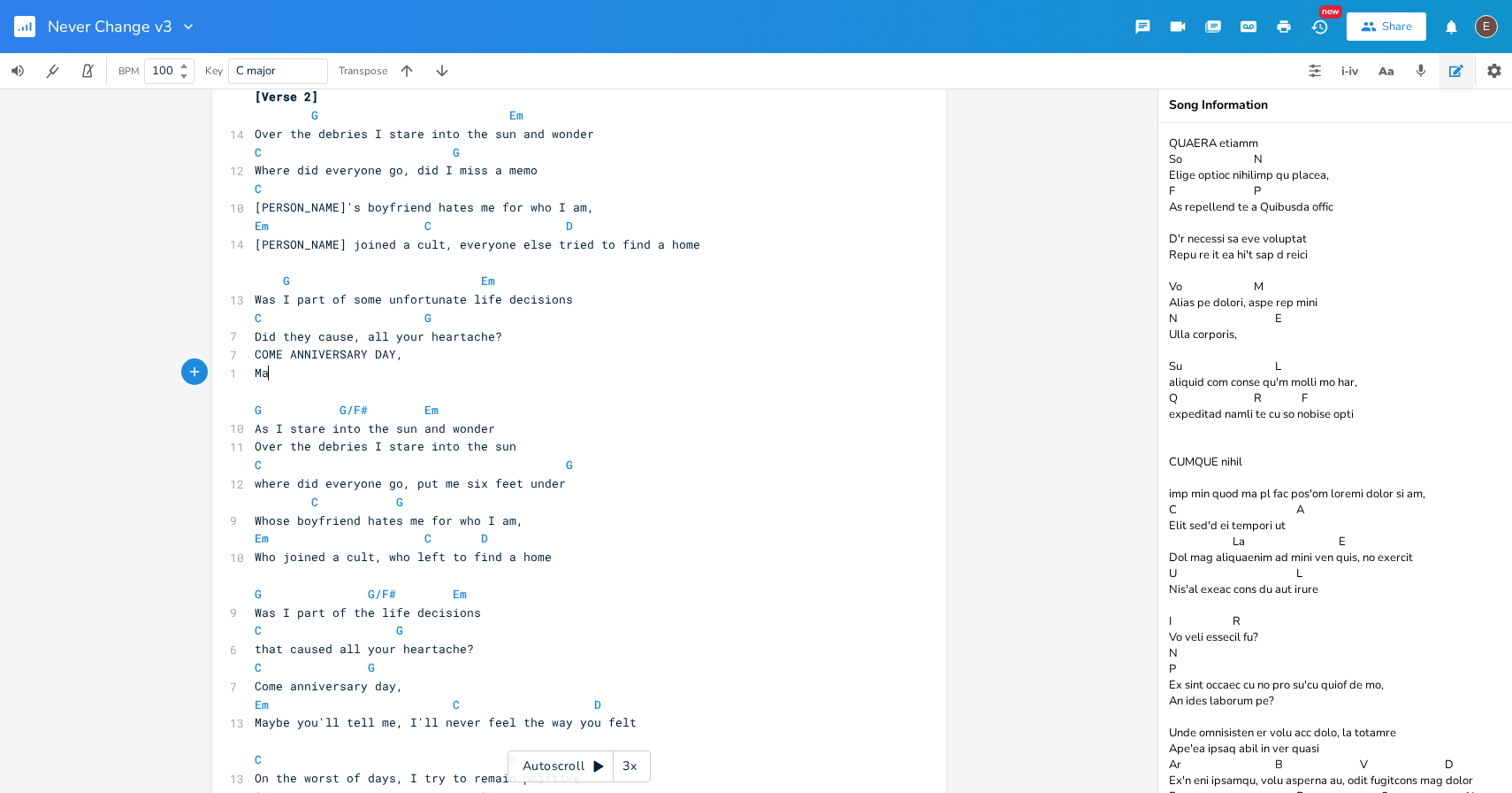
scroll to position [0, 28]
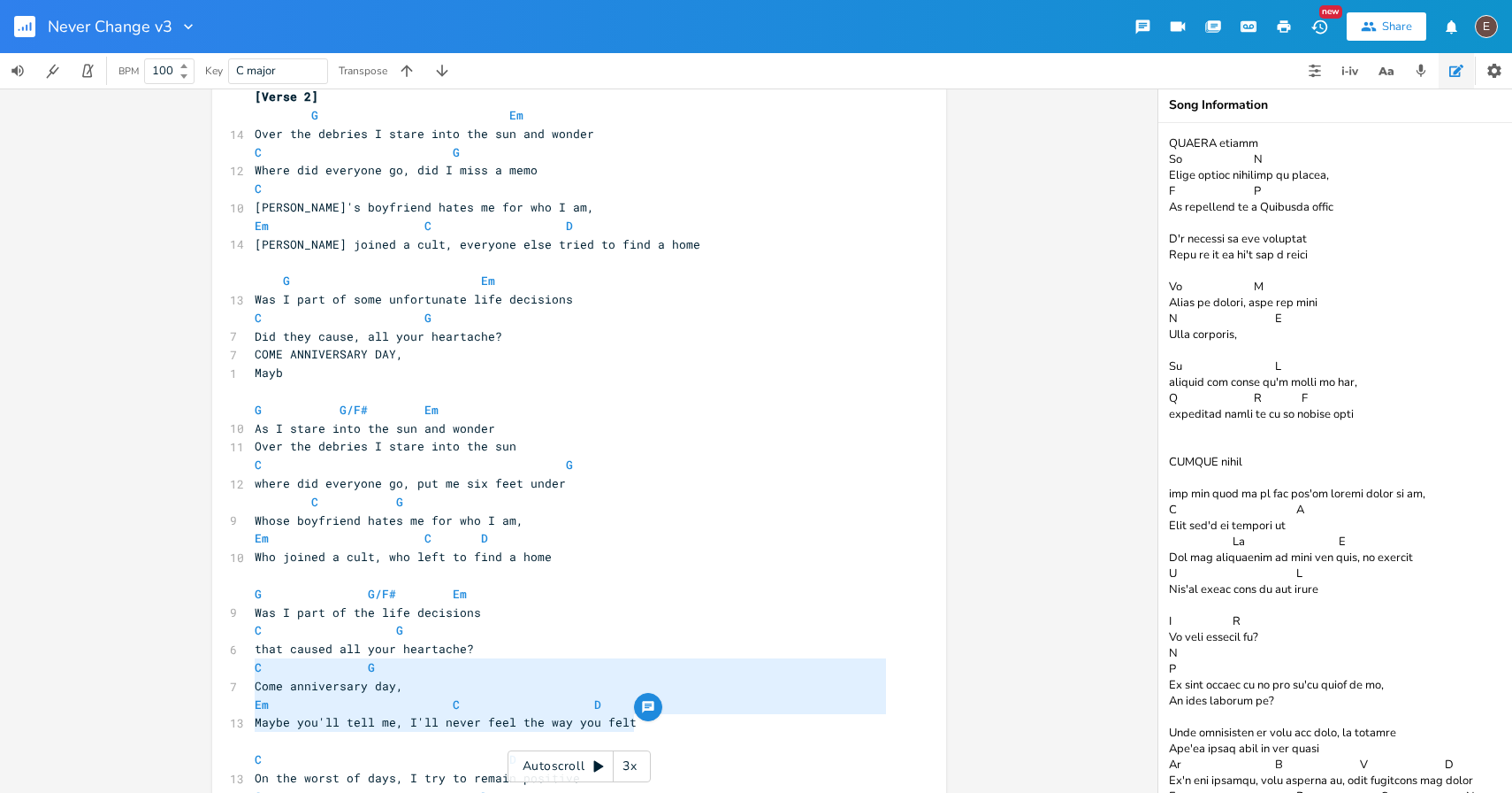
drag, startPoint x: 649, startPoint y: 724, endPoint x: 249, endPoint y: 672, distance: 403.4
click at [251, 672] on div "[Intro] G - D - G - D ​ [Verse 1] ​ G Em 14 The distorted photographs of such a…" at bounding box center [570, 68] width 638 height 1913
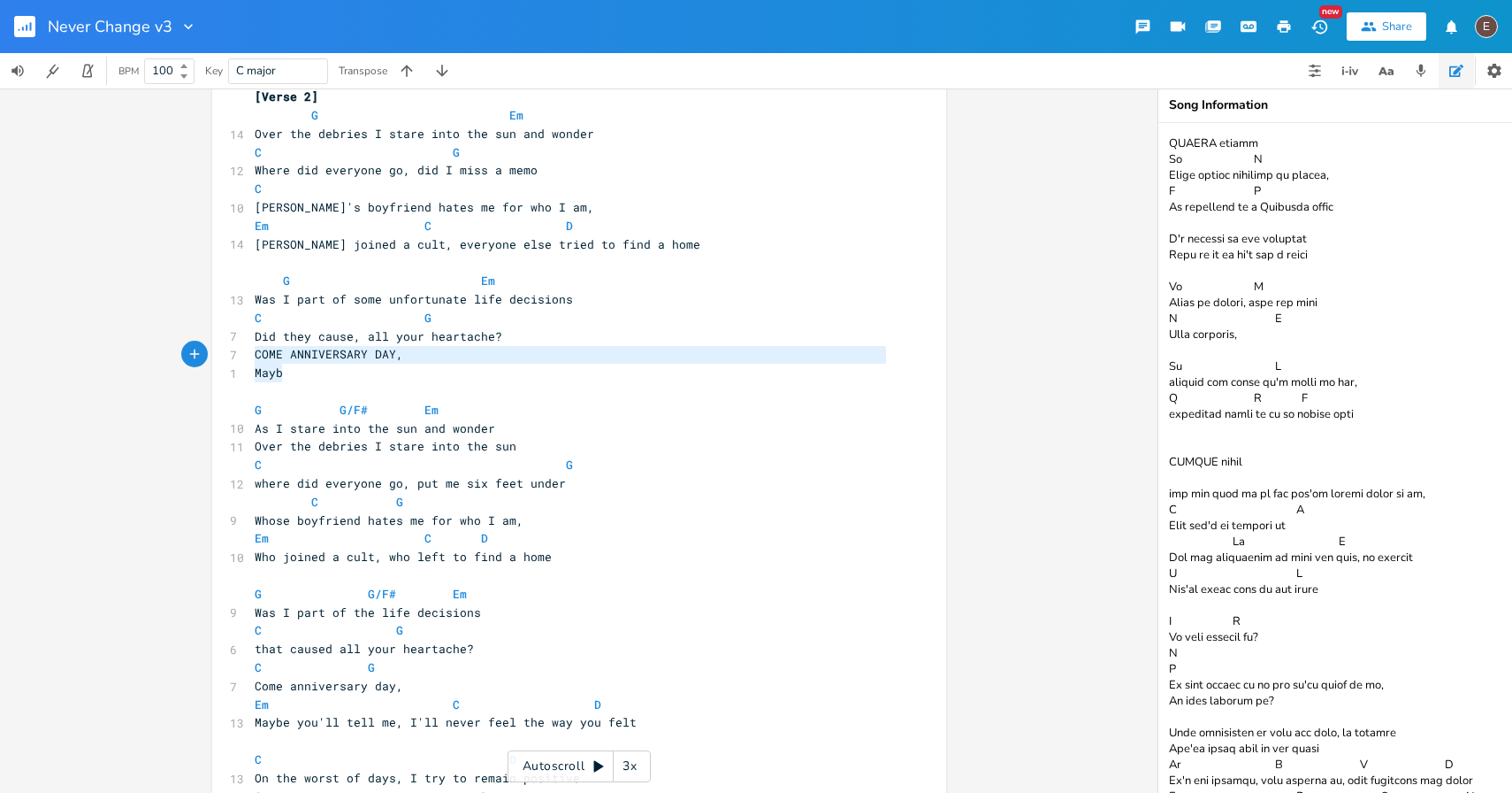
drag, startPoint x: 324, startPoint y: 378, endPoint x: 245, endPoint y: 361, distance: 80.8
click at [251, 360] on div "[Intro] G - D - G - D ​ [Verse 1] ​ G Em 14 The distorted photographs of such a…" at bounding box center [570, 68] width 638 height 1913
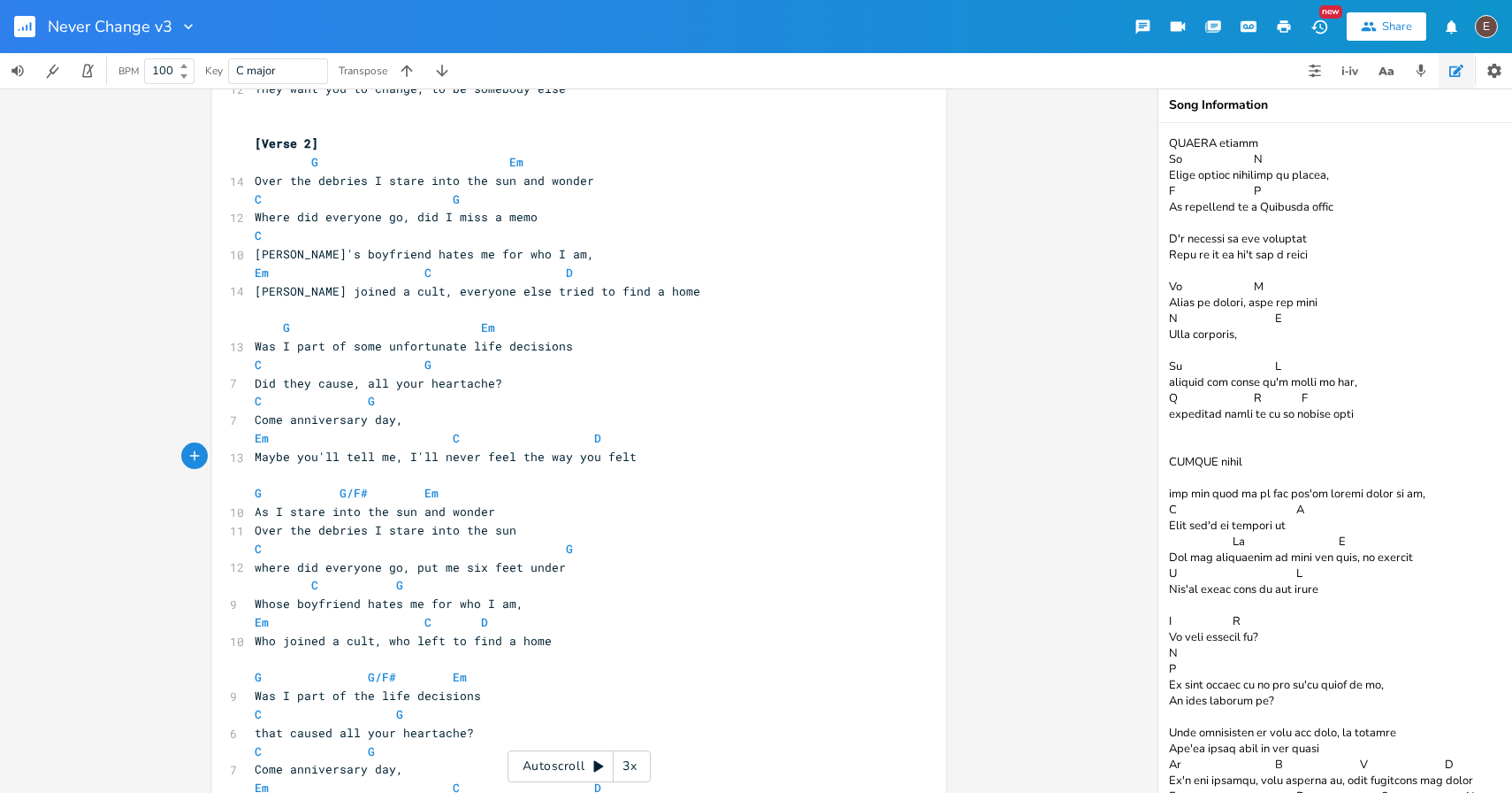
scroll to position [934, 0]
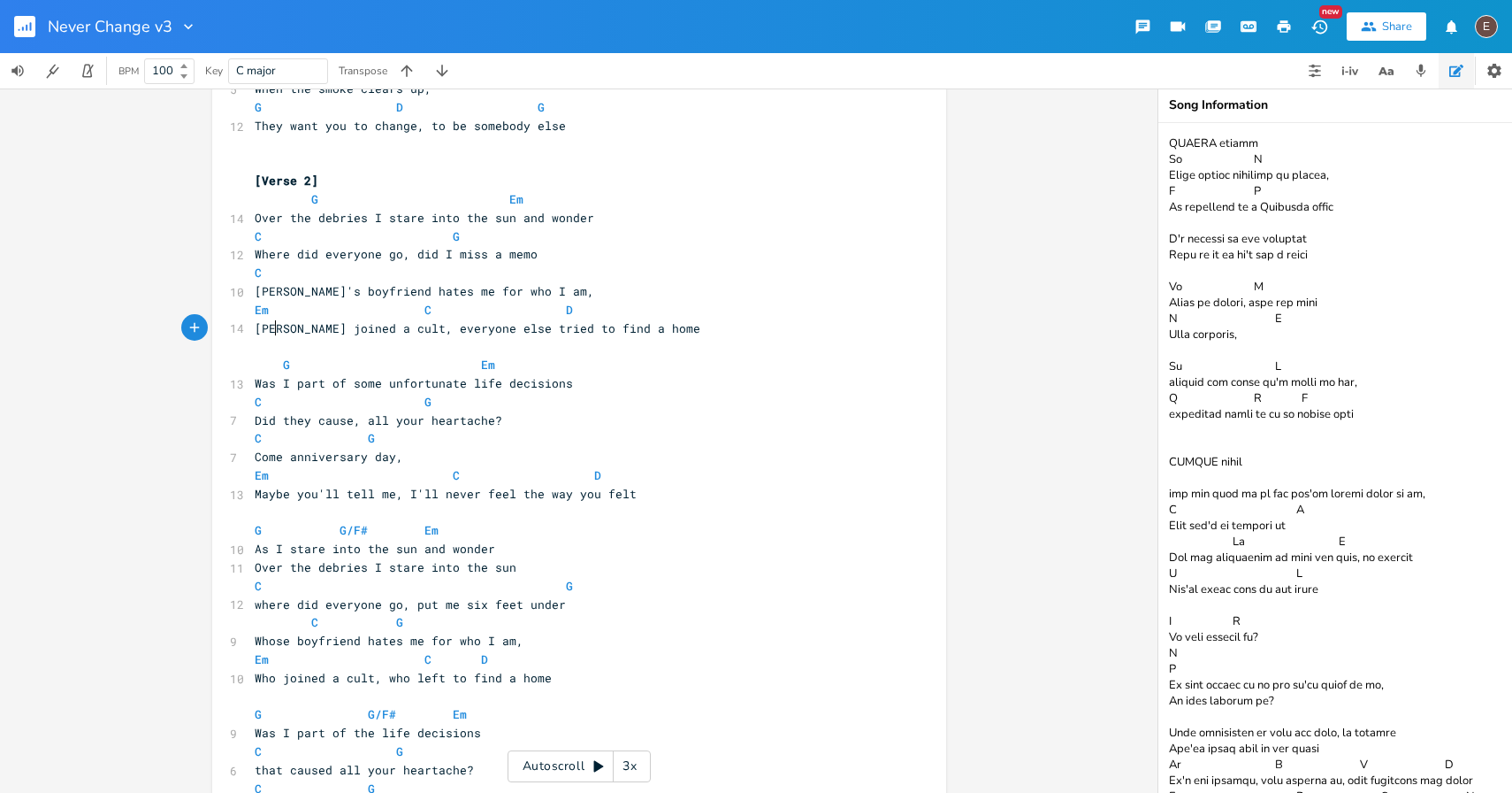
click at [267, 329] on span "[PERSON_NAME] joined a cult, everyone else tried to find a home" at bounding box center [477, 328] width 446 height 16
click at [452, 328] on span "[PERSON_NAME] joined a cult, everyone else tried to find a home" at bounding box center [477, 328] width 446 height 16
click at [263, 323] on span "[PERSON_NAME] joined a cult, everyone else tried to find a home" at bounding box center [477, 328] width 446 height 16
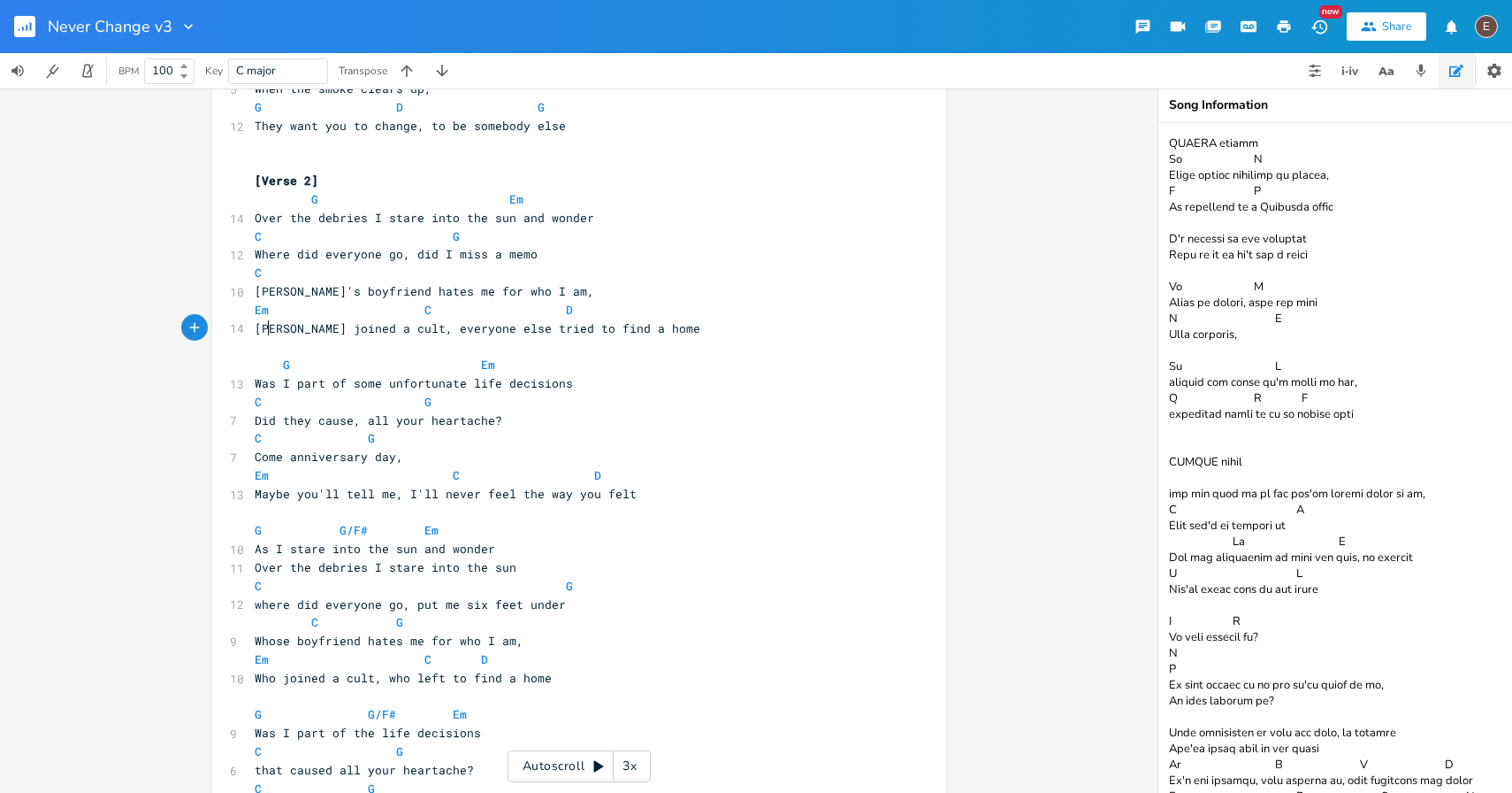
click at [263, 323] on span "[PERSON_NAME] joined a cult, everyone else tried to find a home" at bounding box center [477, 328] width 446 height 16
click at [436, 311] on span at bounding box center [442, 310] width 21 height 18
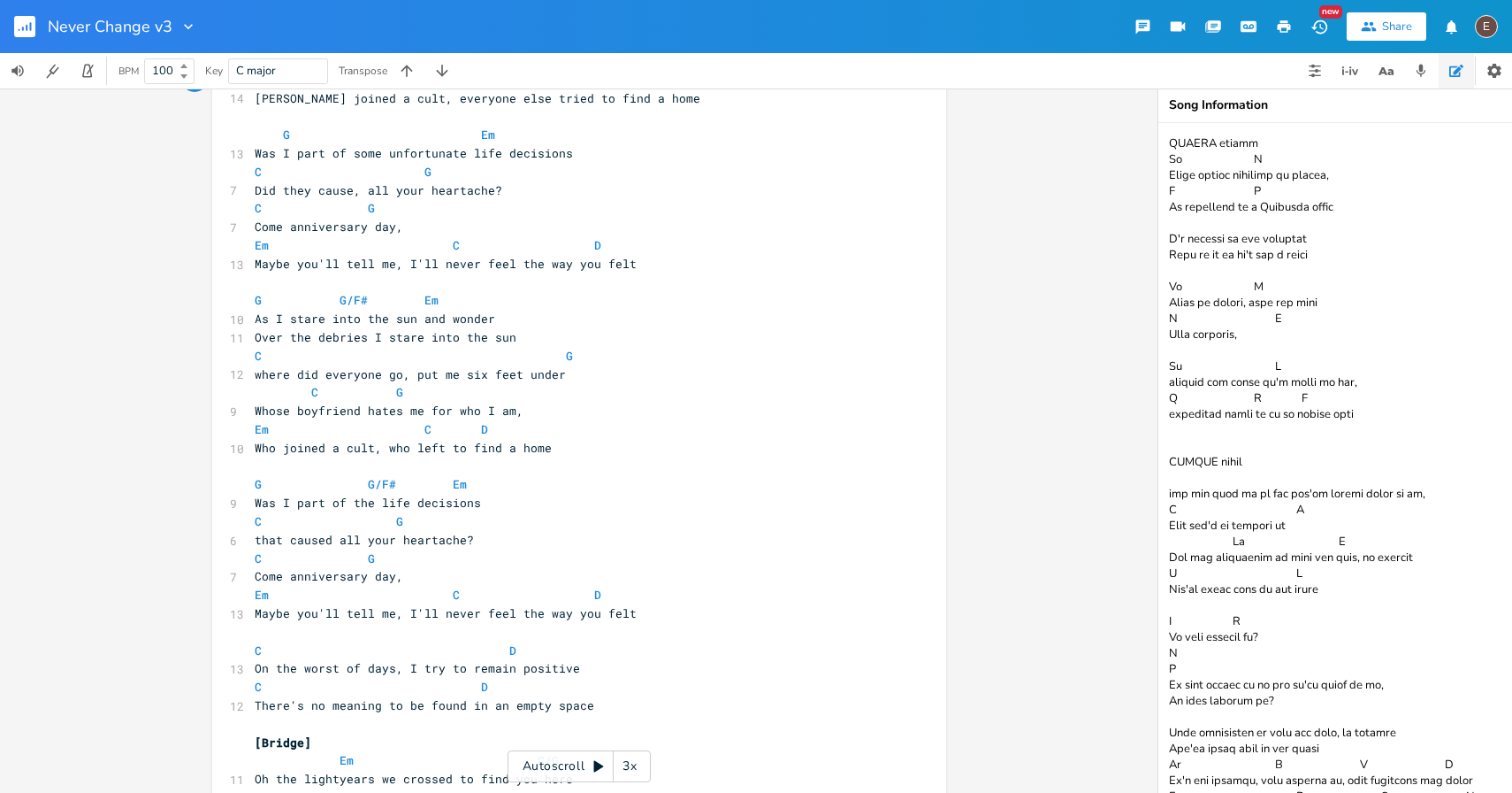
scroll to position [1171, 0]
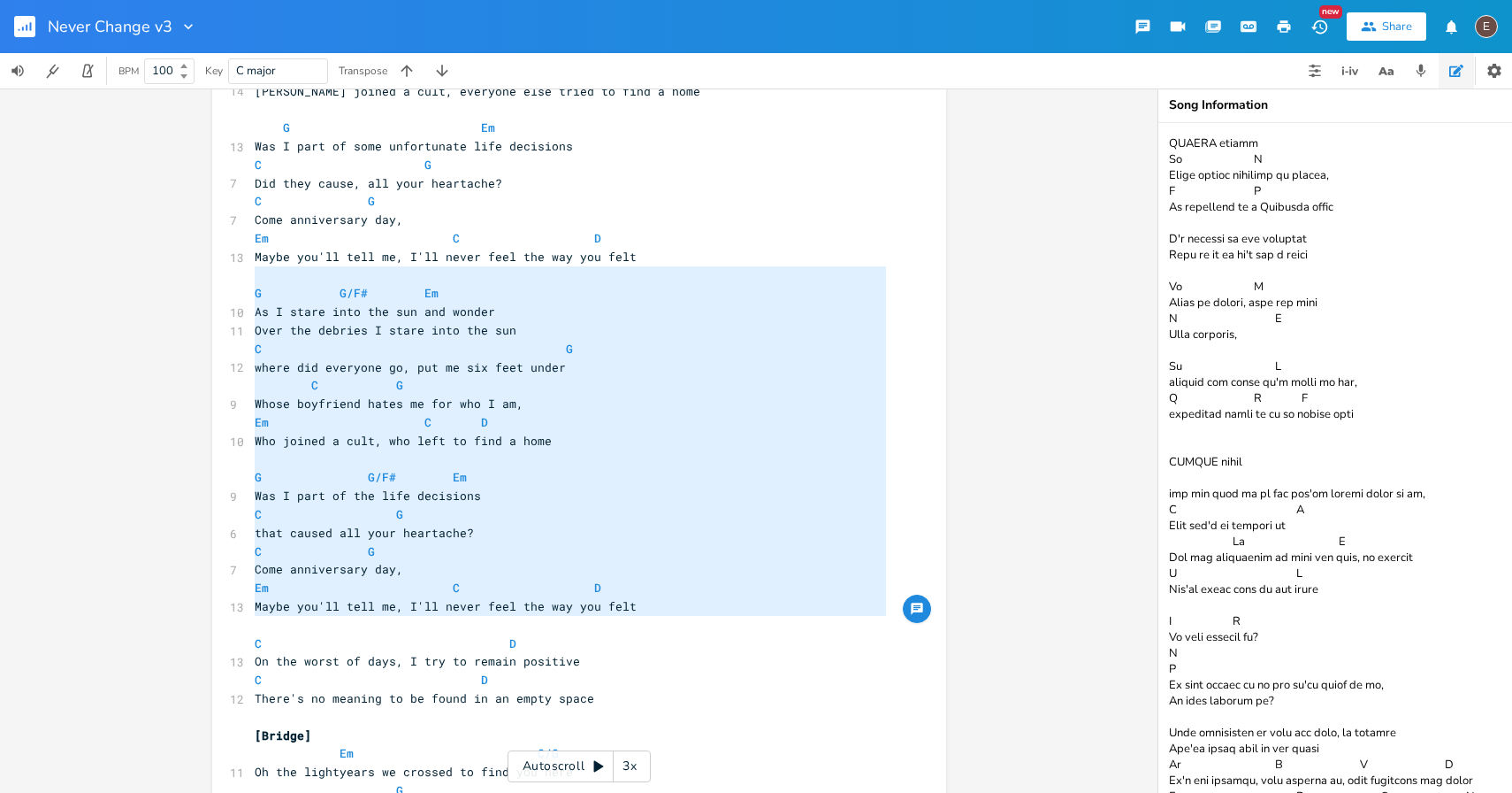
drag, startPoint x: 293, startPoint y: 615, endPoint x: 243, endPoint y: 283, distance: 335.7
click at [614, 625] on pre "​" at bounding box center [570, 624] width 638 height 18
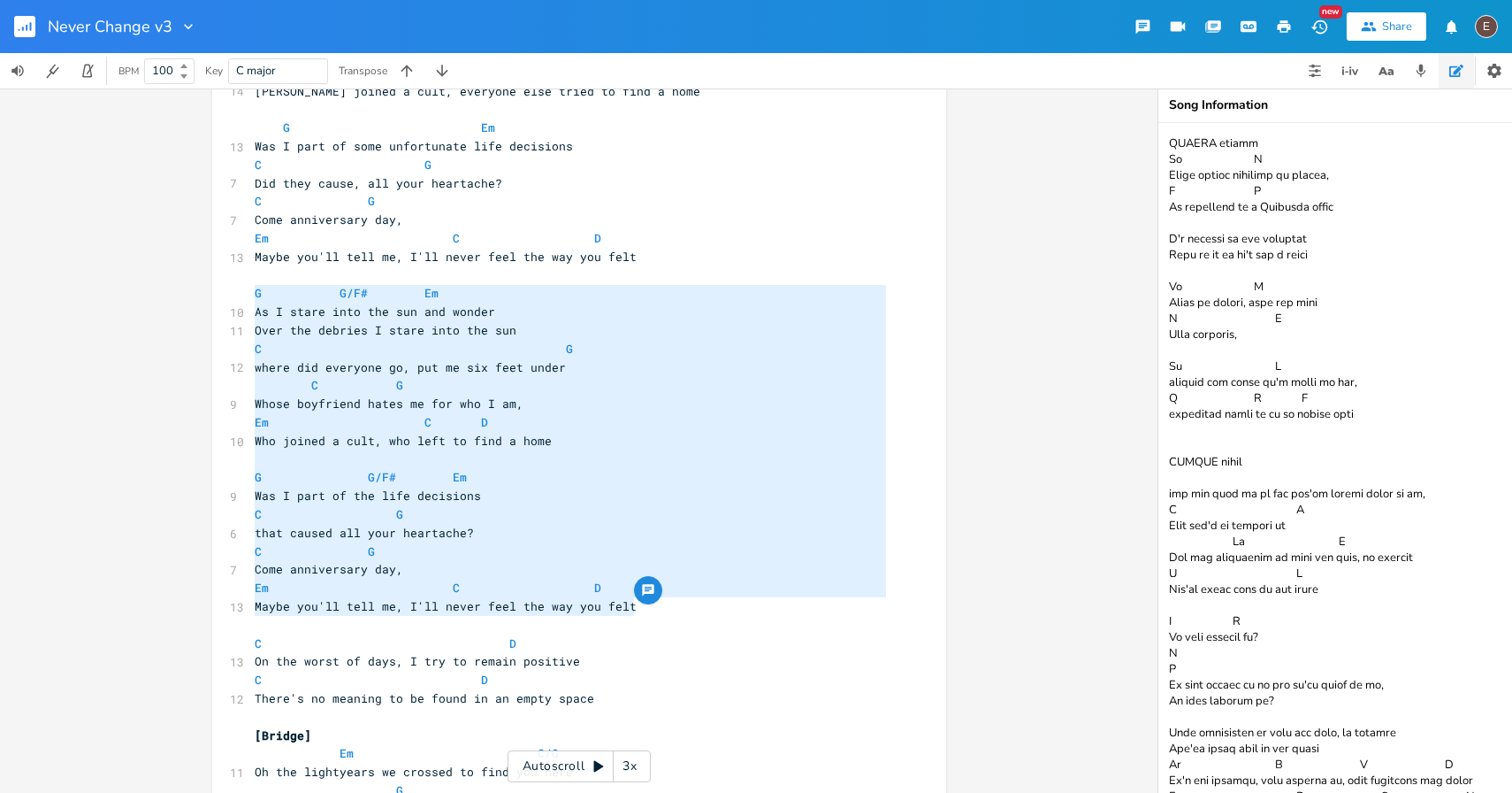
drag, startPoint x: 650, startPoint y: 602, endPoint x: 234, endPoint y: 294, distance: 517.6
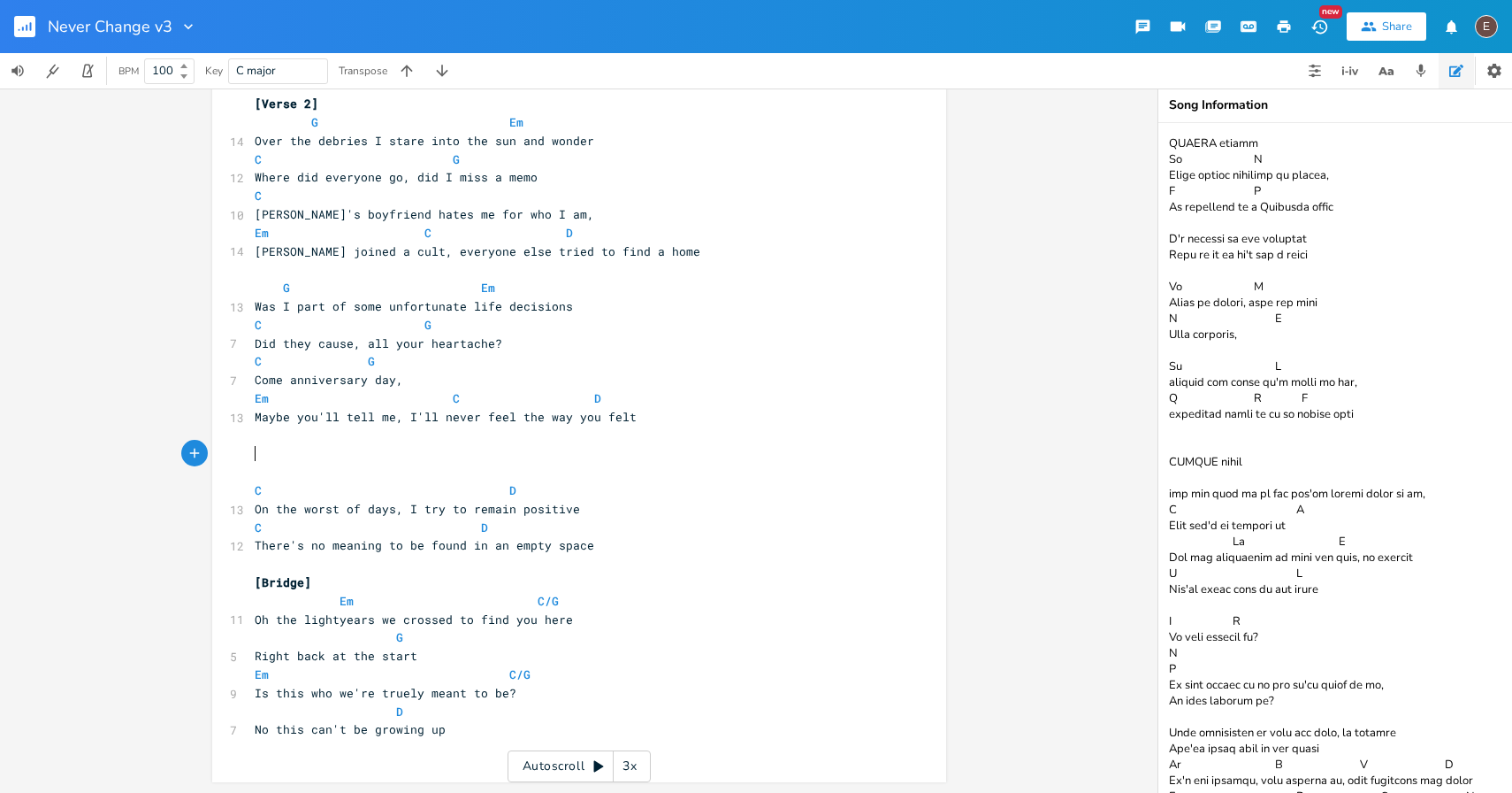
scroll to position [1705, 0]
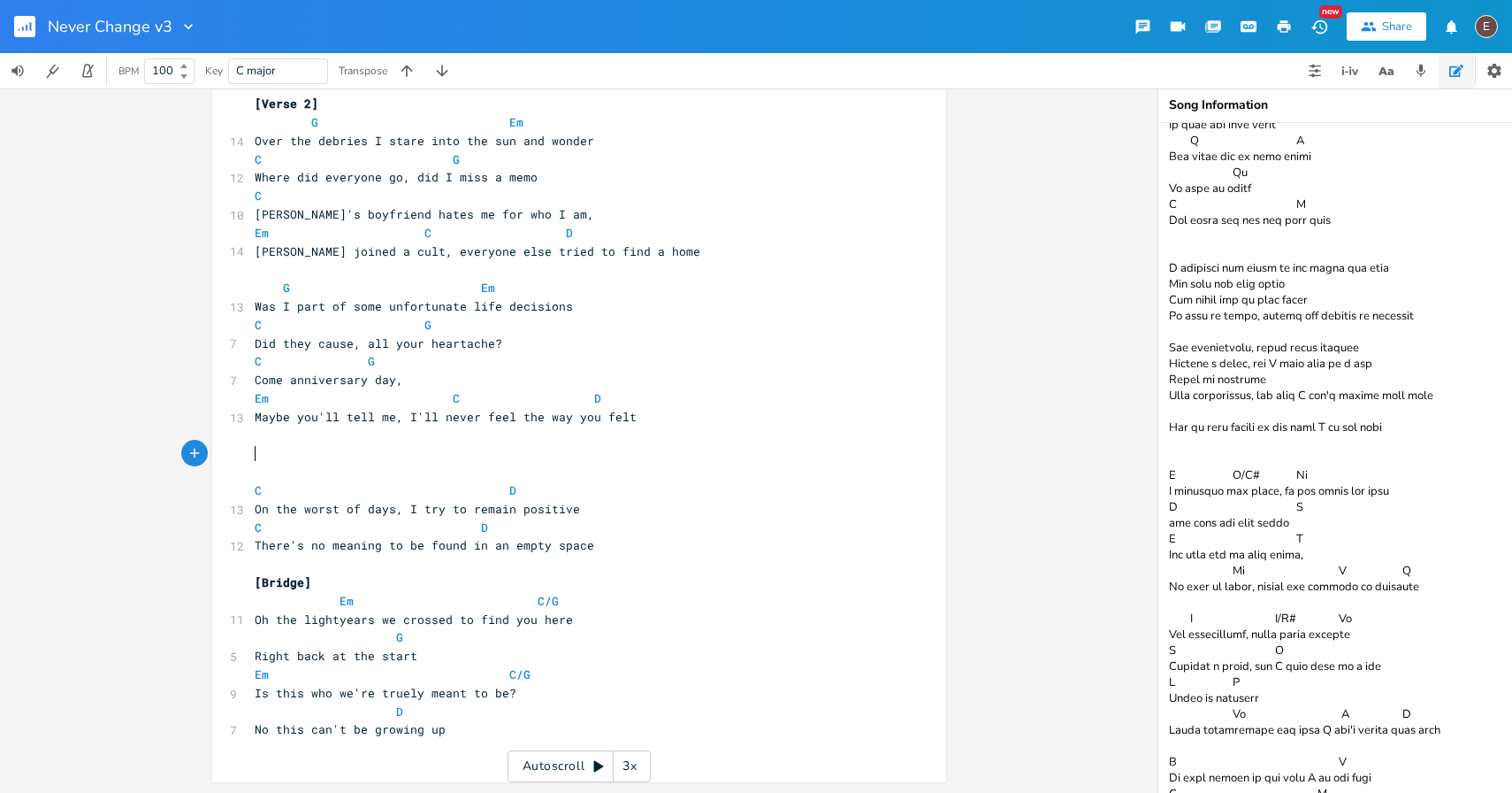
click at [1369, 780] on textarea at bounding box center [1335, 457] width 354 height 670
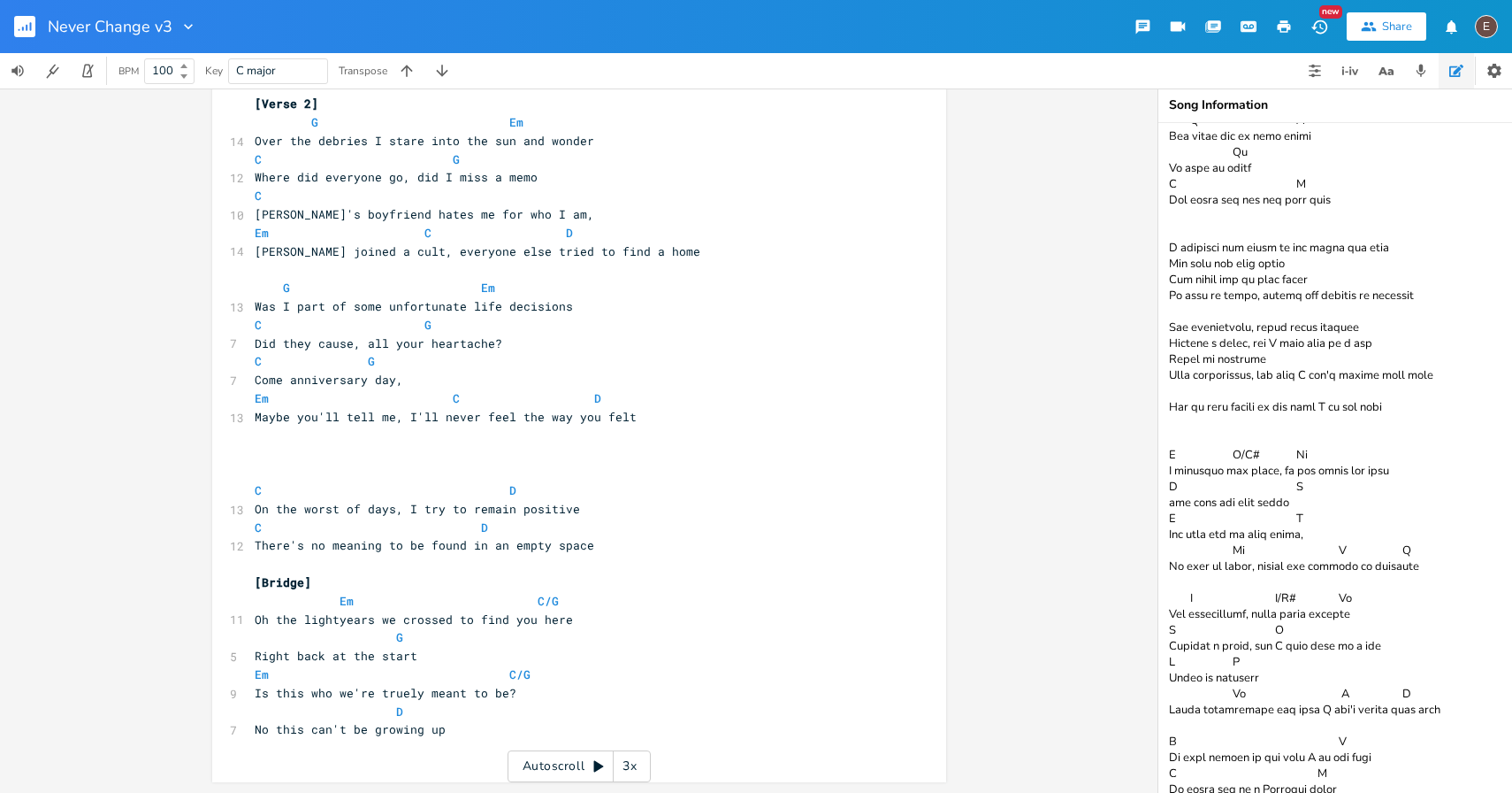
paste textarea "G G/F# Em As I stare into the sun and wonder Over the debries I stare into the …"
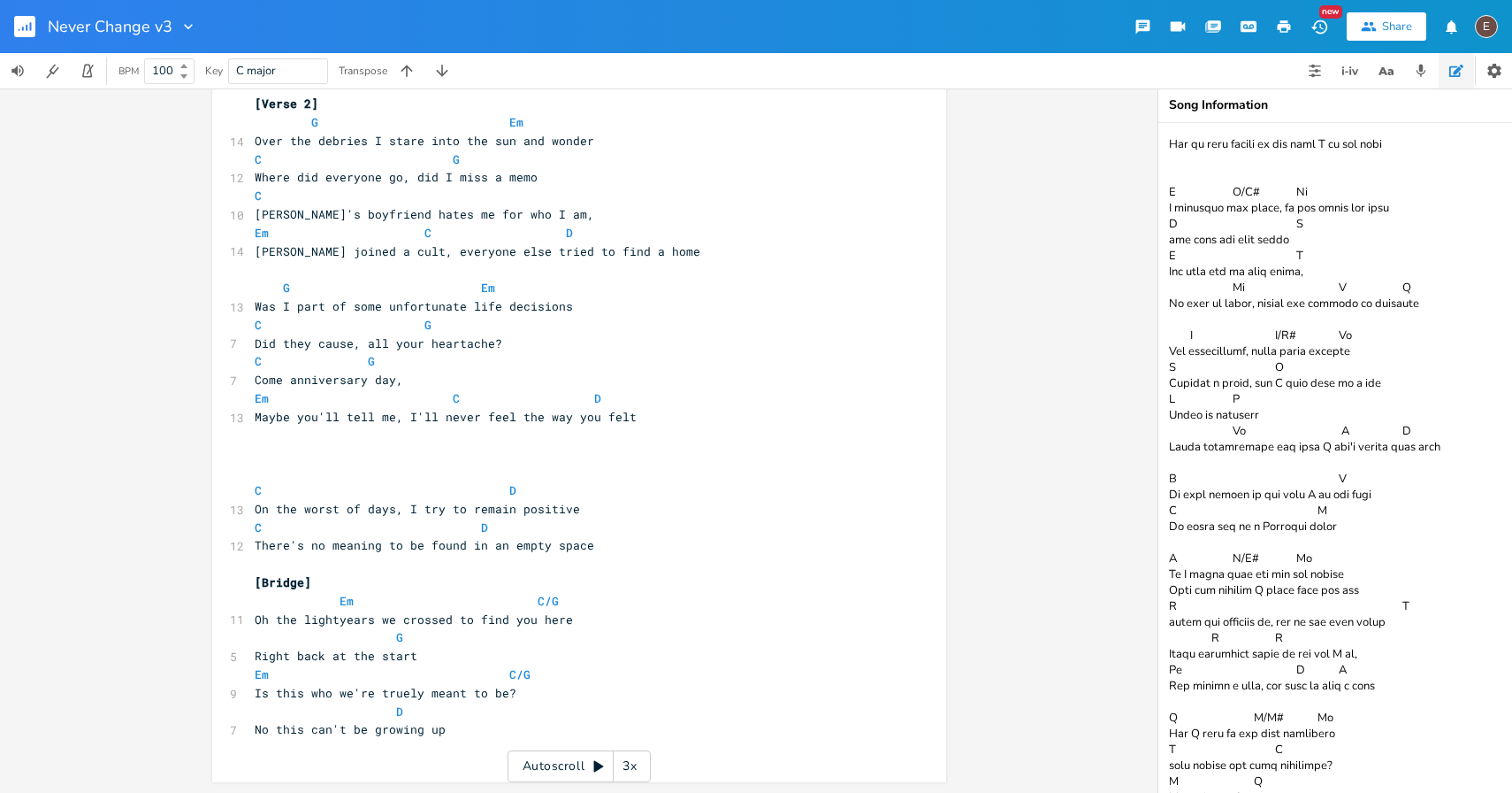
click at [416, 452] on pre "​" at bounding box center [570, 452] width 638 height 18
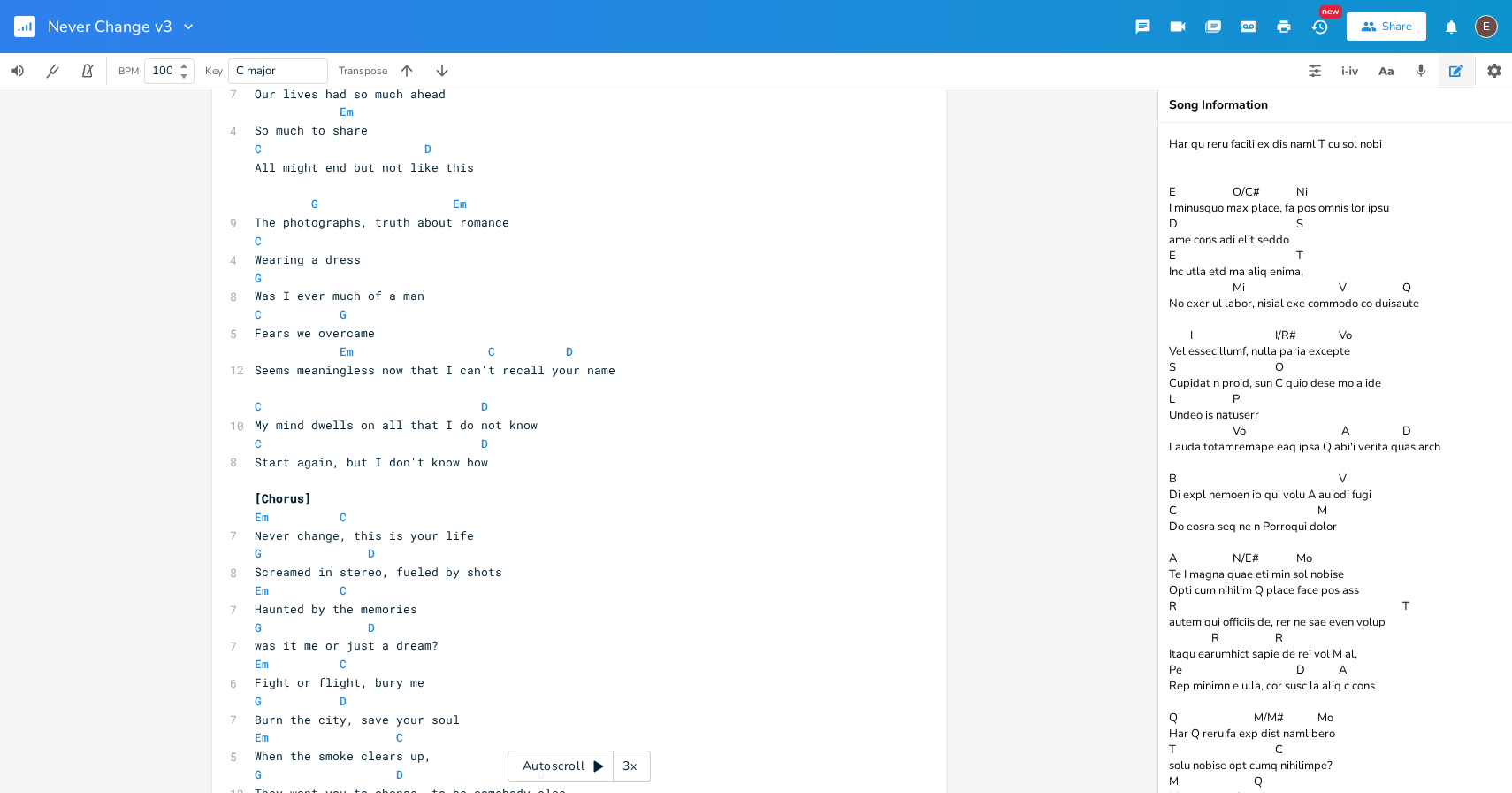
scroll to position [0, 0]
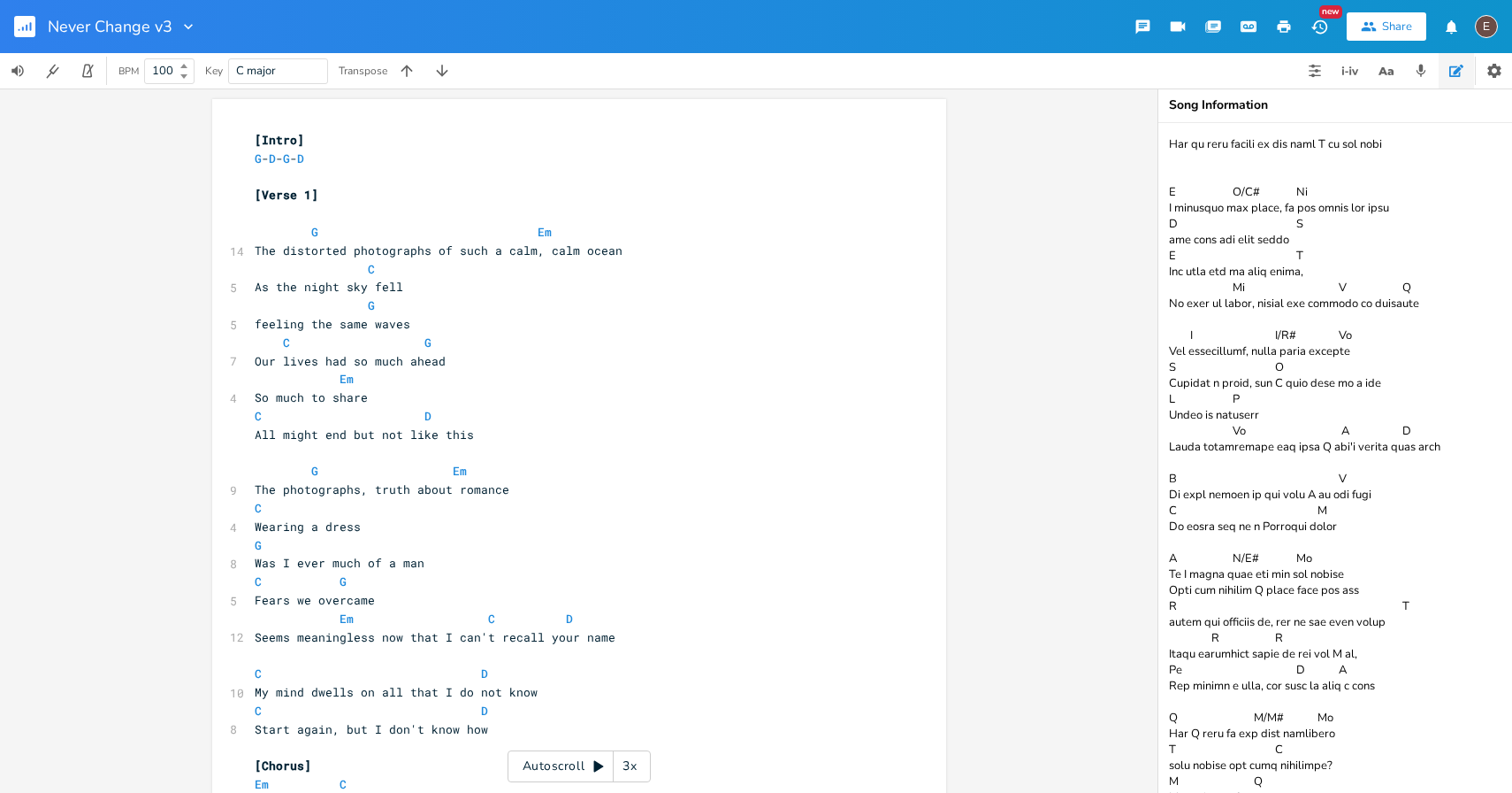
click at [289, 213] on pre "​" at bounding box center [570, 213] width 638 height 18
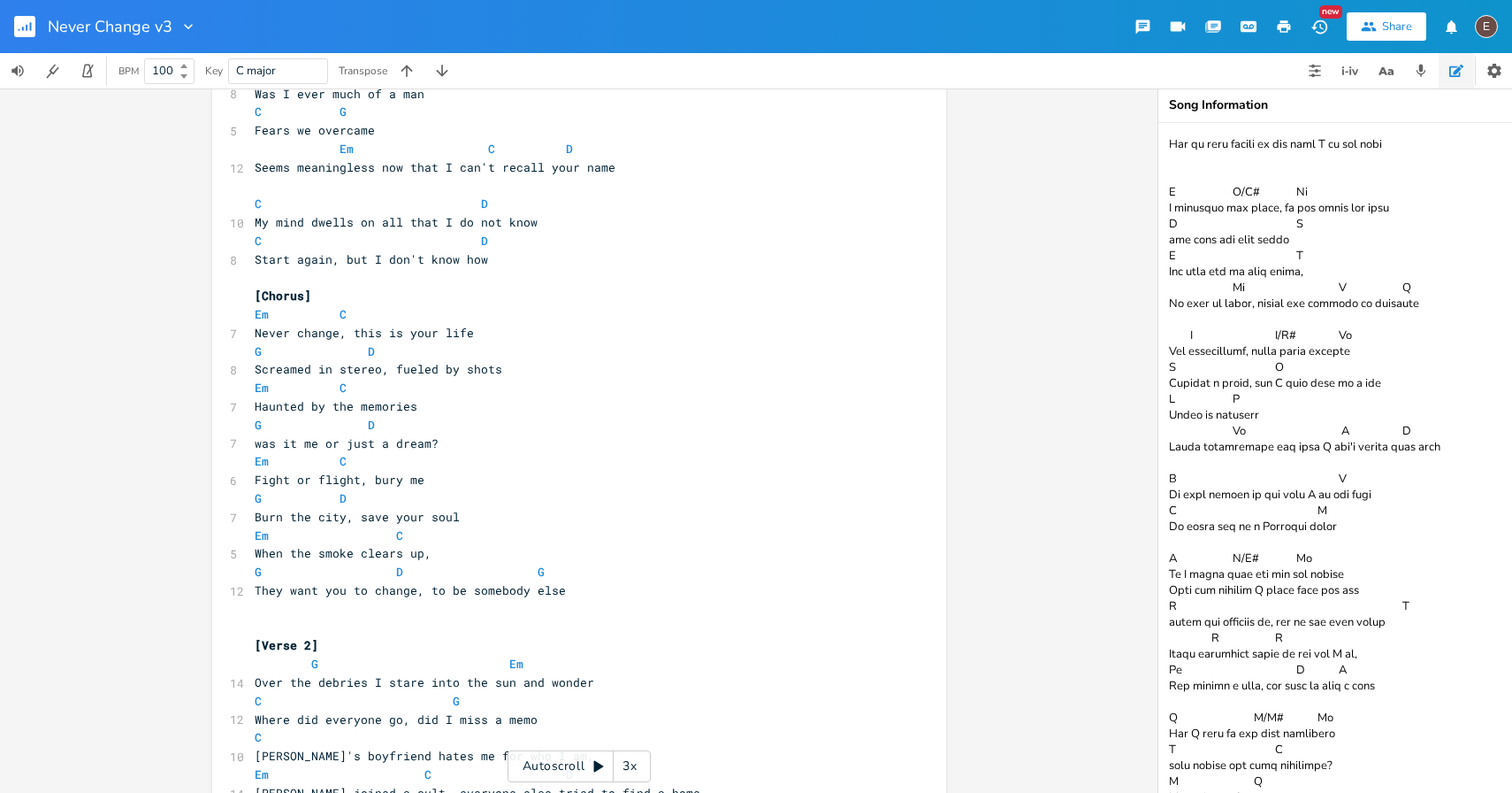
scroll to position [789, 0]
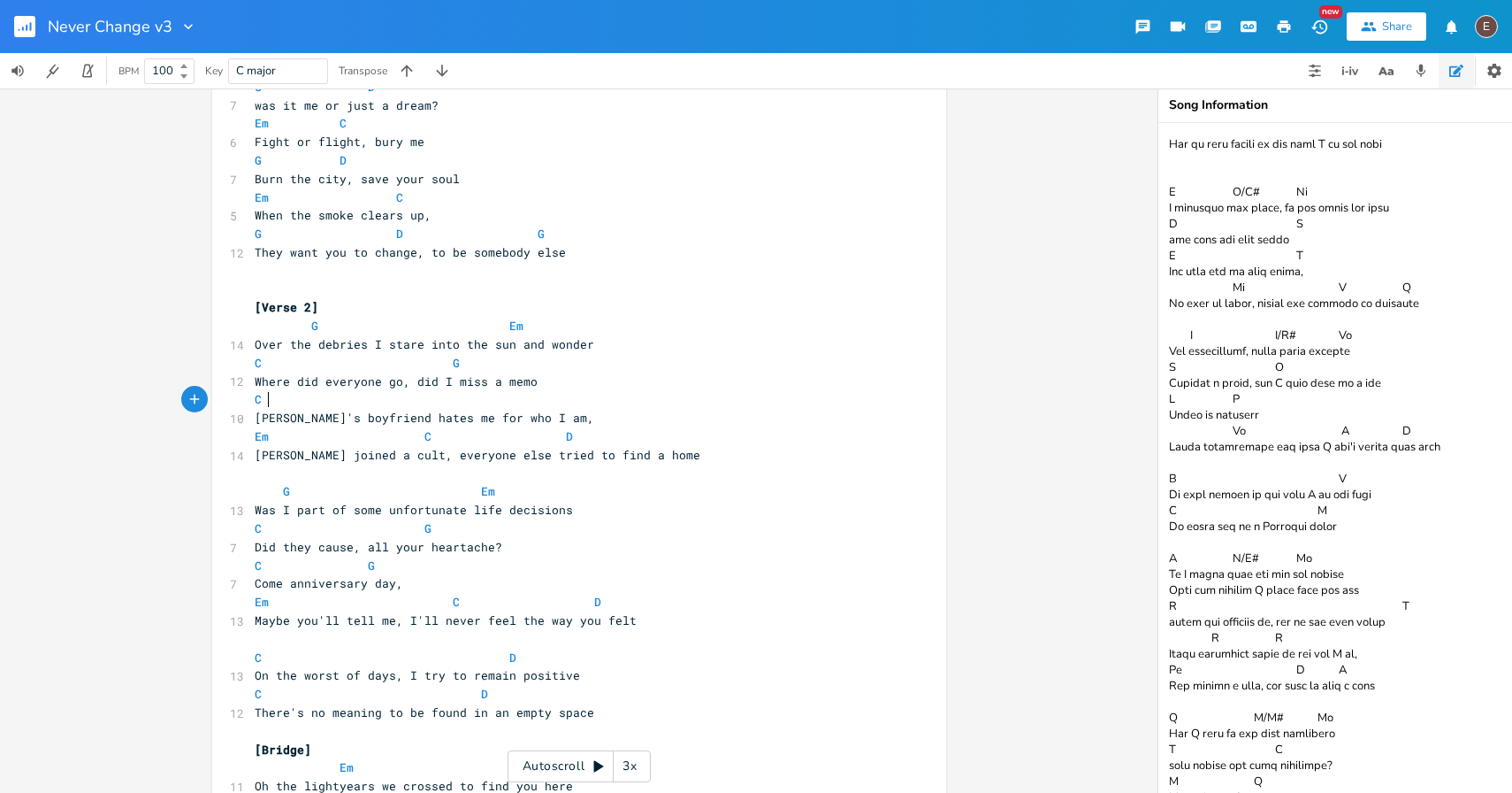
click at [486, 398] on pre "C" at bounding box center [570, 398] width 638 height 18
click at [586, 421] on pre "[PERSON_NAME]'s boyfriend hates me for who I am," at bounding box center [570, 418] width 638 height 18
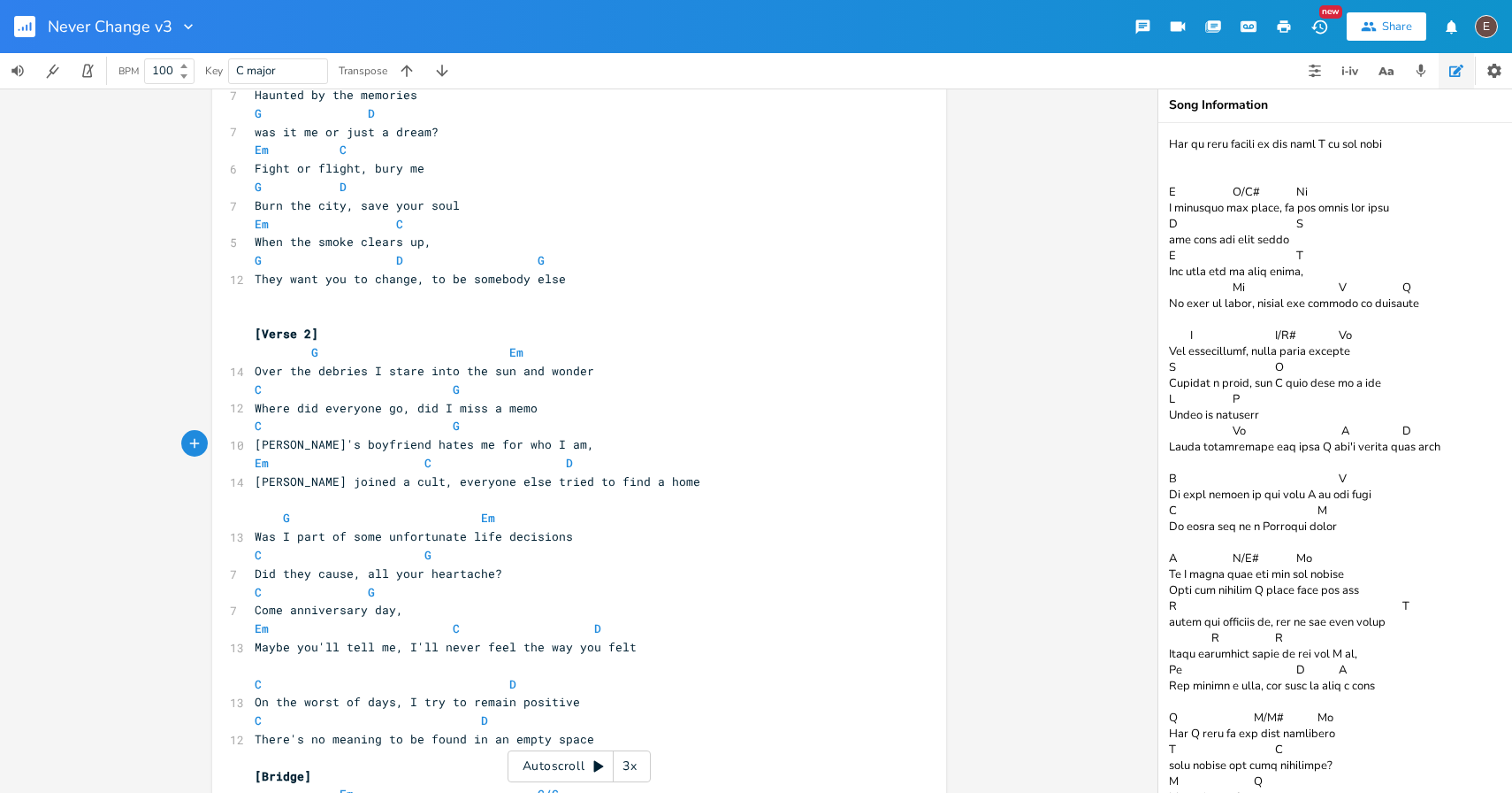
scroll to position [744, 0]
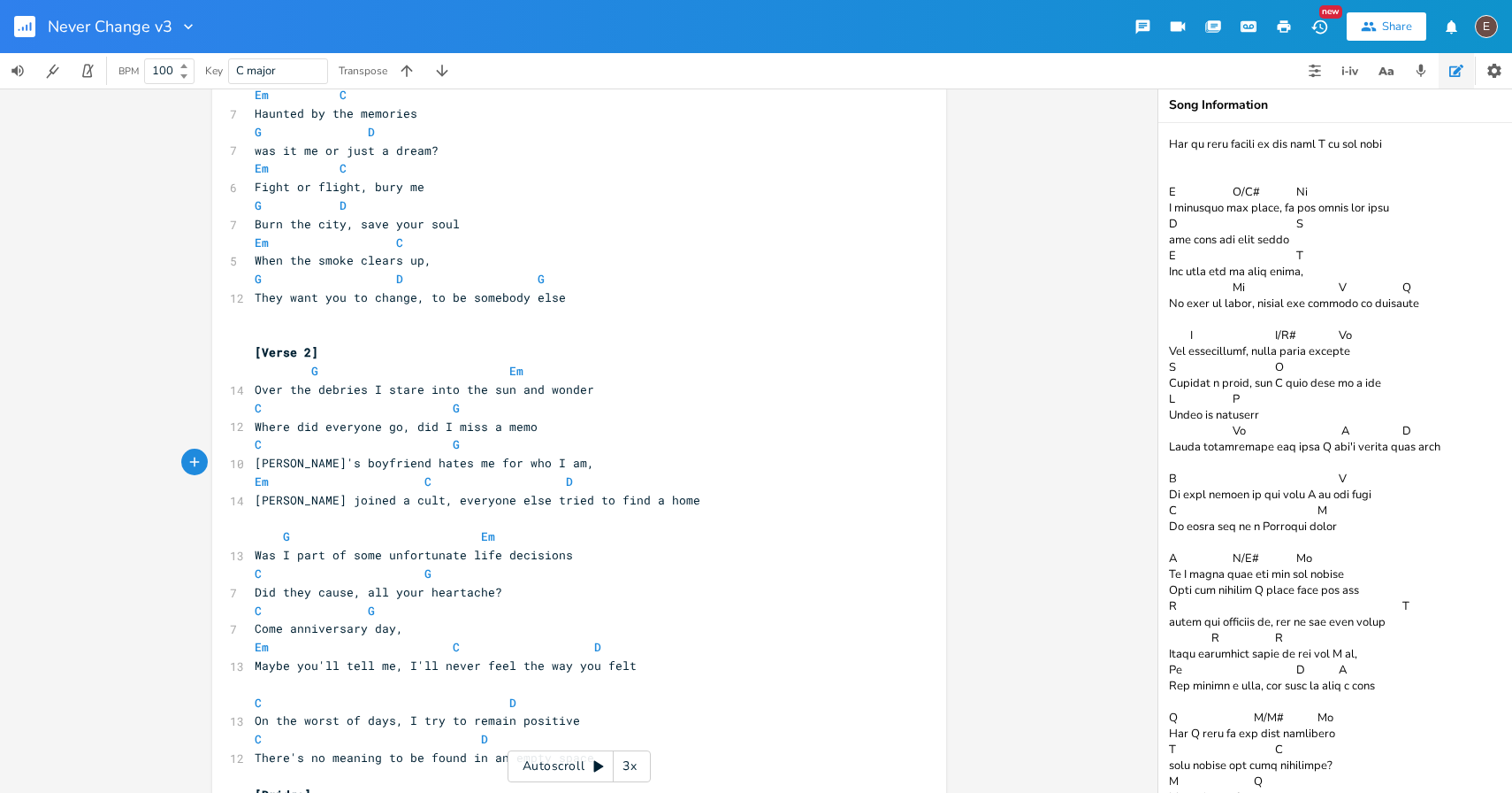
click at [251, 481] on pre "Em C D" at bounding box center [570, 481] width 638 height 18
click at [675, 449] on pre "C G" at bounding box center [570, 444] width 638 height 18
click at [691, 462] on pre "[PERSON_NAME]'s boyfriend hates me for who I am," at bounding box center [570, 462] width 638 height 18
click at [296, 483] on span at bounding box center [296, 481] width 28 height 18
click at [409, 512] on pre "​" at bounding box center [570, 518] width 638 height 18
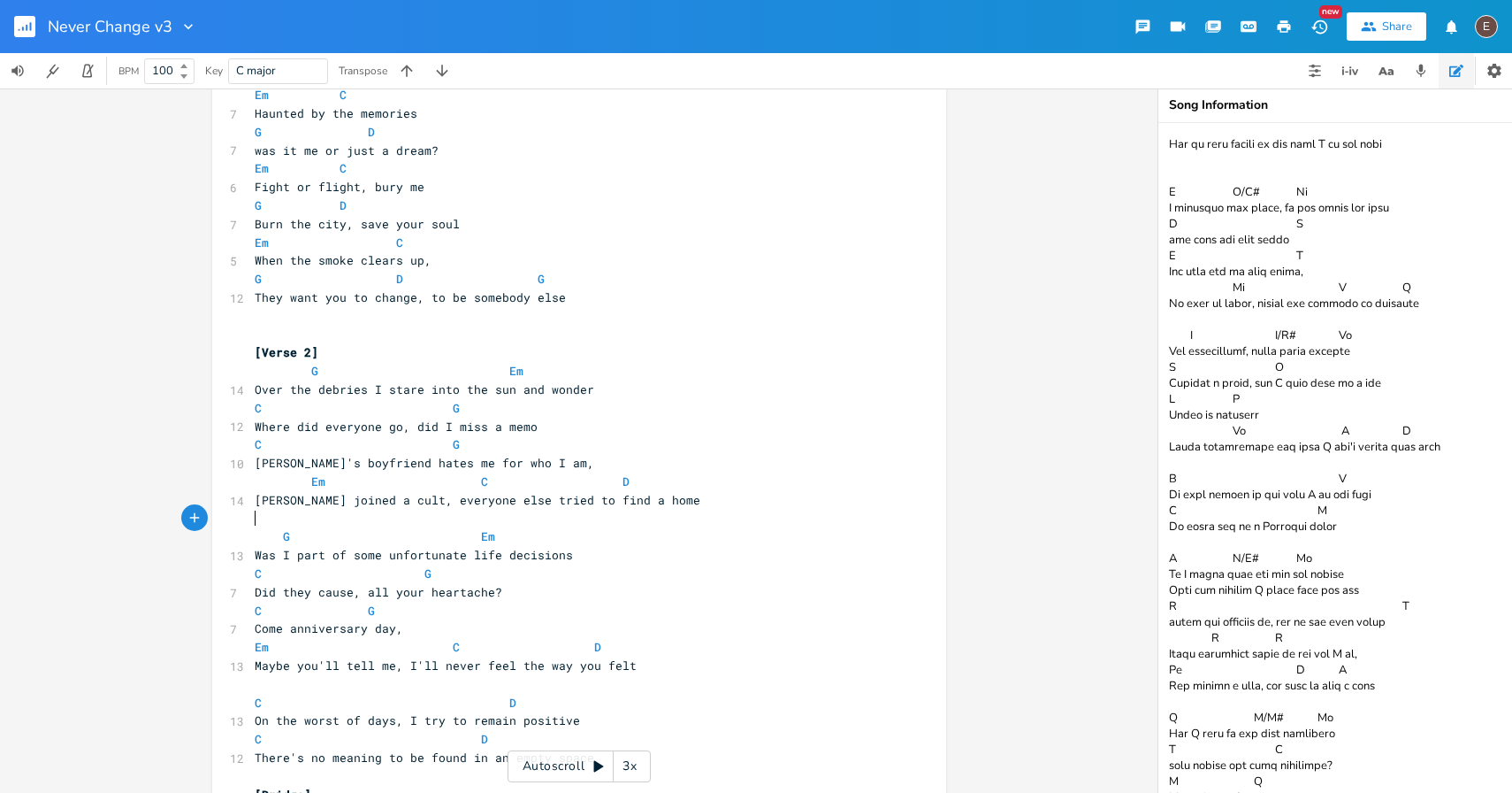
click at [409, 512] on pre "​" at bounding box center [570, 518] width 638 height 18
click at [465, 500] on span "[PERSON_NAME] joined a cult, everyone else tried to find a home" at bounding box center [477, 500] width 446 height 16
click at [457, 506] on span "[PERSON_NAME] joined a cult, everyone else tried to find a home" at bounding box center [477, 500] width 446 height 16
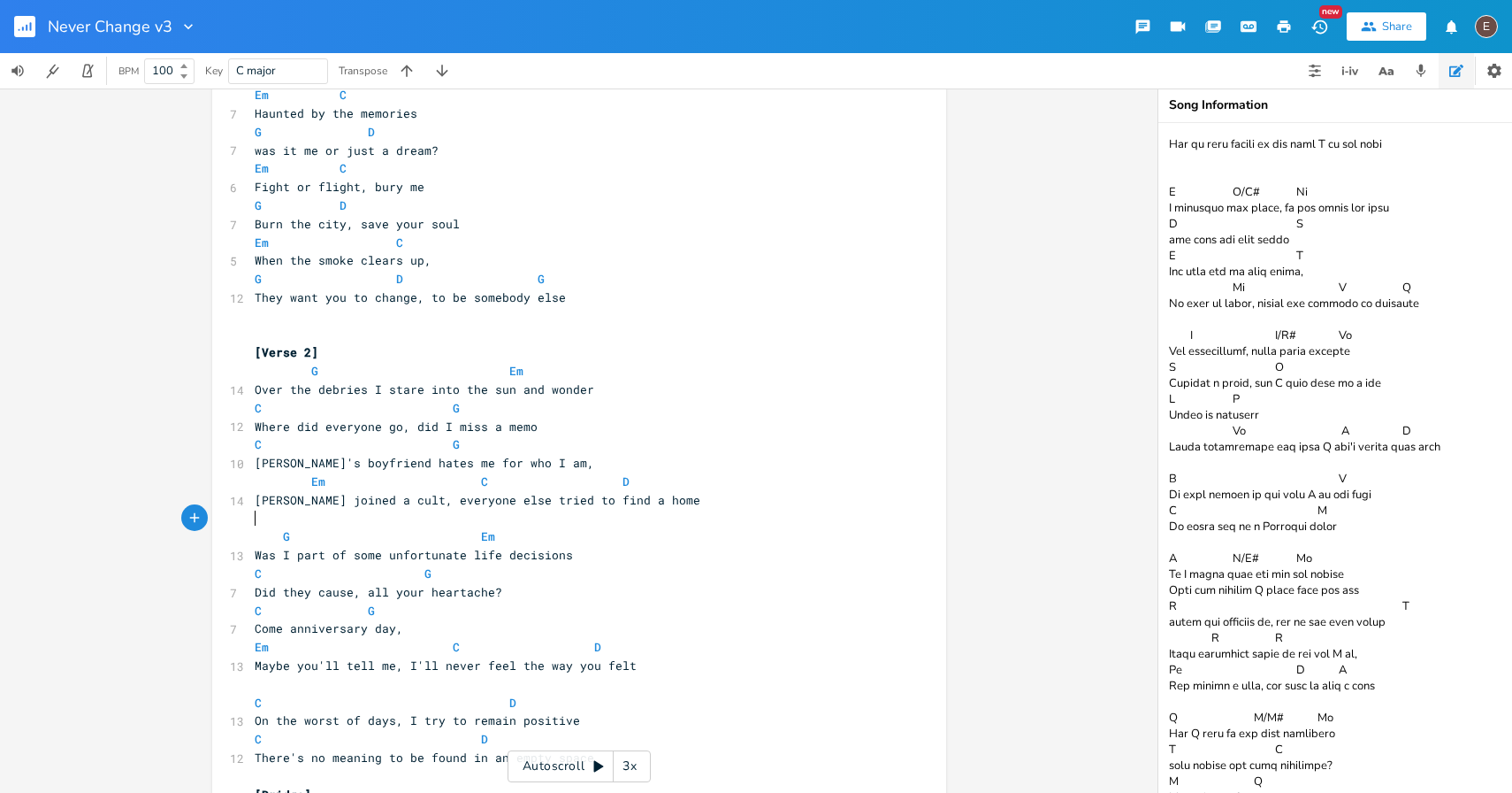
click at [481, 515] on pre "​" at bounding box center [570, 518] width 638 height 18
click at [255, 505] on span "[PERSON_NAME] joined a cult, everyone else tried to find a home" at bounding box center [477, 498] width 446 height 16
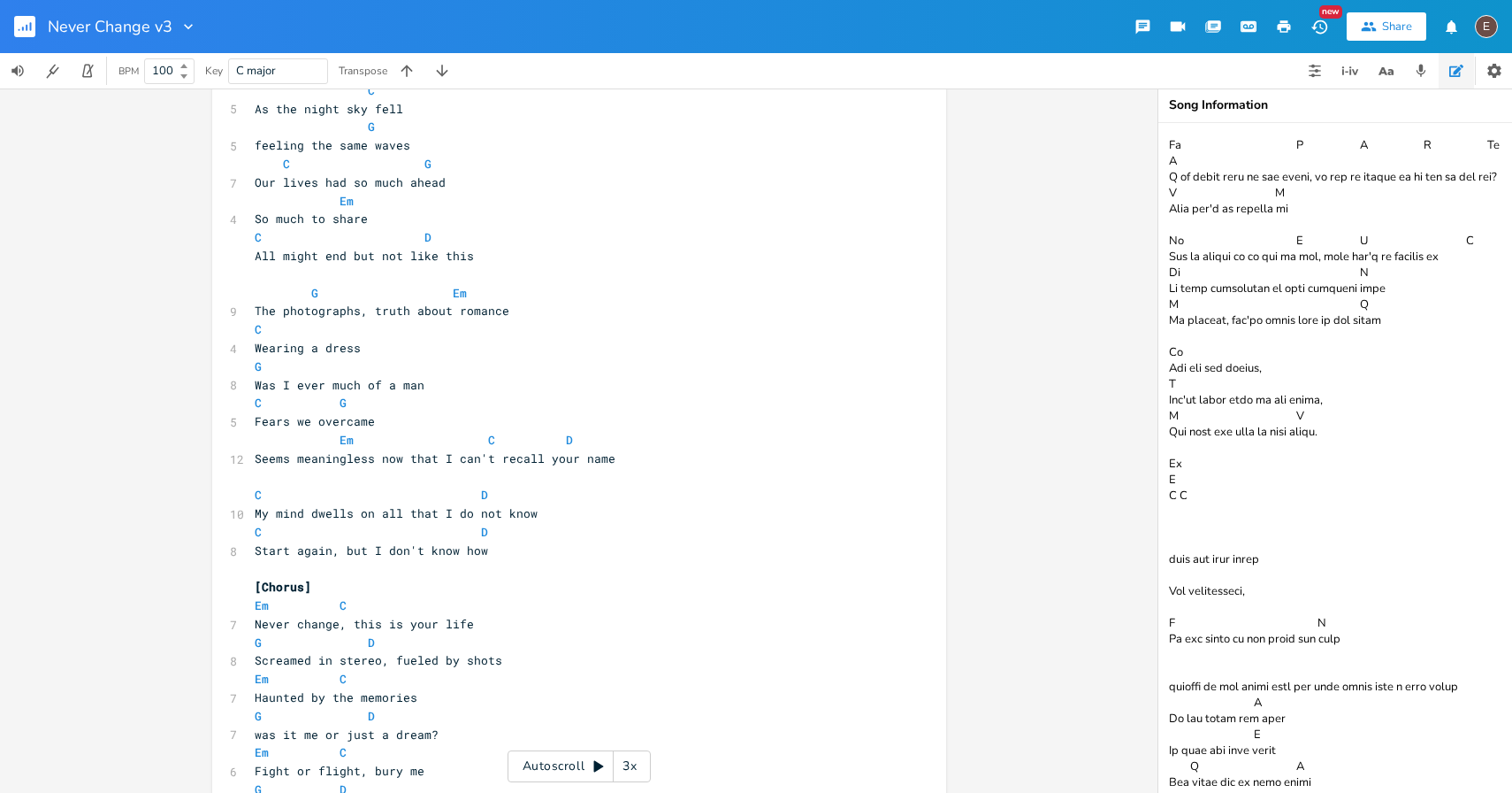
scroll to position [0, 0]
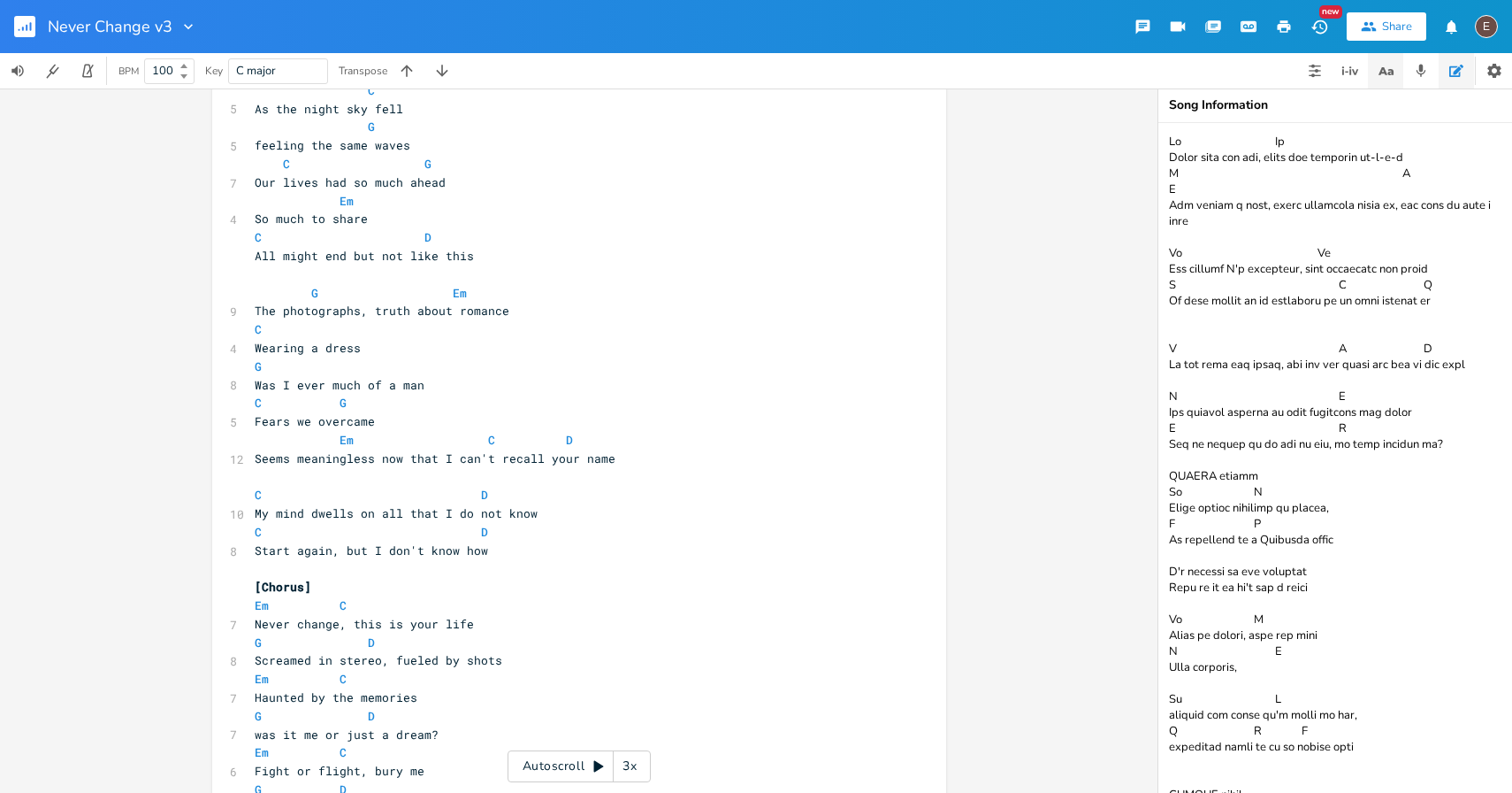
click at [1392, 62] on icon "button" at bounding box center [1386, 70] width 22 height 22
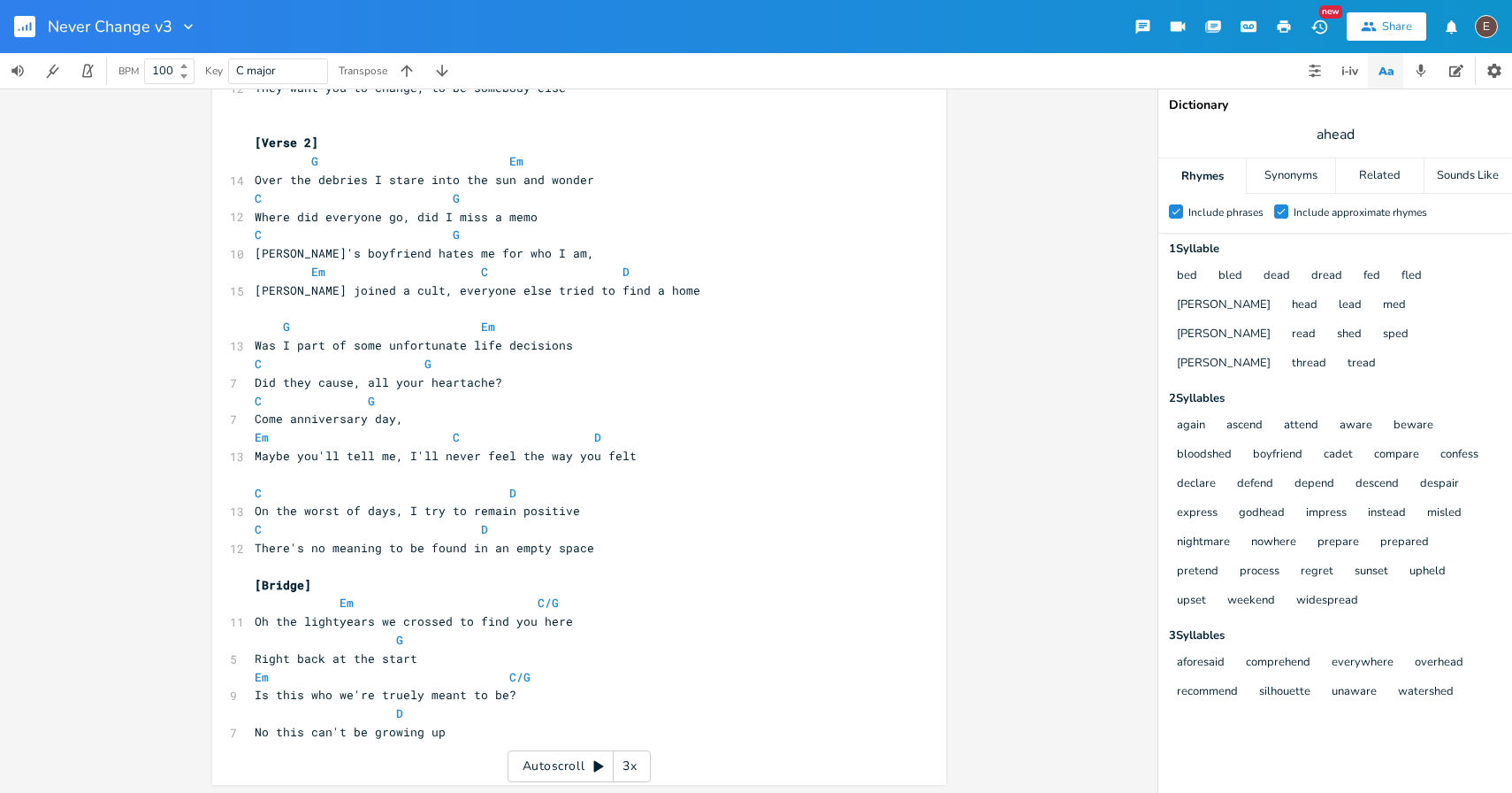
scroll to position [956, 0]
click at [515, 697] on pre "Is this who we're truely meant to be?" at bounding box center [570, 692] width 638 height 18
click at [277, 729] on span "No this can't be growing up" at bounding box center [350, 729] width 191 height 16
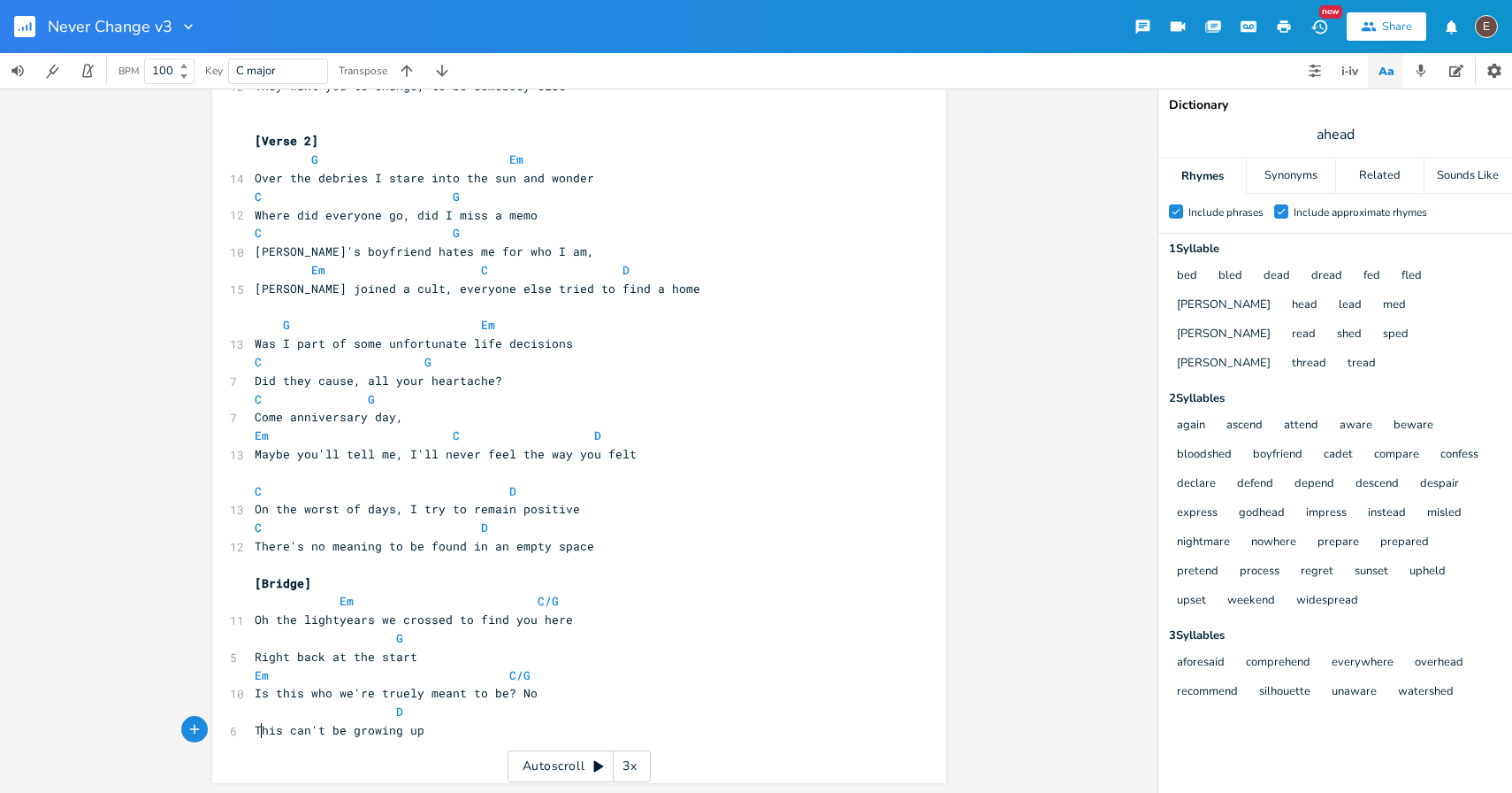
click at [453, 735] on pre "This can't be growing up" at bounding box center [570, 729] width 638 height 18
click at [389, 688] on span "Is this who we're truely meant to be? No" at bounding box center [395, 693] width 283 height 16
click at [685, 686] on pre "Is this who we're meant to be? No" at bounding box center [570, 693] width 638 height 18
click at [461, 696] on span "Is this who we're meant to be? No" at bounding box center [371, 693] width 233 height 16
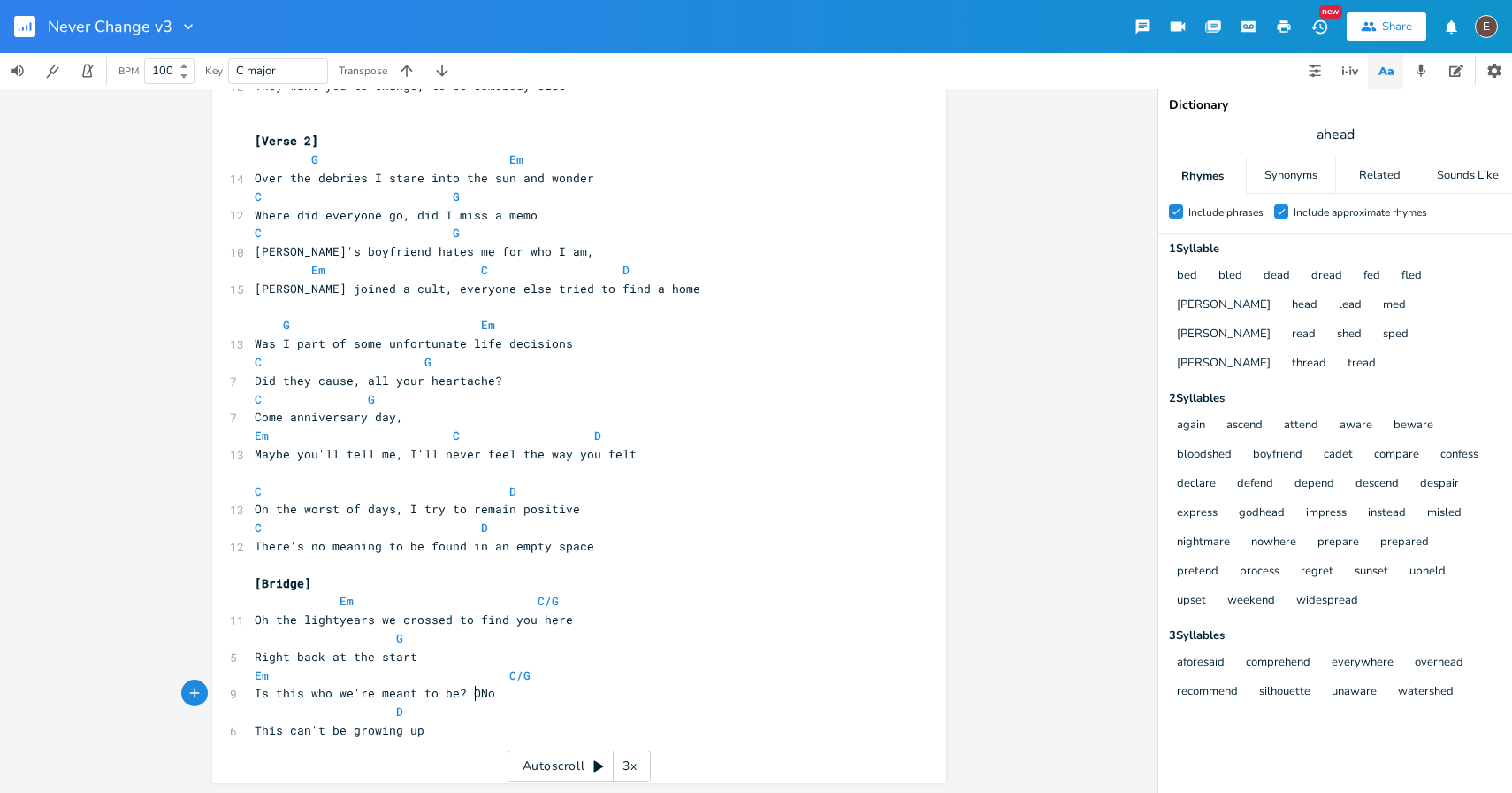
scroll to position [0, 17]
click at [487, 694] on span "Is this who we're meant to be? Oh No" at bounding box center [382, 693] width 255 height 16
click at [558, 712] on pre "D" at bounding box center [570, 711] width 638 height 18
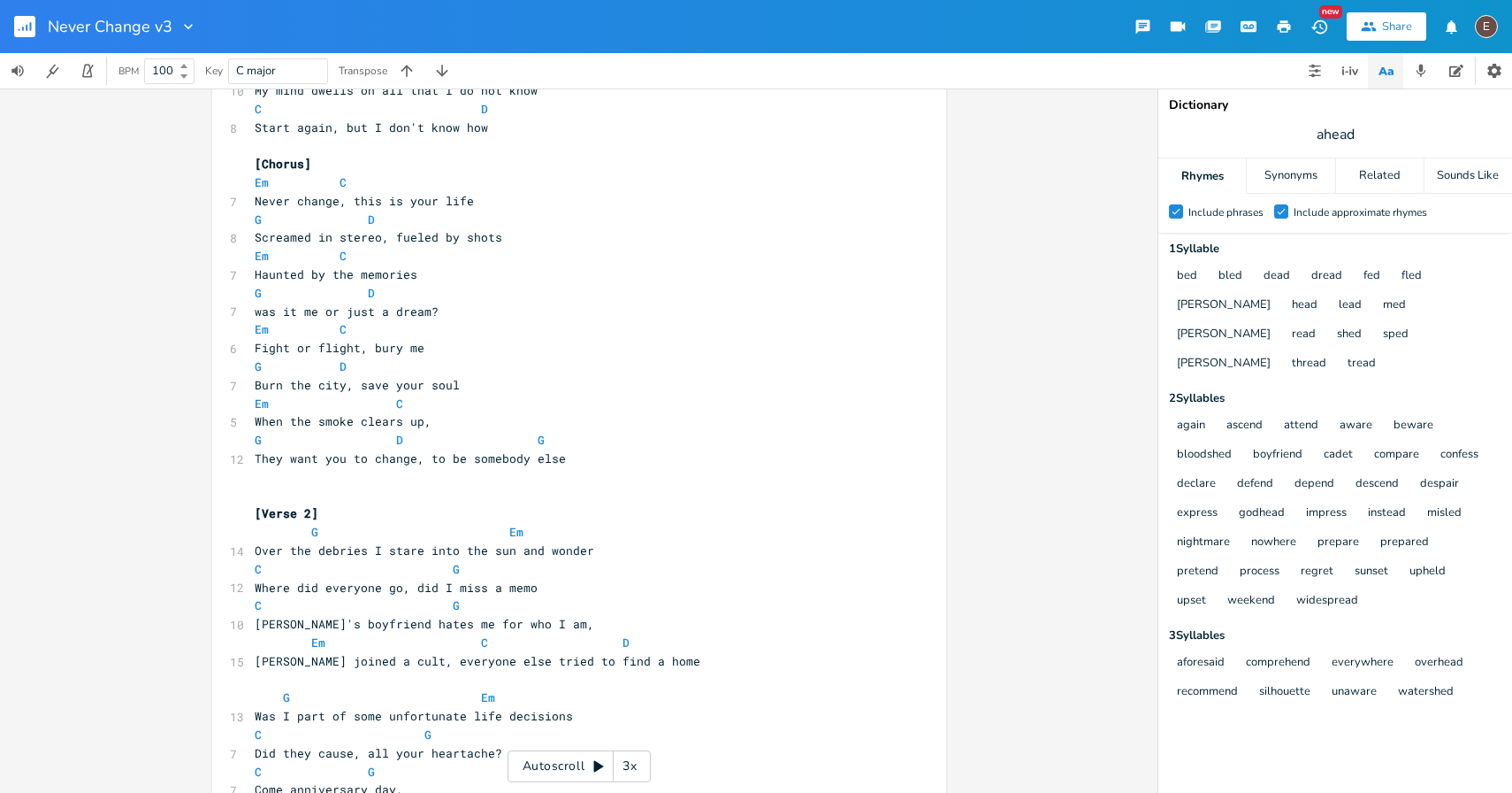
scroll to position [0, 0]
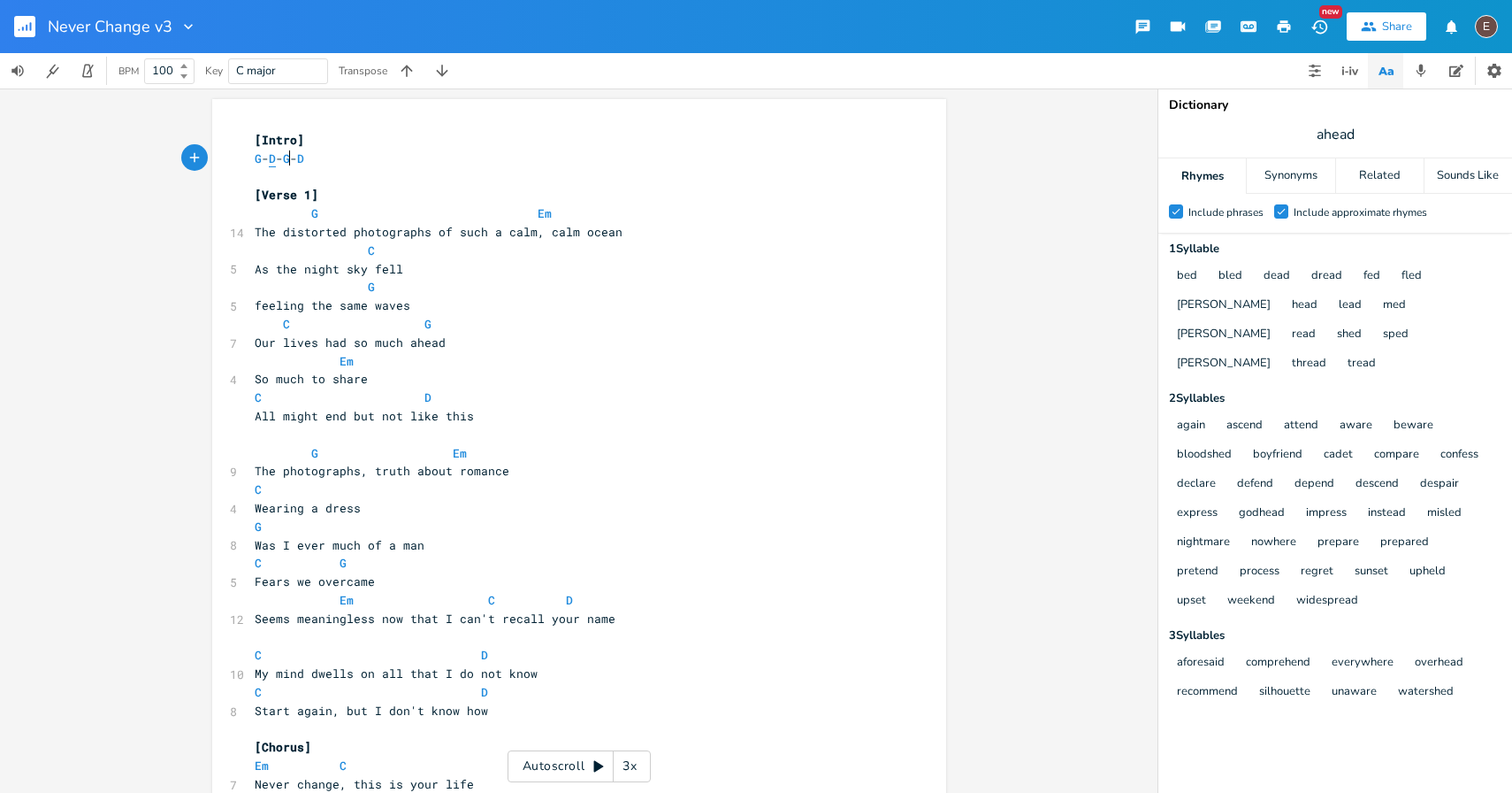
click at [276, 162] on span "D" at bounding box center [272, 158] width 7 height 16
click at [368, 163] on pre "G - D/F# - G - D" at bounding box center [570, 158] width 638 height 18
click at [446, 269] on pre "As the night sky fell" at bounding box center [570, 269] width 638 height 18
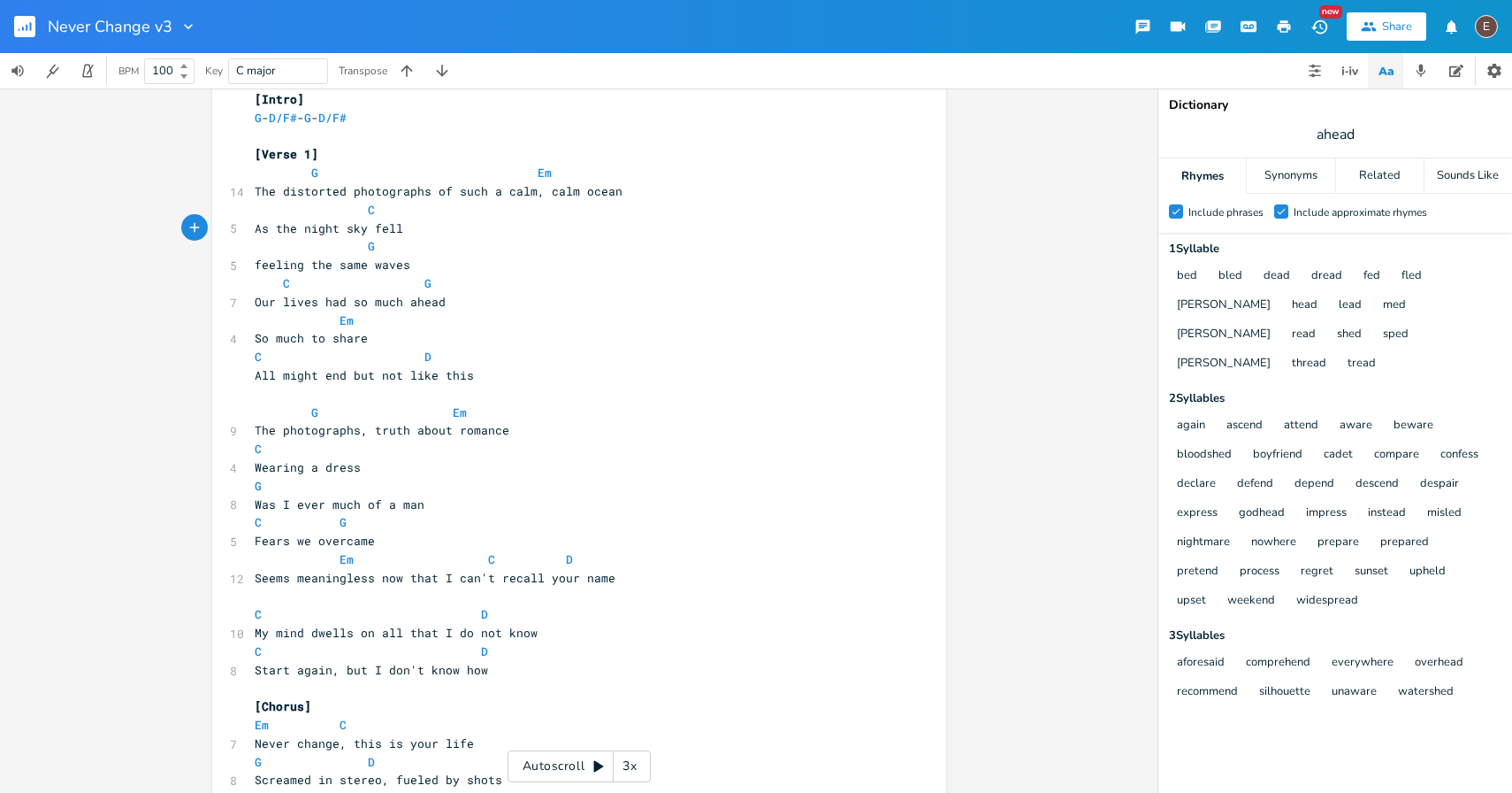
scroll to position [47, 0]
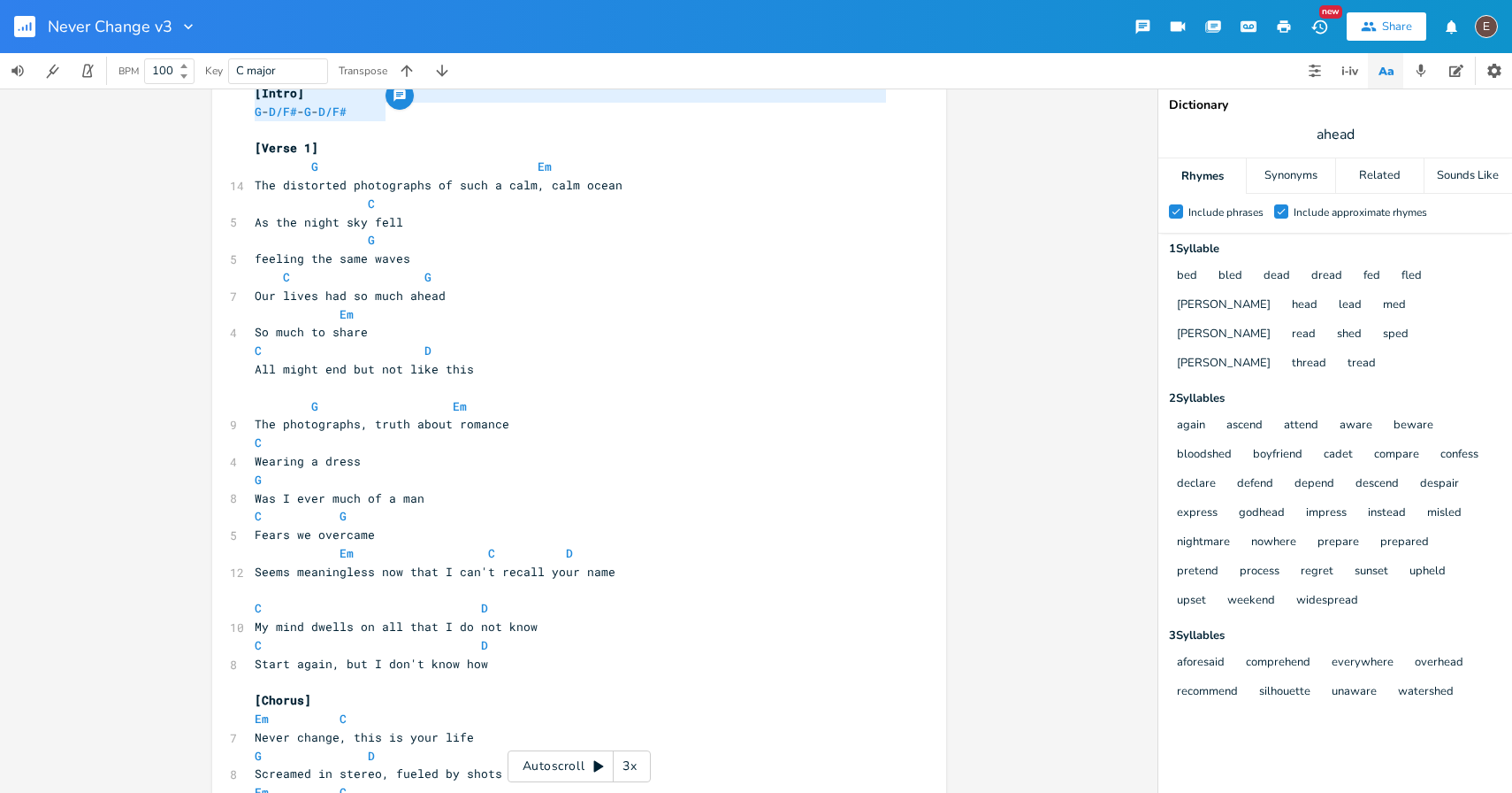
drag, startPoint x: 400, startPoint y: 121, endPoint x: 226, endPoint y: 100, distance: 175.3
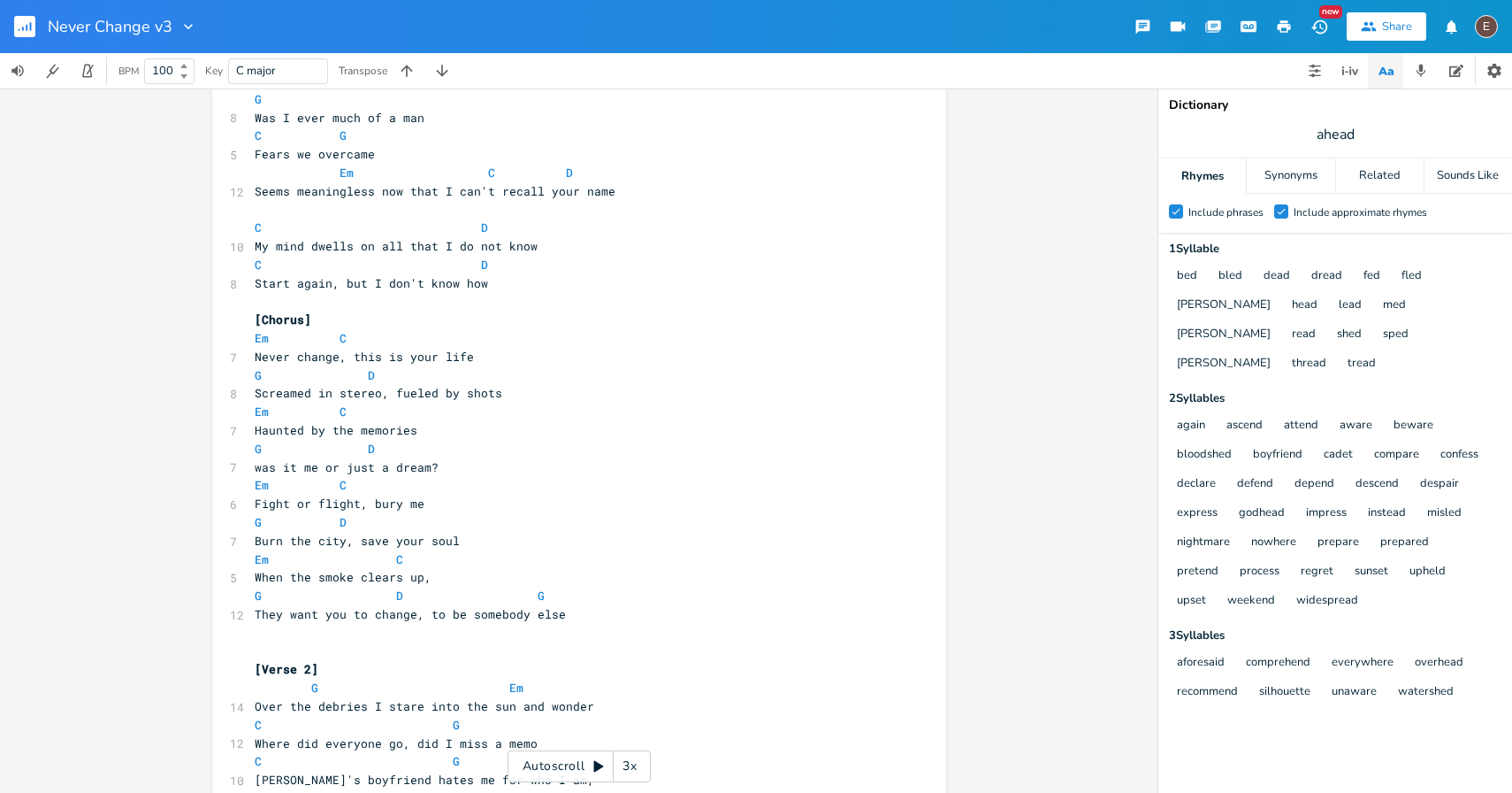
scroll to position [432, 0]
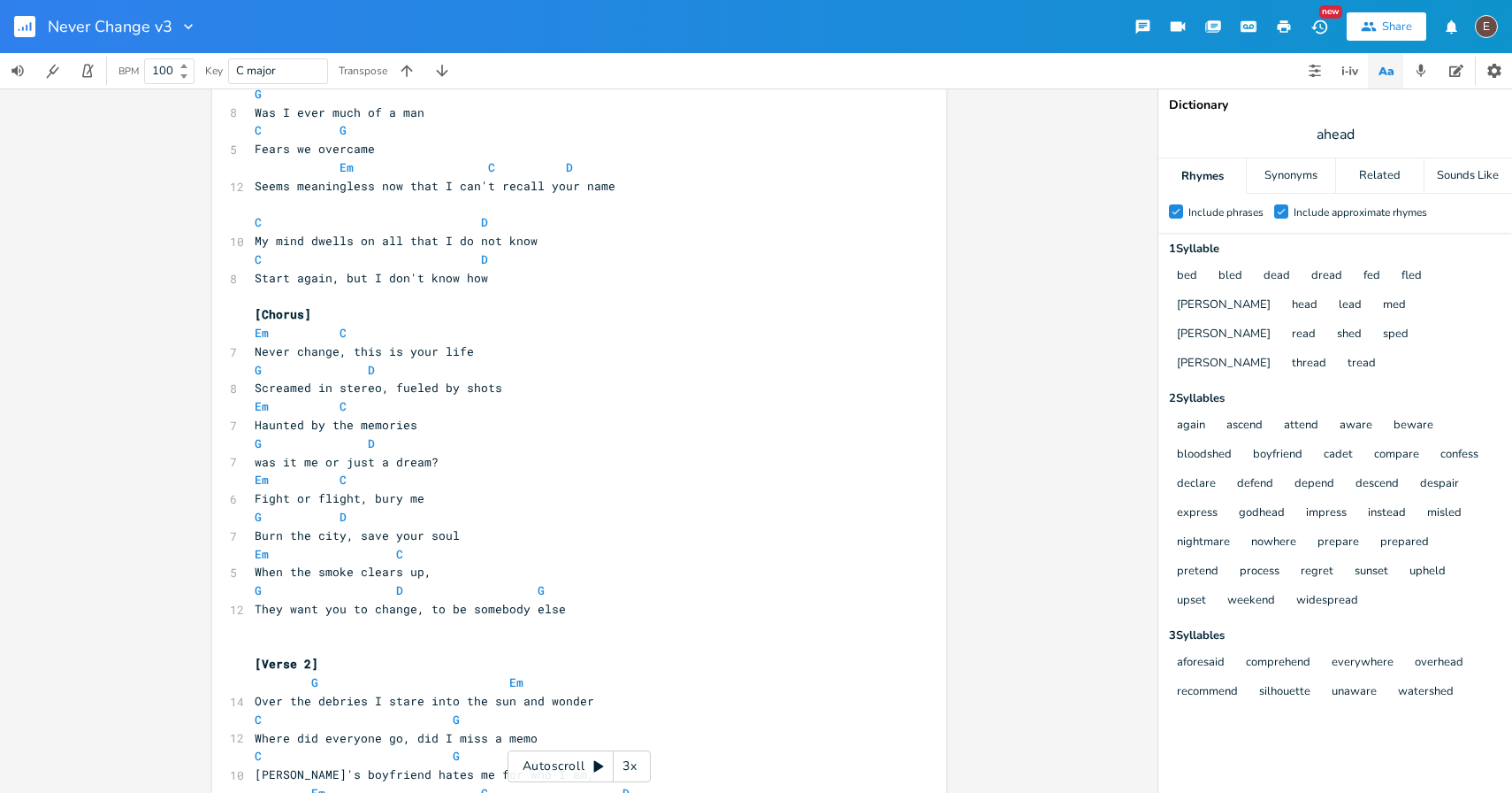
click at [660, 614] on pre "They want you to change, to be somebody else" at bounding box center [570, 609] width 638 height 18
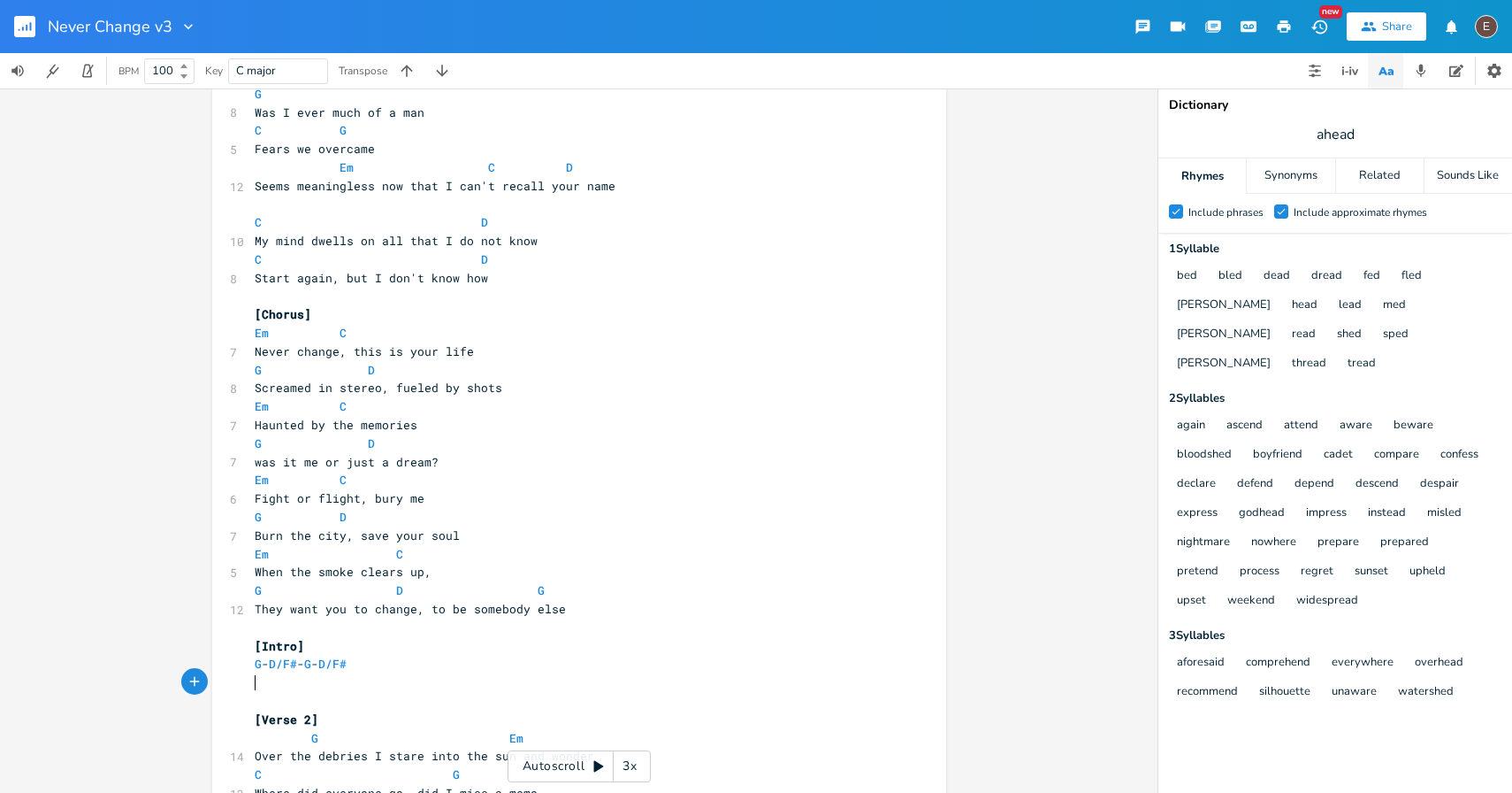
click at [524, 688] on pre "​" at bounding box center [570, 682] width 638 height 18
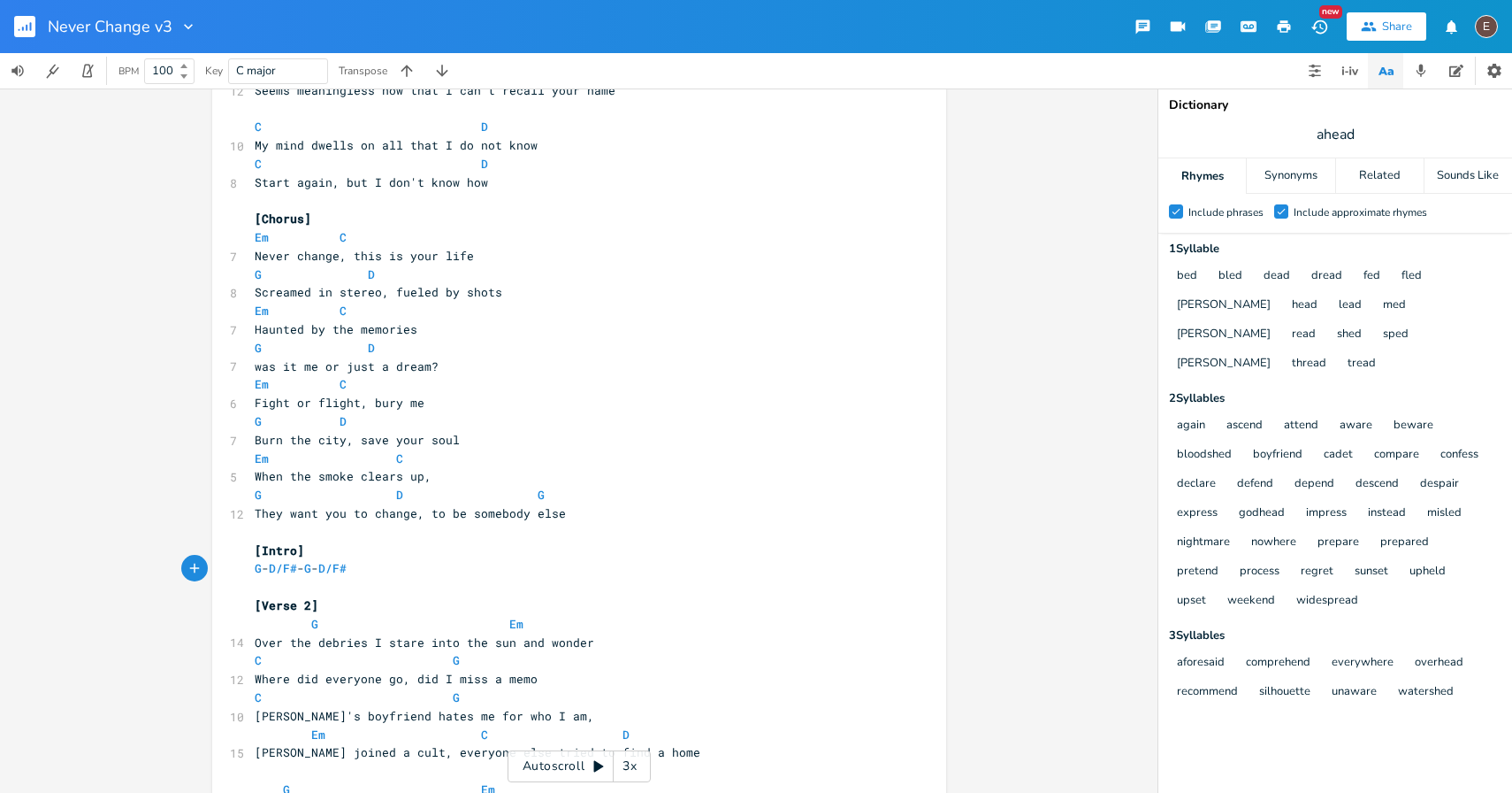
scroll to position [559, 0]
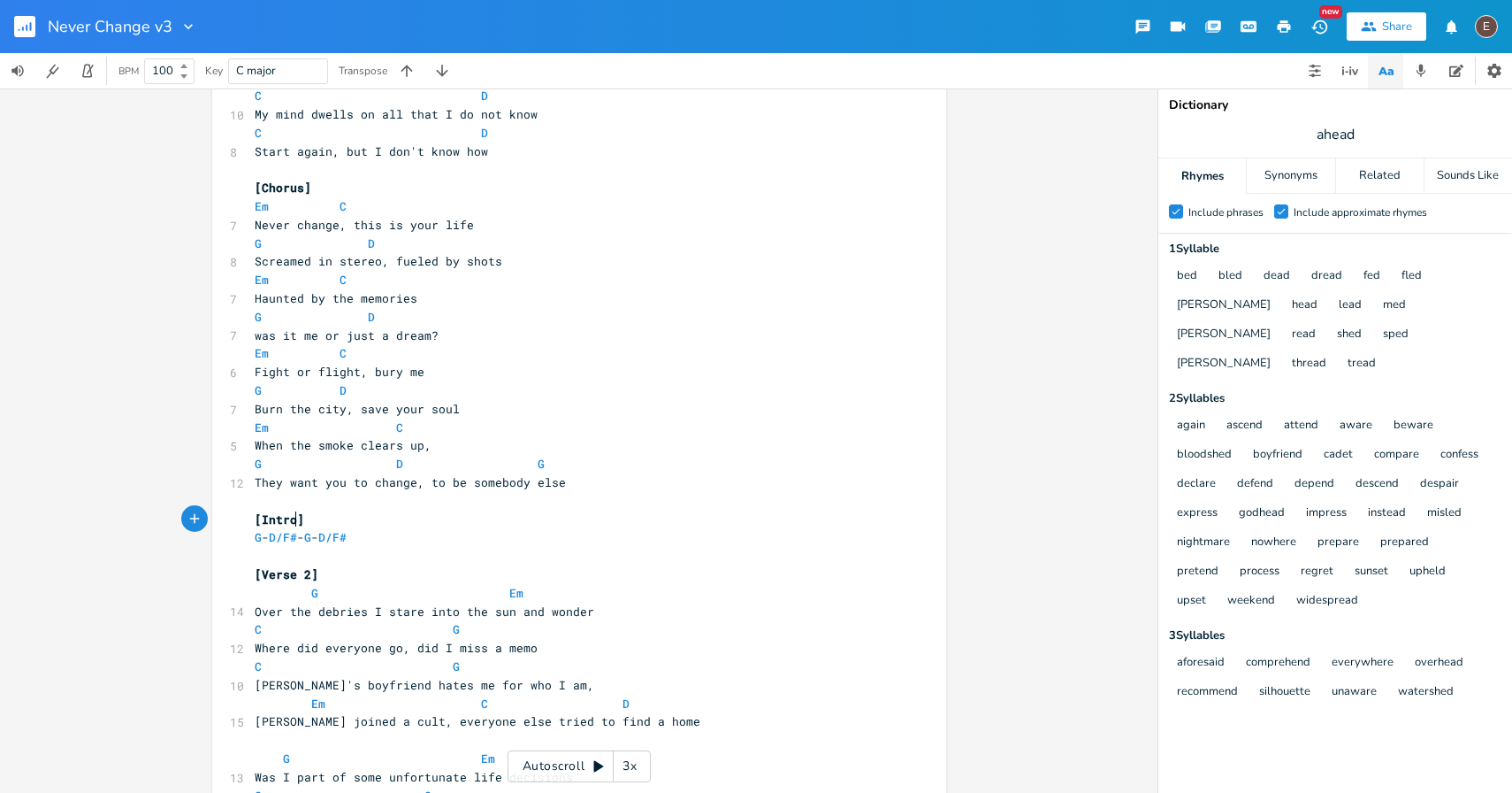
click at [292, 520] on span "[Intro]" at bounding box center [279, 519] width 49 height 16
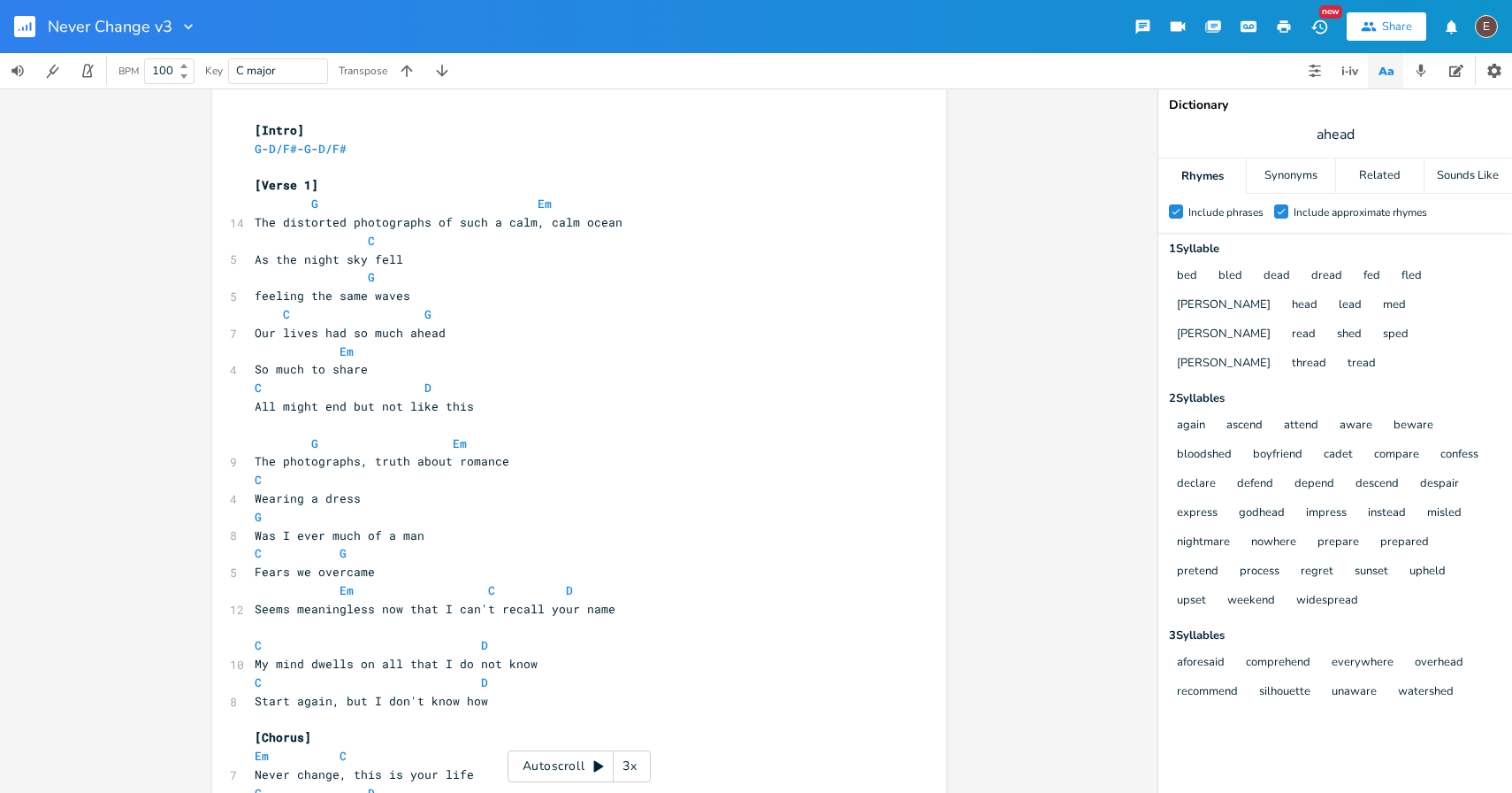
scroll to position [0, 0]
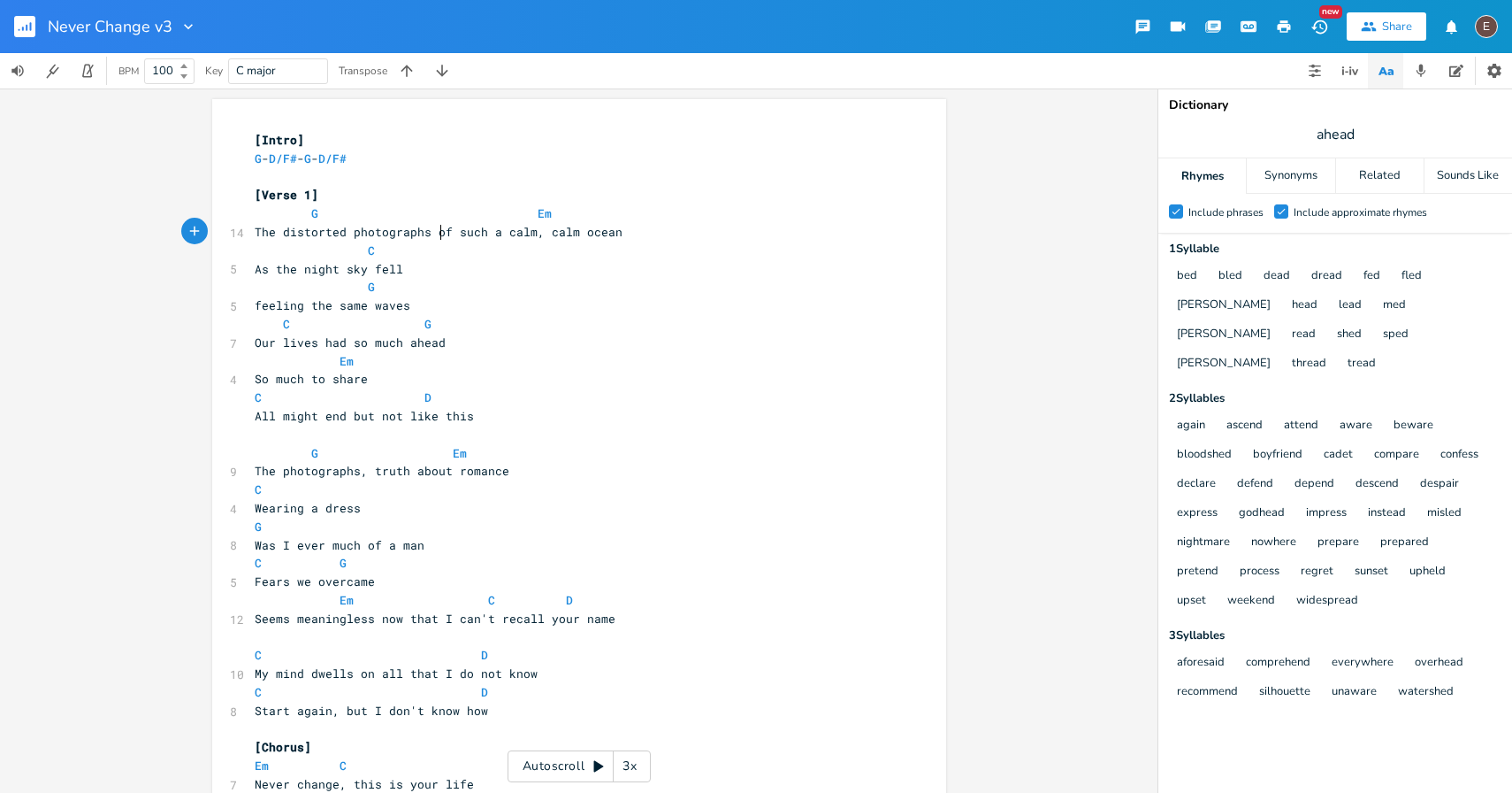
click at [433, 232] on span "The distorted photographs of such a calm, calm ocean" at bounding box center [438, 232] width 367 height 16
drag, startPoint x: 575, startPoint y: 369, endPoint x: 575, endPoint y: 384, distance: 15.0
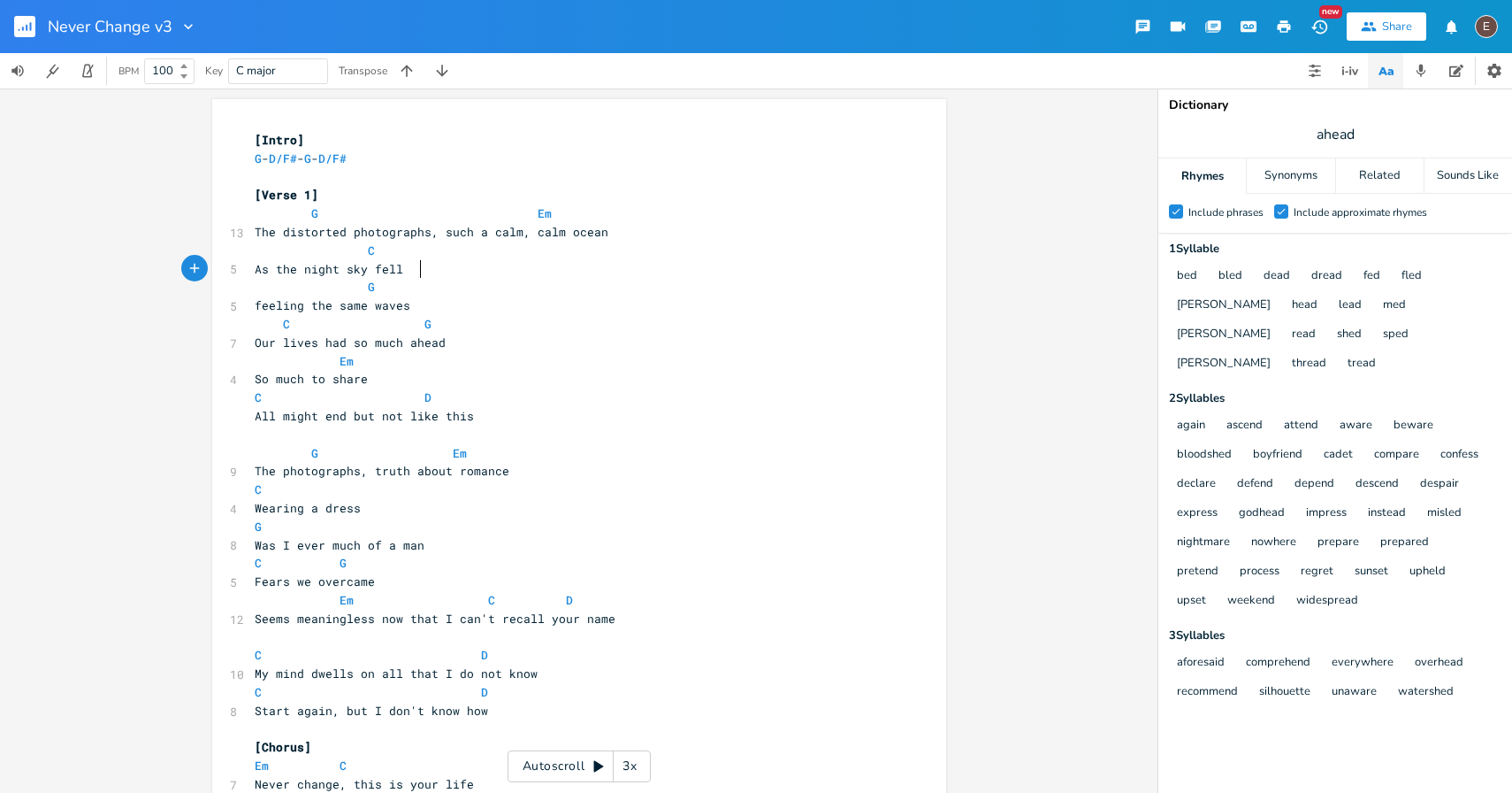
click at [481, 272] on pre "As the night sky fell" at bounding box center [570, 269] width 638 height 18
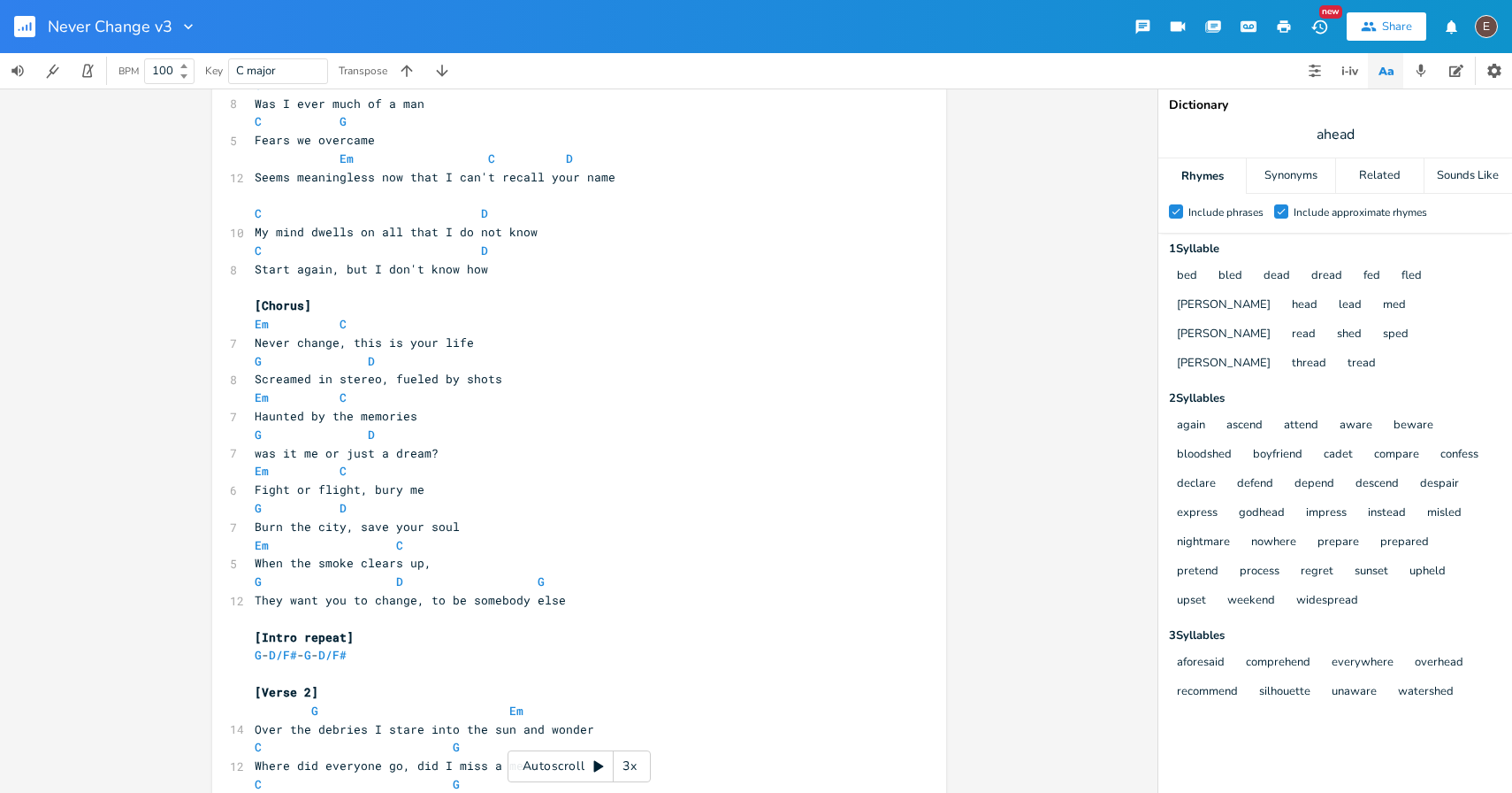
scroll to position [434, 0]
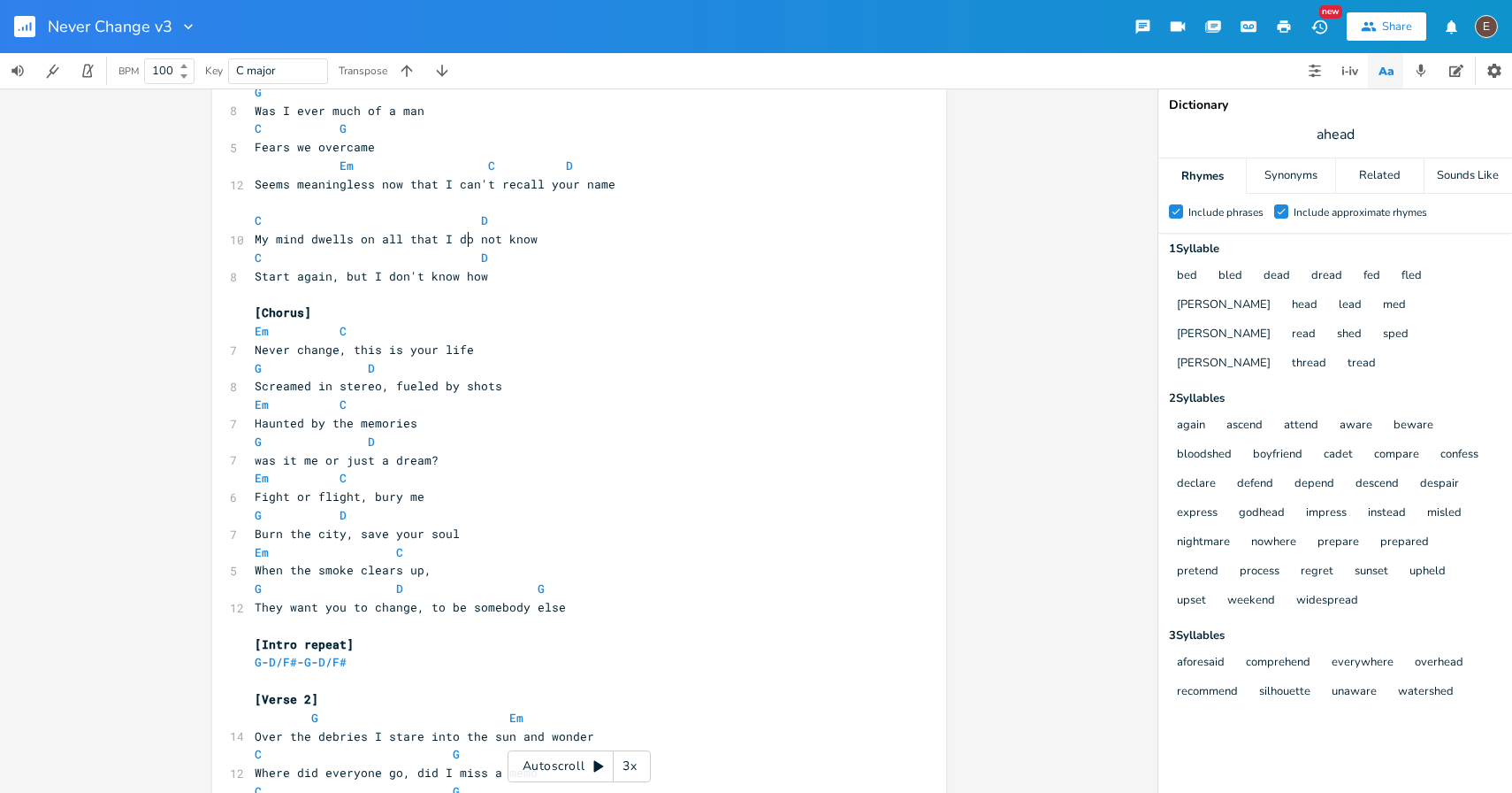
click at [461, 247] on pre "My mind dwells on all that I do not know" at bounding box center [570, 238] width 638 height 18
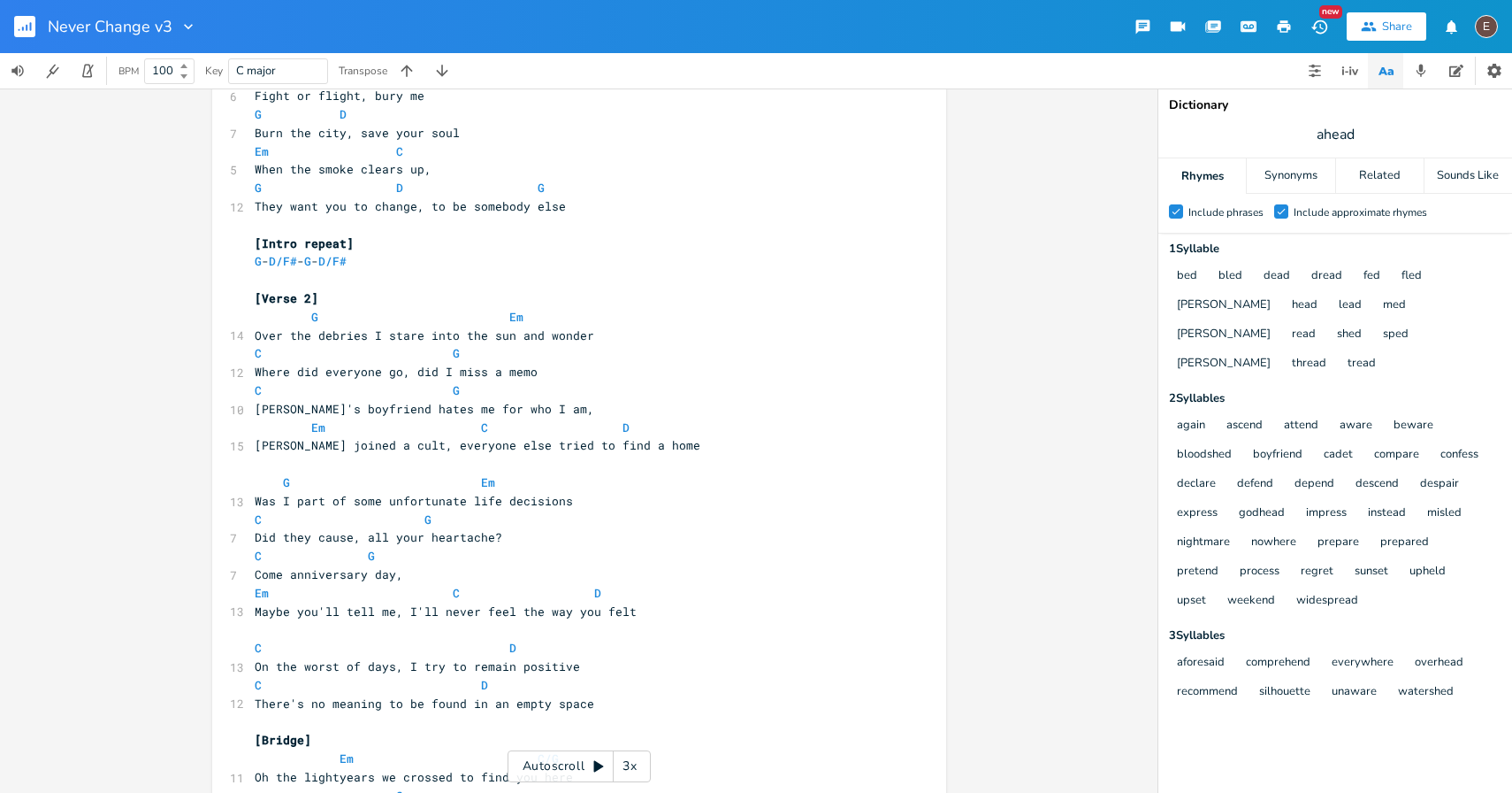
scroll to position [993, 0]
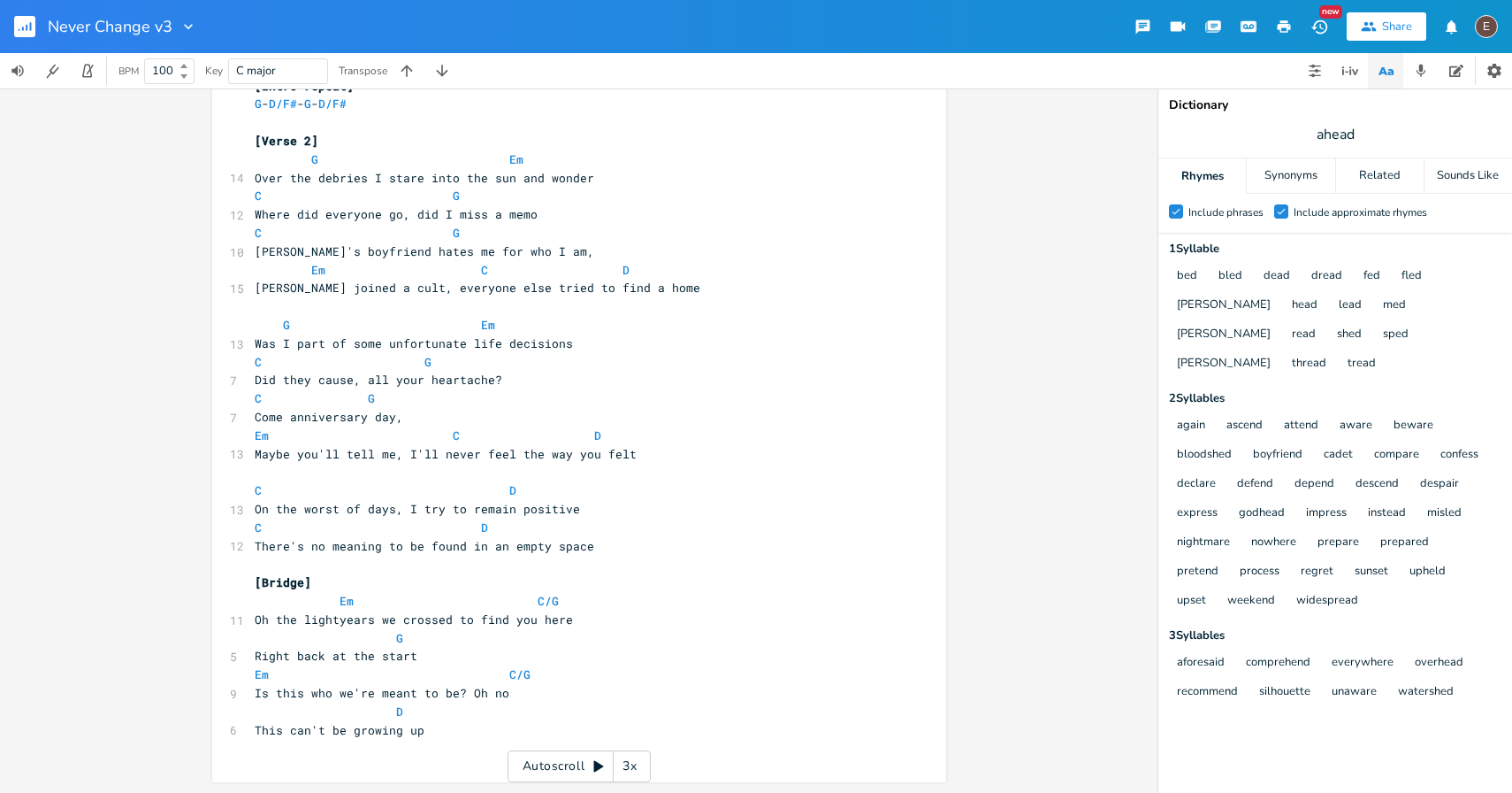
click at [437, 505] on span "On the worst of days, I try to remain positive" at bounding box center [417, 508] width 325 height 16
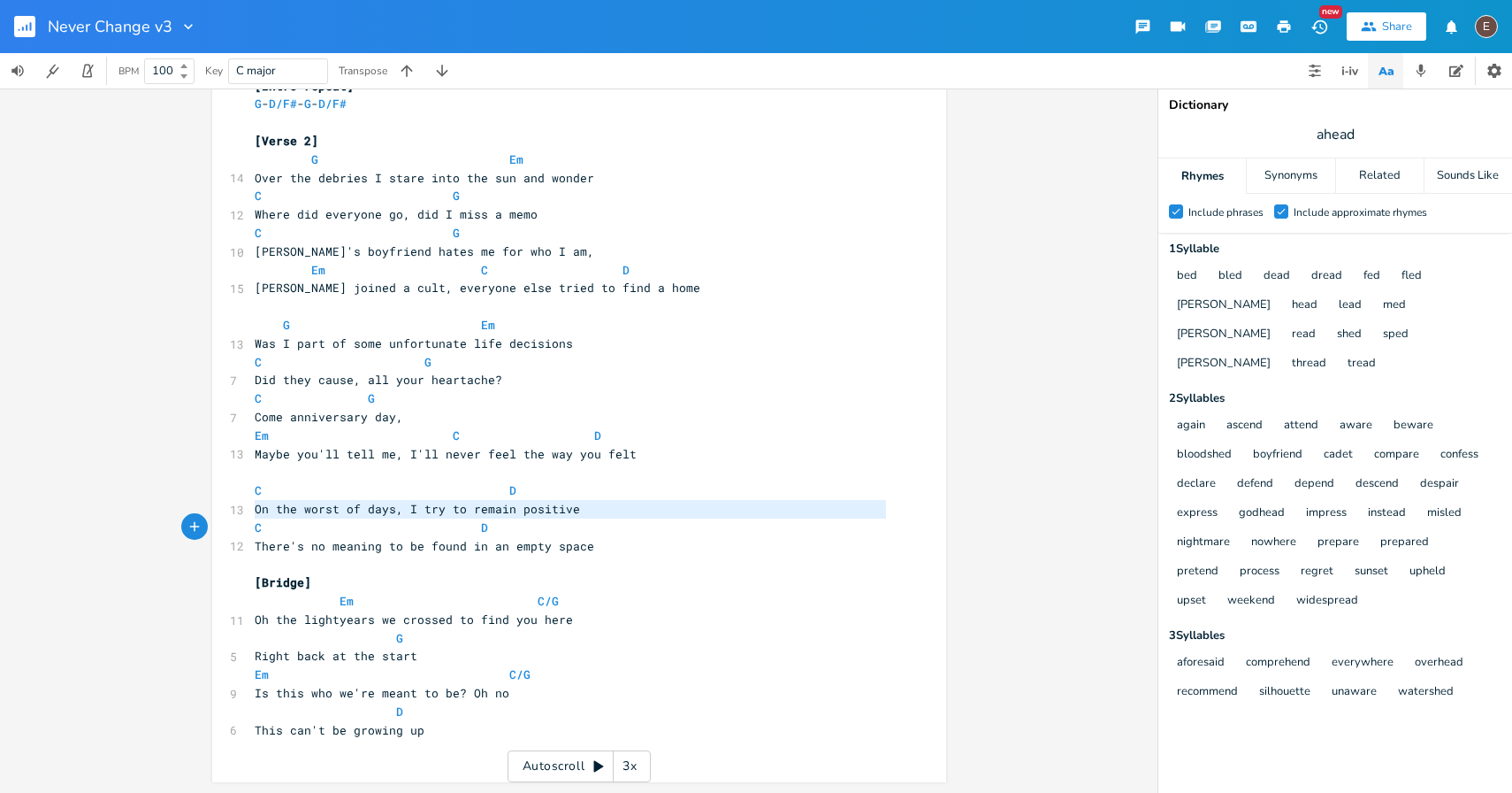
click at [437, 505] on span "On the worst of days, I try to remain positive" at bounding box center [417, 508] width 325 height 16
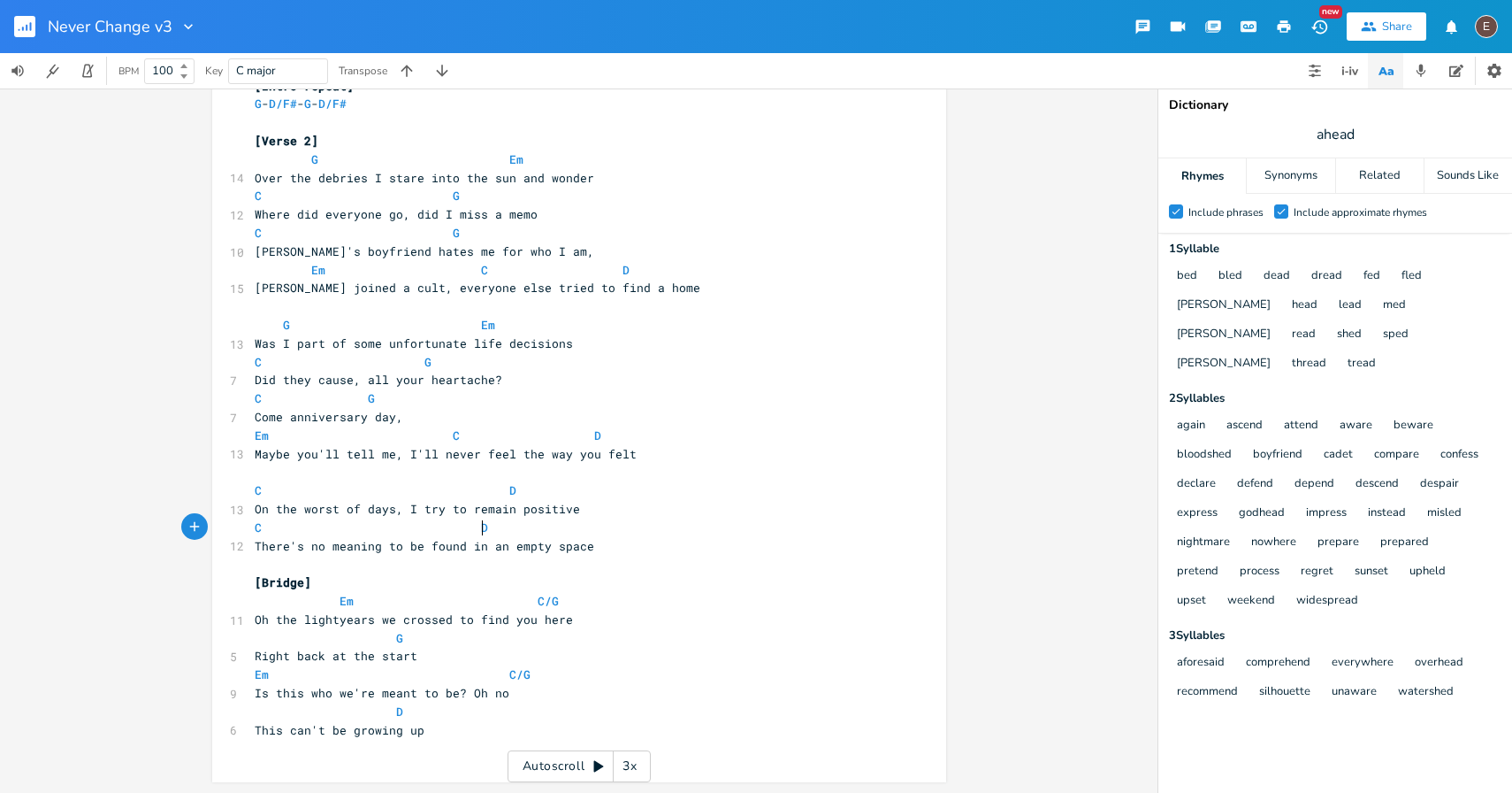
click at [580, 519] on pre "C D" at bounding box center [570, 527] width 638 height 18
click at [586, 508] on pre "On the worst of days, I try to remain positive" at bounding box center [570, 508] width 638 height 18
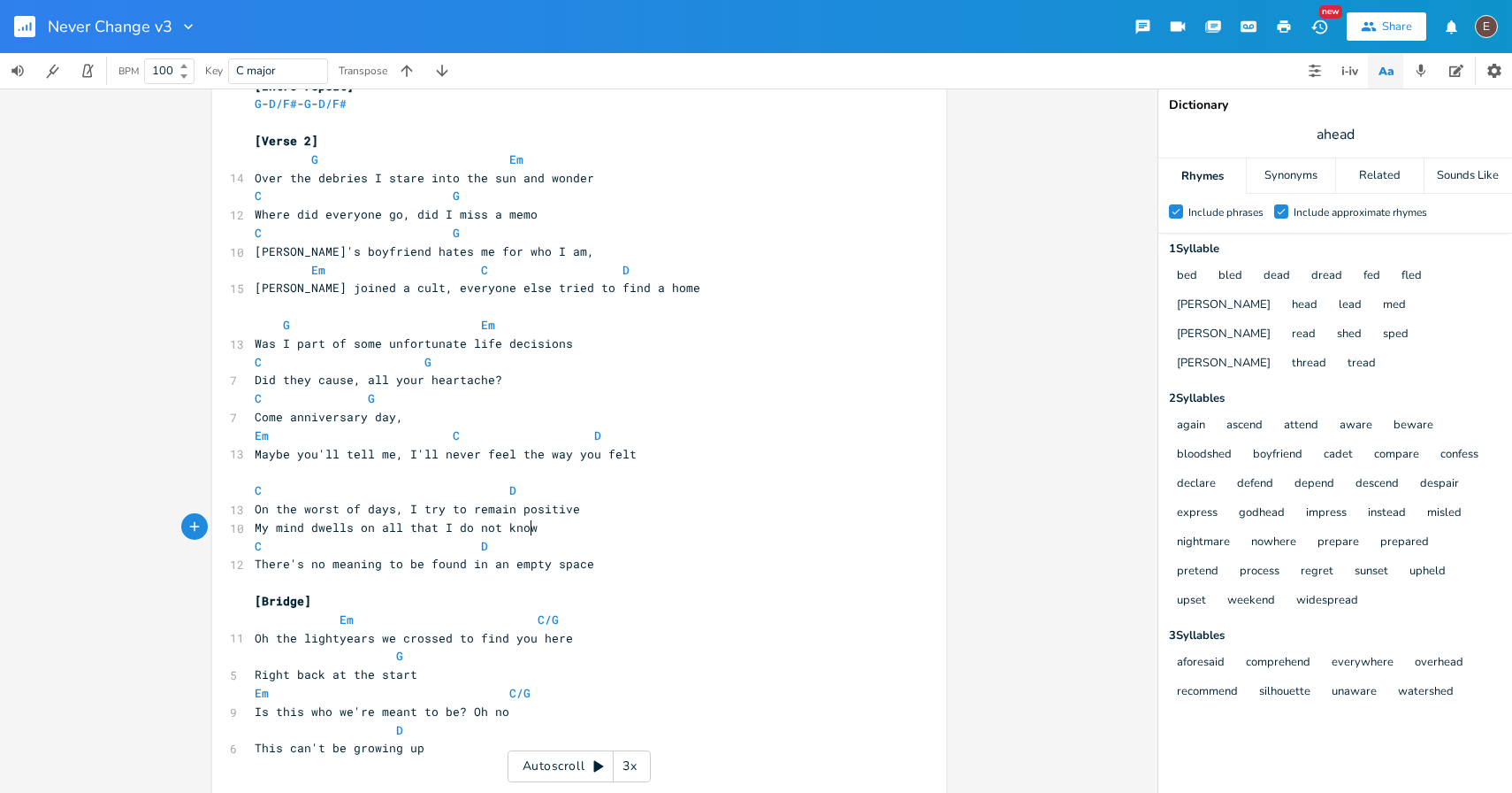
scroll to position [992, 0]
click at [956, 36] on div "Never Change v3 New Share E" at bounding box center [756, 26] width 1512 height 53
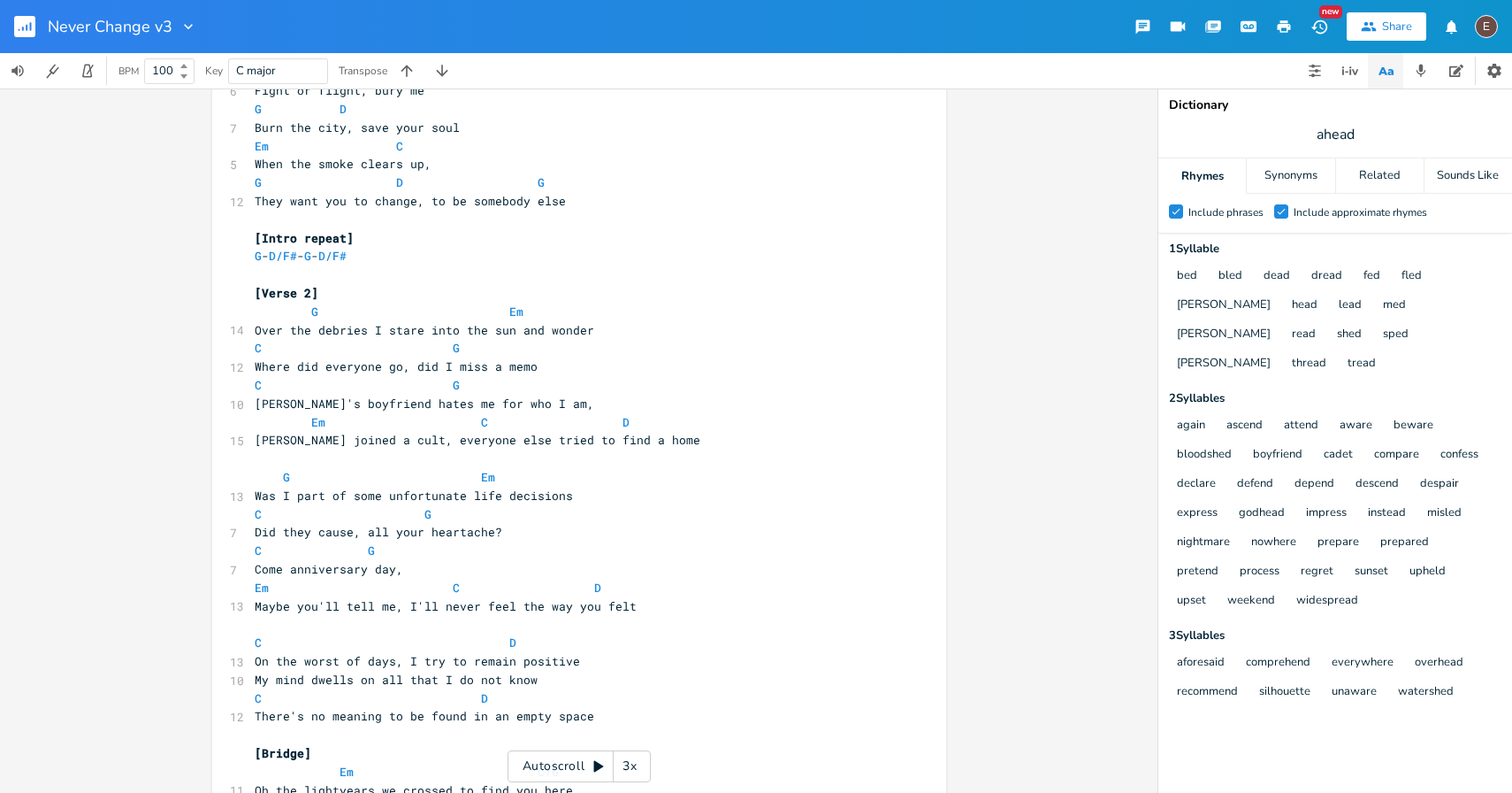
scroll to position [1011, 0]
